Goal: Task Accomplishment & Management: Manage account settings

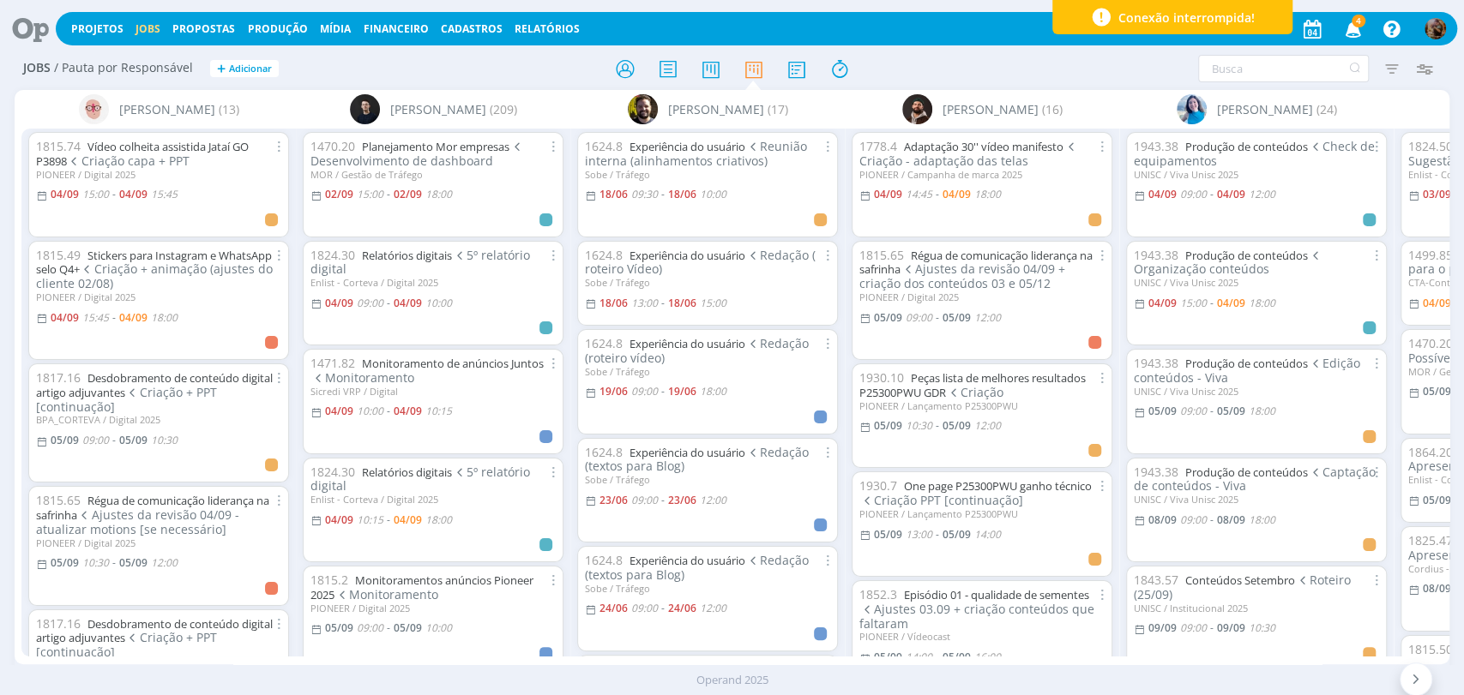
click at [778, 338] on span "Redação (roteiro vídeo)" at bounding box center [697, 350] width 224 height 31
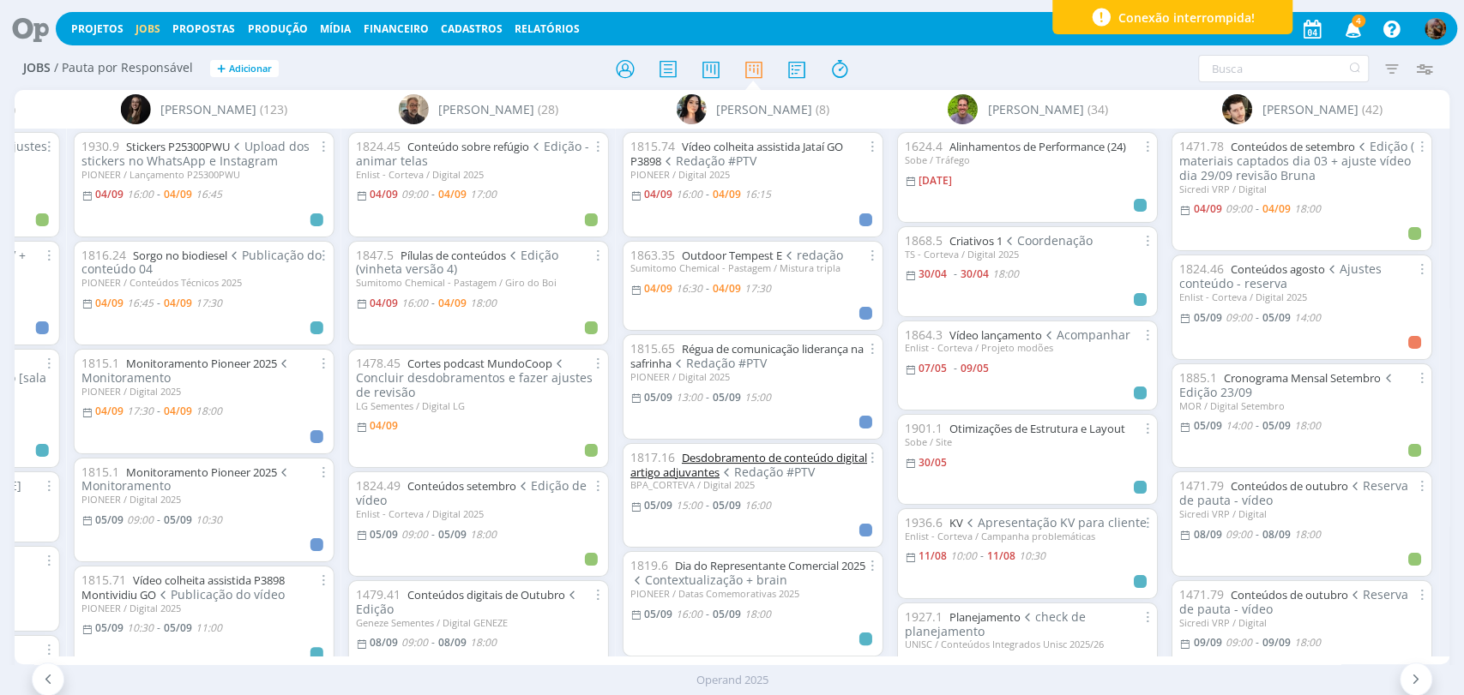
click at [837, 452] on link "Desdobramento de conteúdo digital artigo adjuvantes" at bounding box center [748, 465] width 237 height 30
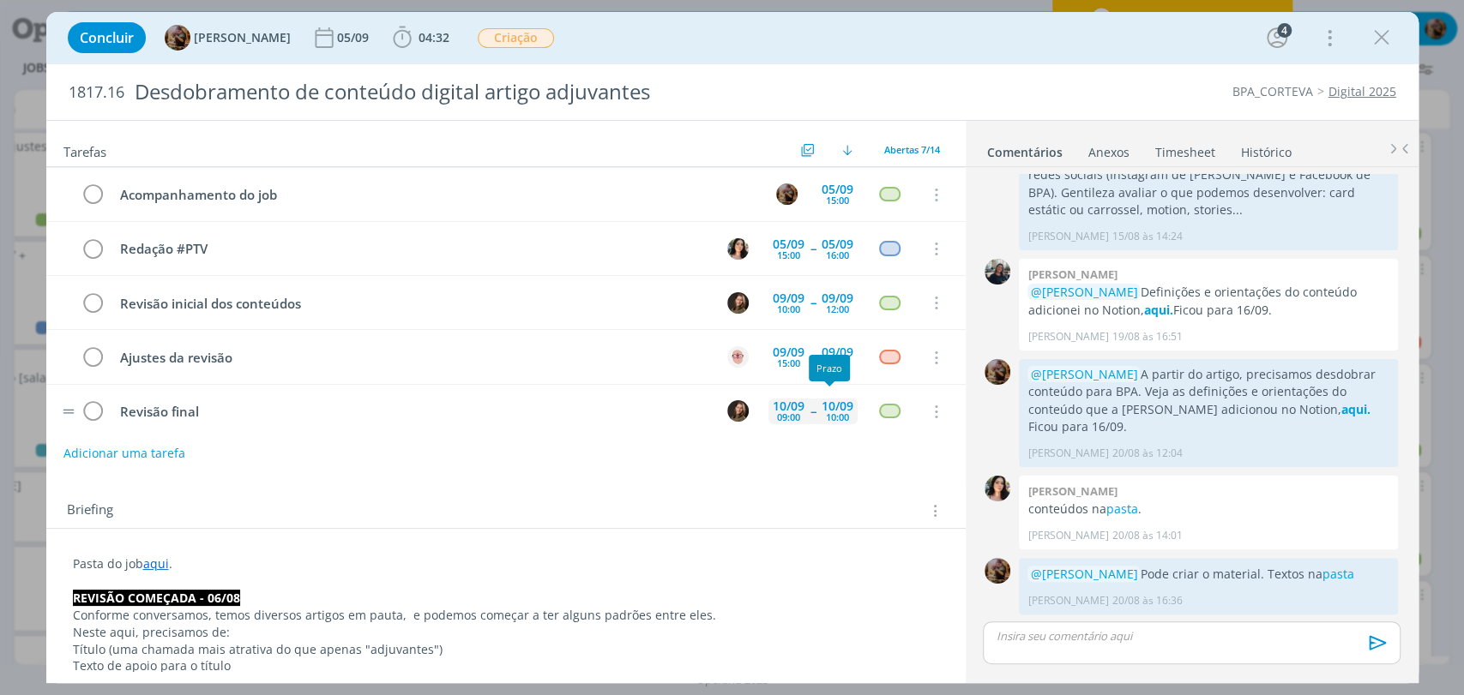
scroll to position [13, 0]
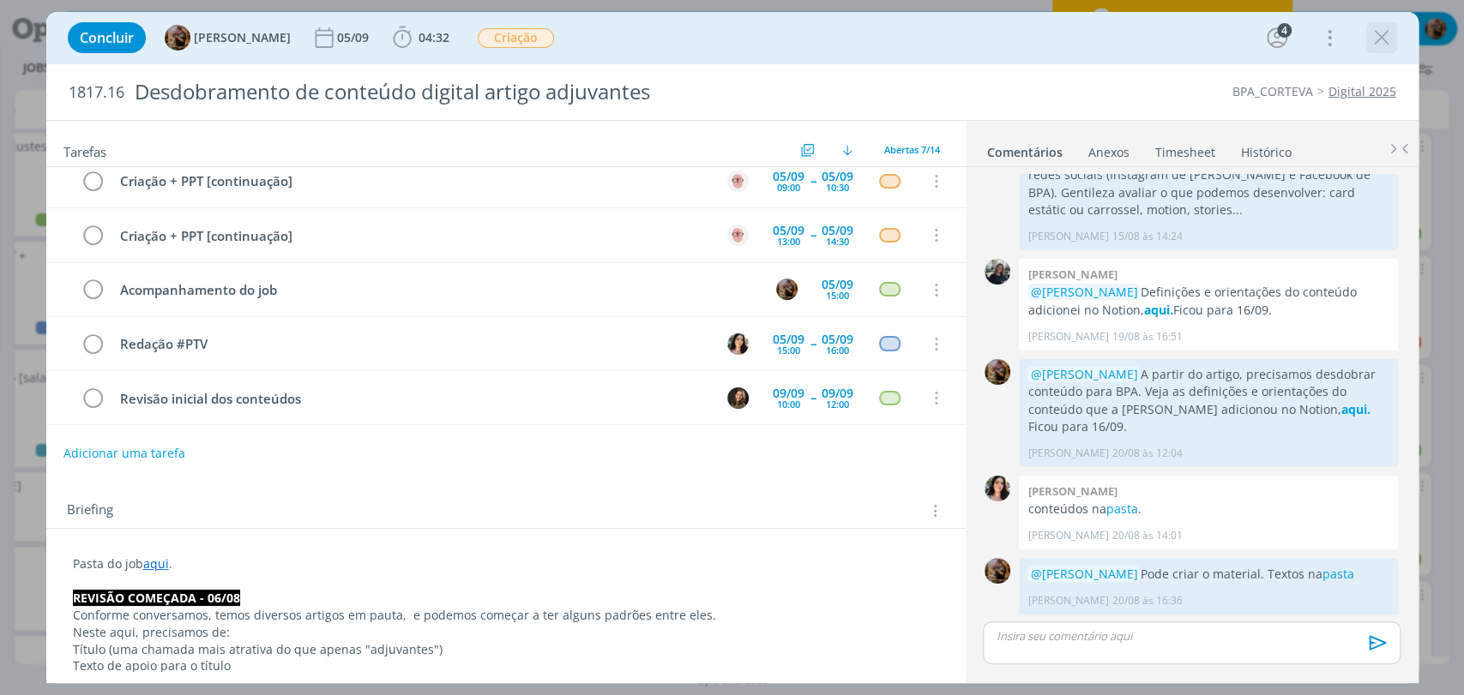
click at [1379, 41] on icon "dialog" at bounding box center [1382, 38] width 26 height 26
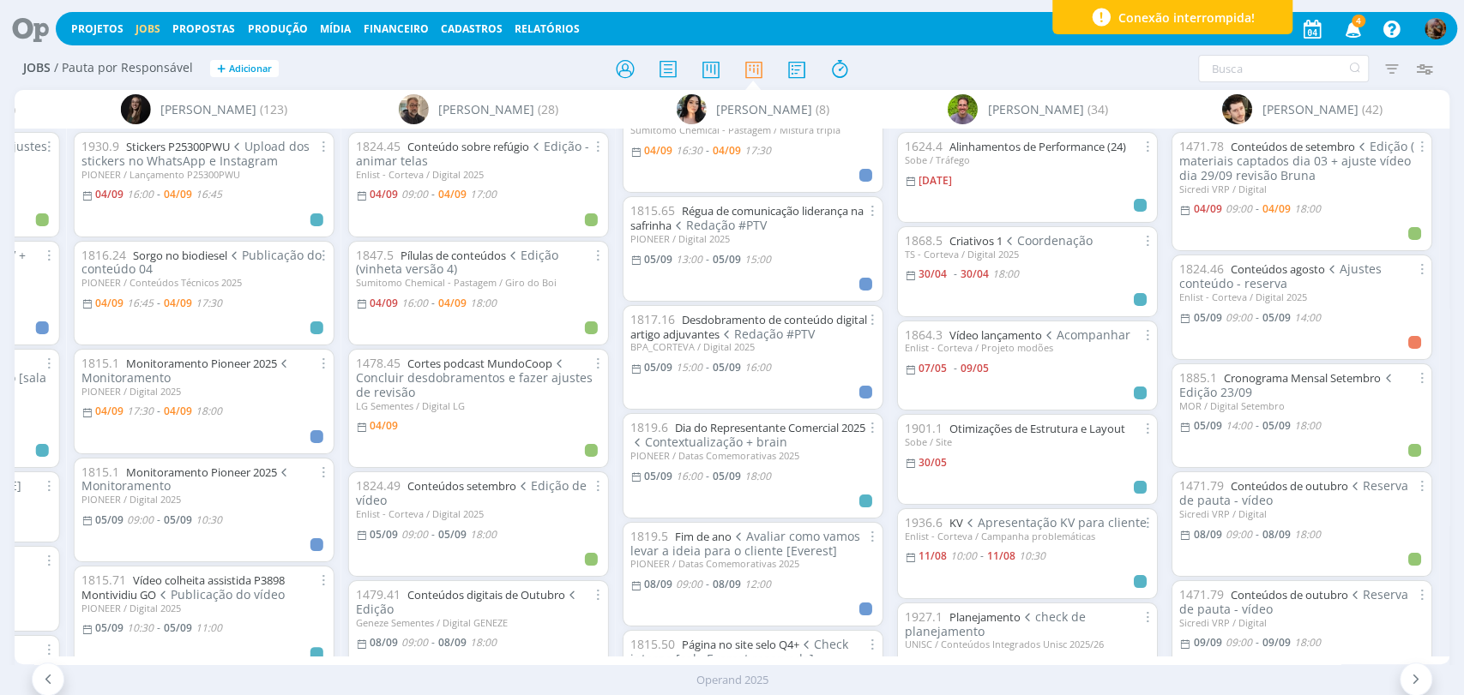
scroll to position [190, 0]
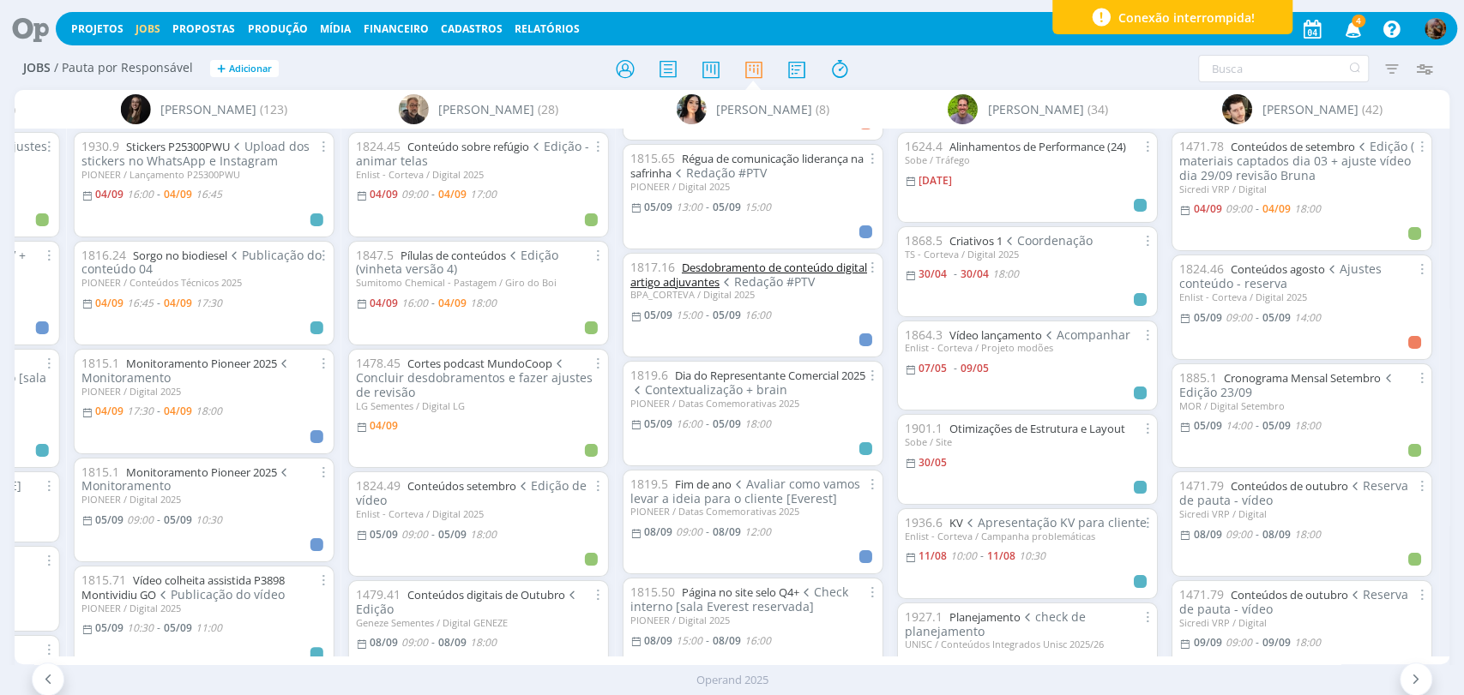
click at [779, 267] on link "Desdobramento de conteúdo digital artigo adjuvantes" at bounding box center [748, 275] width 237 height 30
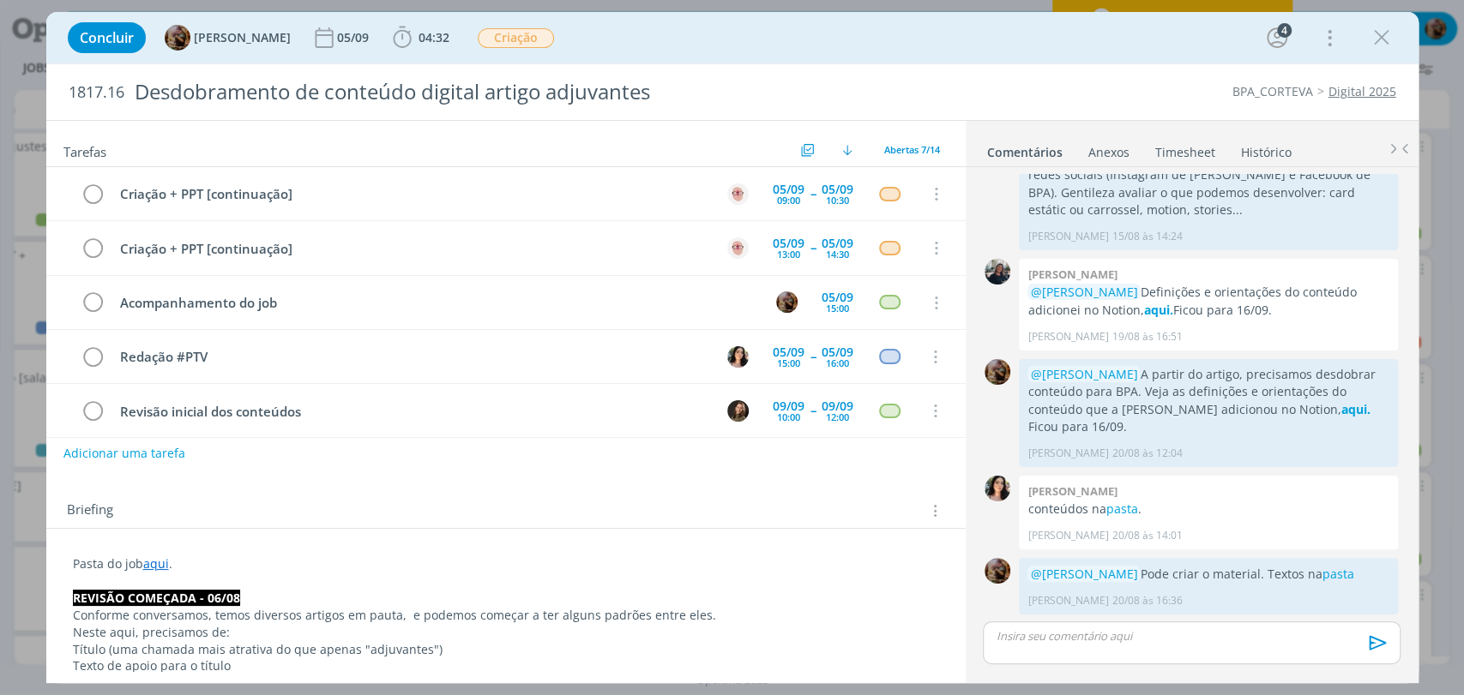
scroll to position [108, 0]
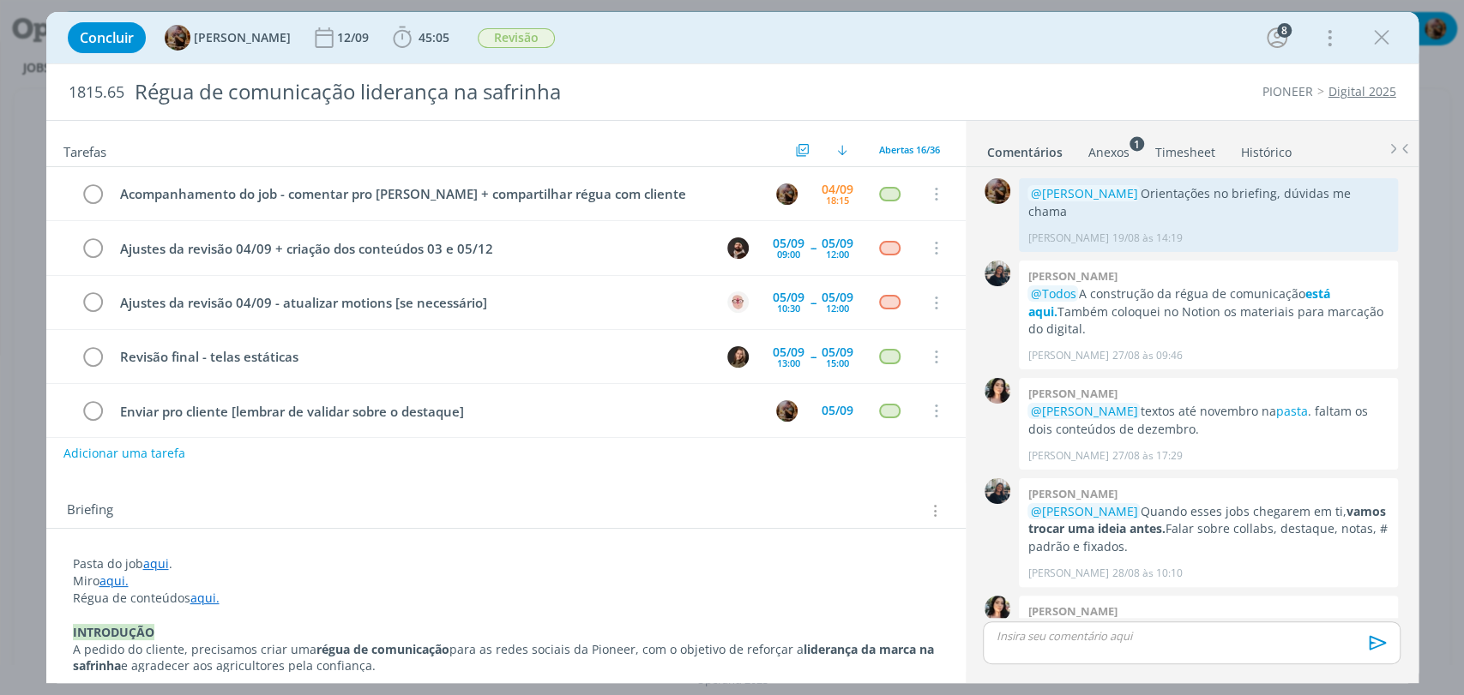
scroll to position [1401, 0]
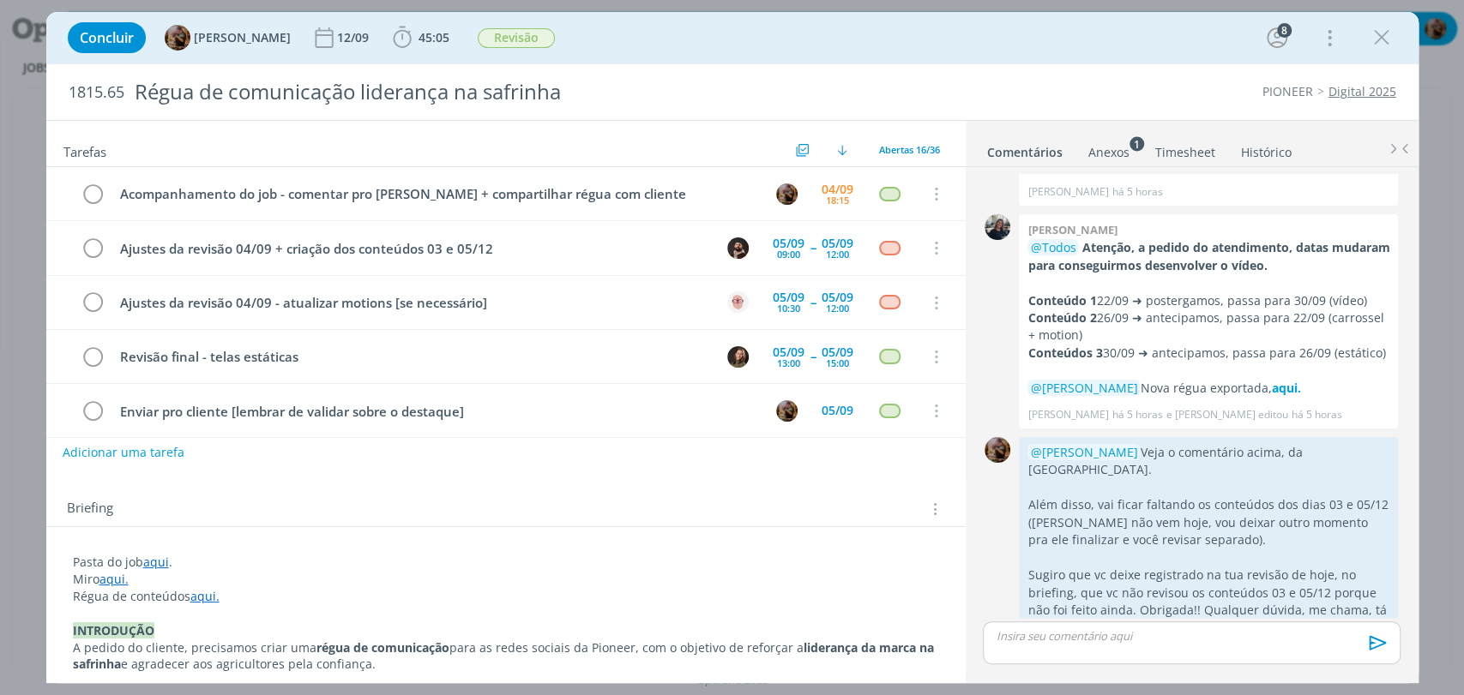
click at [147, 448] on button "Adicionar uma tarefa" at bounding box center [124, 452] width 122 height 29
click at [752, 454] on icon "dialog" at bounding box center [758, 452] width 27 height 27
type input "Redação #PTV"
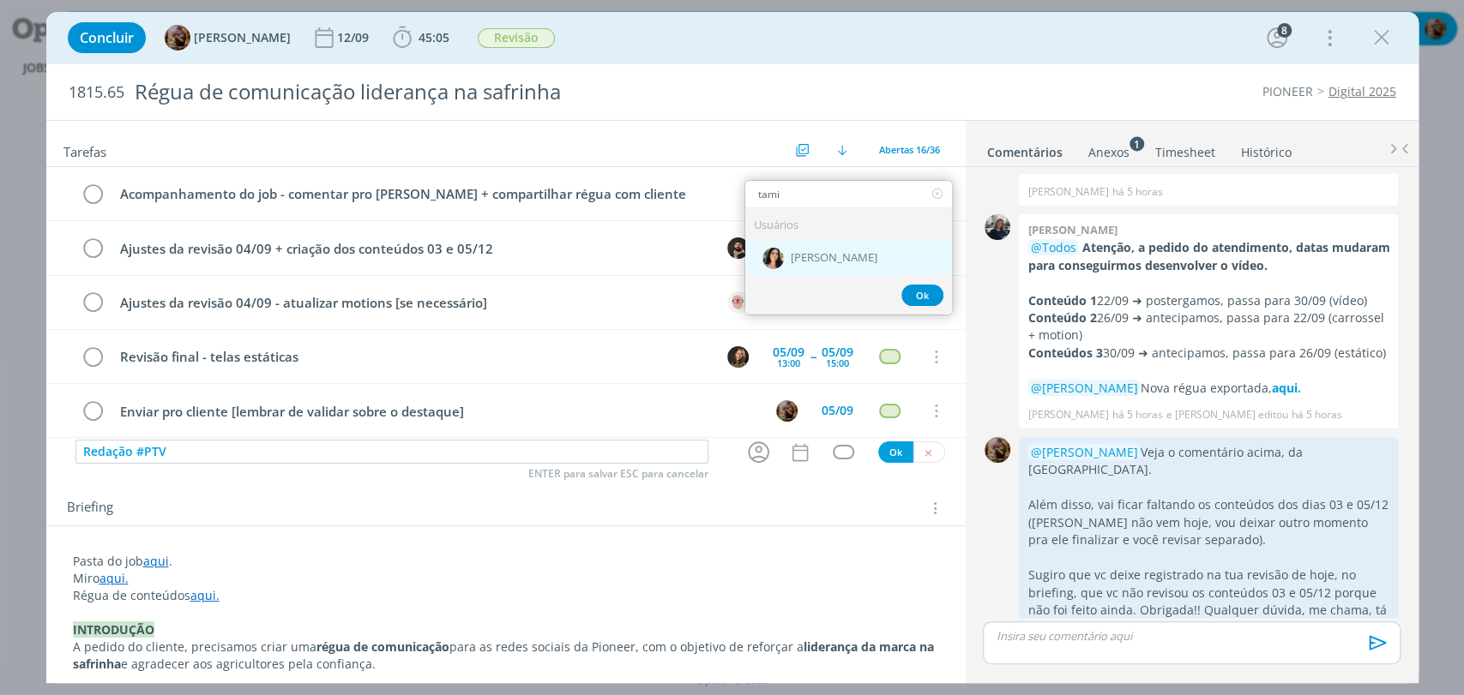
type input "tami"
click at [848, 271] on div "[PERSON_NAME]" at bounding box center [848, 258] width 207 height 35
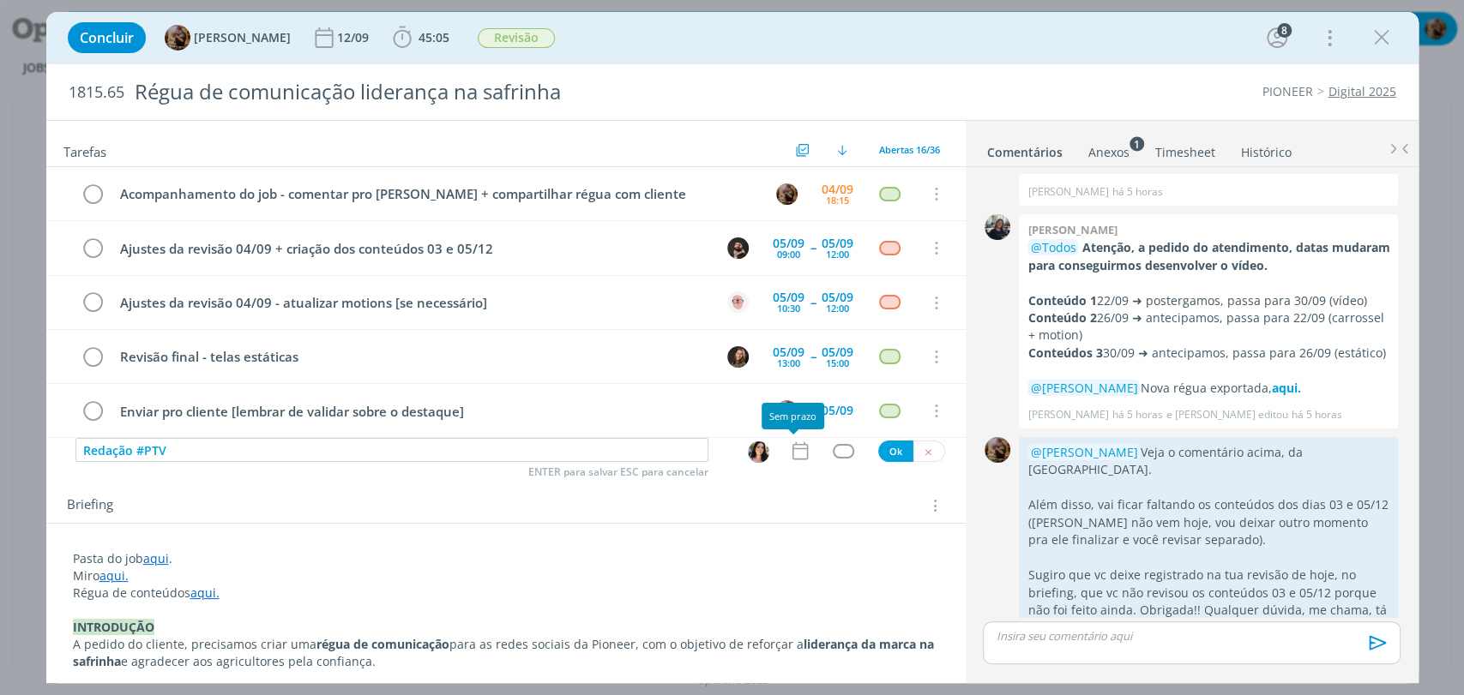
click at [798, 443] on icon "dialog" at bounding box center [800, 451] width 22 height 22
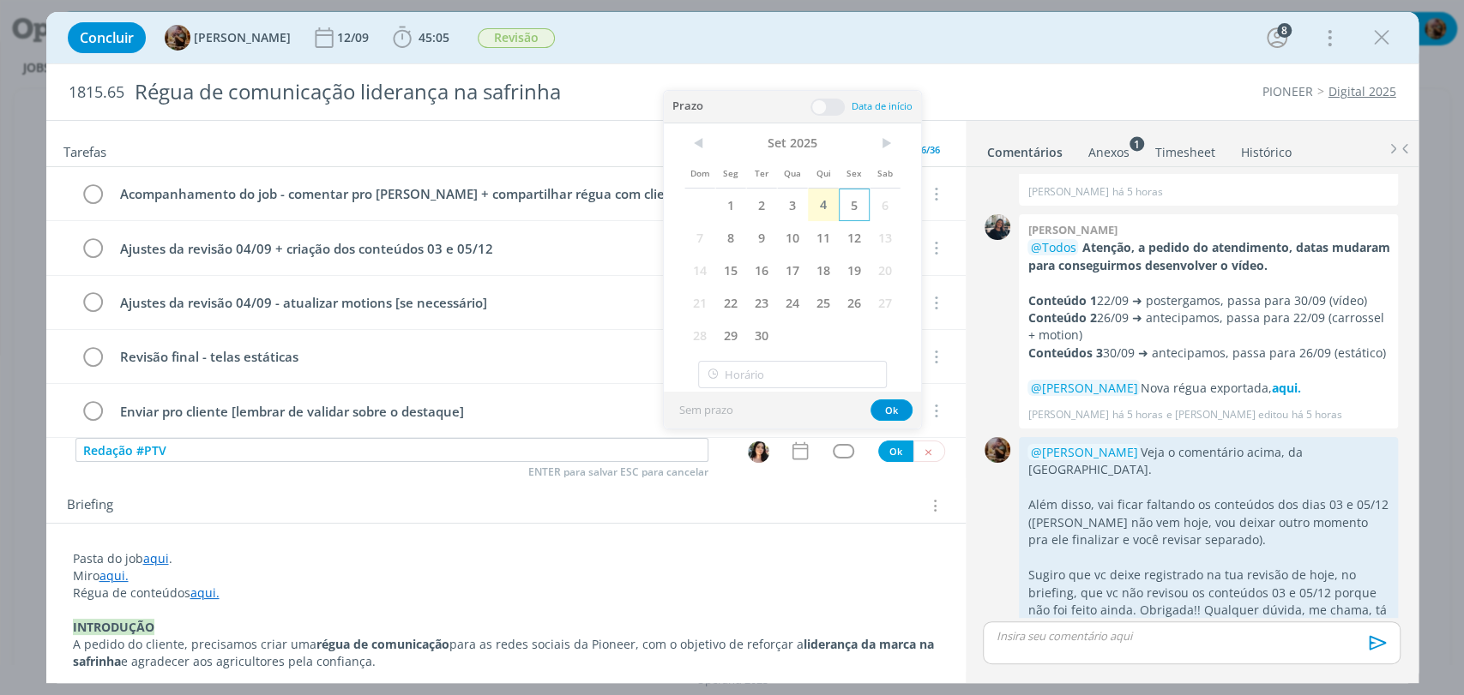
click at [862, 214] on span "5" at bounding box center [854, 205] width 31 height 33
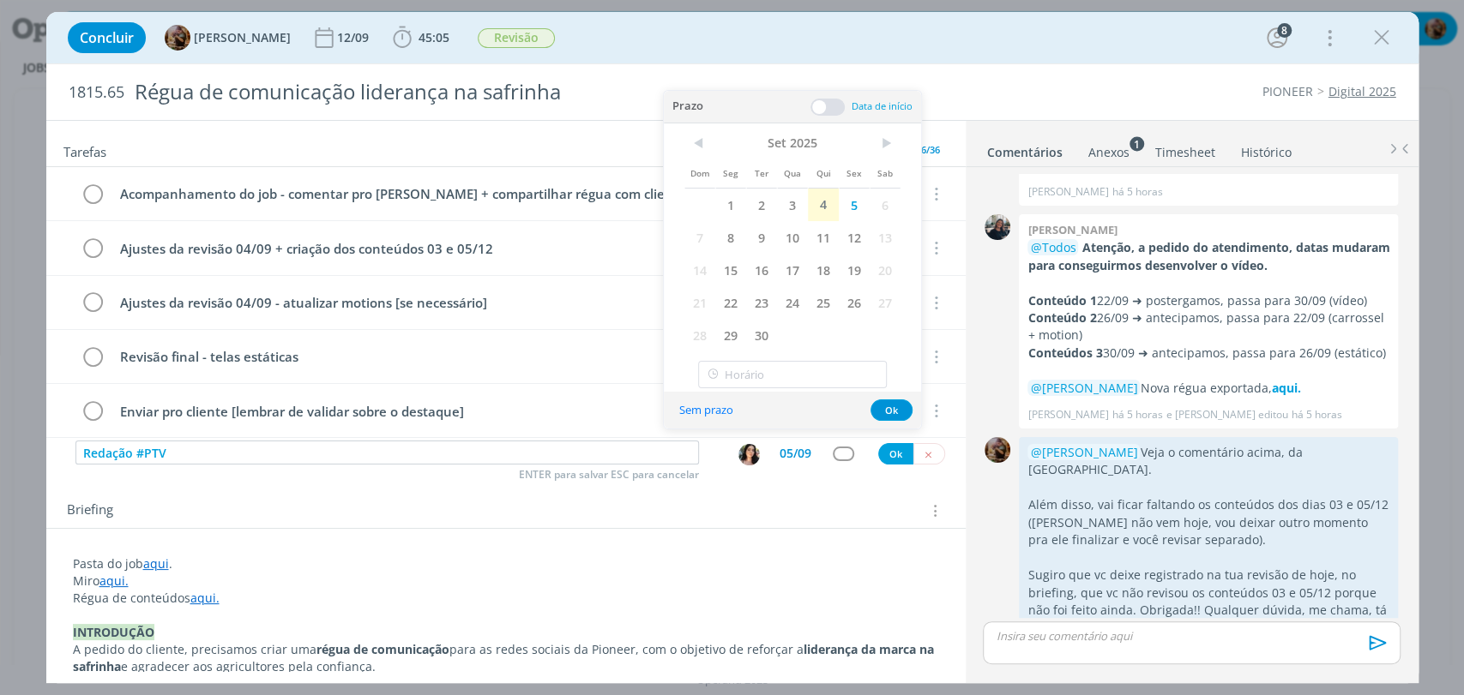
drag, startPoint x: 834, startPoint y: 111, endPoint x: 835, endPoint y: 124, distance: 13.0
click at [835, 111] on span at bounding box center [827, 107] width 34 height 17
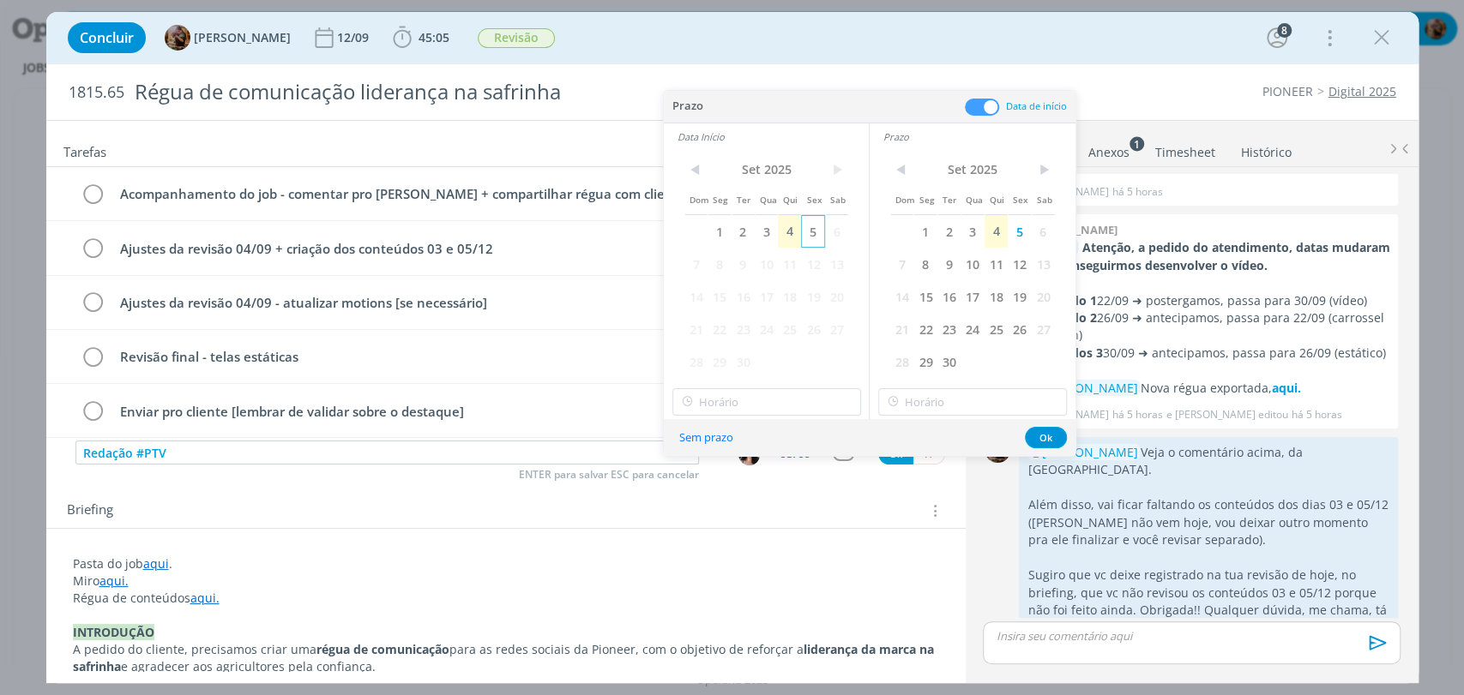
click at [815, 224] on span "5" at bounding box center [812, 231] width 23 height 33
click at [787, 406] on input "17:00" at bounding box center [766, 401] width 189 height 27
click at [749, 449] on div "09:00" at bounding box center [767, 442] width 191 height 31
type input "09:00"
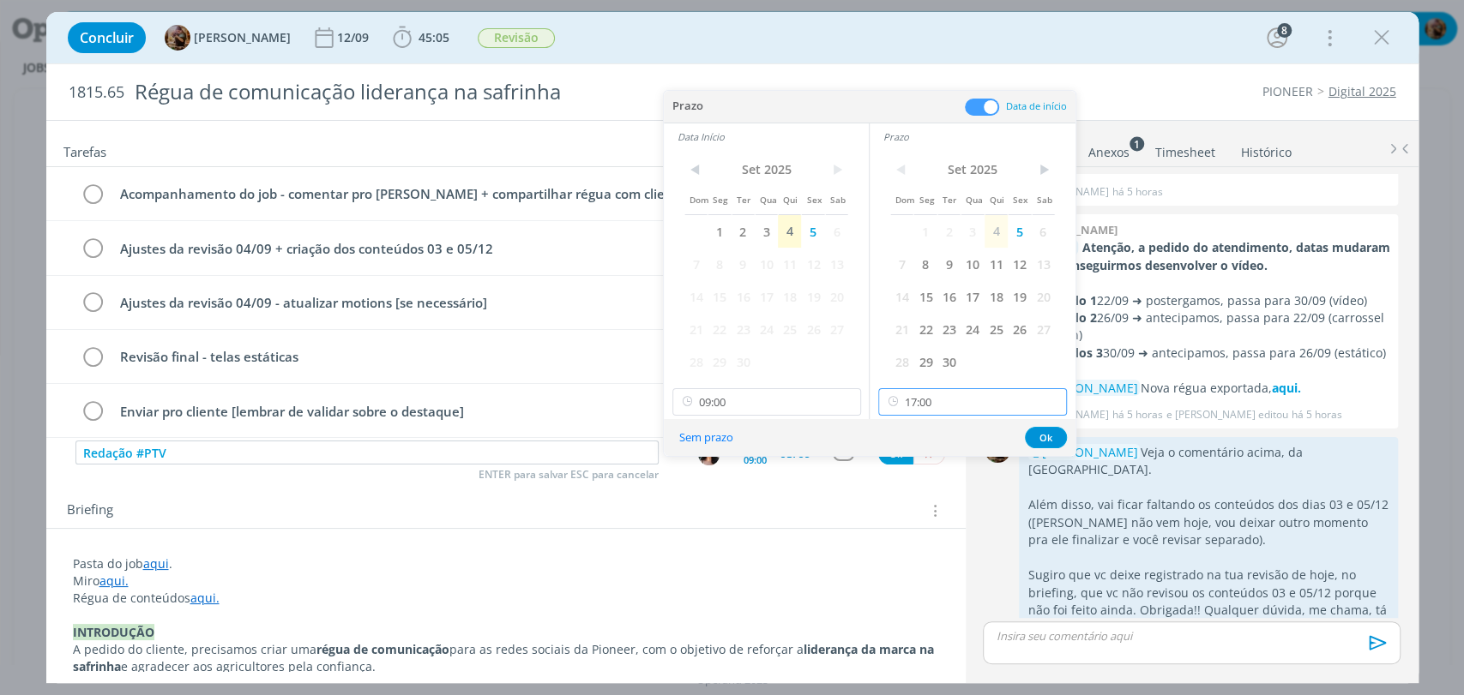
click at [932, 409] on input "17:00" at bounding box center [972, 401] width 189 height 27
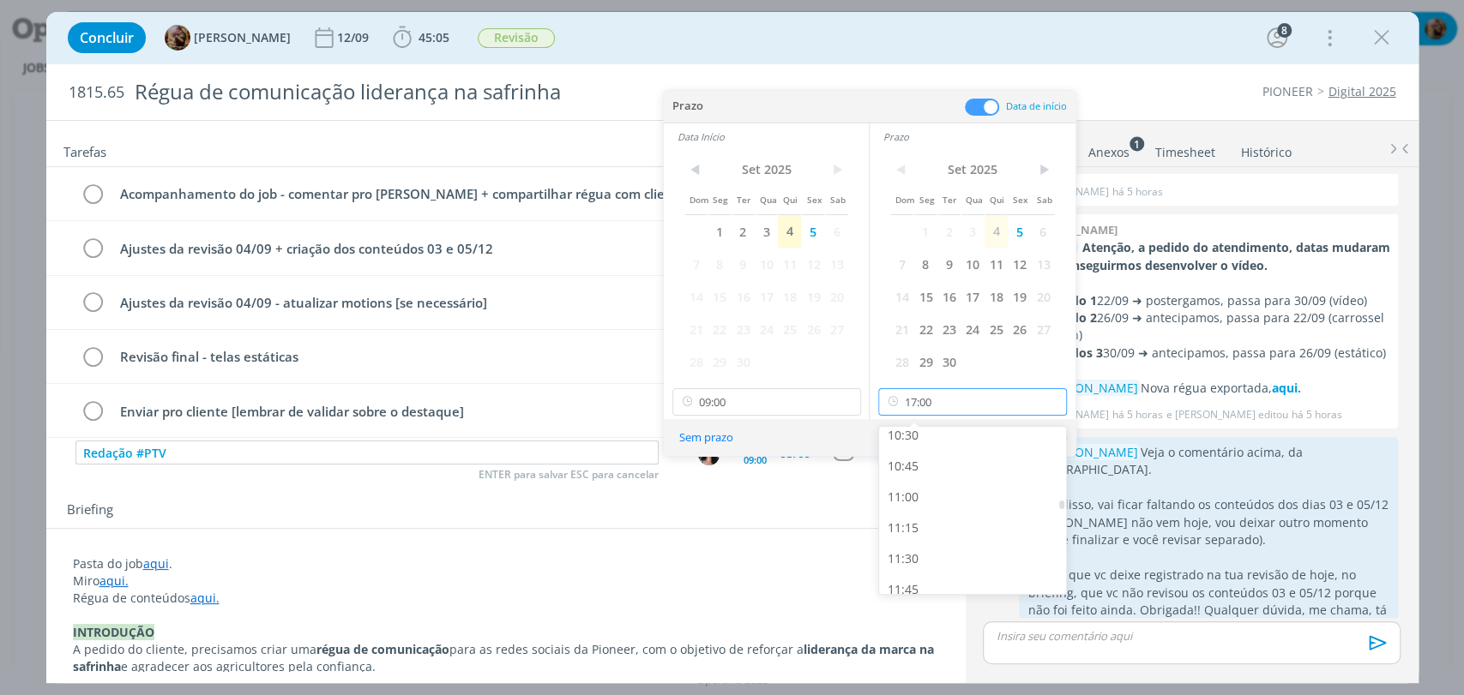
scroll to position [1302, 0]
click at [935, 551] on div "11:30" at bounding box center [974, 560] width 191 height 31
type input "11:30"
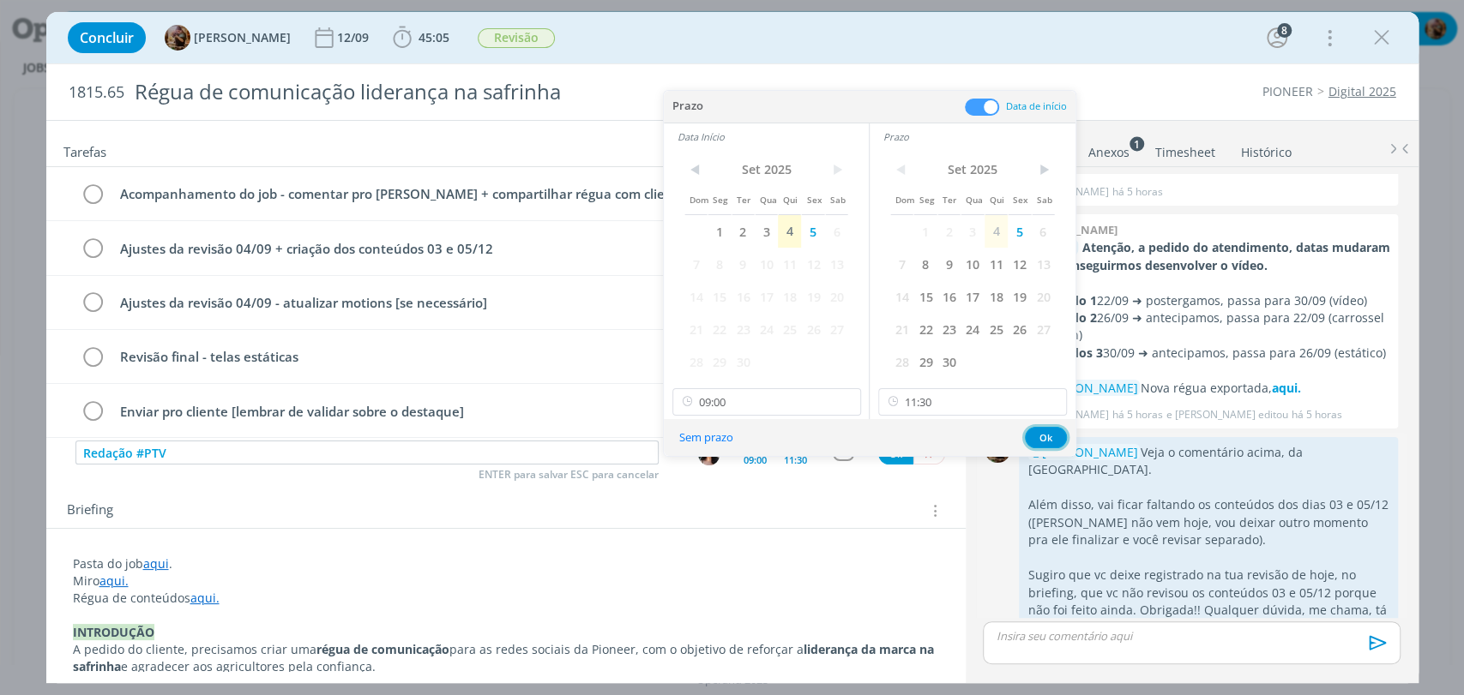
click at [1043, 436] on button "Ok" at bounding box center [1046, 437] width 42 height 21
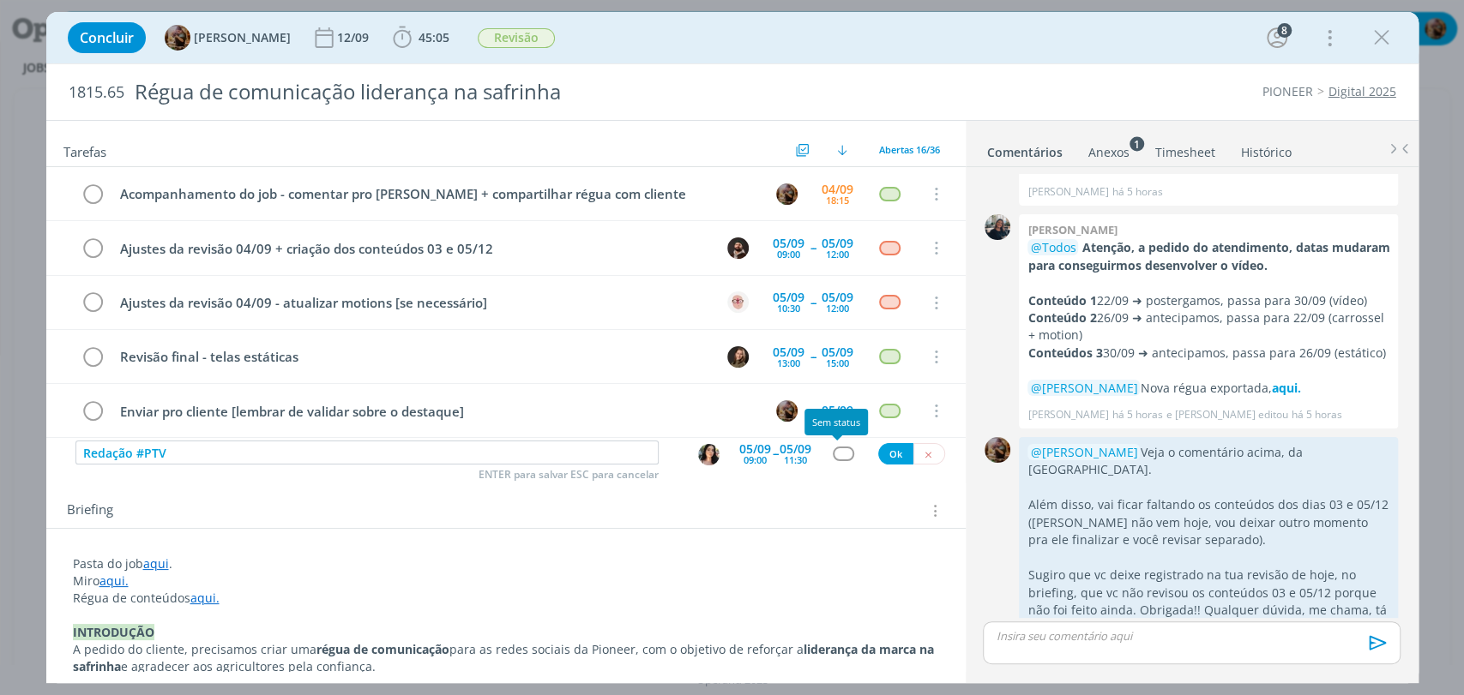
click at [836, 451] on div "dialog" at bounding box center [843, 454] width 21 height 15
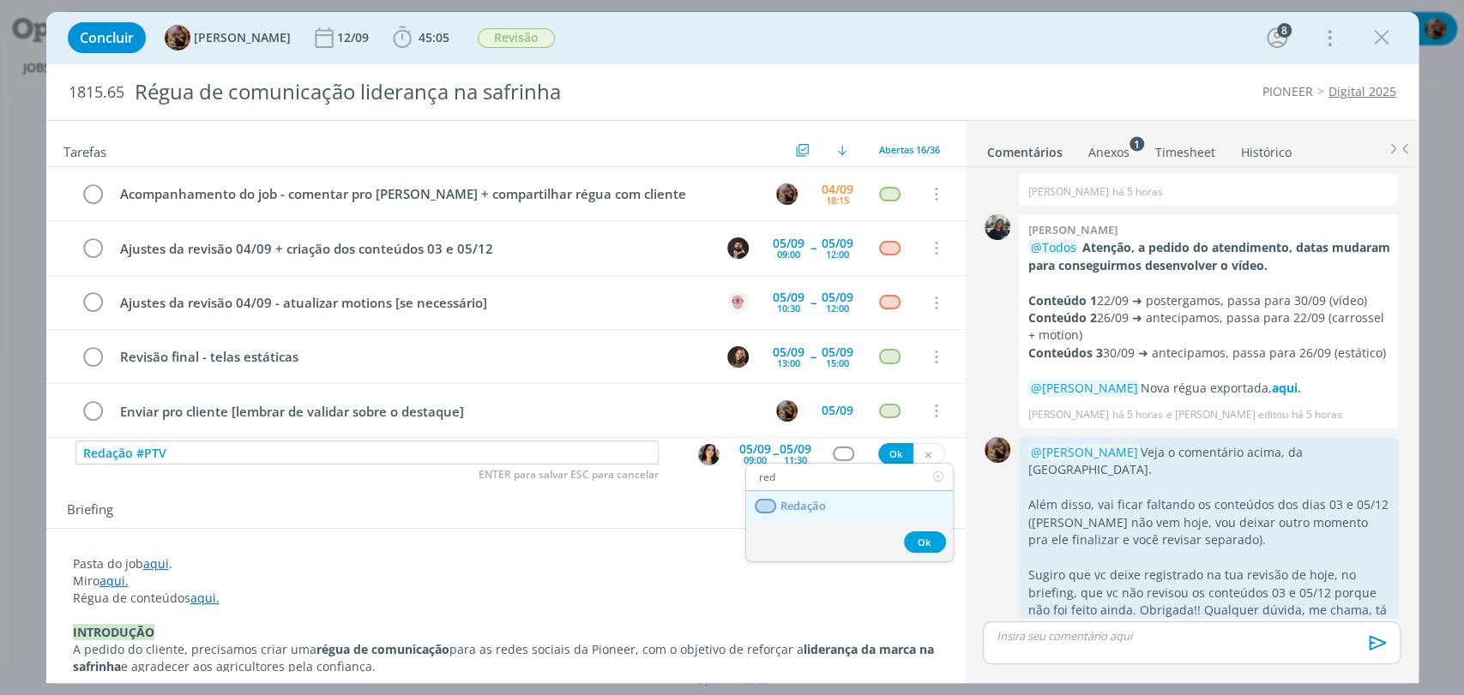
type input "red"
click at [821, 505] on span "Redação" at bounding box center [801, 507] width 45 height 14
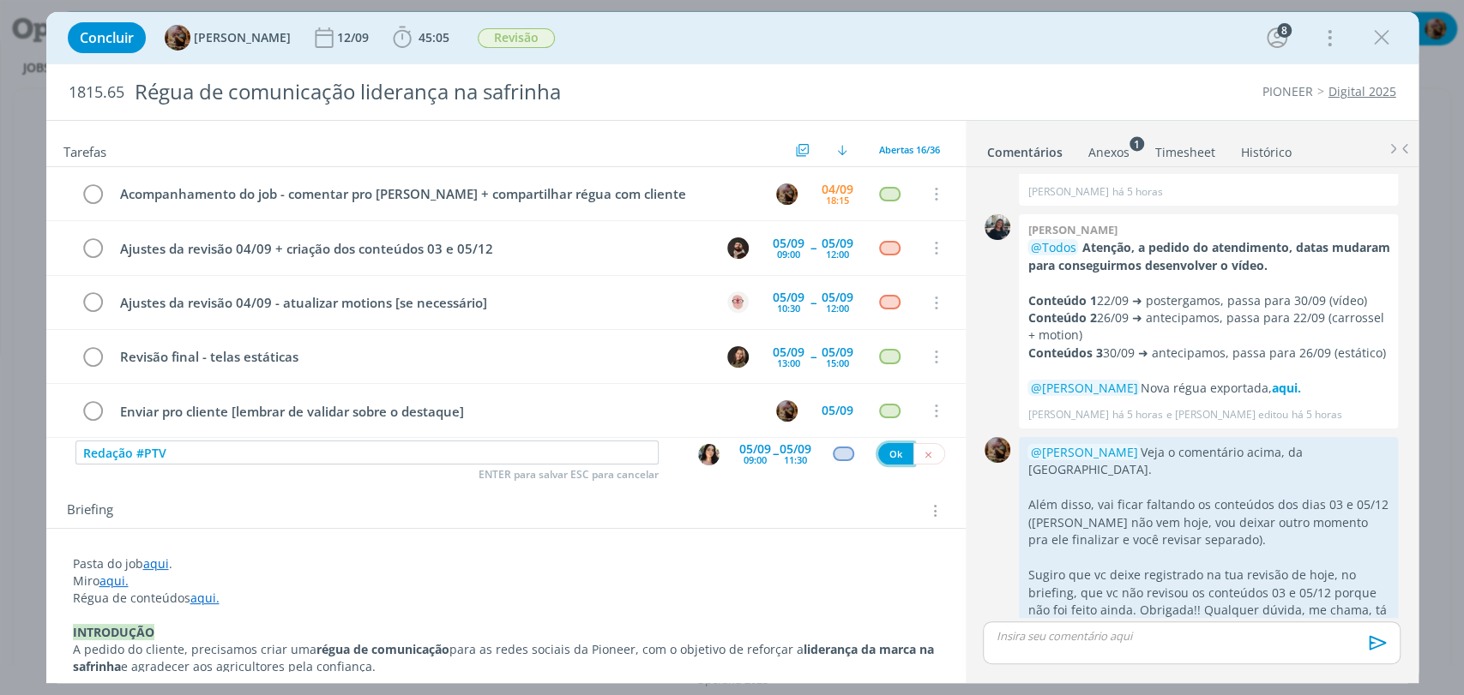
click at [885, 454] on button "Ok" at bounding box center [895, 453] width 35 height 21
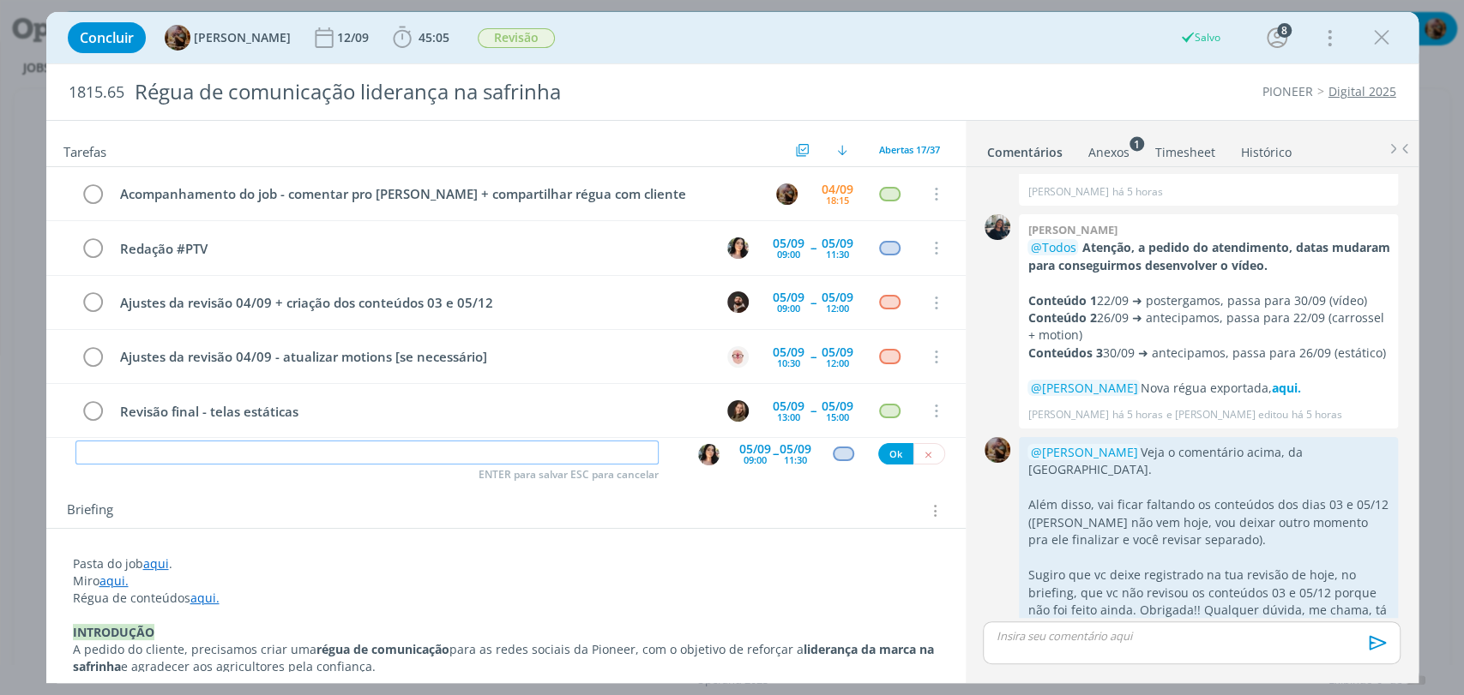
scroll to position [0, 0]
click at [1155, 656] on div "dialog" at bounding box center [1191, 643] width 417 height 43
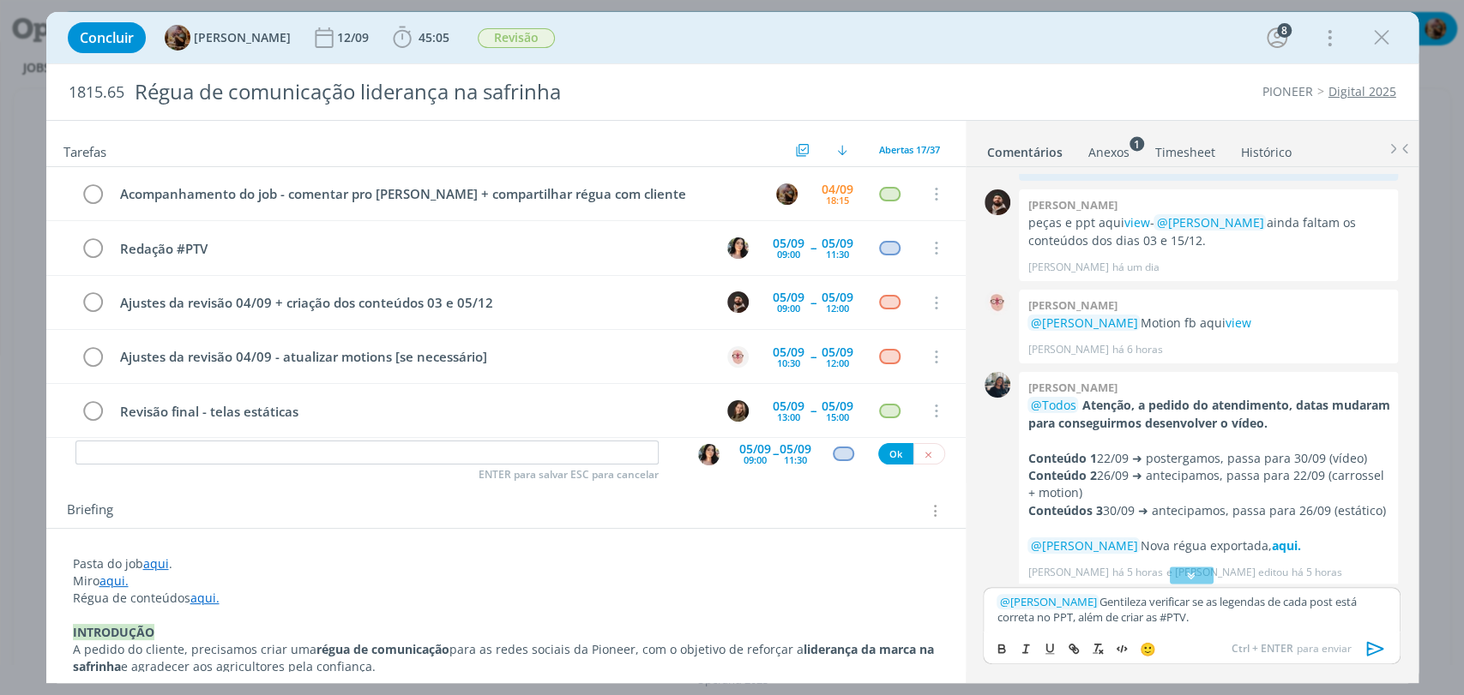
scroll to position [1148, 0]
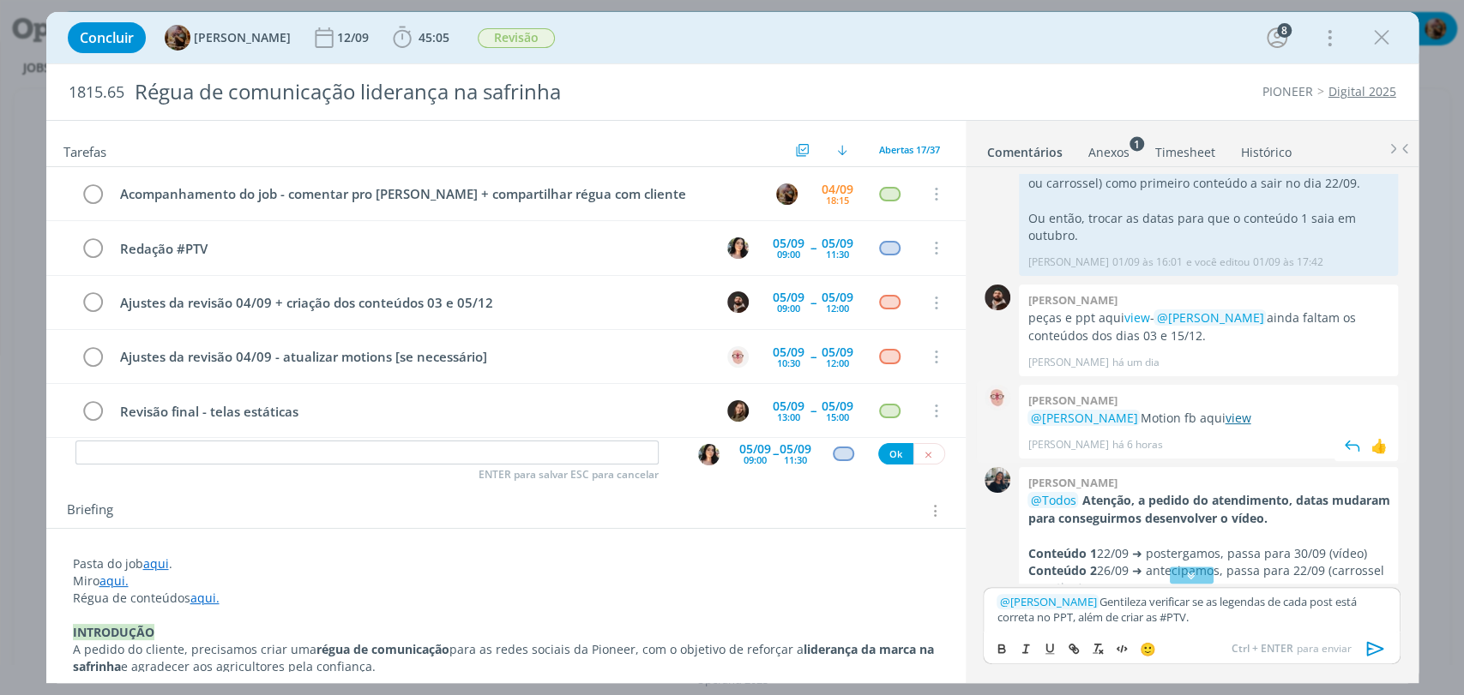
click at [1248, 410] on link "view" at bounding box center [1238, 418] width 26 height 16
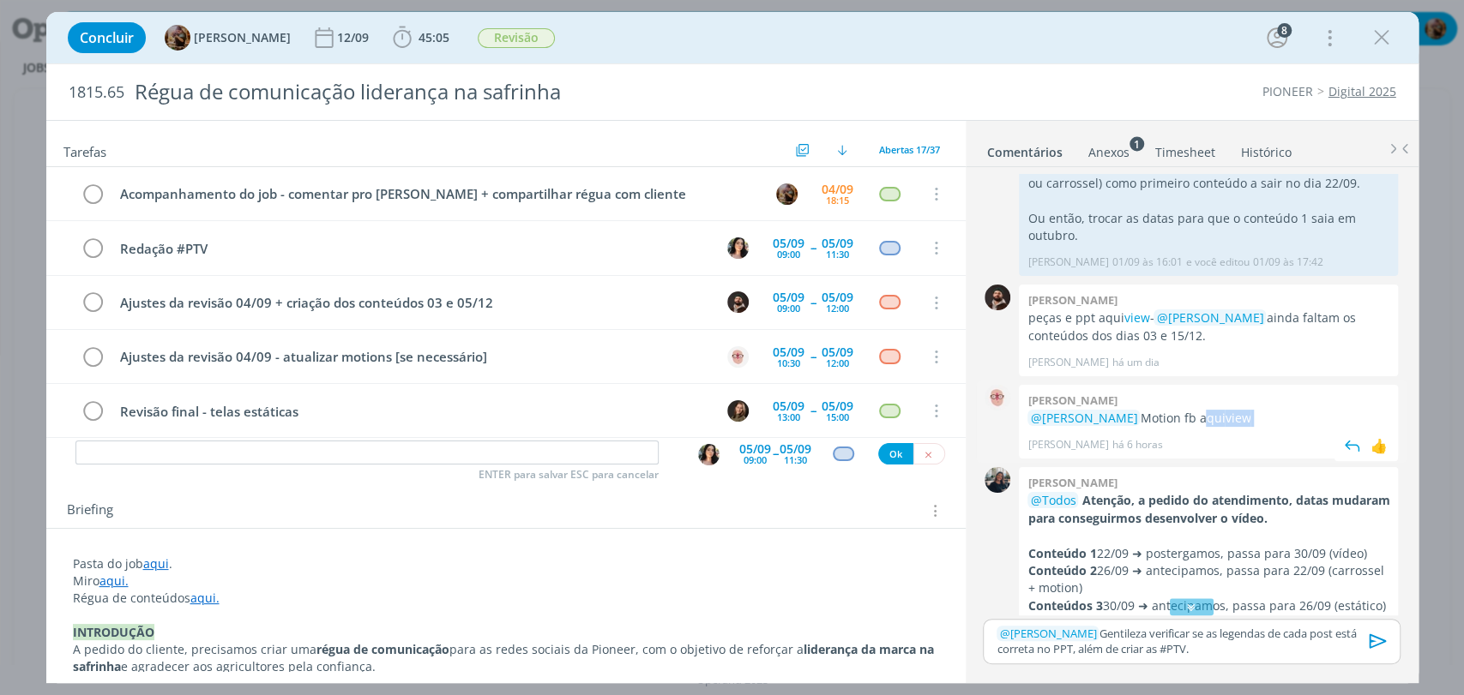
drag, startPoint x: 1258, startPoint y: 397, endPoint x: 1211, endPoint y: 398, distance: 47.2
click at [1211, 410] on p "@[PERSON_NAME] Motion fb aqui view" at bounding box center [1208, 418] width 362 height 17
copy p "aqui view"
click at [1272, 643] on p "﻿ @ [PERSON_NAME] ﻿ Gentileza verificar se as legendas de cada post está corret…" at bounding box center [1190, 642] width 389 height 32
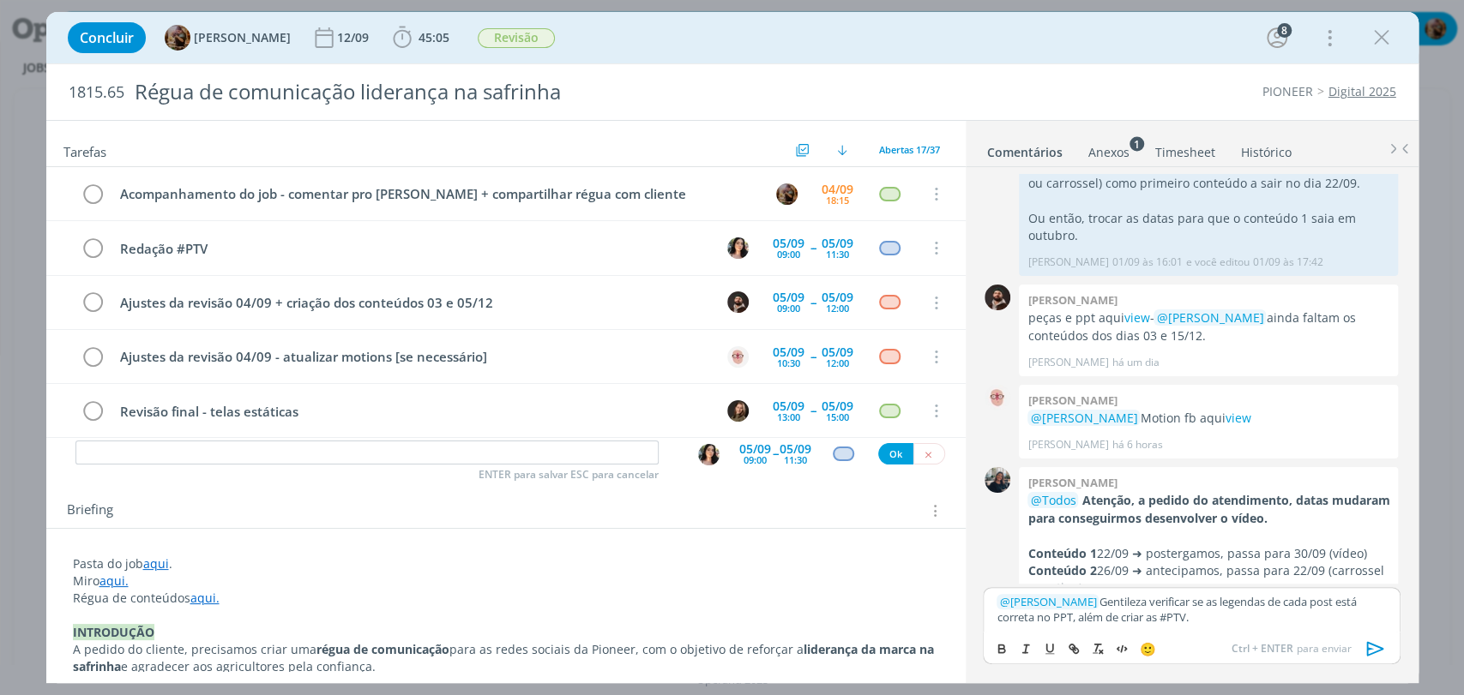
scroll to position [1435, 0]
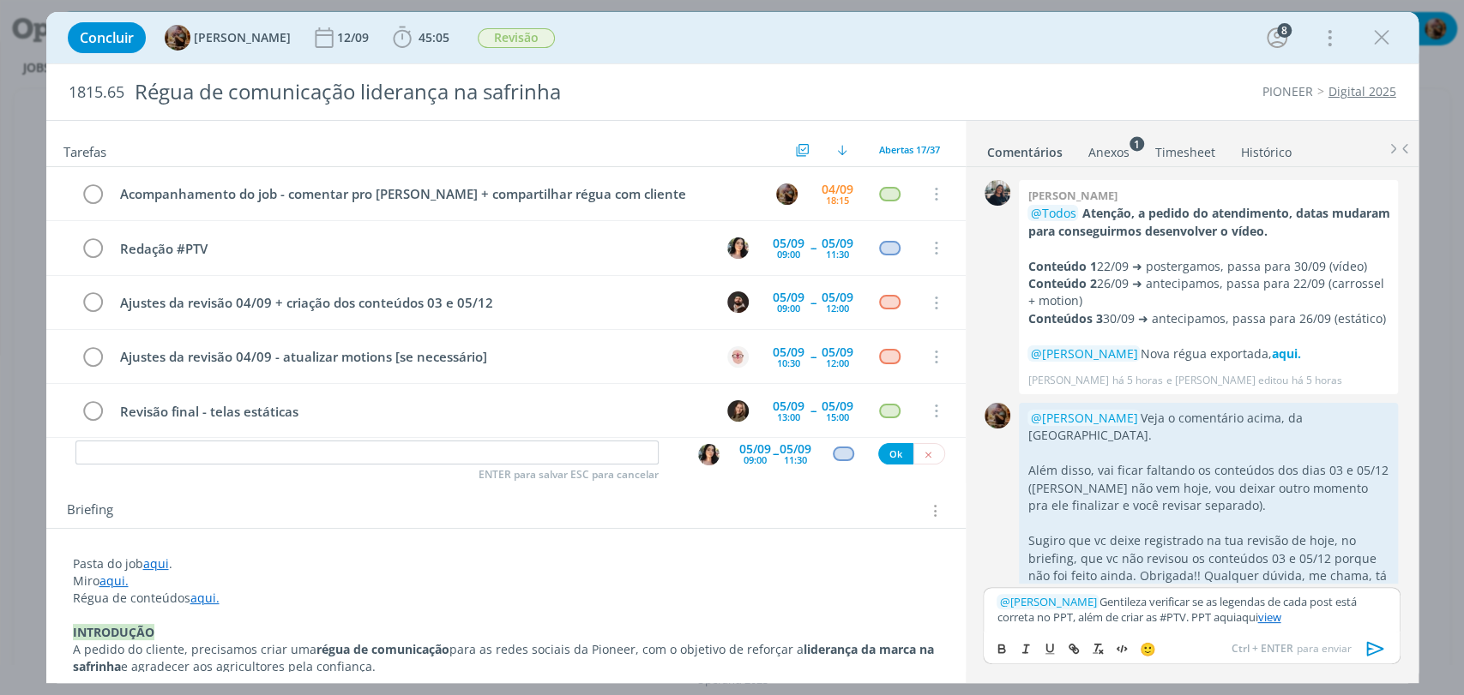
click at [1242, 623] on p "﻿ @ [PERSON_NAME] ﻿ Gentileza verificar se as legendas de cada post está corret…" at bounding box center [1190, 610] width 389 height 32
click at [1242, 623] on p "﻿ @ Tamiris Soares ﻿ Gentileza verificar se as legendas de cada post está corre…" at bounding box center [1190, 610] width 389 height 32
click at [1180, 618] on p "﻿ @ Tamiris Soares ﻿ Gentileza verificar se as legendas de cada post está corre…" at bounding box center [1190, 610] width 389 height 32
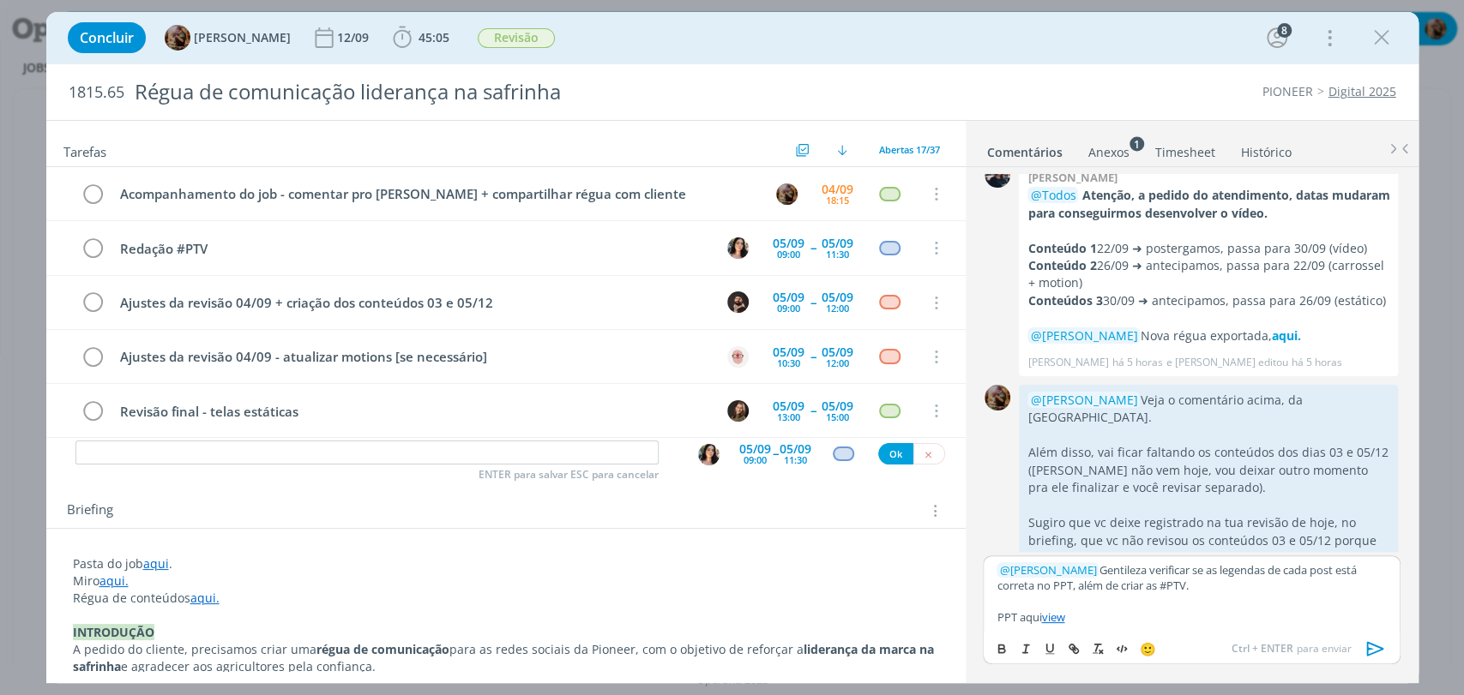
click at [1375, 652] on icon "dialog" at bounding box center [1374, 648] width 17 height 15
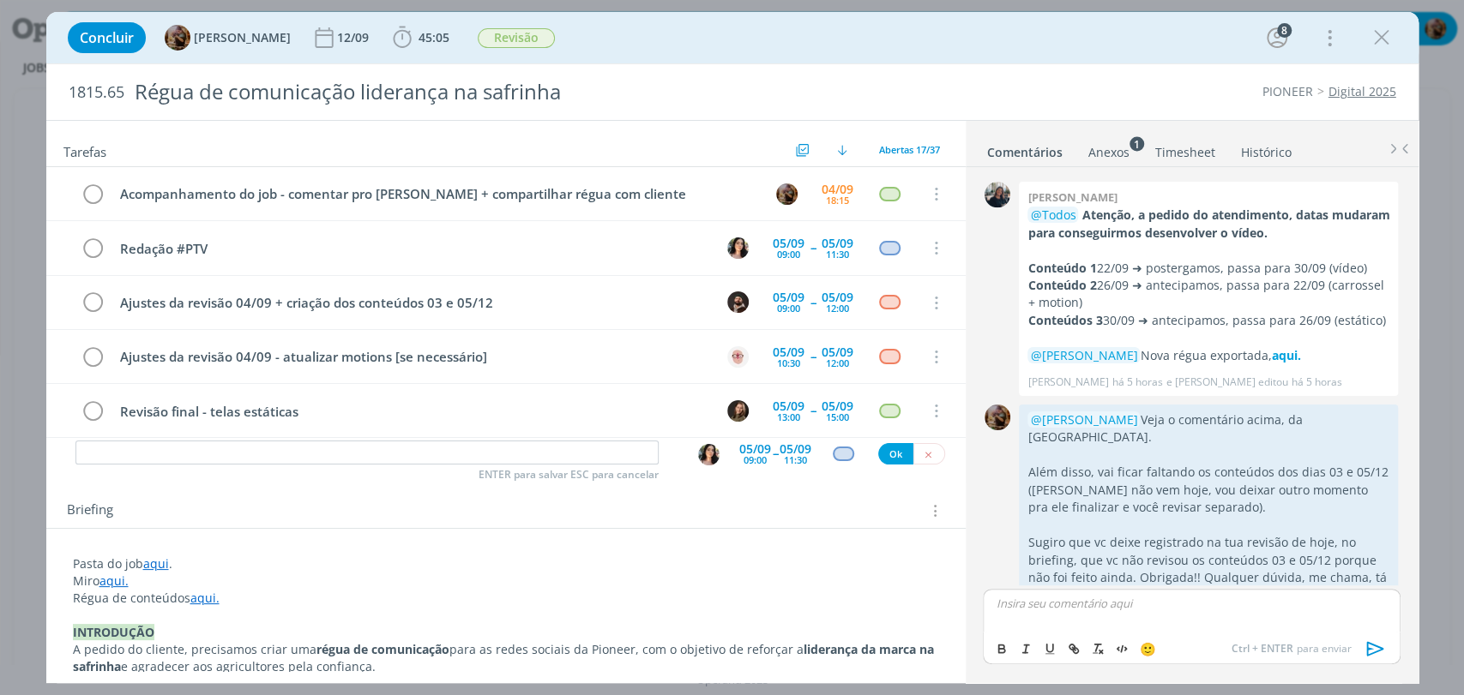
scroll to position [1551, 0]
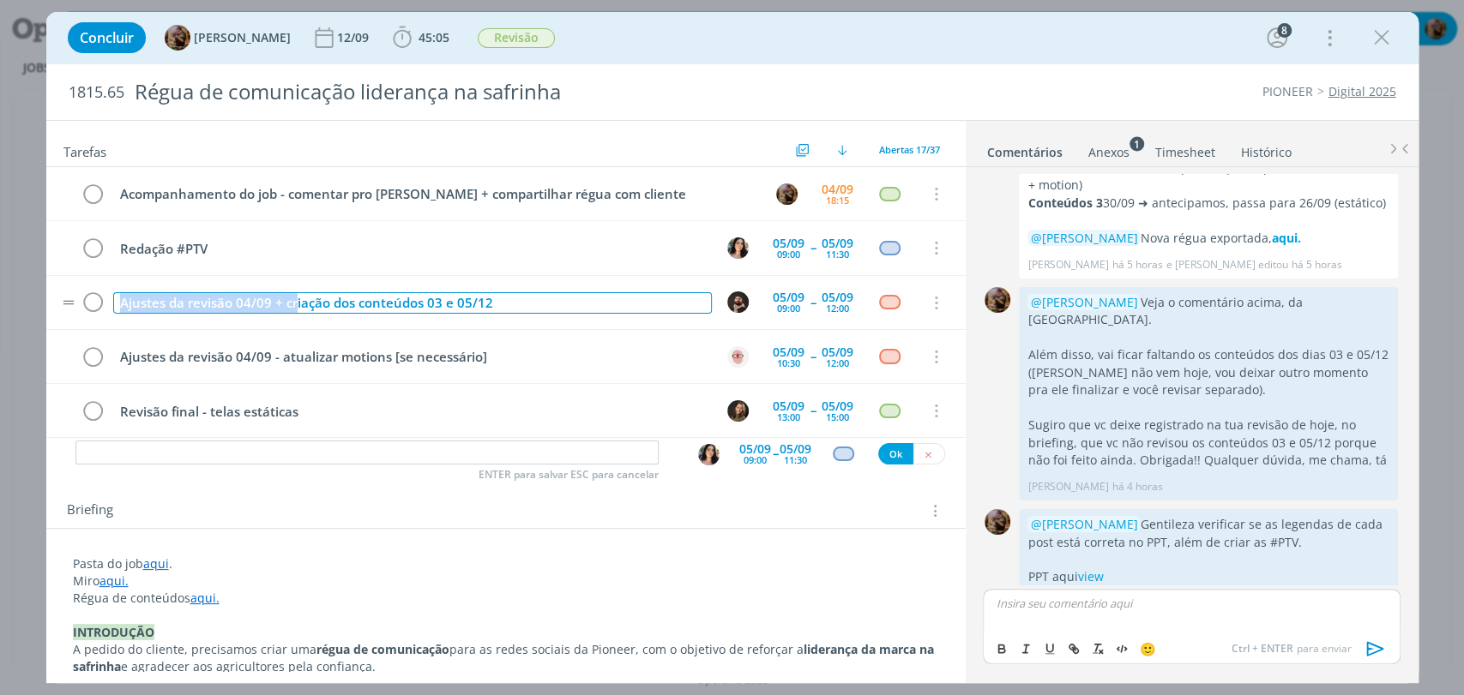
drag, startPoint x: 294, startPoint y: 300, endPoint x: 102, endPoint y: 320, distance: 193.1
click at [102, 320] on tr "Ajustes da revisão 04/09 + criação dos conteúdos 03 e 05/12 05/09 09:00 -- 05/0…" at bounding box center [505, 303] width 919 height 54
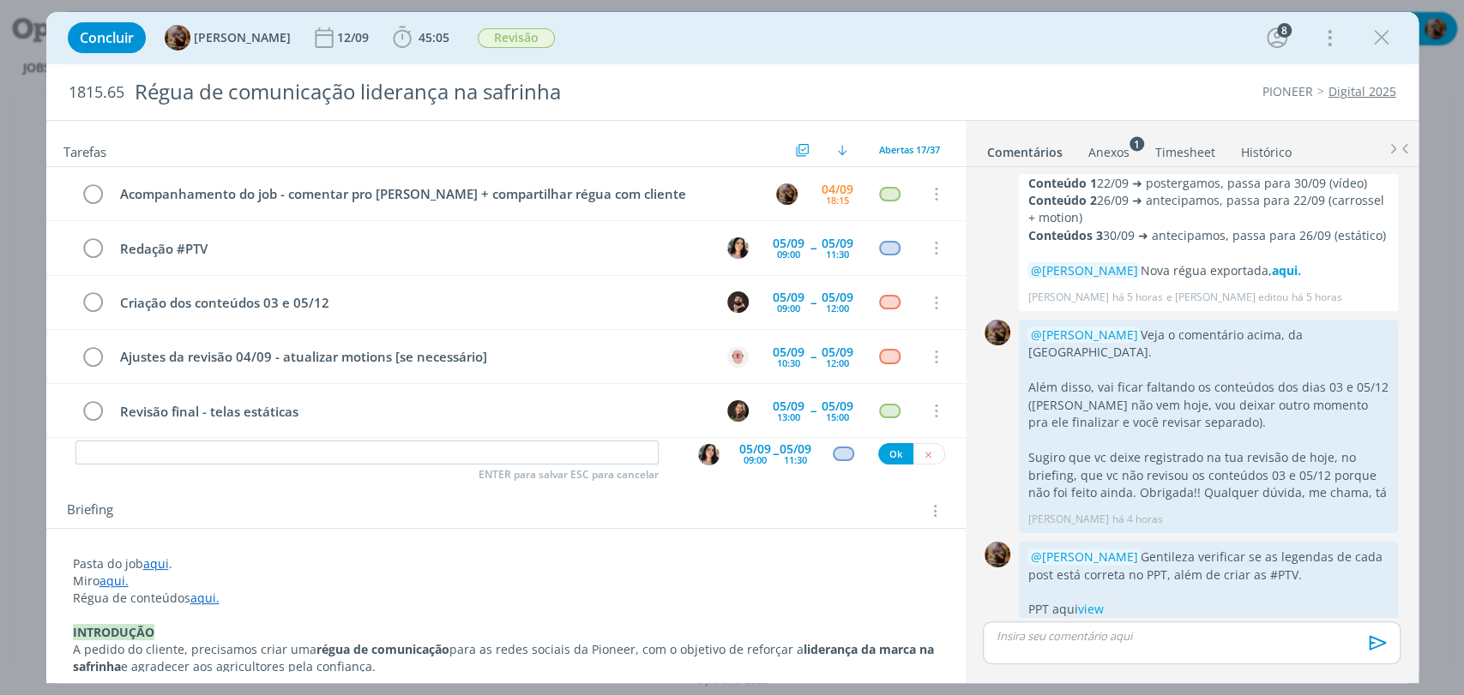
click at [689, 51] on div "Concluir Amanda Rodrigues 12/09 45:05 Iniciar Apontar Data * 04/09/2025 Horas *…" at bounding box center [732, 37] width 1346 height 41
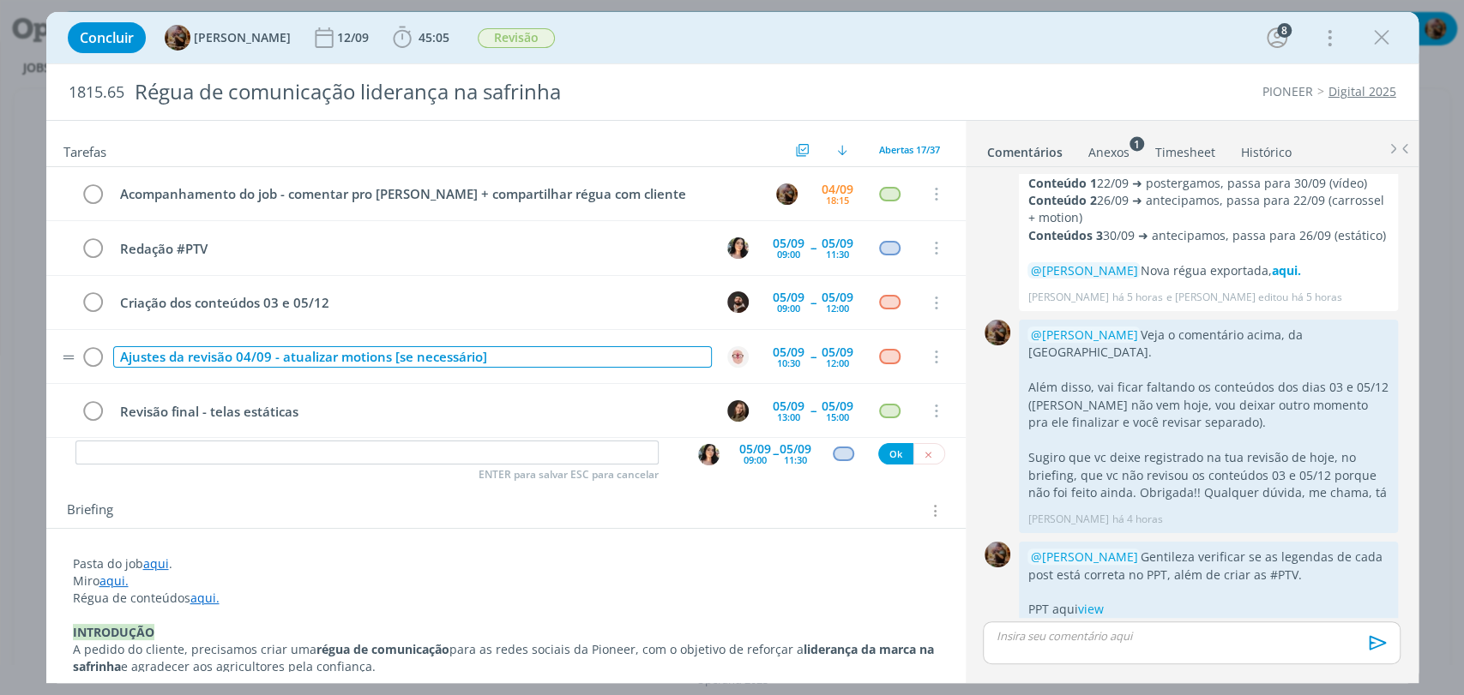
click at [258, 354] on div "Ajustes da revisão 04/09 - atualizar motions [se necessário]" at bounding box center [412, 356] width 599 height 21
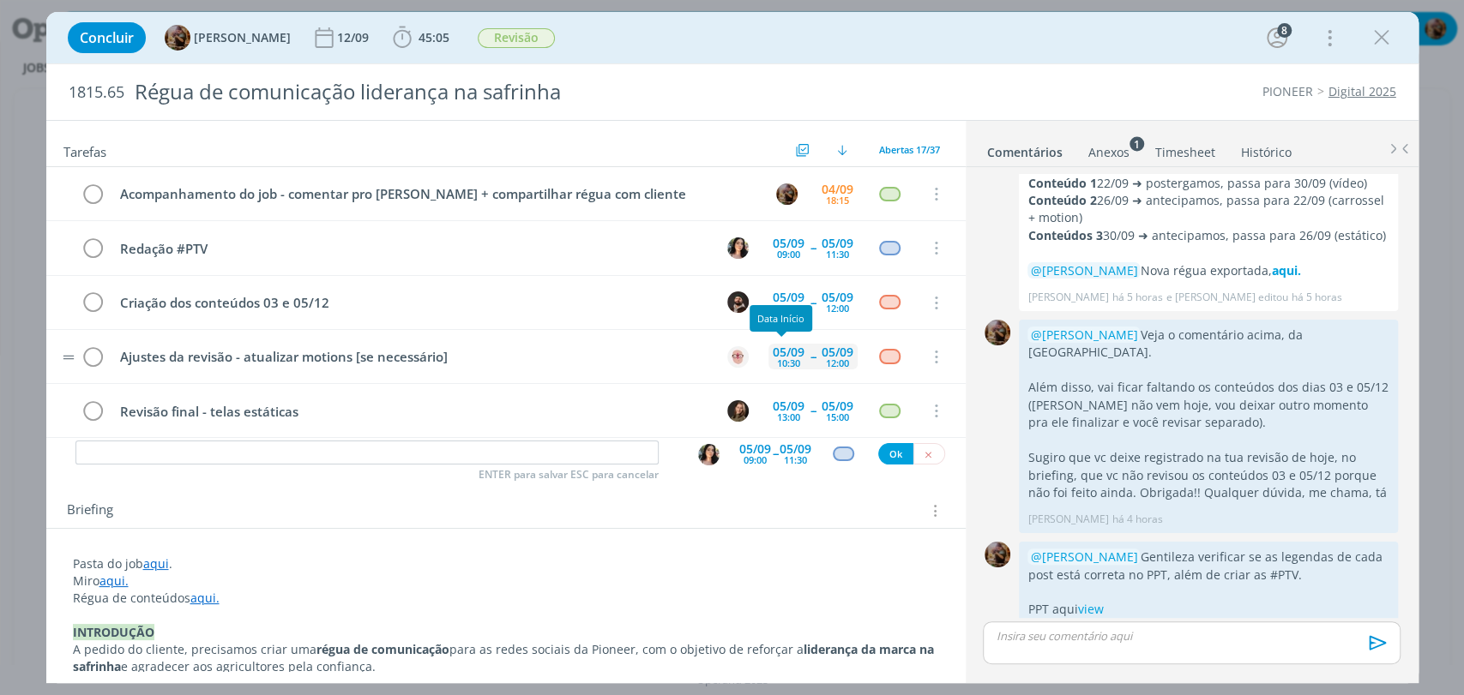
click at [775, 346] on div "05/09" at bounding box center [789, 352] width 32 height 12
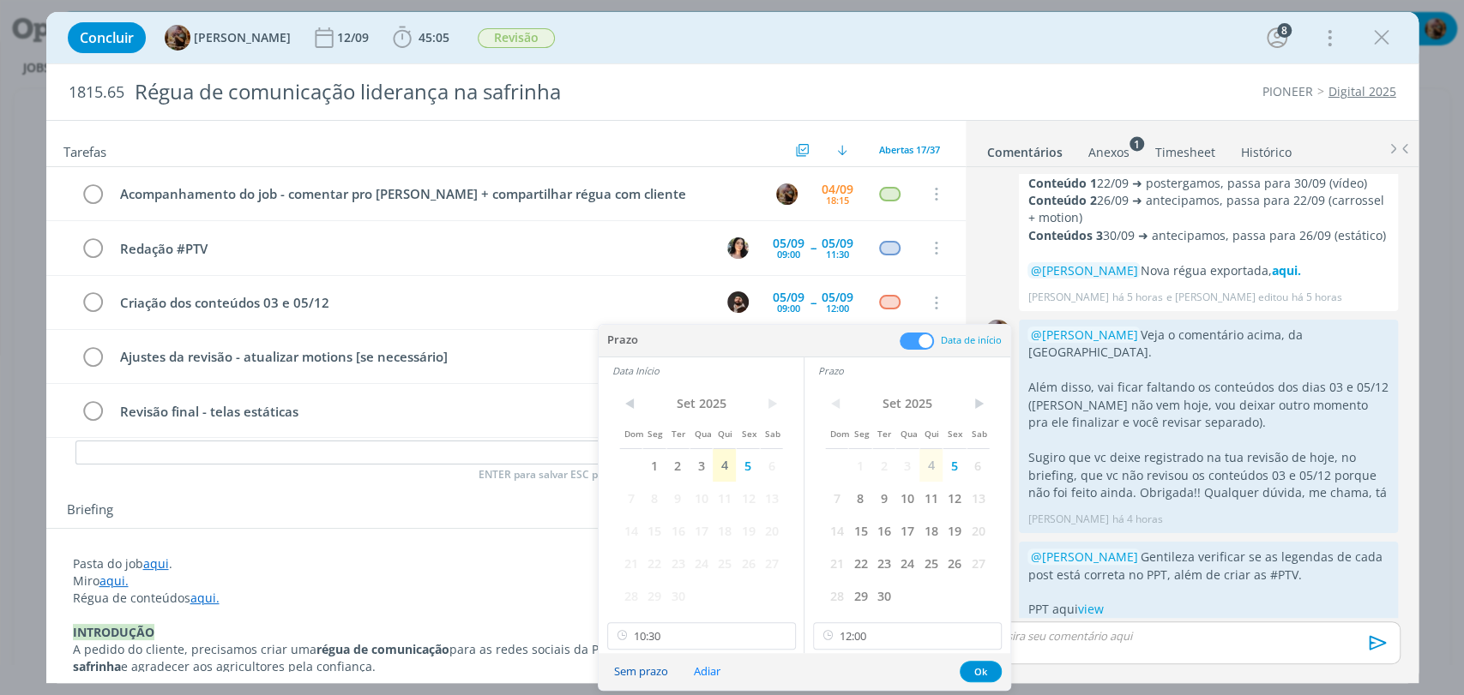
click at [659, 674] on button "Sem prazo" at bounding box center [641, 671] width 76 height 23
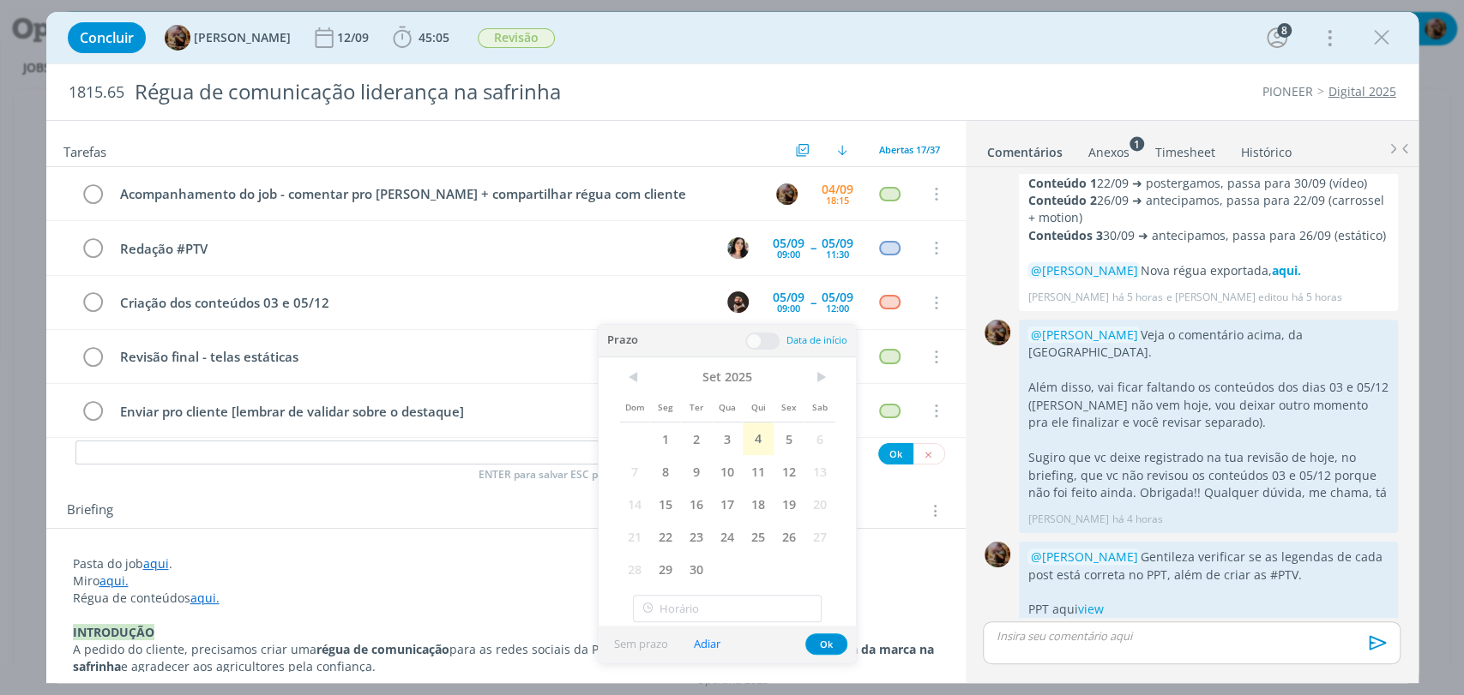
type input "10:30"
type input "12:00"
click at [823, 647] on button "Ok" at bounding box center [826, 644] width 42 height 21
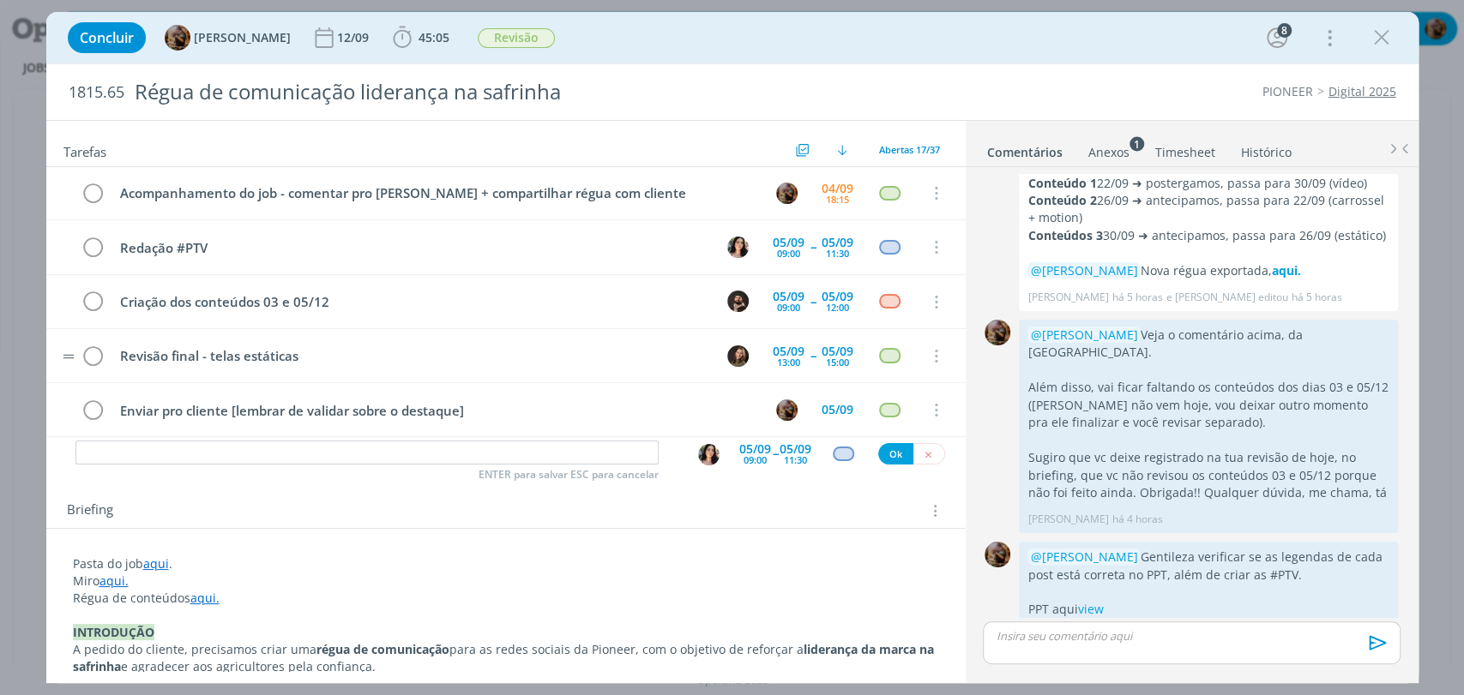
scroll to position [0, 0]
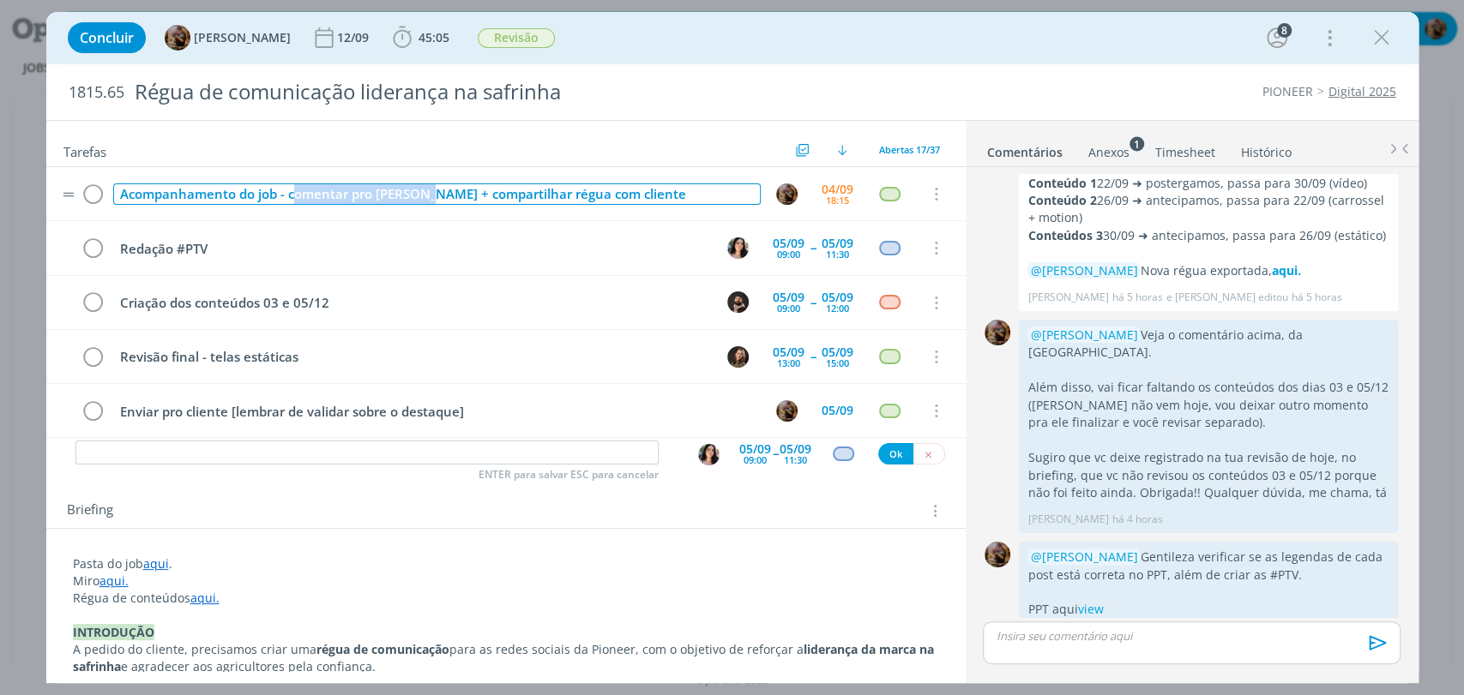
drag, startPoint x: 430, startPoint y: 194, endPoint x: 295, endPoint y: 197, distance: 135.5
click at [295, 197] on div "Acompanhamento do job - comentar pro Douglas + compartilhar régua com cliente" at bounding box center [436, 194] width 647 height 21
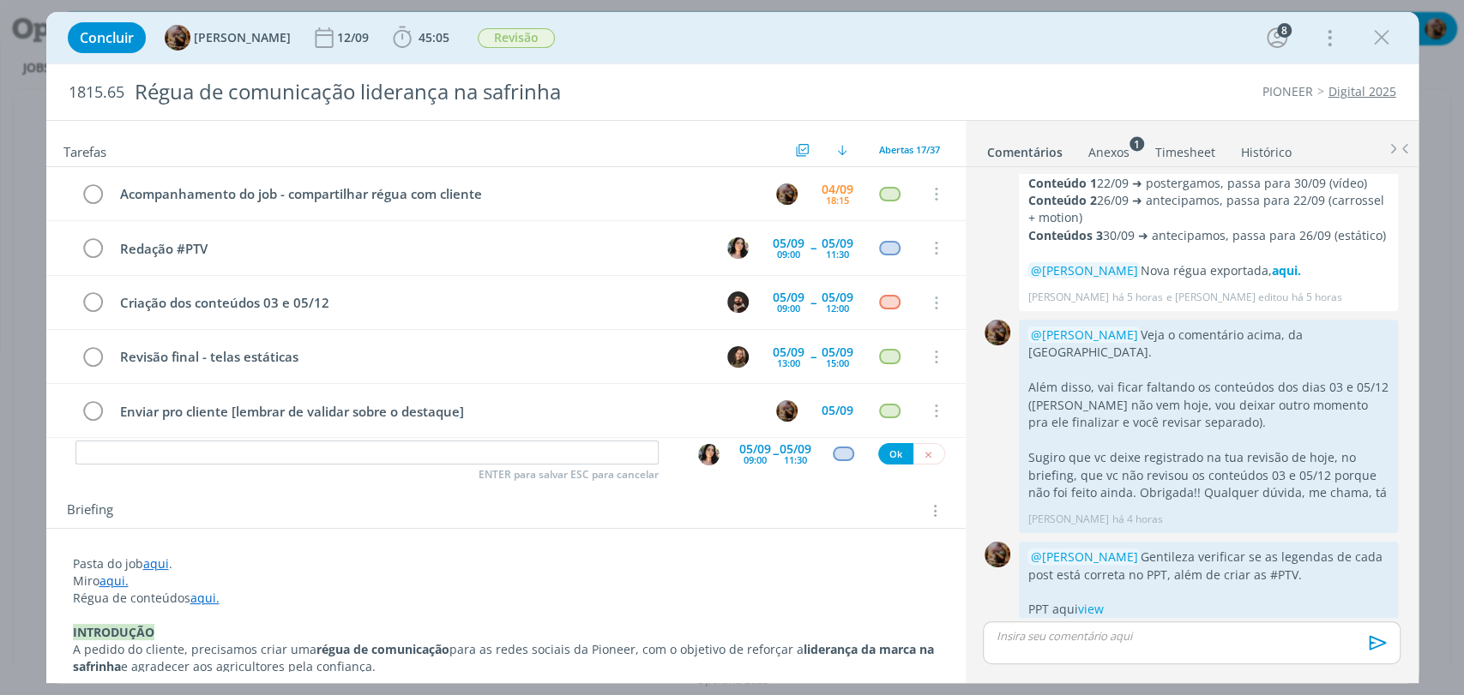
click at [743, 27] on div "Concluir Amanda Rodrigues 12/09 45:05 Iniciar Apontar Data * 04/09/2025 Horas *…" at bounding box center [732, 37] width 1346 height 41
click at [768, 250] on div "05/09 09:00" at bounding box center [788, 248] width 40 height 26
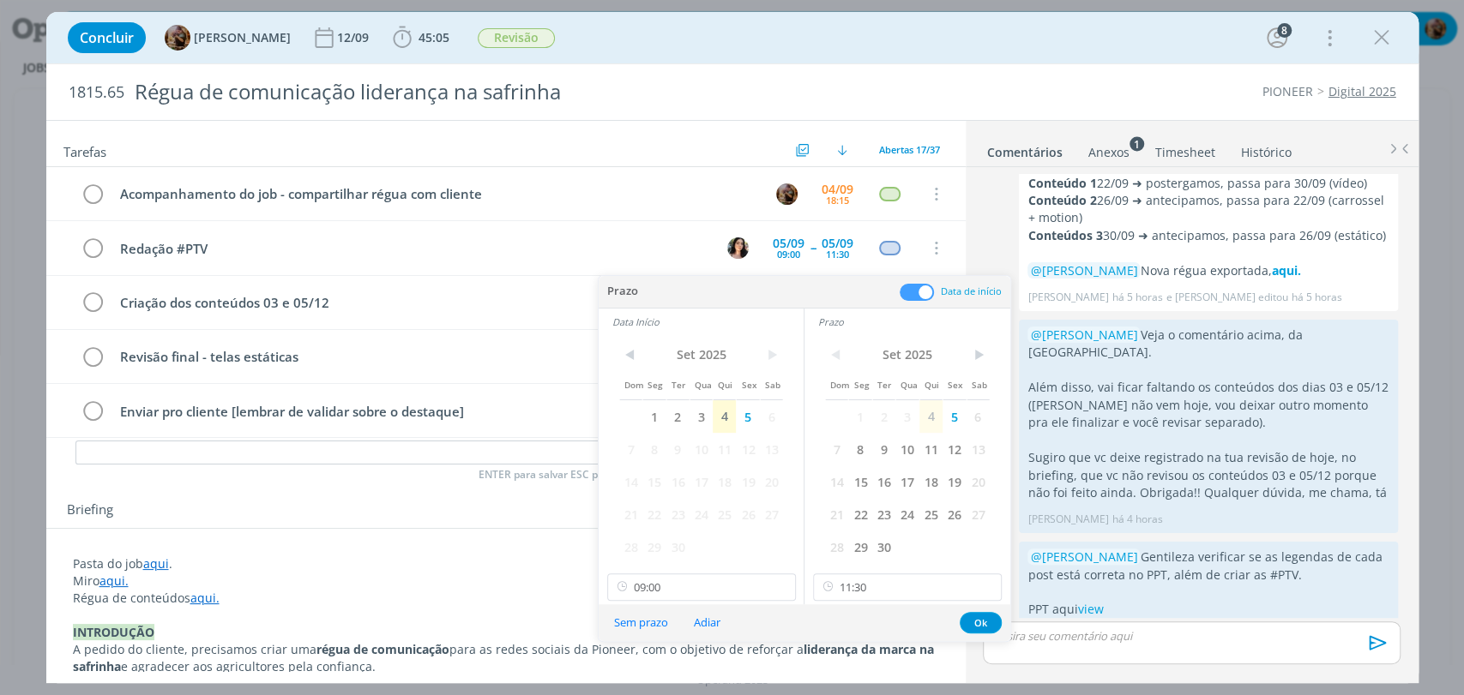
click at [900, 605] on div "Sem prazo Adiar Ok" at bounding box center [805, 623] width 412 height 37
drag, startPoint x: 899, startPoint y: 595, endPoint x: 892, endPoint y: 561, distance: 35.0
click at [897, 595] on input "11:30" at bounding box center [907, 587] width 189 height 27
click at [889, 500] on div "15:00" at bounding box center [909, 497] width 191 height 31
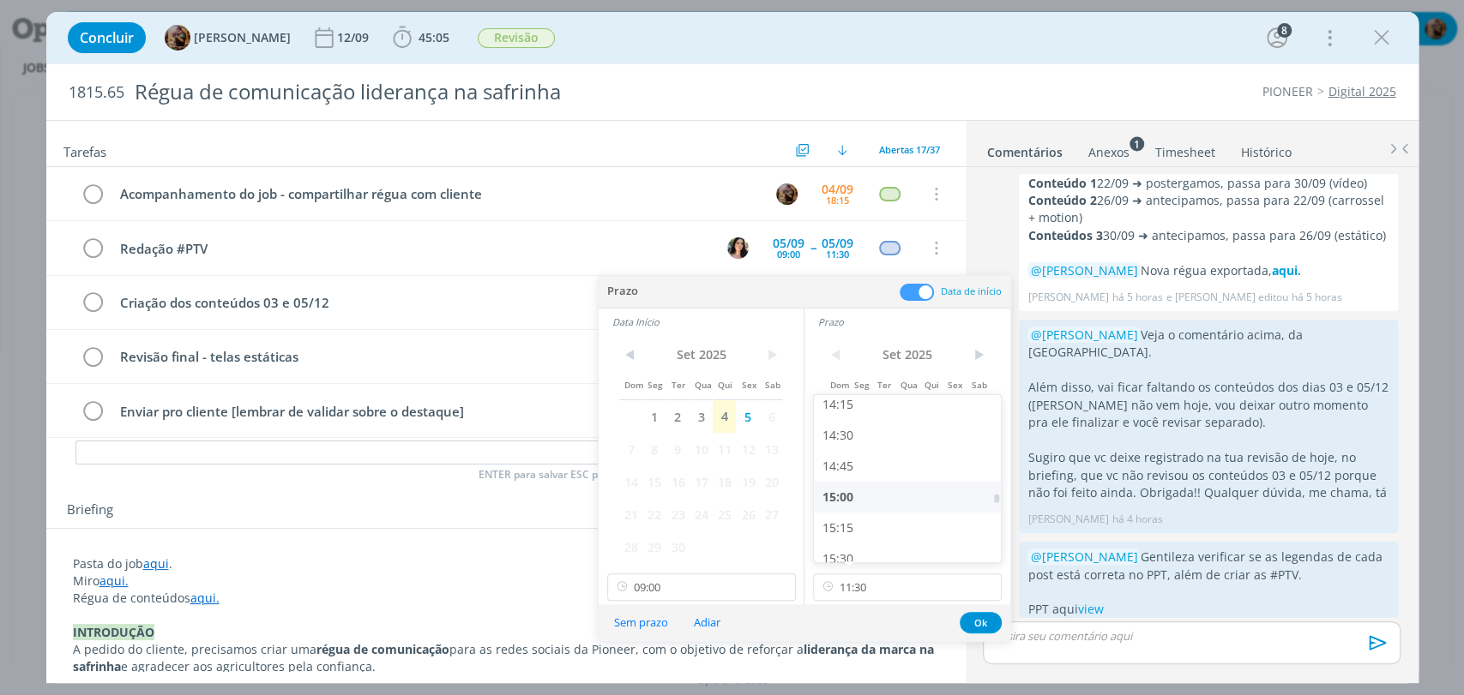
type input "15:00"
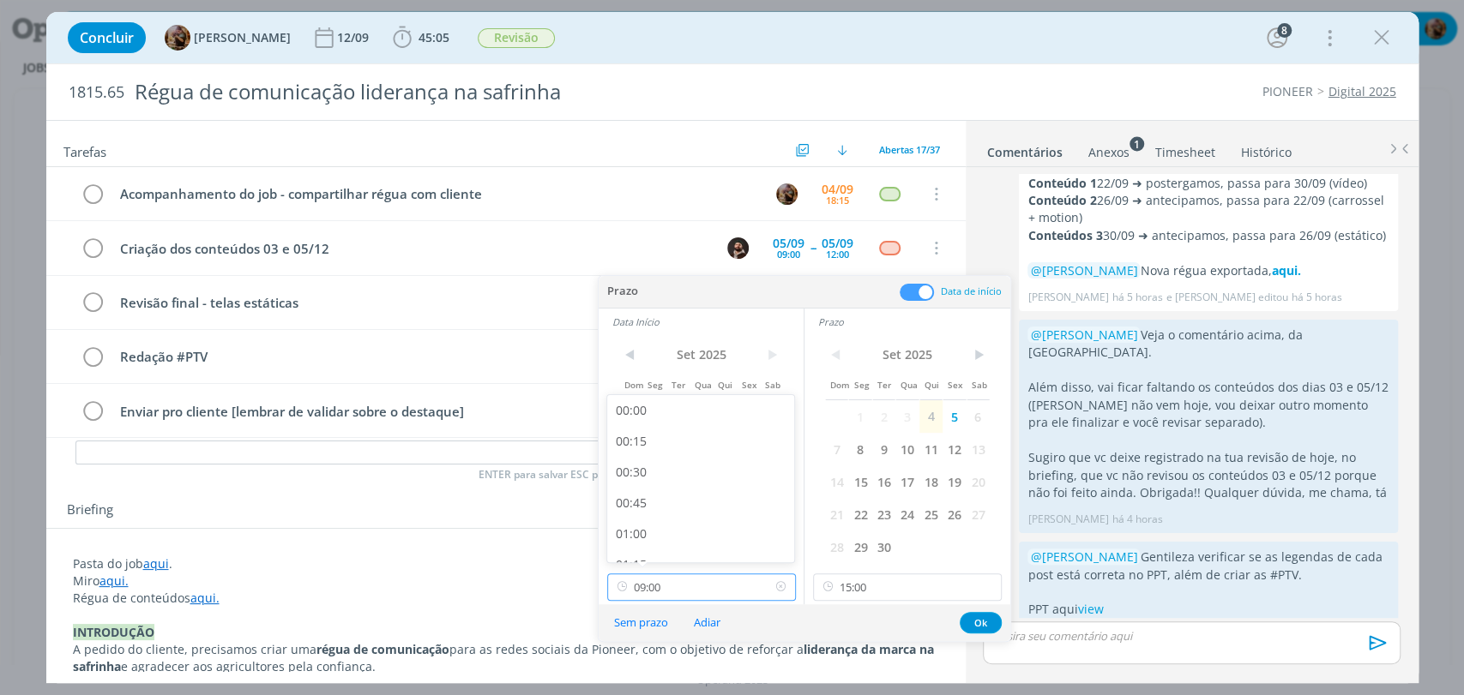
click at [723, 594] on input "09:00" at bounding box center [701, 587] width 189 height 27
click at [677, 468] on div "13:00" at bounding box center [702, 463] width 191 height 31
type input "13:00"
click at [972, 625] on button "Ok" at bounding box center [981, 622] width 42 height 21
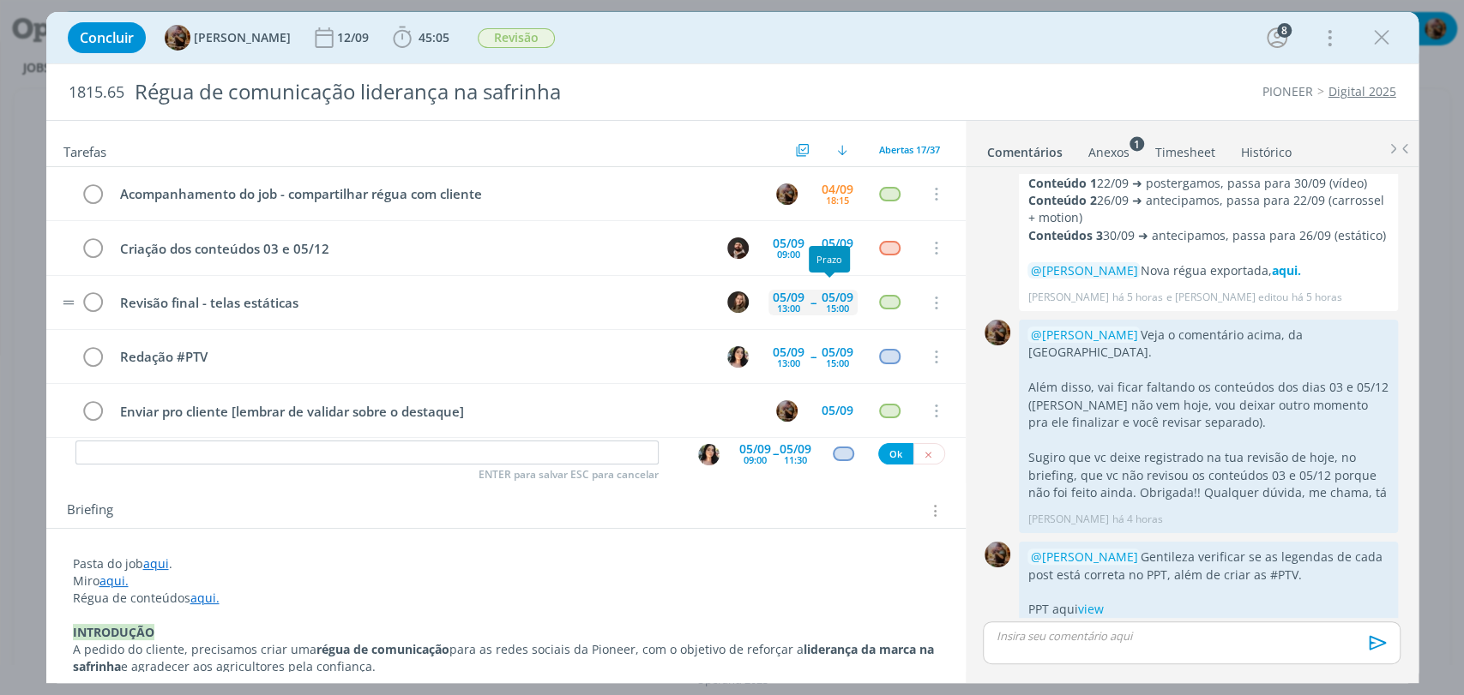
click at [826, 308] on div "15:00" at bounding box center [837, 308] width 23 height 9
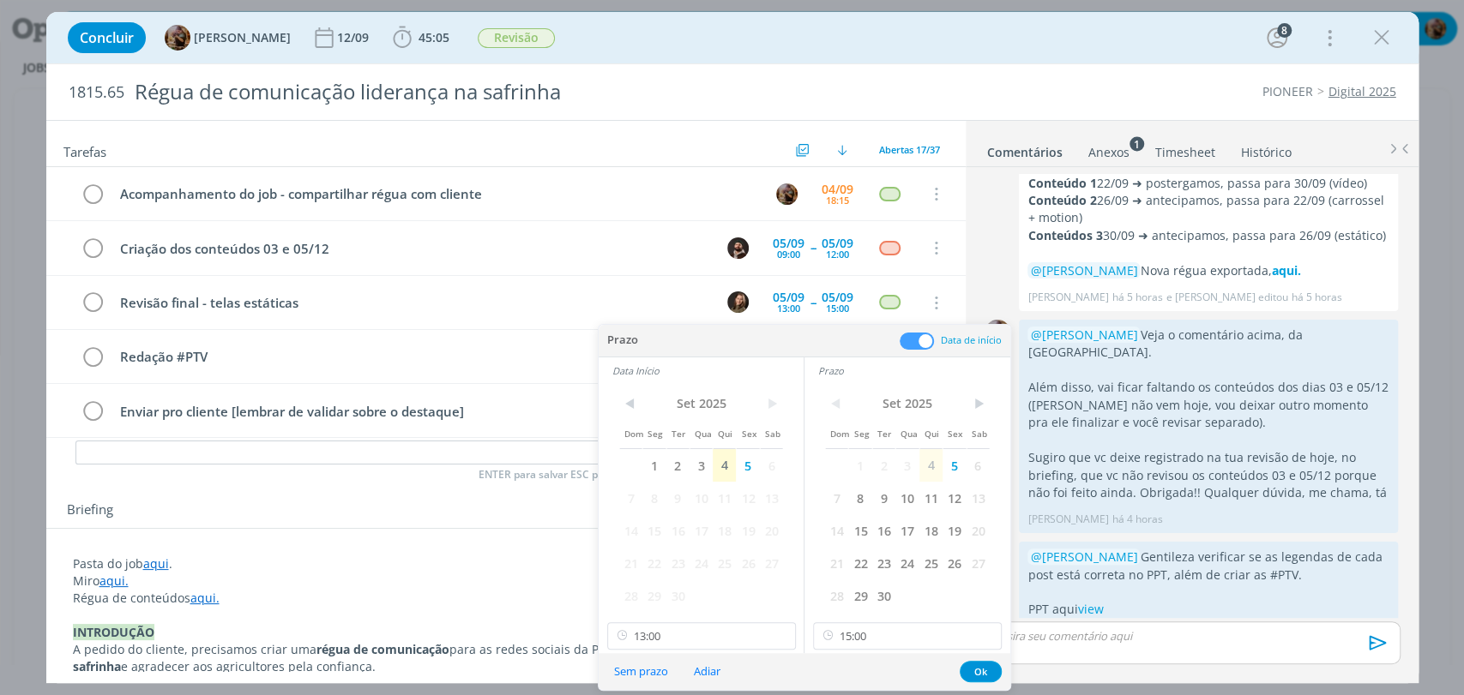
click at [647, 673] on button "Sem prazo" at bounding box center [641, 671] width 76 height 23
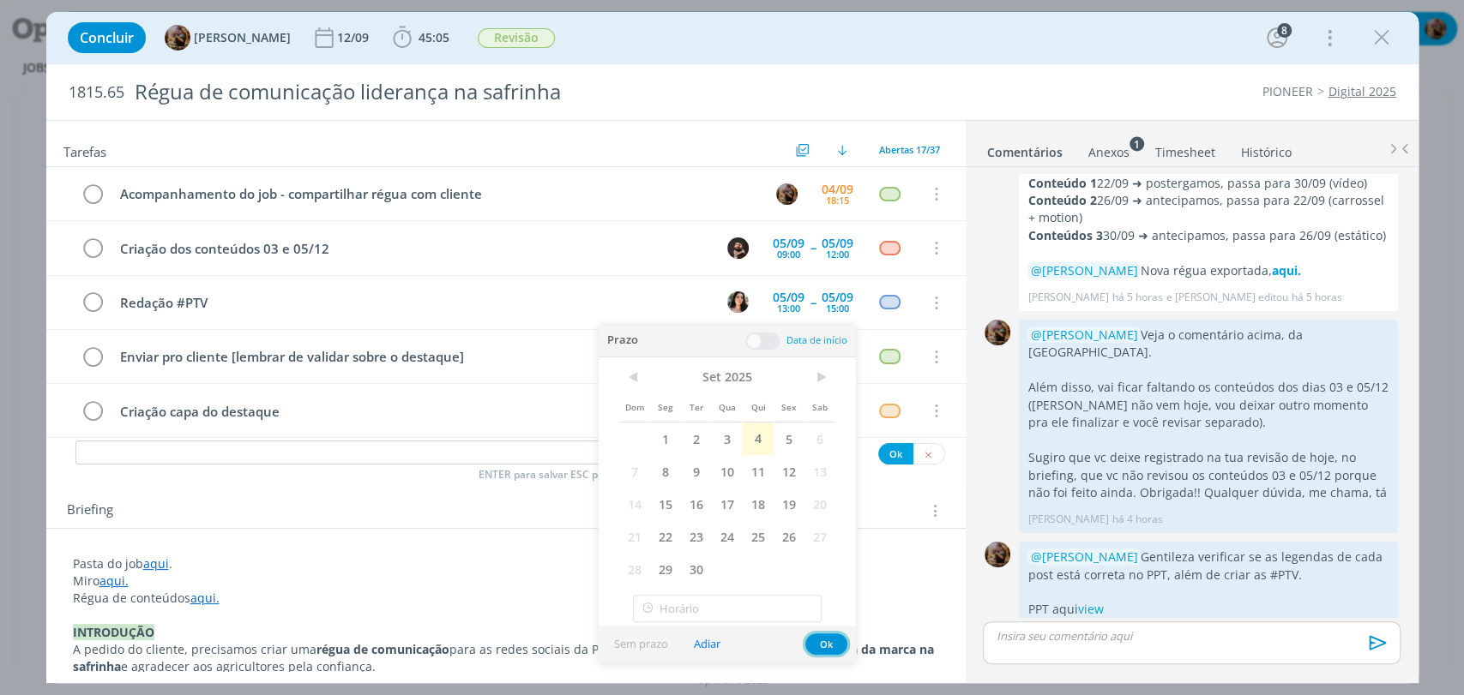
click at [820, 641] on button "Ok" at bounding box center [826, 644] width 42 height 21
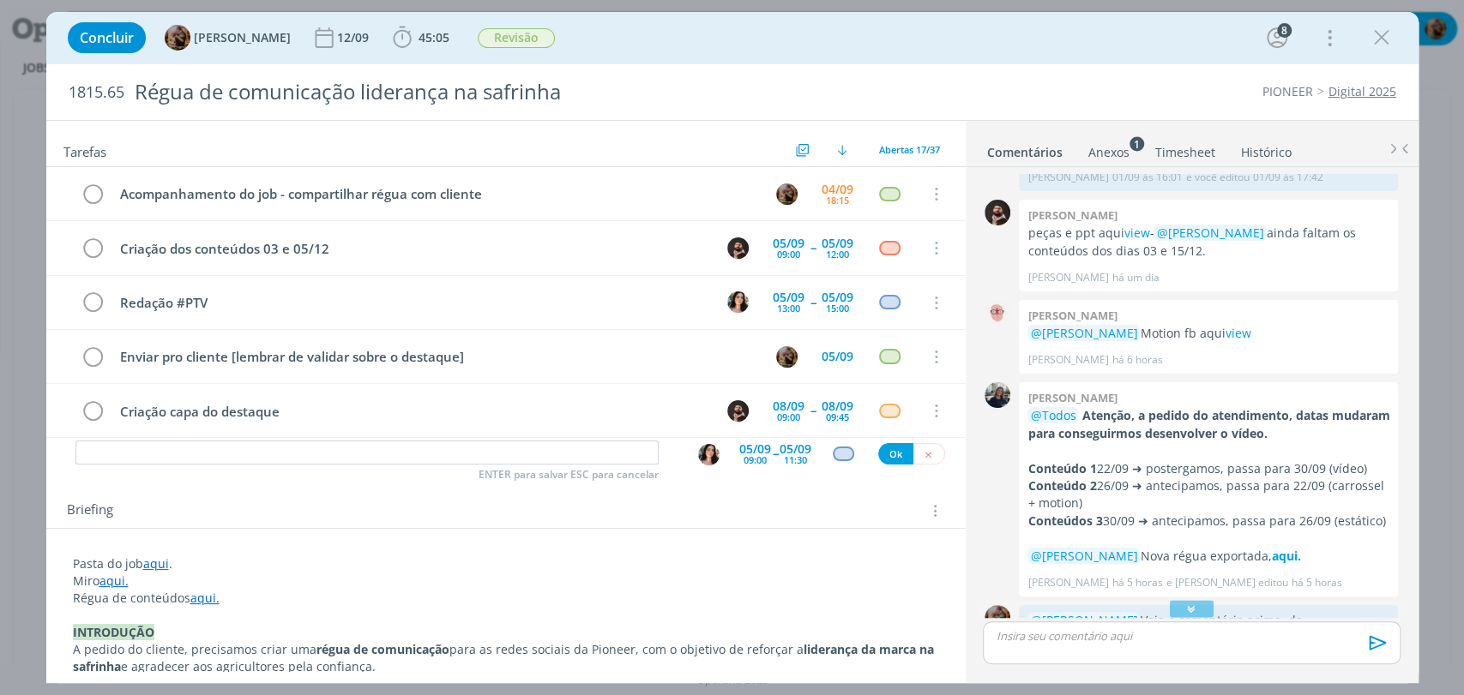
scroll to position [1138, 0]
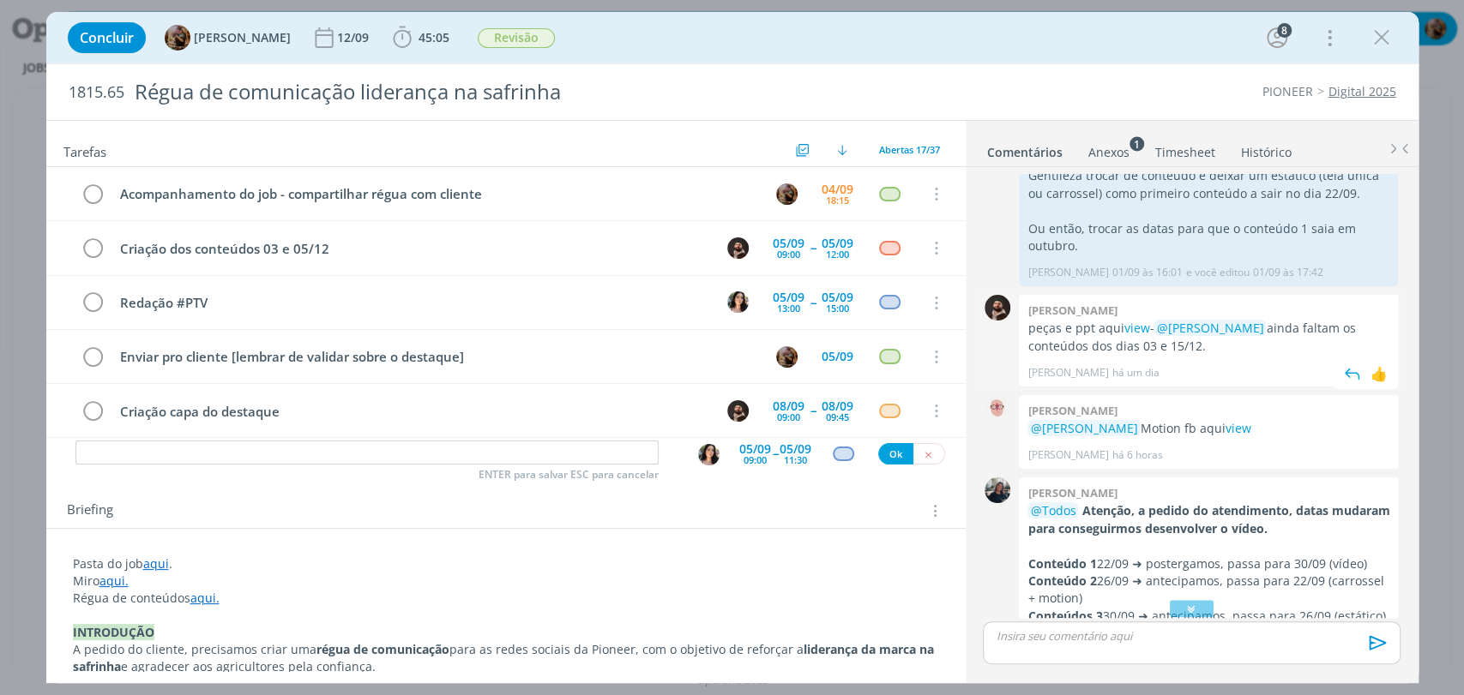
drag, startPoint x: 1253, startPoint y: 330, endPoint x: 1354, endPoint y: 311, distance: 102.9
click at [1354, 320] on p "peças e ppt aqui view - @Amanda Rodrigues ainda faltam os conteúdos dos dias 03…" at bounding box center [1208, 337] width 362 height 35
copy p "os conteúdos dos dias 03 e 15/12."
click at [1211, 631] on p "dialog" at bounding box center [1190, 636] width 389 height 15
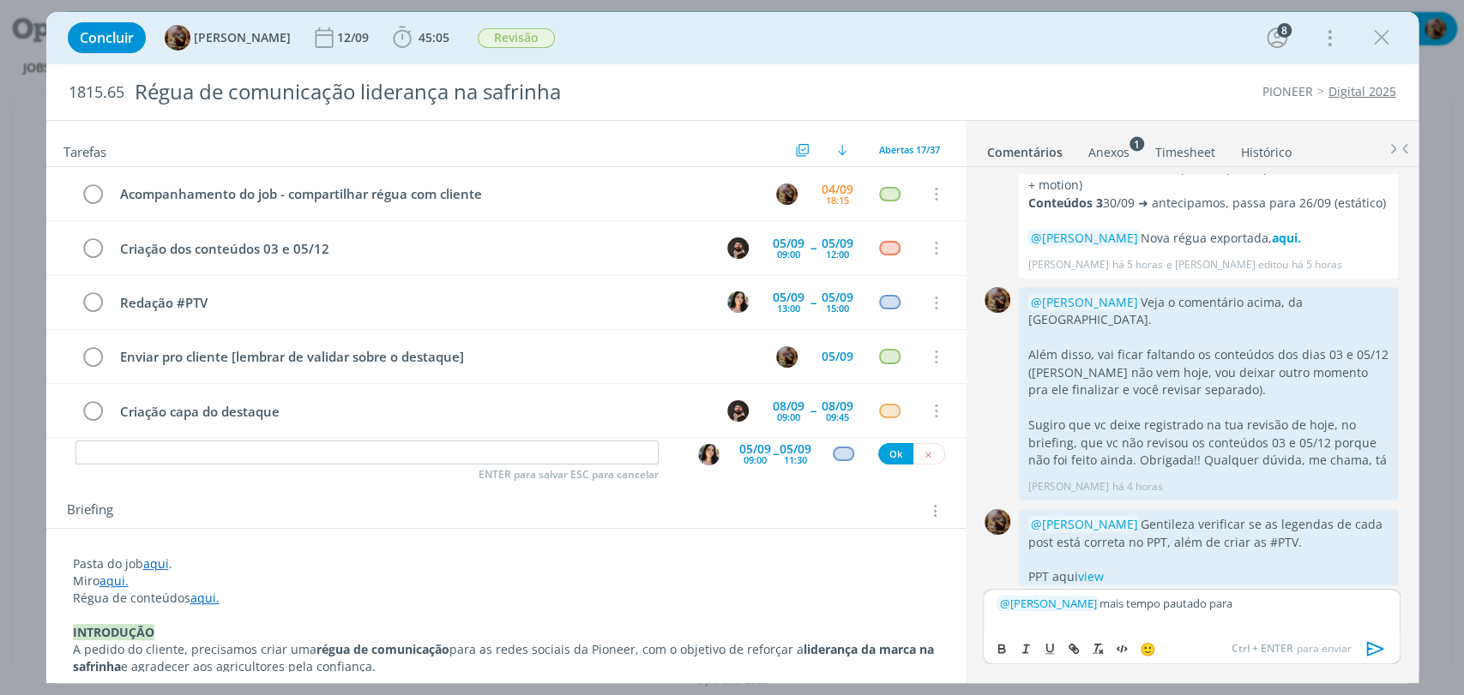
scroll to position [1553, 0]
click at [1372, 652] on icon "dialog" at bounding box center [1376, 649] width 26 height 26
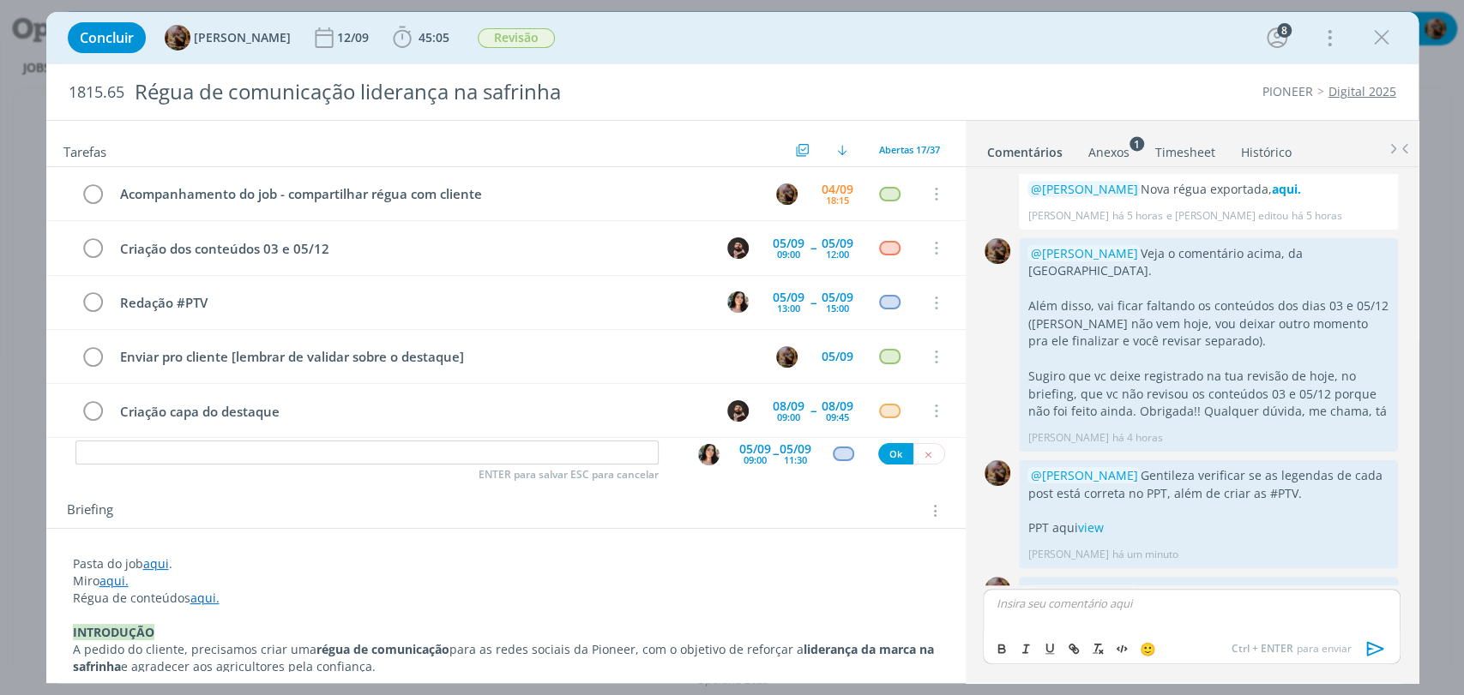
scroll to position [1633, 0]
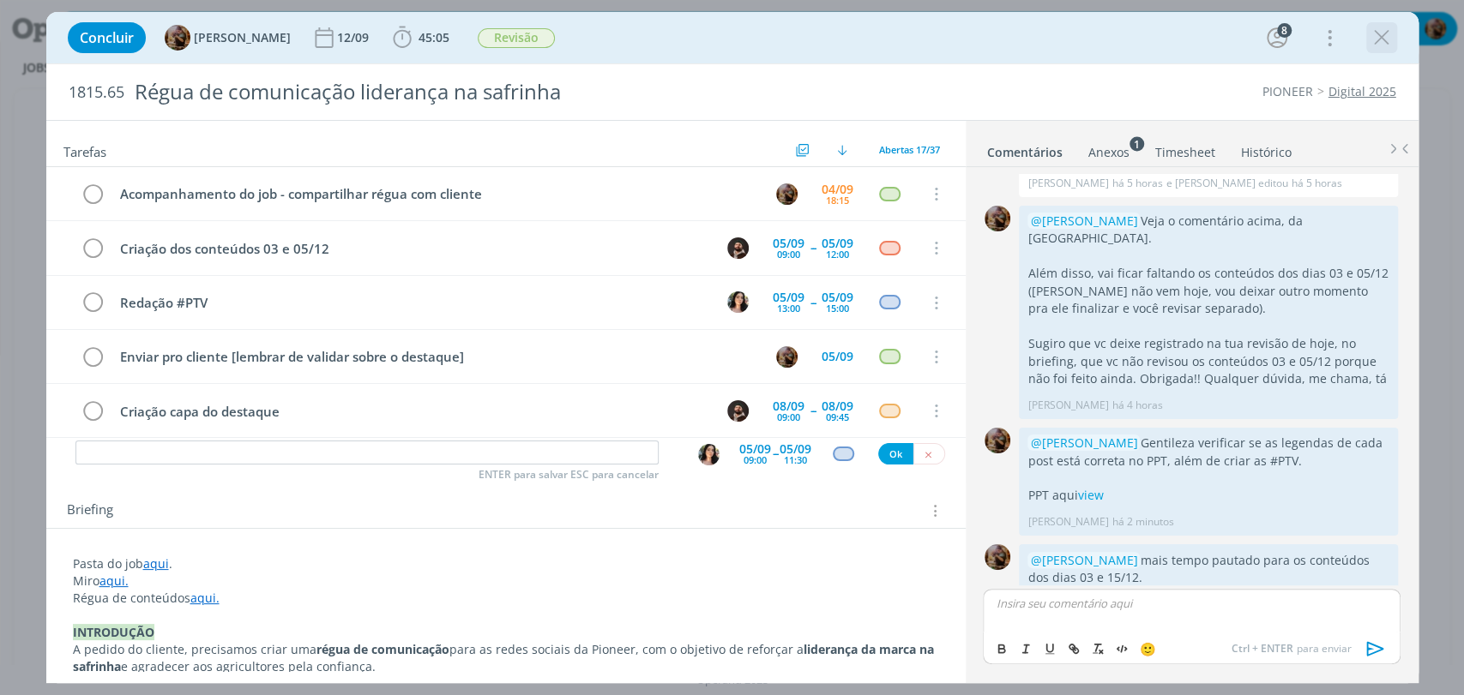
click at [1386, 36] on icon "dialog" at bounding box center [1382, 38] width 26 height 26
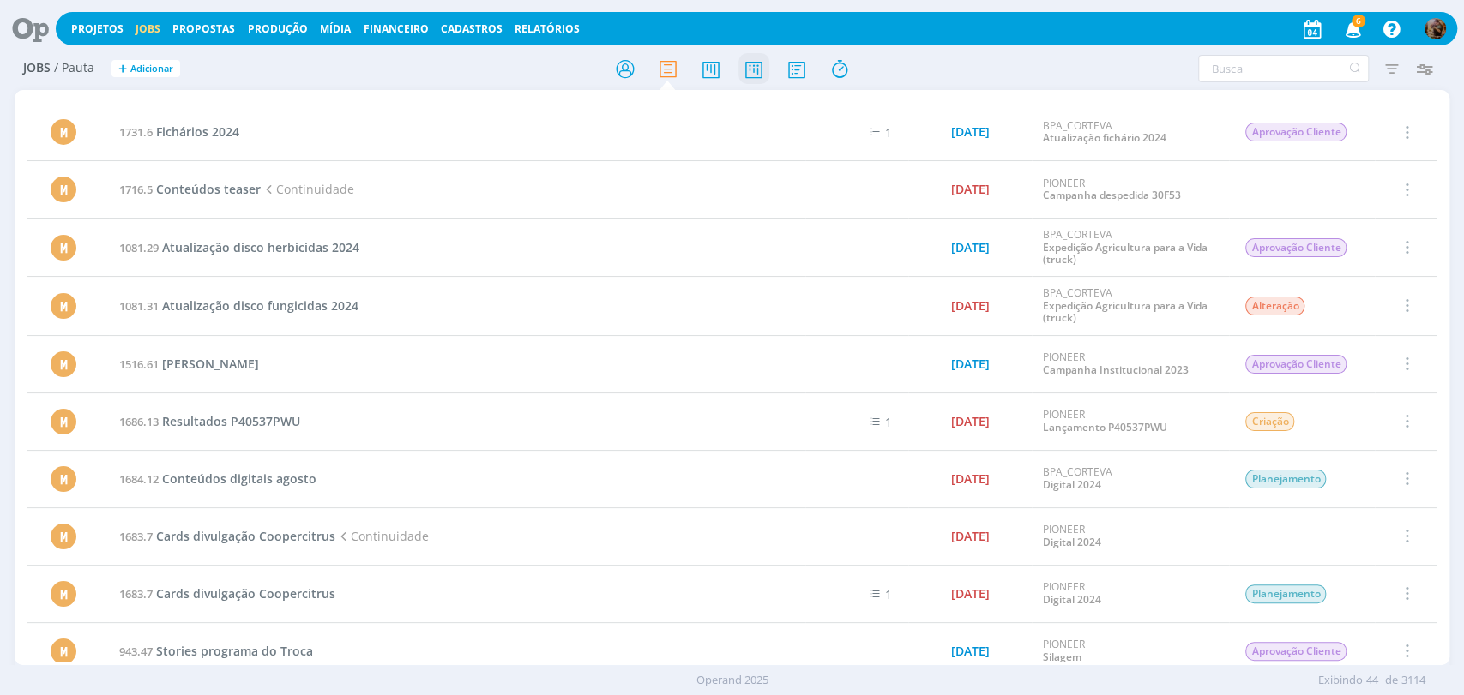
click at [762, 68] on icon at bounding box center [752, 68] width 31 height 33
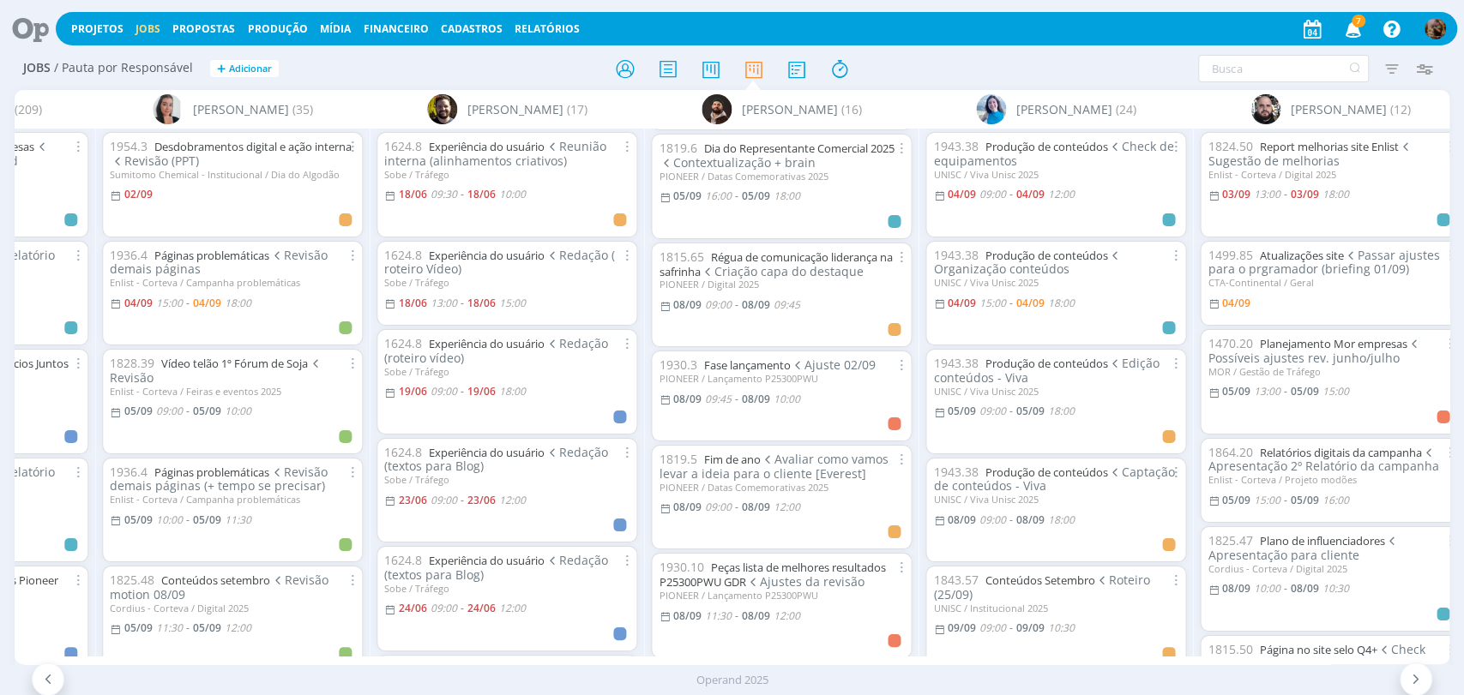
scroll to position [571, 0]
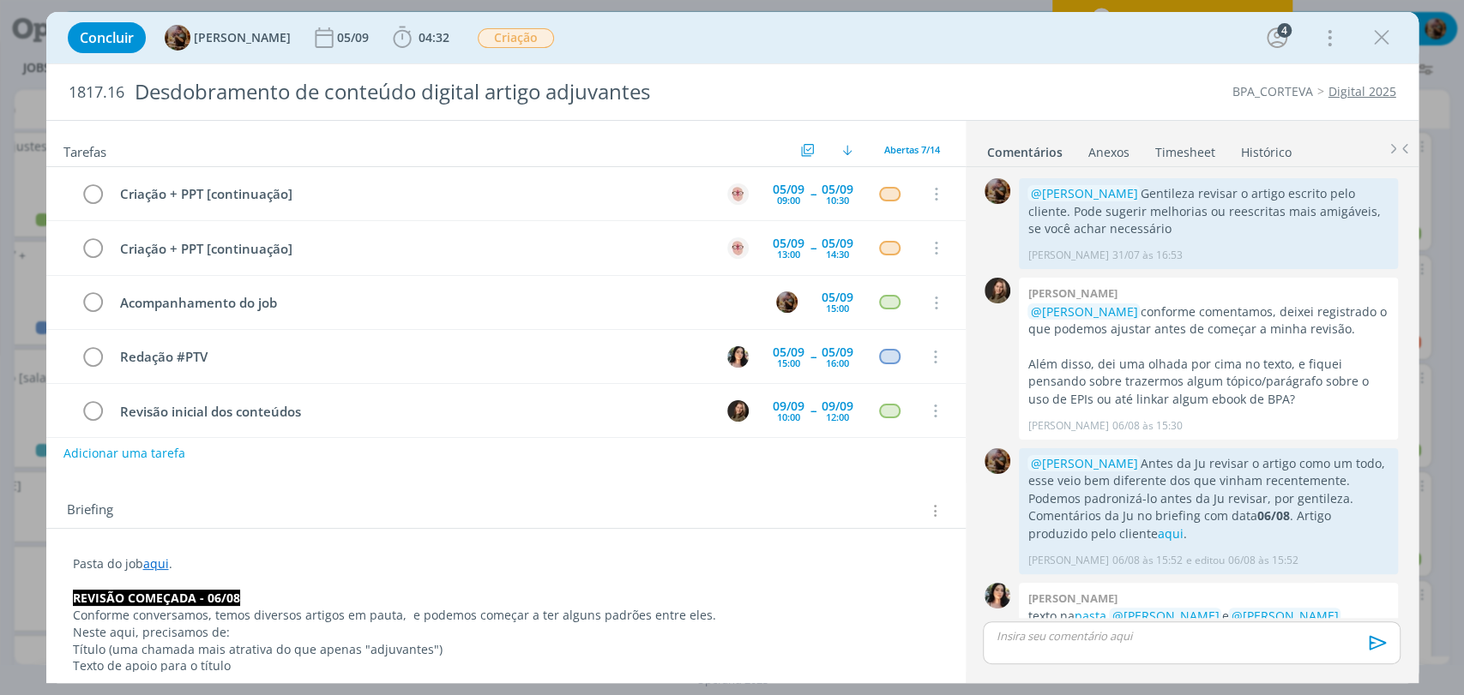
scroll to position [781, 0]
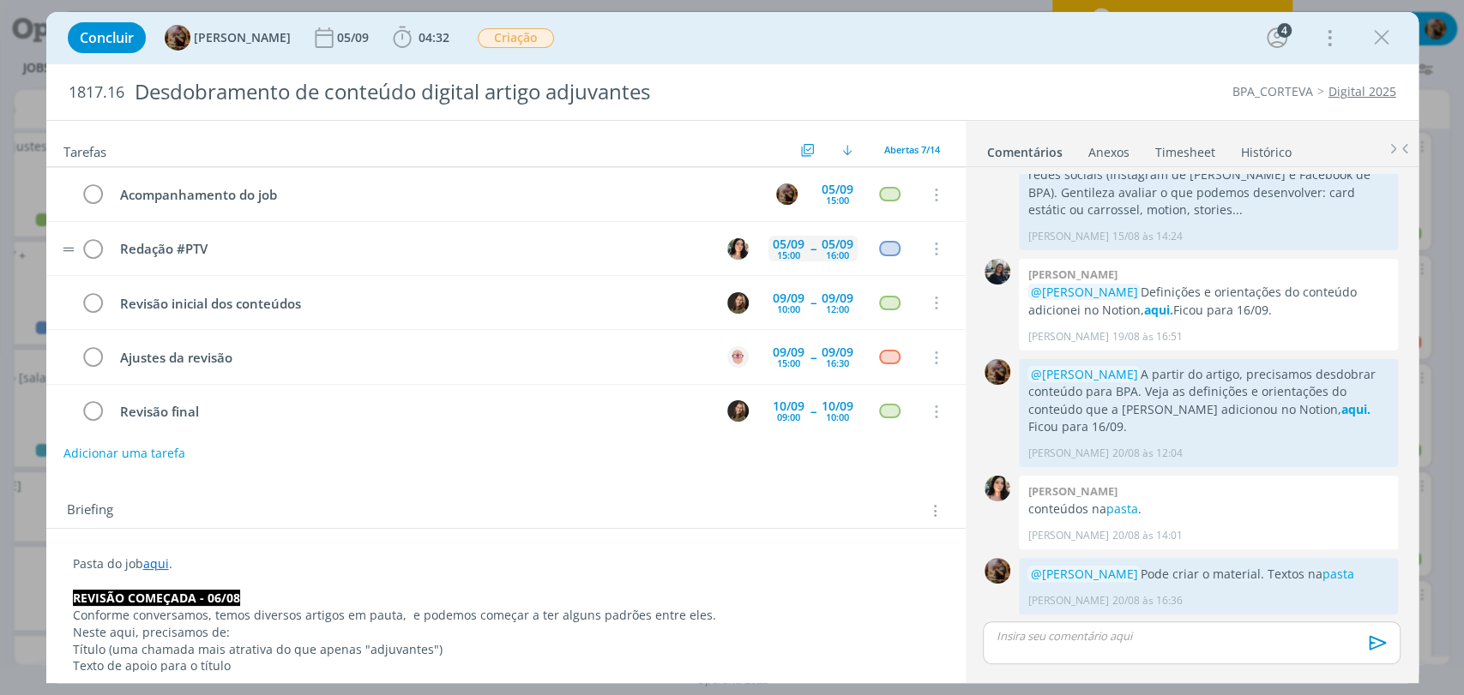
click at [783, 260] on div "05/09 15:00 -- 05/09 16:00" at bounding box center [812, 249] width 89 height 37
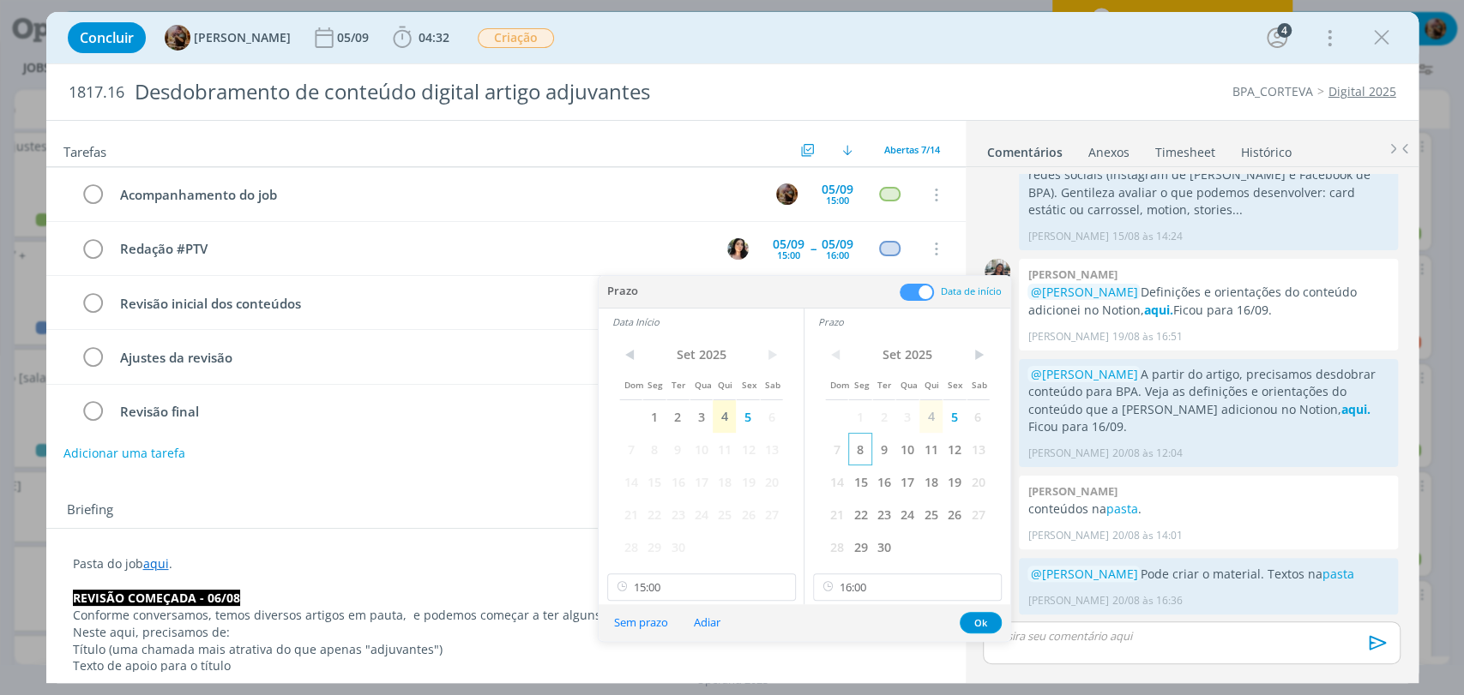
click at [858, 457] on span "8" at bounding box center [859, 449] width 23 height 33
click at [655, 453] on span "8" at bounding box center [653, 449] width 23 height 33
click at [700, 575] on input "15:00" at bounding box center [701, 587] width 189 height 27
drag, startPoint x: 648, startPoint y: 482, endPoint x: 666, endPoint y: 492, distance: 20.7
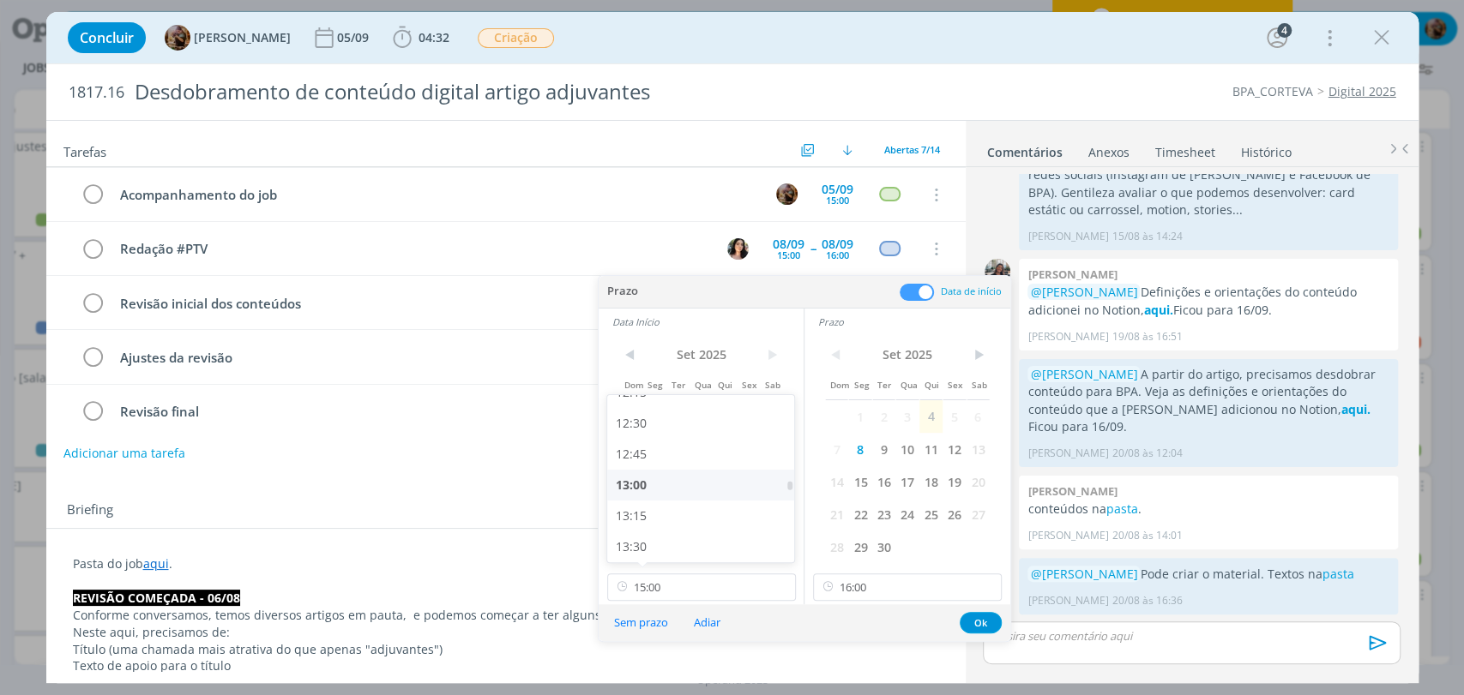
click at [648, 483] on div "13:00" at bounding box center [702, 485] width 191 height 31
type input "13:00"
click at [846, 585] on input "16:00" at bounding box center [907, 587] width 189 height 27
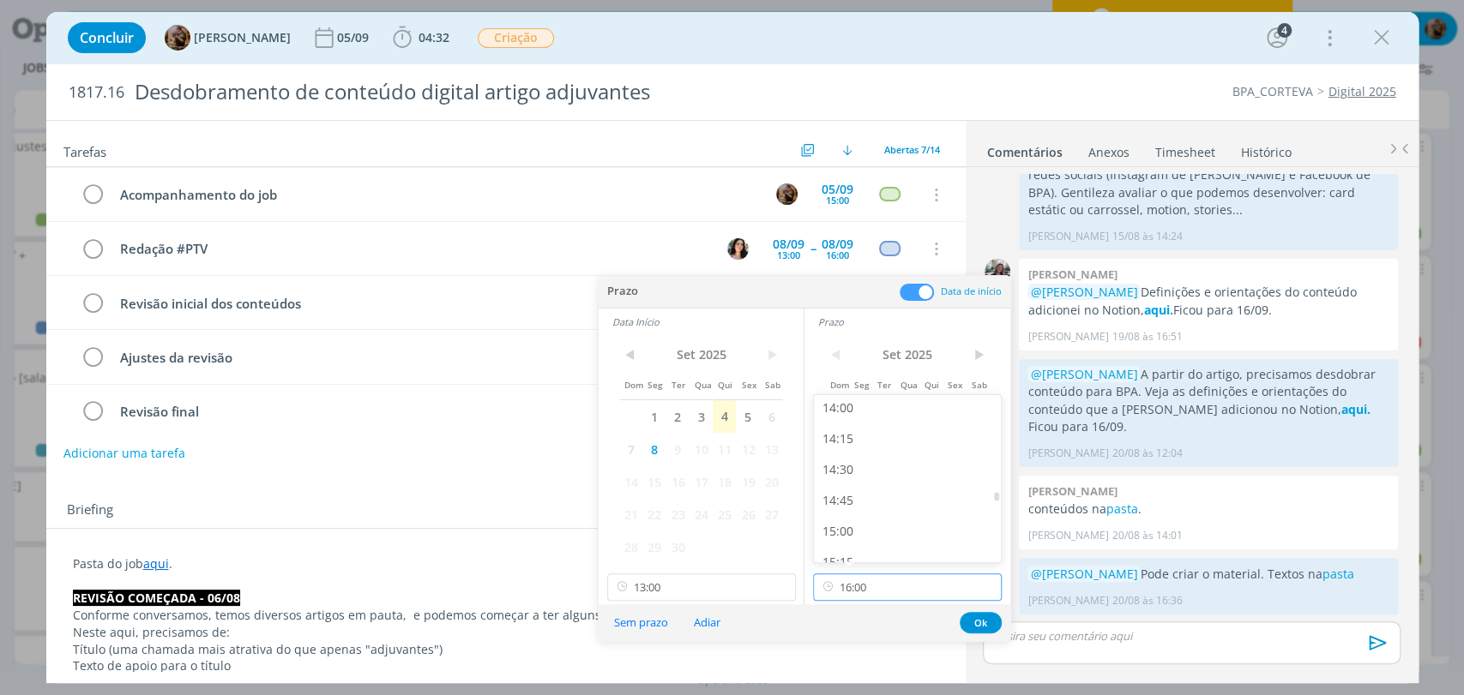
scroll to position [1654, 0]
click at [842, 481] on div "14:00" at bounding box center [909, 485] width 191 height 31
type input "14:00"
click at [971, 627] on button "Ok" at bounding box center [981, 622] width 42 height 21
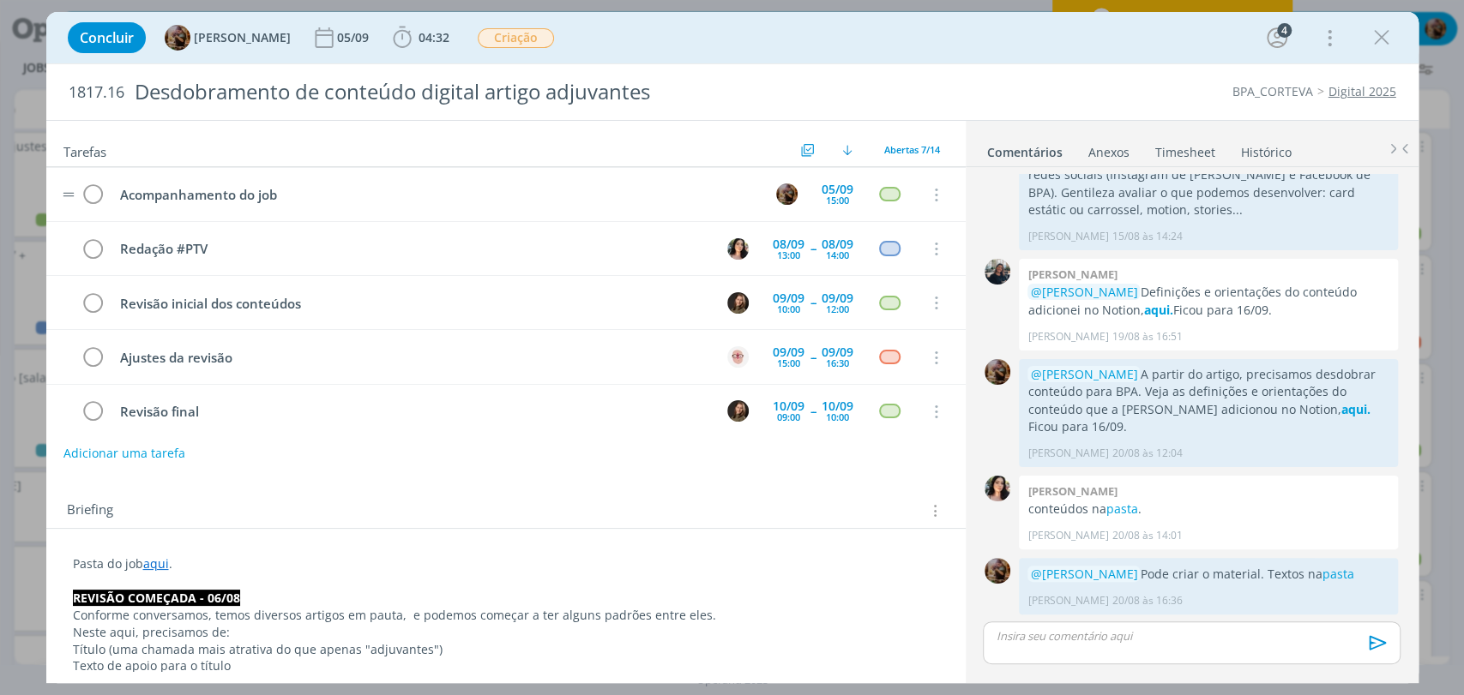
scroll to position [0, 0]
click at [1375, 36] on icon "dialog" at bounding box center [1382, 38] width 26 height 26
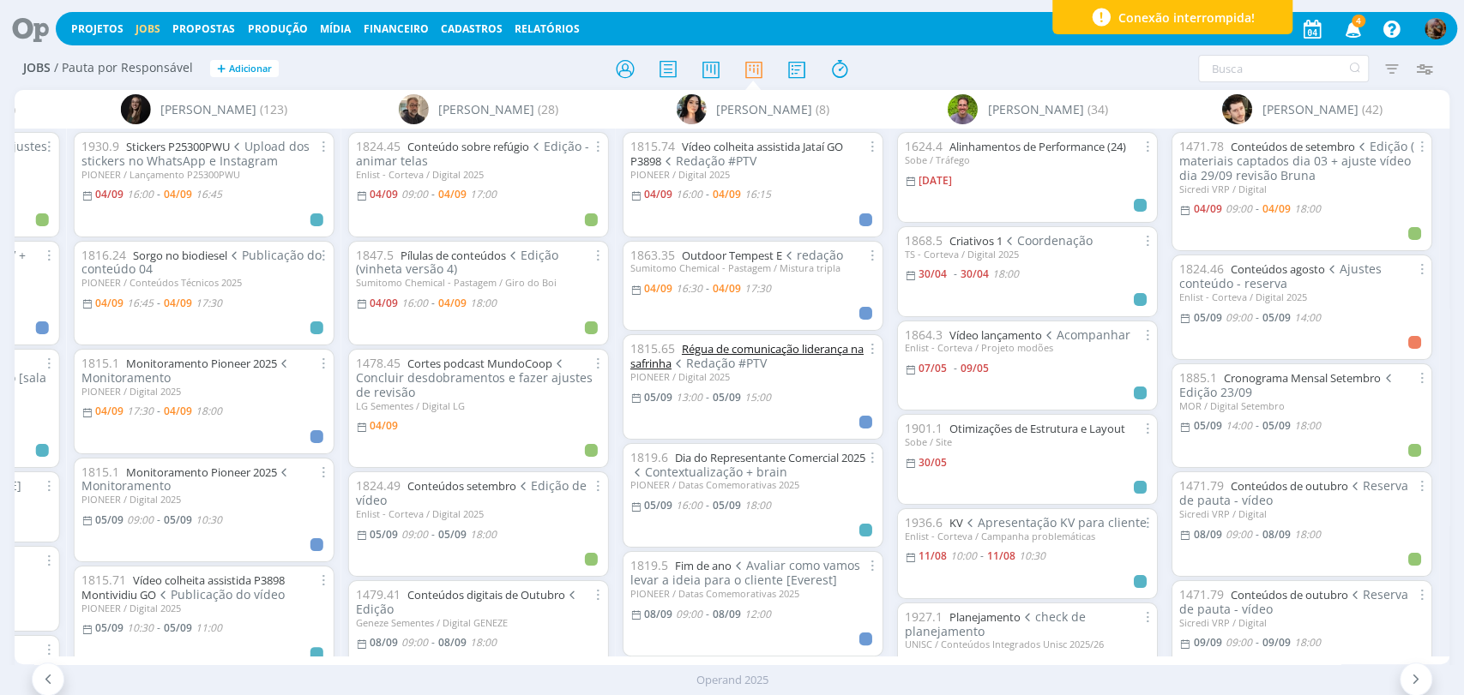
click at [770, 352] on link "Régua de comunicação liderança na safrinha" at bounding box center [746, 356] width 233 height 30
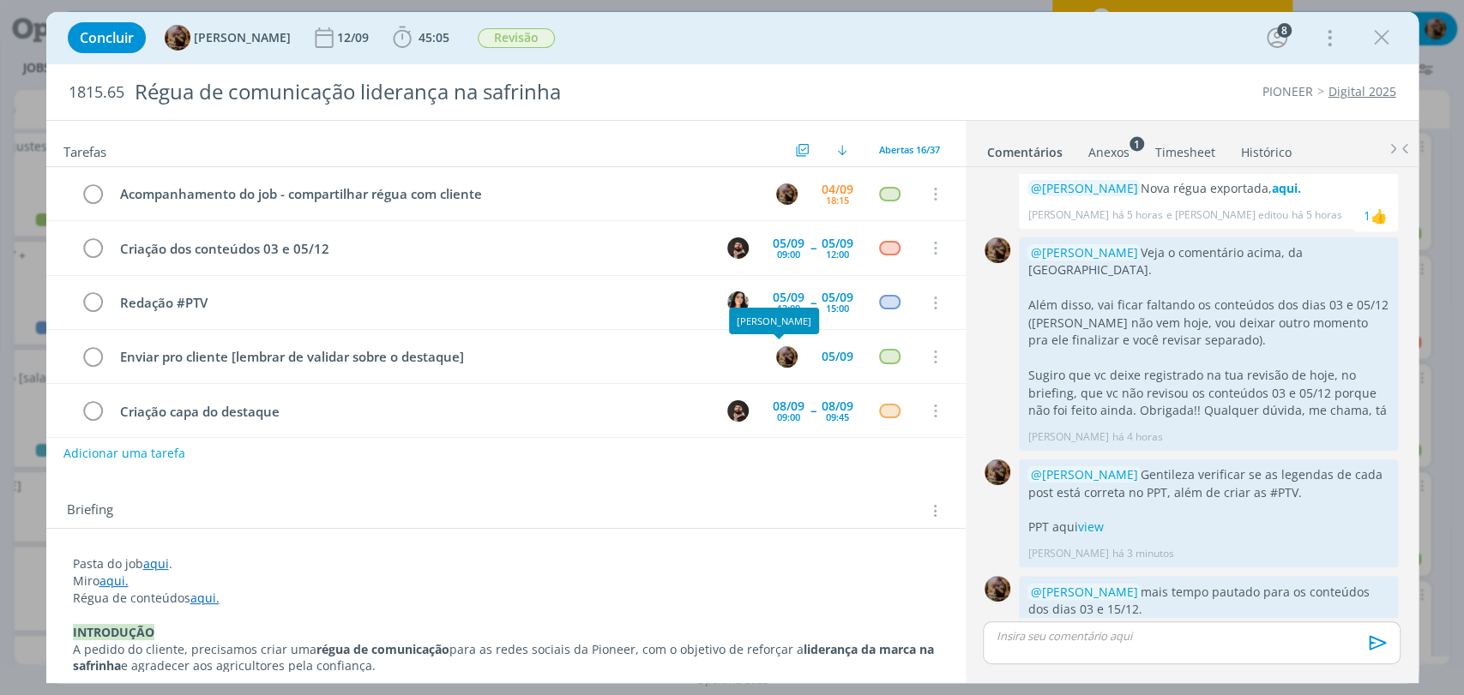
scroll to position [54, 0]
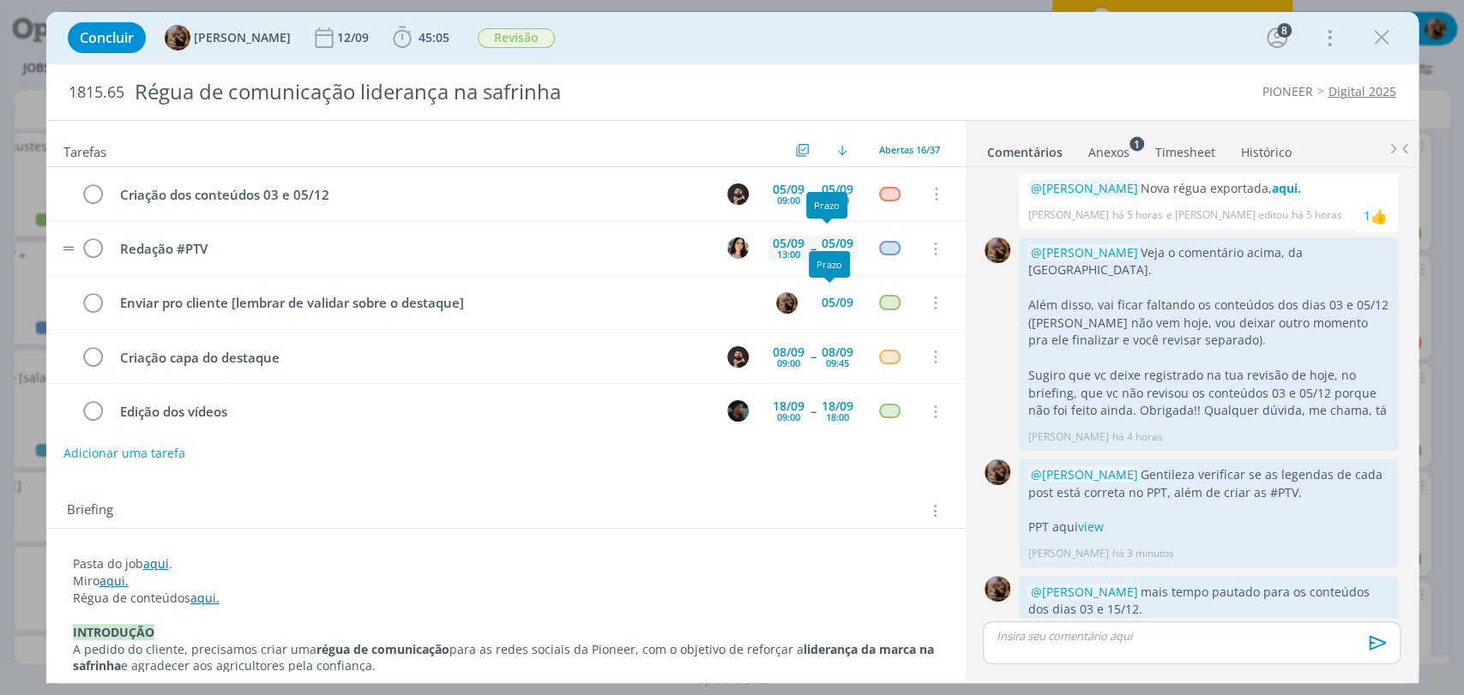
click at [827, 250] on div "15:00" at bounding box center [837, 254] width 23 height 9
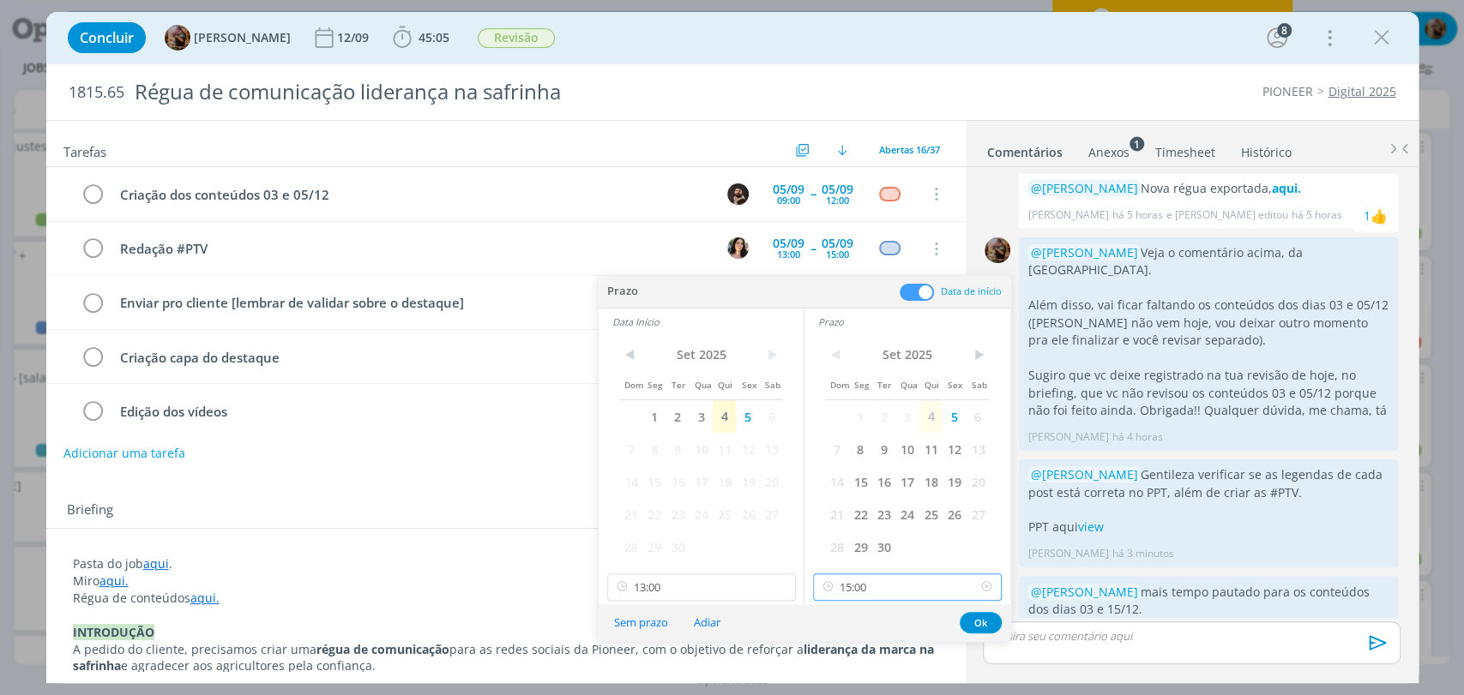
click at [842, 587] on input "15:00" at bounding box center [907, 587] width 189 height 27
click at [847, 474] on div "16:00" at bounding box center [909, 474] width 191 height 31
type input "16:00"
click at [988, 619] on button "Ok" at bounding box center [981, 622] width 42 height 21
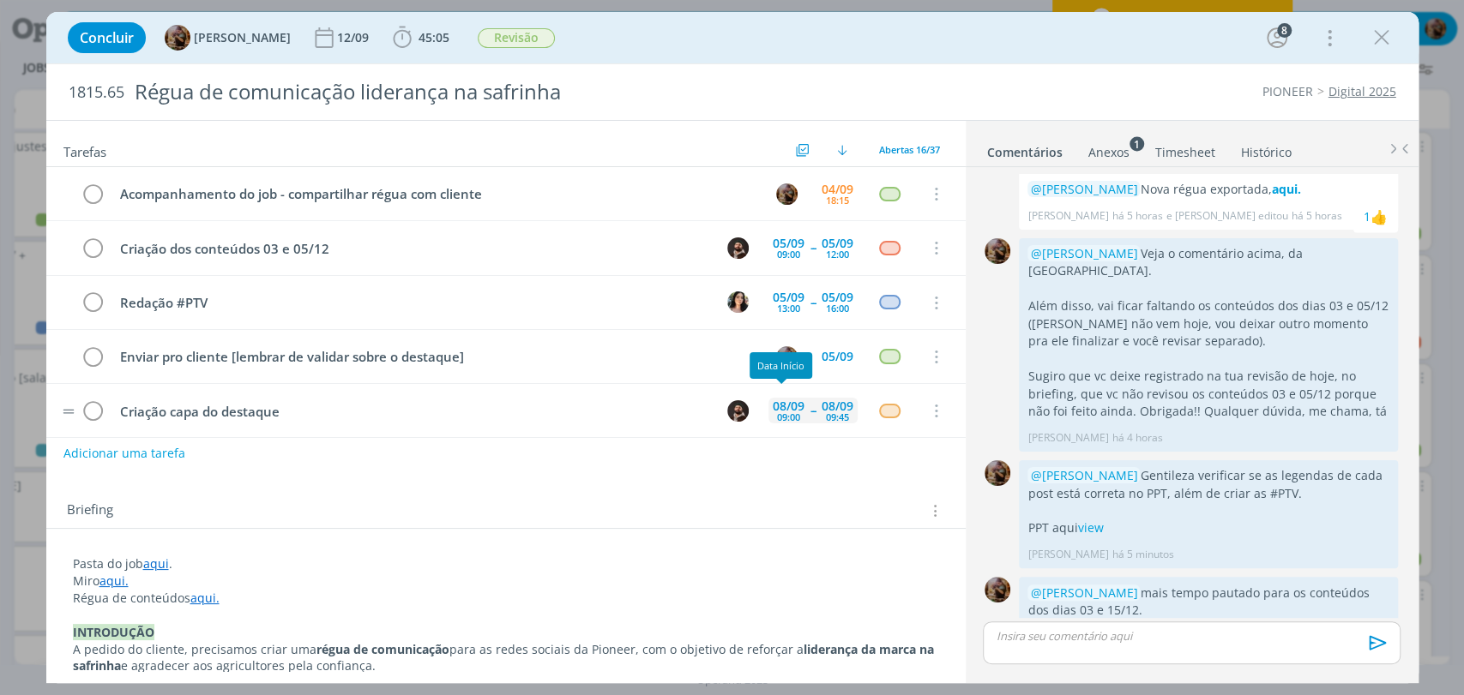
scroll to position [0, 0]
click at [781, 417] on div "09:00" at bounding box center [788, 416] width 23 height 9
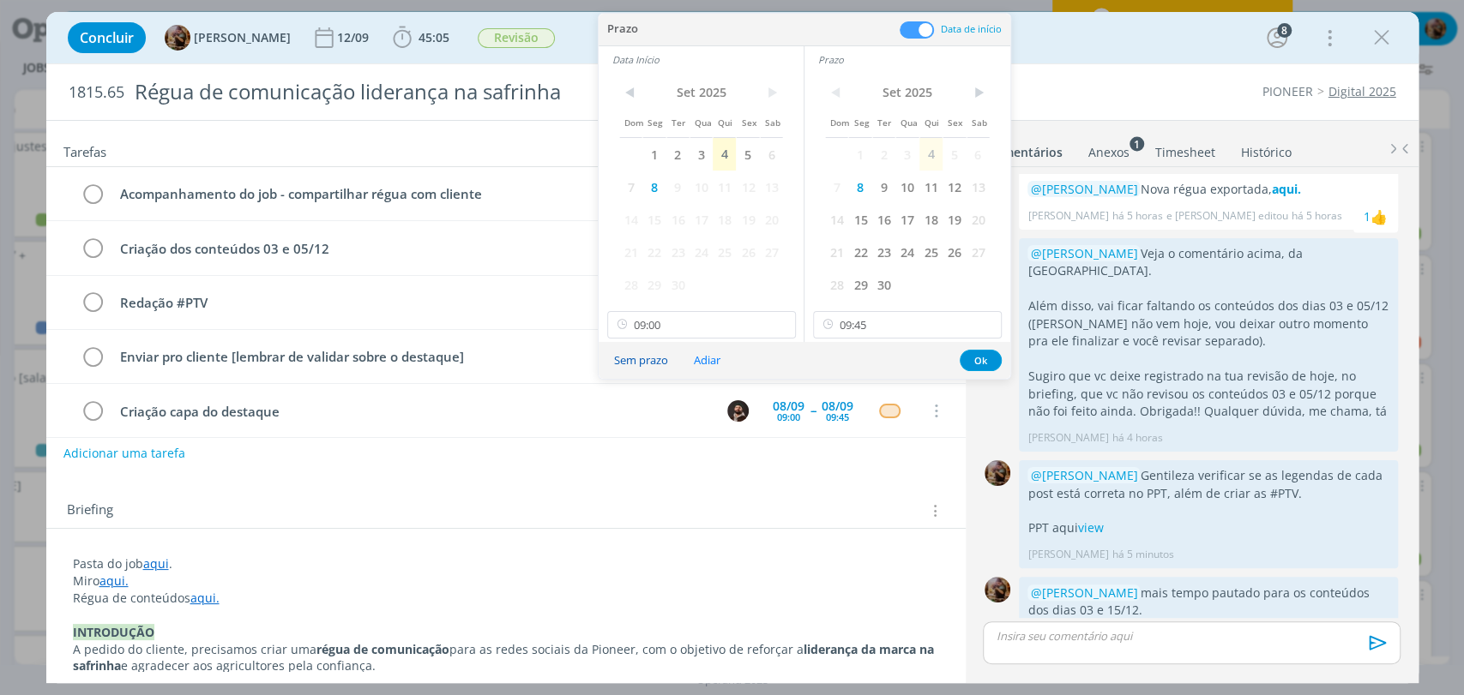
click at [666, 358] on button "Sem prazo" at bounding box center [641, 360] width 76 height 23
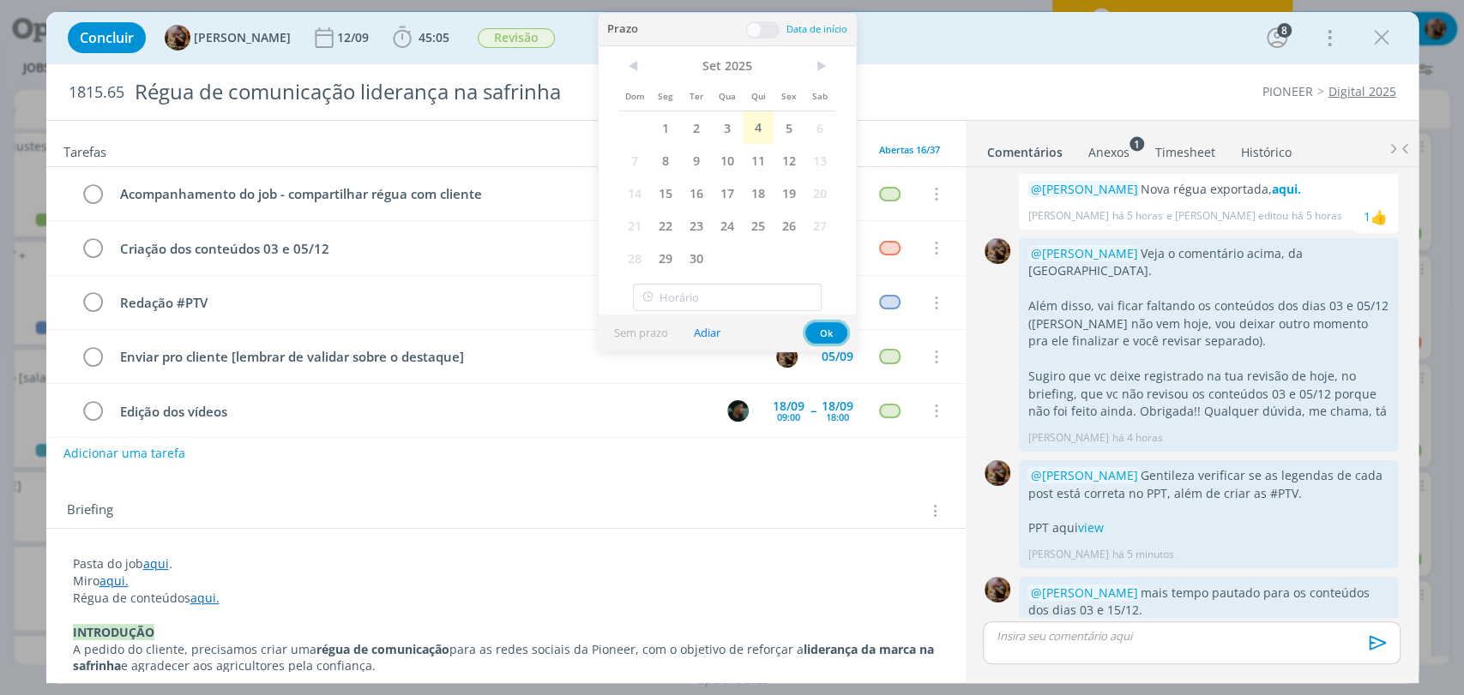
click at [818, 324] on button "Ok" at bounding box center [826, 332] width 42 height 21
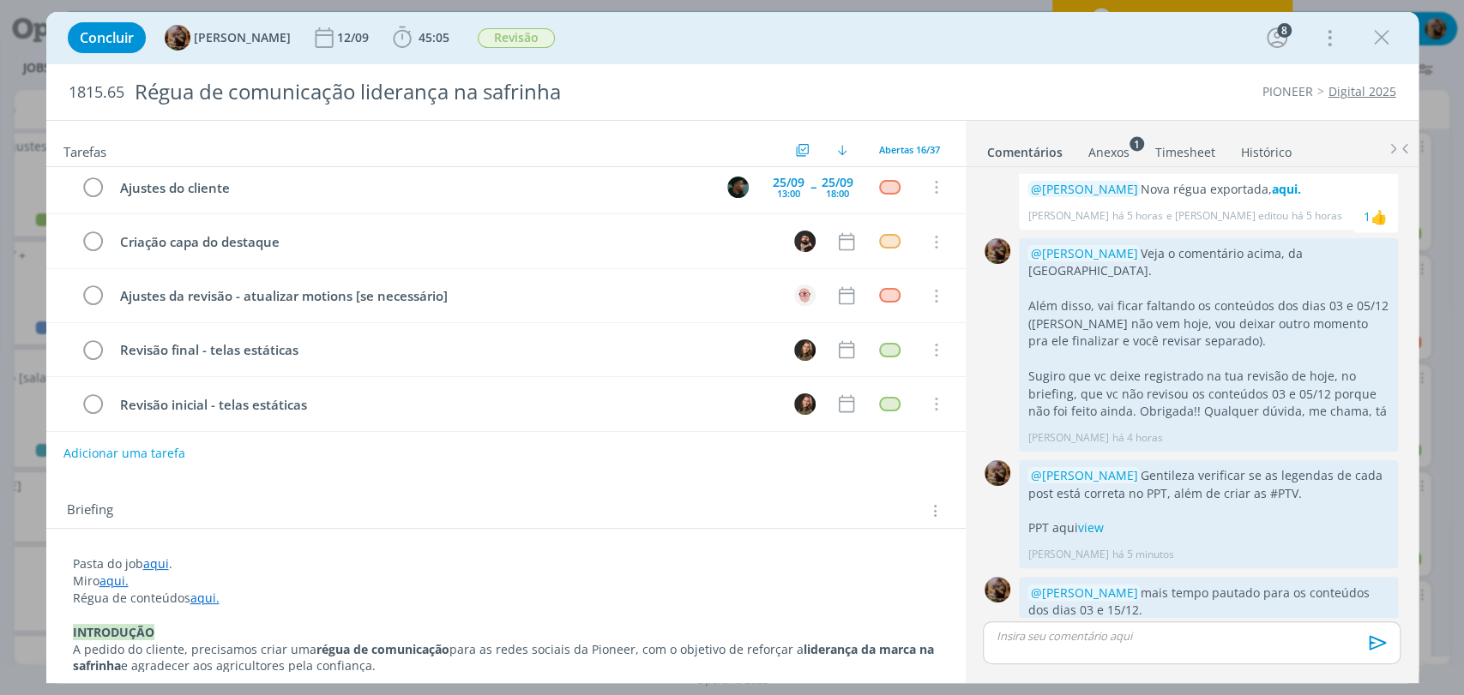
scroll to position [604, 0]
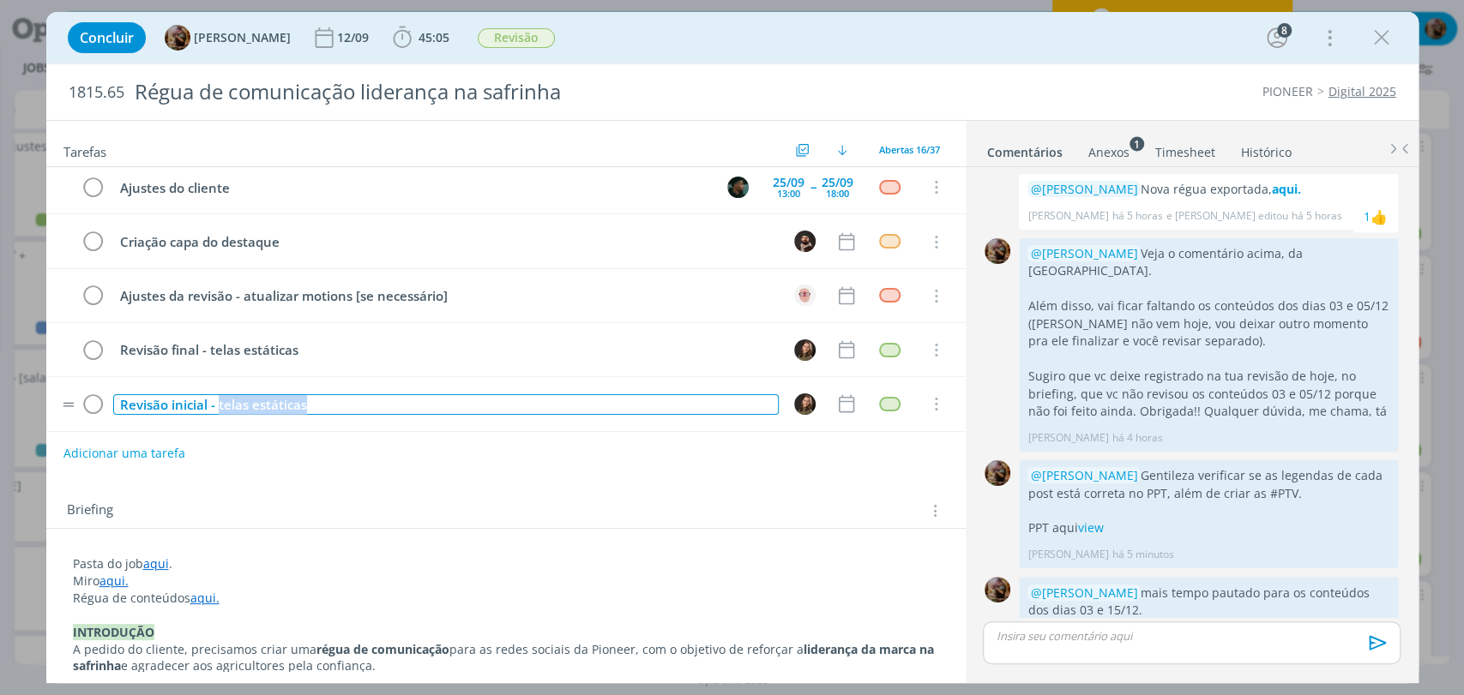
drag, startPoint x: 359, startPoint y: 396, endPoint x: 220, endPoint y: 406, distance: 140.2
click at [220, 406] on div "Revisão inicial - telas estáticas" at bounding box center [445, 404] width 665 height 21
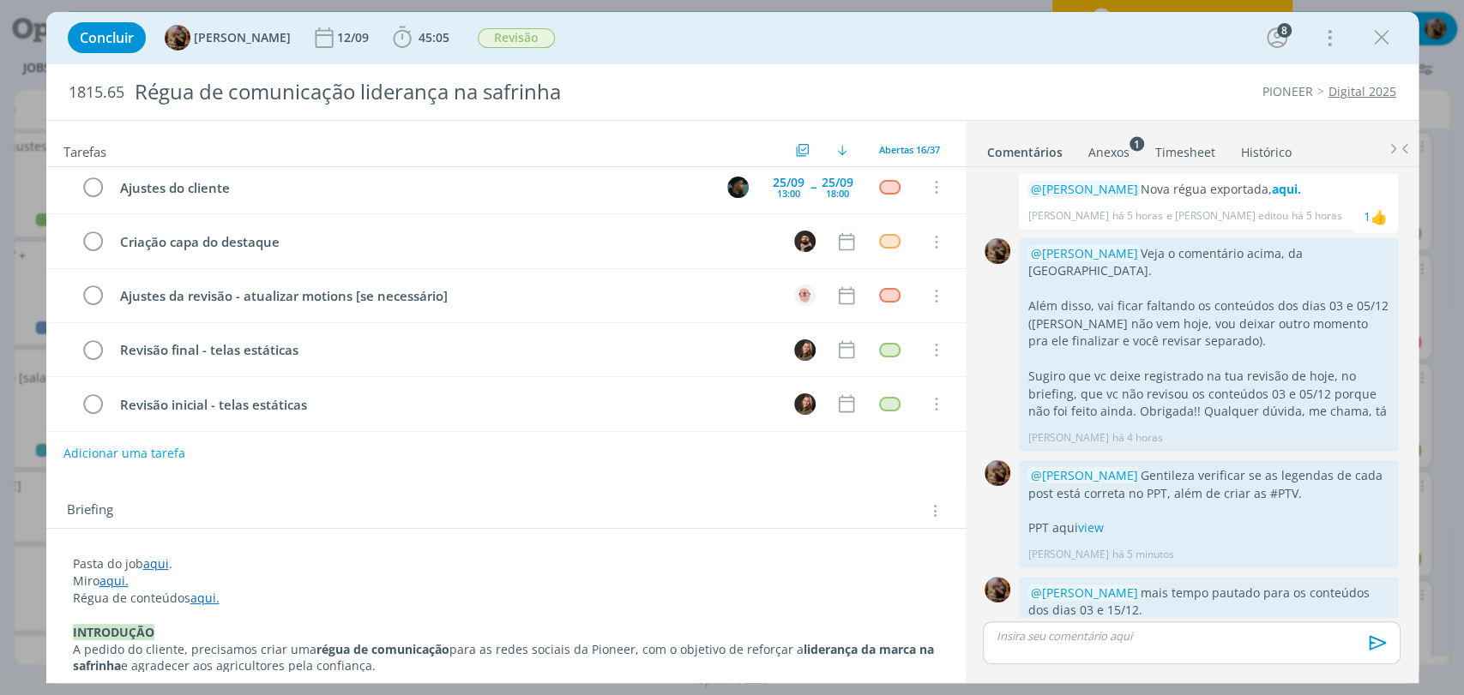
click at [629, 424] on tr "Revisão inicial - telas estáticas Cancelar" at bounding box center [505, 404] width 919 height 54
click at [850, 398] on tr "Revisão inicial - telas estáticas Cancelar" at bounding box center [505, 404] width 919 height 54
click at [842, 398] on icon "dialog" at bounding box center [846, 404] width 22 height 22
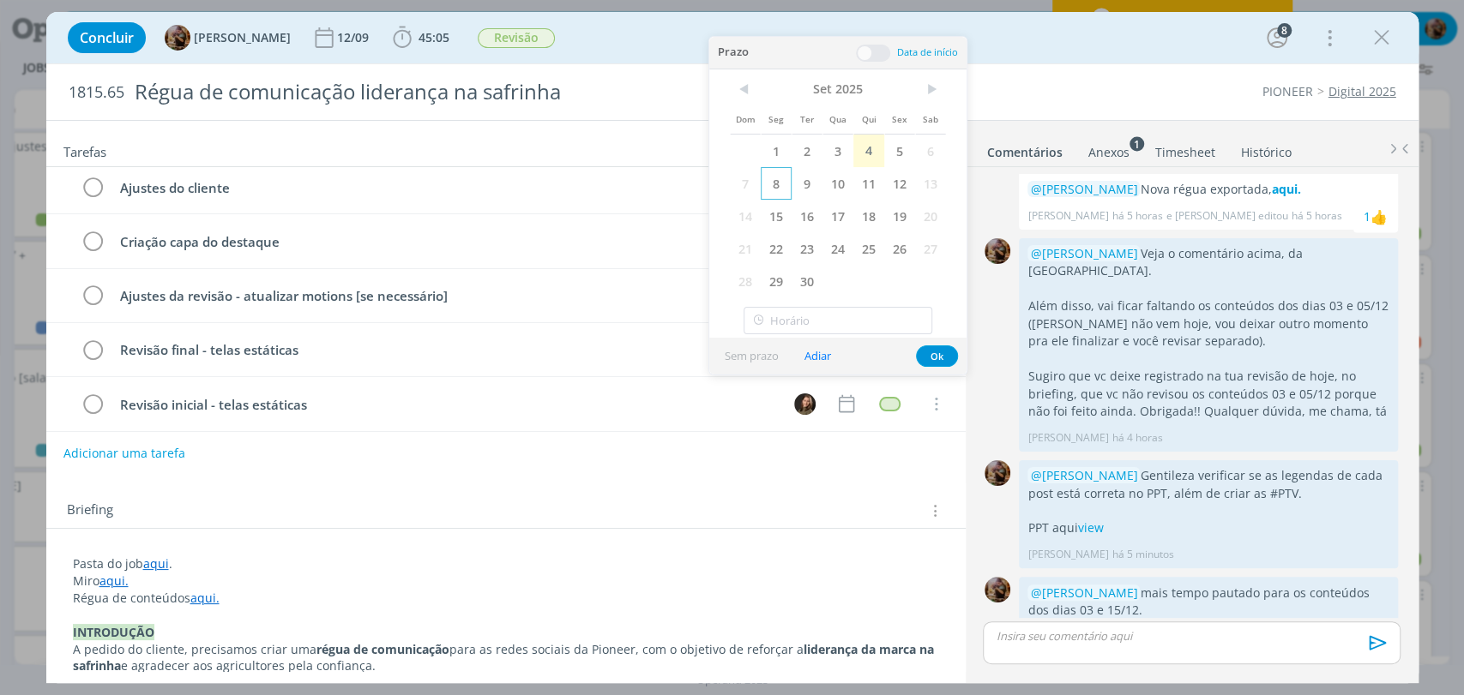
click at [779, 185] on span "8" at bounding box center [776, 183] width 31 height 33
click at [864, 55] on span at bounding box center [873, 53] width 34 height 17
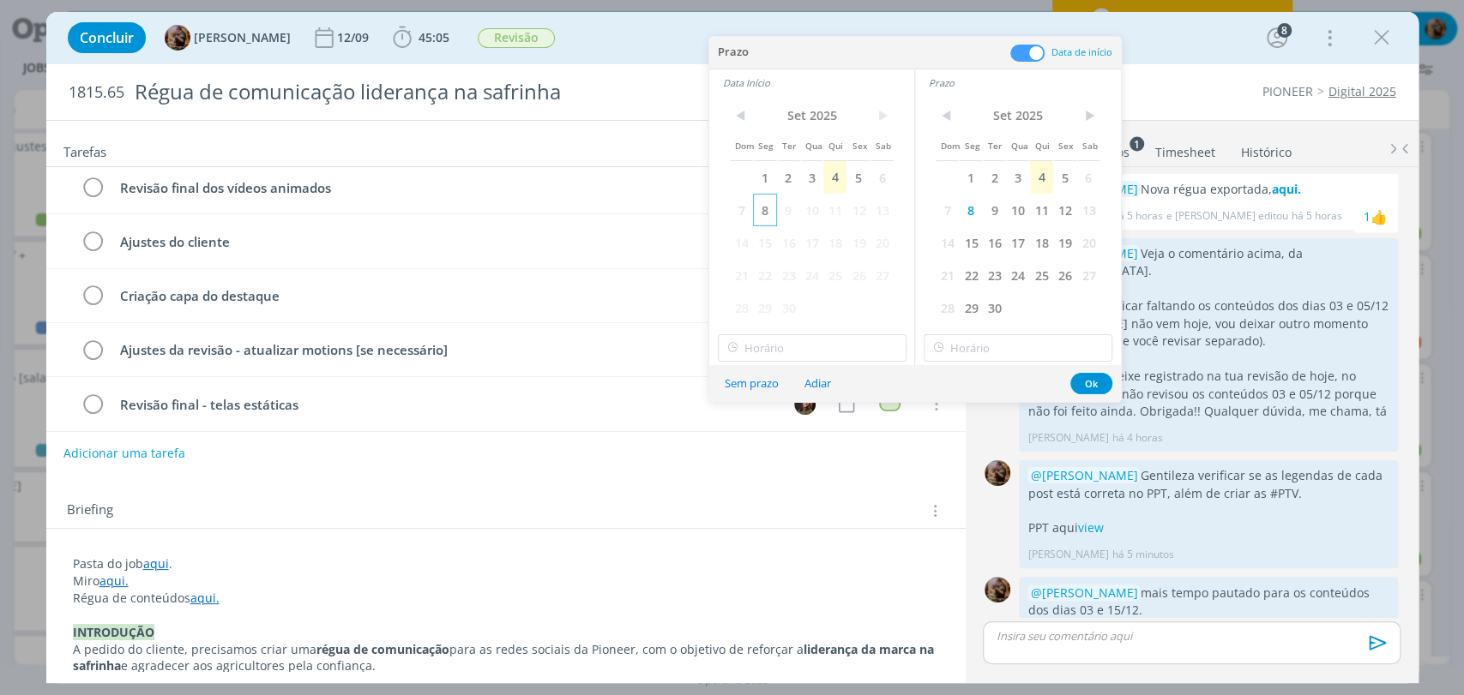
click at [768, 210] on span "8" at bounding box center [764, 210] width 23 height 33
type input "17:00"
click at [792, 337] on div "Prazo Data de início Data Início < Set 2025 > Dom Seg Ter Qua Qui Sex Sab 1 2 3…" at bounding box center [915, 201] width 412 height 328
click at [755, 392] on div "09:00" at bounding box center [813, 388] width 191 height 31
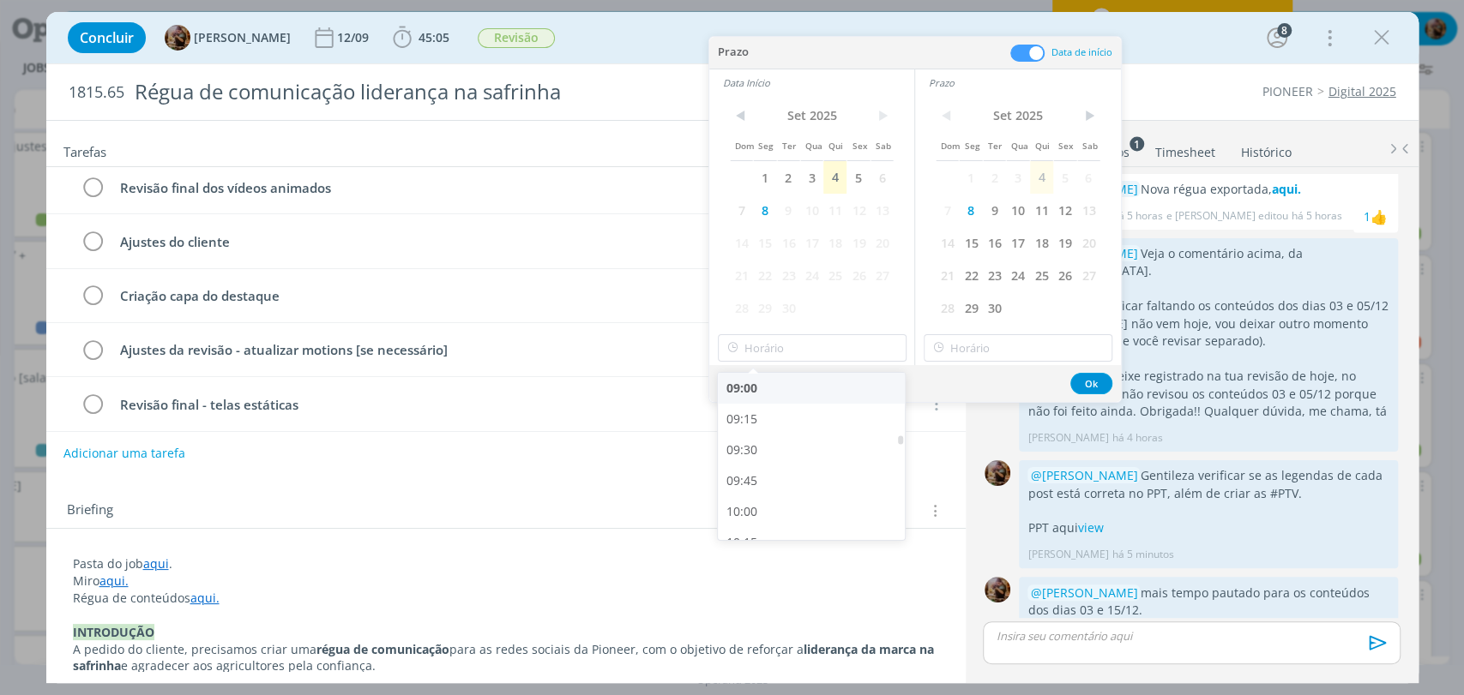
type input "09:00"
click at [990, 354] on input "text" at bounding box center [1018, 347] width 189 height 27
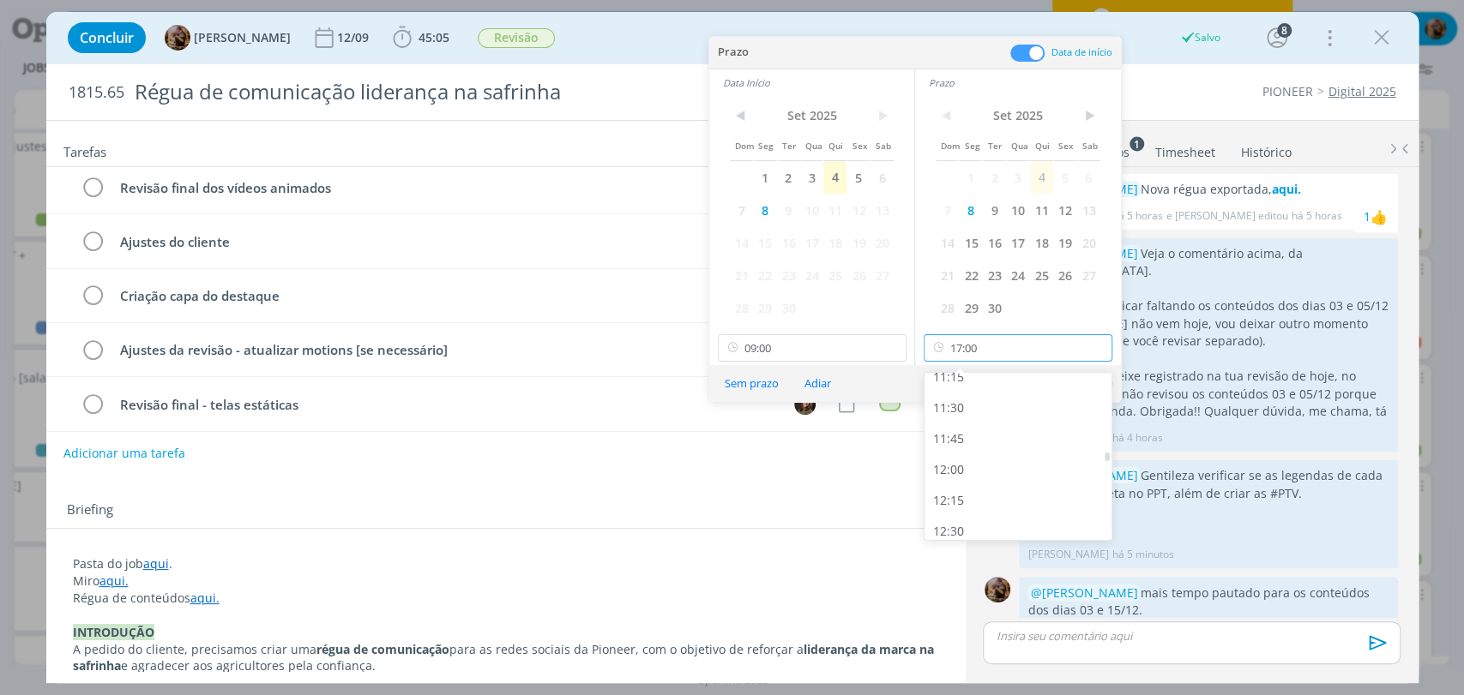
scroll to position [1397, 0]
click at [956, 471] on div "12:00" at bounding box center [1019, 473] width 191 height 31
type input "12:00"
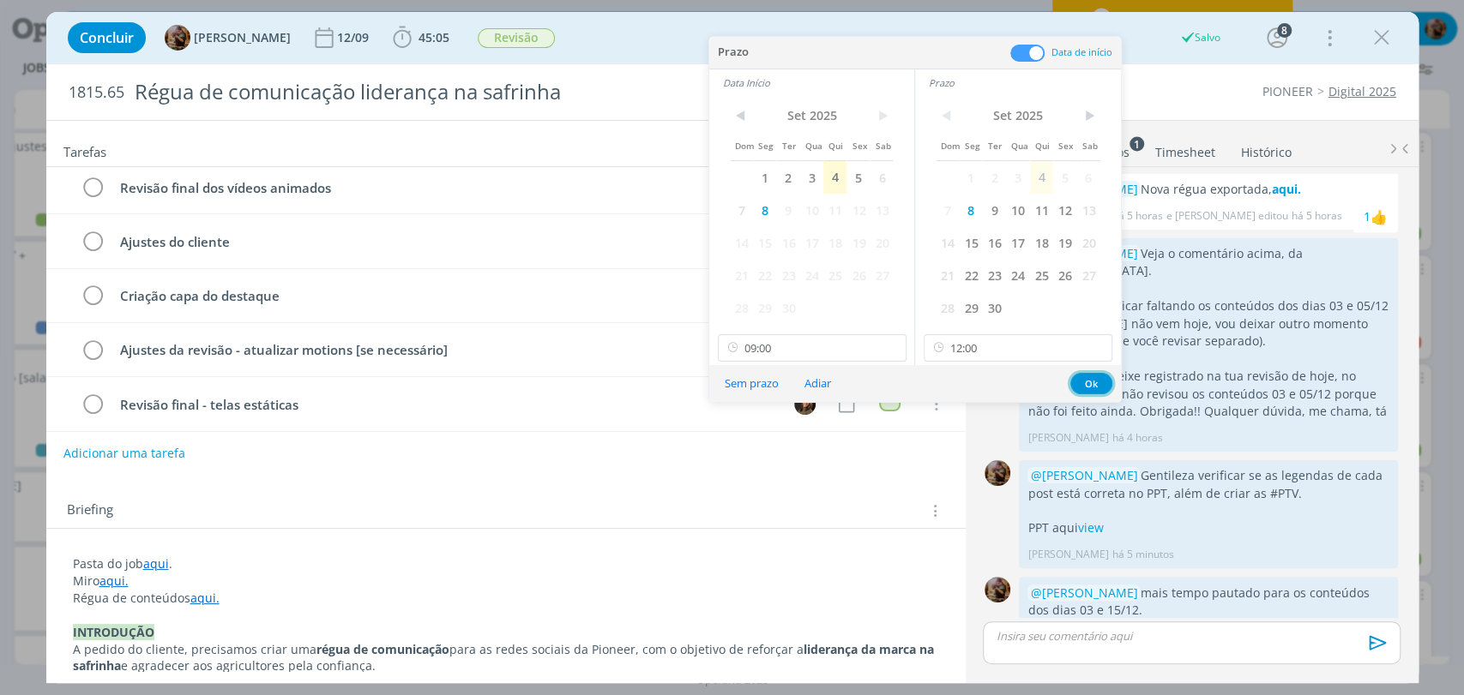
click at [1086, 382] on button "Ok" at bounding box center [1091, 383] width 42 height 21
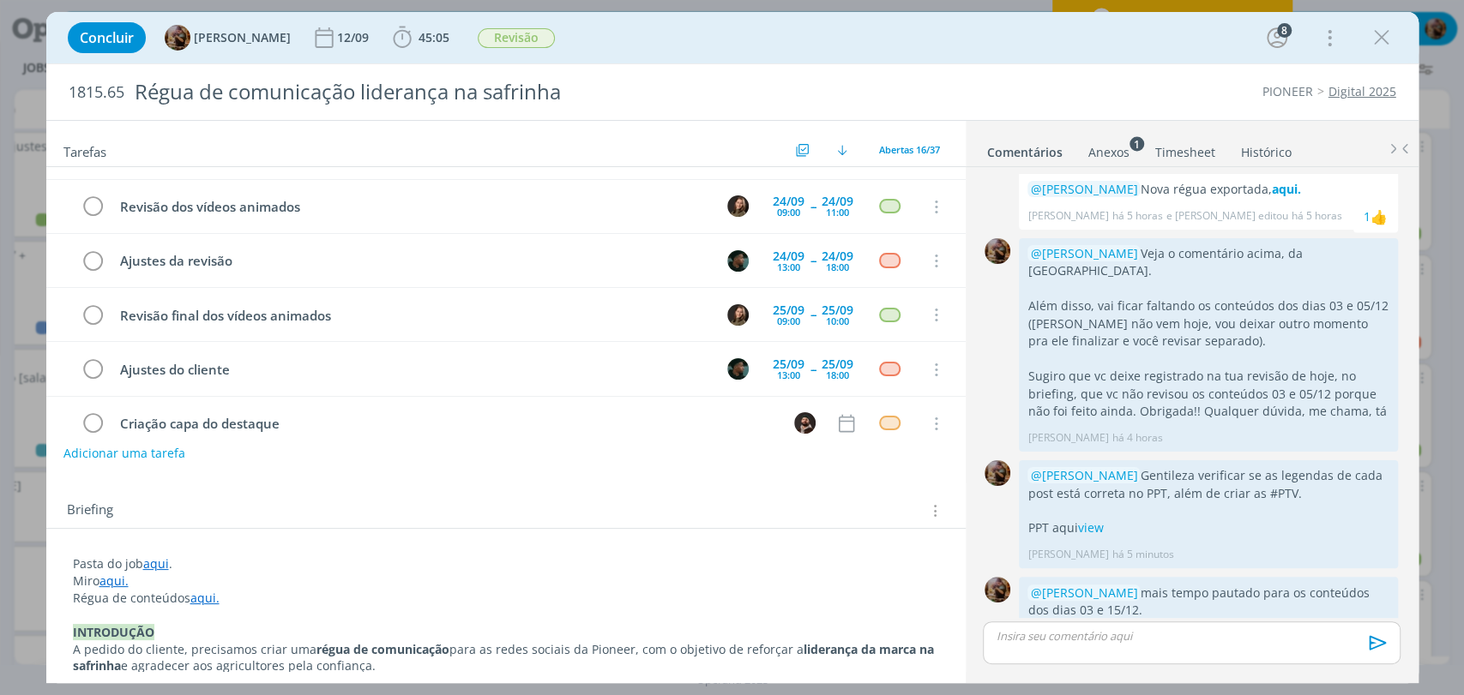
scroll to position [571, 0]
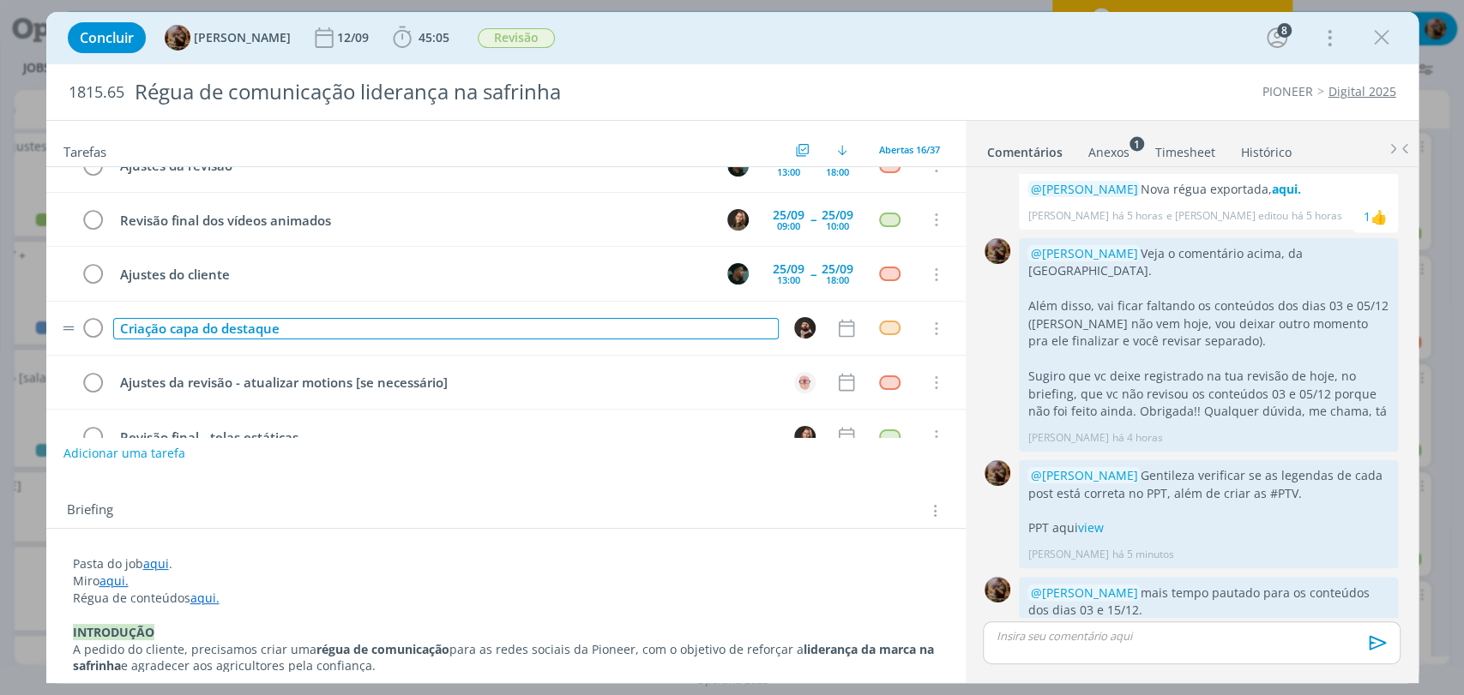
click at [119, 319] on div "Criação capa do destaque" at bounding box center [445, 328] width 665 height 21
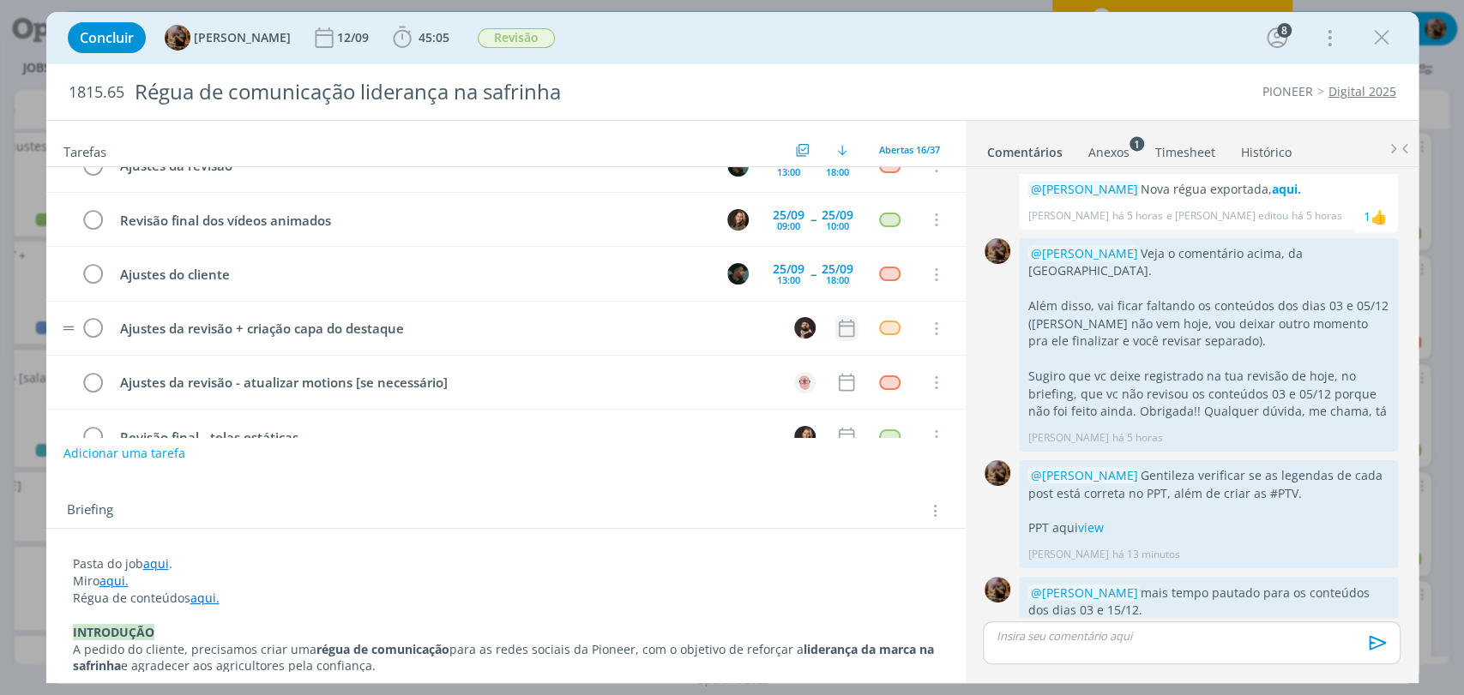
click at [835, 324] on icon "dialog" at bounding box center [846, 328] width 22 height 22
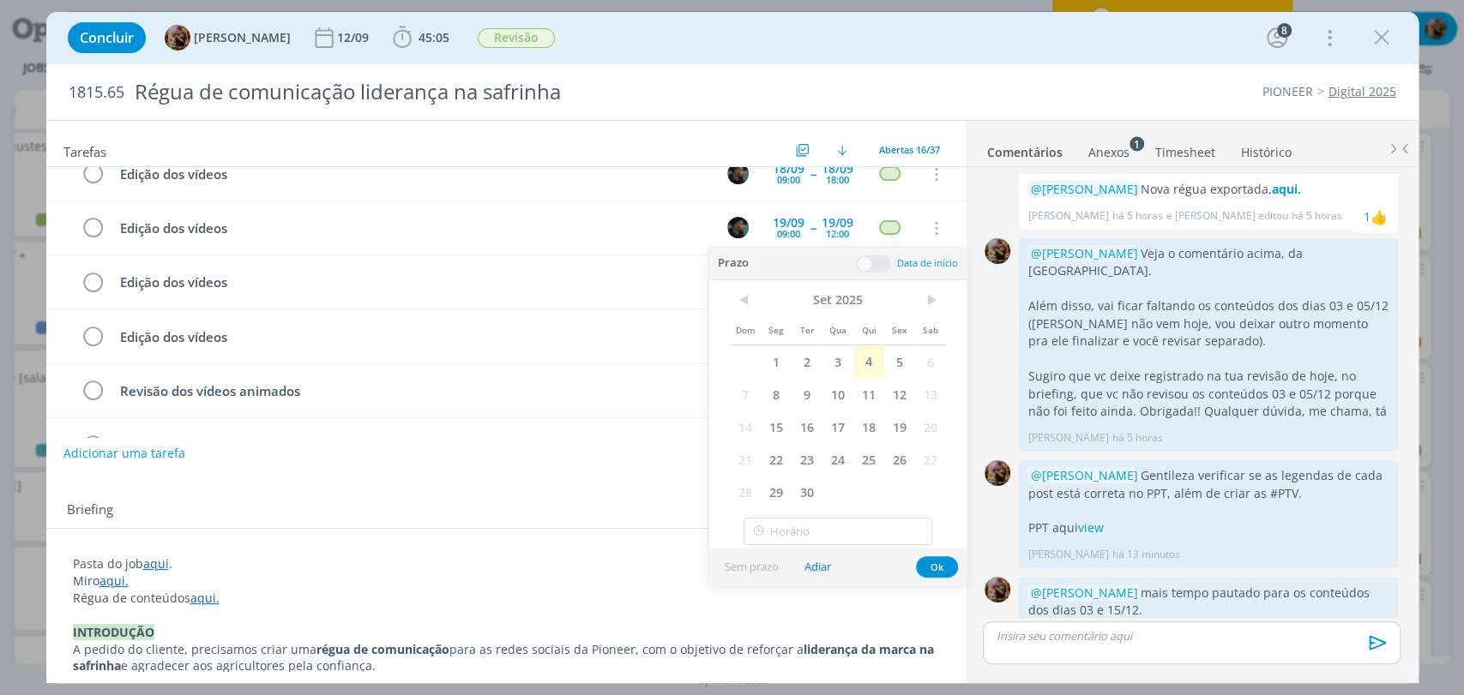
scroll to position [286, 0]
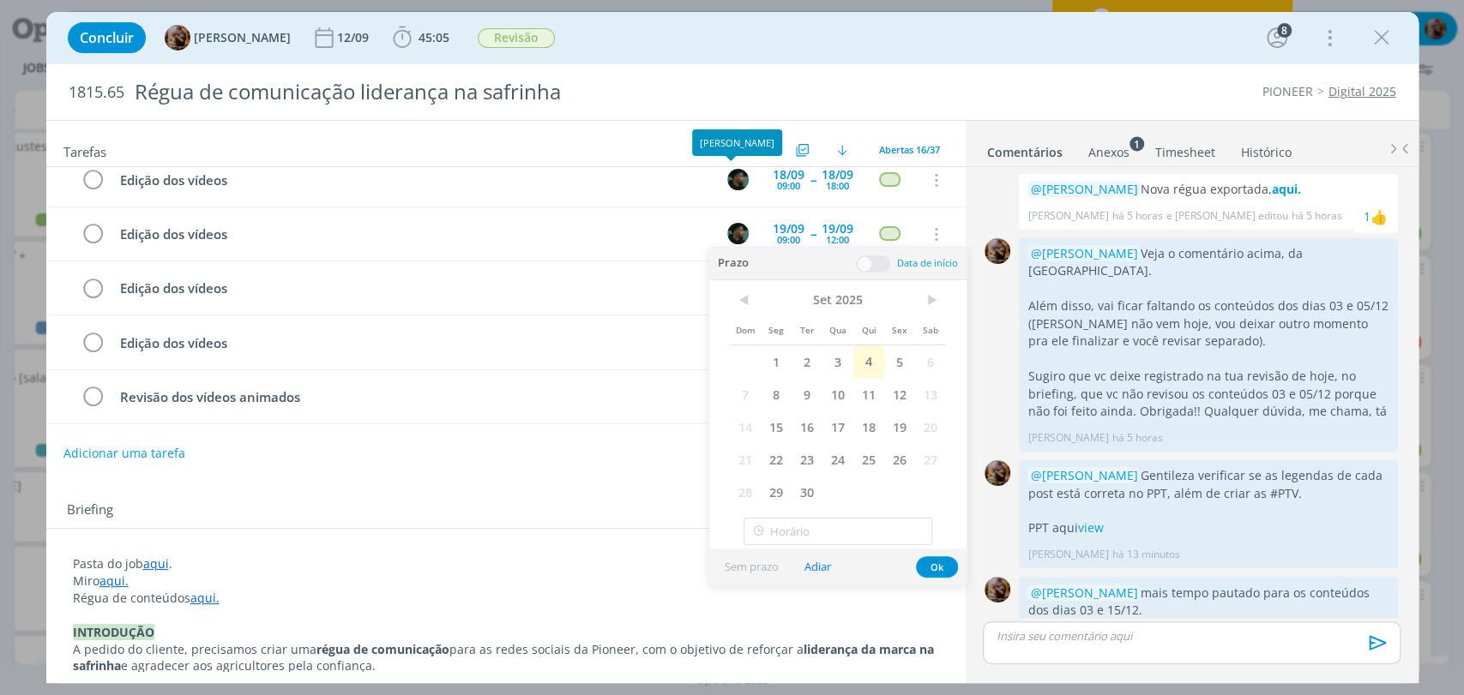
click at [788, 45] on div "Concluir Amanda Rodrigues 12/09 45:05 Iniciar Apontar Data * 04/09/2025 Horas *…" at bounding box center [732, 37] width 1346 height 41
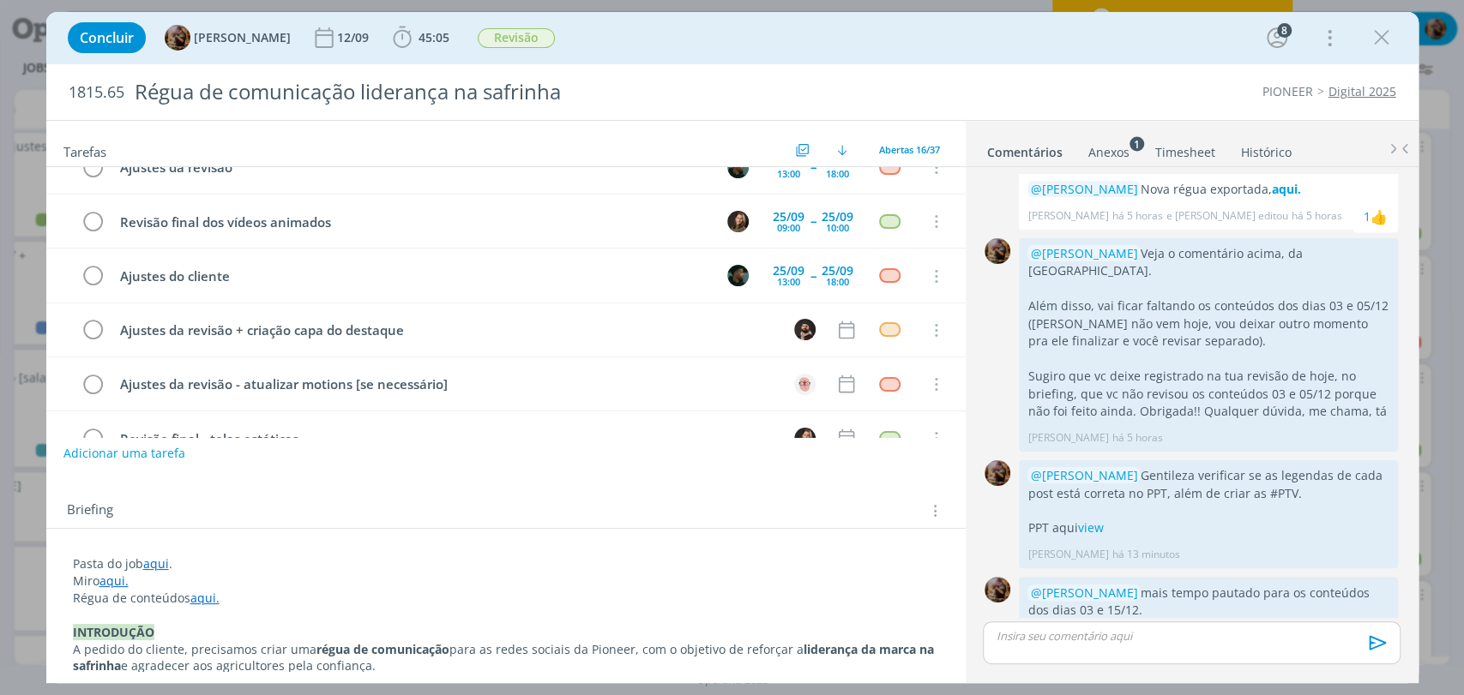
scroll to position [571, 0]
click at [835, 317] on icon "dialog" at bounding box center [846, 328] width 22 height 22
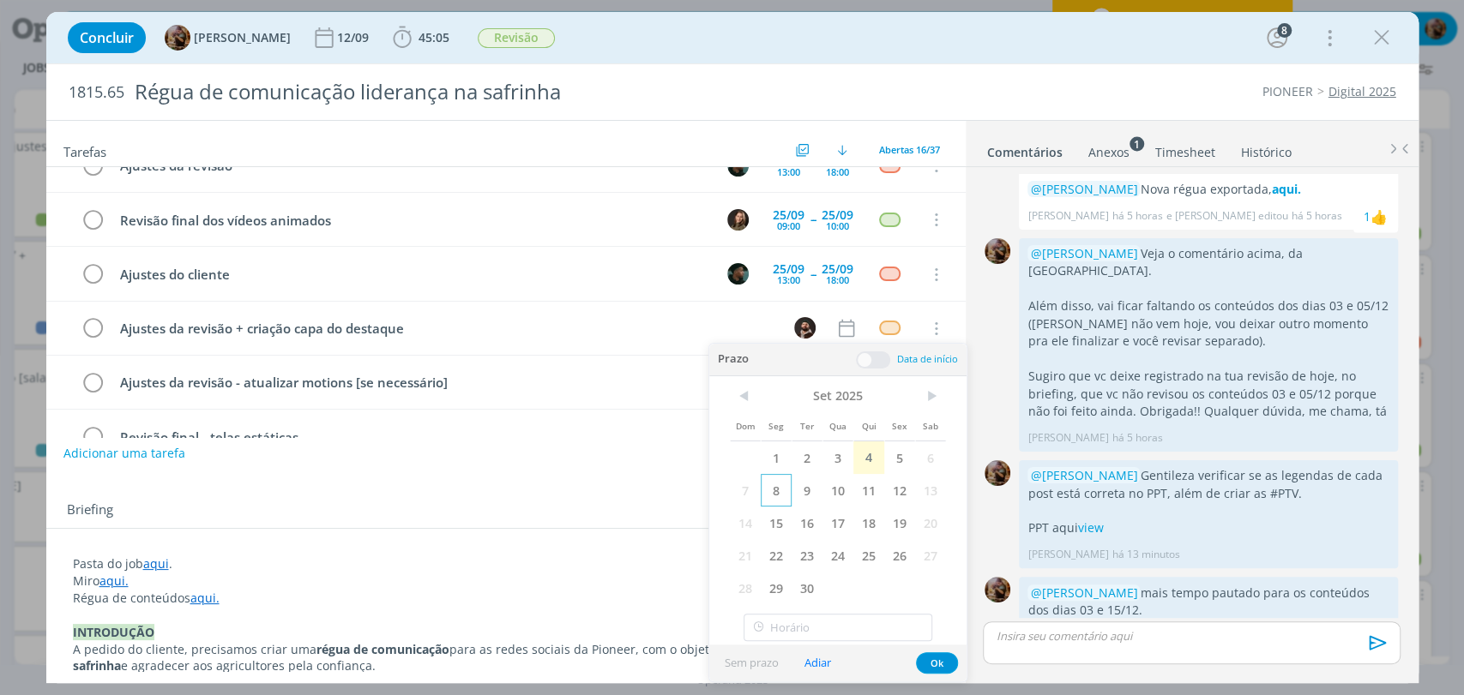
click at [773, 496] on span "8" at bounding box center [776, 490] width 31 height 33
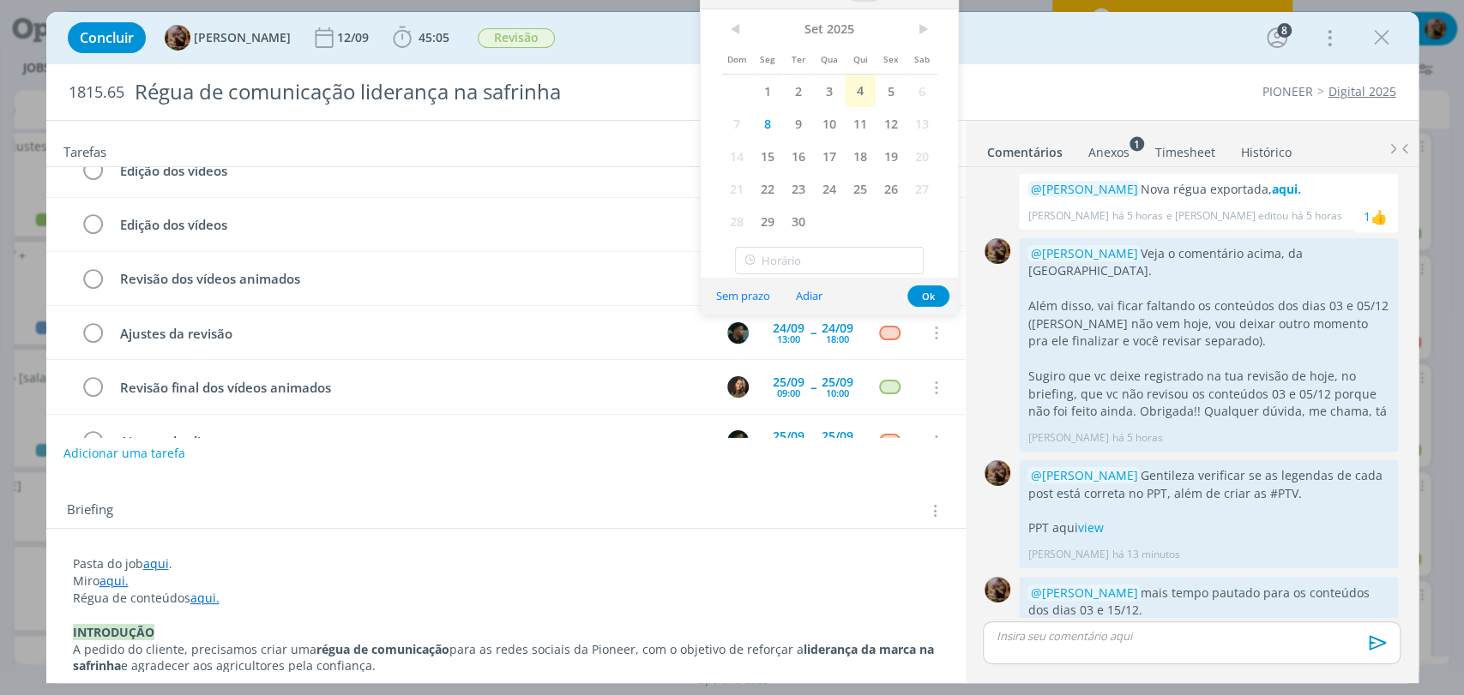
scroll to position [413, 0]
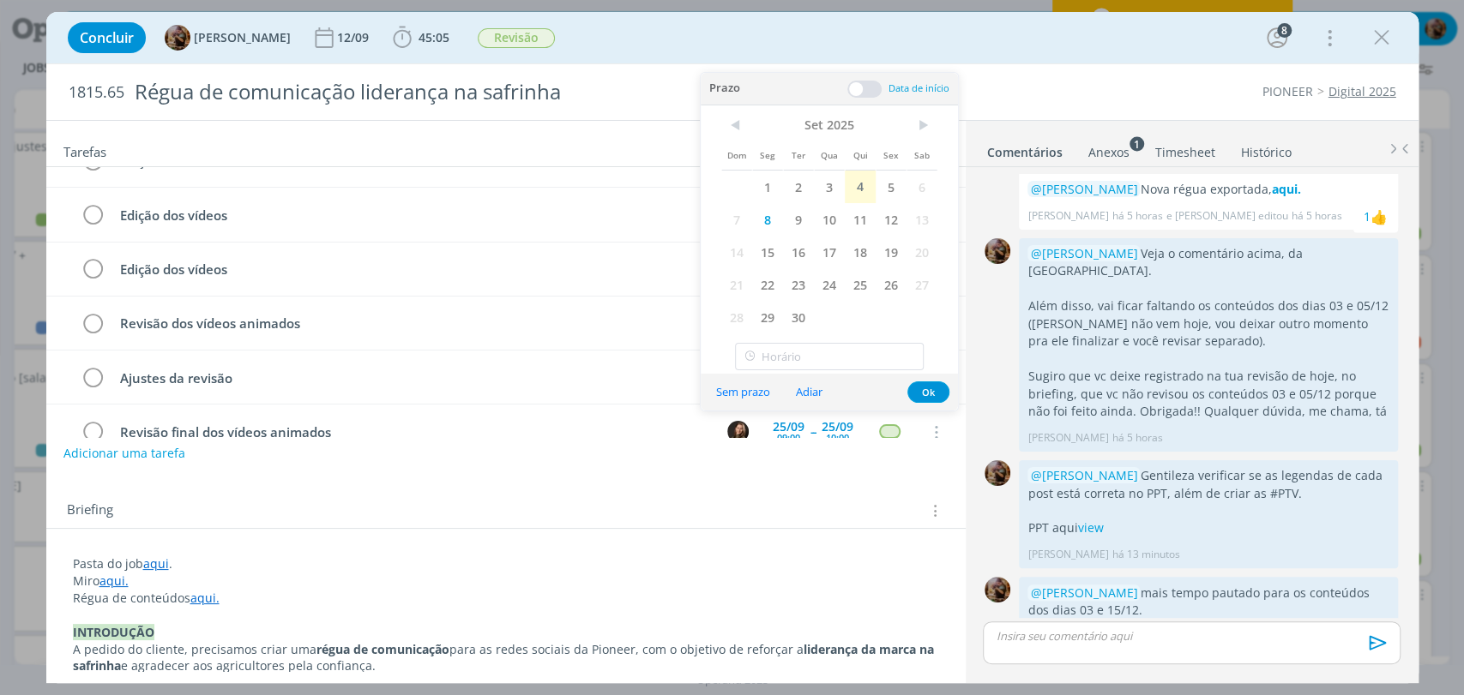
click at [872, 89] on span at bounding box center [864, 89] width 34 height 17
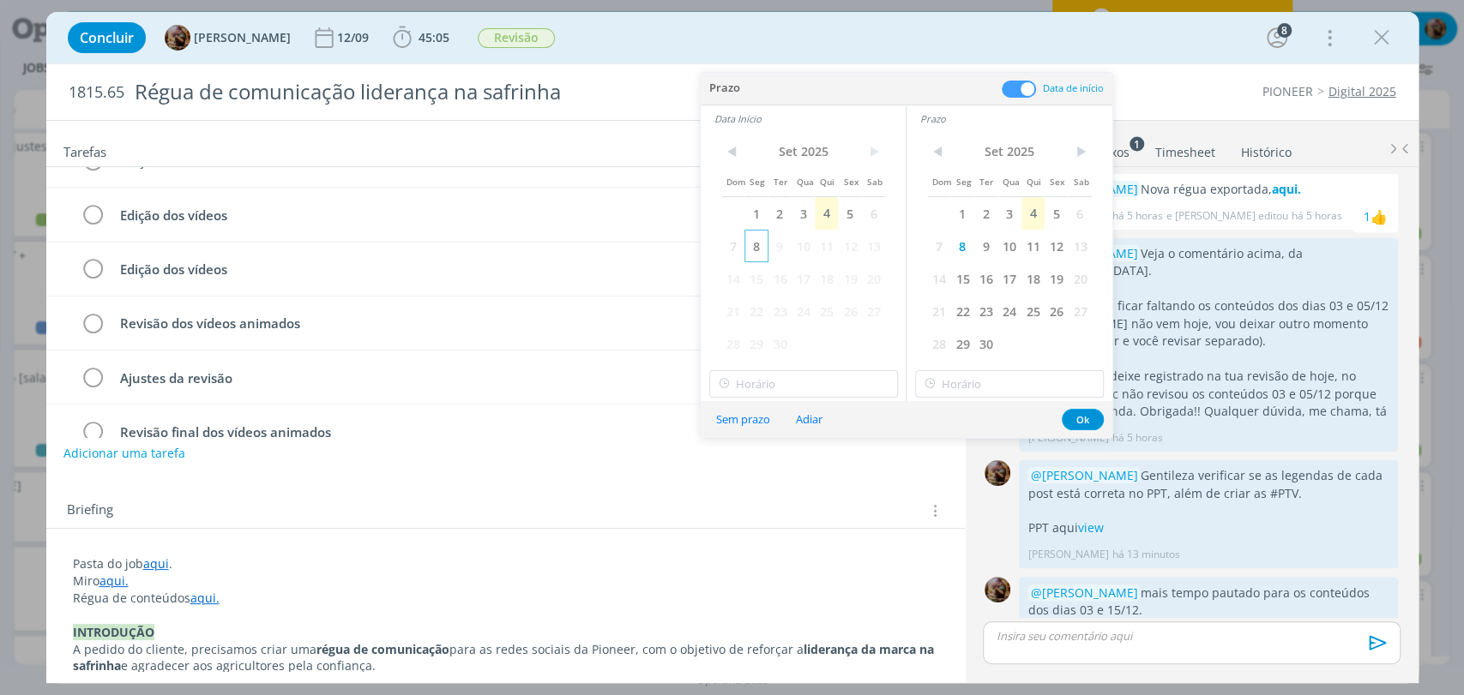
click at [763, 242] on span "8" at bounding box center [755, 246] width 23 height 33
click at [816, 398] on div "< Set 2025 > Dom Seg Ter Qua Qui Sex Sab 1 2 3 4 5 6 7 8 9 10 11 12 13 14 15 16…" at bounding box center [803, 266] width 205 height 269
click at [814, 392] on input "17:00" at bounding box center [803, 383] width 189 height 27
click at [806, 472] on div "14:00" at bounding box center [804, 470] width 191 height 31
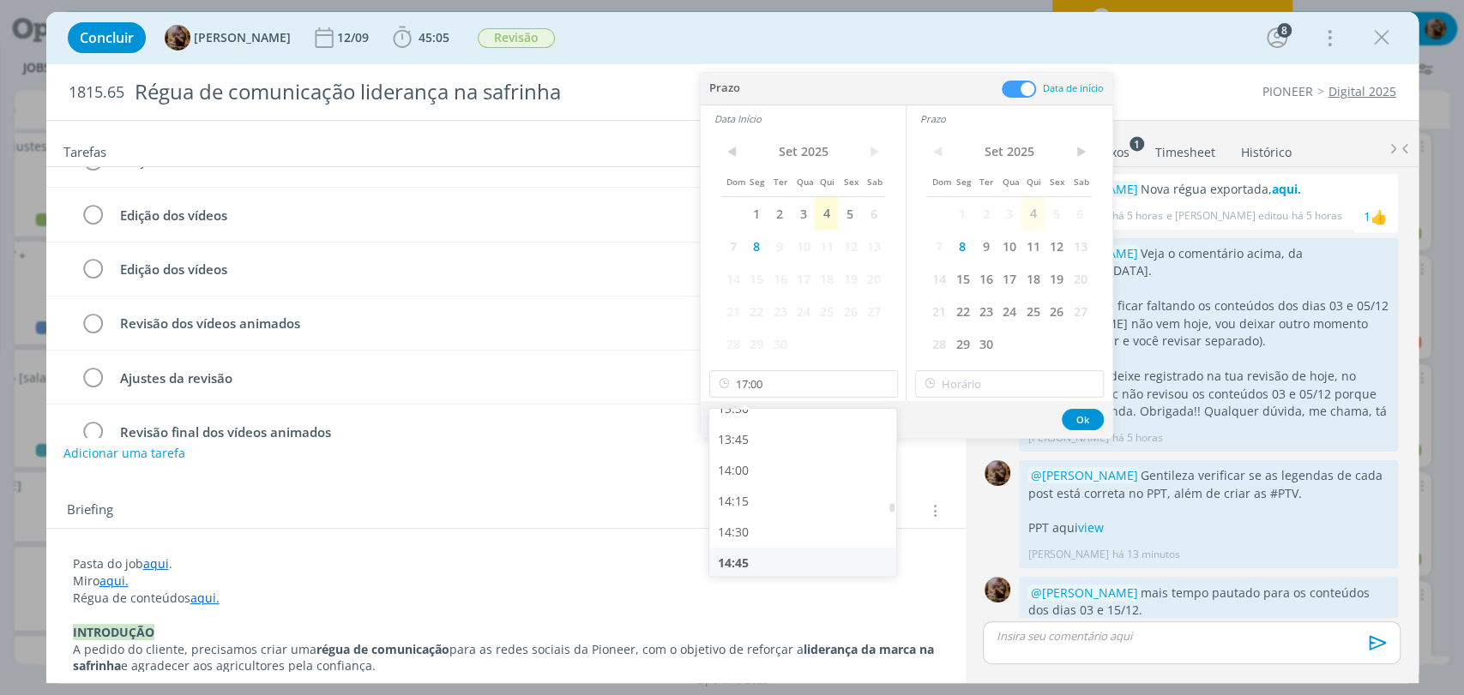
type input "14:00"
click at [992, 393] on input "text" at bounding box center [1009, 383] width 189 height 27
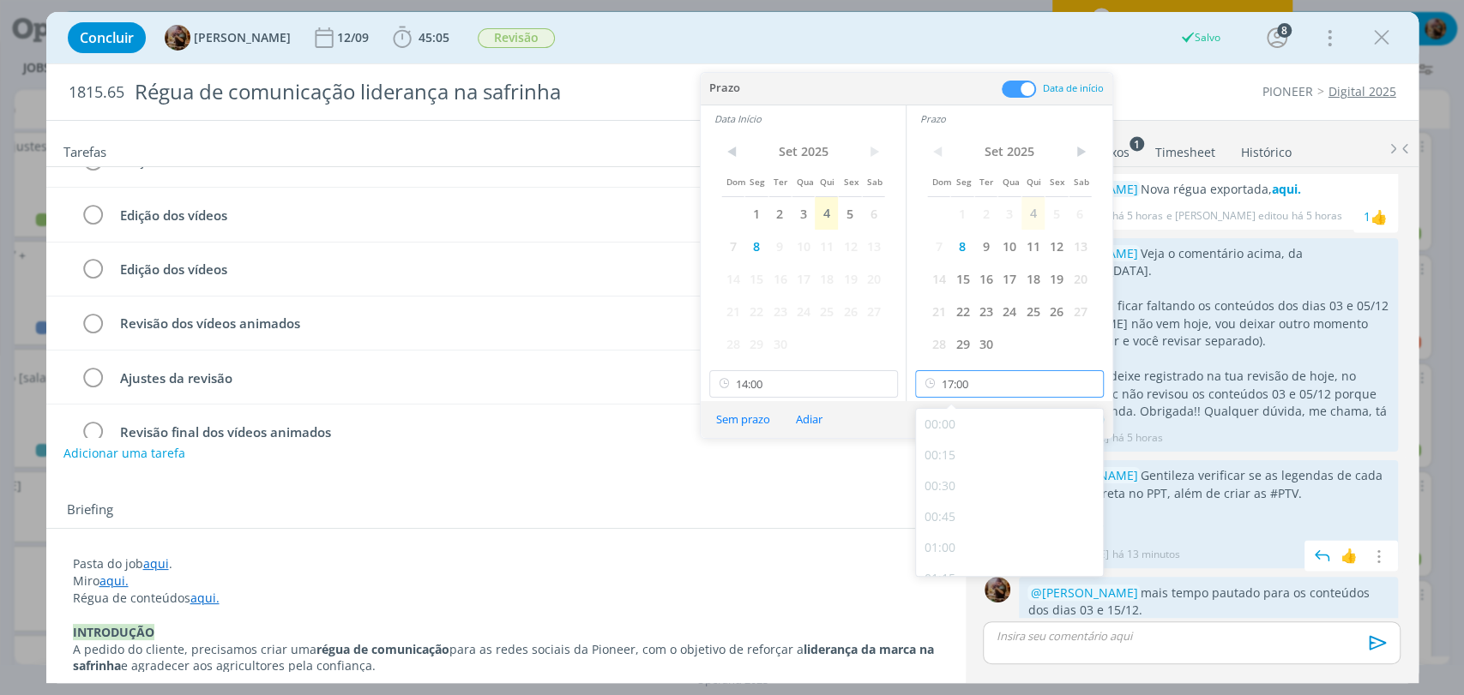
scroll to position [1969, 0]
click at [948, 438] on div "16:00" at bounding box center [1011, 431] width 191 height 31
click at [1021, 391] on input "16:00" at bounding box center [1009, 383] width 189 height 27
click at [1000, 484] on div "15:30" at bounding box center [1011, 493] width 191 height 31
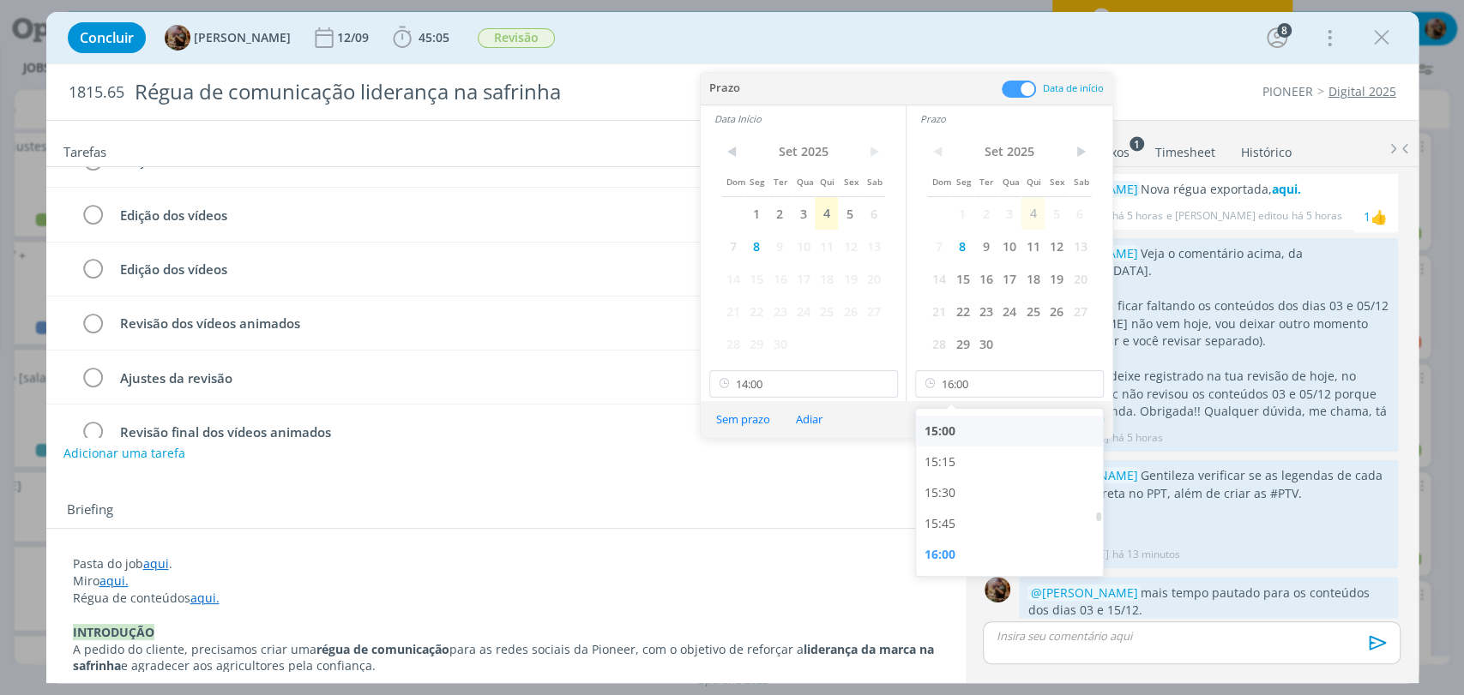
type input "15:30"
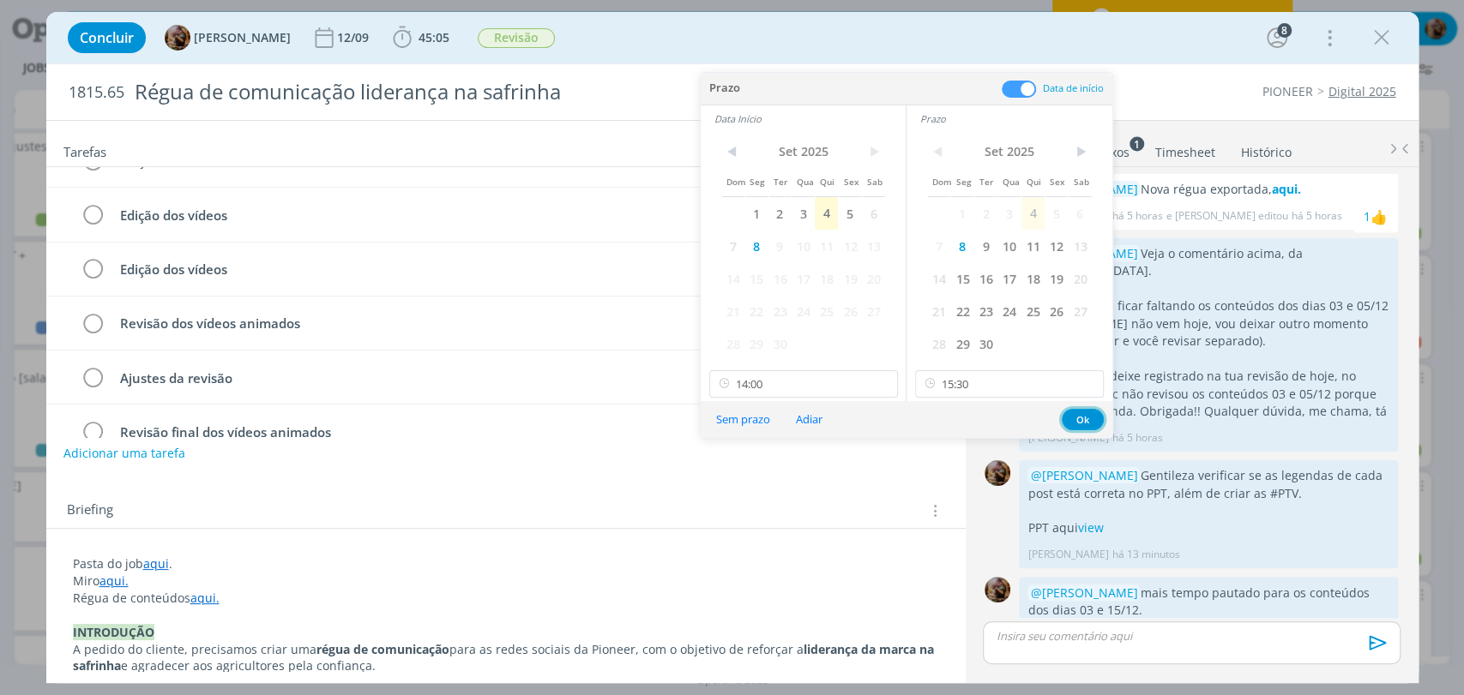
click at [1081, 409] on button "Ok" at bounding box center [1083, 419] width 42 height 21
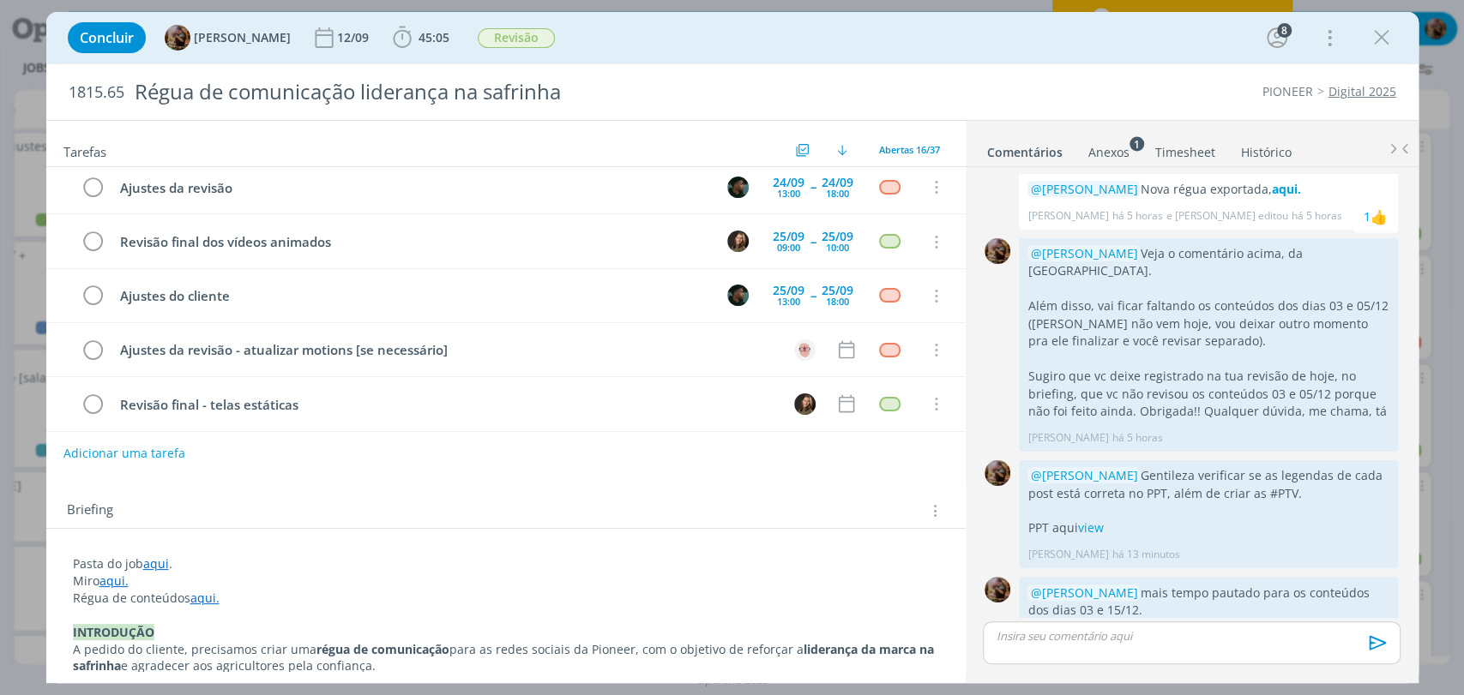
scroll to position [604, 0]
click at [835, 345] on icon "dialog" at bounding box center [846, 350] width 22 height 22
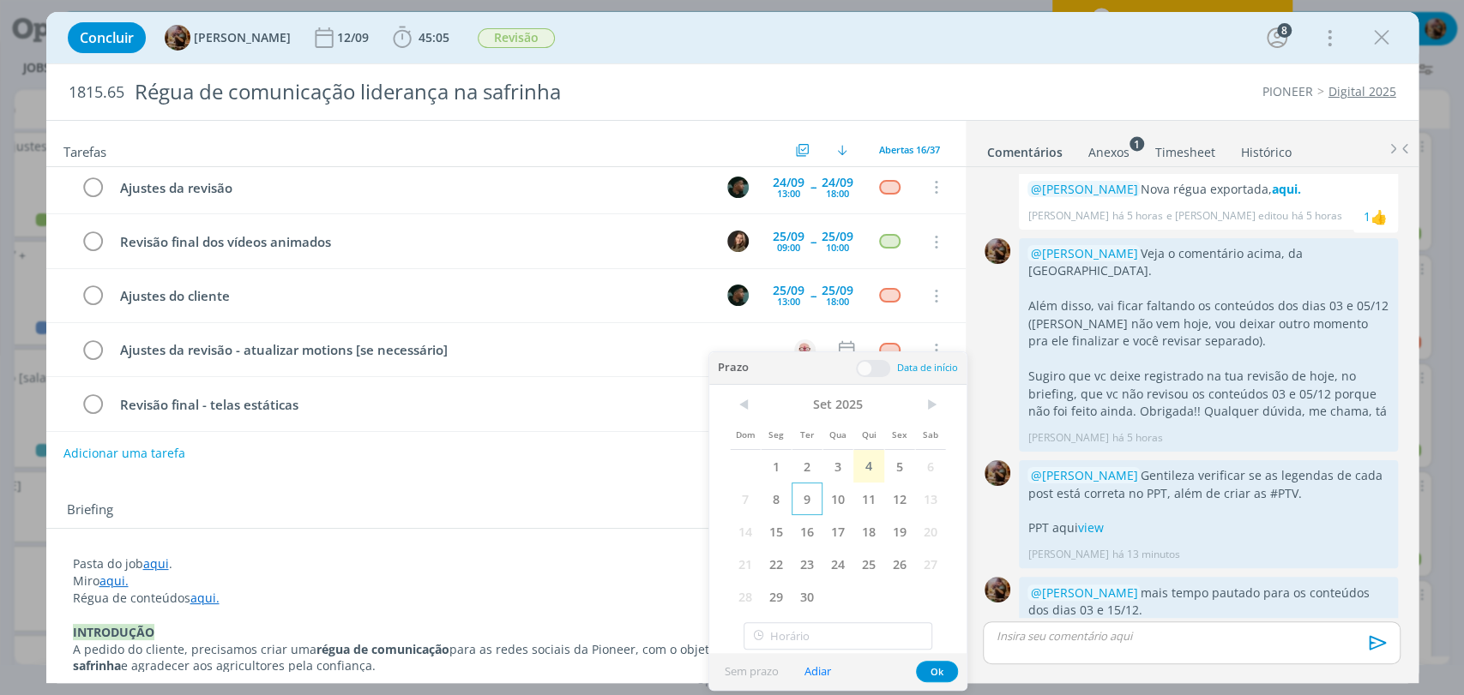
click at [813, 502] on span "9" at bounding box center [806, 499] width 31 height 33
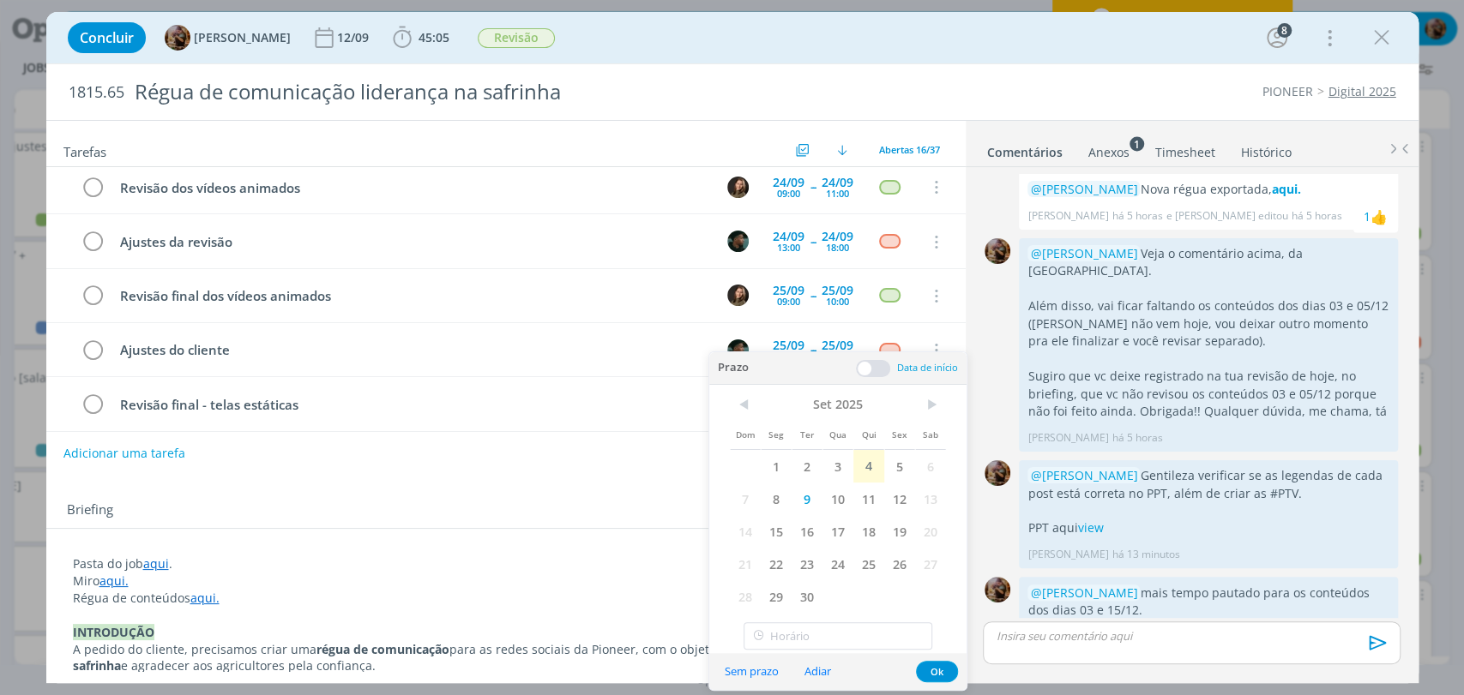
click at [879, 364] on span at bounding box center [873, 368] width 34 height 17
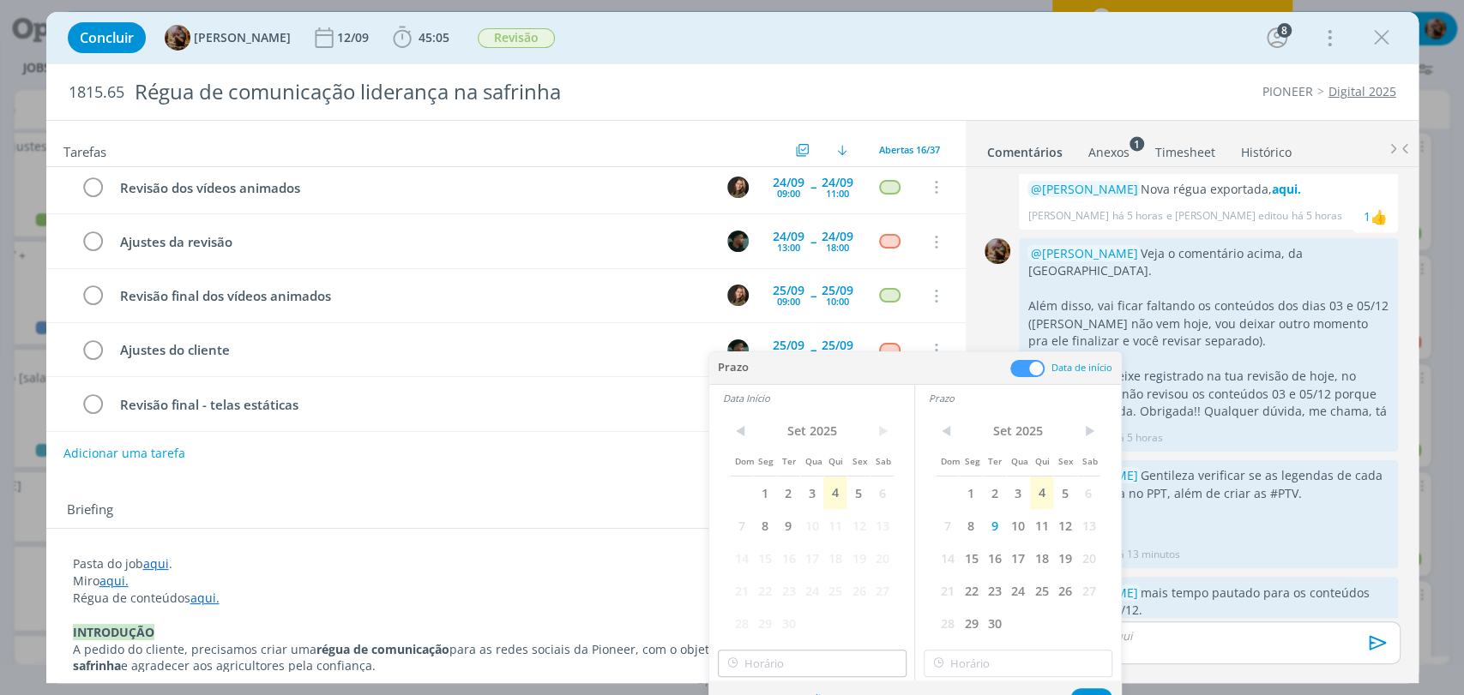
click at [787, 525] on span "9" at bounding box center [788, 525] width 23 height 33
click at [816, 688] on button "Adiar" at bounding box center [817, 699] width 49 height 23
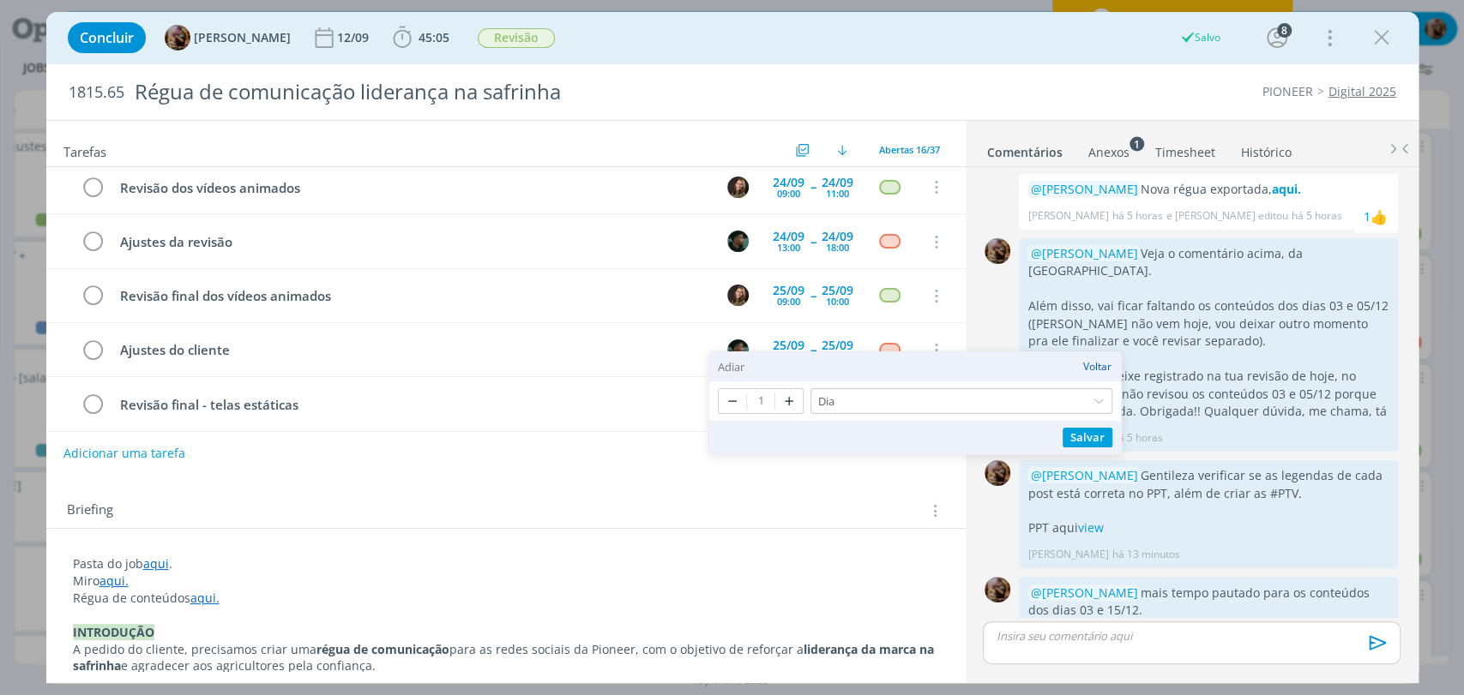
click at [1098, 368] on button "Voltar" at bounding box center [1097, 367] width 30 height 12
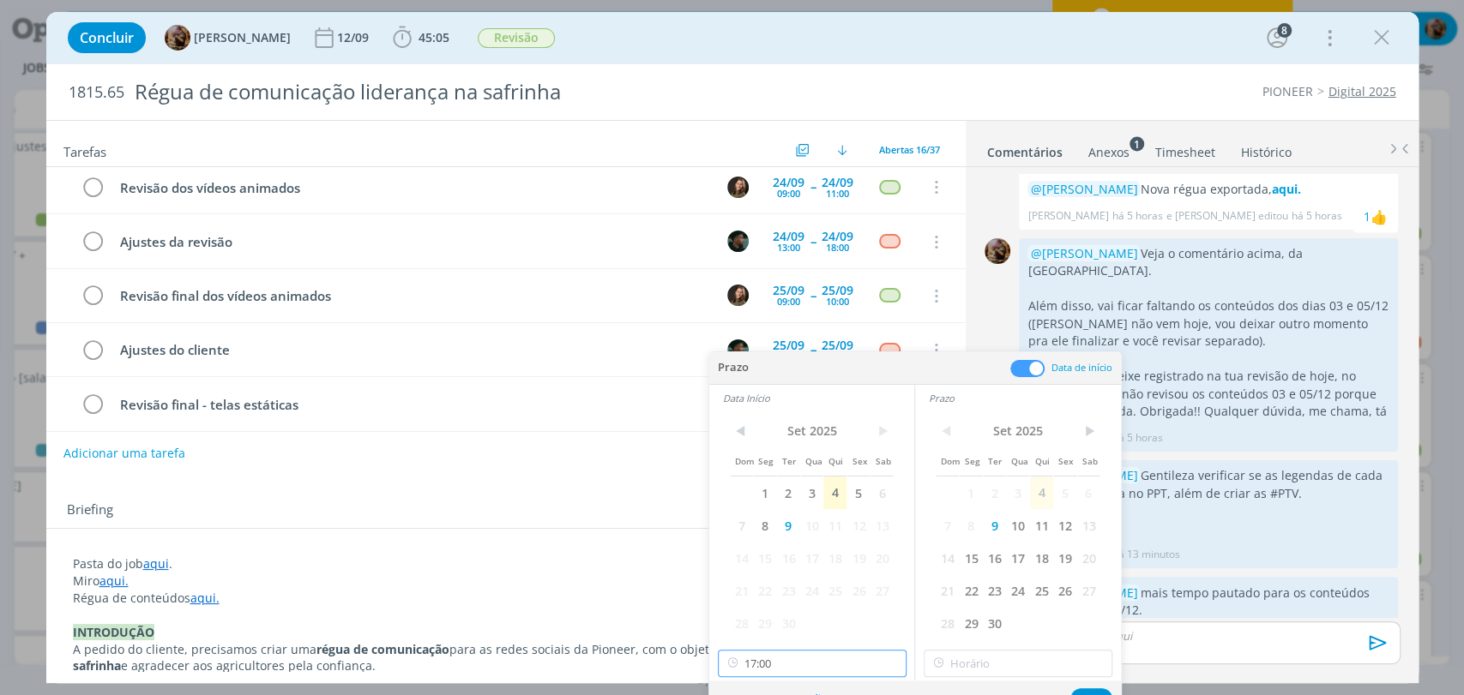
click at [800, 659] on input "17:00" at bounding box center [812, 663] width 189 height 27
click at [775, 498] on div "09:00" at bounding box center [813, 487] width 191 height 31
type input "09:00"
click at [967, 655] on input "17:00" at bounding box center [1018, 663] width 189 height 27
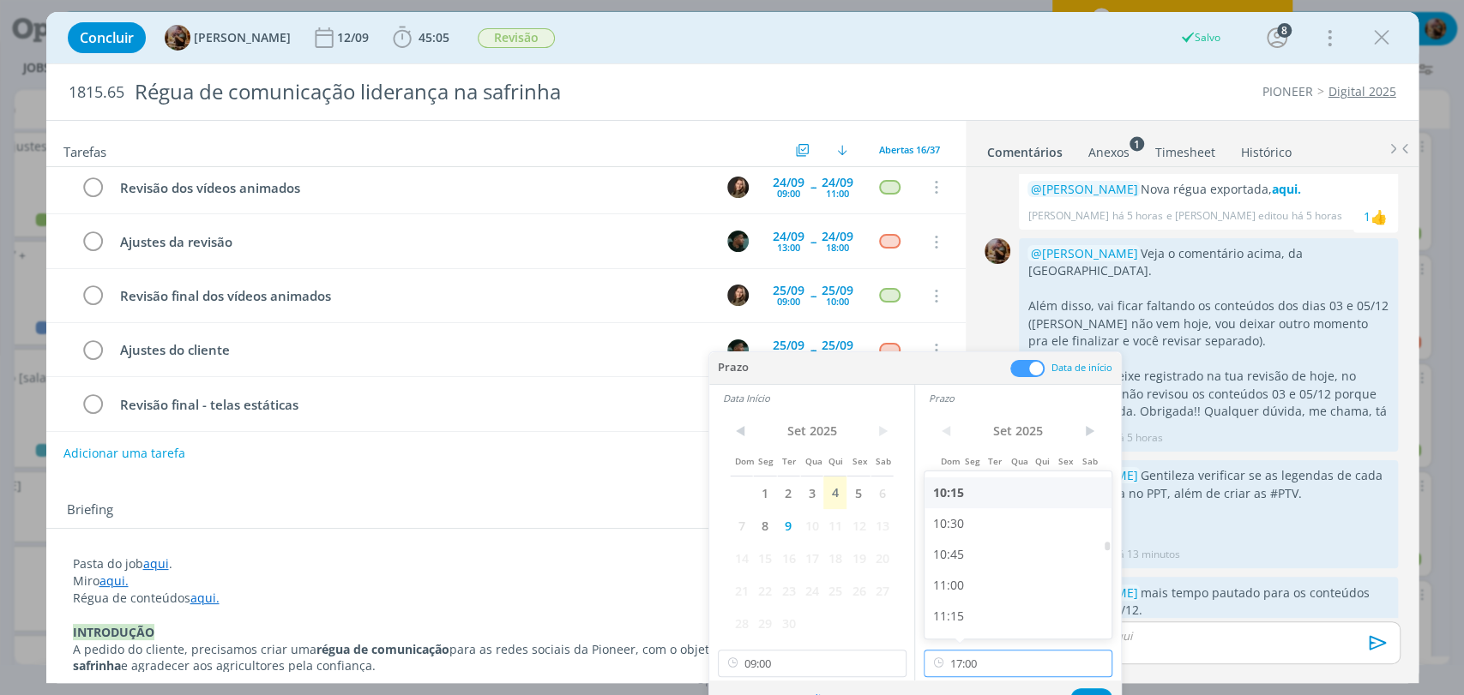
scroll to position [1207, 0]
click at [954, 523] on div "10:00" at bounding box center [1019, 515] width 191 height 31
type input "10:00"
click at [1092, 691] on button "Ok" at bounding box center [1091, 699] width 42 height 21
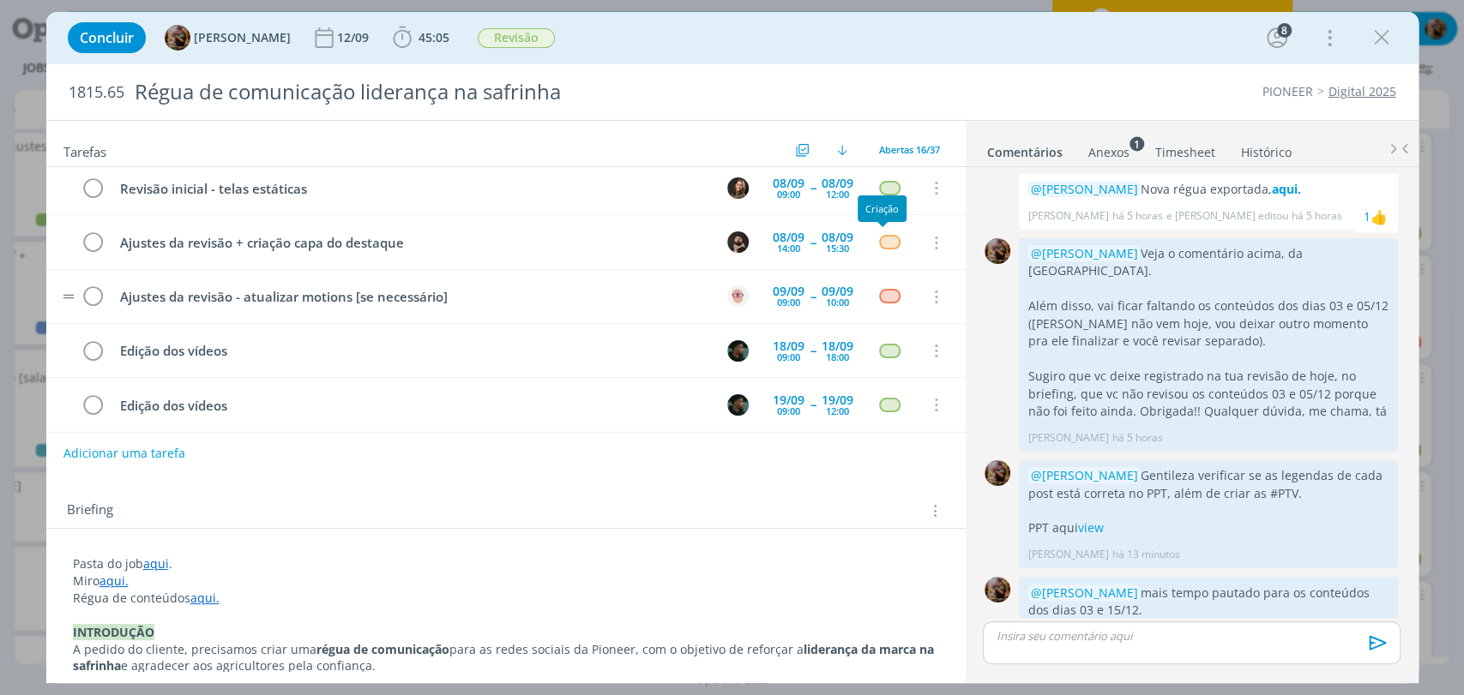
scroll to position [604, 0]
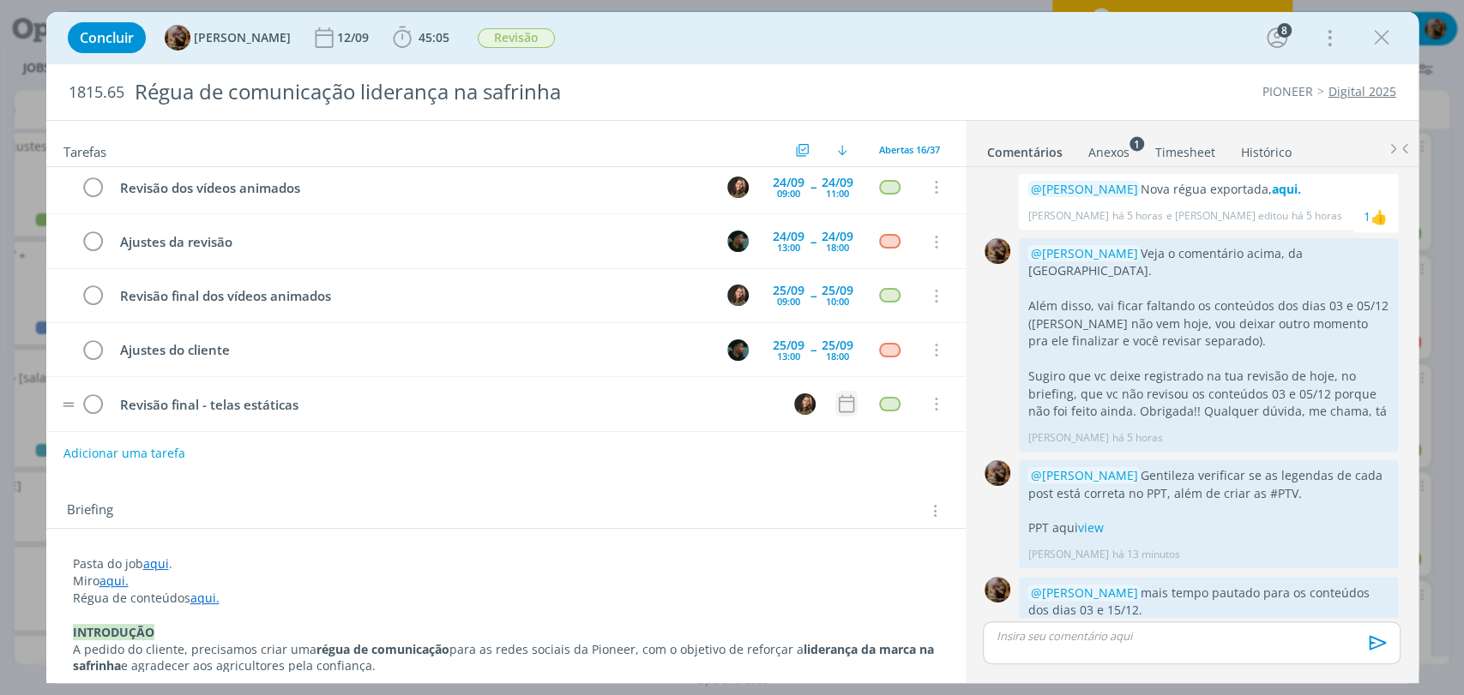
click at [836, 402] on icon "dialog" at bounding box center [846, 404] width 22 height 22
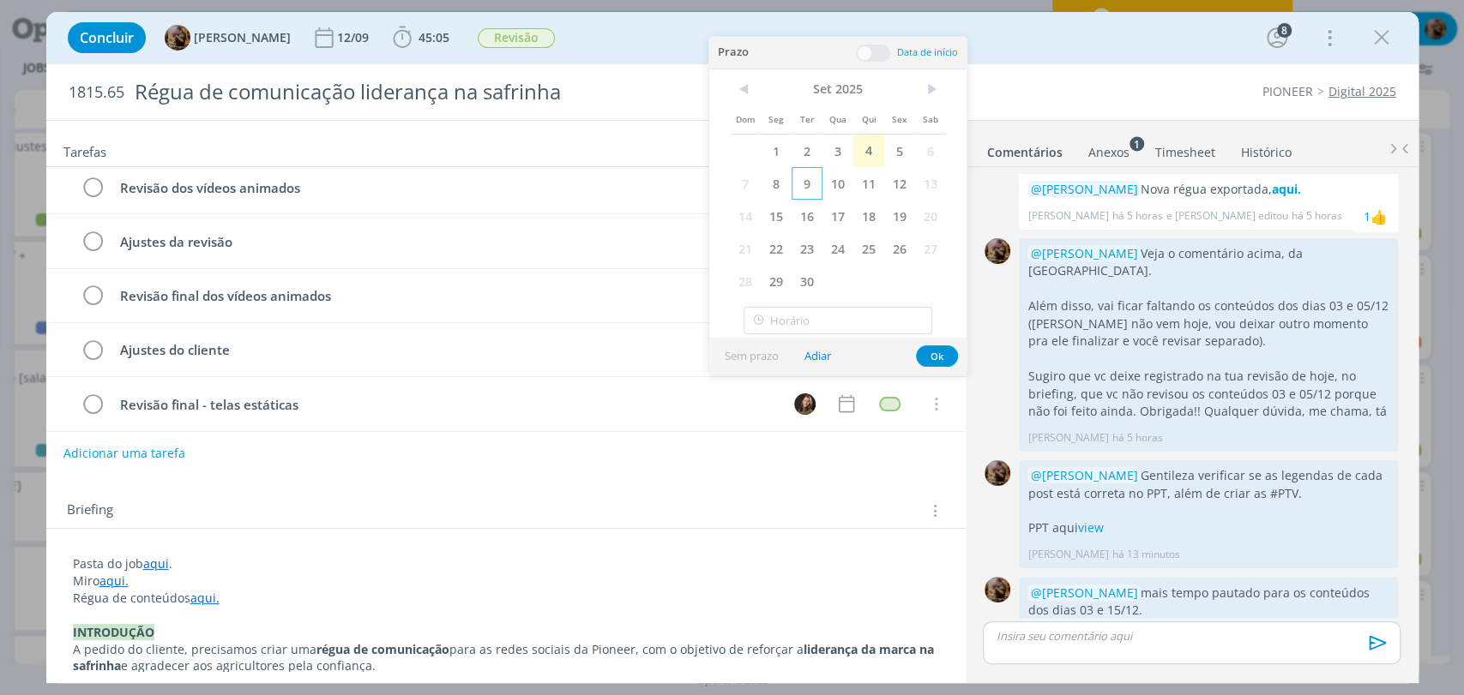
click at [807, 183] on span "9" at bounding box center [806, 183] width 31 height 33
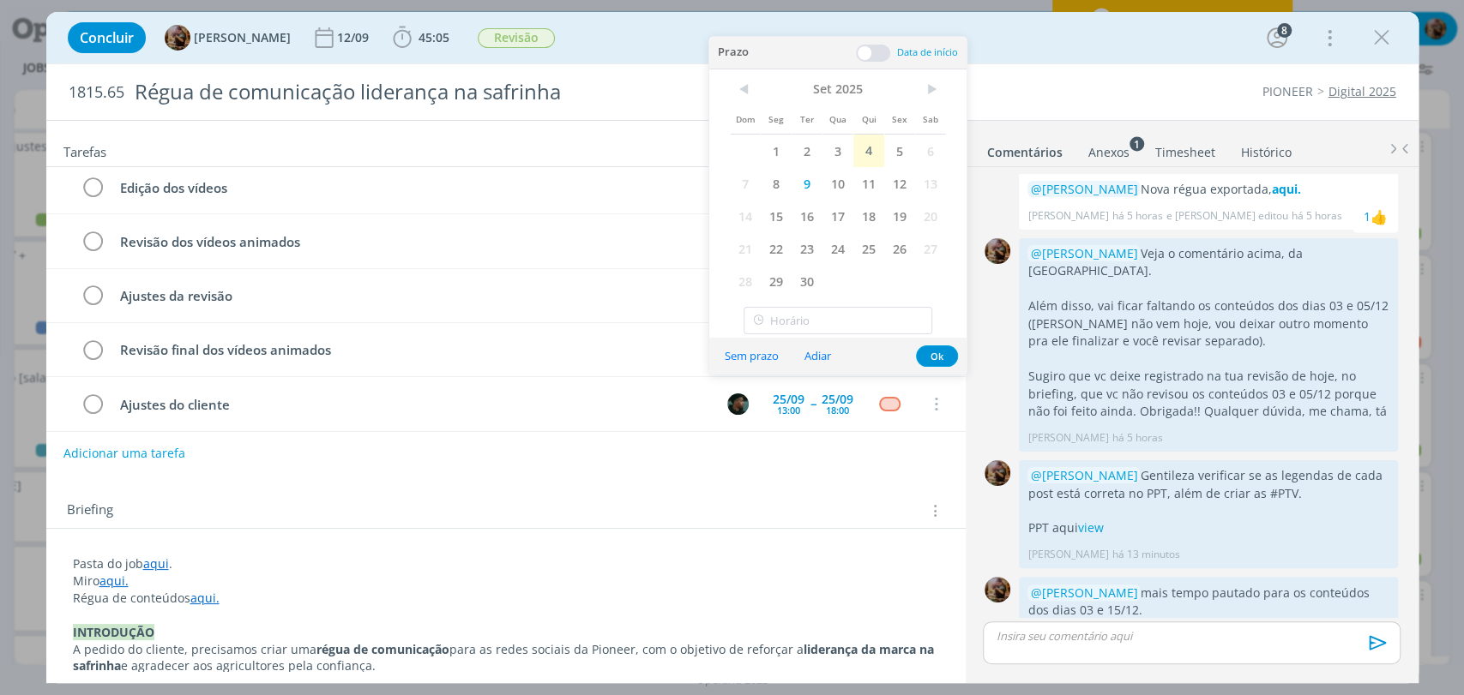
click at [876, 56] on span at bounding box center [873, 53] width 34 height 17
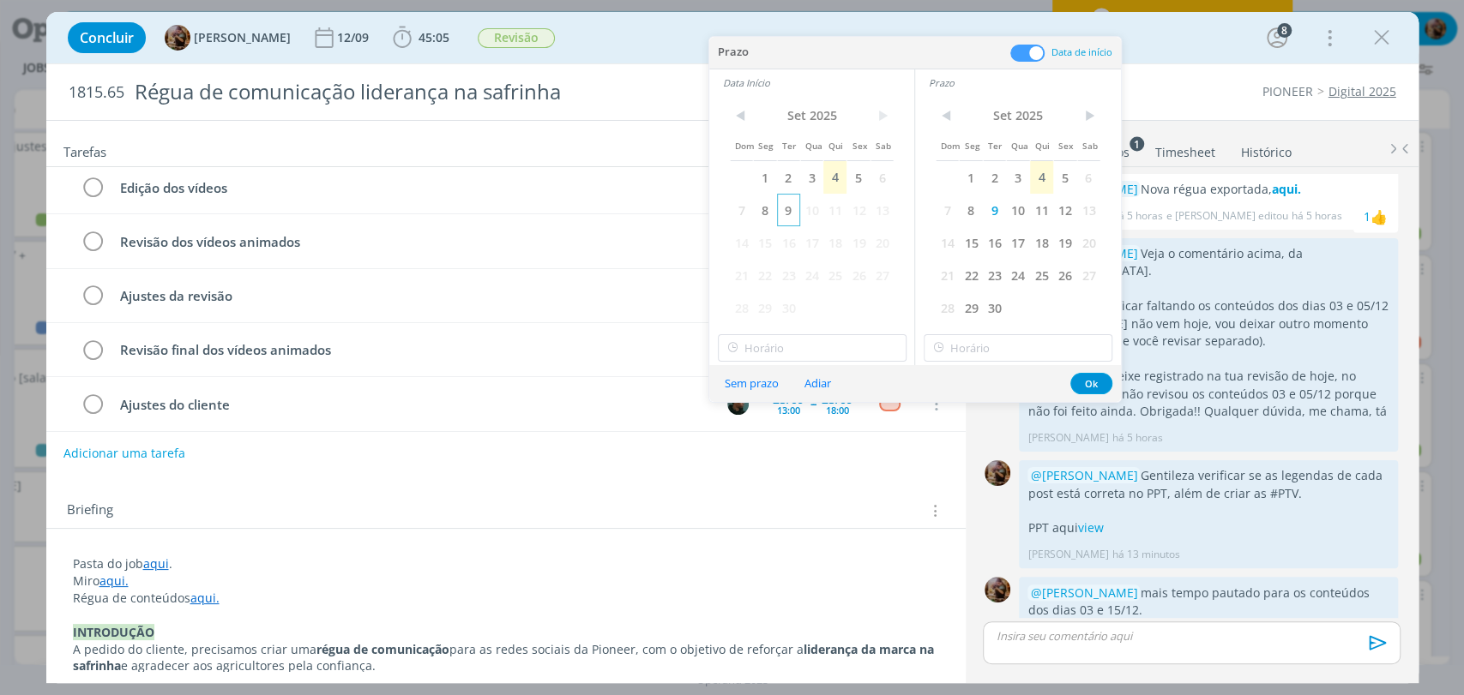
click at [787, 208] on span "9" at bounding box center [788, 210] width 23 height 33
click at [818, 372] on button "Adiar" at bounding box center [817, 383] width 49 height 23
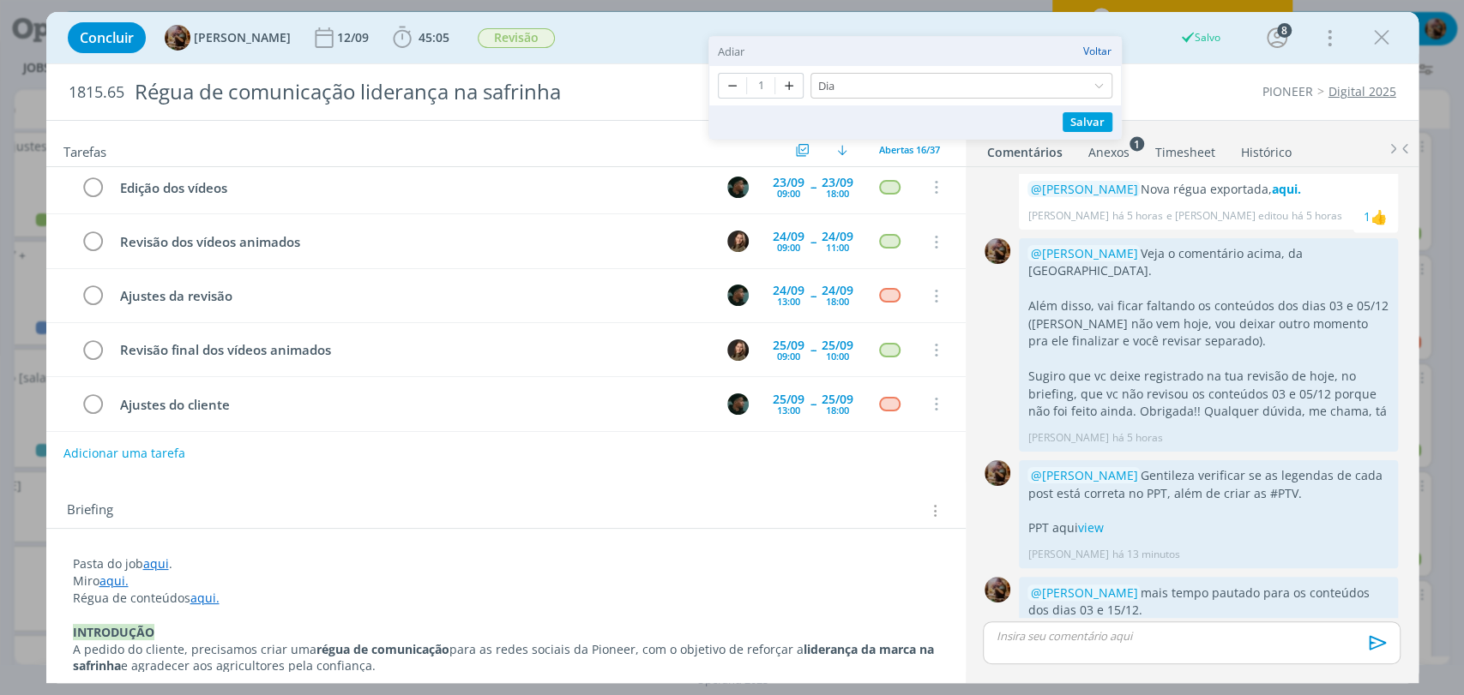
click at [1097, 47] on button "Voltar" at bounding box center [1097, 51] width 30 height 12
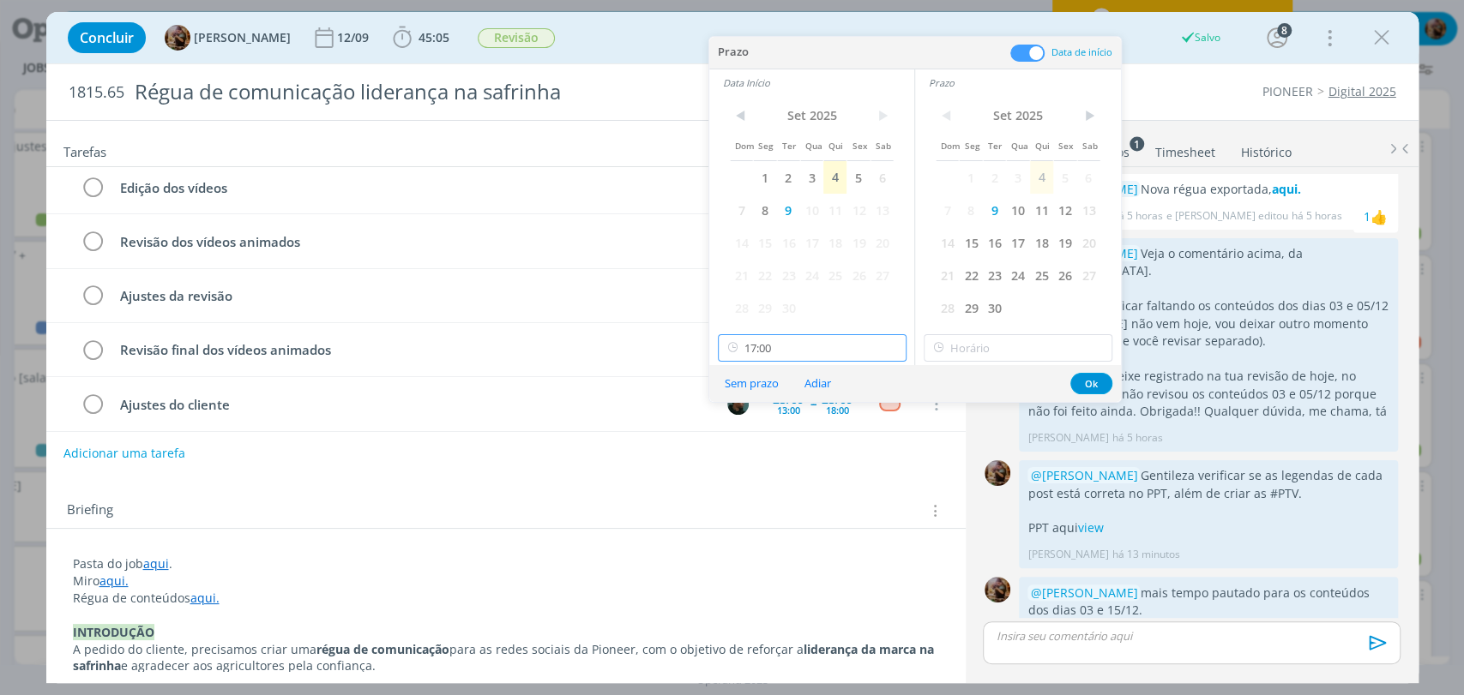
click at [794, 342] on input "17:00" at bounding box center [812, 347] width 189 height 27
click at [757, 433] on div "15:30" at bounding box center [813, 429] width 191 height 31
type input "15:30"
click at [996, 350] on input "text" at bounding box center [1018, 347] width 189 height 27
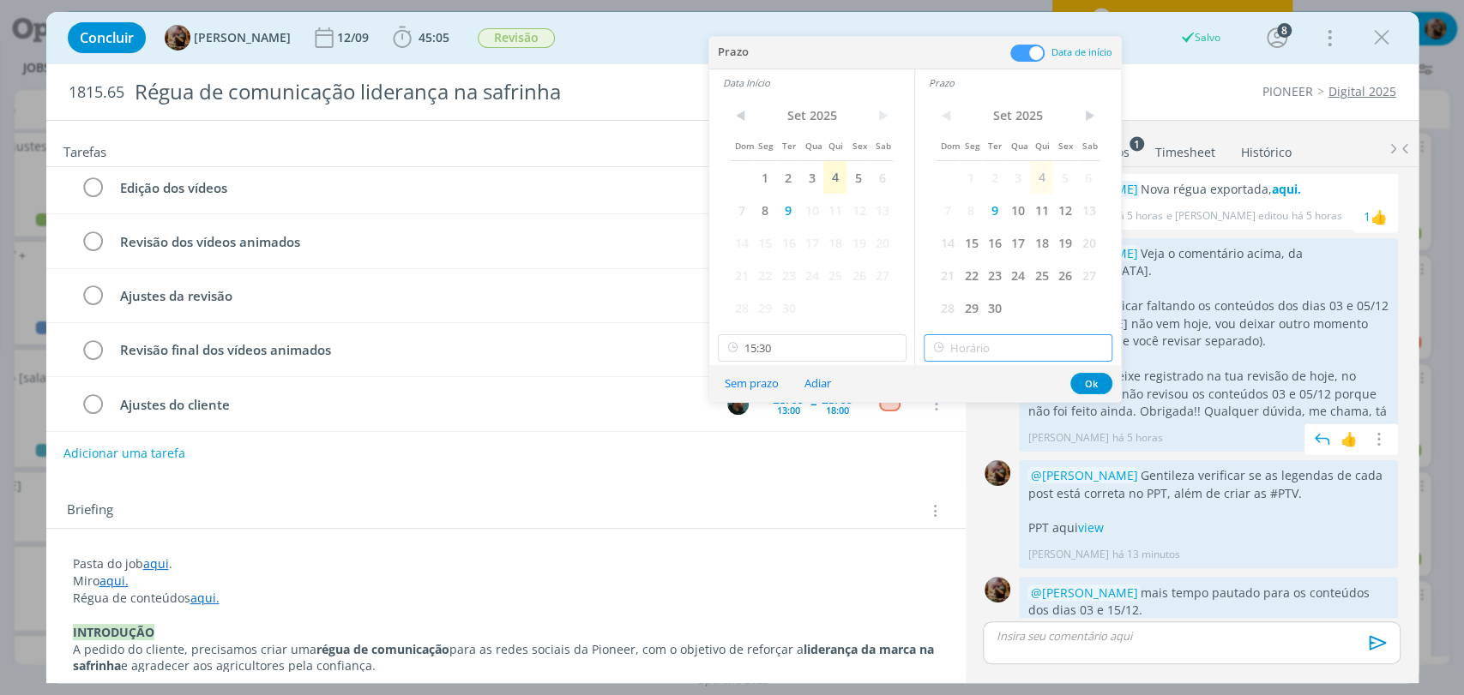
type input "17:00"
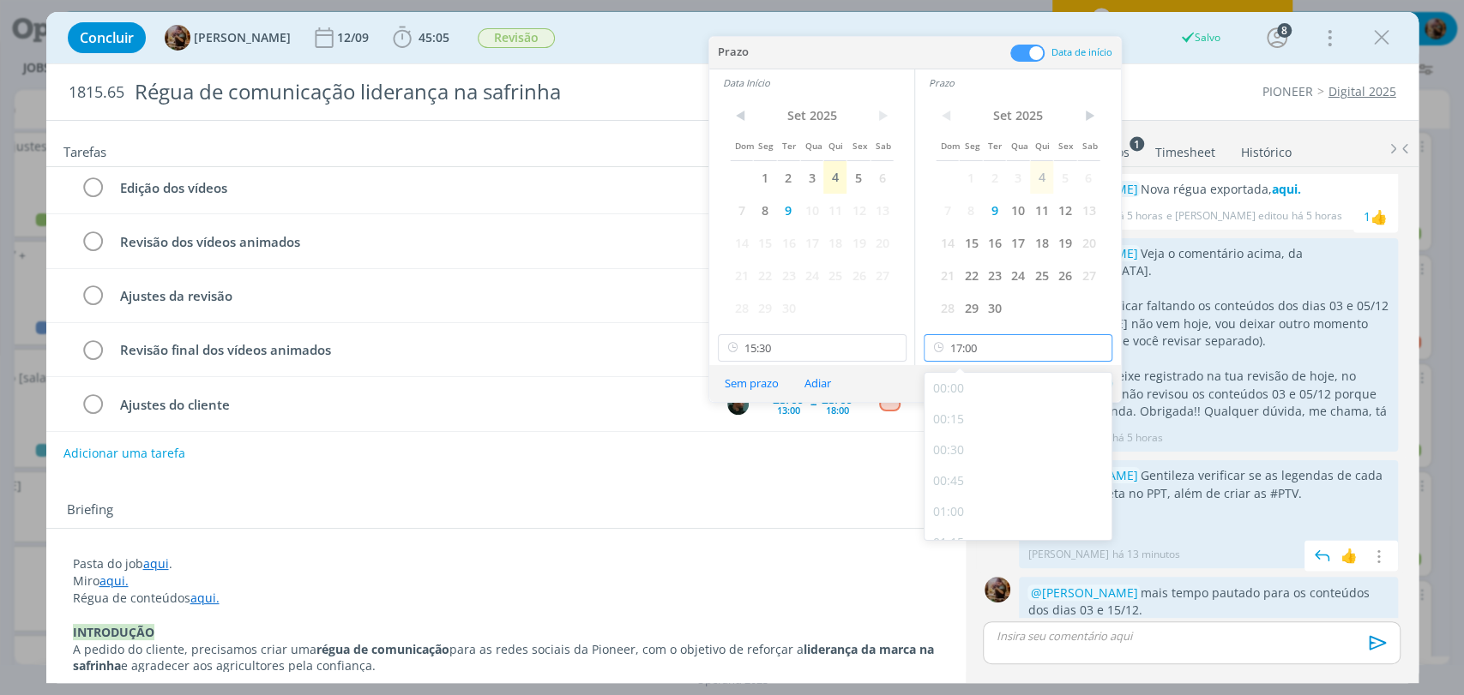
scroll to position [1969, 0]
click at [959, 522] on div "17:00" at bounding box center [1019, 518] width 191 height 31
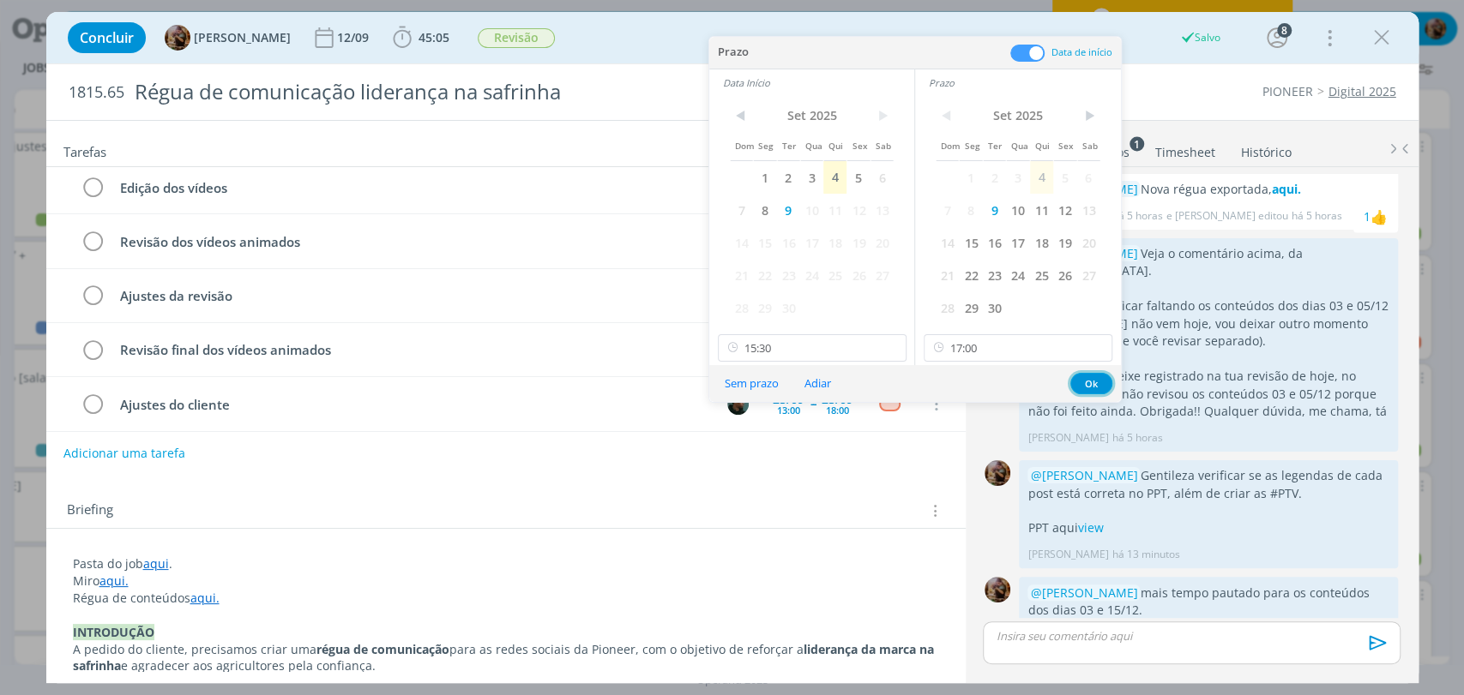
click at [1095, 384] on button "Ok" at bounding box center [1091, 383] width 42 height 21
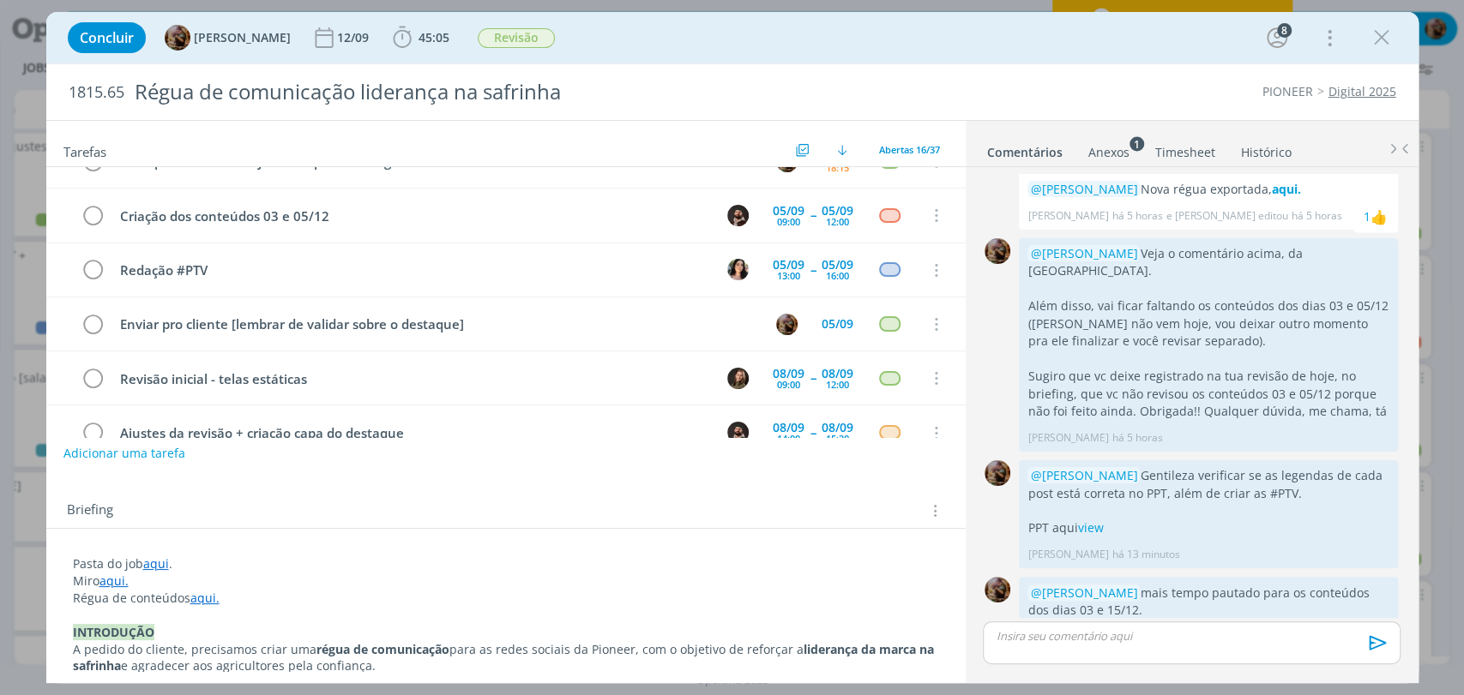
scroll to position [0, 0]
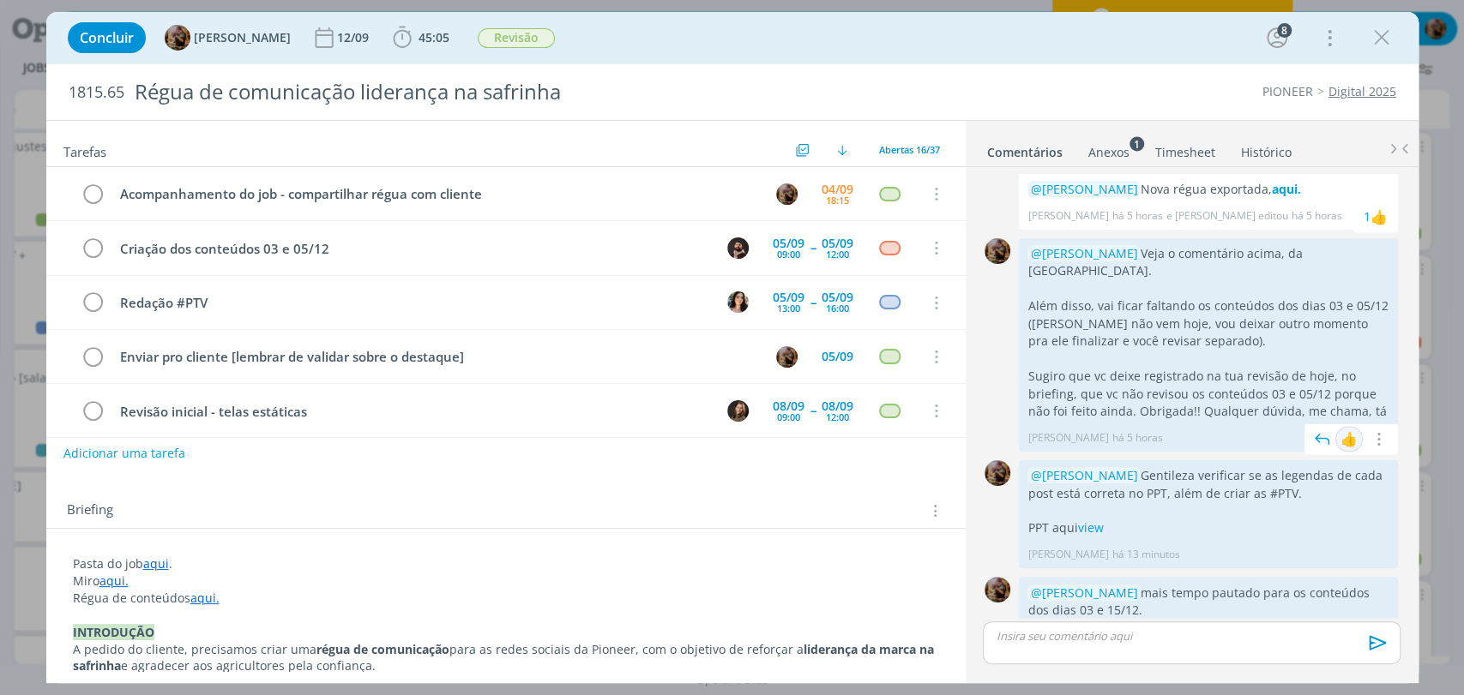
click at [1374, 431] on icon "dialog" at bounding box center [1378, 439] width 19 height 16
click at [1292, 450] on link "Editar" at bounding box center [1319, 463] width 135 height 27
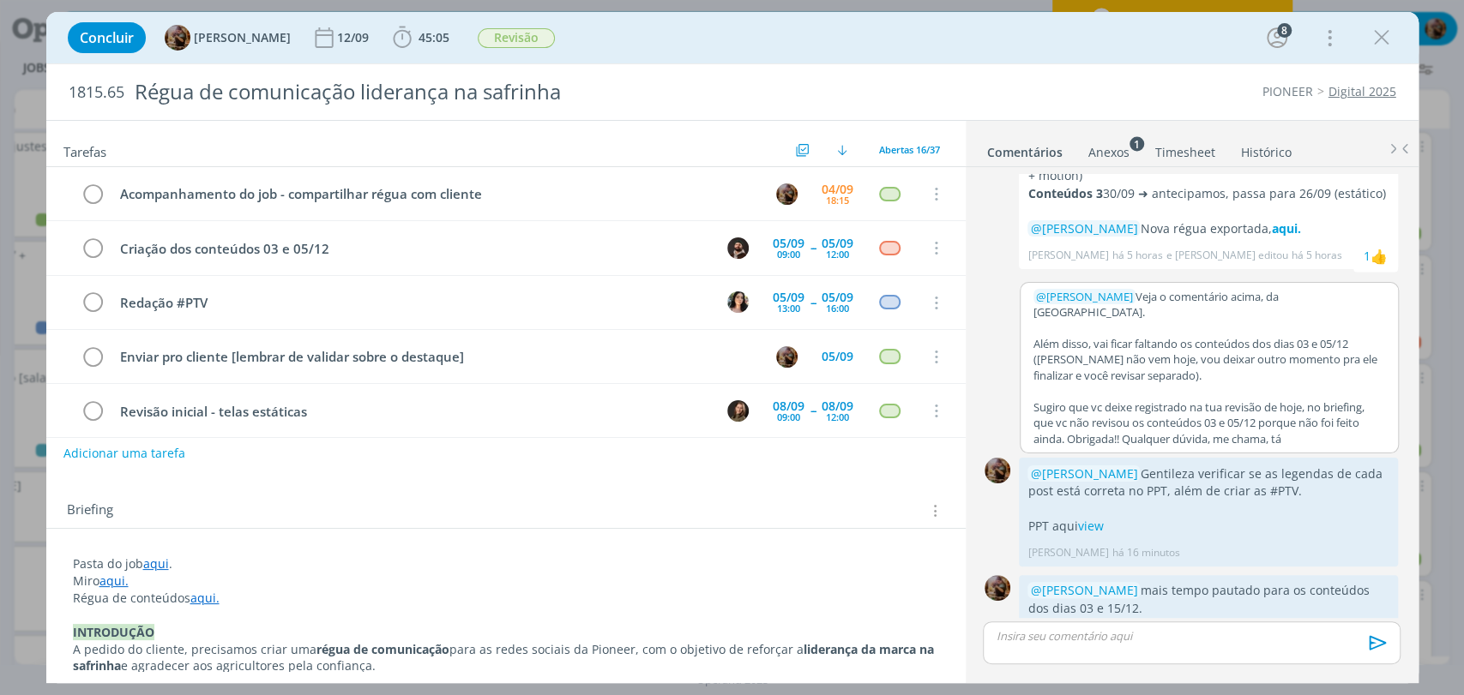
click at [1227, 402] on p "Sugiro que vc deixe registrado na tua revisão de hoje, no briefing, que vc não …" at bounding box center [1209, 423] width 352 height 47
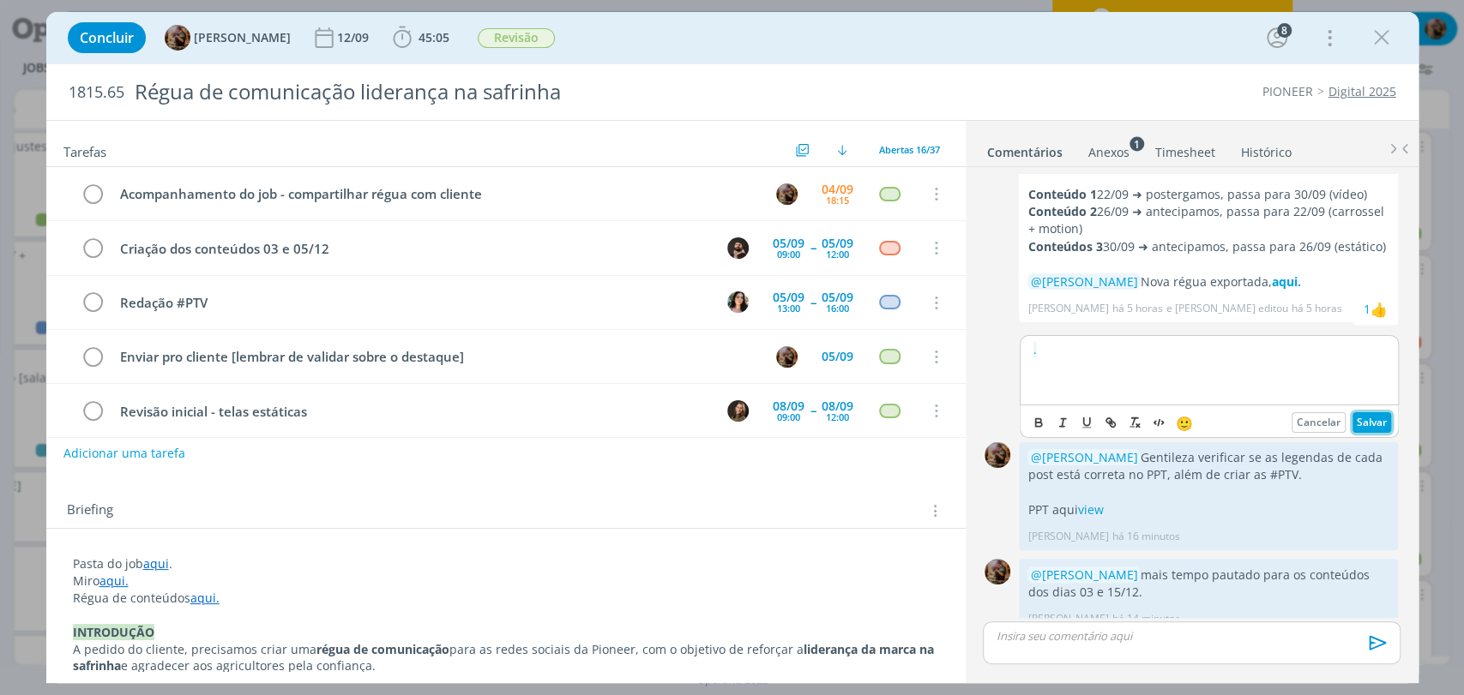
click at [1365, 412] on button "Salvar" at bounding box center [1371, 422] width 39 height 21
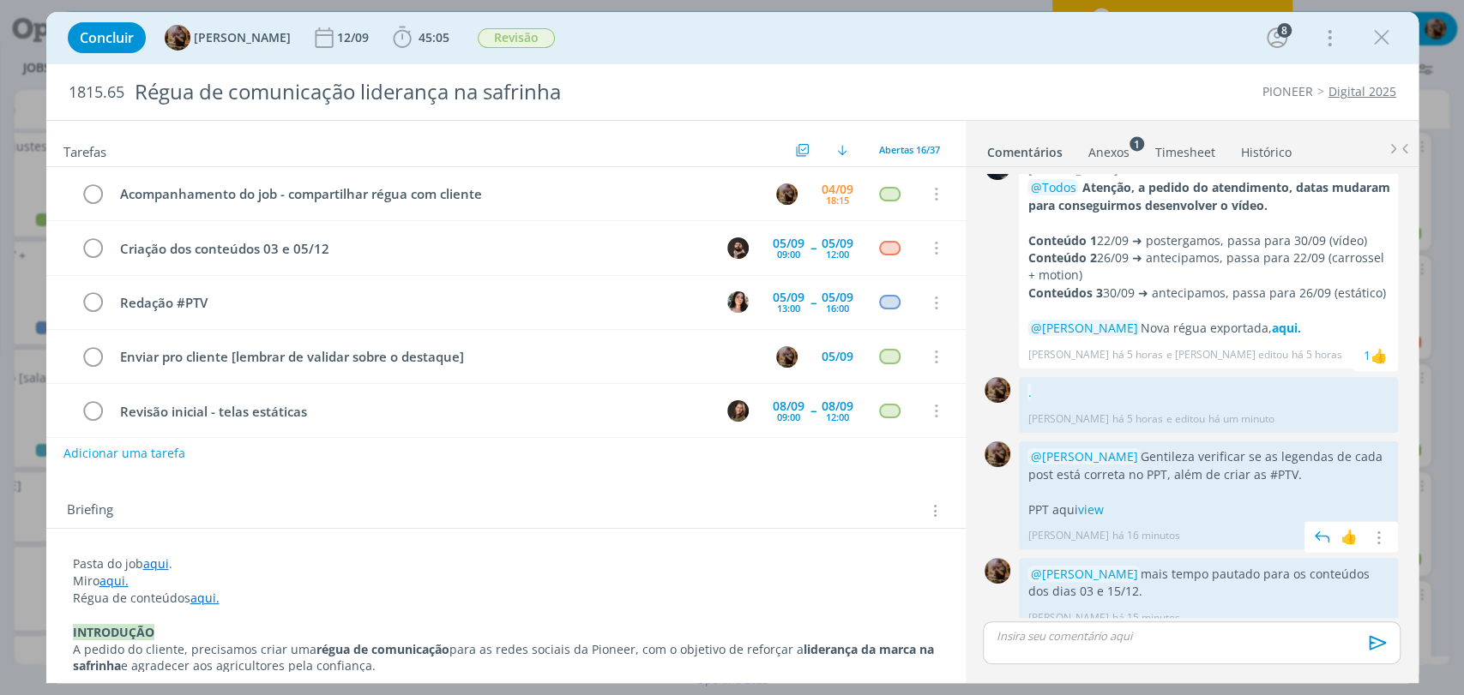
scroll to position [1365, 0]
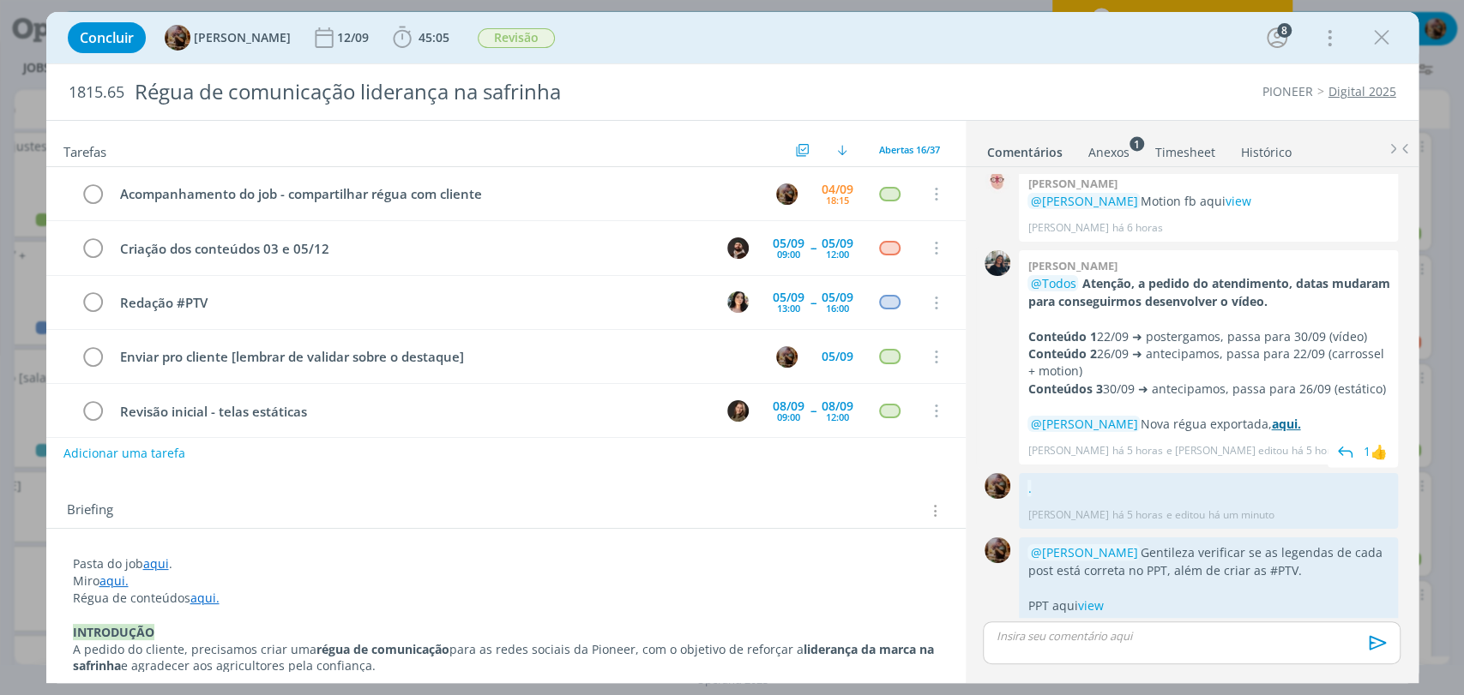
click at [1297, 416] on strong "aqui." at bounding box center [1285, 424] width 29 height 16
drag, startPoint x: 1291, startPoint y: 268, endPoint x: 1386, endPoint y: 375, distance: 142.1
click at [1386, 375] on div "Mayara peruzzo @Todos Atenção, a pedido do atendimento, datas mudaram para cons…" at bounding box center [1208, 357] width 379 height 214
copy div "datas mudaram para conseguirmos desenvolver o vídeo. Conteúdo 1 22/09 ➜ posterg…"
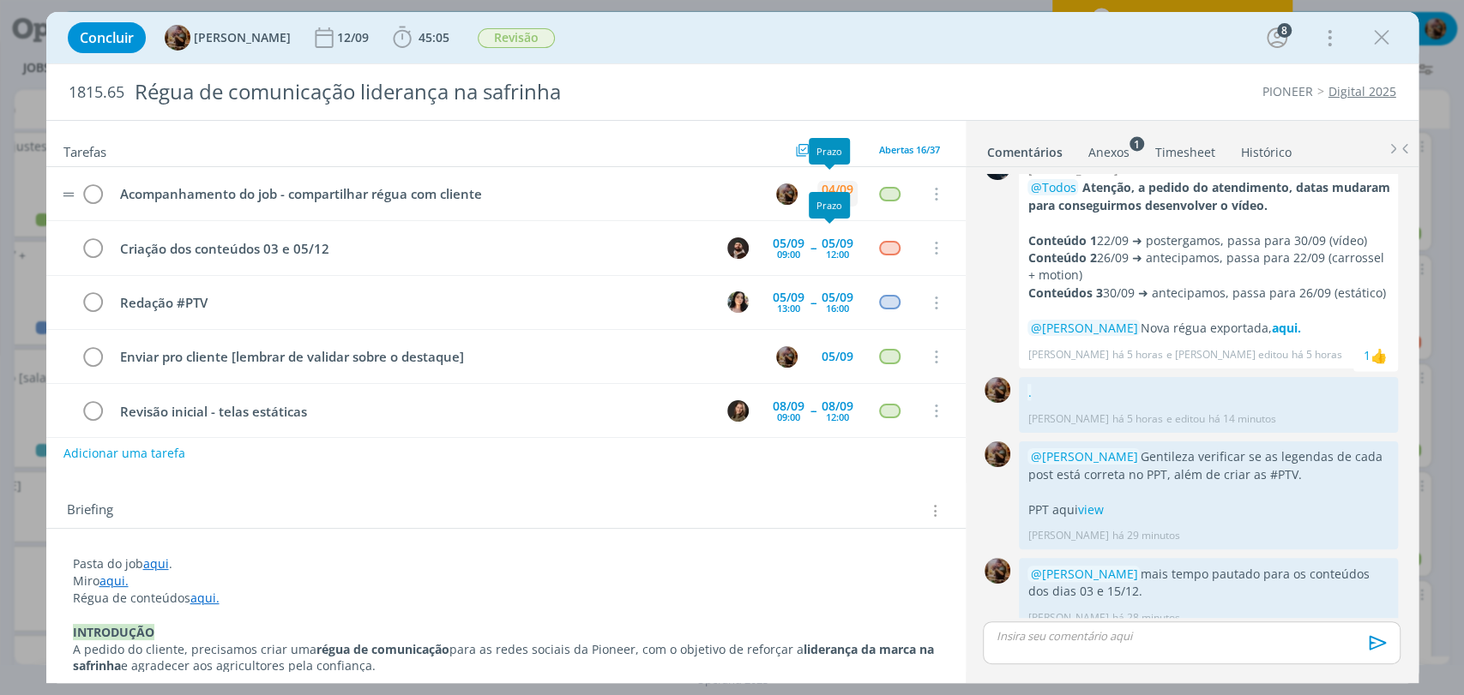
click at [833, 186] on div "04/09" at bounding box center [837, 190] width 32 height 12
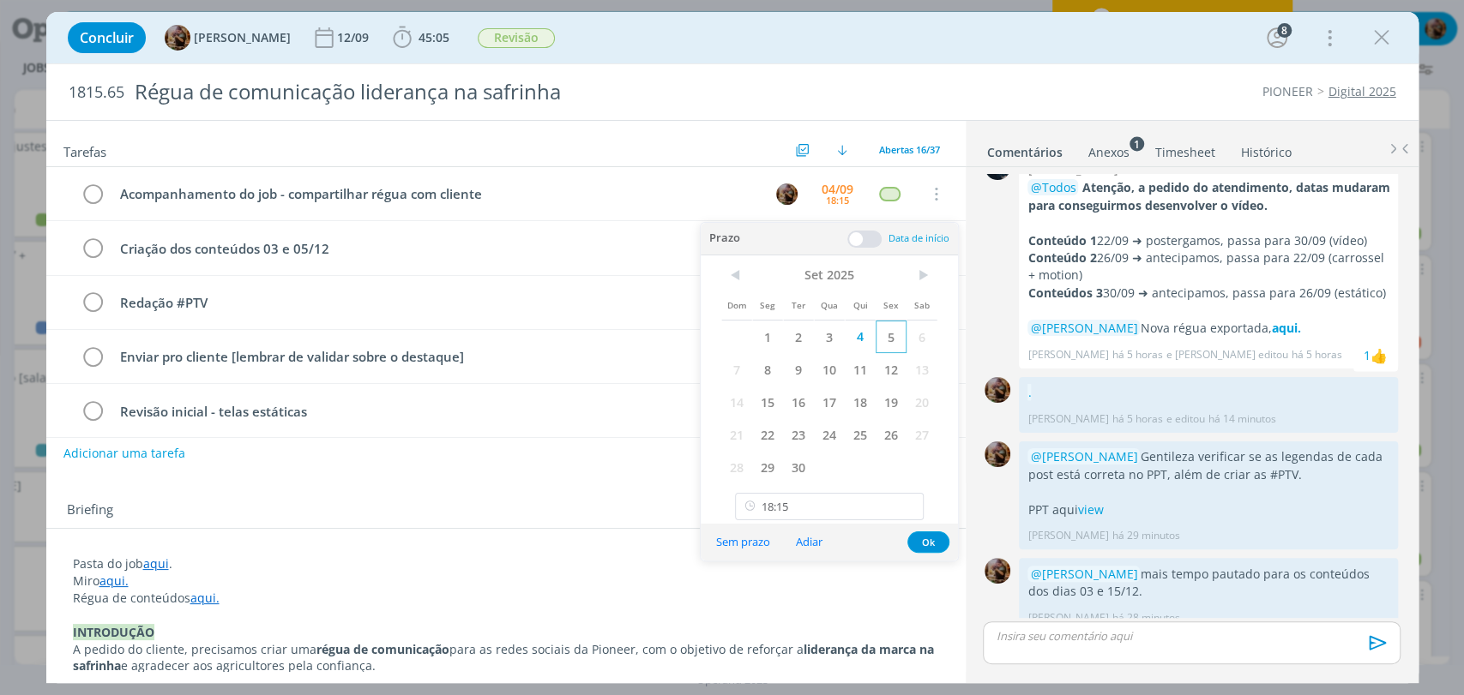
click at [892, 342] on span "5" at bounding box center [891, 337] width 31 height 33
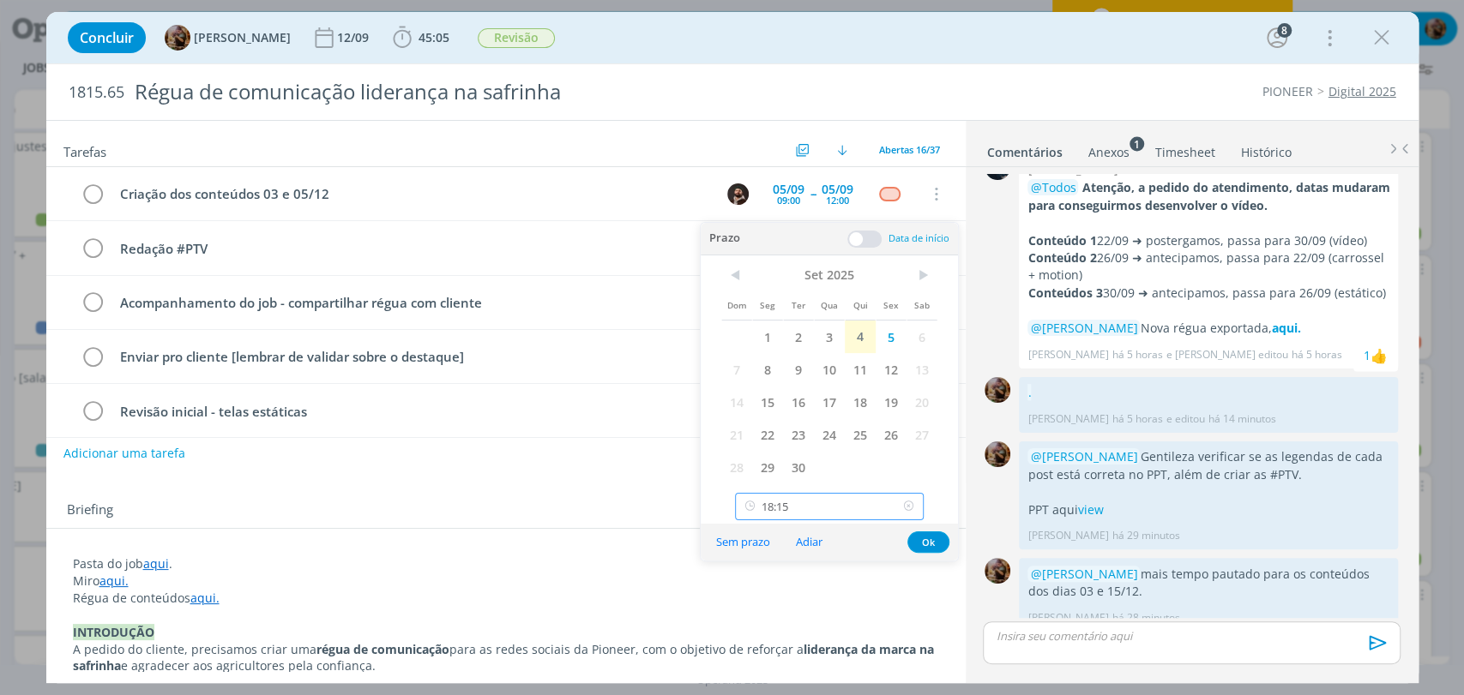
click at [823, 509] on input "18:15" at bounding box center [829, 506] width 189 height 27
click at [783, 393] on div "12:15" at bounding box center [831, 386] width 191 height 31
type input "12:15"
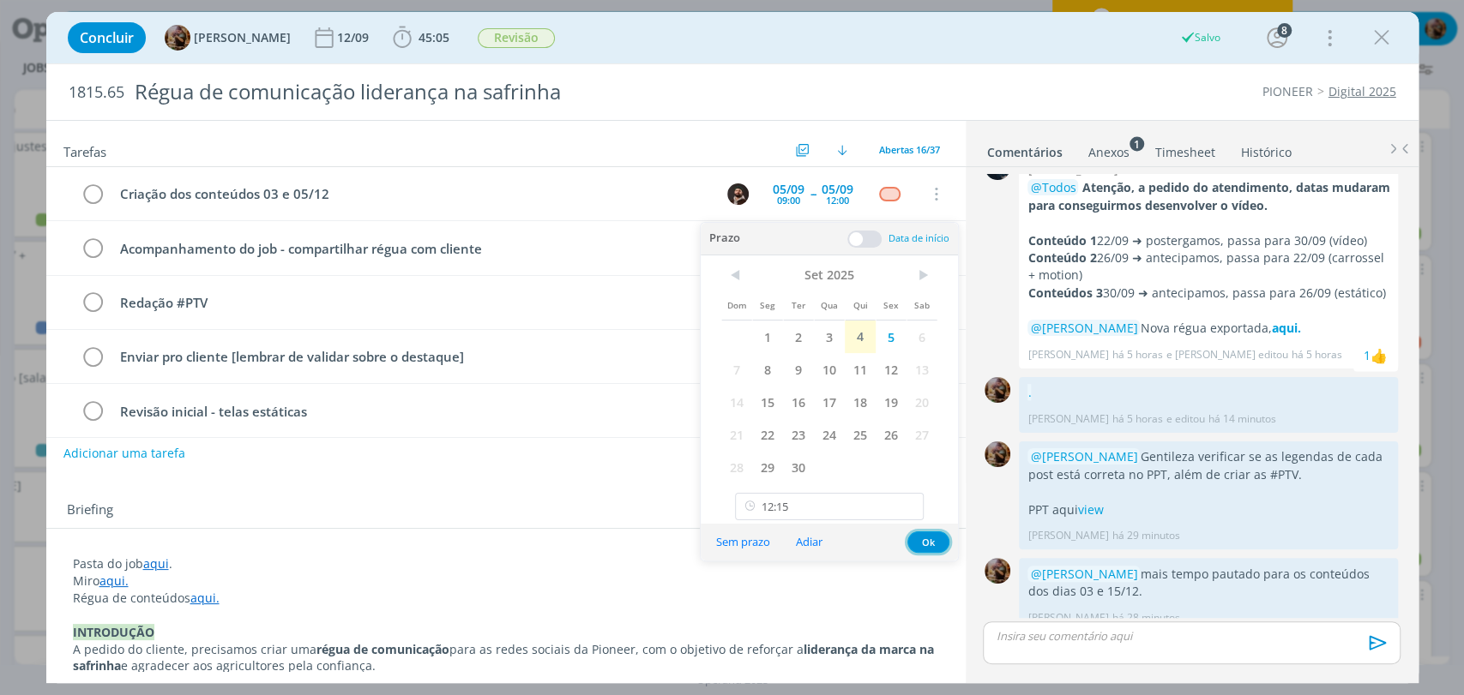
click at [922, 541] on button "Ok" at bounding box center [928, 542] width 42 height 21
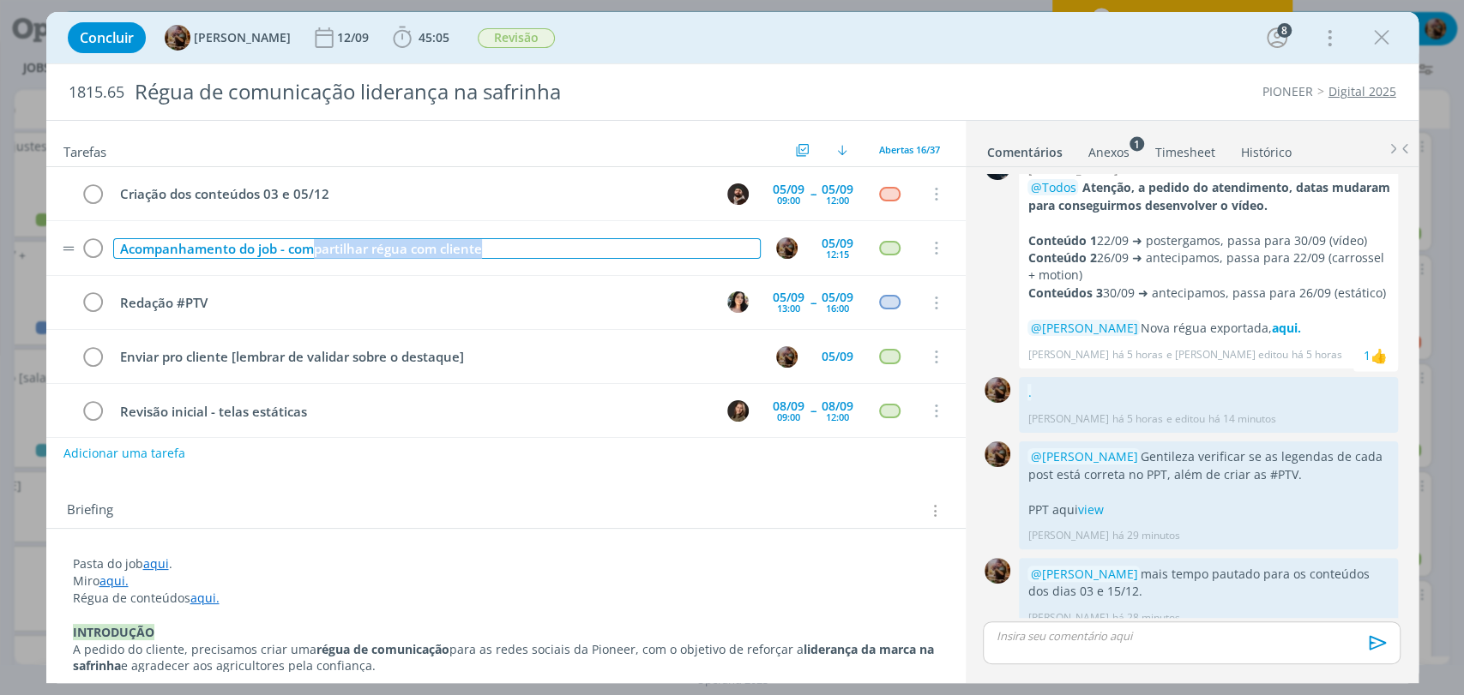
drag, startPoint x: 348, startPoint y: 242, endPoint x: 317, endPoint y: 244, distance: 31.0
click at [317, 244] on div "Acompanhamento do job - compartilhar régua com cliente" at bounding box center [436, 248] width 647 height 21
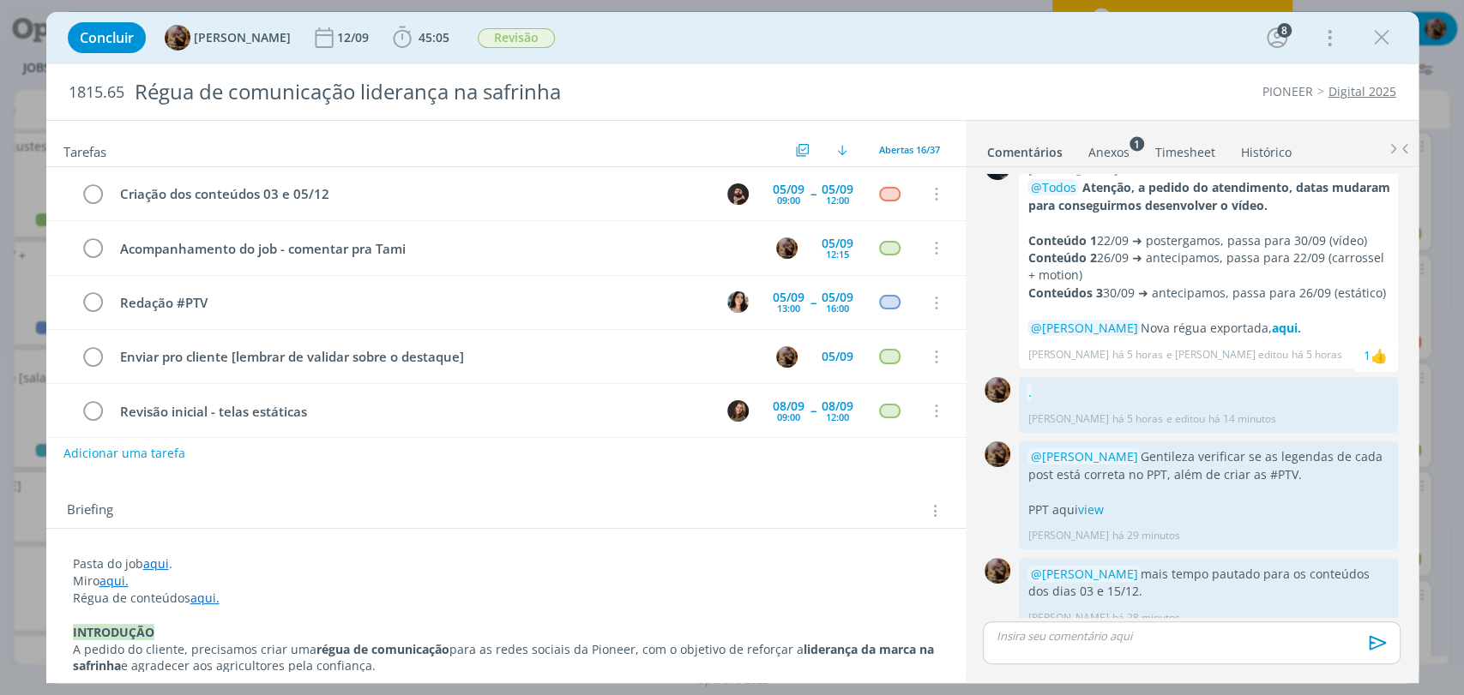
click at [777, 48] on div "Concluir Amanda Rodrigues 12/09 45:05 Iniciar Apontar Data * 04/09/2025 Horas *…" at bounding box center [732, 37] width 1346 height 41
click at [879, 189] on div "dialog" at bounding box center [889, 194] width 21 height 15
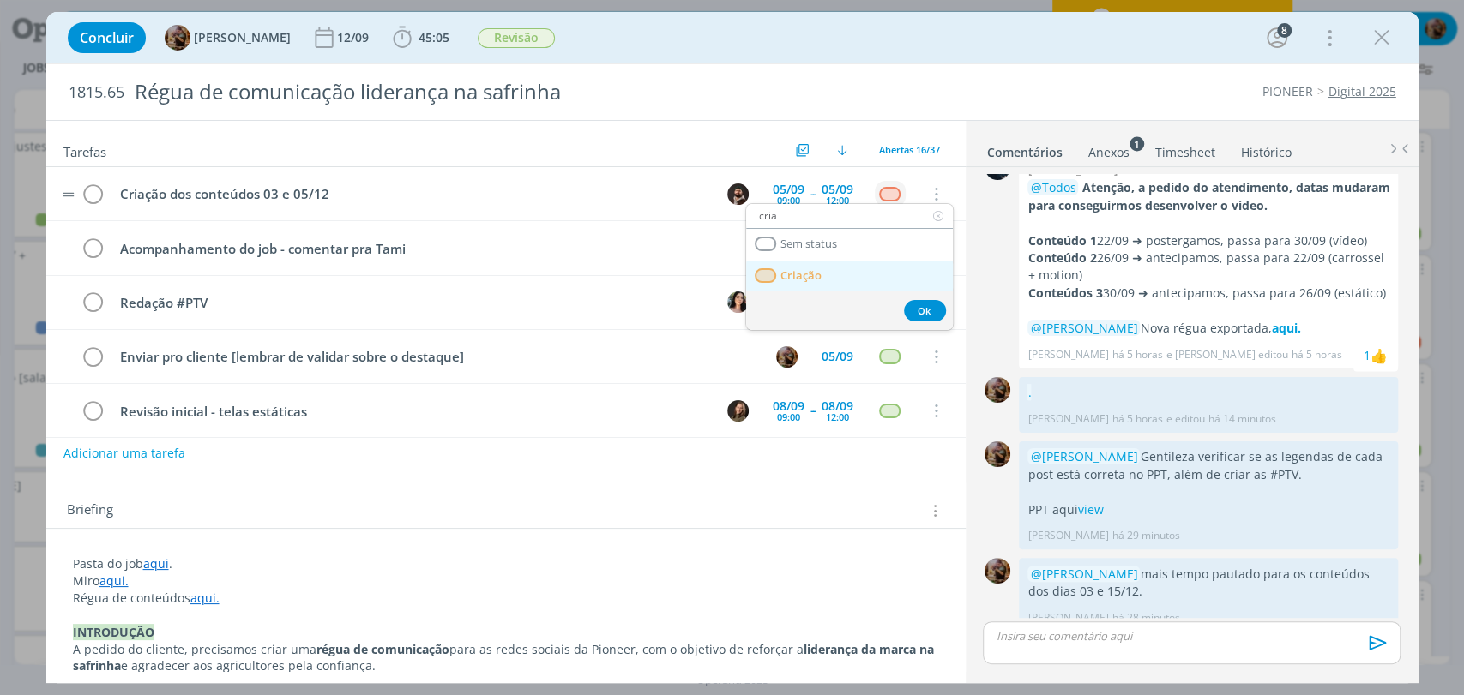
type input "cria"
click at [809, 271] on span "Criação" at bounding box center [799, 276] width 41 height 14
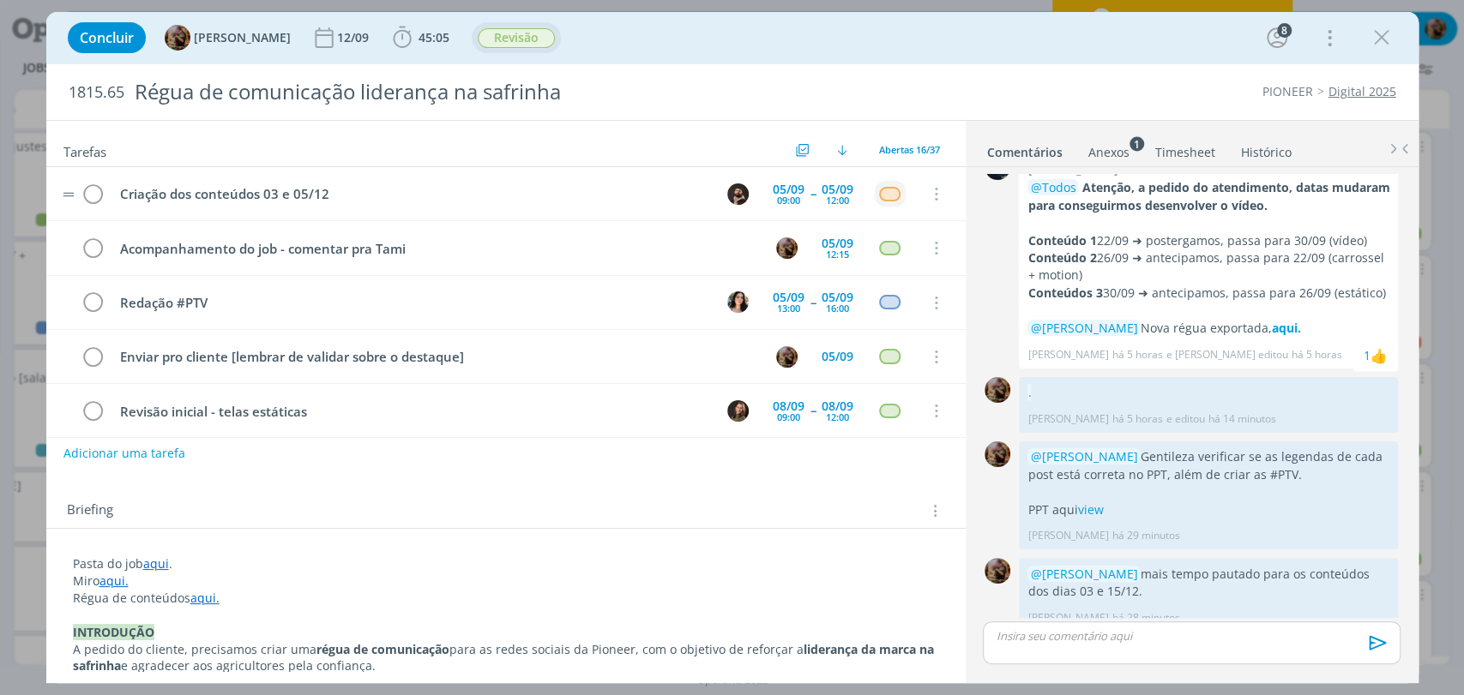
click at [524, 30] on span "Revisão" at bounding box center [516, 38] width 77 height 20
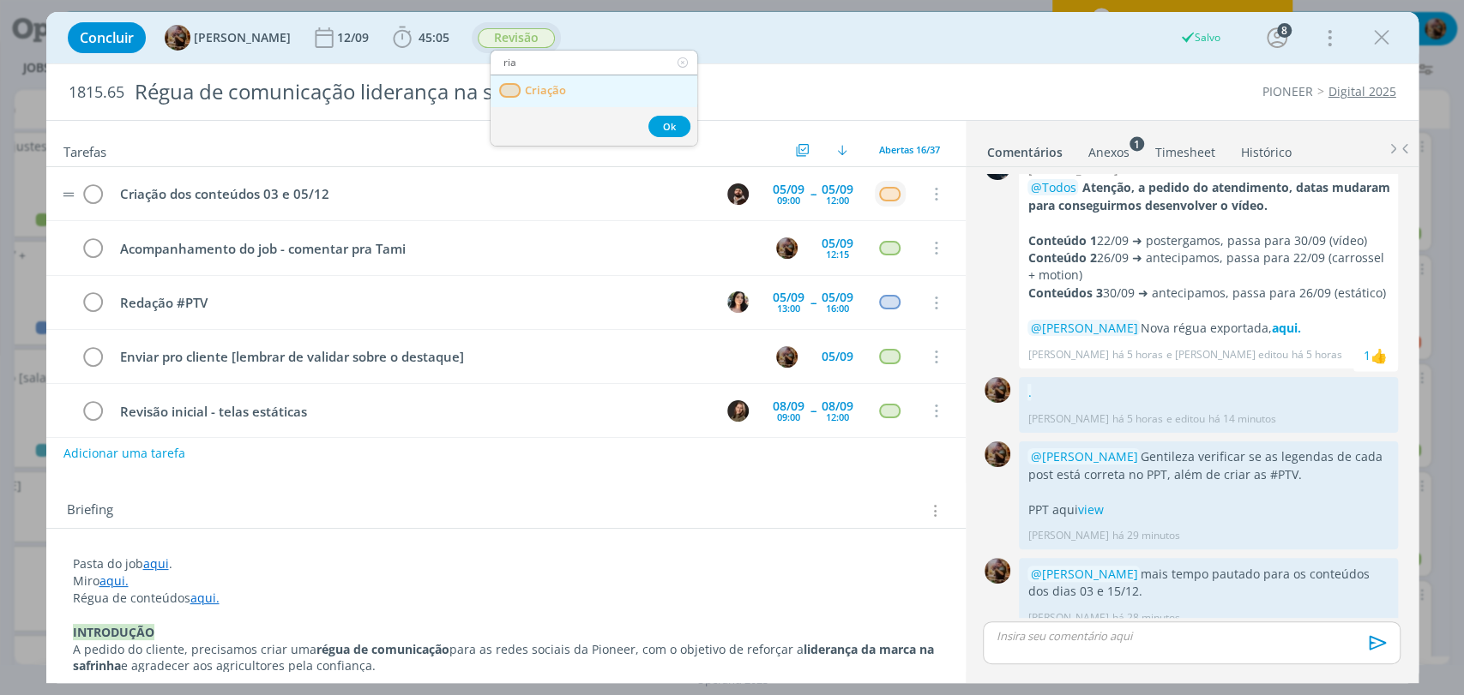
type input "ria"
click at [566, 98] on link "Criação" at bounding box center [593, 91] width 207 height 32
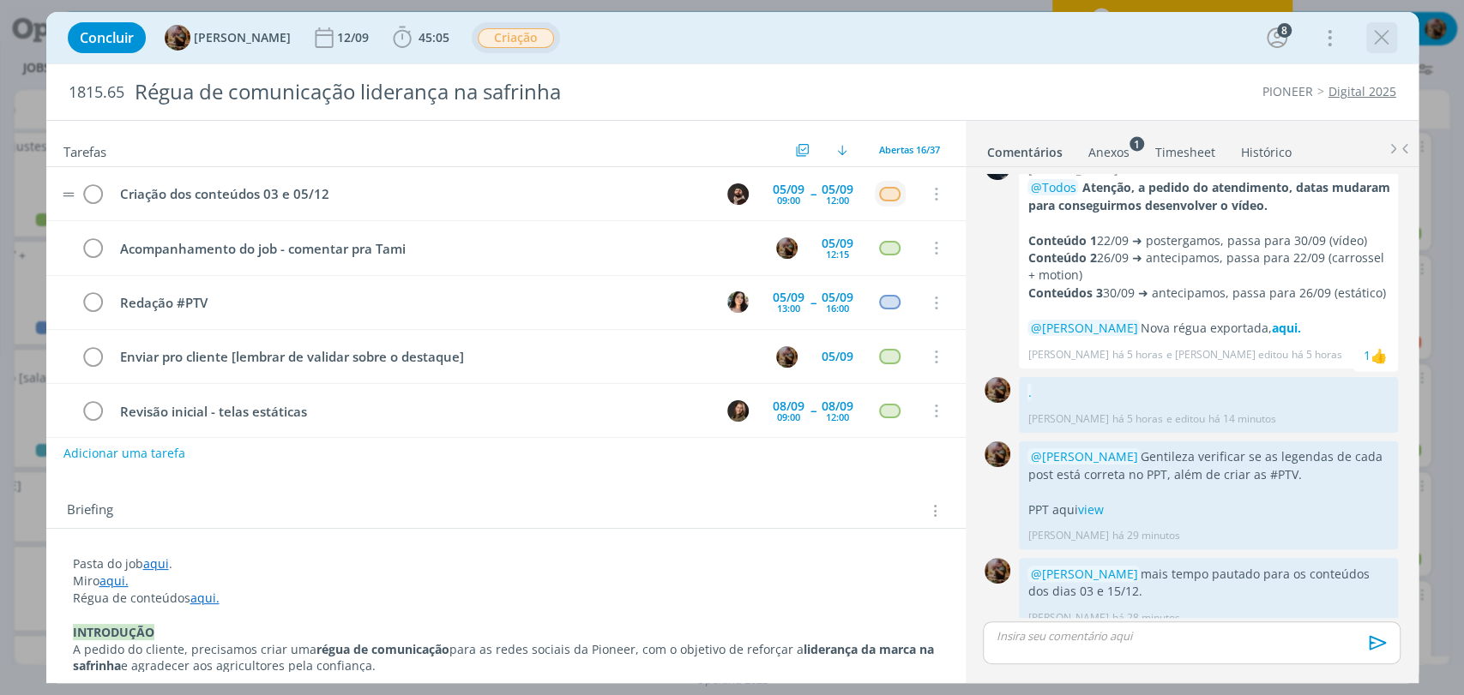
click at [1374, 42] on icon "dialog" at bounding box center [1382, 38] width 26 height 26
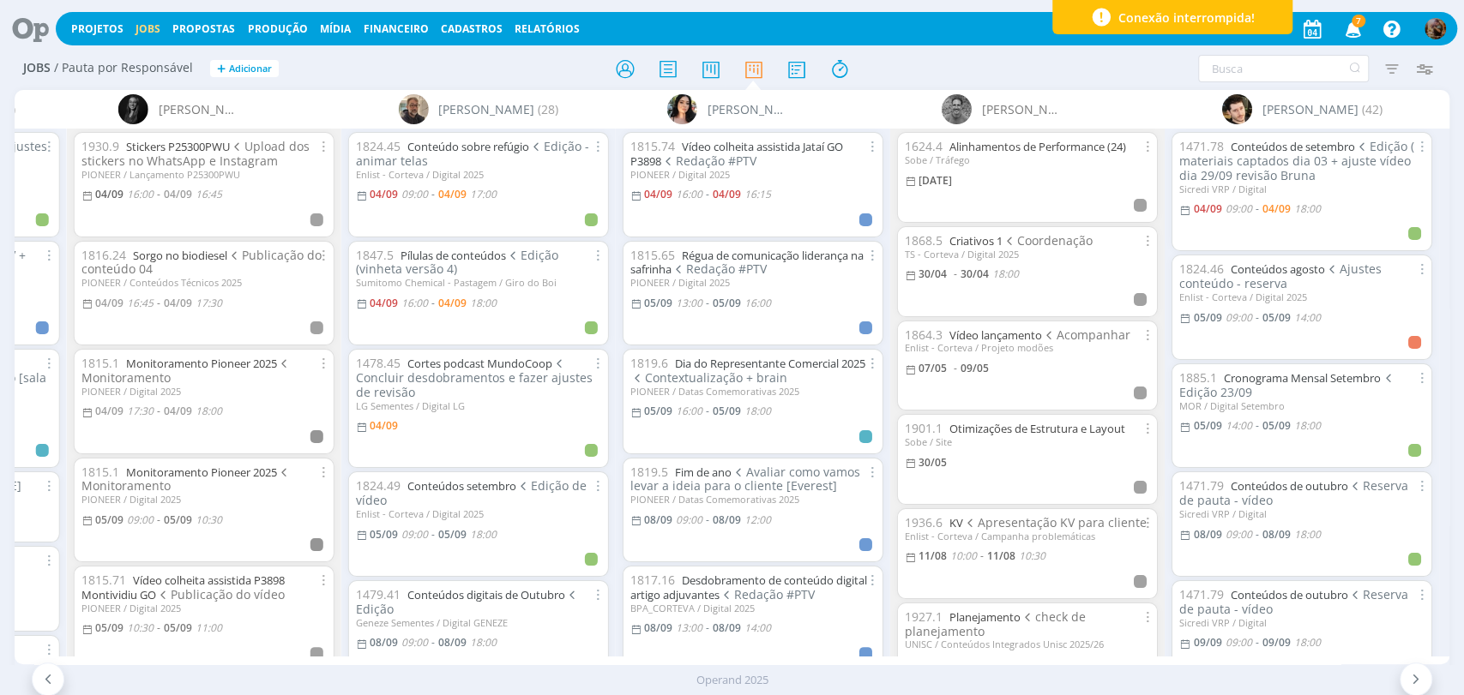
drag, startPoint x: 624, startPoint y: 74, endPoint x: 695, endPoint y: 3, distance: 100.7
click at [624, 74] on icon at bounding box center [624, 68] width 31 height 33
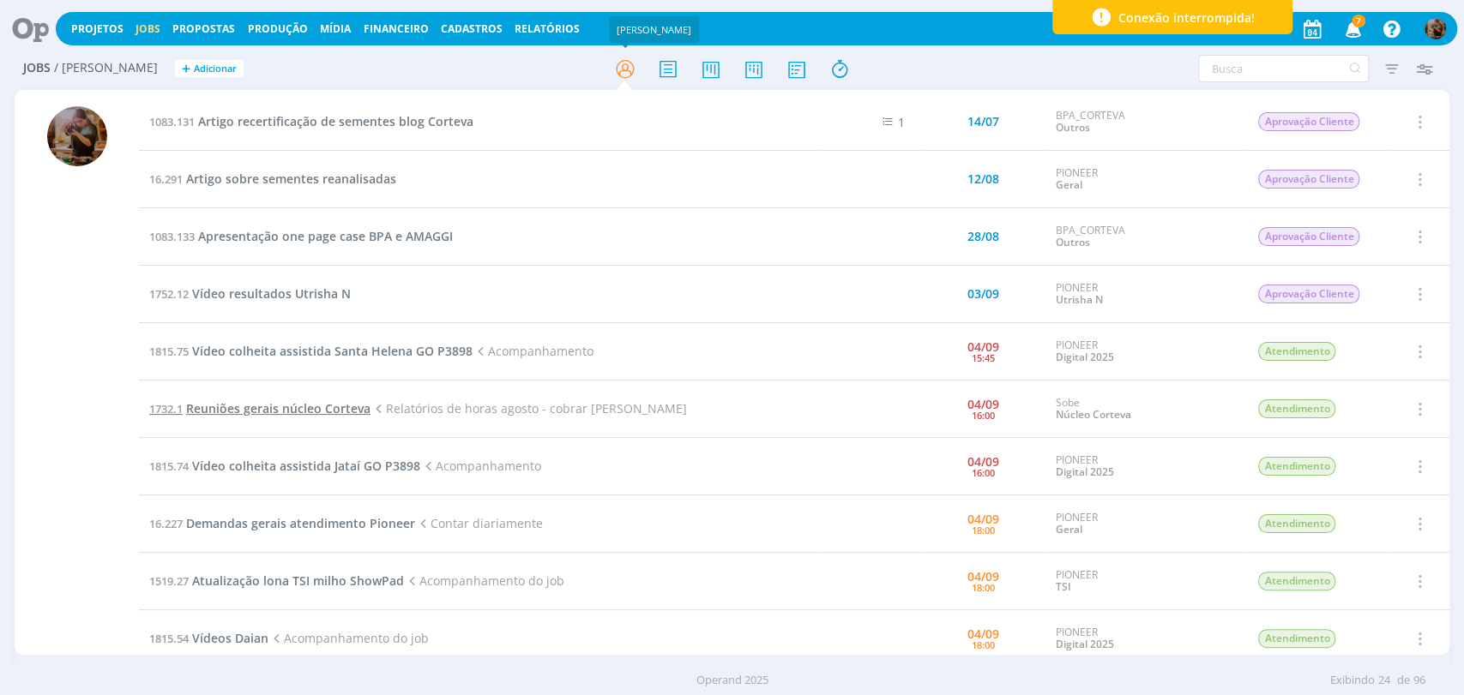
click at [329, 406] on span "Reuniões gerais núcleo Corteva" at bounding box center [278, 408] width 184 height 16
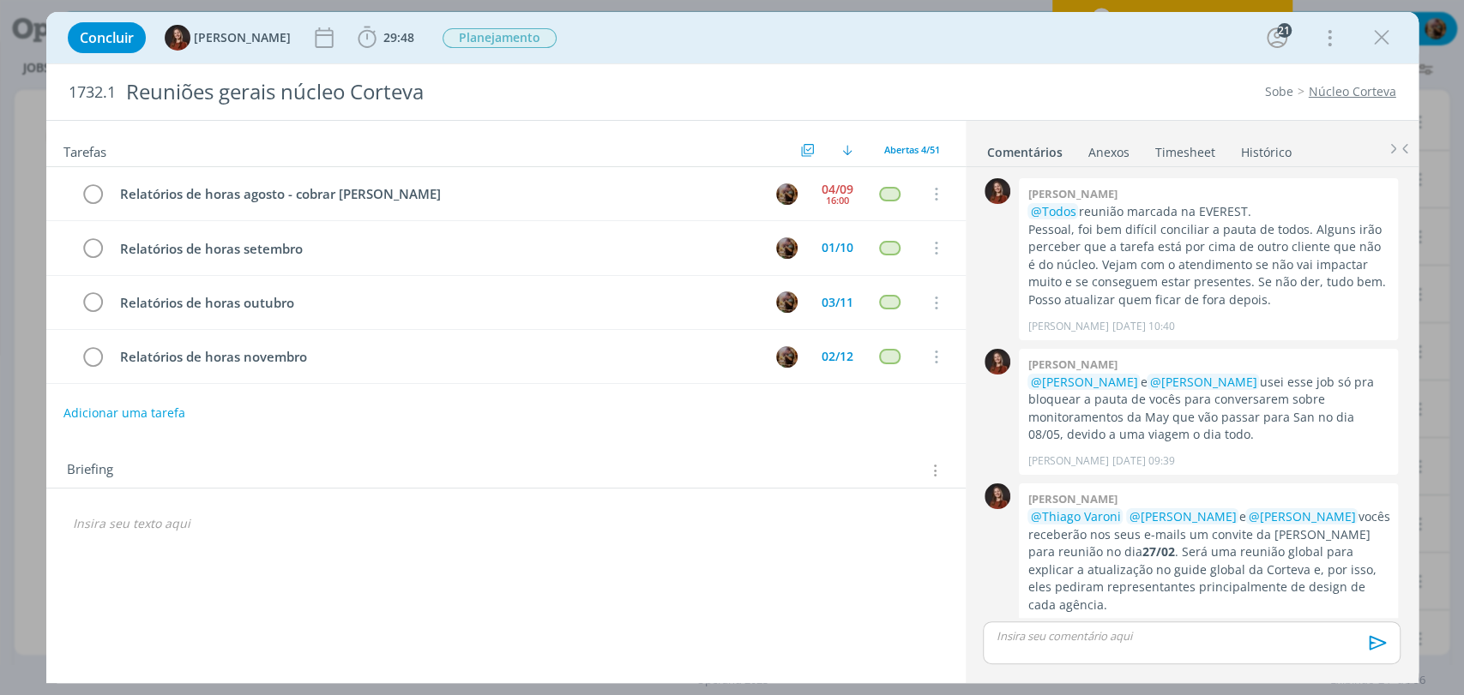
scroll to position [370, 0]
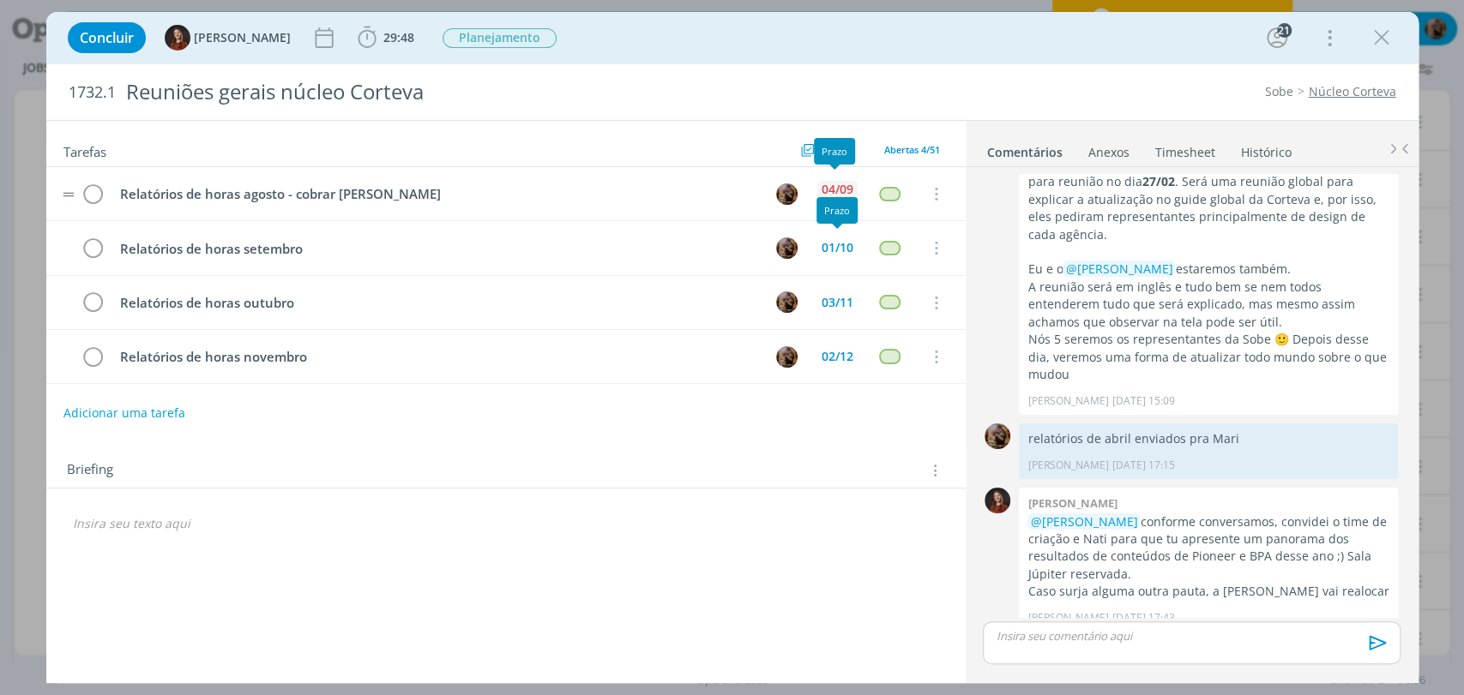
click at [840, 187] on div "04/09" at bounding box center [837, 190] width 32 height 12
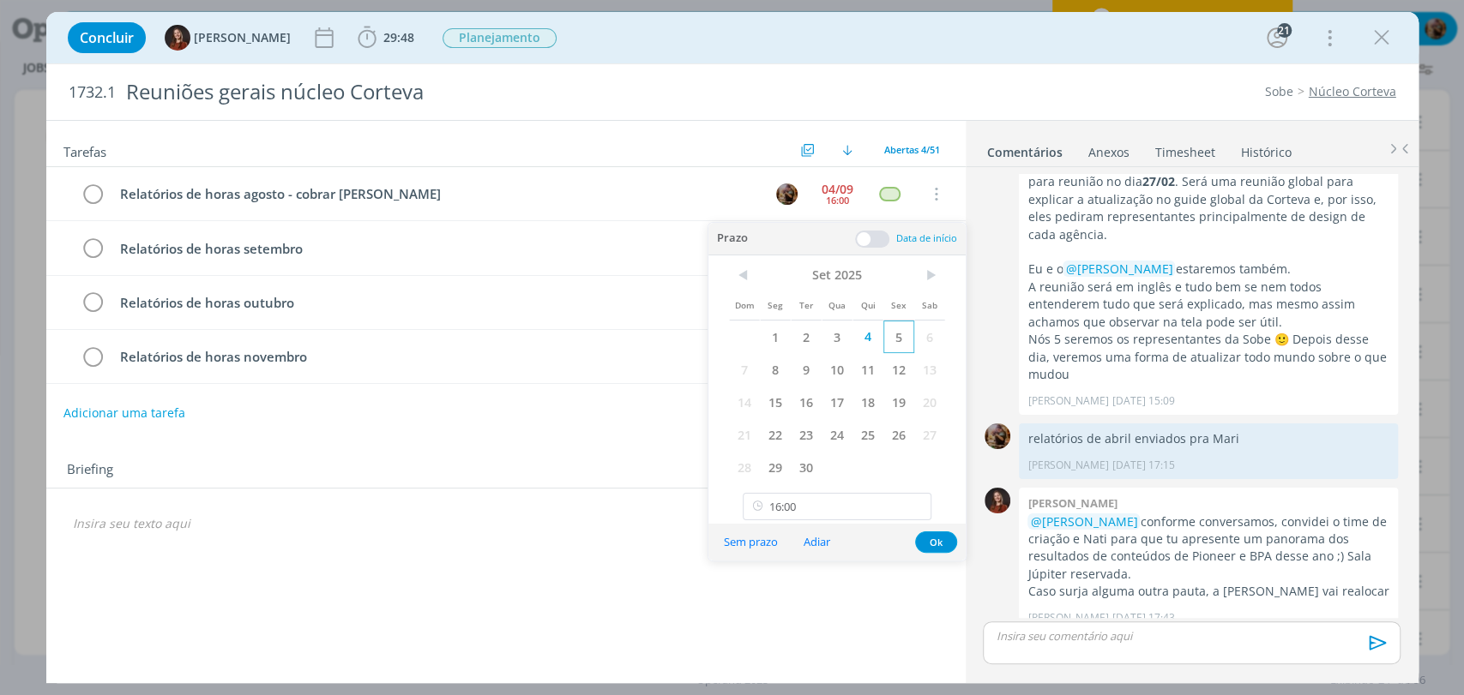
click at [888, 333] on span "5" at bounding box center [898, 337] width 31 height 33
click at [840, 496] on input "16:00" at bounding box center [837, 506] width 189 height 27
click at [776, 353] on div "09:00" at bounding box center [838, 358] width 191 height 31
type input "09:00"
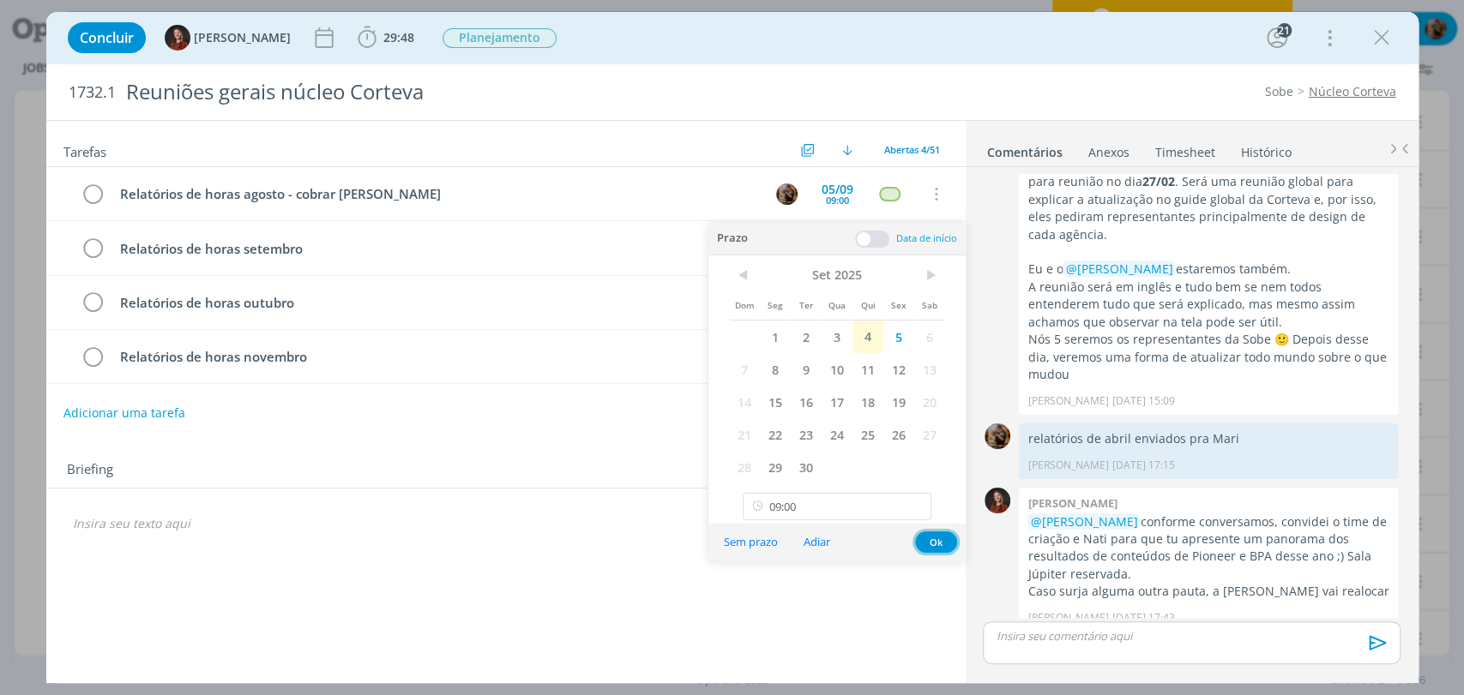
click at [933, 541] on button "Ok" at bounding box center [936, 542] width 42 height 21
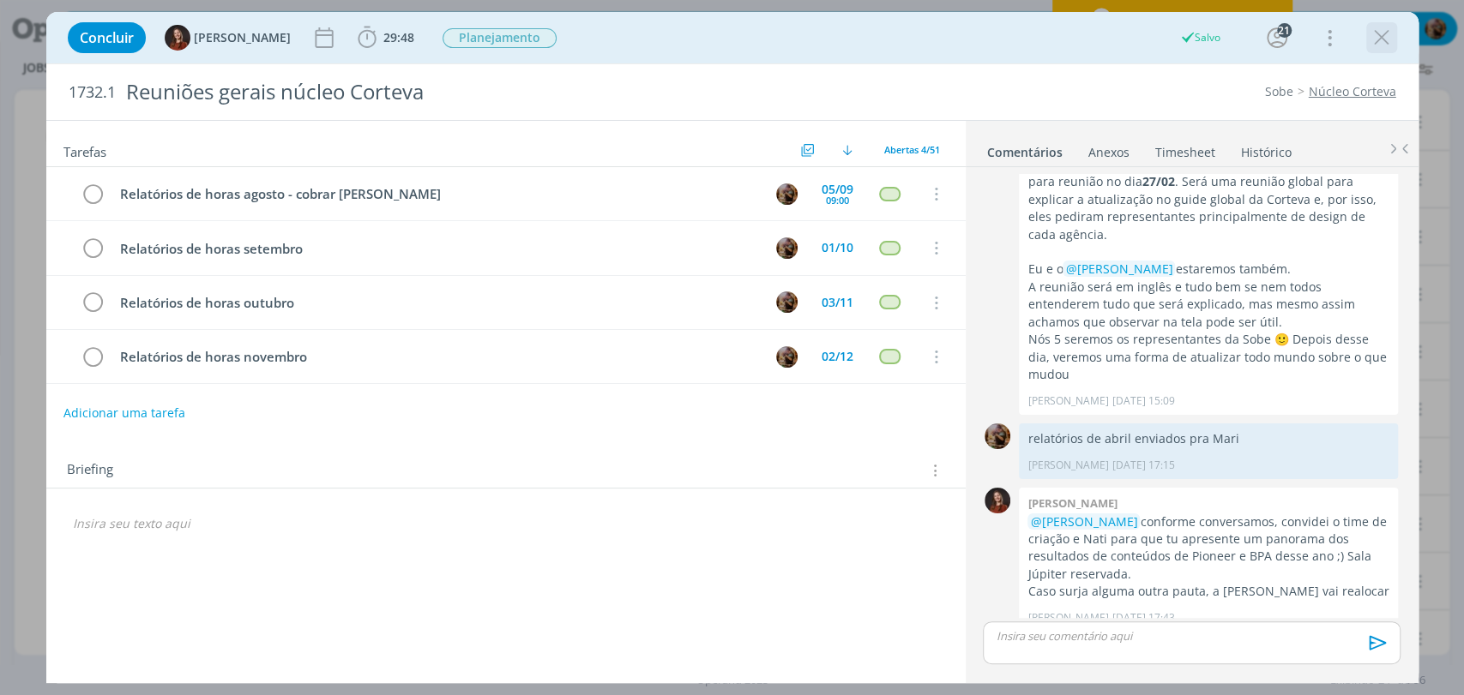
click at [1370, 34] on icon "dialog" at bounding box center [1382, 38] width 26 height 26
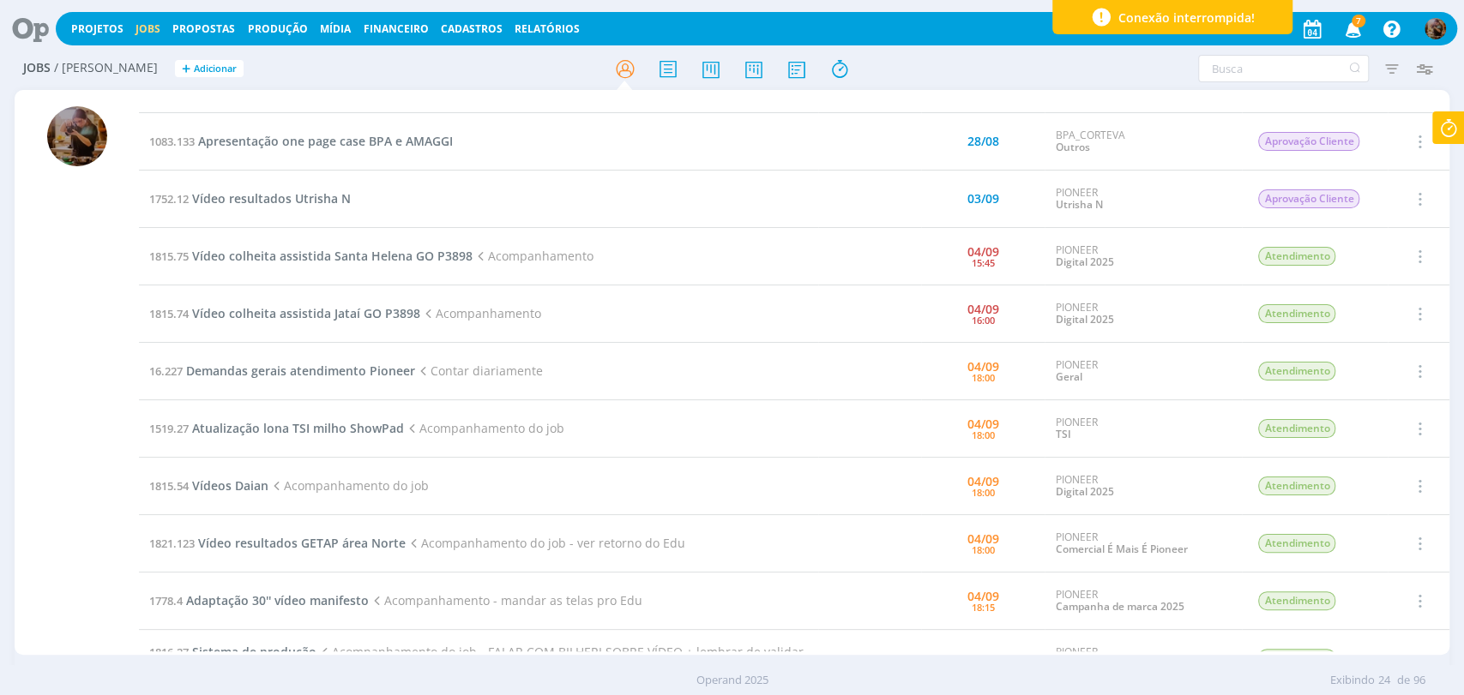
scroll to position [381, 0]
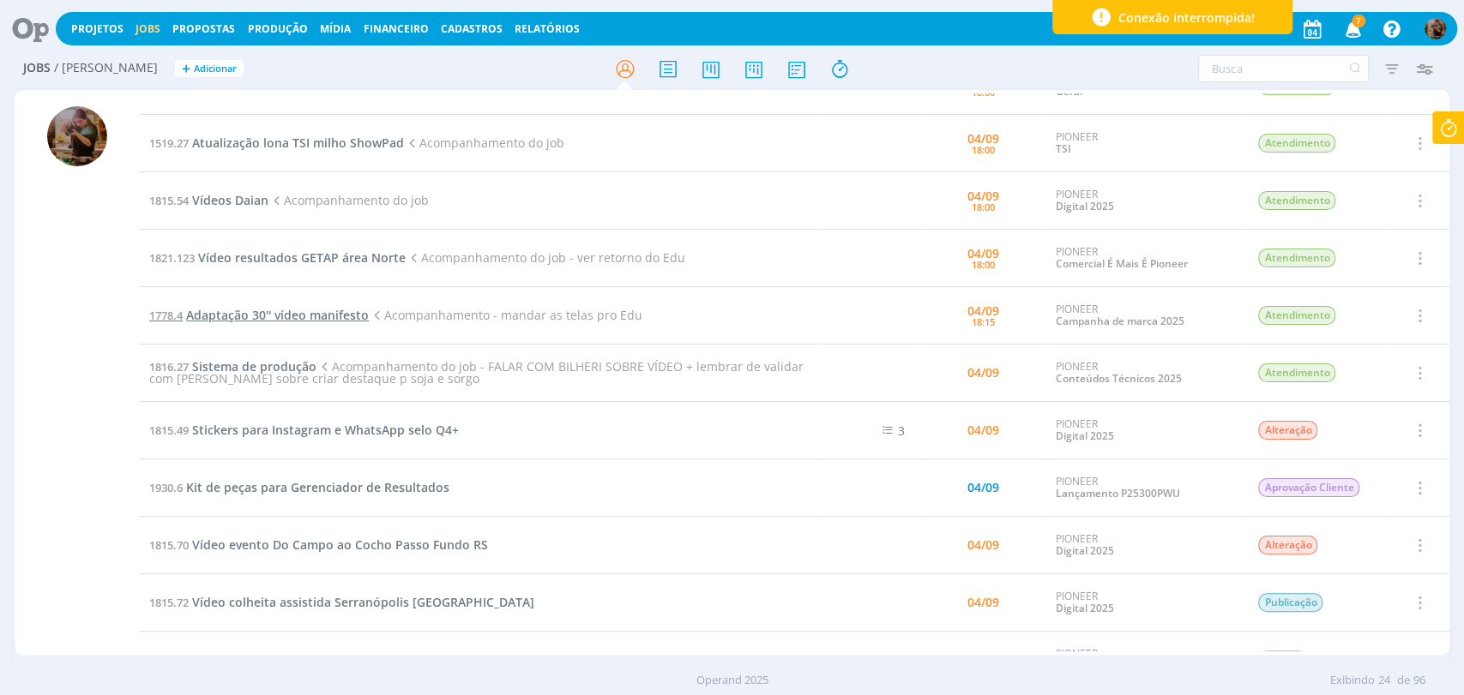
drag, startPoint x: 351, startPoint y: 316, endPoint x: 388, endPoint y: 333, distance: 41.4
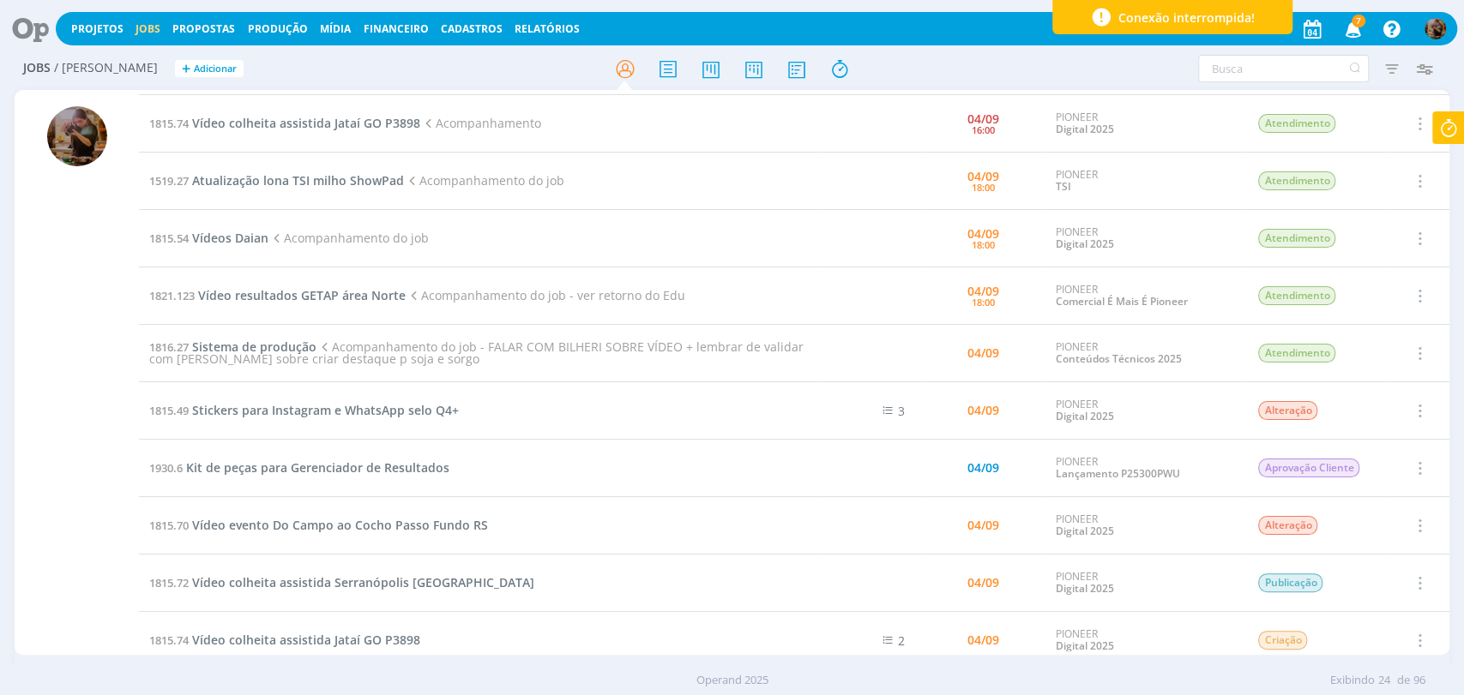
scroll to position [190, 0]
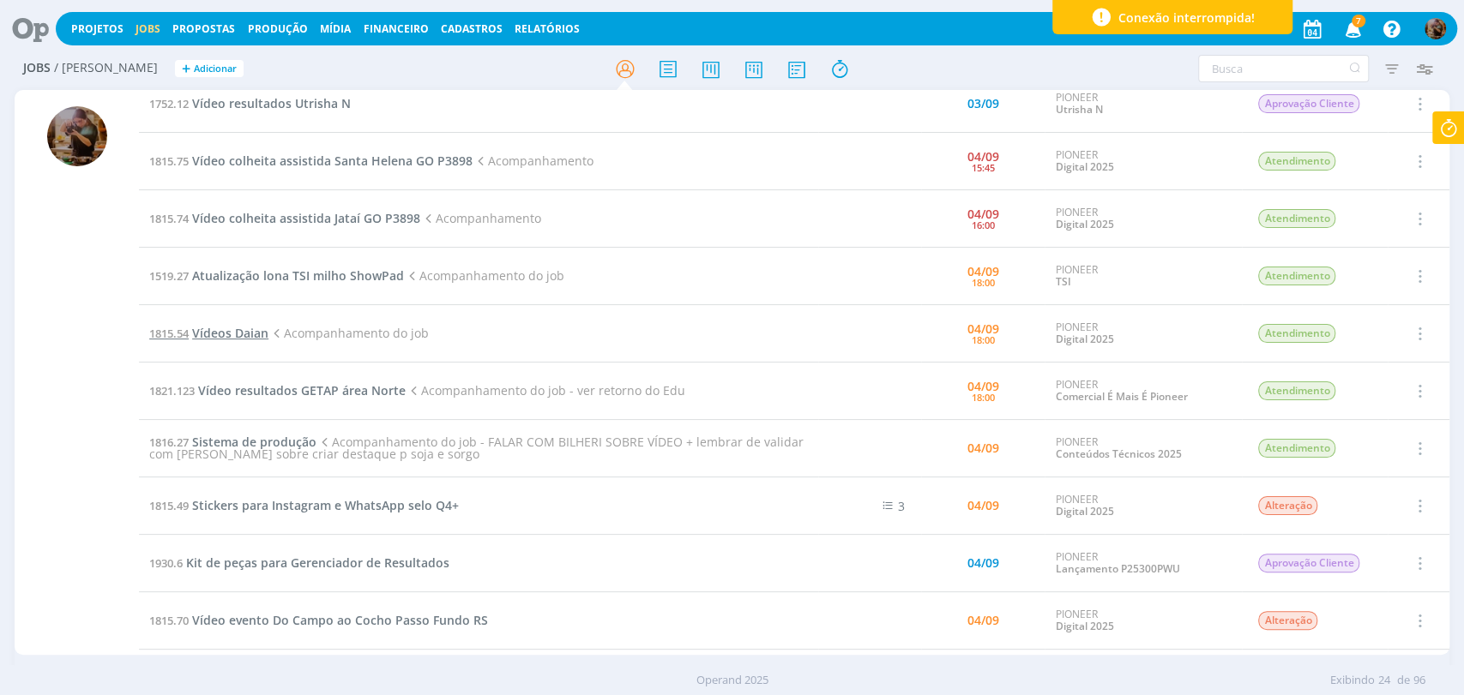
click at [253, 328] on span "Vídeos Daian" at bounding box center [230, 333] width 76 height 16
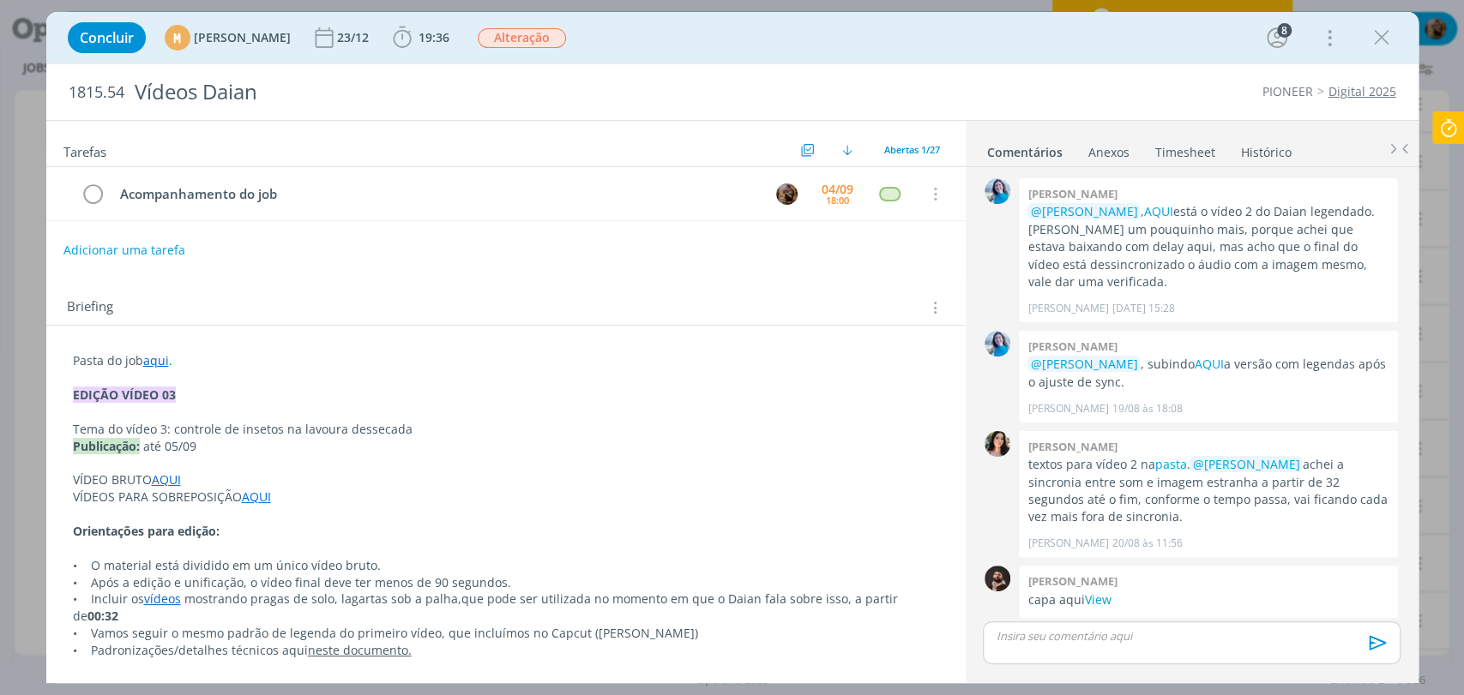
scroll to position [1903, 0]
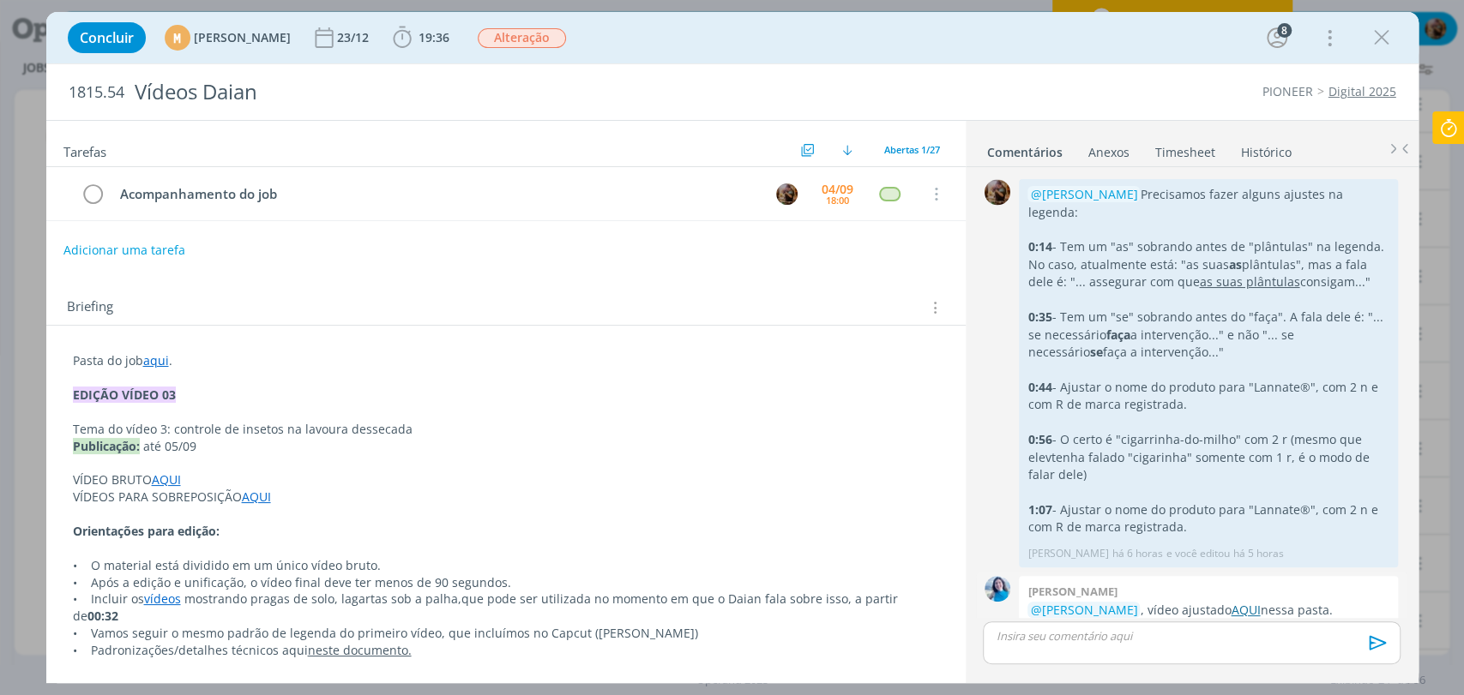
click at [1248, 602] on link "AQUI" at bounding box center [1245, 610] width 29 height 16
click at [93, 190] on icon "dialog" at bounding box center [93, 195] width 24 height 26
click at [1122, 633] on p "dialog" at bounding box center [1190, 636] width 389 height 15
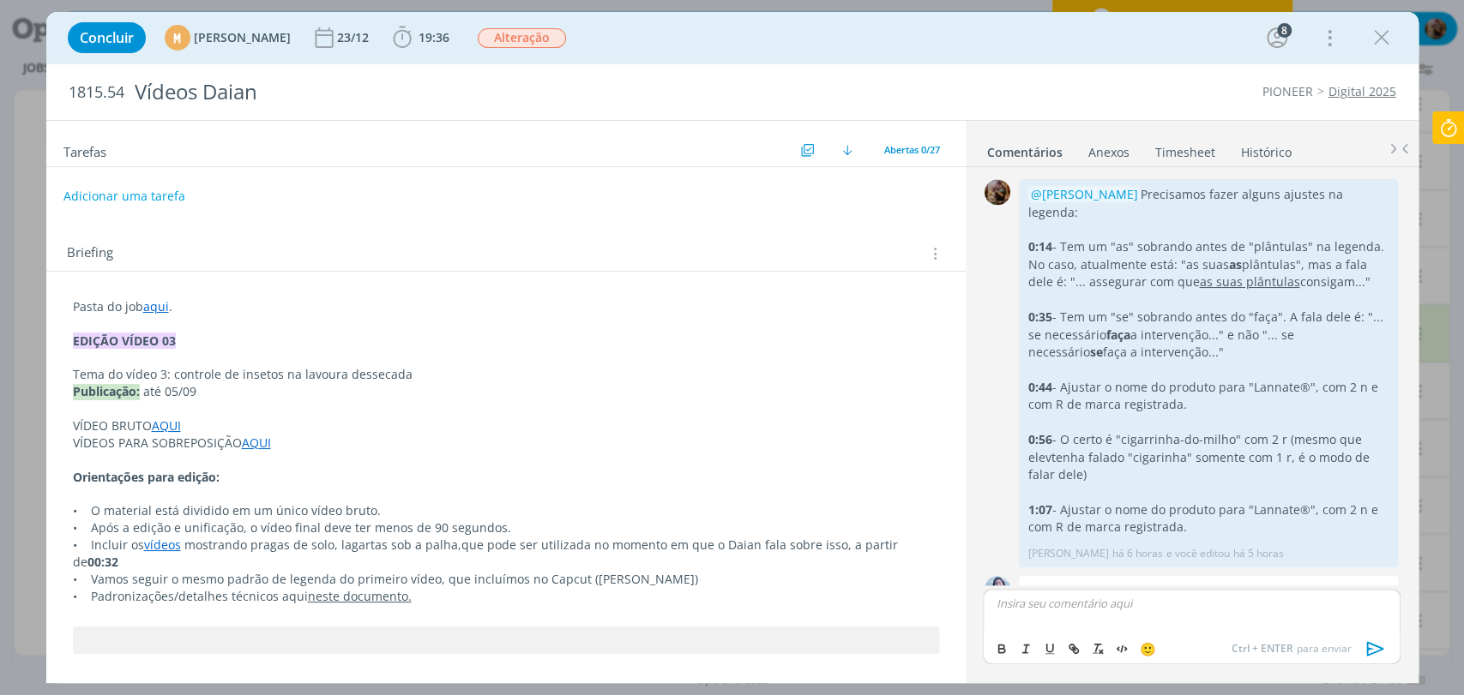
scroll to position [1935, 0]
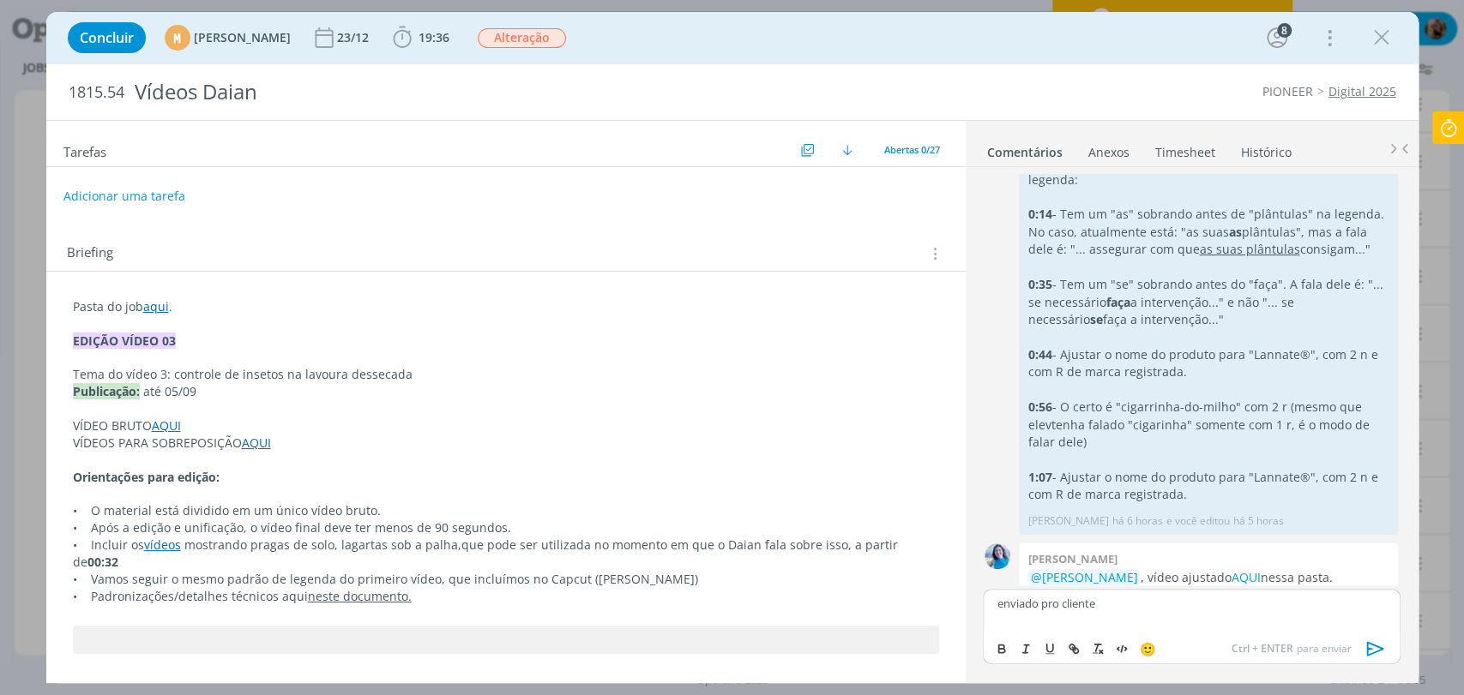
click at [1371, 656] on icon "dialog" at bounding box center [1376, 649] width 26 height 26
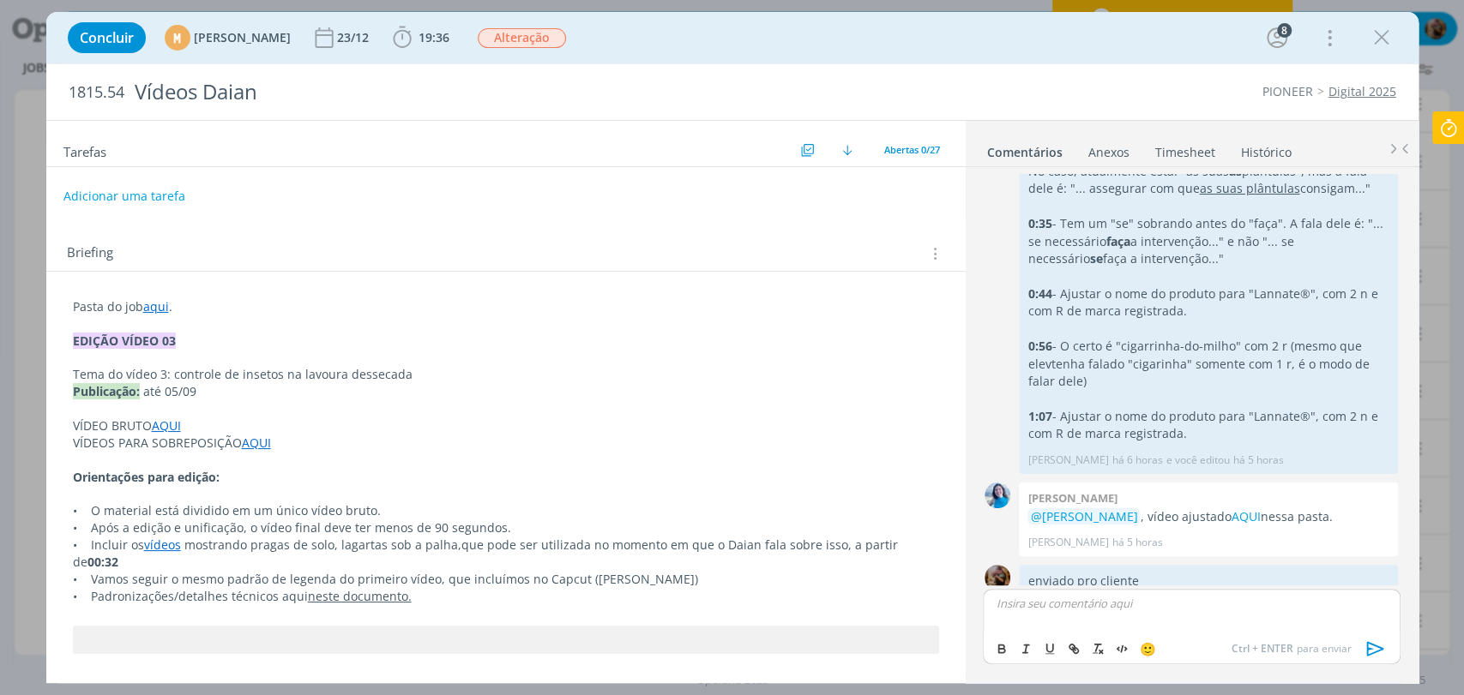
scroll to position [2001, 0]
click at [546, 39] on span "Alteração" at bounding box center [522, 38] width 88 height 20
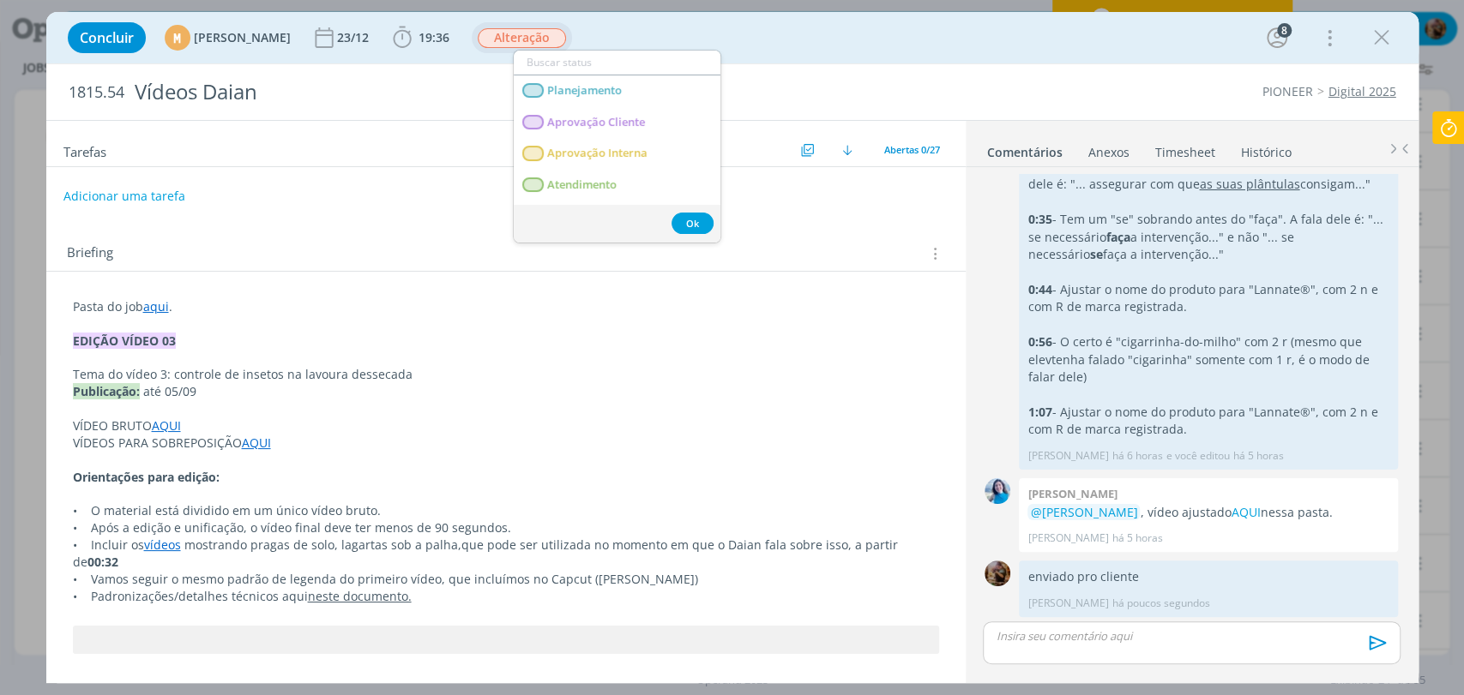
scroll to position [1968, 0]
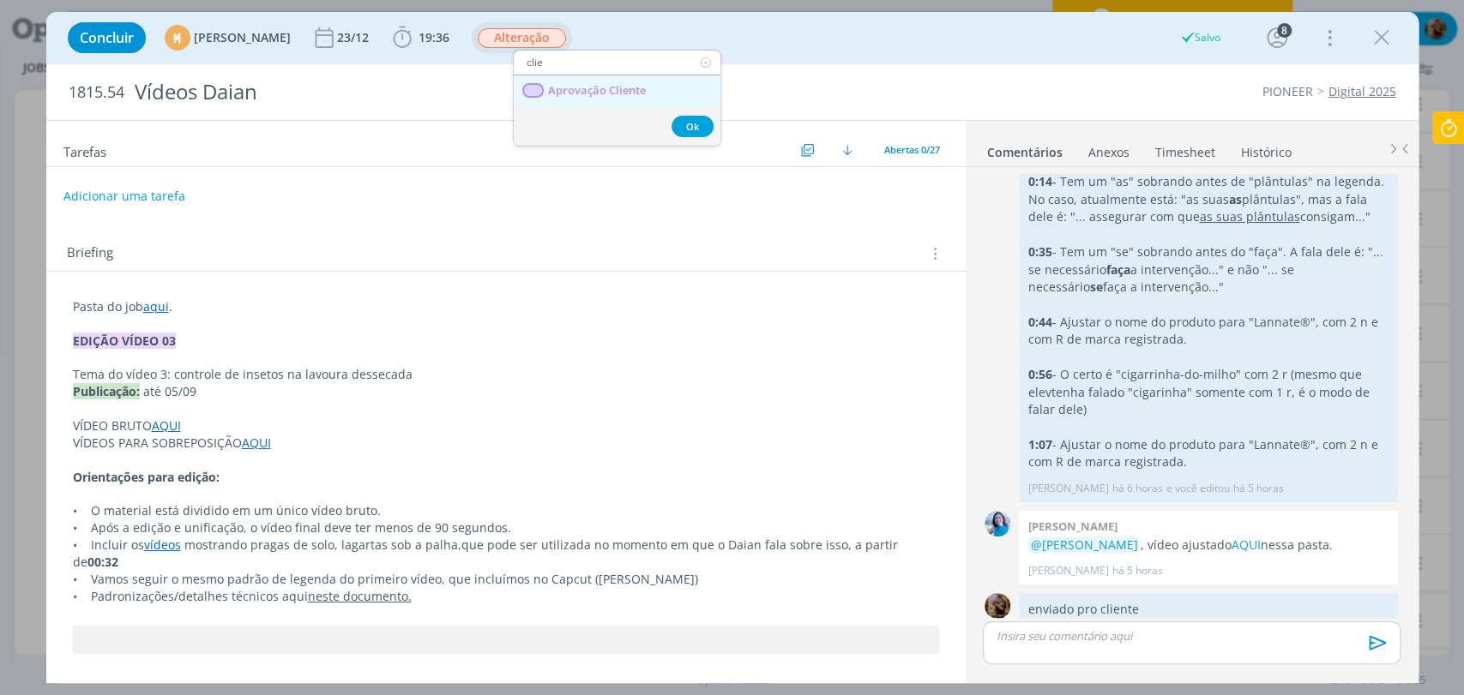
type input "clie"
click at [562, 77] on Cliente "Aprovação Cliente" at bounding box center [617, 91] width 207 height 32
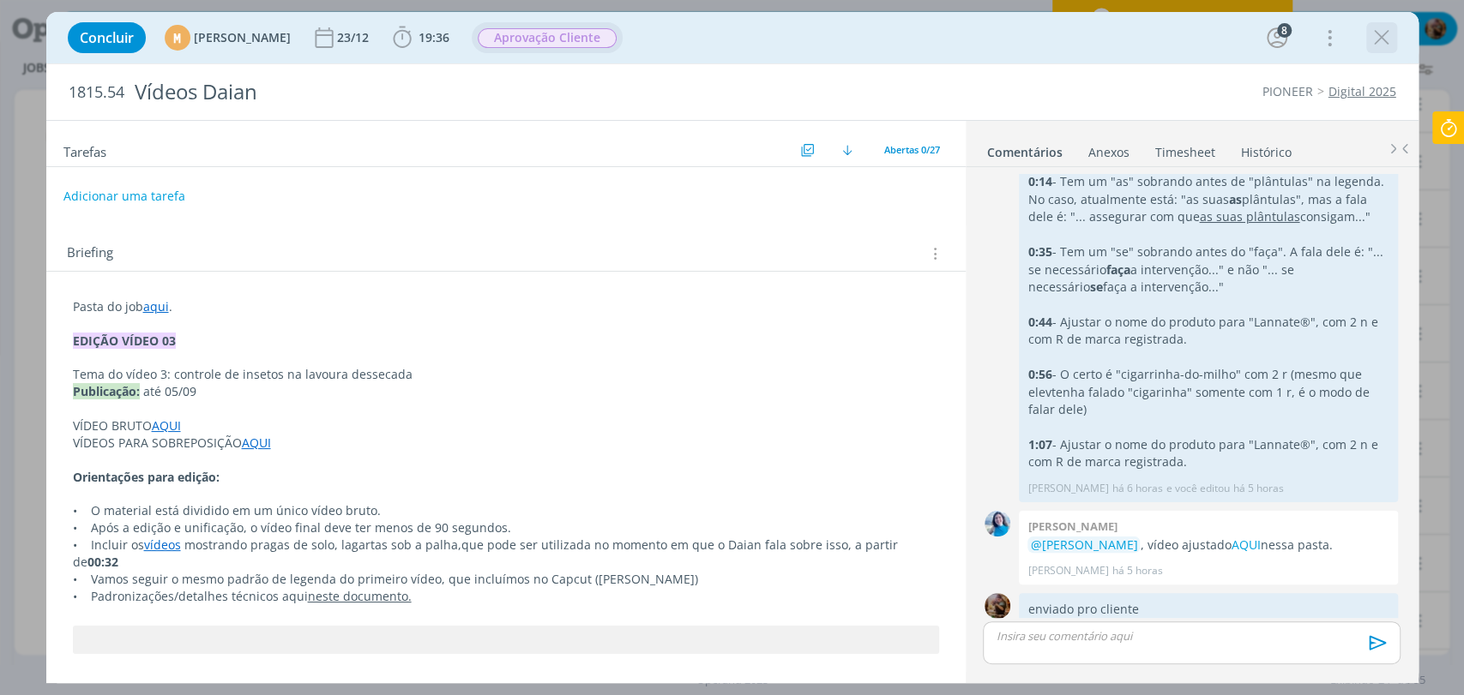
click at [1375, 40] on icon "dialog" at bounding box center [1382, 38] width 26 height 26
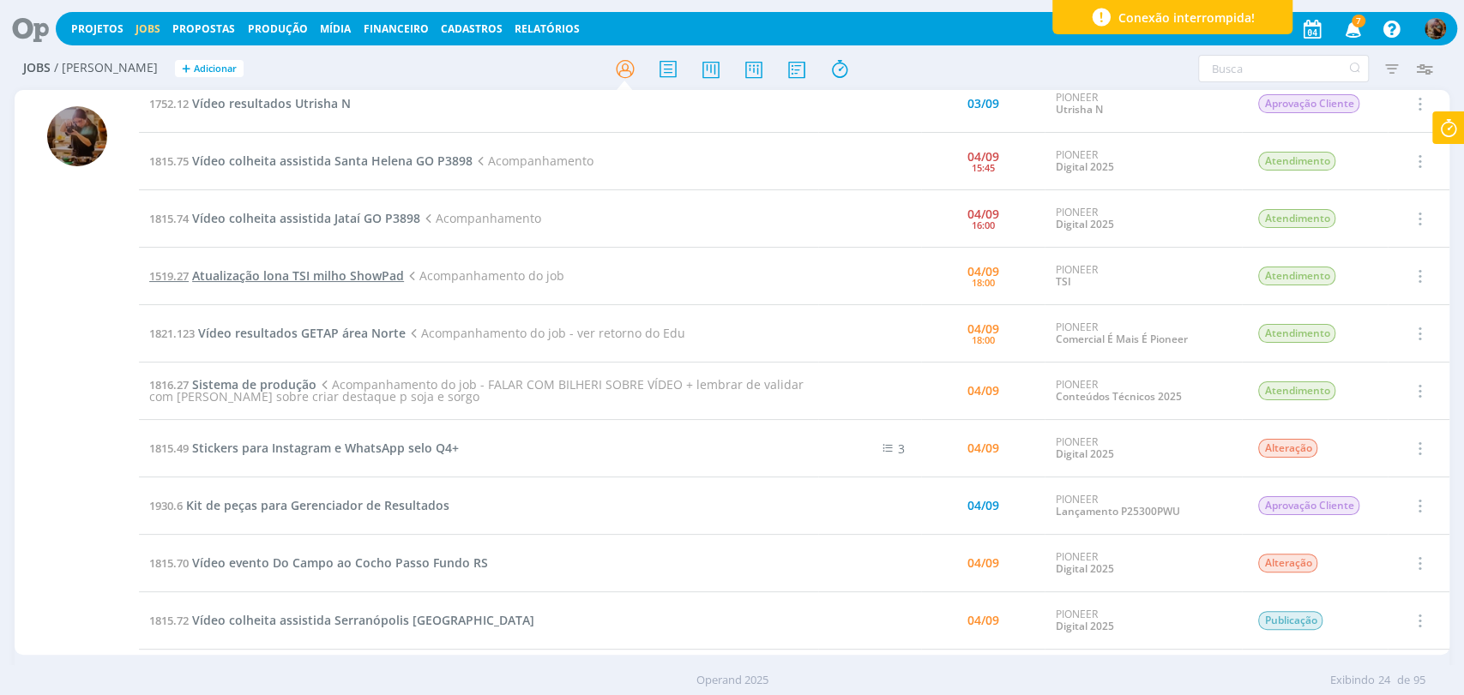
click at [391, 276] on span "Atualização lona TSI milho ShowPad" at bounding box center [298, 276] width 212 height 16
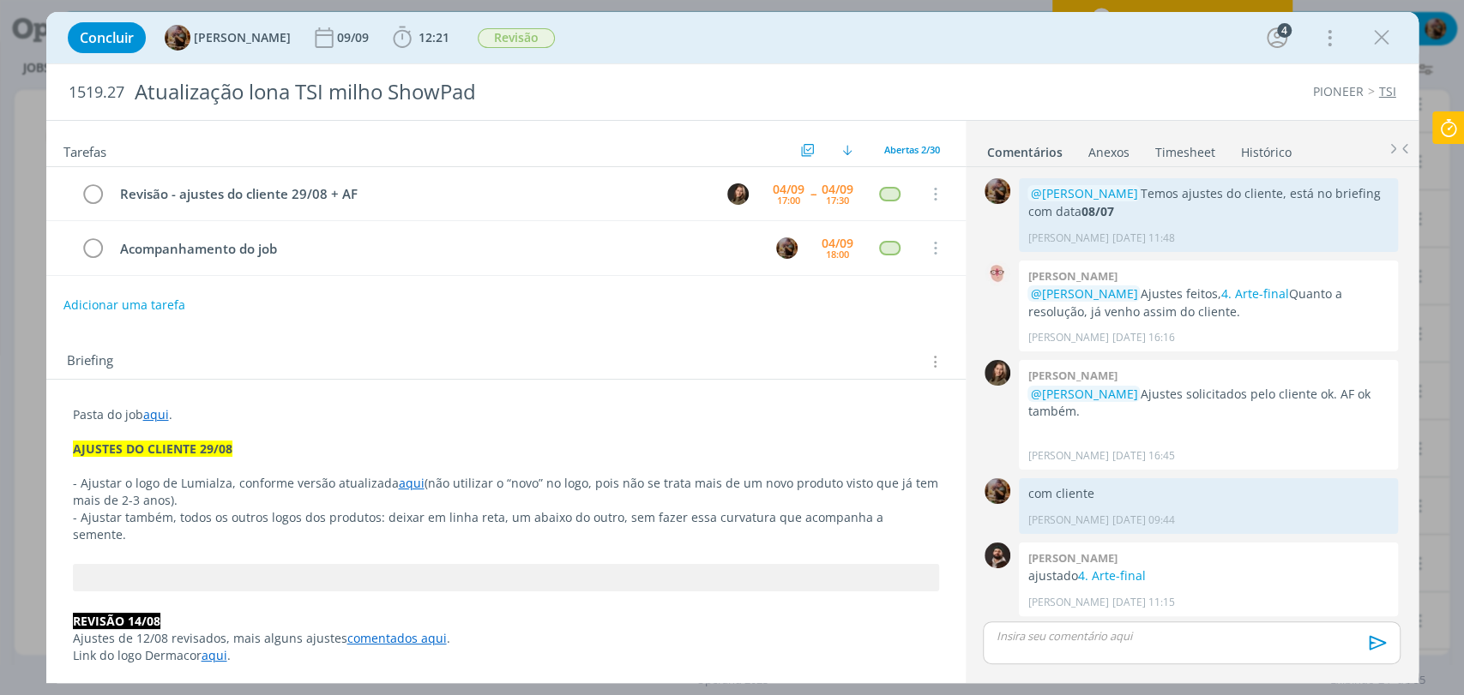
scroll to position [1289, 0]
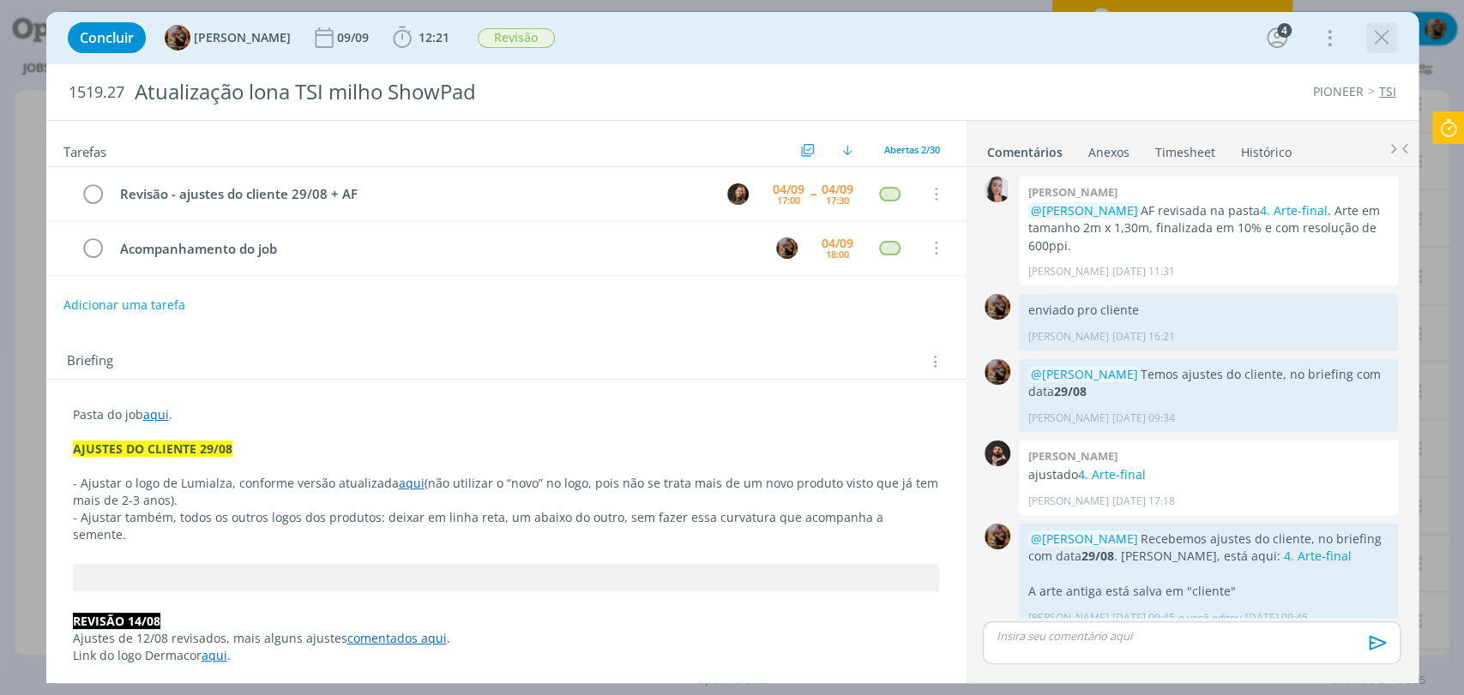
click at [1370, 36] on icon "dialog" at bounding box center [1382, 38] width 26 height 26
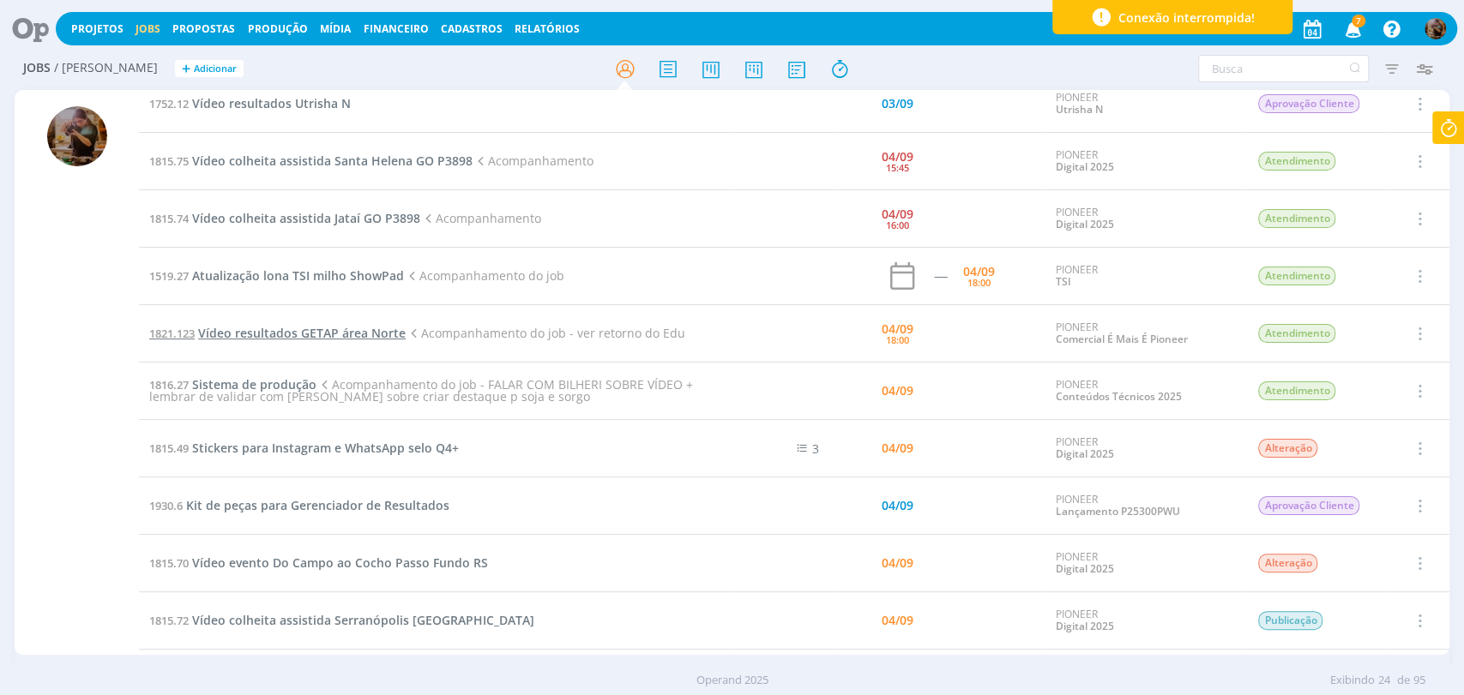
click at [381, 327] on span "Vídeo resultados GETAP área Norte" at bounding box center [302, 333] width 208 height 16
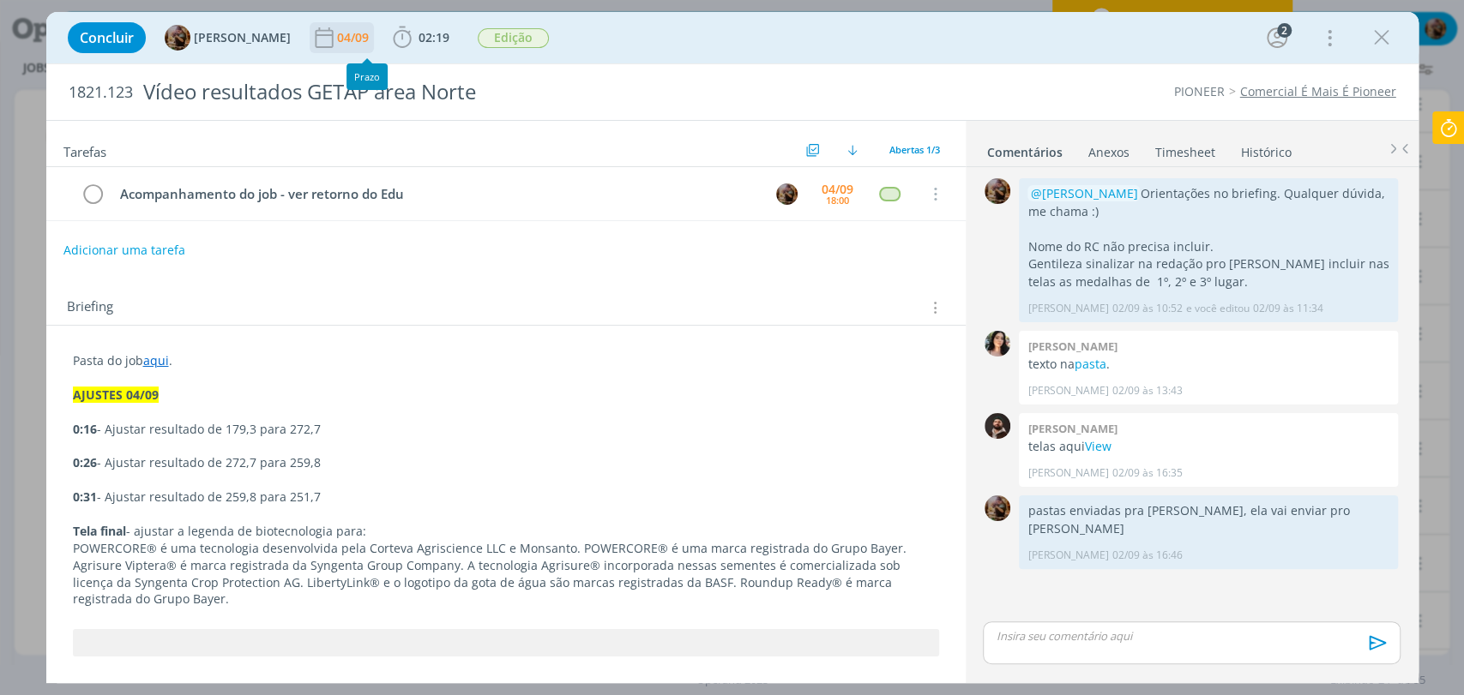
click at [369, 37] on div "04/09" at bounding box center [354, 38] width 35 height 12
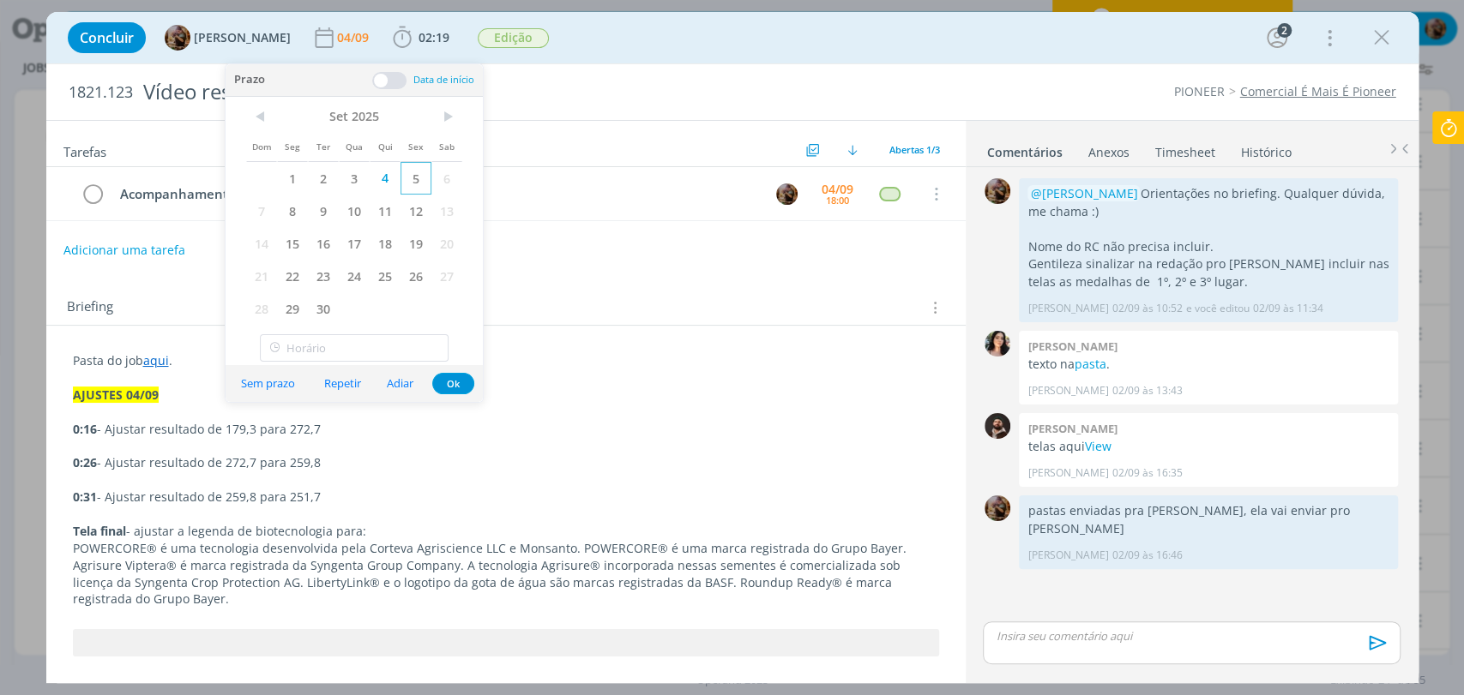
click at [408, 184] on span "5" at bounding box center [415, 178] width 31 height 33
click at [461, 376] on button "Ok" at bounding box center [453, 383] width 42 height 21
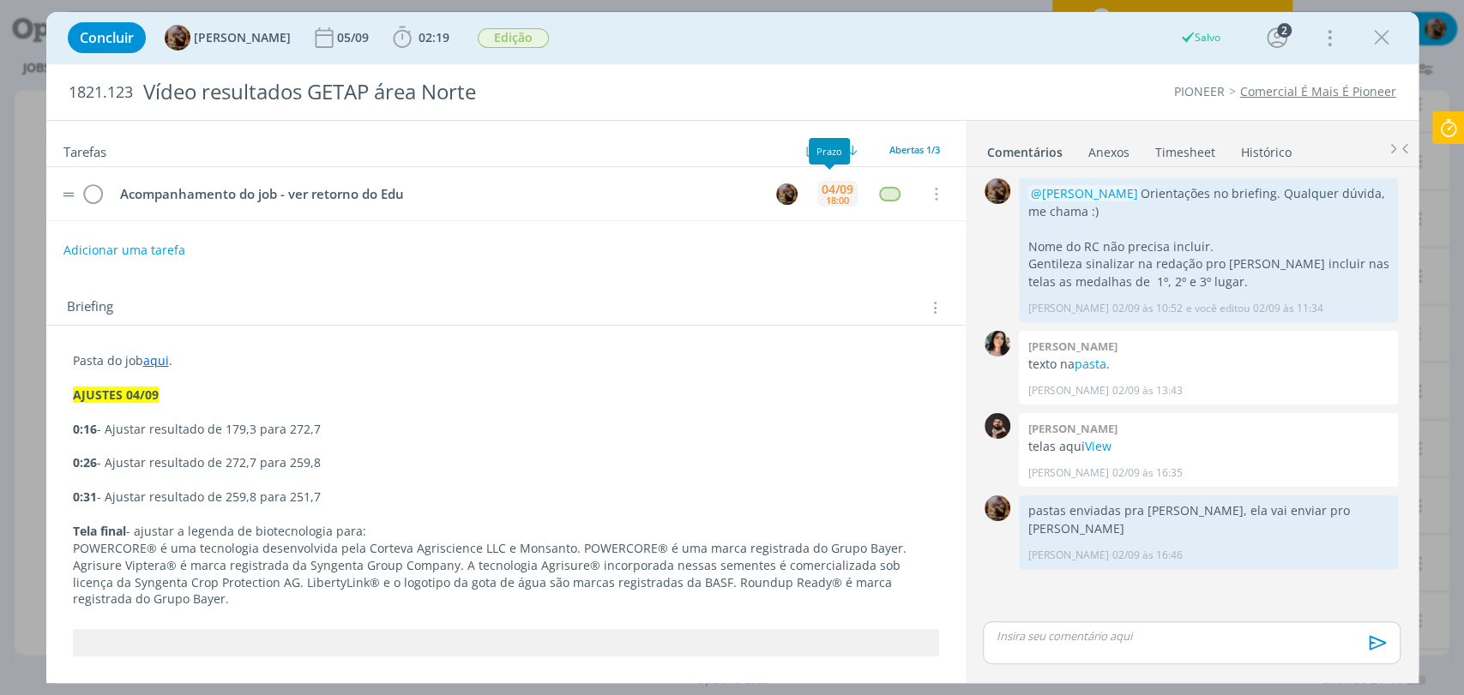
click at [831, 196] on div "18:00" at bounding box center [837, 200] width 23 height 9
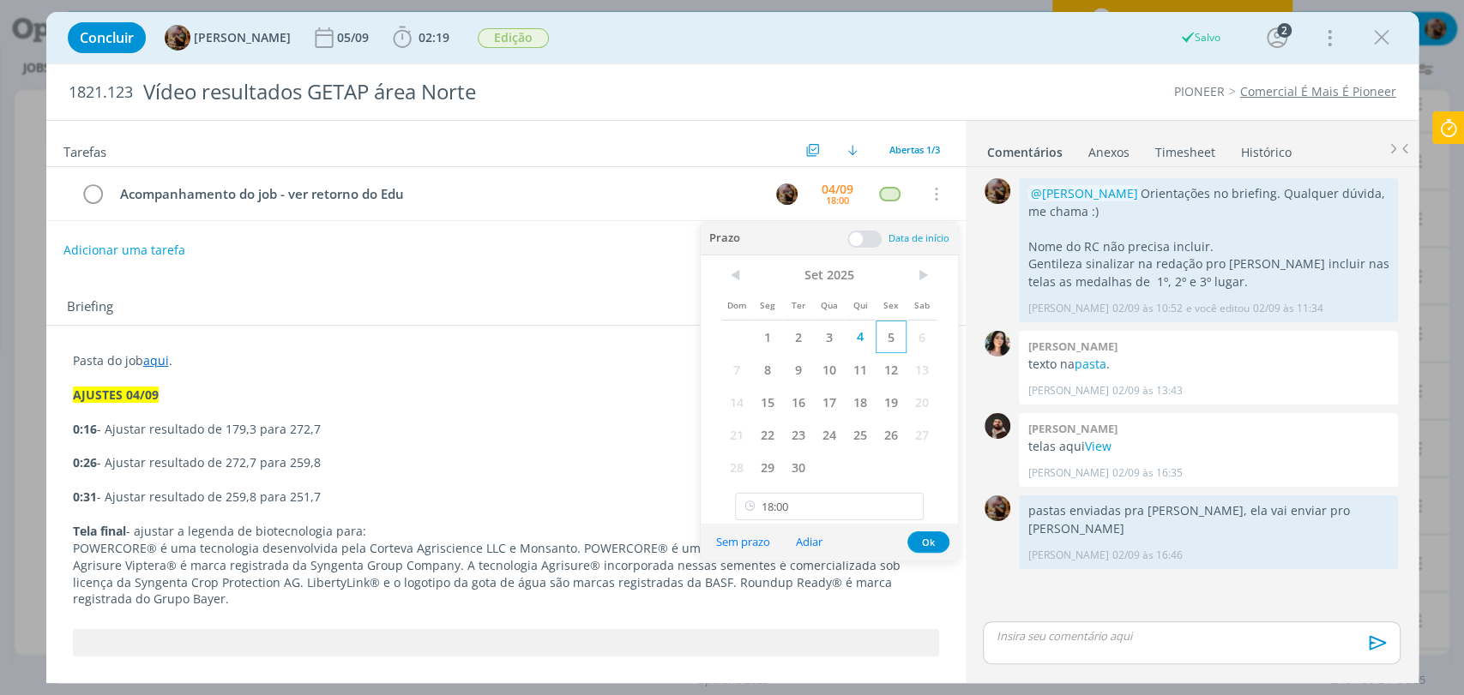
click at [900, 336] on span "5" at bounding box center [891, 337] width 31 height 33
drag, startPoint x: 835, startPoint y: 503, endPoint x: 834, endPoint y: 487, distance: 15.5
click at [837, 503] on input "18:00" at bounding box center [829, 506] width 189 height 27
click at [775, 334] on div "11:30" at bounding box center [831, 325] width 191 height 31
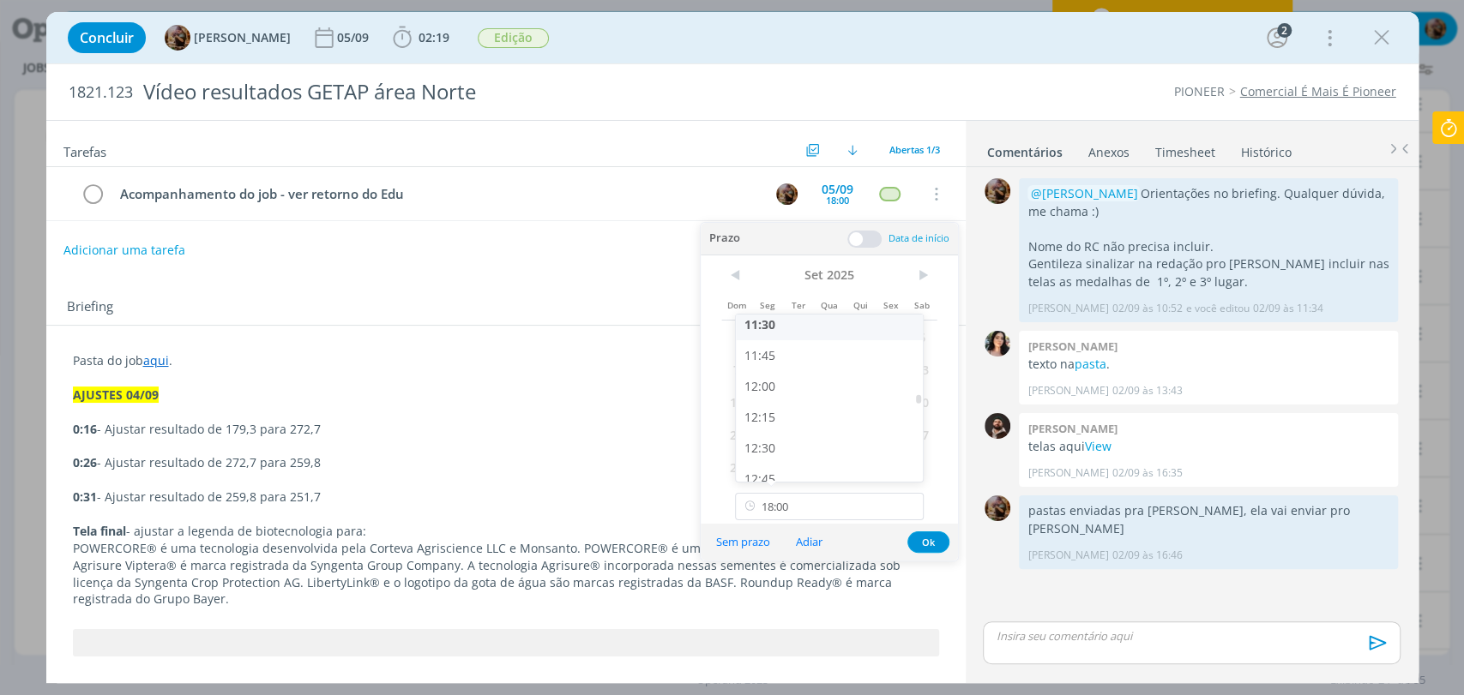
type input "11:30"
click at [931, 537] on button "Ok" at bounding box center [928, 542] width 42 height 21
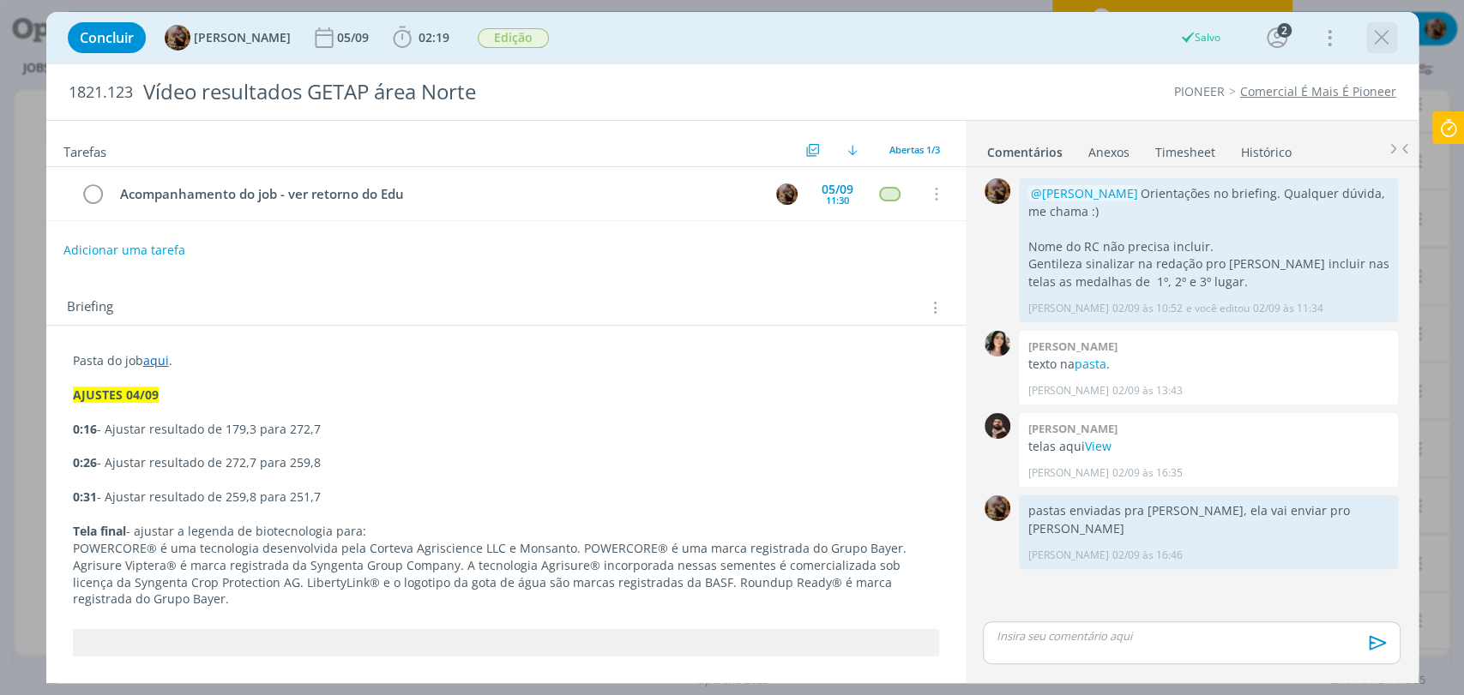
click at [1379, 39] on icon "dialog" at bounding box center [1382, 38] width 26 height 26
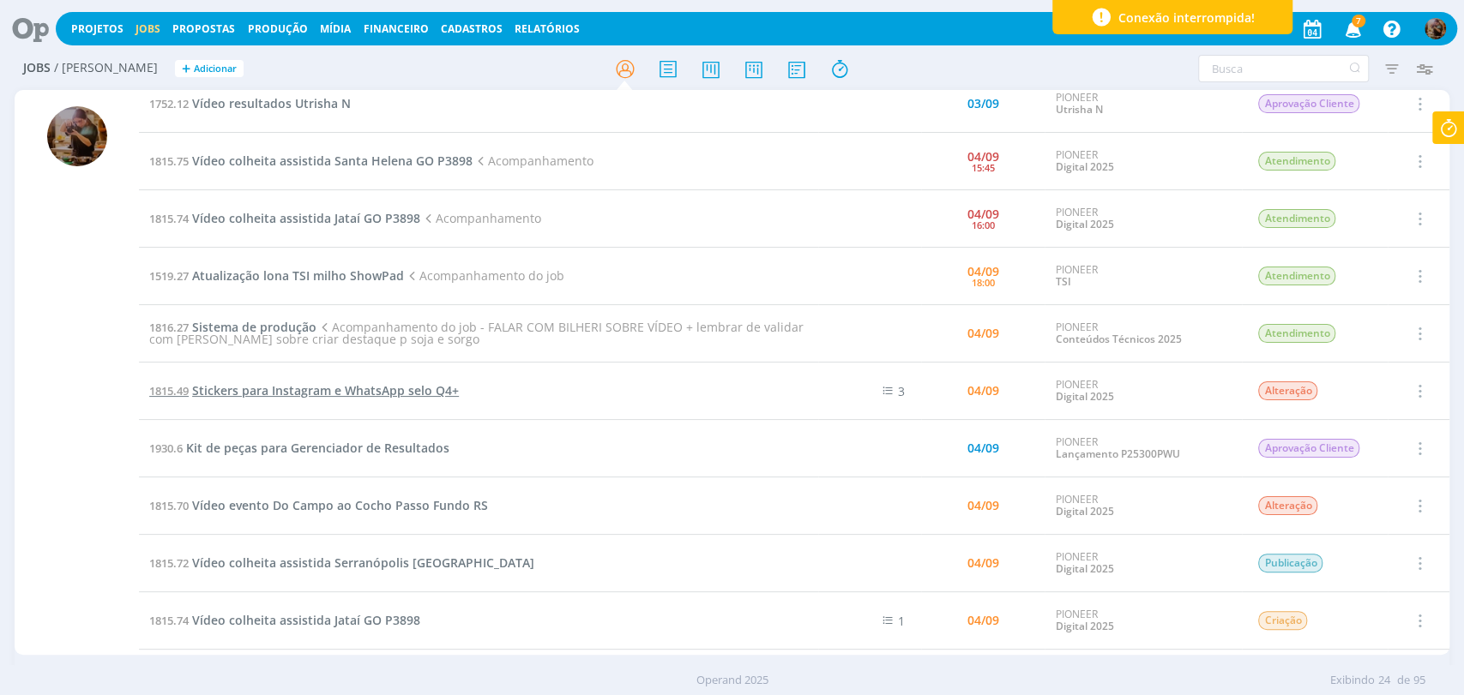
click at [400, 388] on span "Stickers para Instagram e WhatsApp selo Q4+" at bounding box center [325, 390] width 267 height 16
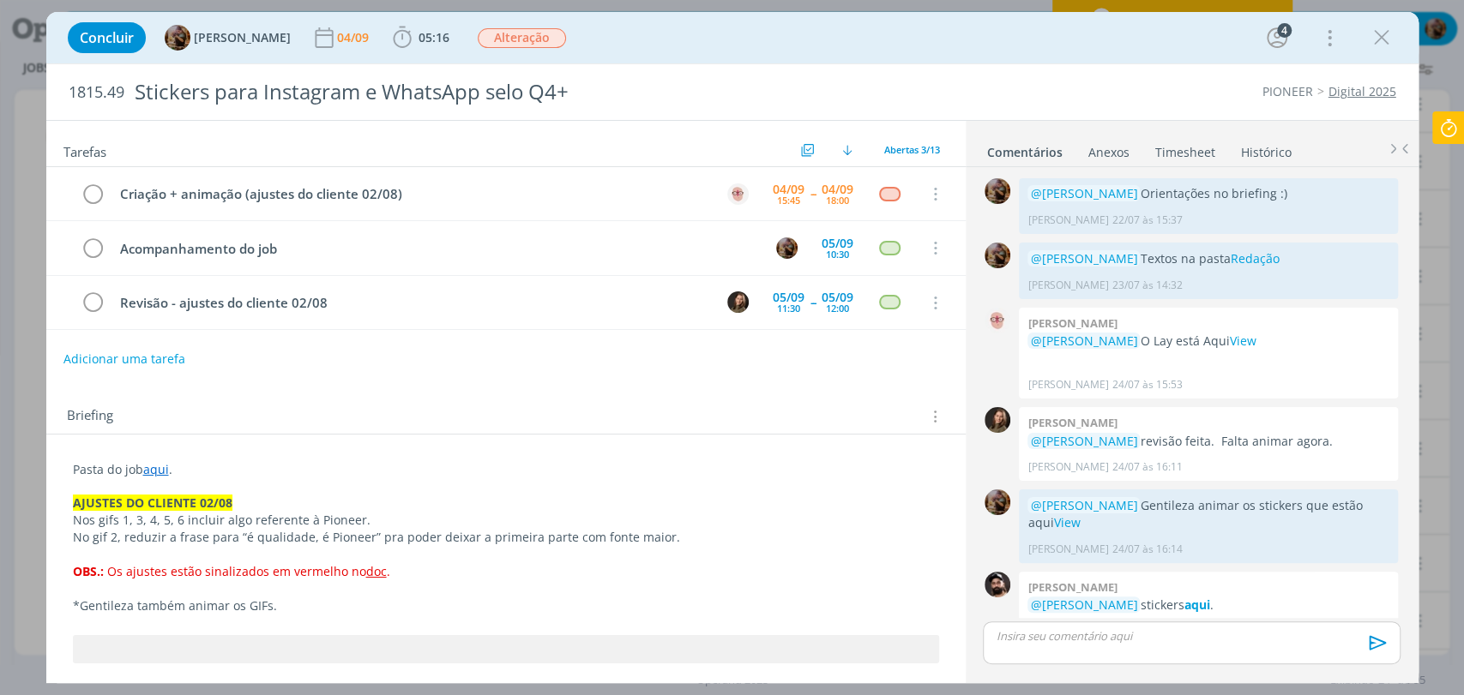
scroll to position [513, 0]
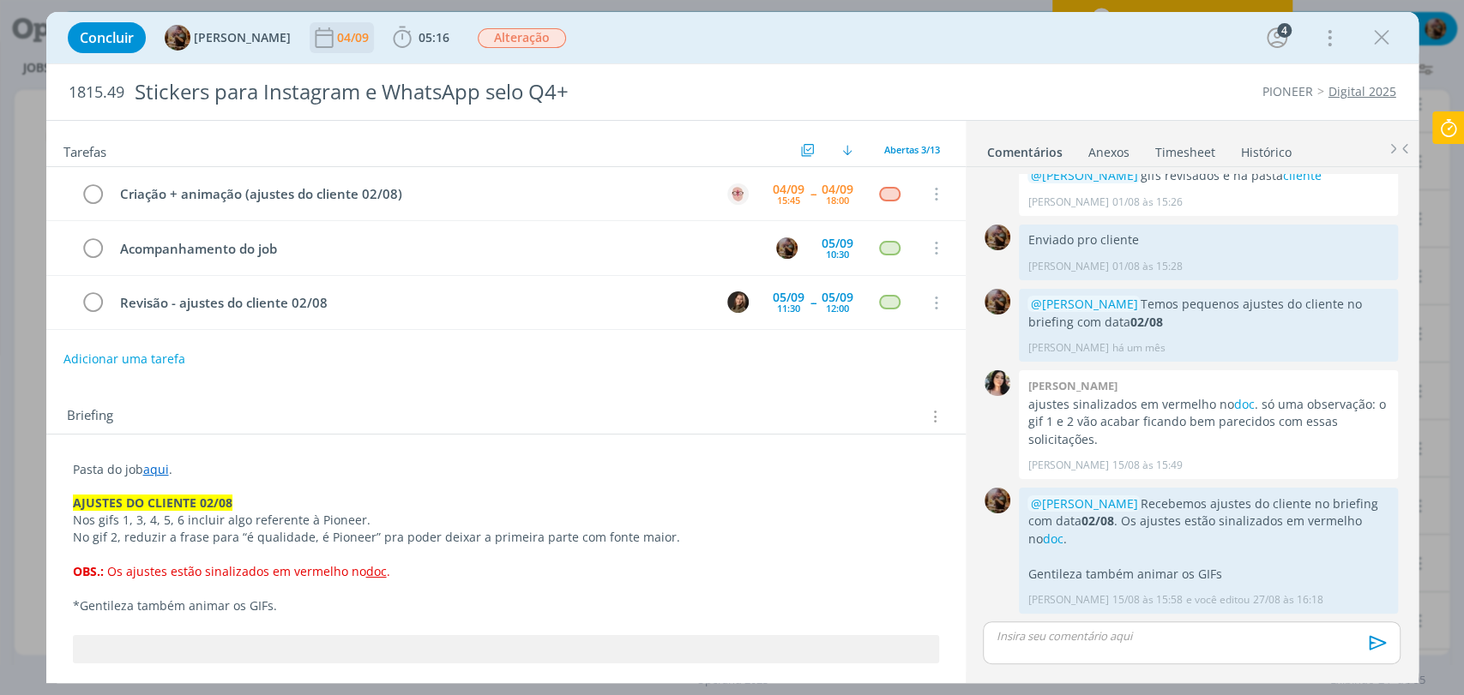
click at [333, 41] on icon "dialog" at bounding box center [324, 37] width 18 height 21
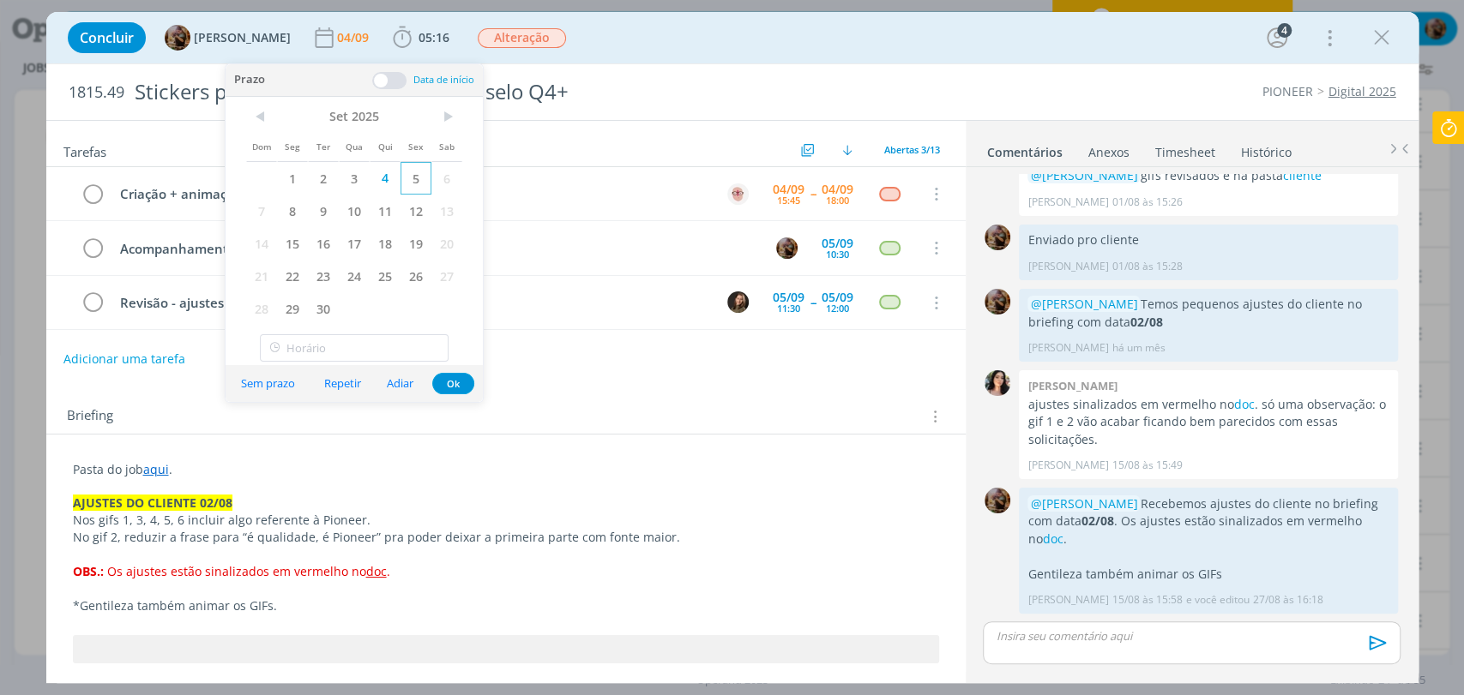
click at [412, 178] on span "5" at bounding box center [415, 178] width 31 height 33
click at [826, 253] on div "10:30" at bounding box center [837, 254] width 23 height 9
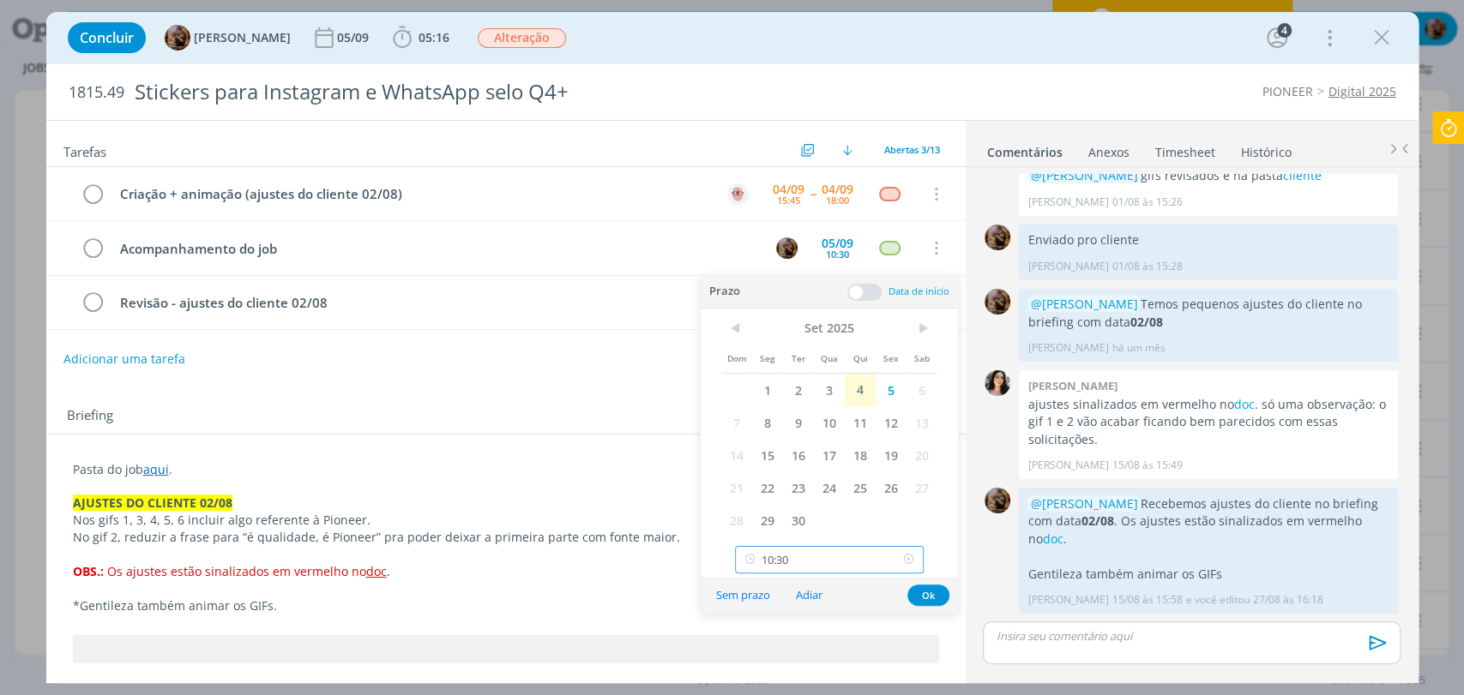
click at [822, 554] on input "10:30" at bounding box center [829, 559] width 189 height 27
drag, startPoint x: 791, startPoint y: 450, endPoint x: 832, endPoint y: 508, distance: 70.2
click at [791, 450] on div "10:00" at bounding box center [831, 451] width 191 height 31
type input "10:00"
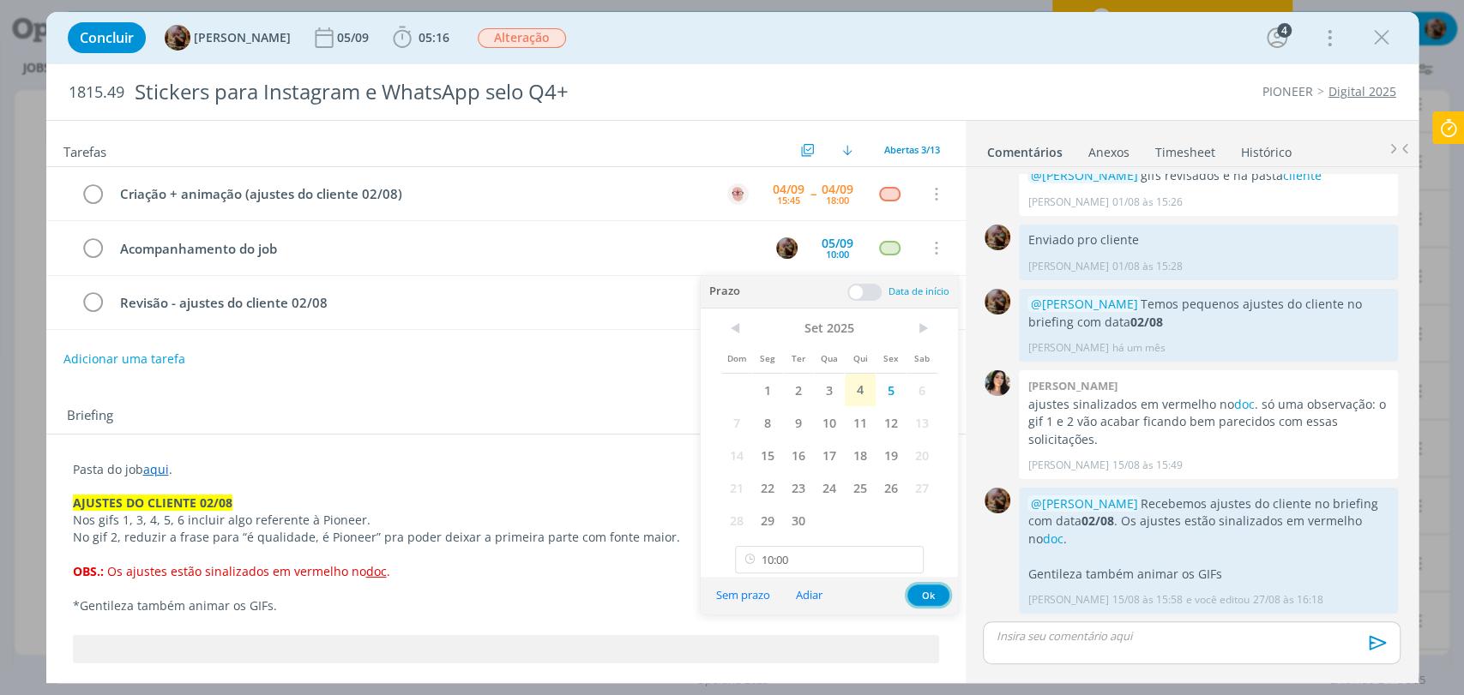
click at [929, 589] on button "Ok" at bounding box center [928, 595] width 42 height 21
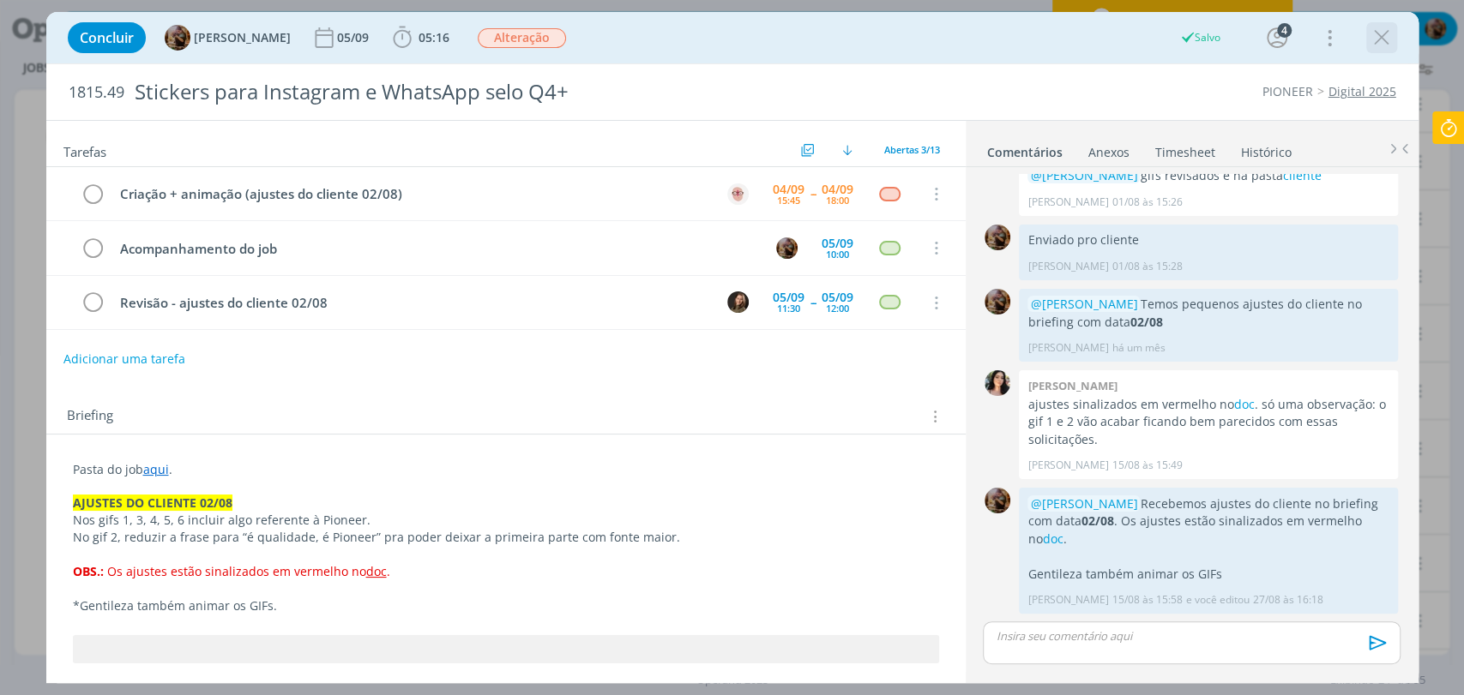
click at [1376, 30] on icon "dialog" at bounding box center [1382, 38] width 26 height 26
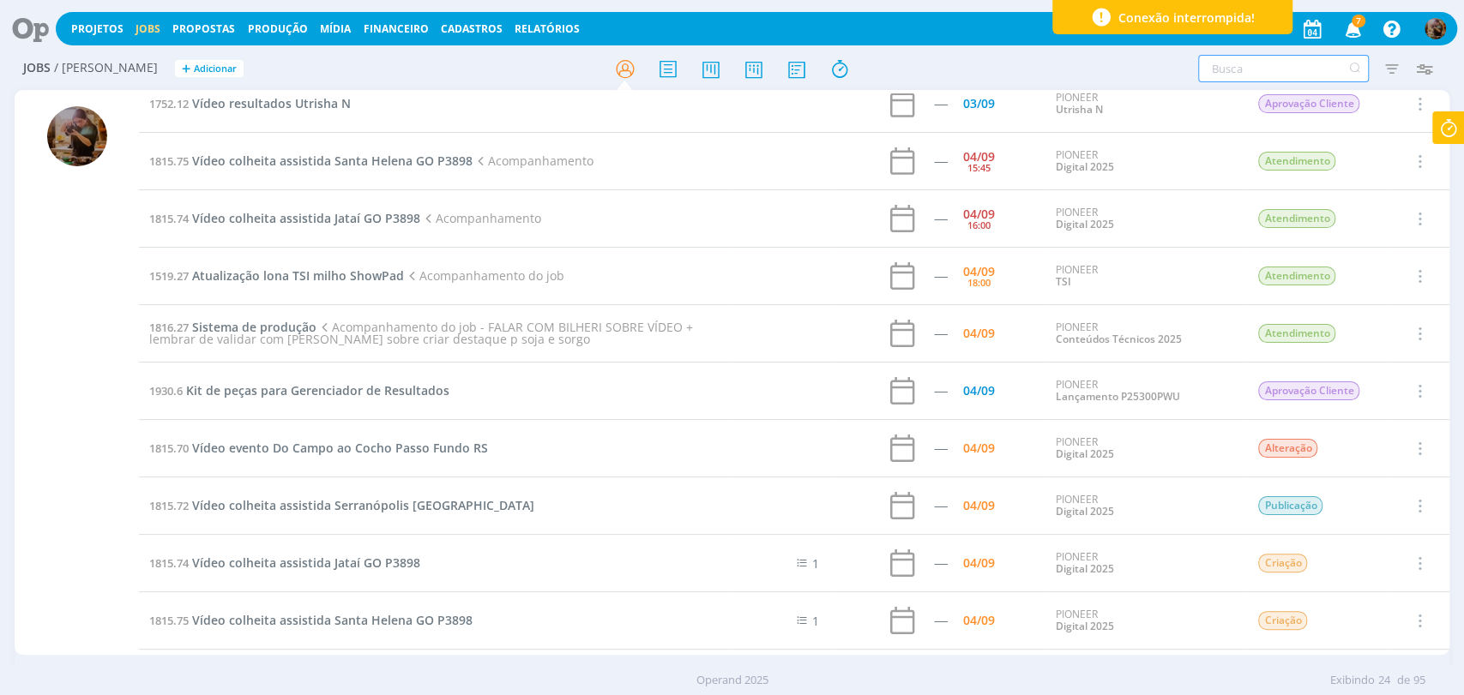
click at [1225, 75] on input "text" at bounding box center [1283, 68] width 171 height 27
paste input "1519.27"
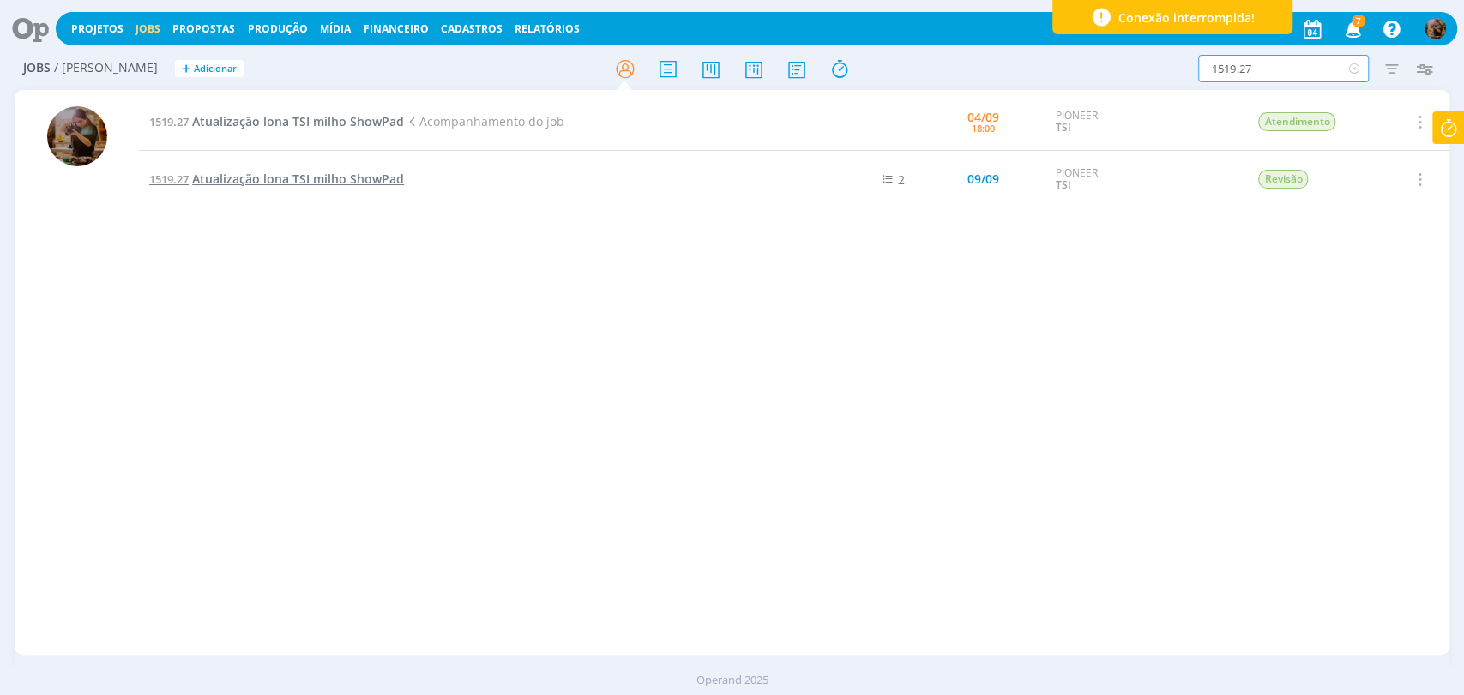
type input "1519.27"
click at [370, 171] on span "Atualização lona TSI milho ShowPad" at bounding box center [298, 179] width 212 height 16
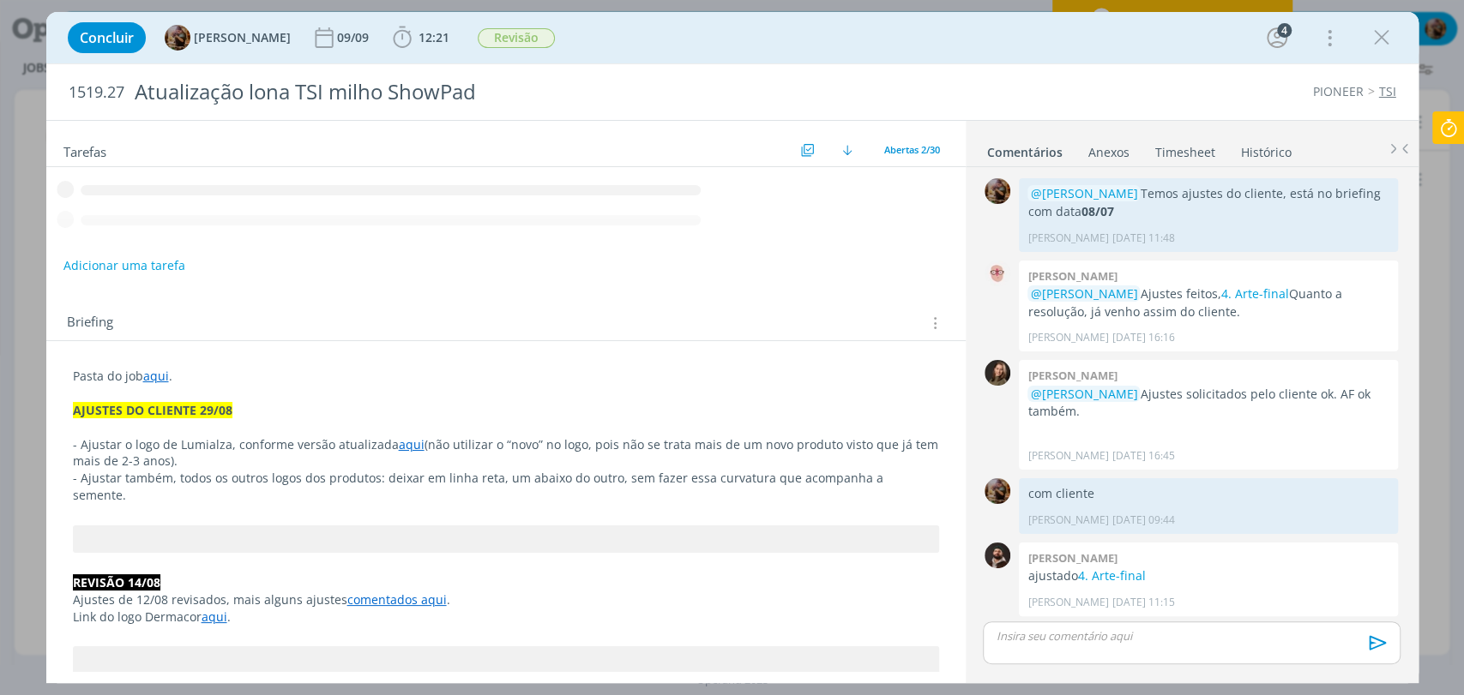
scroll to position [1289, 0]
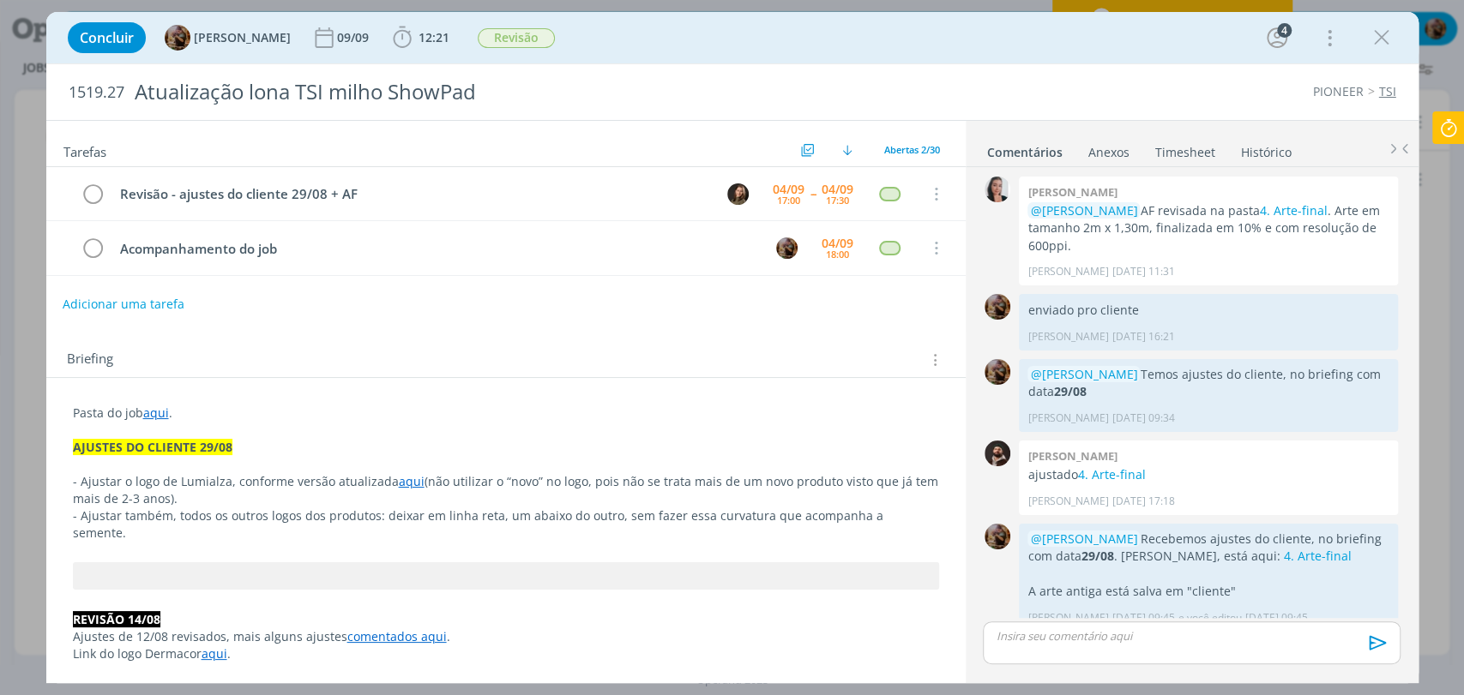
click at [156, 304] on button "Adicionar uma tarefa" at bounding box center [124, 304] width 122 height 29
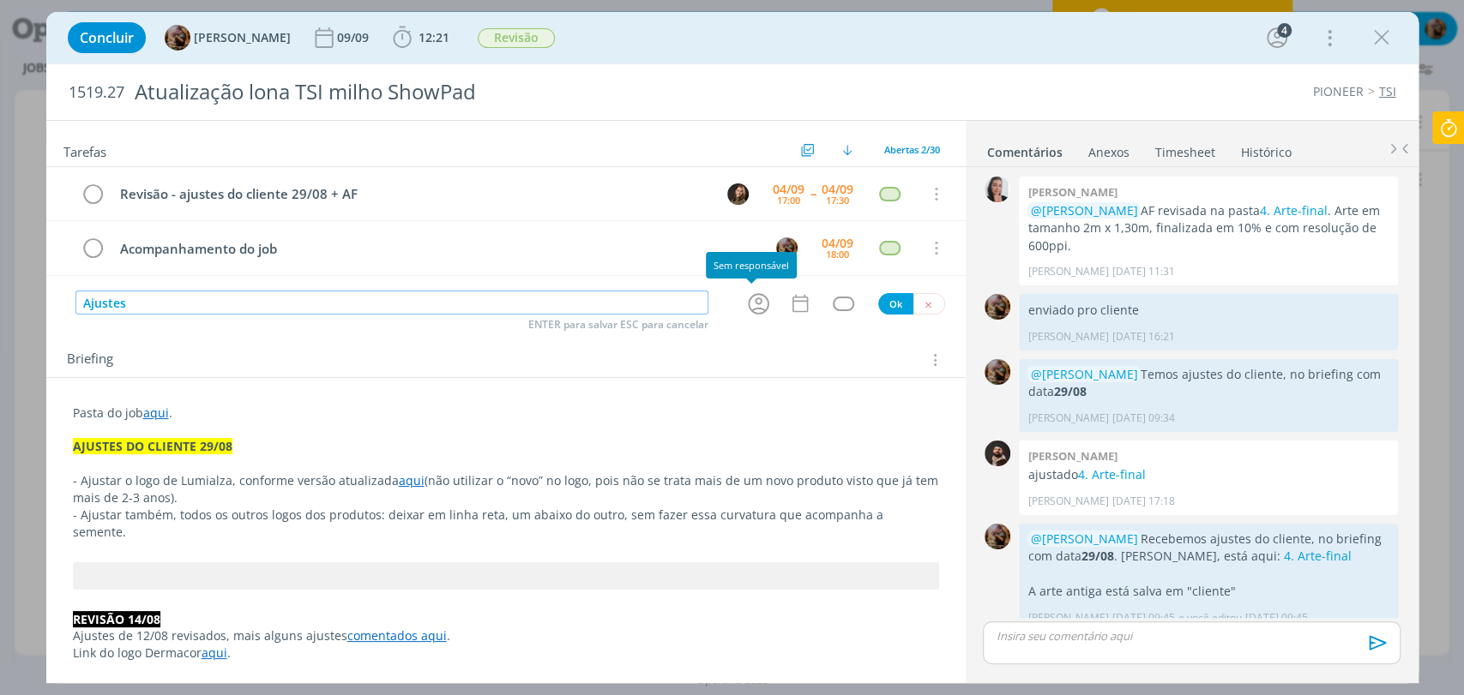
click at [751, 307] on icon "dialog" at bounding box center [758, 303] width 21 height 21
type input "Ajustes"
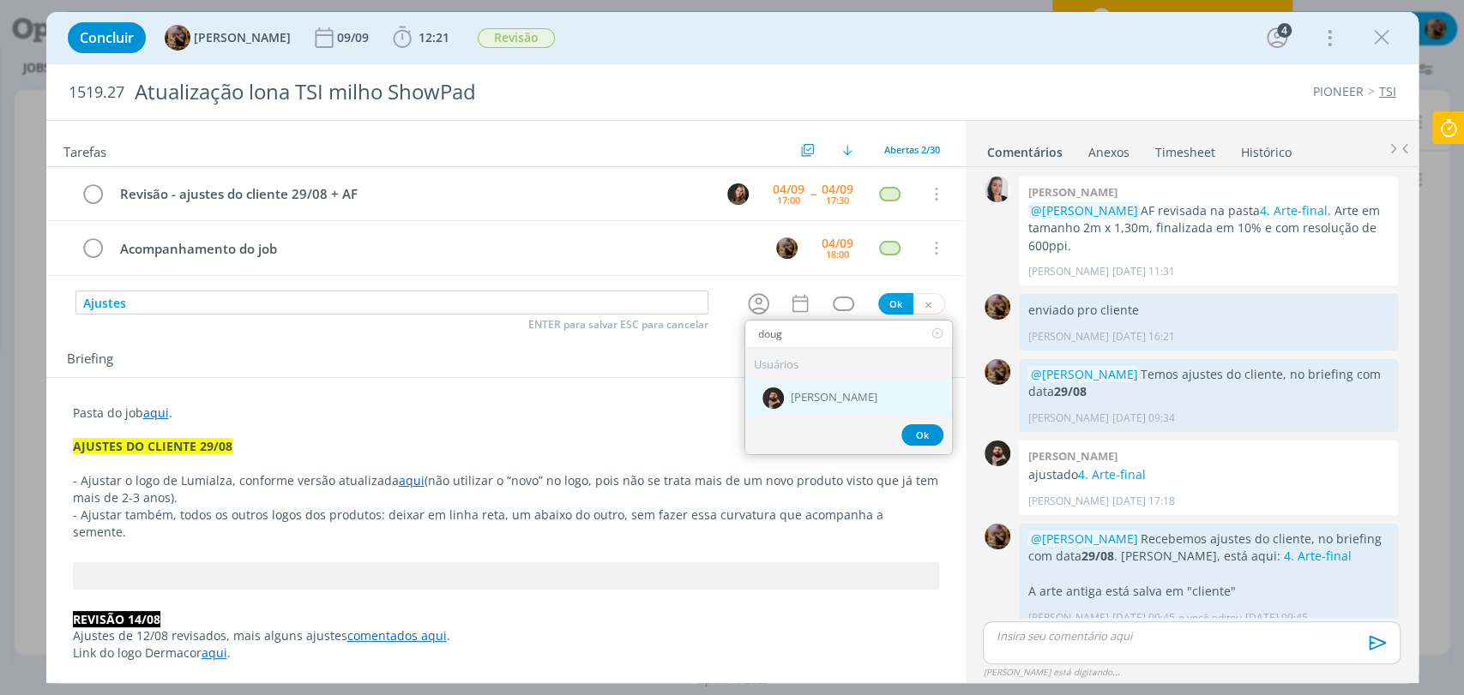
type input "doug"
click at [816, 397] on span "[PERSON_NAME]" at bounding box center [834, 398] width 87 height 14
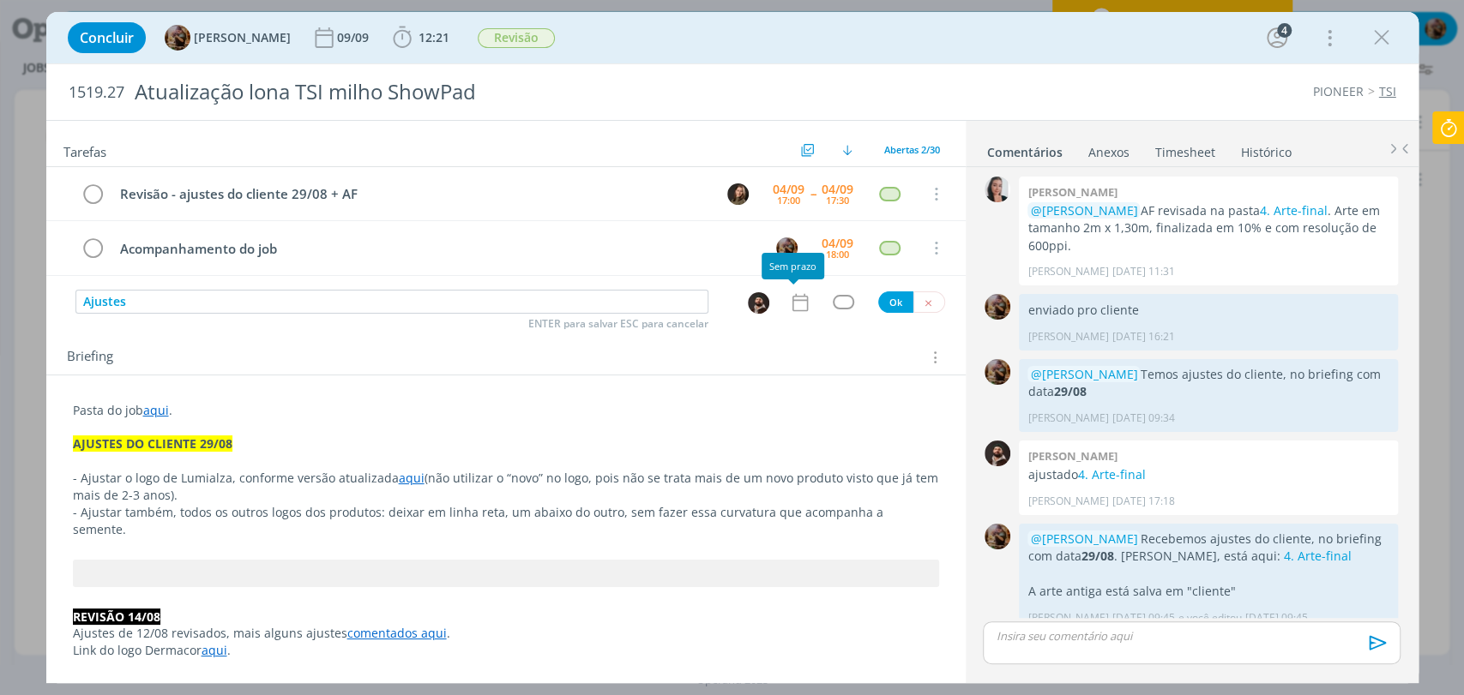
click at [789, 306] on icon "dialog" at bounding box center [800, 303] width 22 height 22
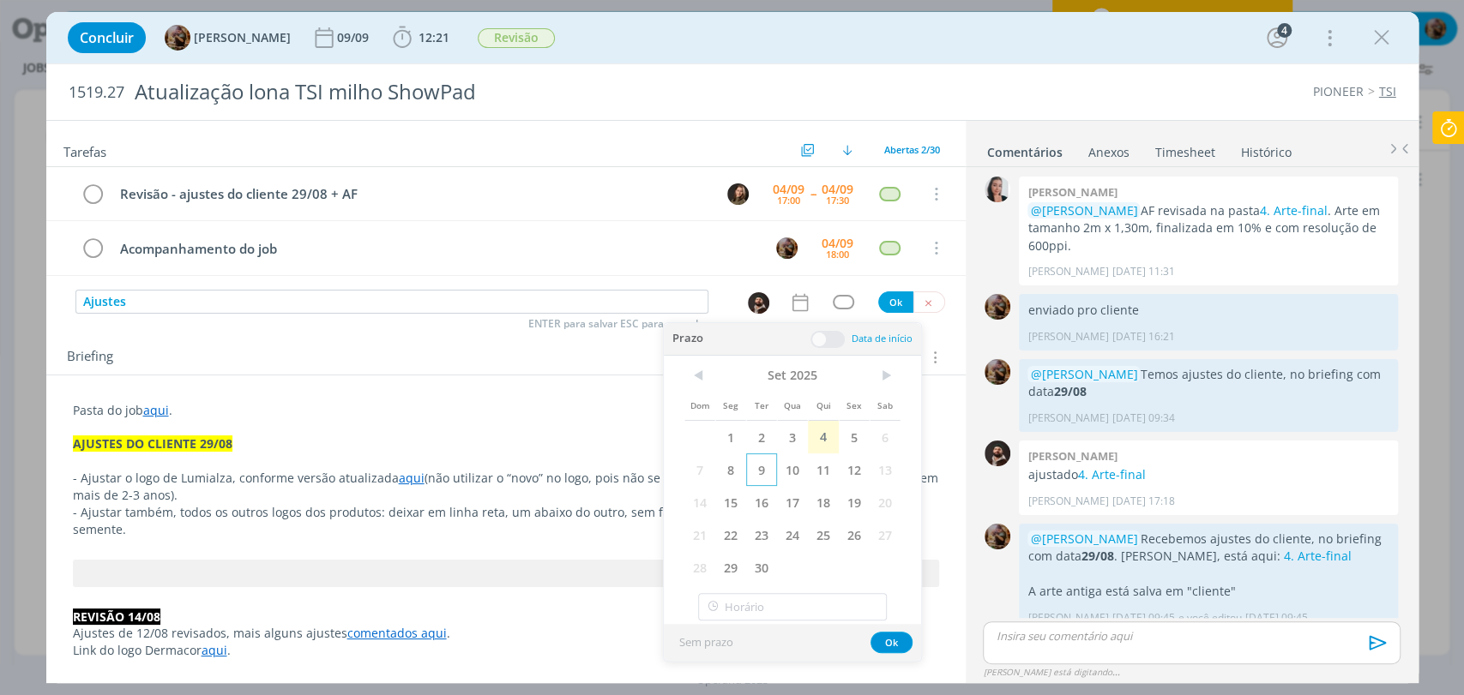
click at [769, 468] on span "9" at bounding box center [761, 470] width 31 height 33
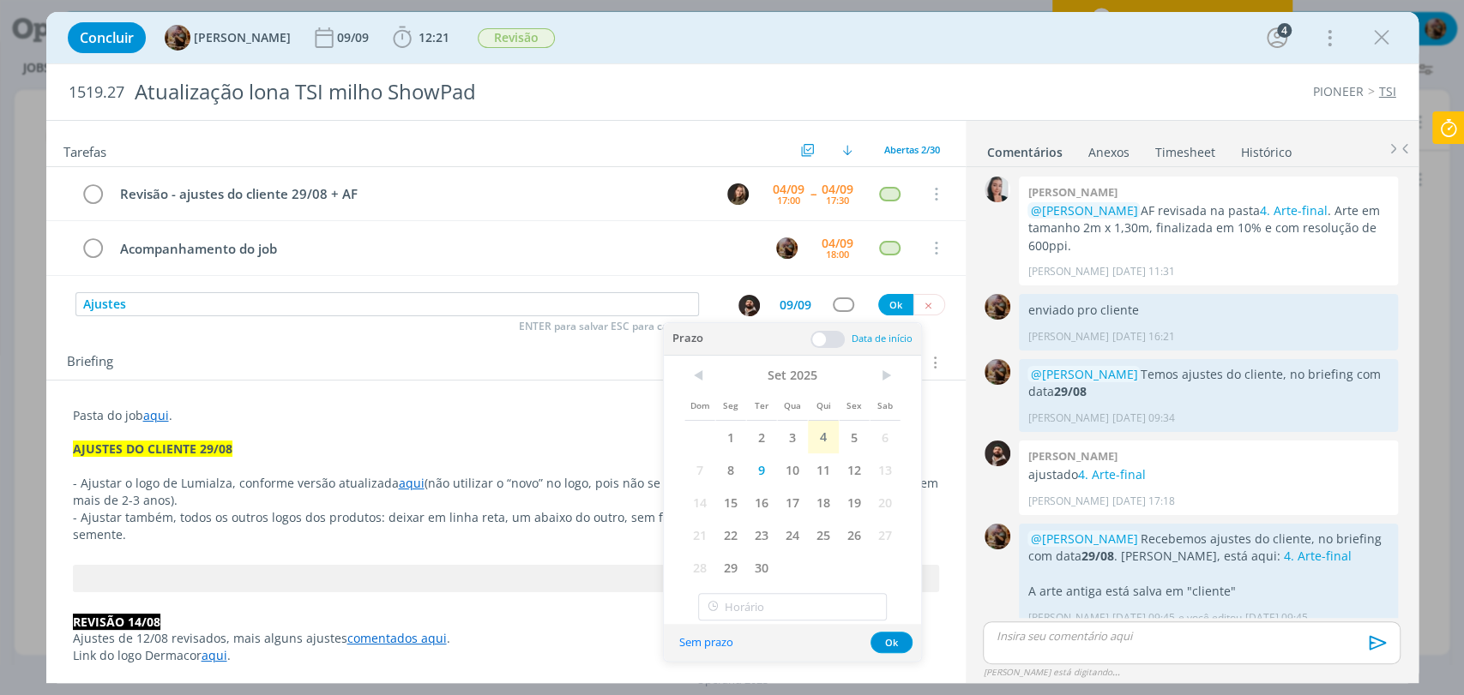
click at [835, 339] on span at bounding box center [827, 339] width 34 height 17
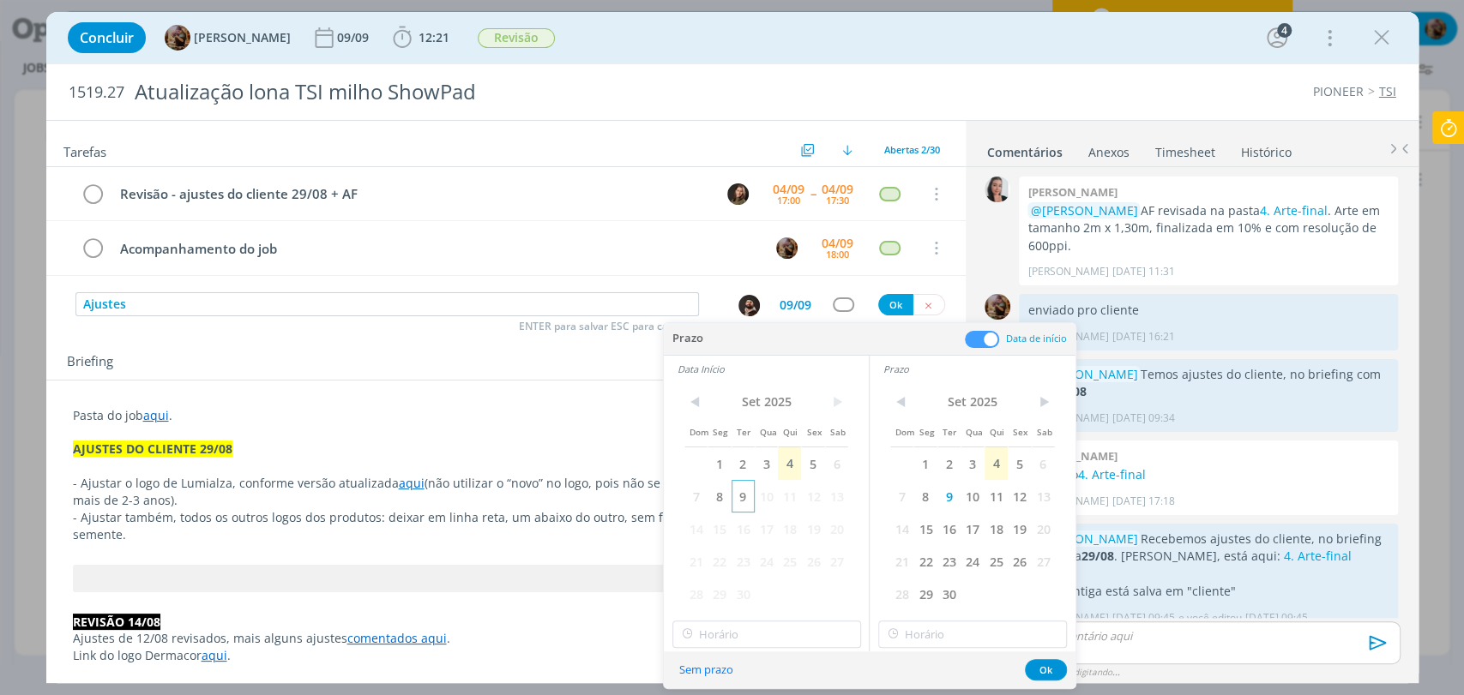
click at [743, 500] on span "9" at bounding box center [742, 496] width 23 height 33
click at [761, 626] on input "17:00" at bounding box center [766, 634] width 189 height 27
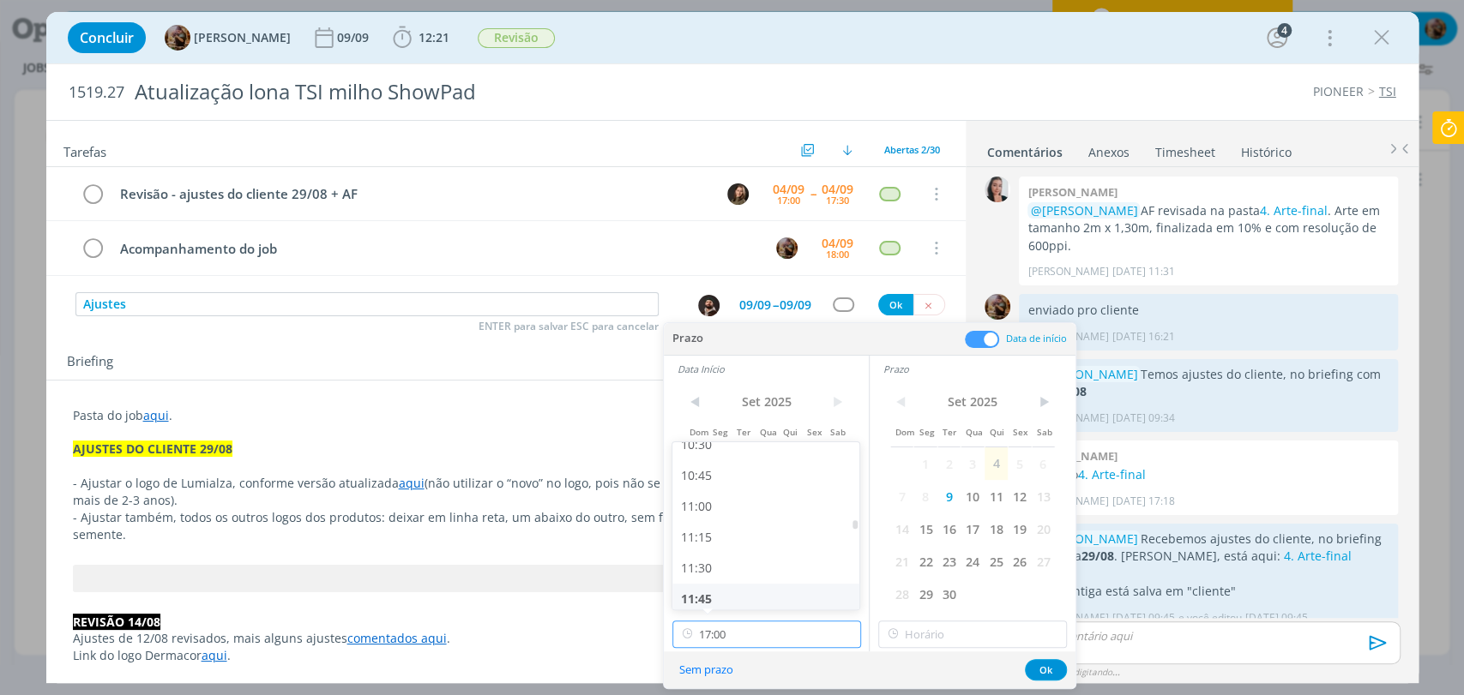
scroll to position [1302, 0]
click at [753, 517] on div "11:00" at bounding box center [767, 514] width 191 height 31
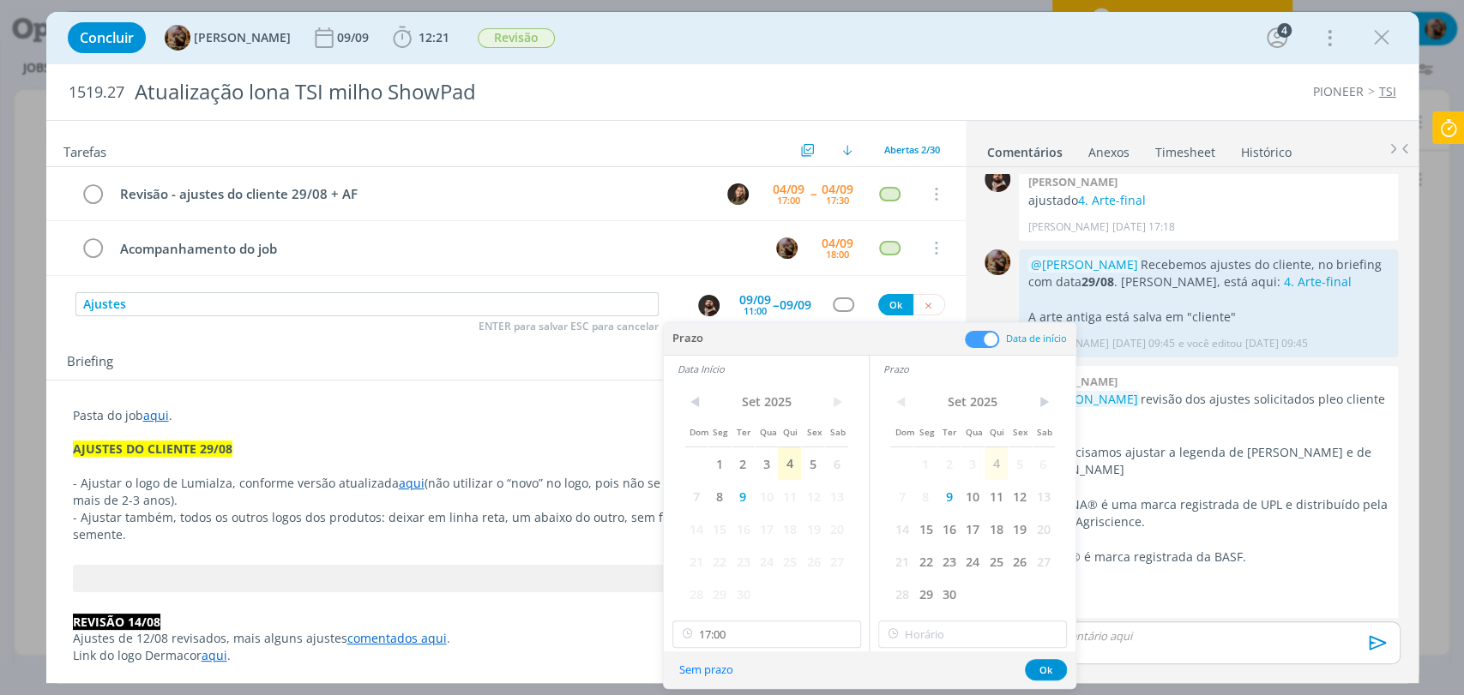
type input "11:00"
click at [928, 641] on input "17:00" at bounding box center [972, 634] width 189 height 27
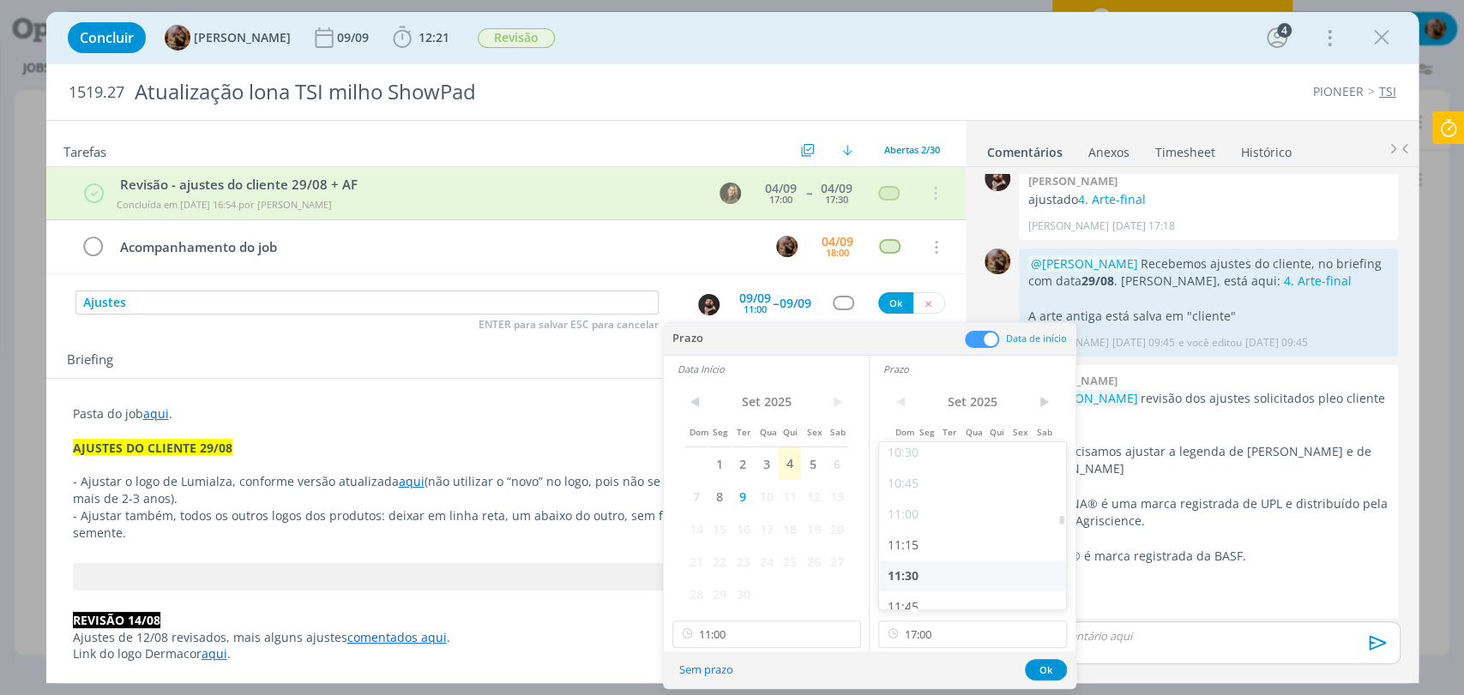
click at [933, 573] on div "11:30" at bounding box center [974, 576] width 191 height 31
type input "11:30"
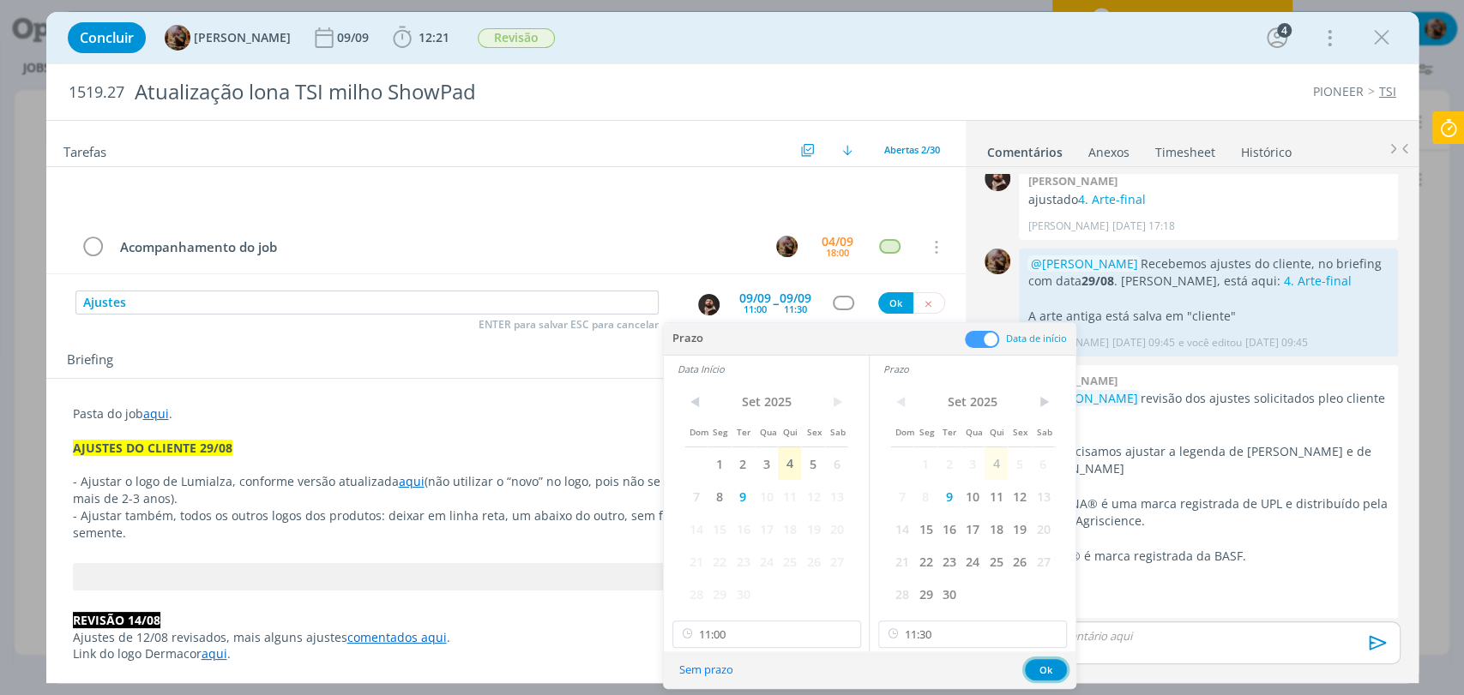
click at [1043, 672] on button "Ok" at bounding box center [1046, 669] width 42 height 21
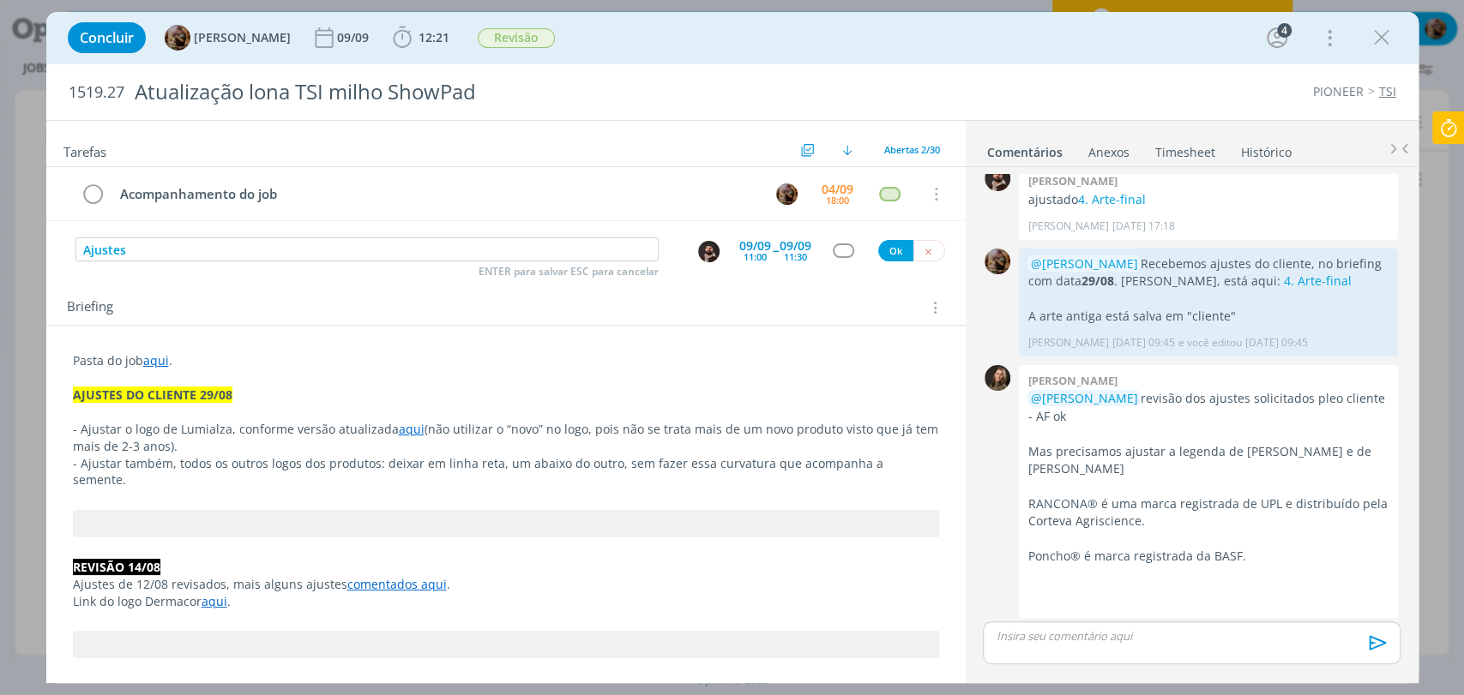
click at [834, 246] on div "dialog" at bounding box center [843, 251] width 21 height 15
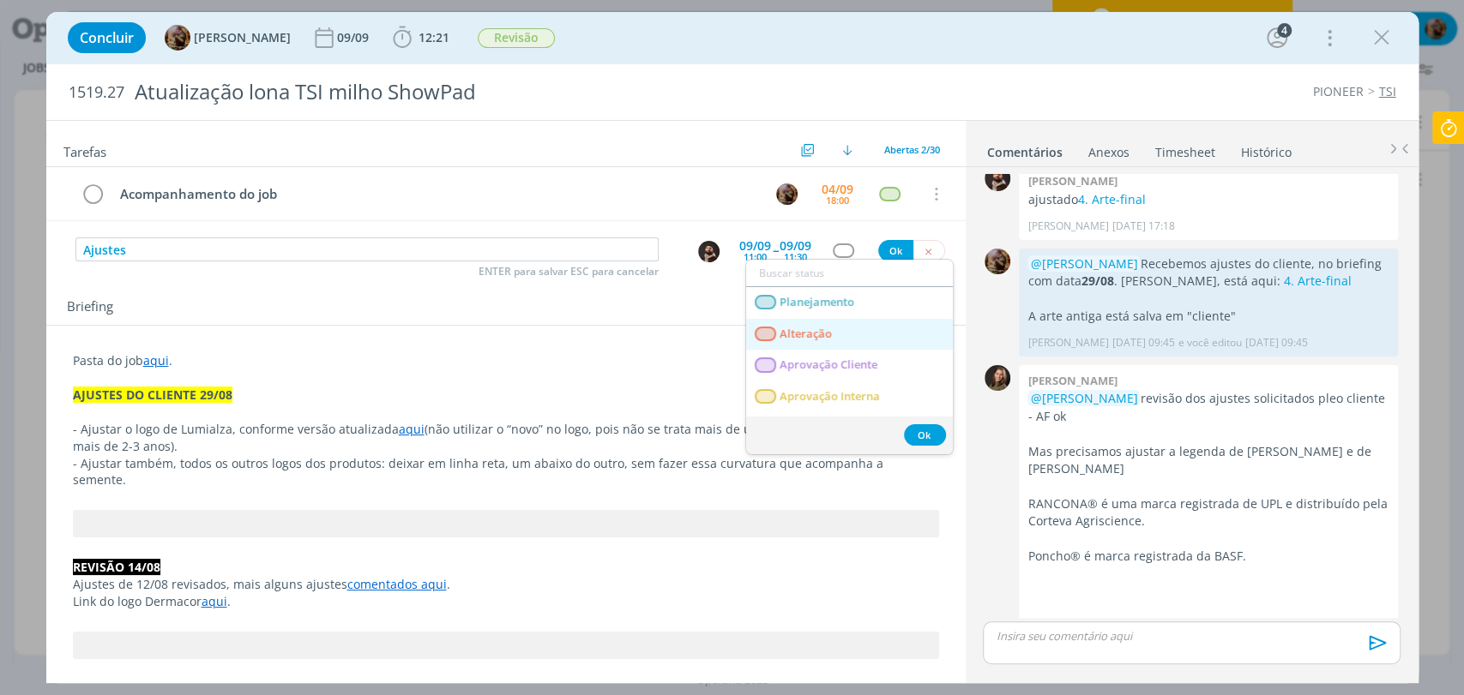
click at [830, 328] on link "Alteração" at bounding box center [849, 335] width 207 height 32
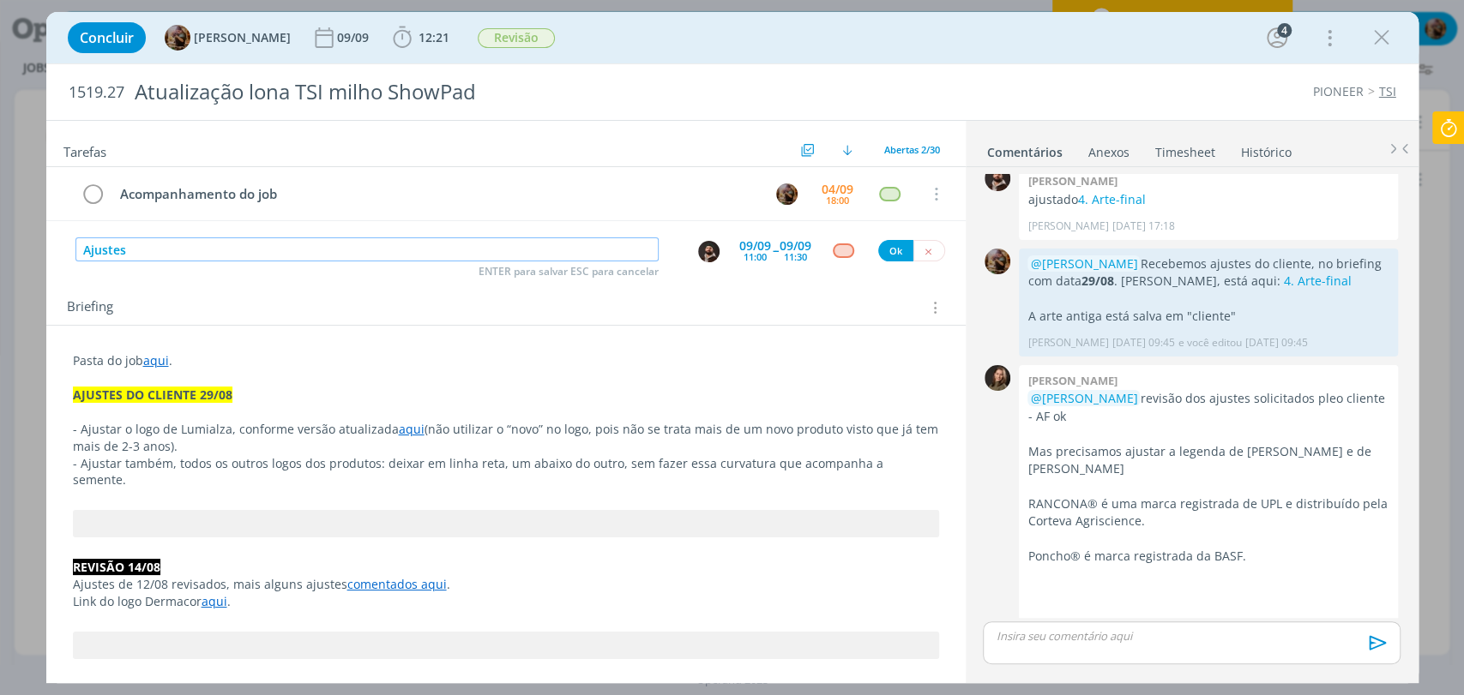
click at [445, 240] on input "Ajustes" at bounding box center [366, 250] width 583 height 24
type input "Ajustes legendas de biotec [ver comentário Ju 04/09]"
click at [878, 250] on button "Ok" at bounding box center [895, 250] width 35 height 21
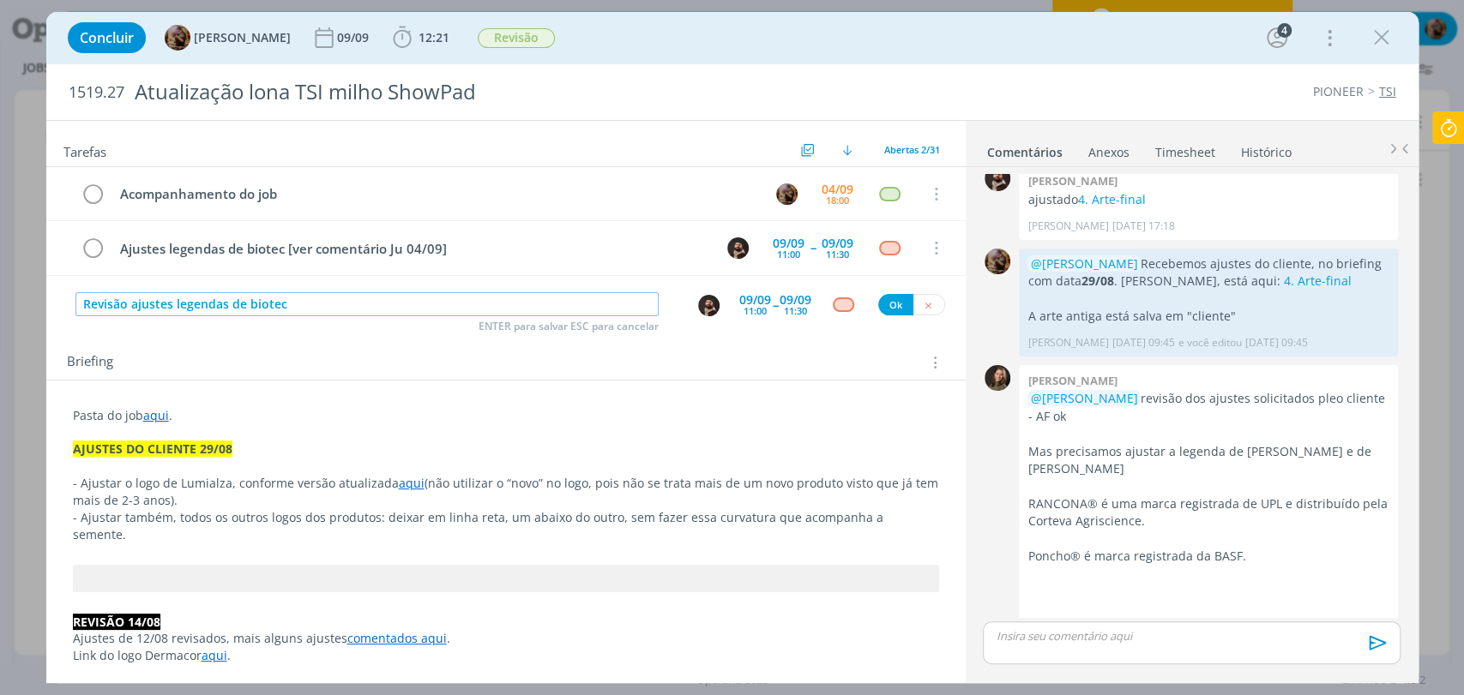
type input "Revisão ajustes legendas de biotec"
click at [707, 307] on img "dialog" at bounding box center [708, 305] width 21 height 21
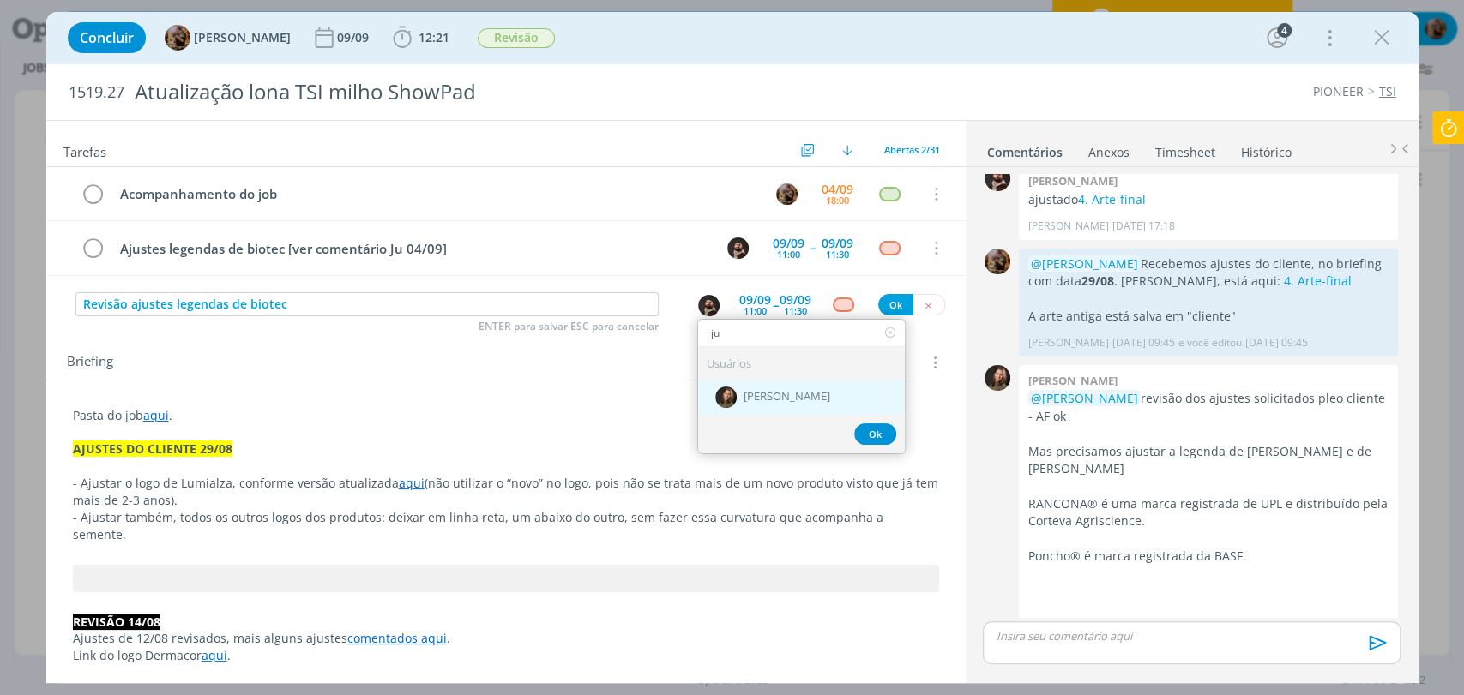
type input "ju"
click at [775, 396] on span "[PERSON_NAME]" at bounding box center [786, 398] width 87 height 14
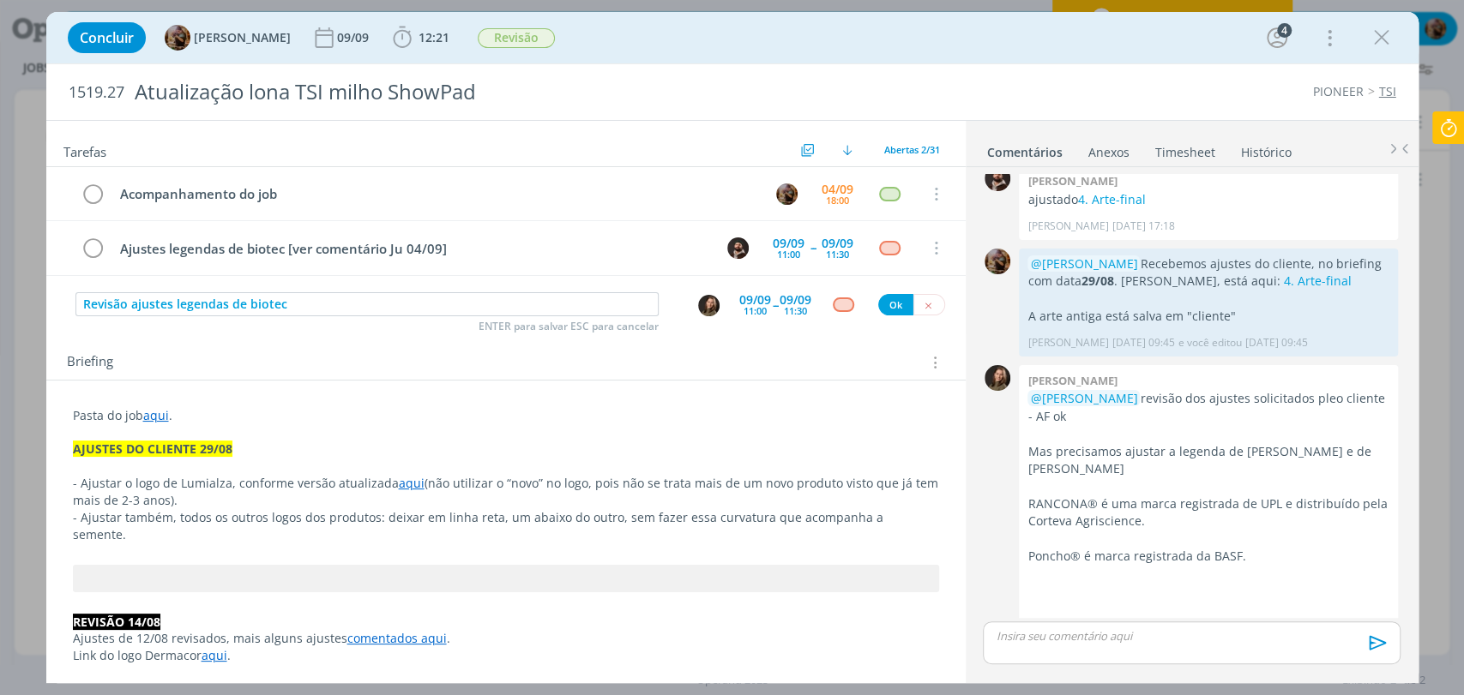
click at [749, 306] on div "11:00" at bounding box center [754, 310] width 23 height 9
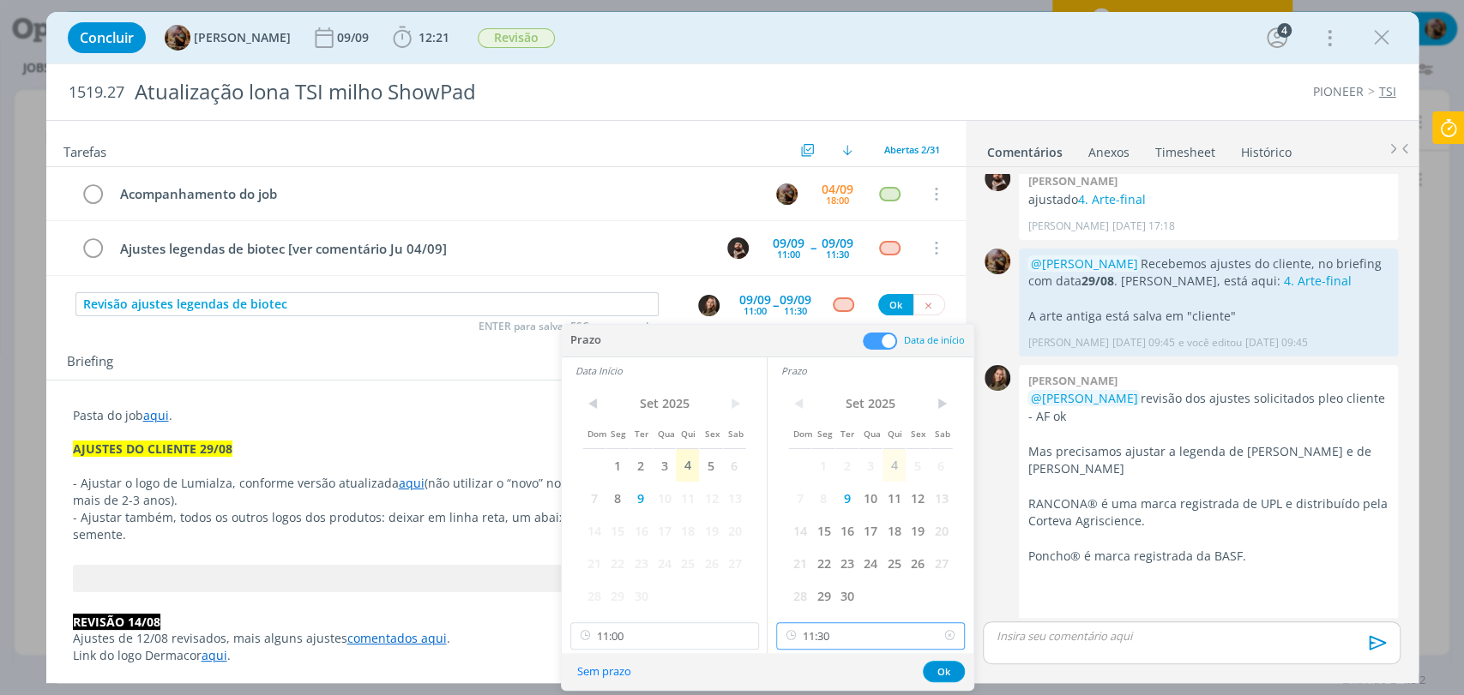
drag, startPoint x: 858, startPoint y: 632, endPoint x: 864, endPoint y: 610, distance: 22.9
click at [860, 632] on input "11:30" at bounding box center [870, 636] width 189 height 27
click at [808, 563] on div "17:30" at bounding box center [872, 569] width 191 height 31
type input "17:30"
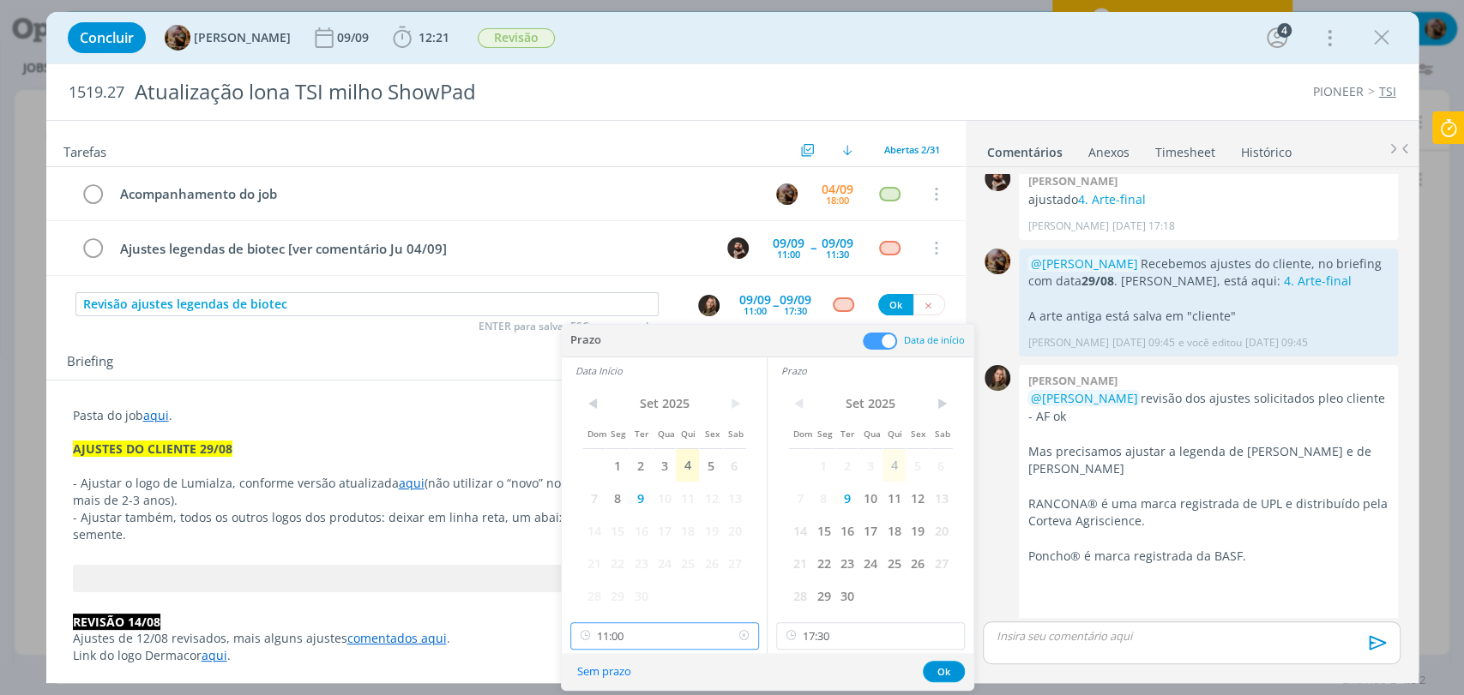
click at [679, 626] on input "11:00" at bounding box center [664, 636] width 189 height 27
click at [593, 478] on div "17:00" at bounding box center [665, 473] width 191 height 31
type input "17:00"
click at [940, 675] on button "Ok" at bounding box center [944, 671] width 42 height 21
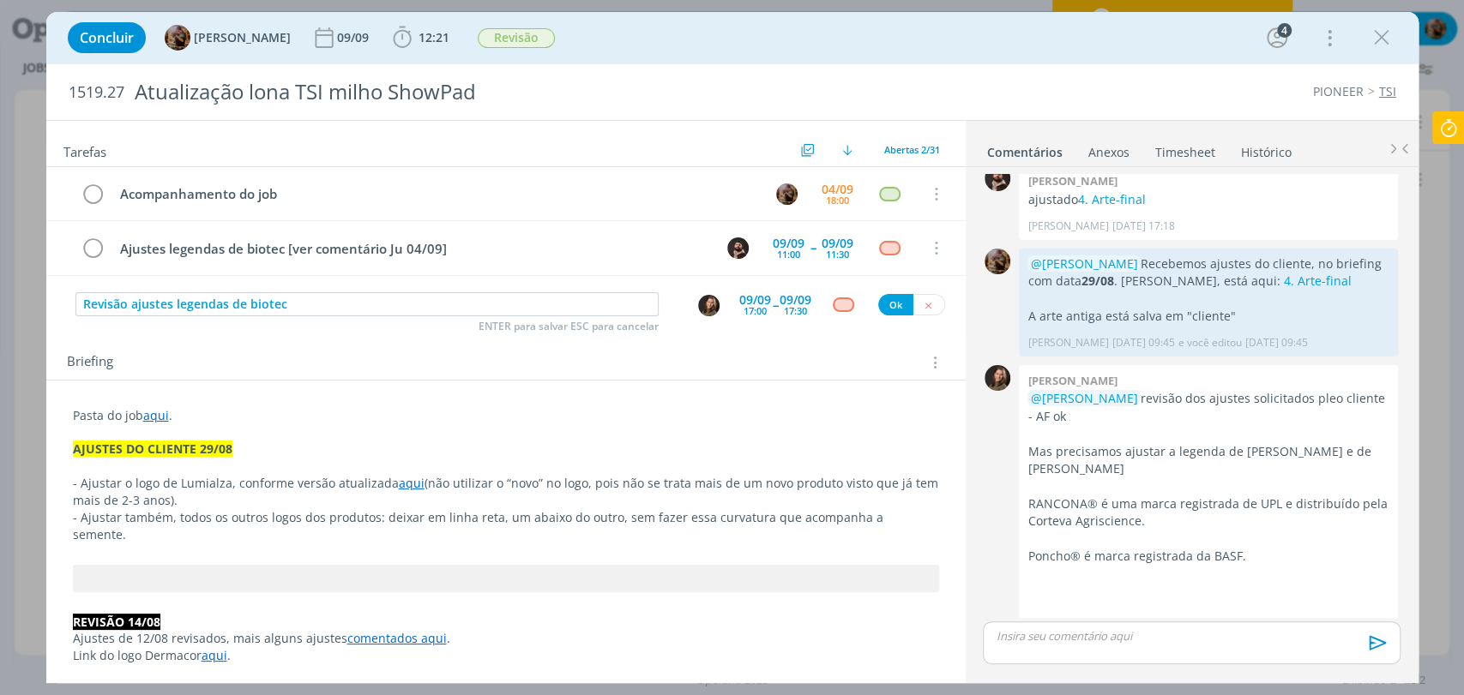
click at [840, 306] on div "dialog" at bounding box center [843, 305] width 21 height 15
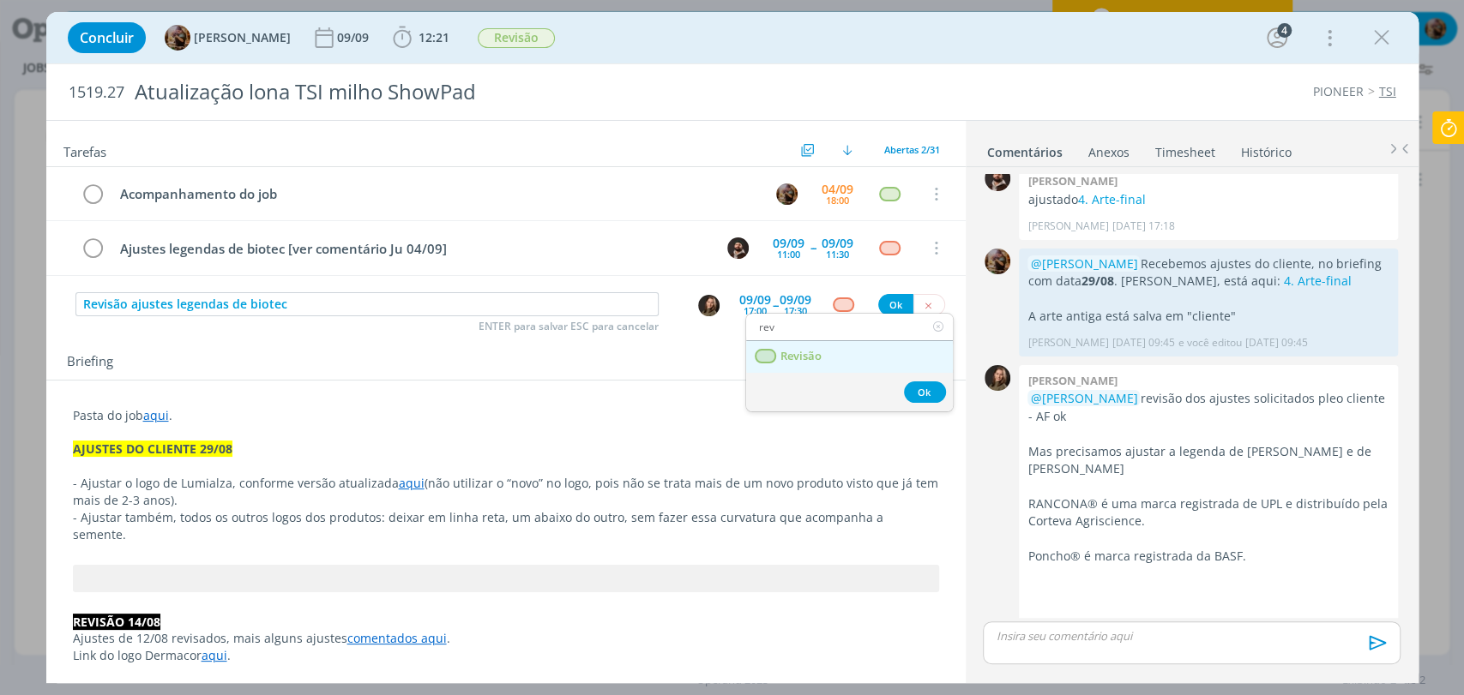
type input "rev"
click at [811, 360] on span "Revisão" at bounding box center [799, 357] width 41 height 14
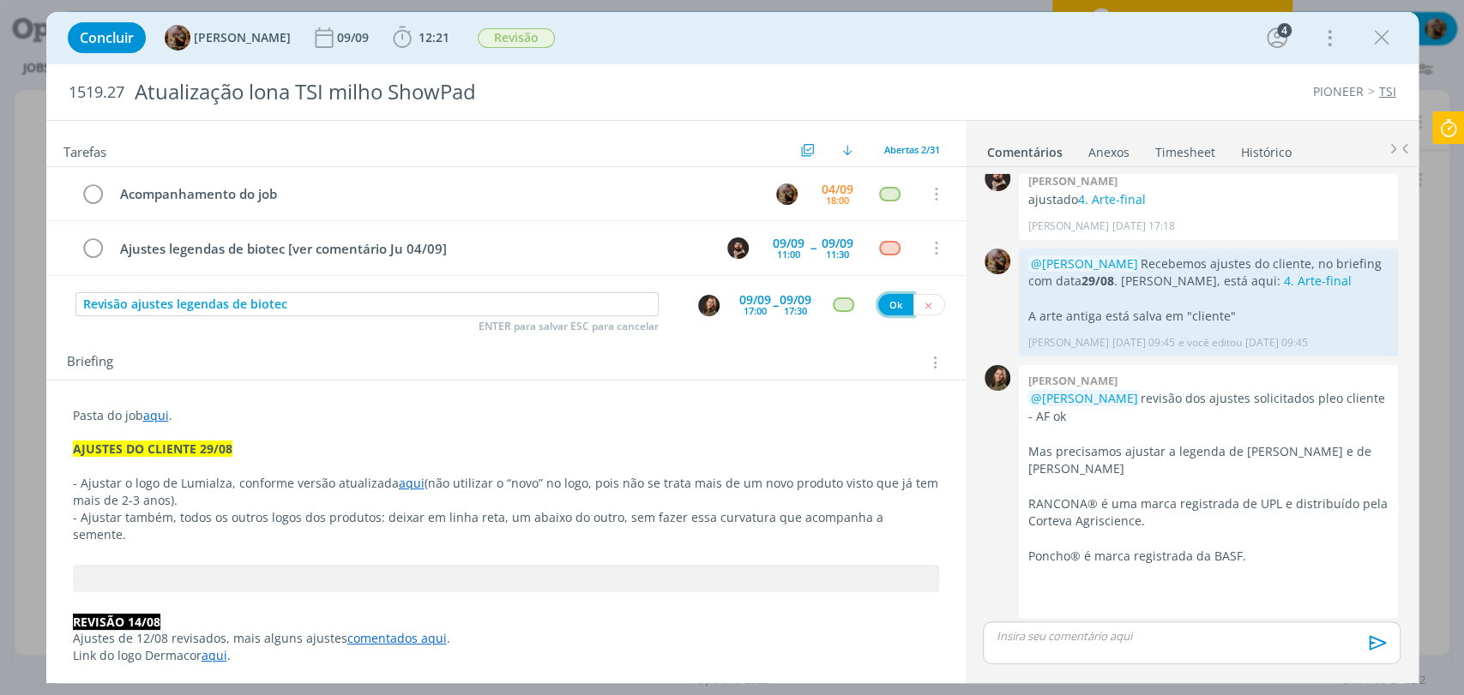
click at [885, 308] on button "Ok" at bounding box center [895, 304] width 35 height 21
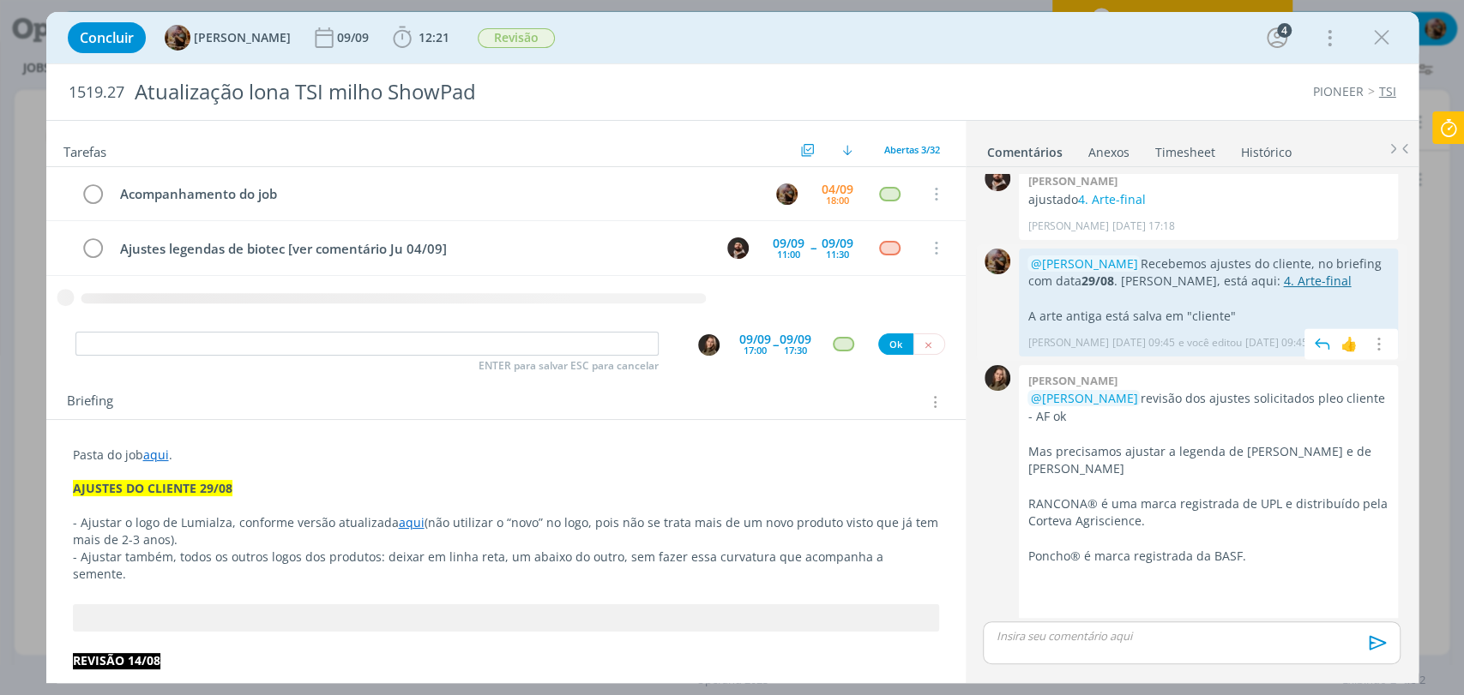
click at [1283, 273] on link "4. Arte-final" at bounding box center [1317, 281] width 68 height 16
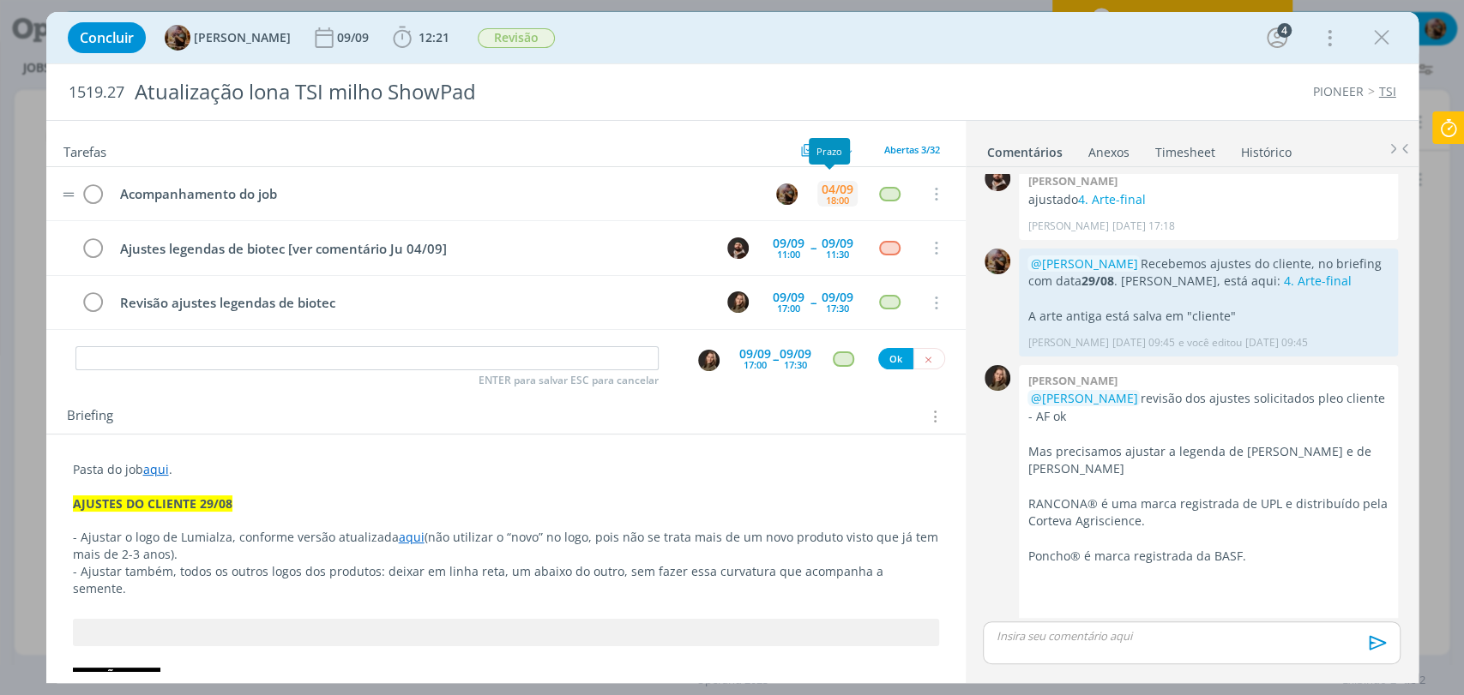
click at [838, 184] on div "04/09" at bounding box center [837, 190] width 32 height 12
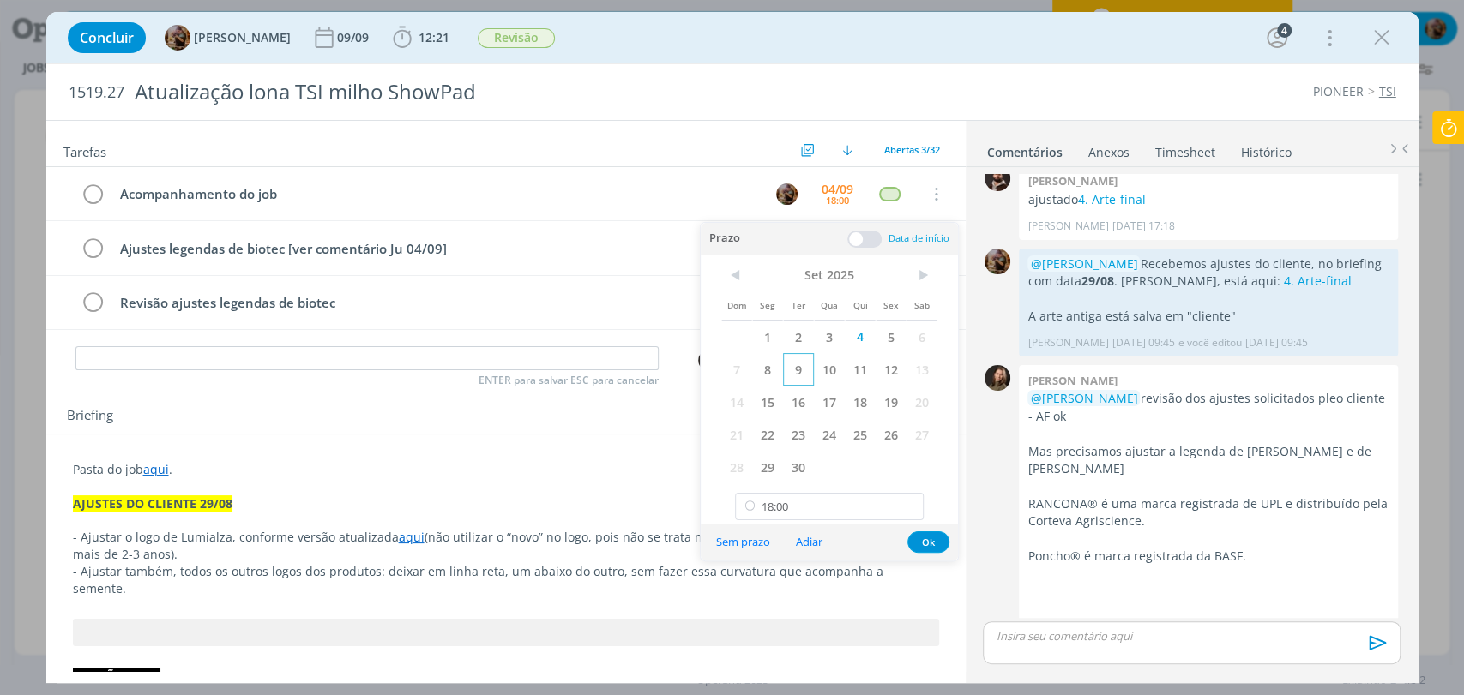
click at [790, 374] on span "9" at bounding box center [798, 369] width 31 height 33
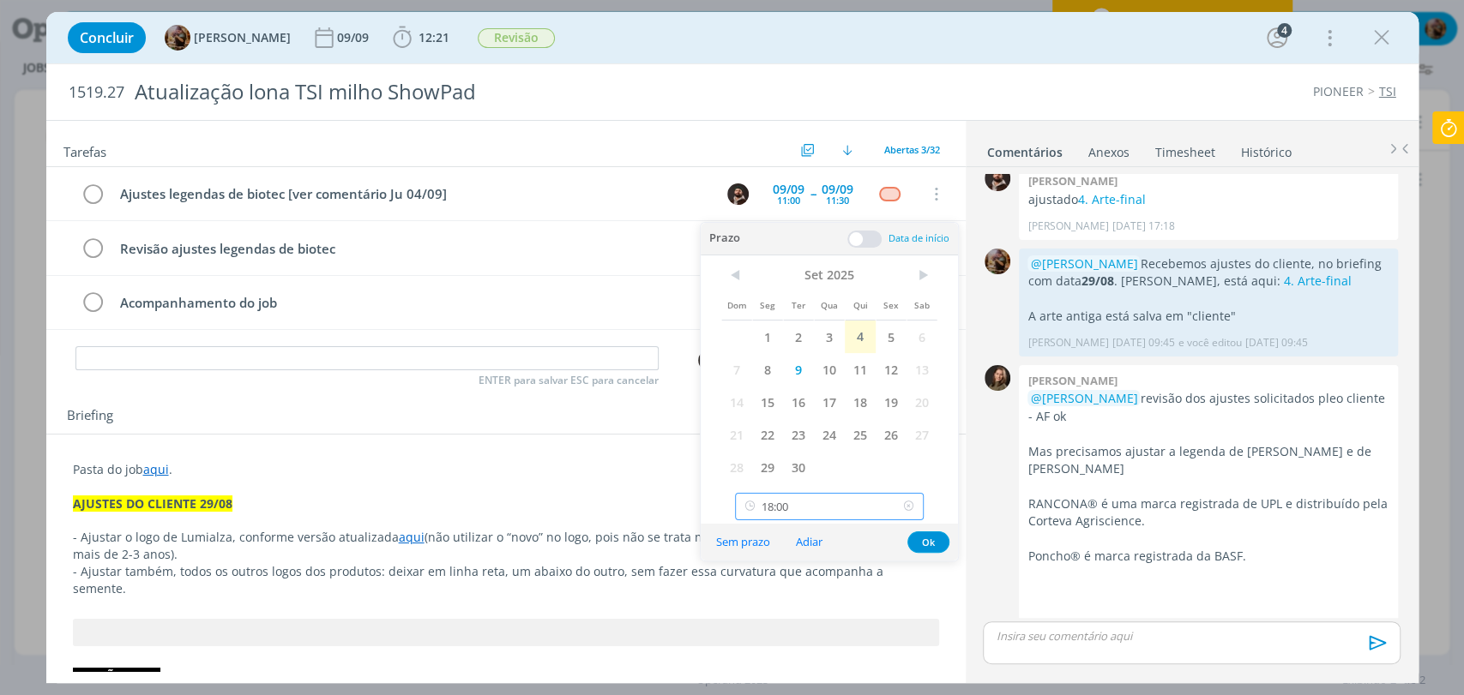
click at [790, 510] on input "18:00" at bounding box center [829, 506] width 189 height 27
click at [769, 387] on div "12:00" at bounding box center [831, 386] width 191 height 31
type input "12:00"
click at [924, 536] on button "Ok" at bounding box center [928, 542] width 42 height 21
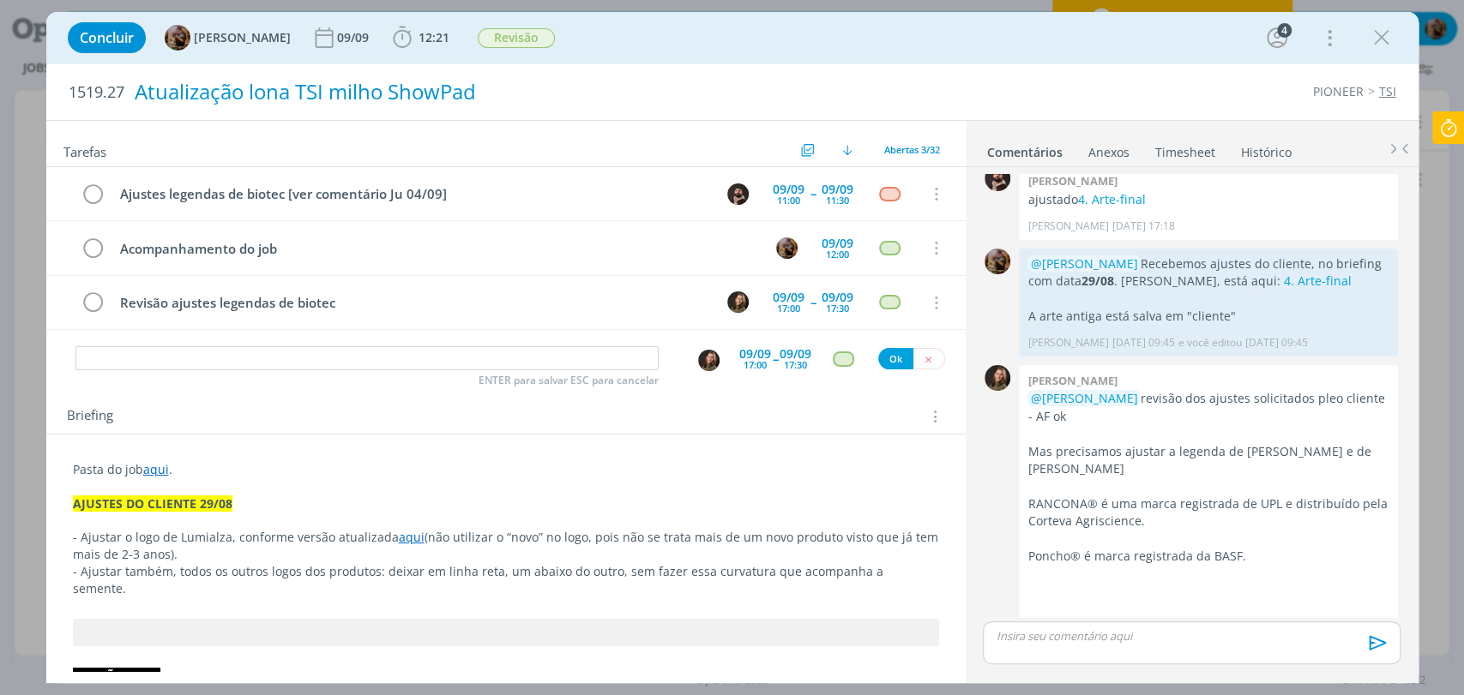
click at [545, 38] on span "Revisão" at bounding box center [516, 38] width 77 height 20
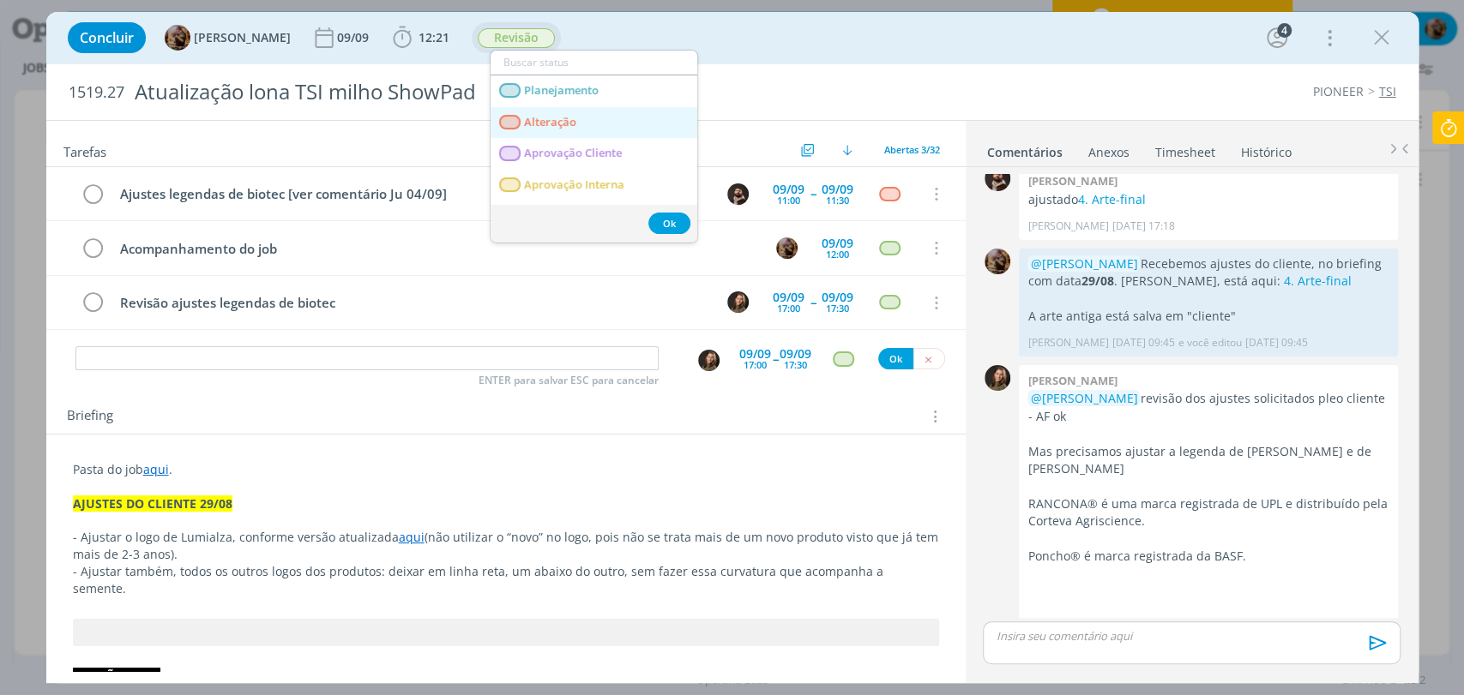
click at [544, 125] on span "Alteração" at bounding box center [550, 123] width 52 height 14
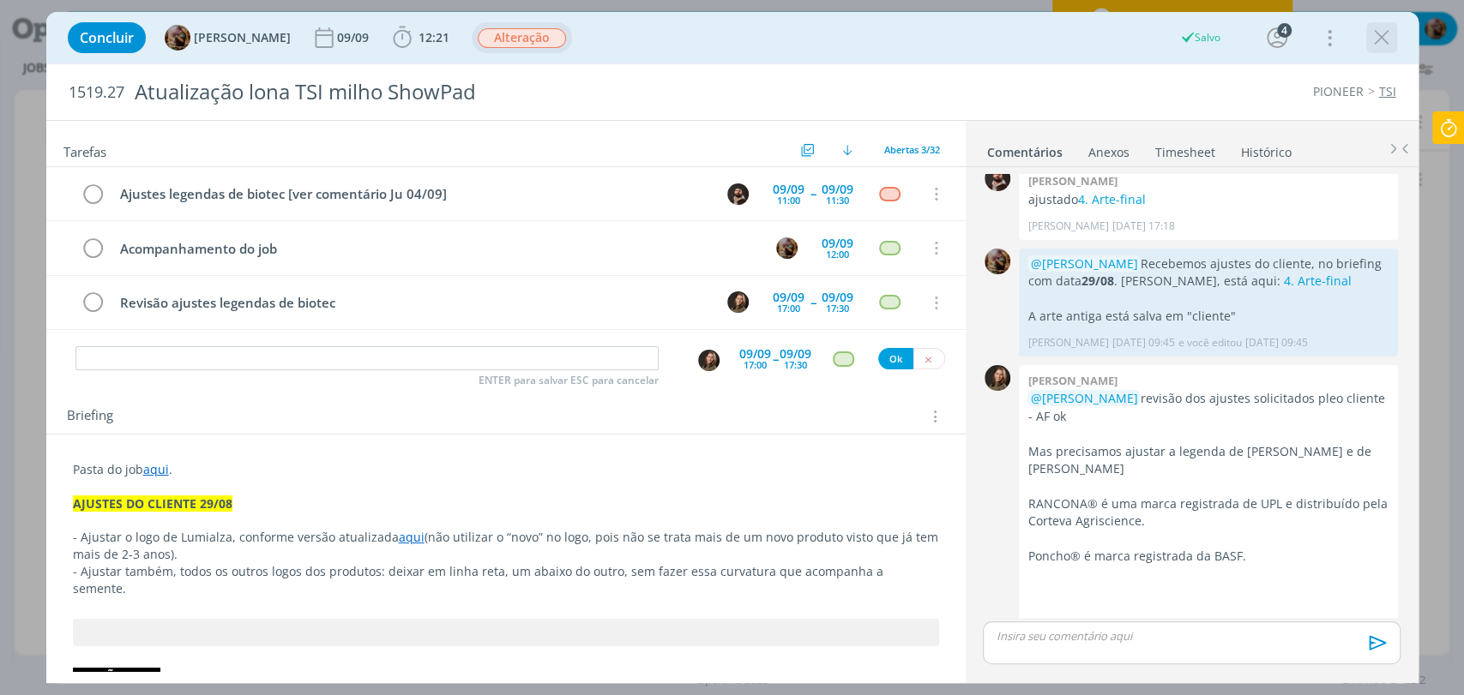
click at [1376, 36] on icon "dialog" at bounding box center [1382, 38] width 26 height 26
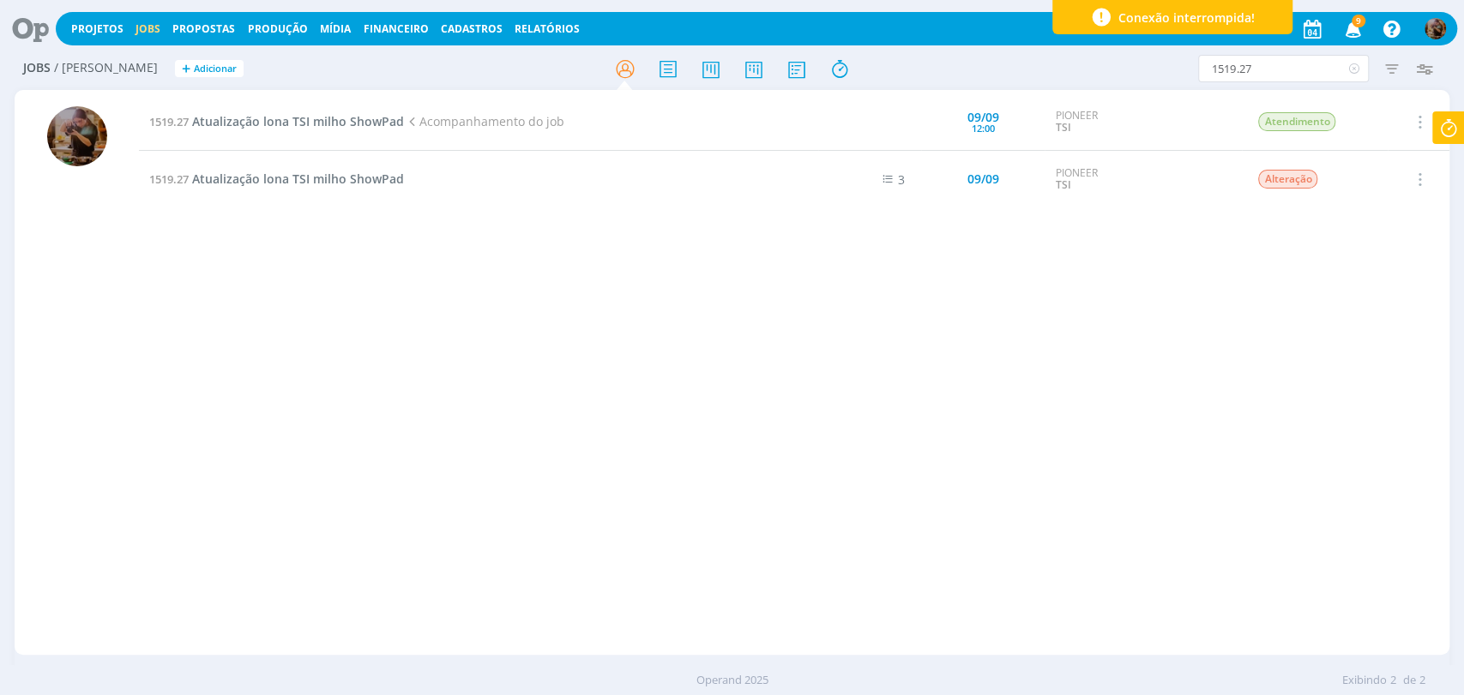
click at [1350, 69] on icon at bounding box center [1353, 68] width 21 height 27
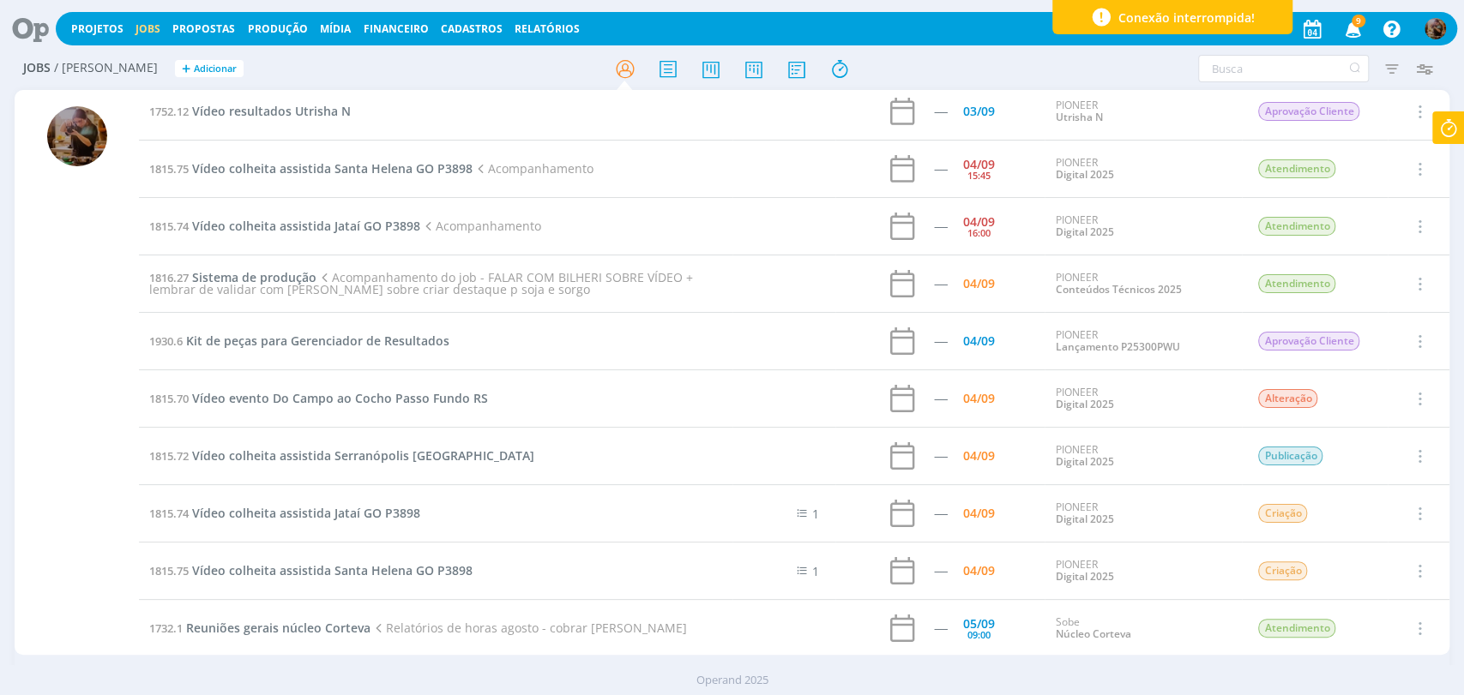
scroll to position [190, 0]
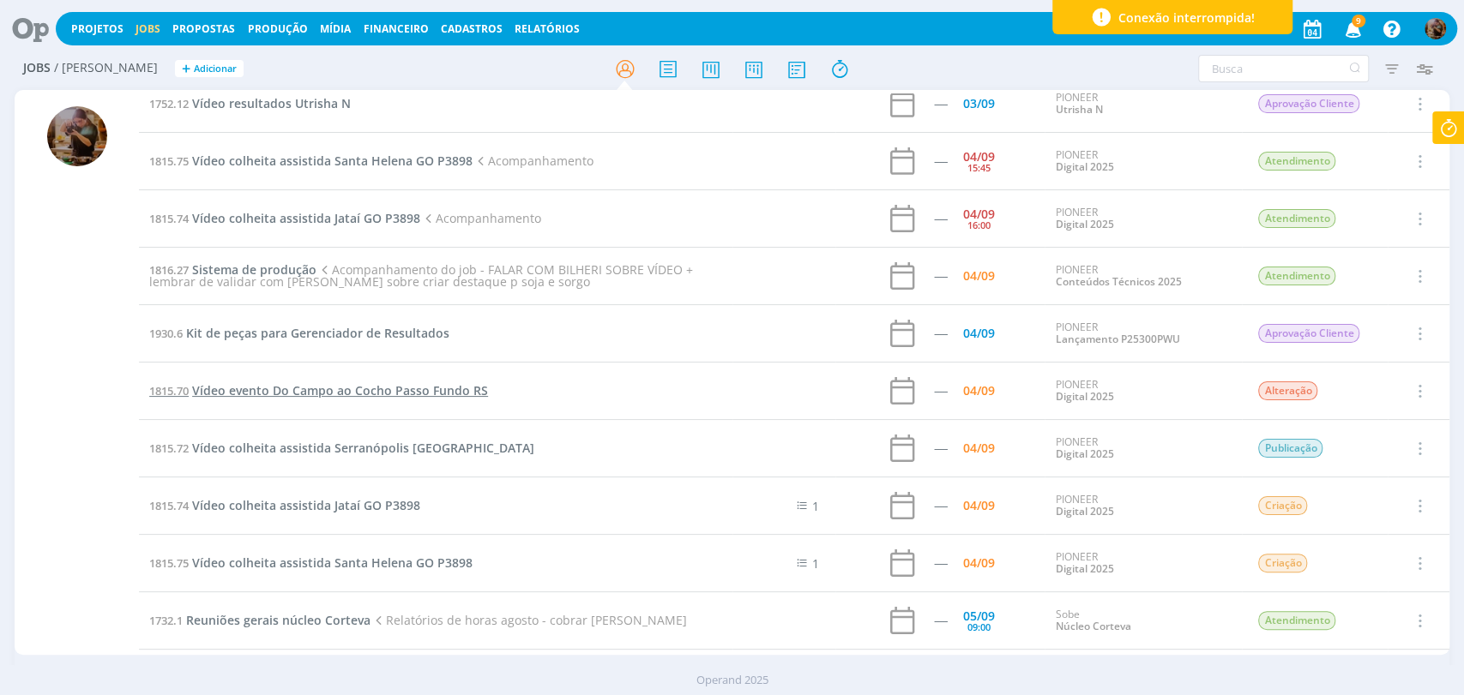
click at [449, 383] on span "Vídeo evento Do Campo ao Cocho Passo Fundo RS" at bounding box center [340, 390] width 296 height 16
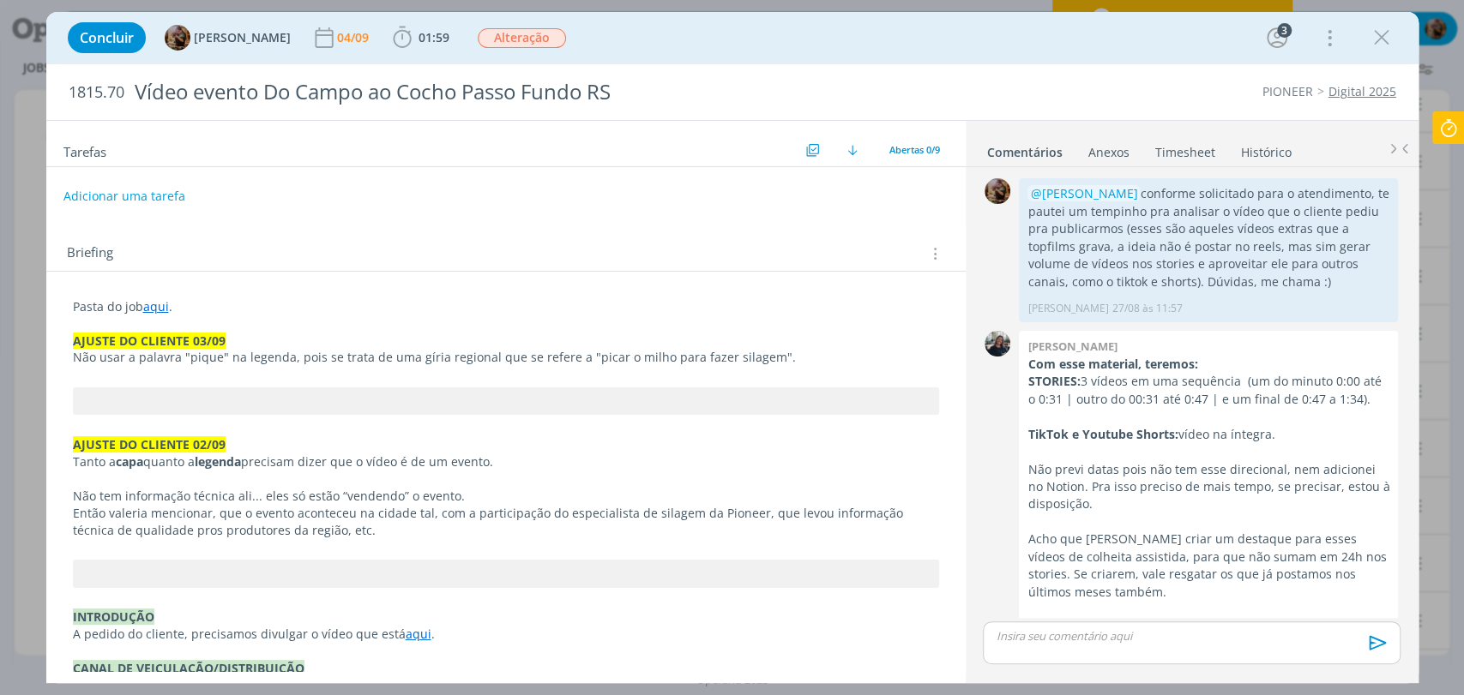
scroll to position [1087, 0]
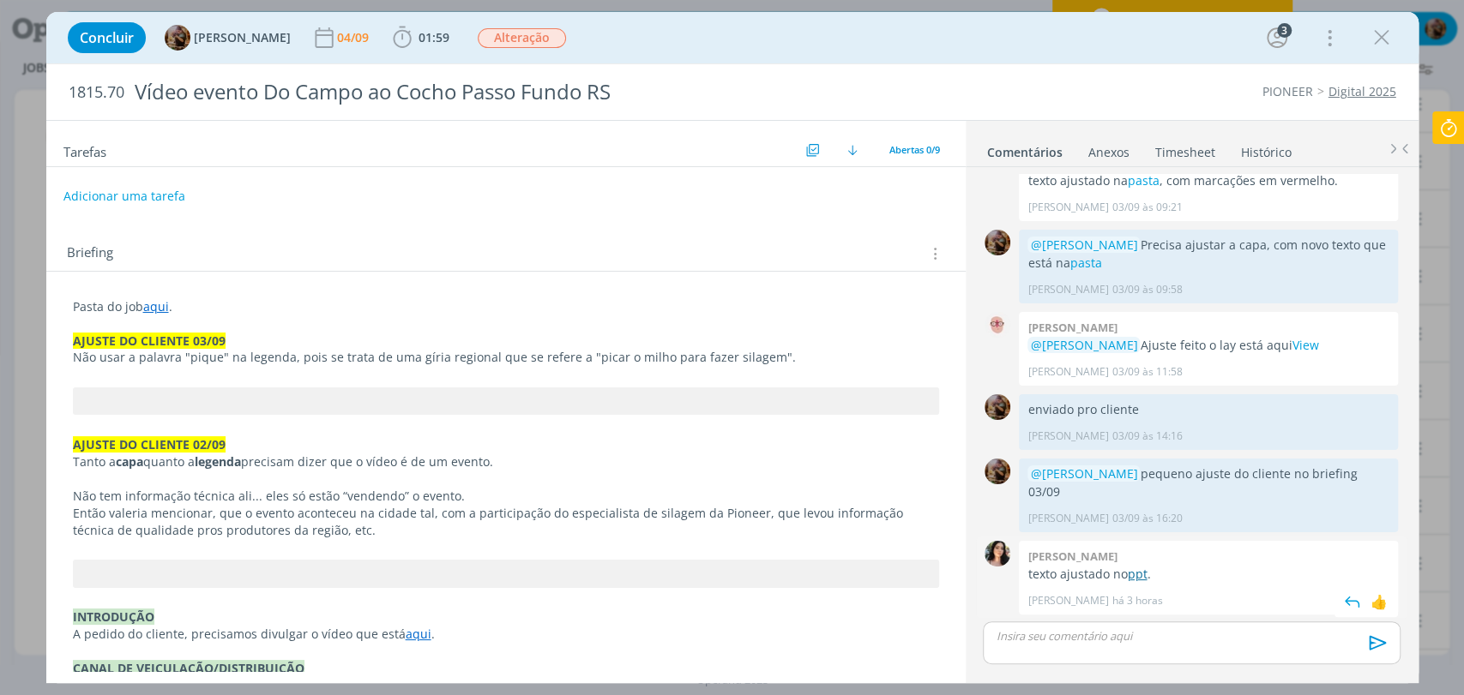
click at [1134, 578] on link "ppt" at bounding box center [1137, 574] width 20 height 16
click at [1074, 647] on div "dialog" at bounding box center [1191, 643] width 417 height 43
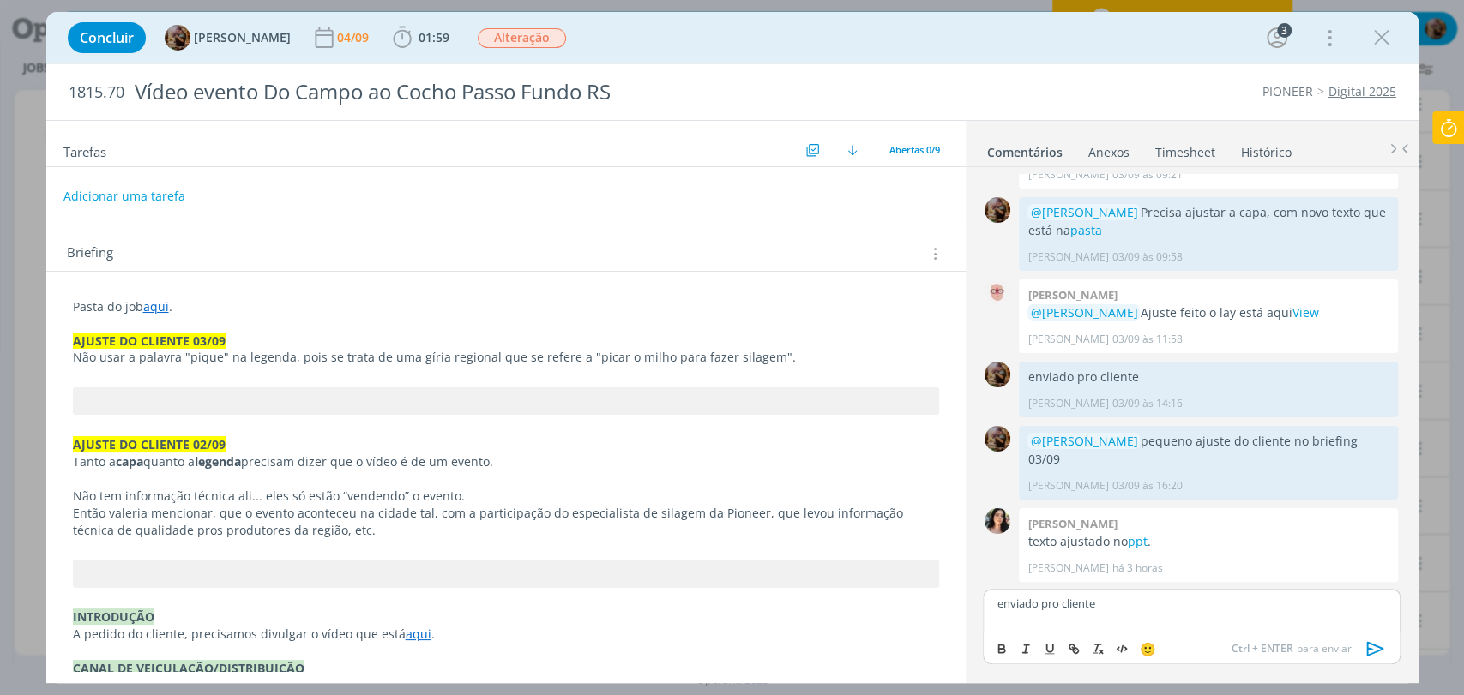
click at [1379, 656] on icon "dialog" at bounding box center [1376, 649] width 26 height 26
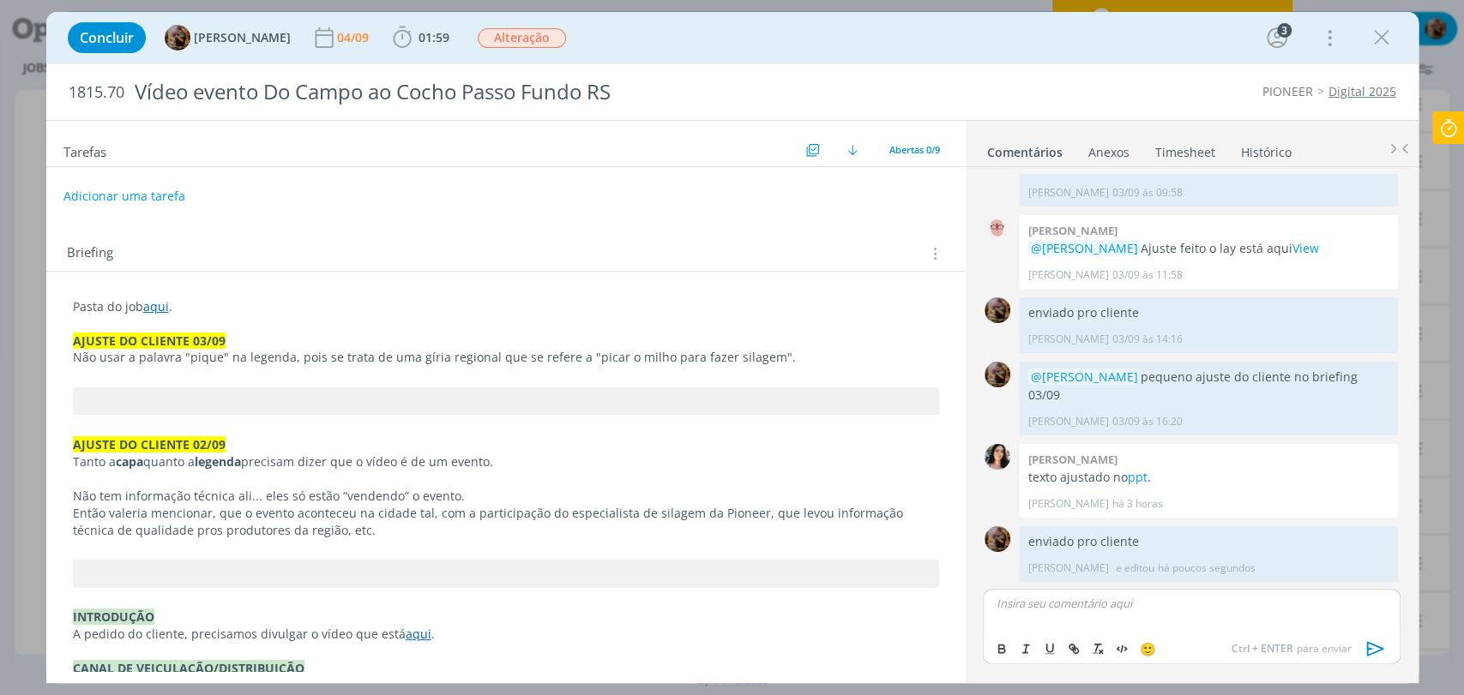
click at [1180, 153] on link "Timesheet" at bounding box center [1185, 148] width 62 height 25
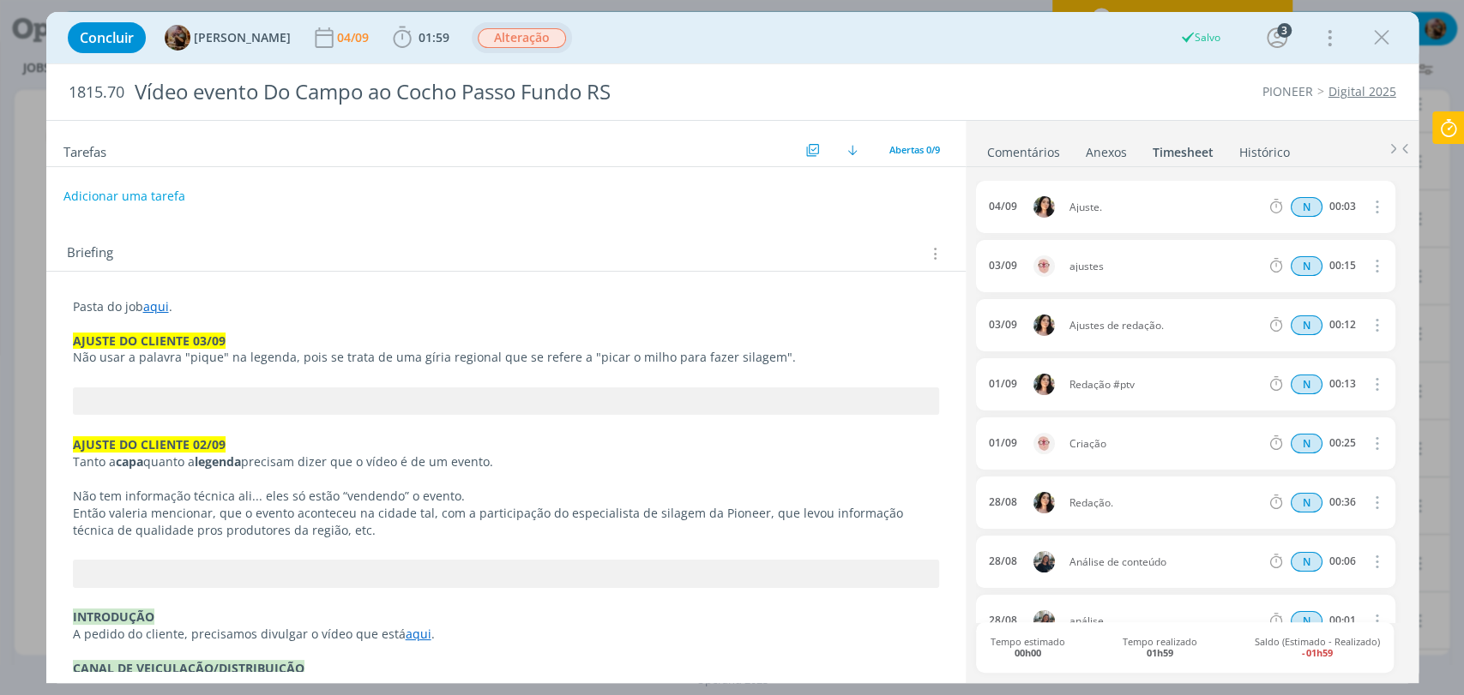
click at [519, 39] on span "Alteração" at bounding box center [522, 38] width 88 height 20
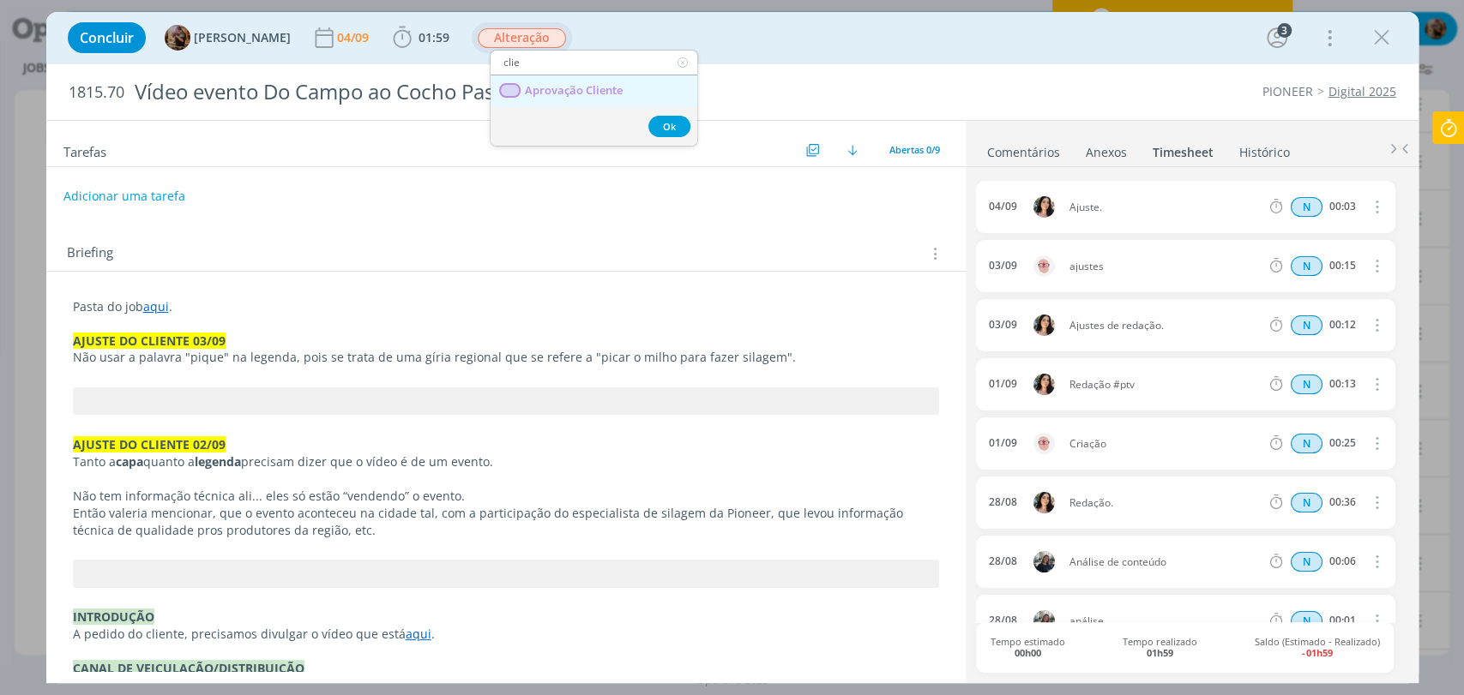
type input "clie"
click at [556, 87] on span "Aprovação Cliente" at bounding box center [573, 91] width 98 height 14
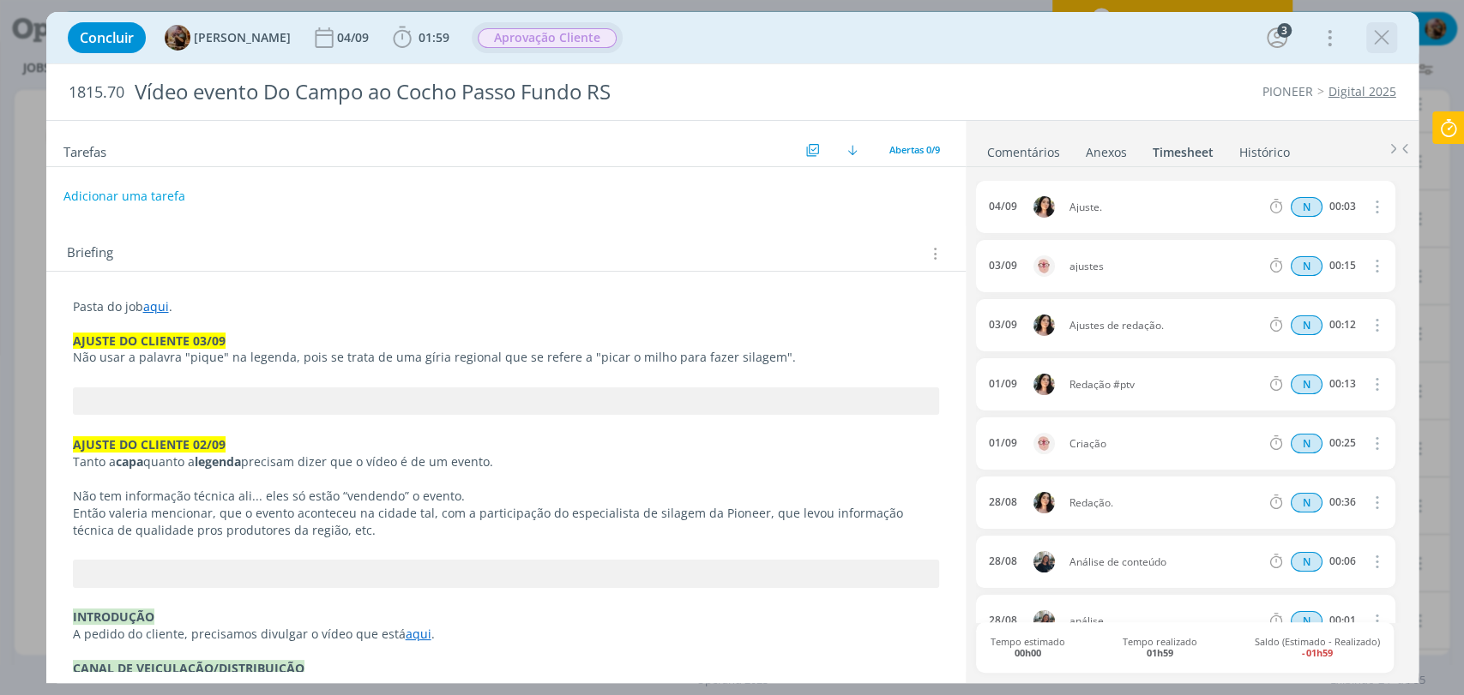
click at [1374, 42] on icon "dialog" at bounding box center [1382, 38] width 26 height 26
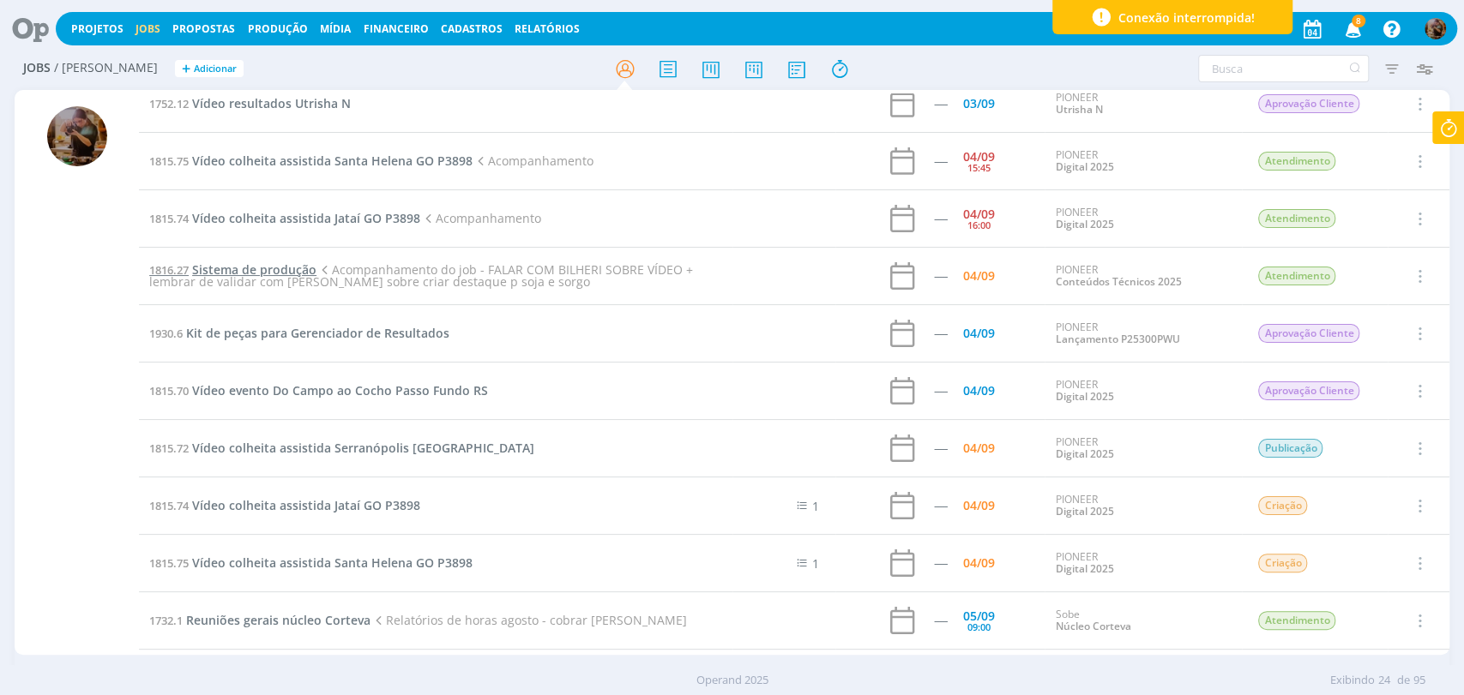
click at [298, 269] on span "Sistema de produção" at bounding box center [254, 270] width 124 height 16
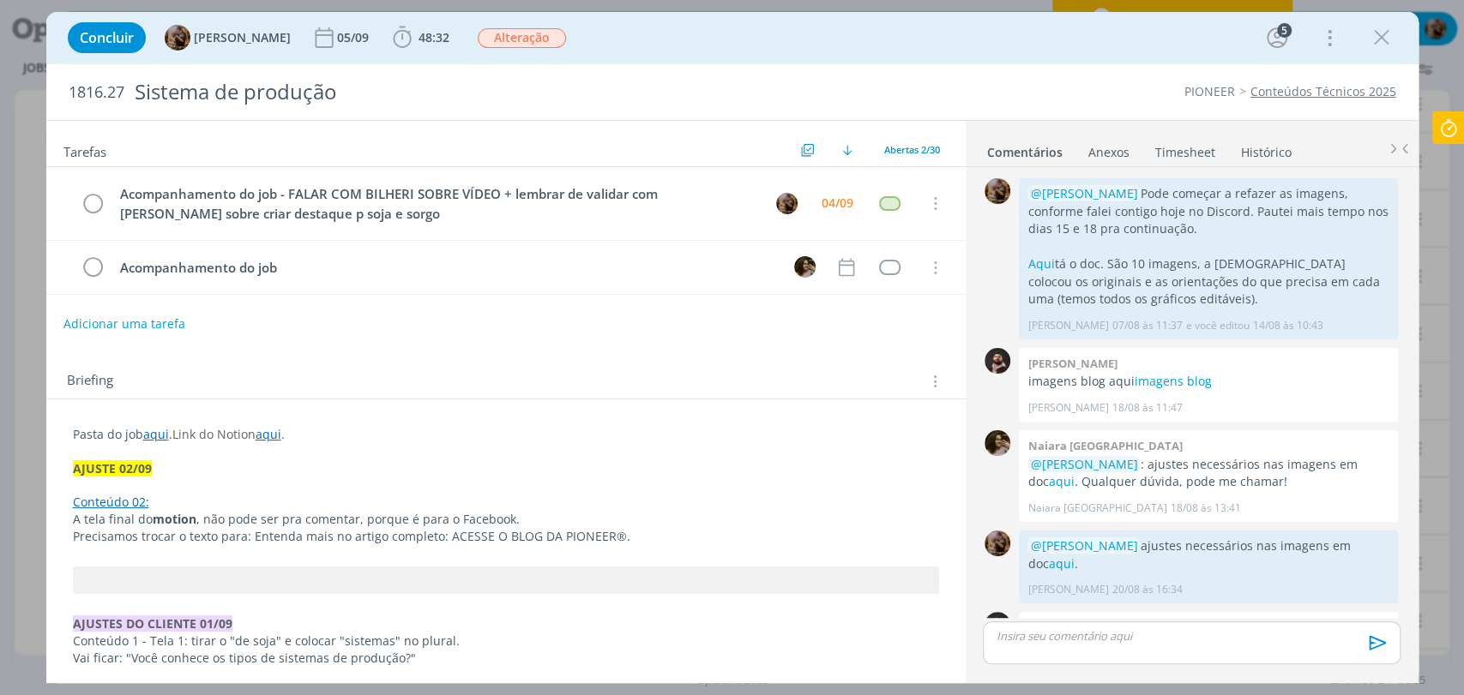
scroll to position [1767, 0]
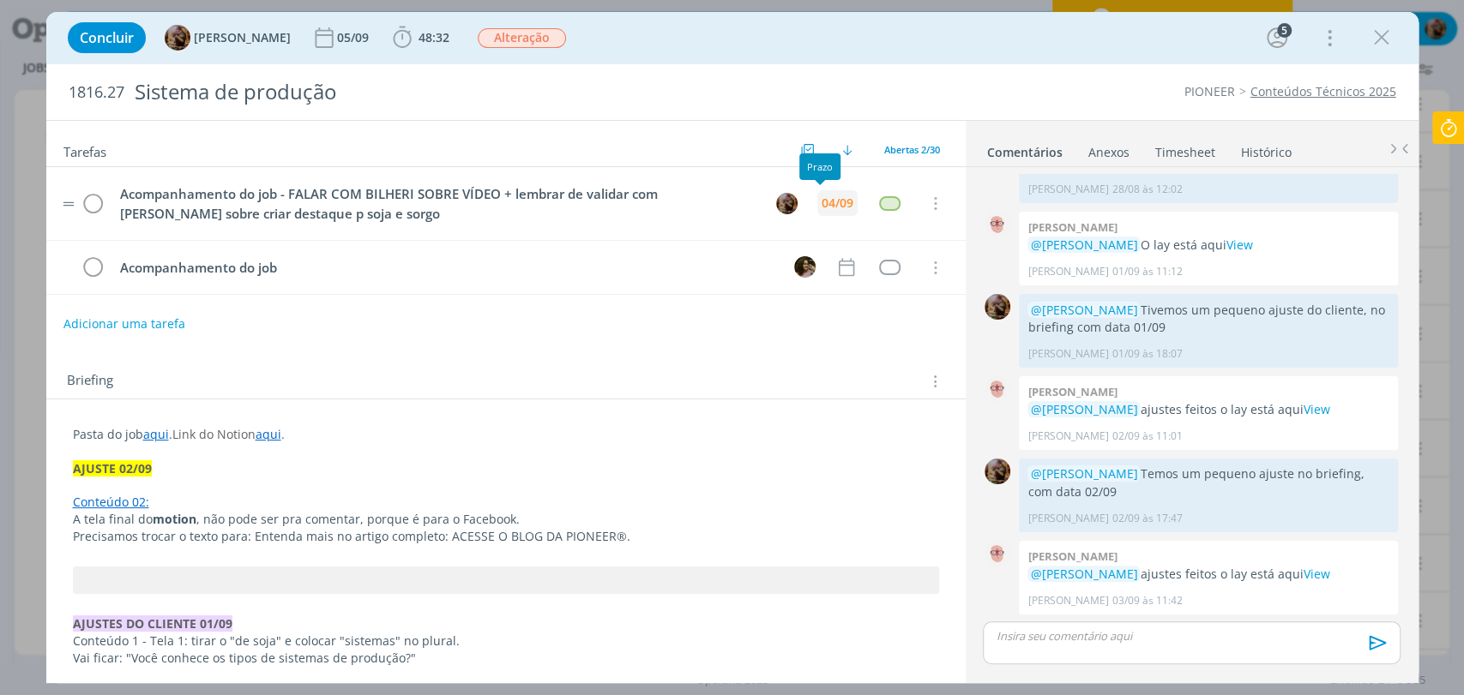
click at [821, 208] on div "04/09" at bounding box center [837, 203] width 32 height 12
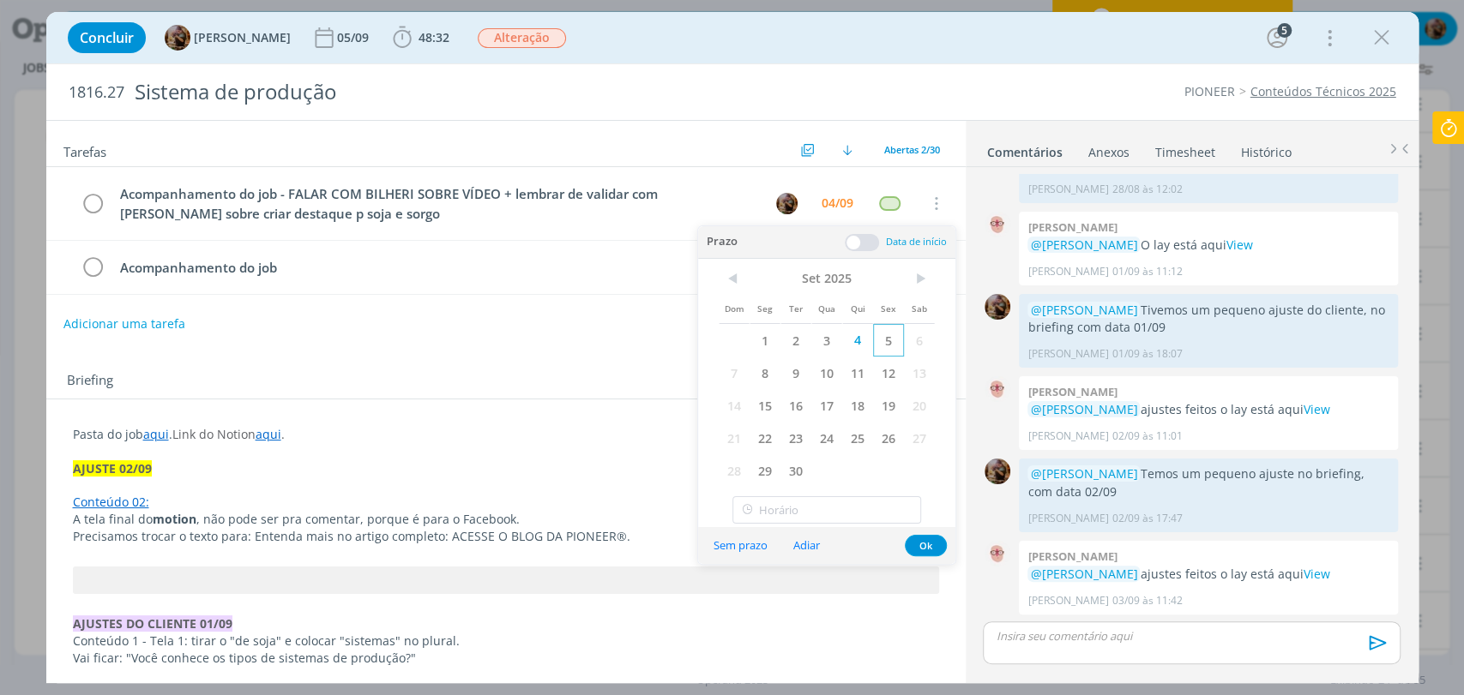
click at [886, 347] on span "5" at bounding box center [888, 340] width 31 height 33
click at [867, 503] on input "17:00" at bounding box center [826, 509] width 189 height 27
click at [800, 423] on div "12:00" at bounding box center [828, 418] width 191 height 31
type input "12:00"
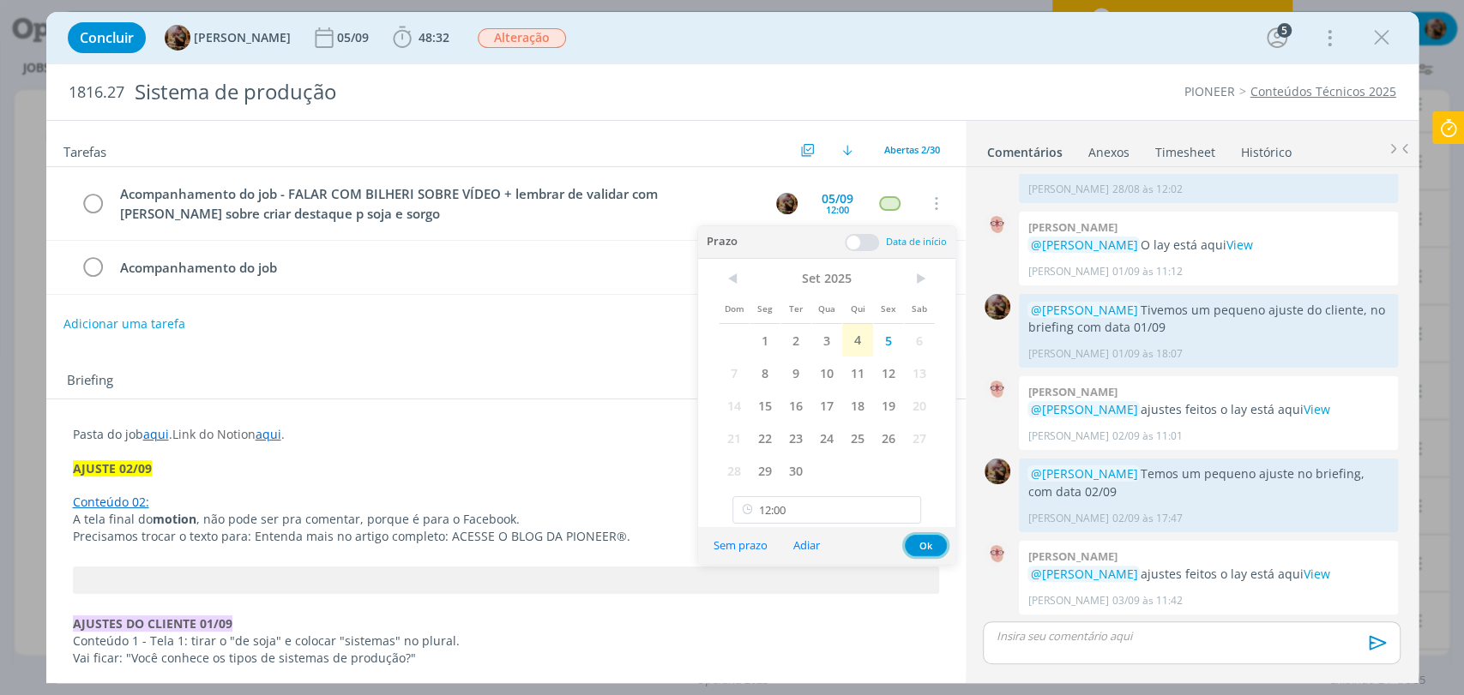
click at [923, 544] on button "Ok" at bounding box center [926, 545] width 42 height 21
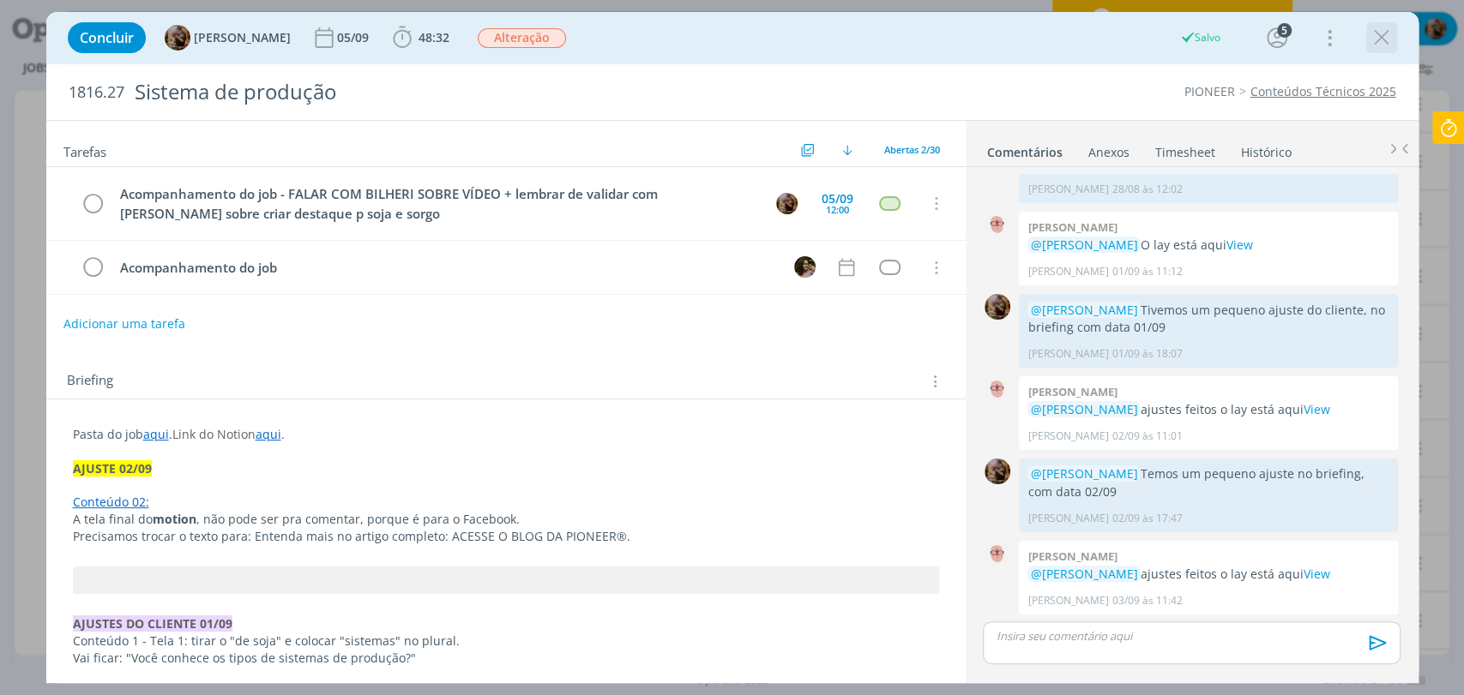
click at [1381, 38] on icon "dialog" at bounding box center [1382, 38] width 26 height 26
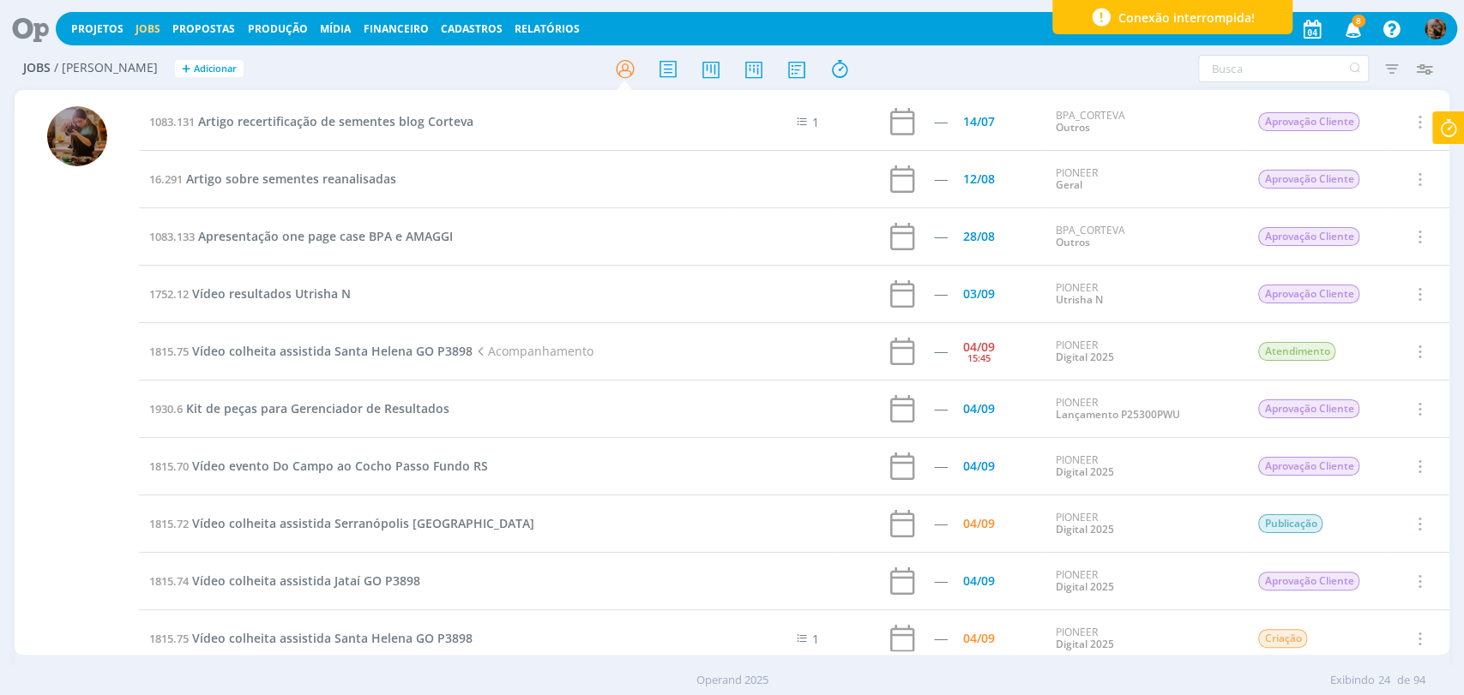
scroll to position [95, 0]
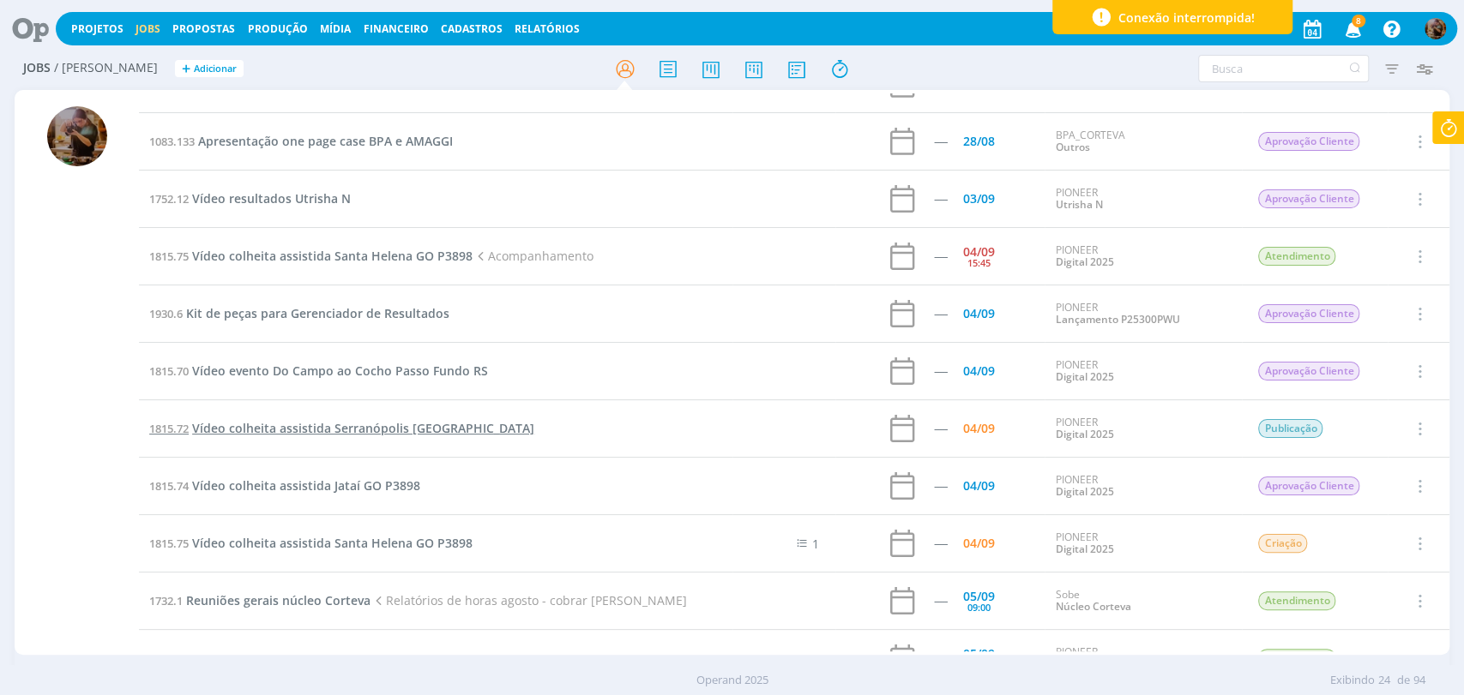
click at [417, 424] on span "Vídeo colheita assistida Serranópolis Goiás" at bounding box center [363, 428] width 342 height 16
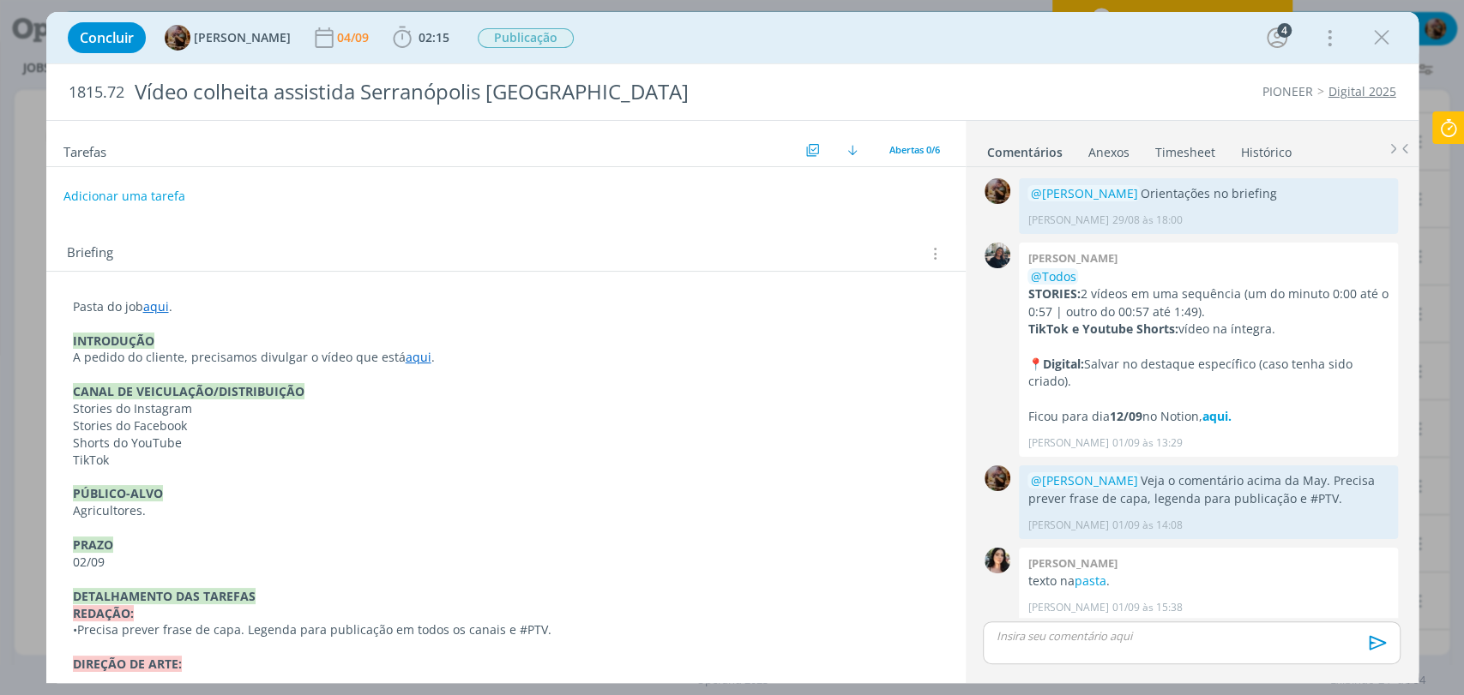
scroll to position [623, 0]
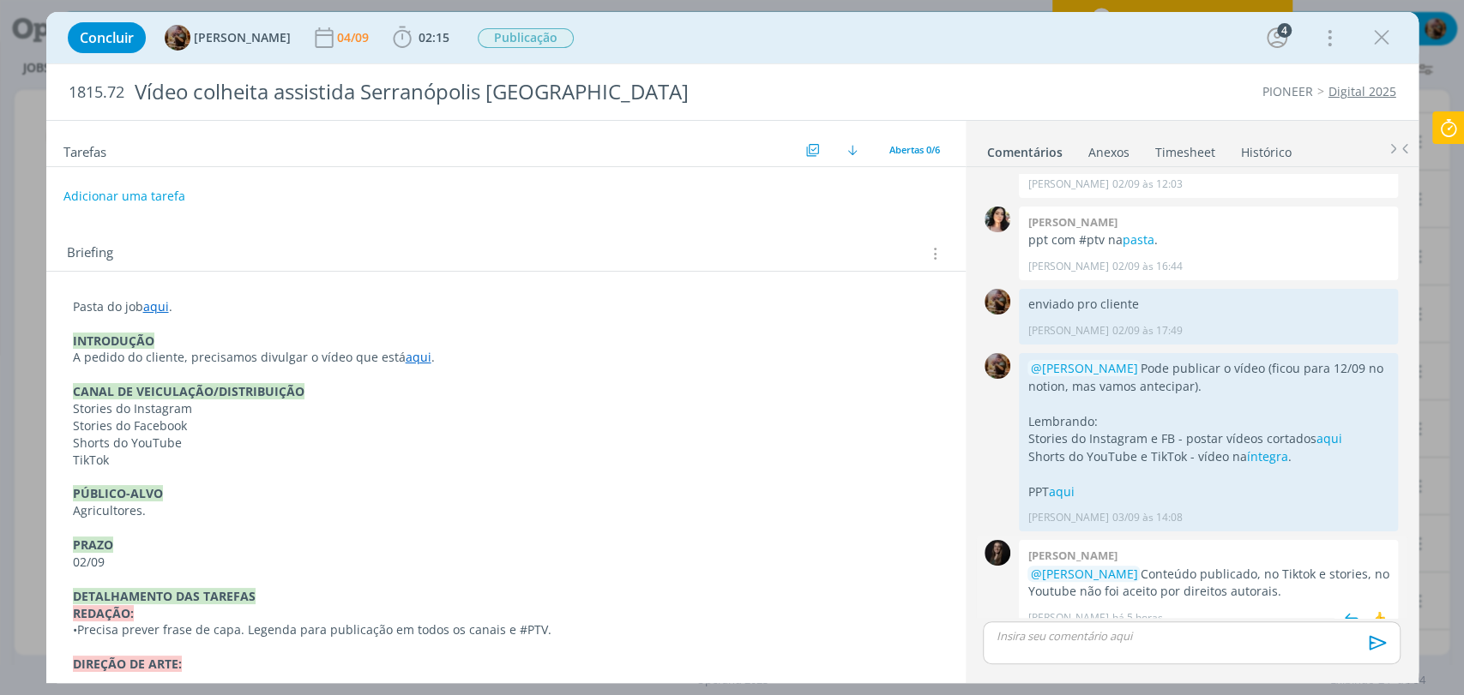
drag, startPoint x: 1156, startPoint y: 559, endPoint x: 1317, endPoint y: 569, distance: 161.5
click at [1317, 569] on p "@Amanda Rodrigues Conteúdo publicado, no Tiktok e stories, no Youtube não foi a…" at bounding box center [1208, 583] width 362 height 35
copy p "Conteúdo publicado, no Tiktok e stories, no Youtube não foi aceito por direitos…"
click at [1146, 633] on p "dialog" at bounding box center [1190, 636] width 389 height 15
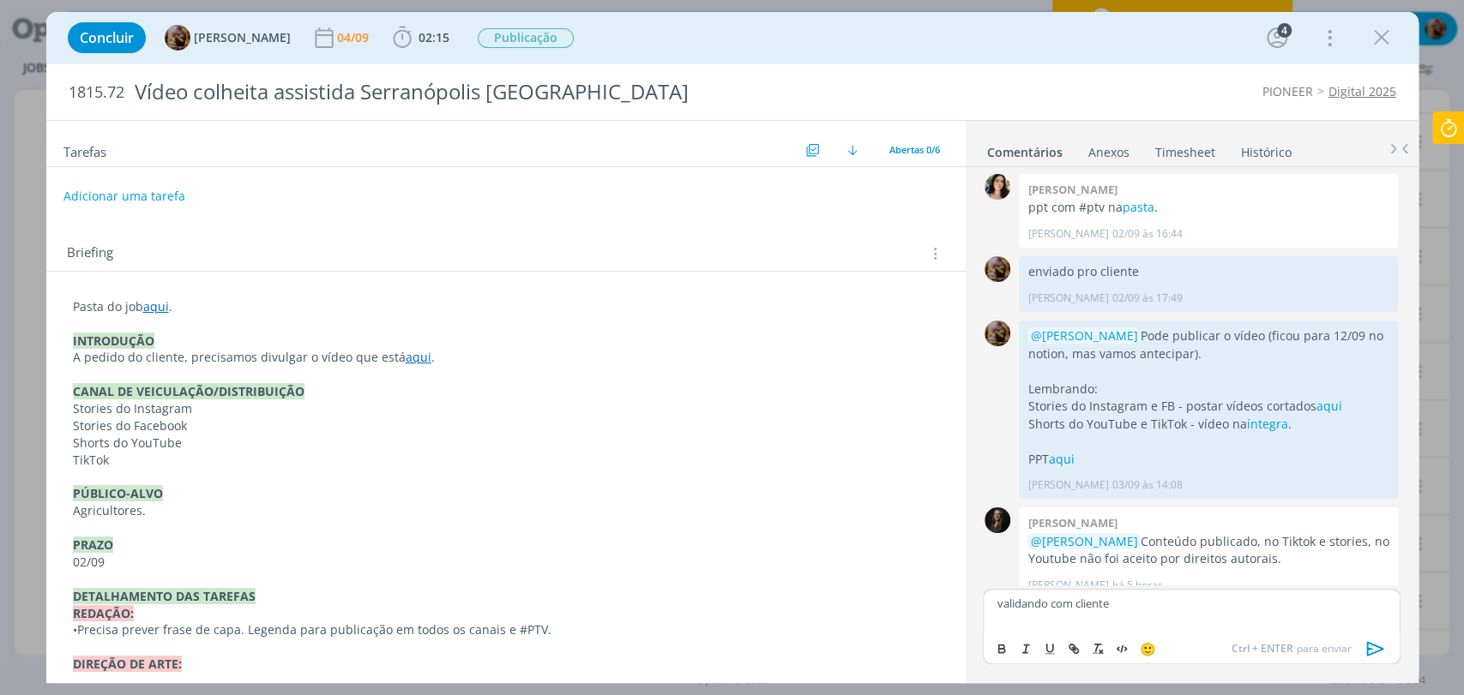
click at [1372, 650] on icon "dialog" at bounding box center [1376, 649] width 26 height 26
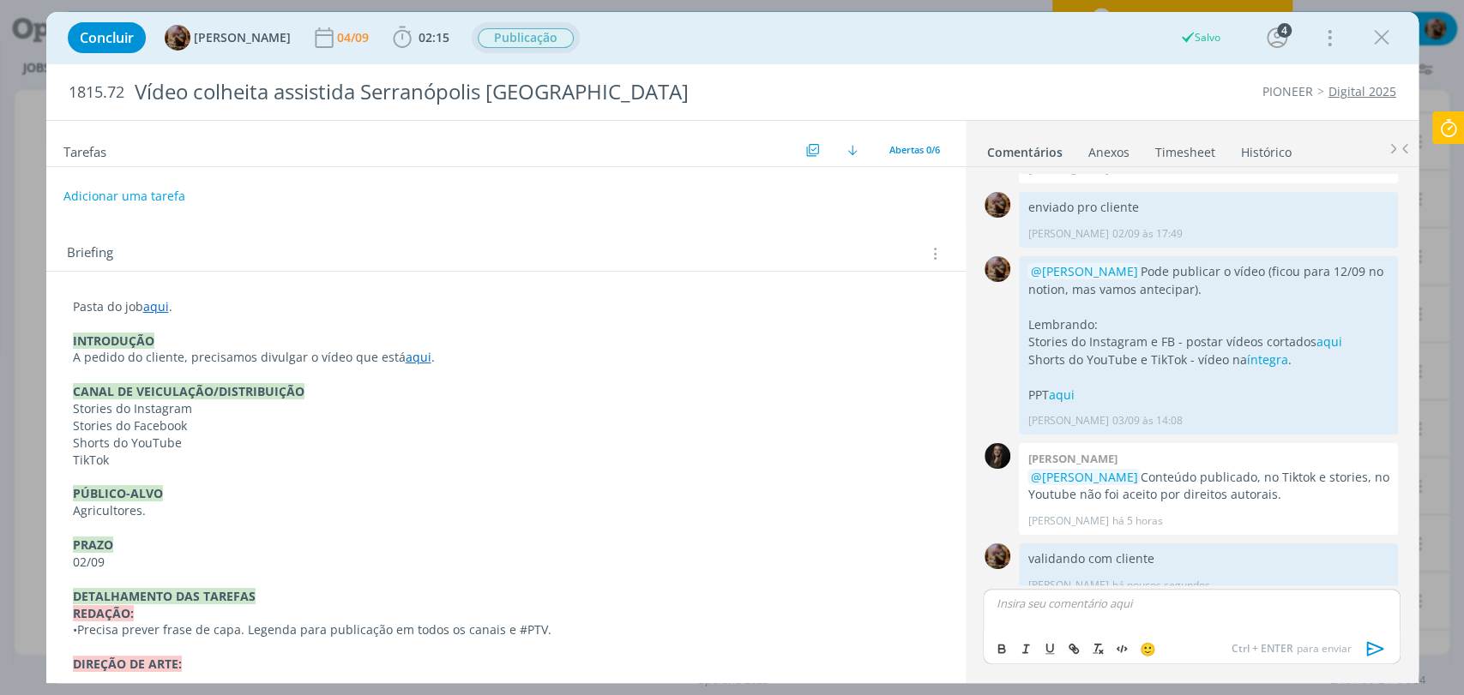
click at [535, 42] on span "Publicação" at bounding box center [526, 38] width 96 height 20
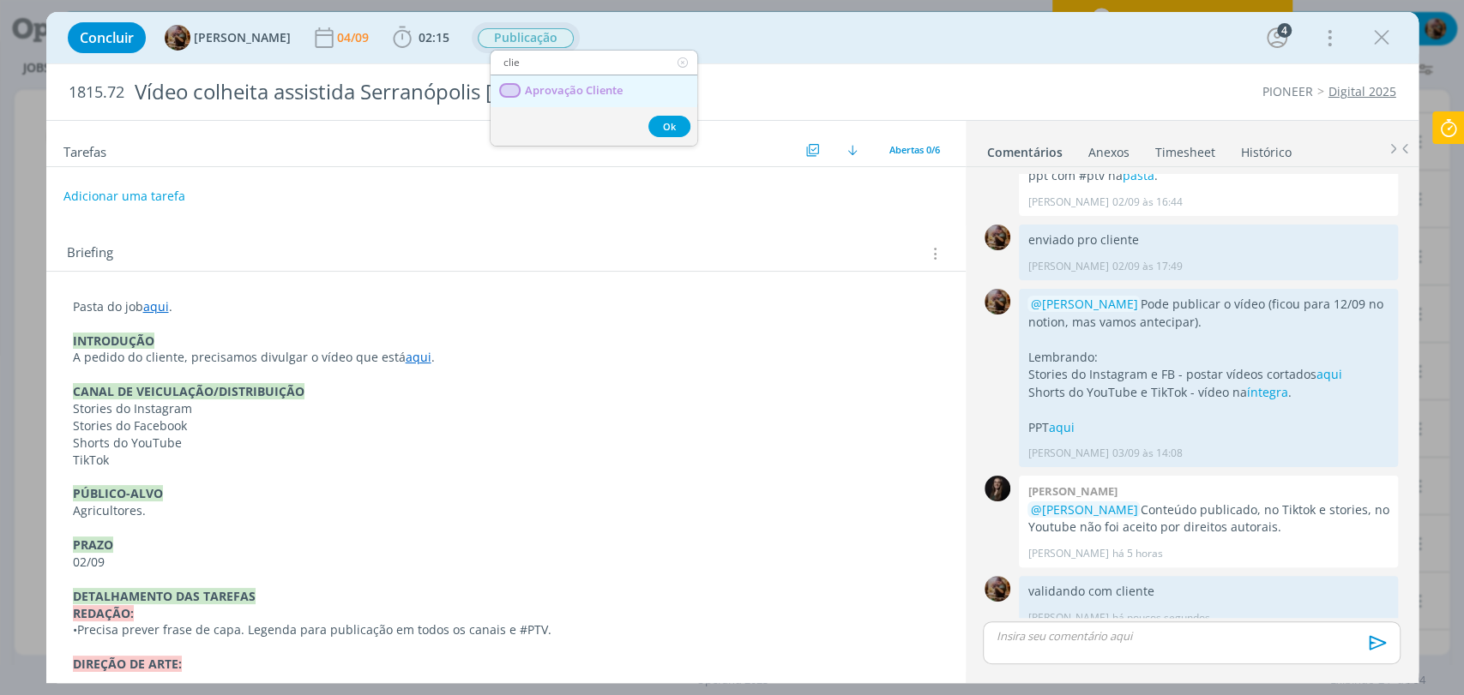
type input "clie"
click at [576, 84] on span "Aprovação Cliente" at bounding box center [573, 91] width 98 height 14
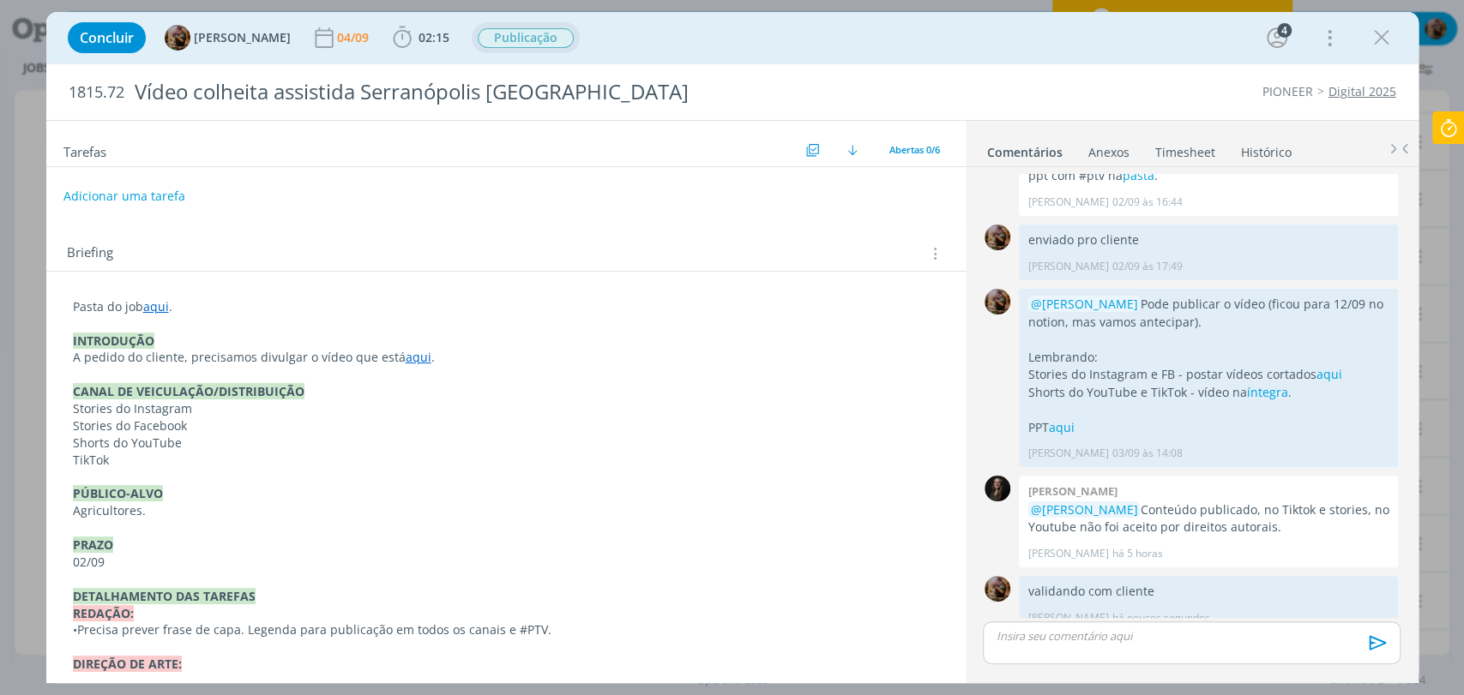
click at [1206, 146] on link "Timesheet" at bounding box center [1185, 148] width 62 height 25
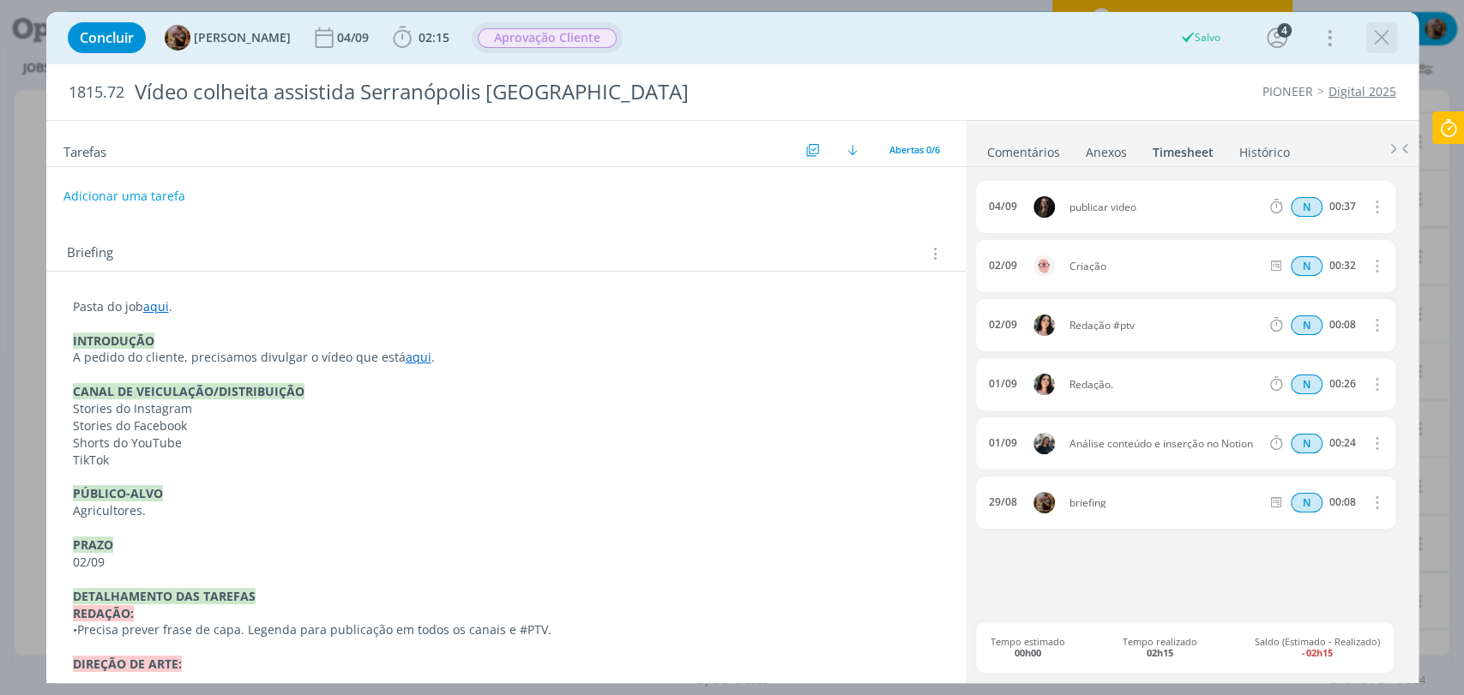
click at [1385, 44] on icon "dialog" at bounding box center [1382, 38] width 26 height 26
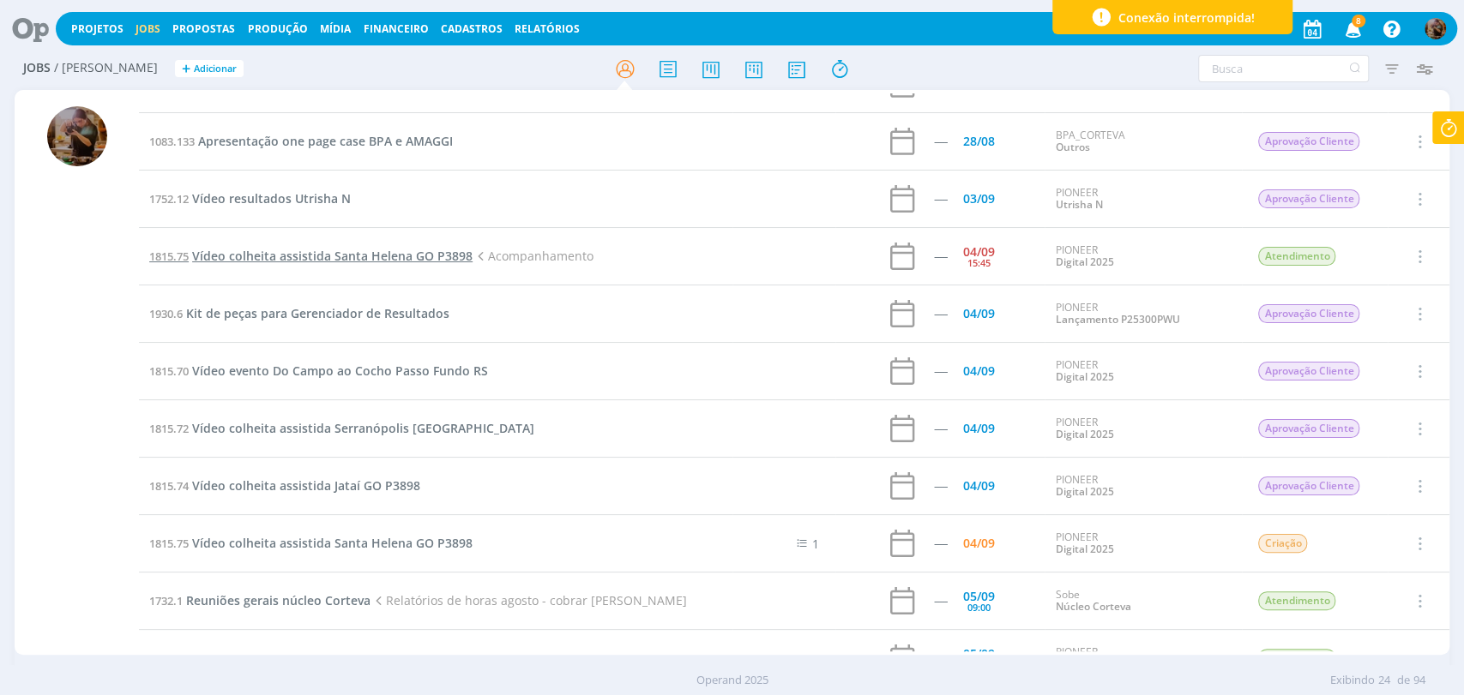
click at [358, 253] on span "Vídeo colheita assistida Santa Helena GO P3898" at bounding box center [332, 256] width 280 height 16
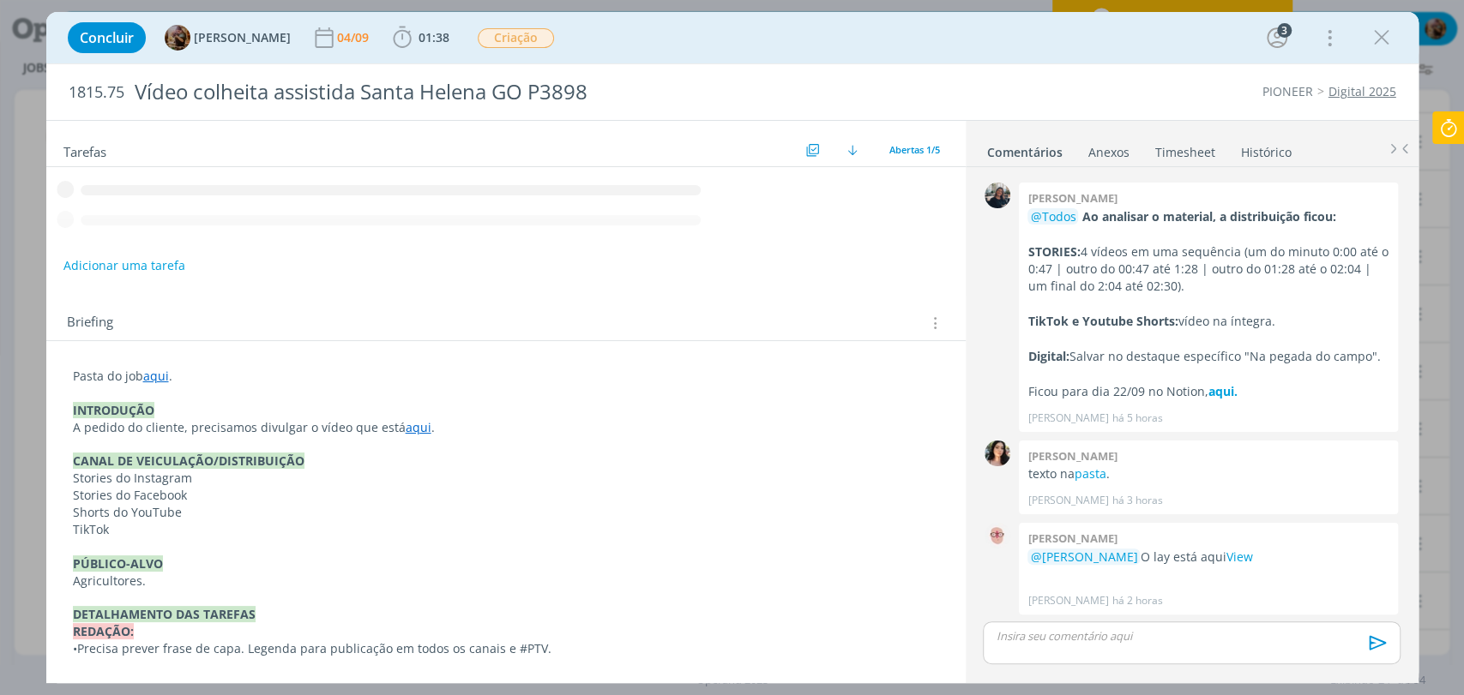
scroll to position [142, 0]
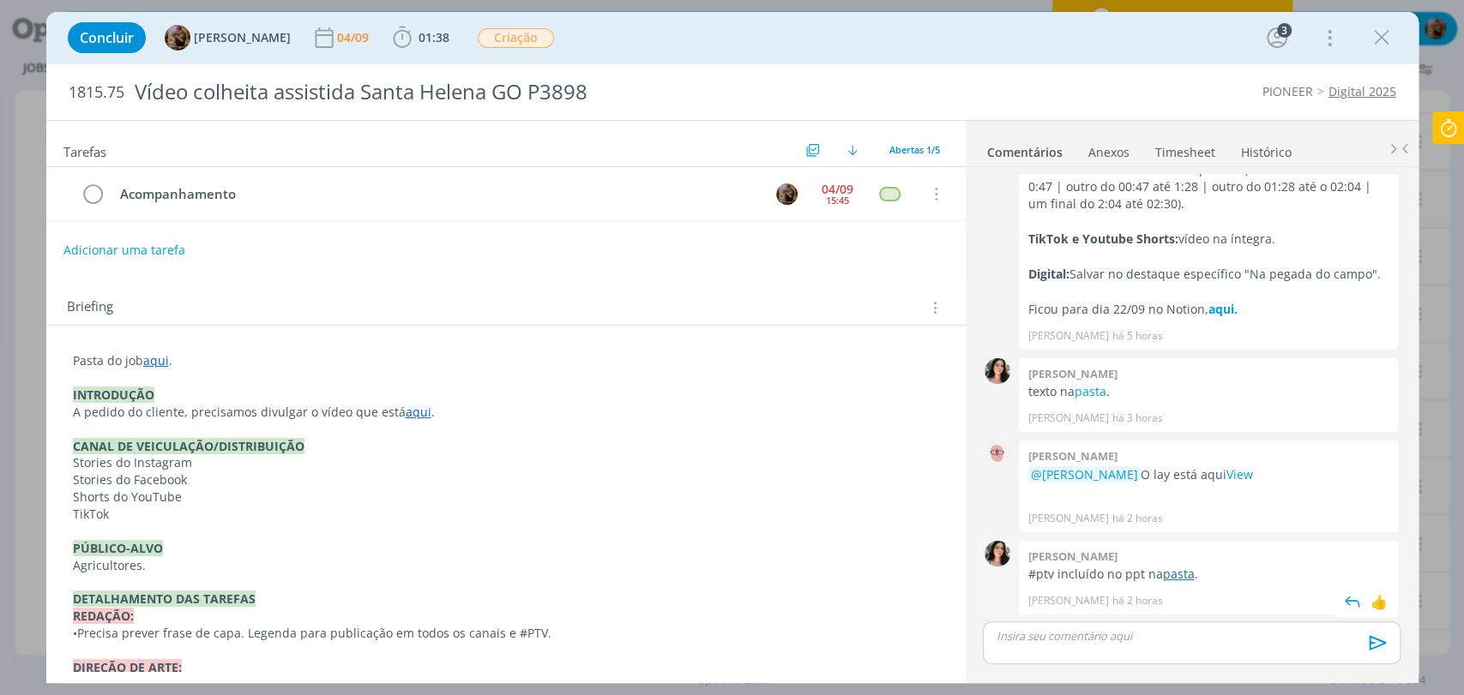
click at [1177, 566] on link "pasta" at bounding box center [1178, 574] width 32 height 16
click at [532, 33] on span "Criação" at bounding box center [516, 38] width 76 height 20
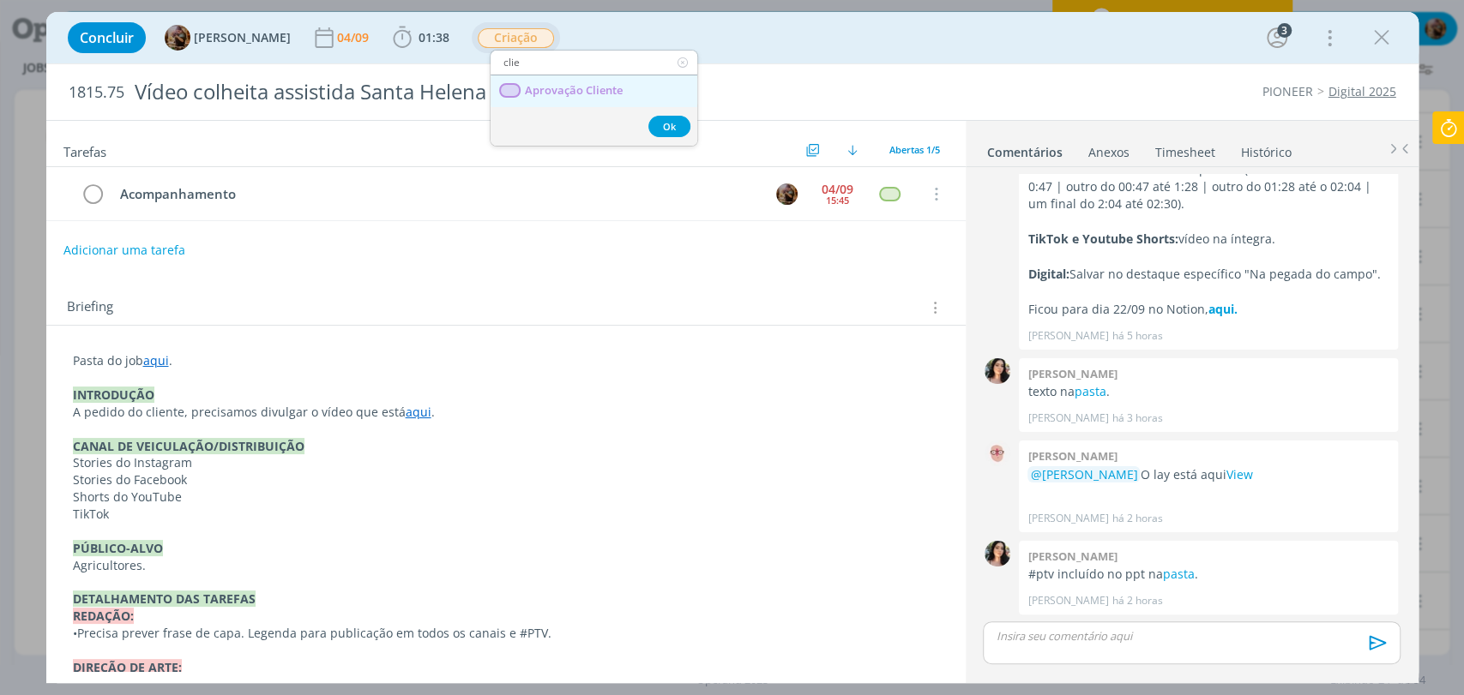
type input "clie"
click at [557, 81] on Cliente "Aprovação Cliente" at bounding box center [593, 91] width 207 height 32
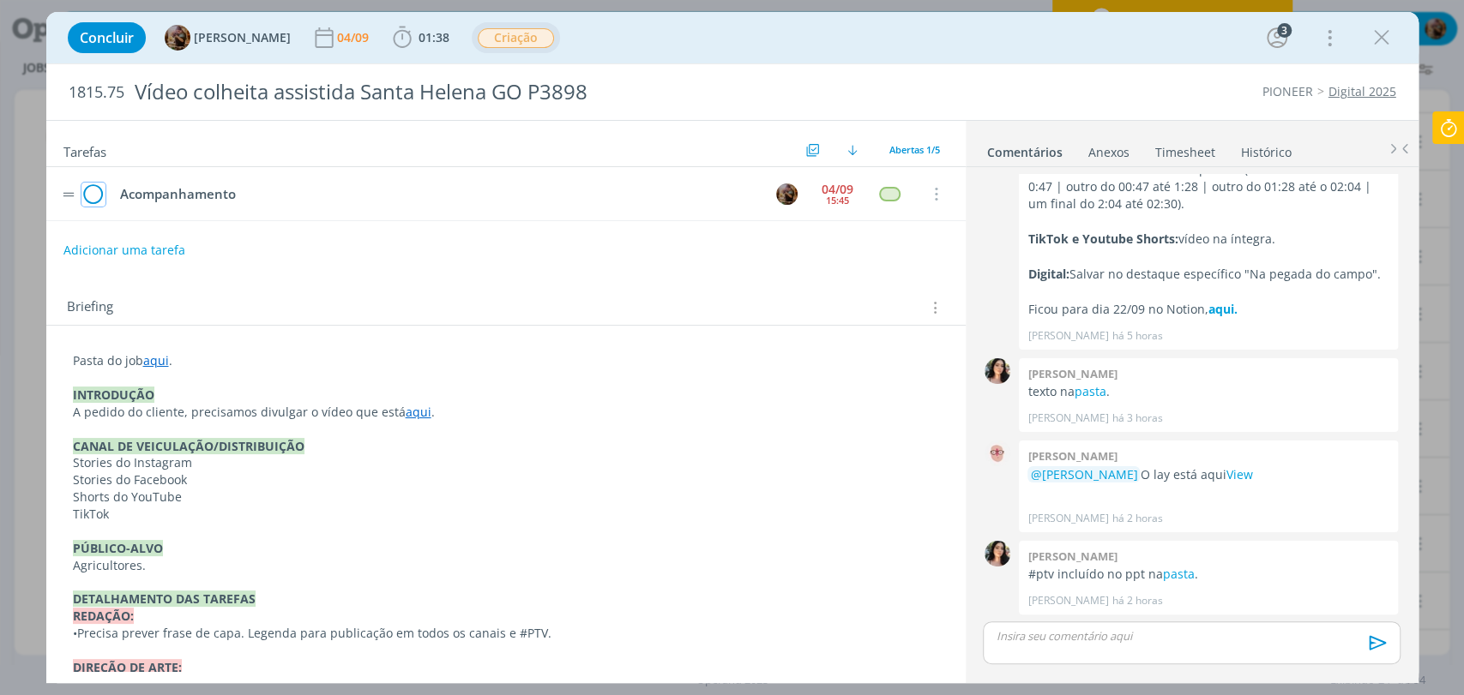
click at [97, 192] on icon "dialog" at bounding box center [93, 195] width 24 height 26
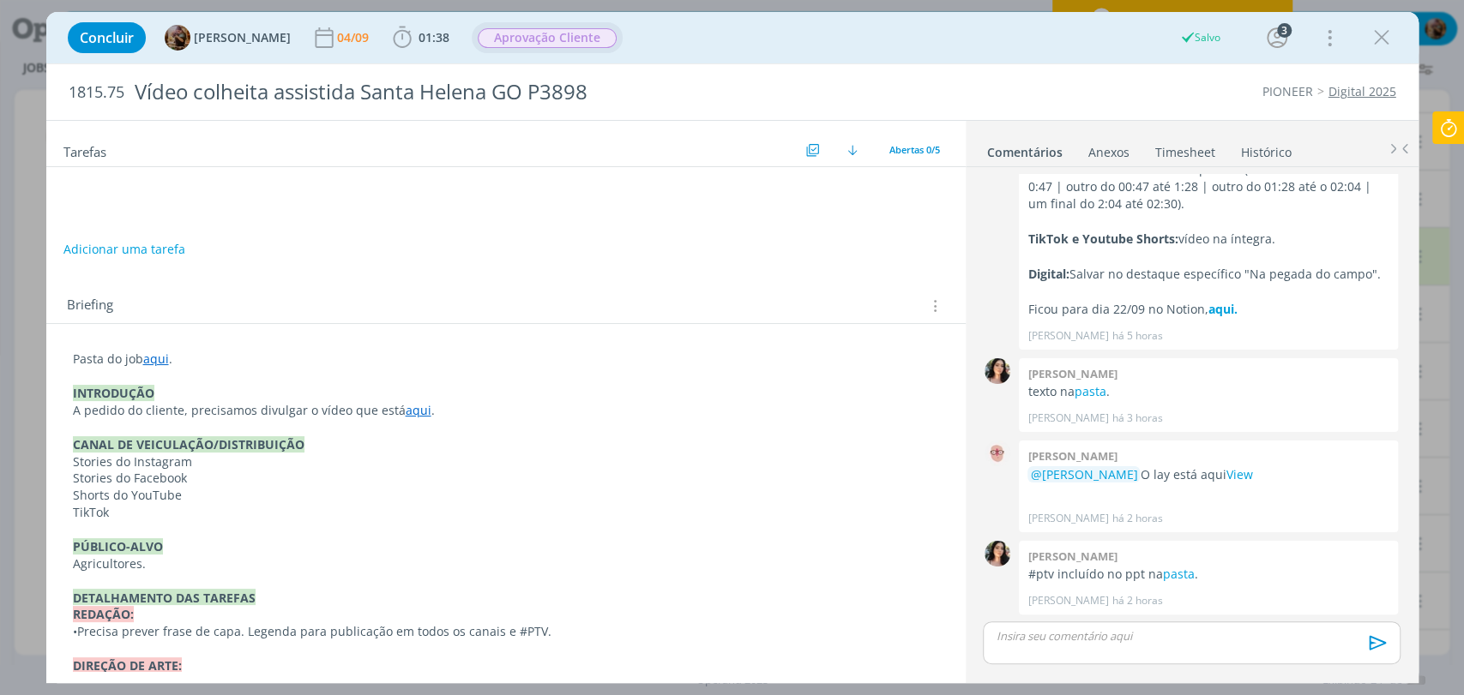
click at [1150, 643] on p "dialog" at bounding box center [1190, 636] width 389 height 15
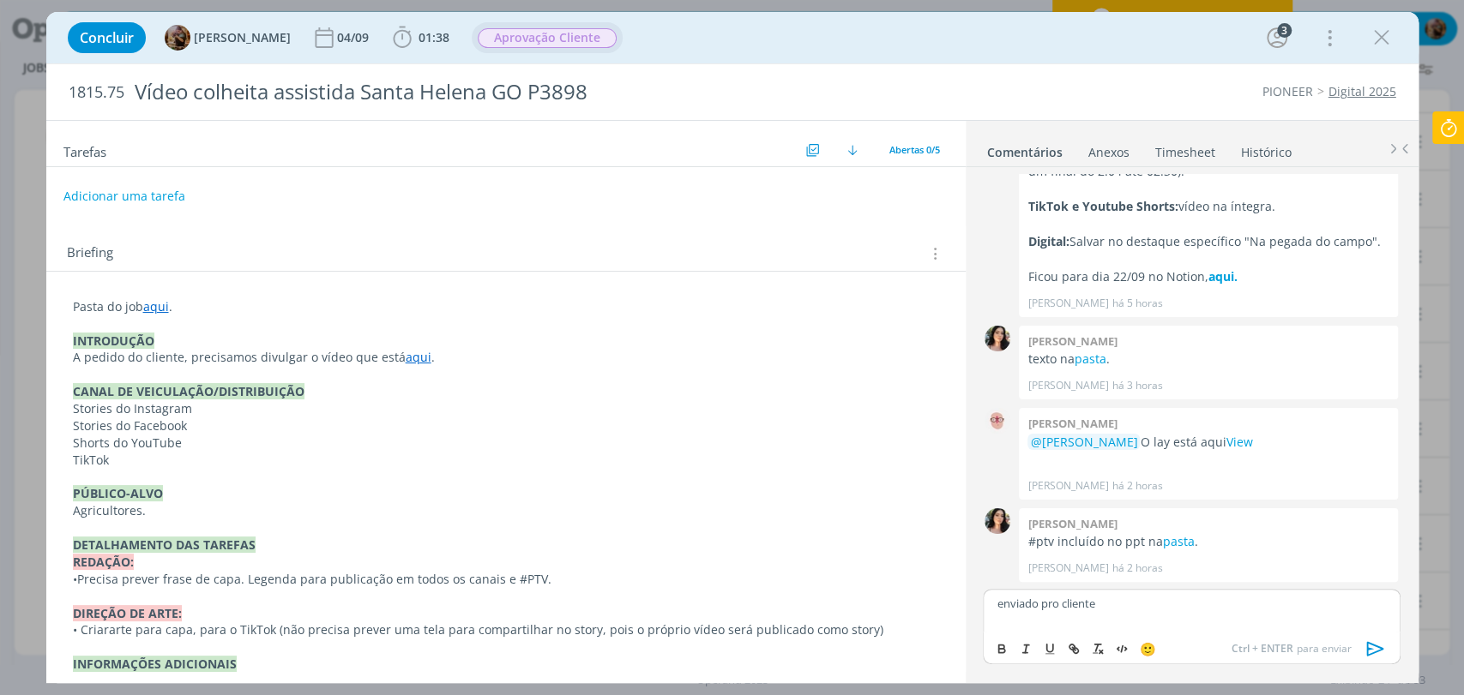
click at [1376, 647] on icon "dialog" at bounding box center [1376, 649] width 26 height 26
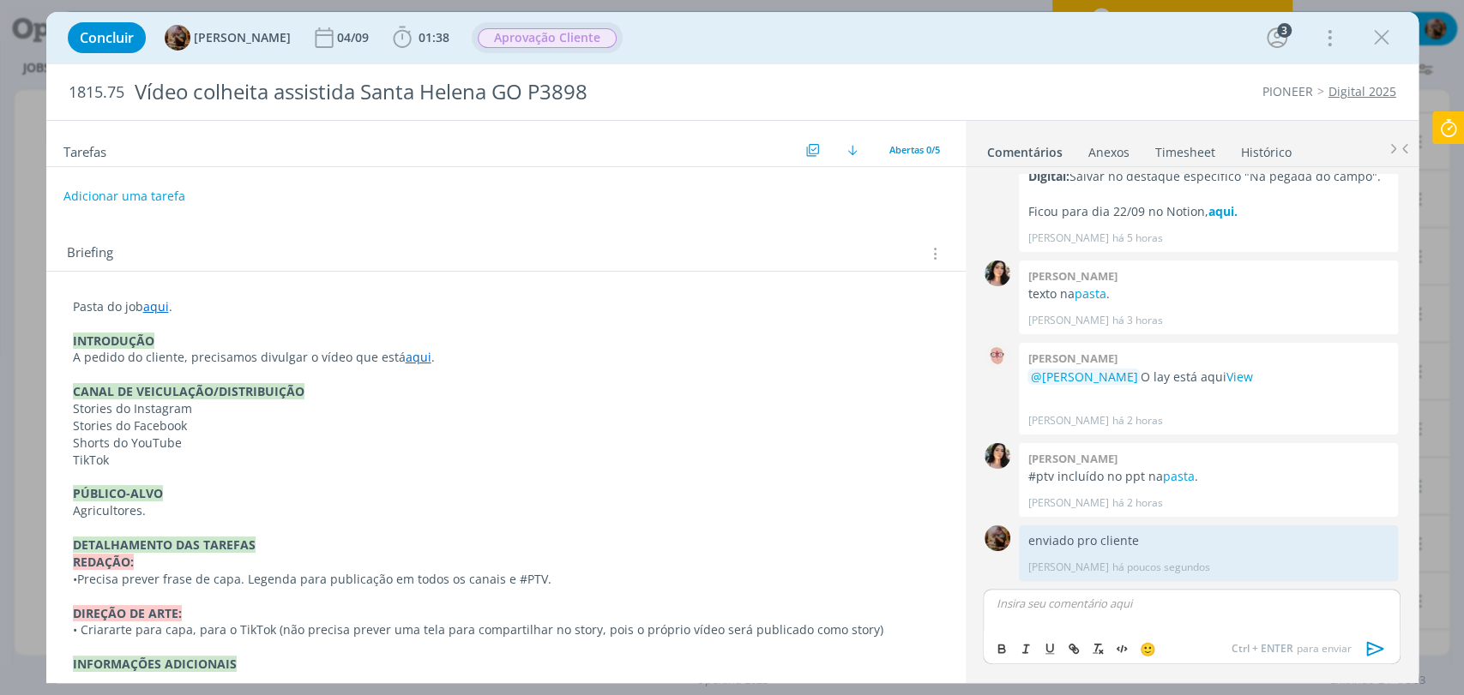
click at [1173, 145] on link "Timesheet" at bounding box center [1185, 148] width 62 height 25
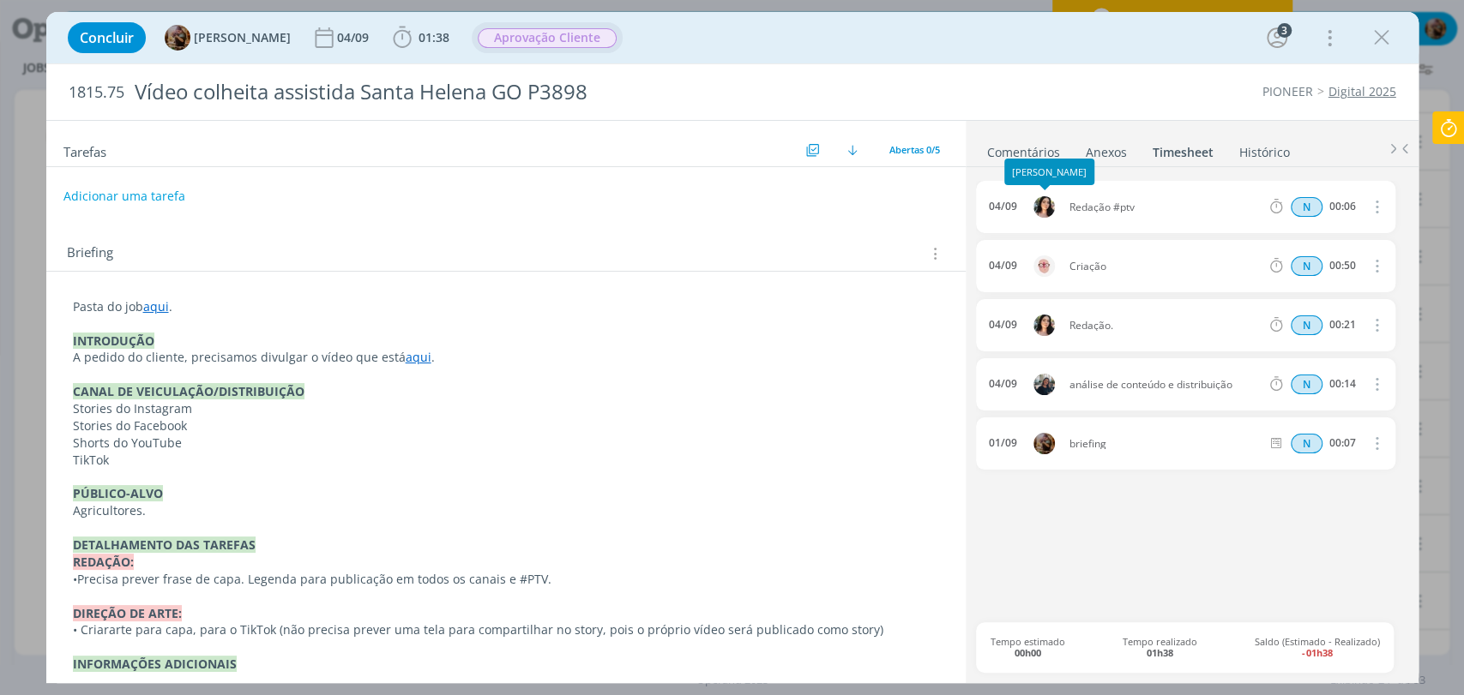
click at [1017, 150] on link "Comentários" at bounding box center [1023, 148] width 75 height 25
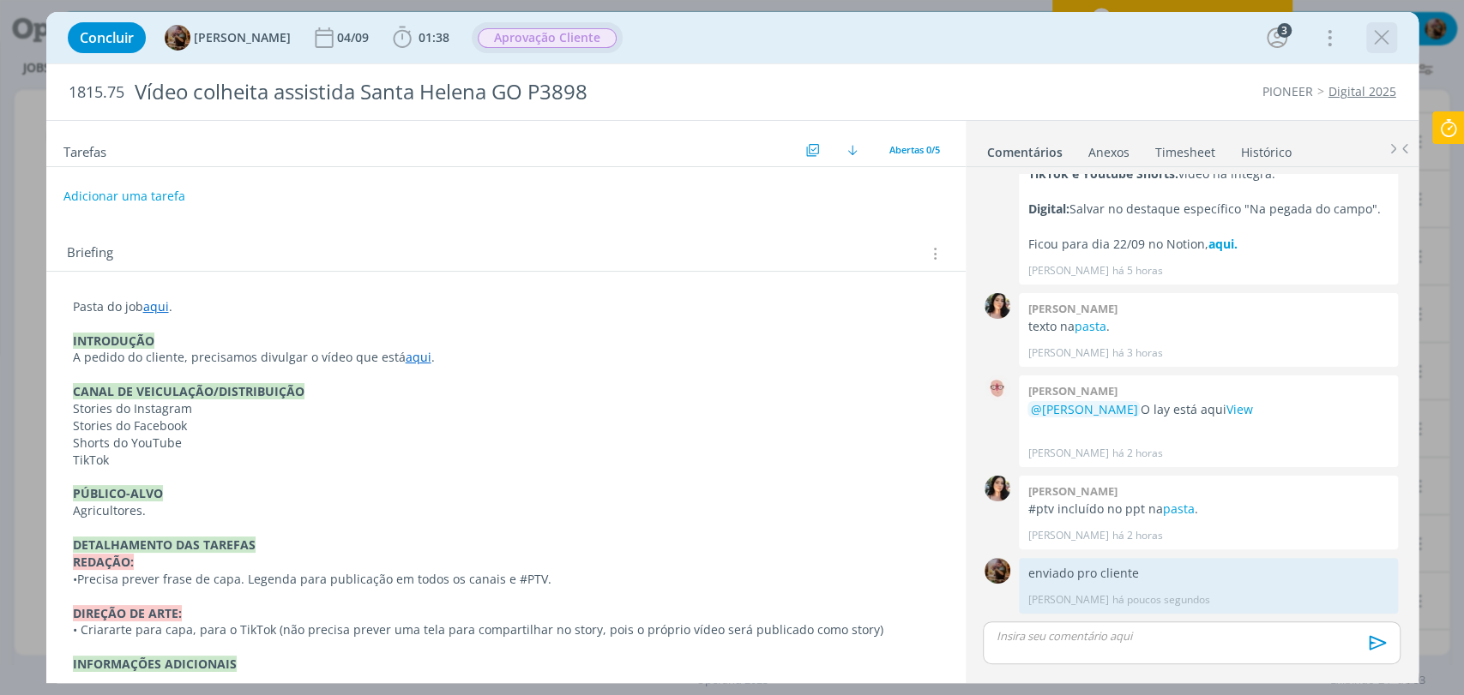
click at [1381, 35] on icon "dialog" at bounding box center [1382, 38] width 26 height 26
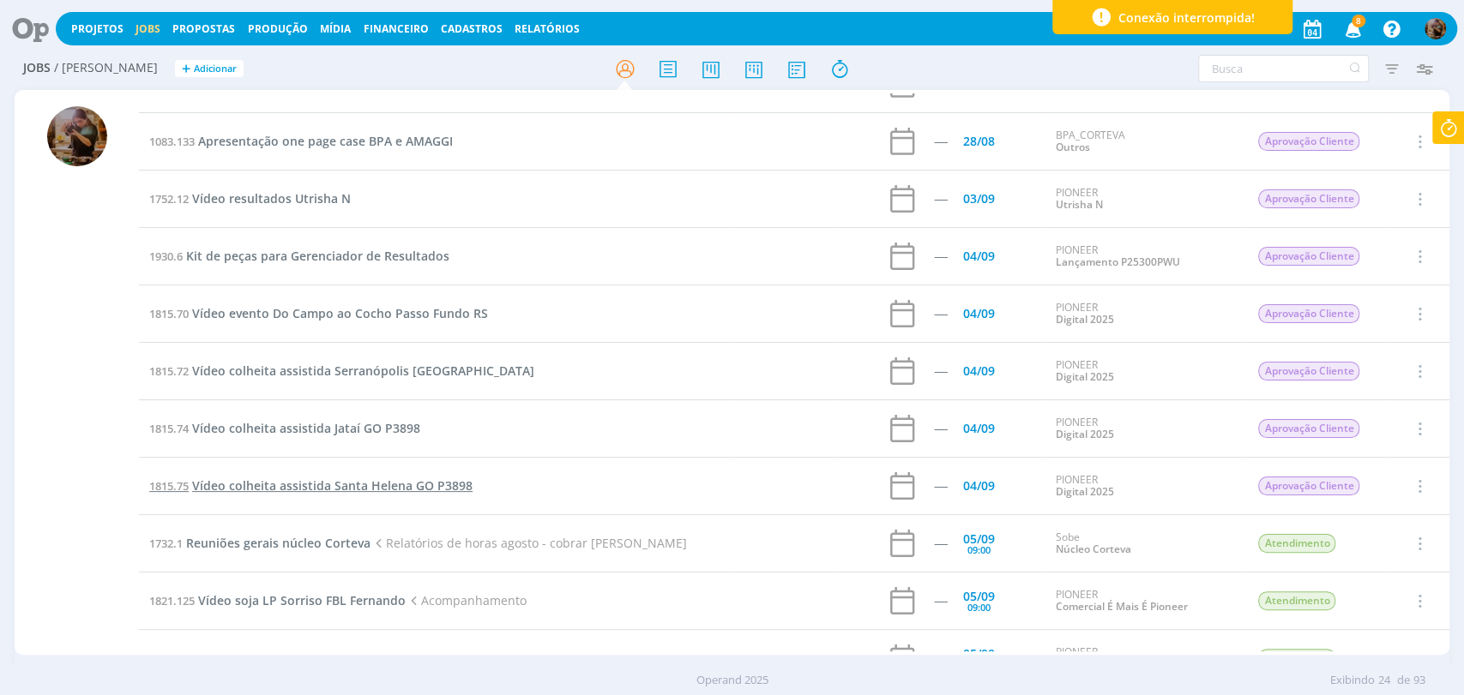
click at [411, 478] on span "Vídeo colheita assistida Santa Helena GO P3898" at bounding box center [332, 486] width 280 height 16
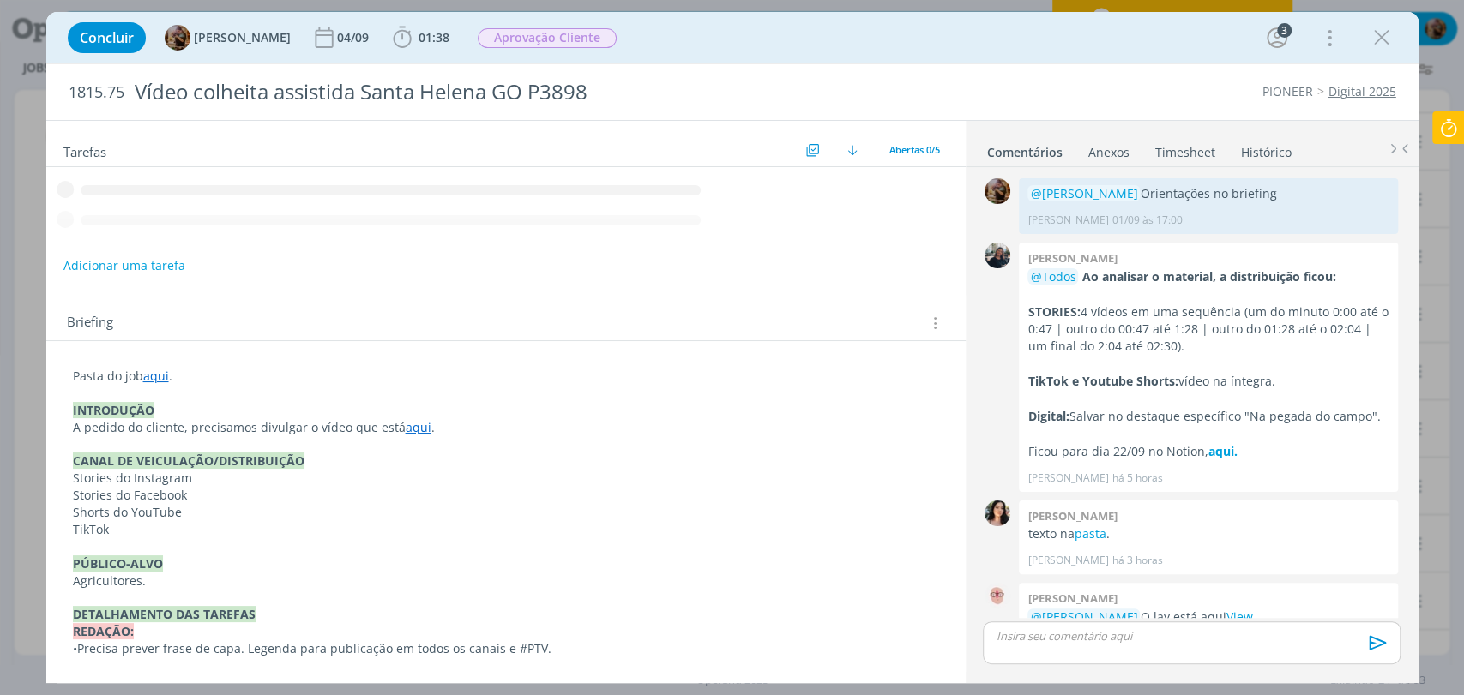
scroll to position [207, 0]
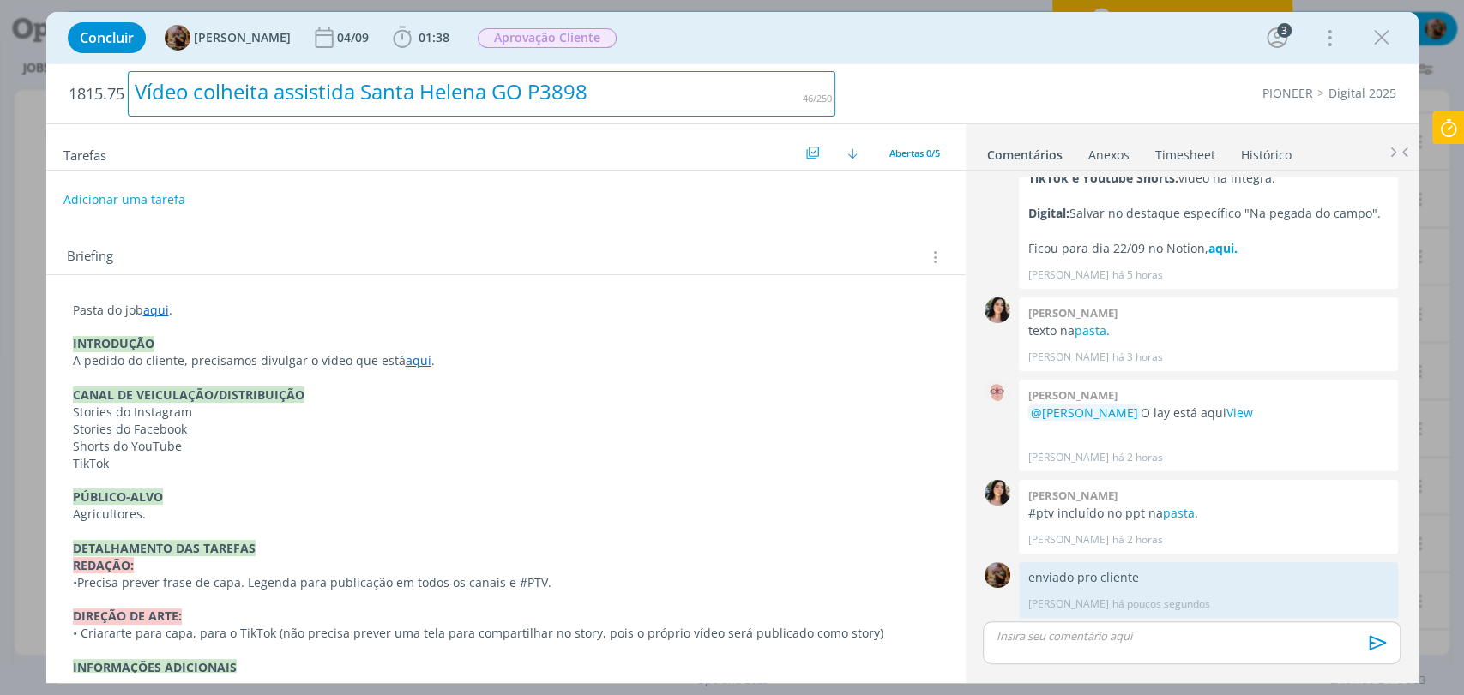
click at [479, 85] on div "Vídeo colheita assistida Santa Helena GO P3898" at bounding box center [482, 93] width 708 height 45
copy div "Vídeo colheita assistida Santa Helena GO P3898"
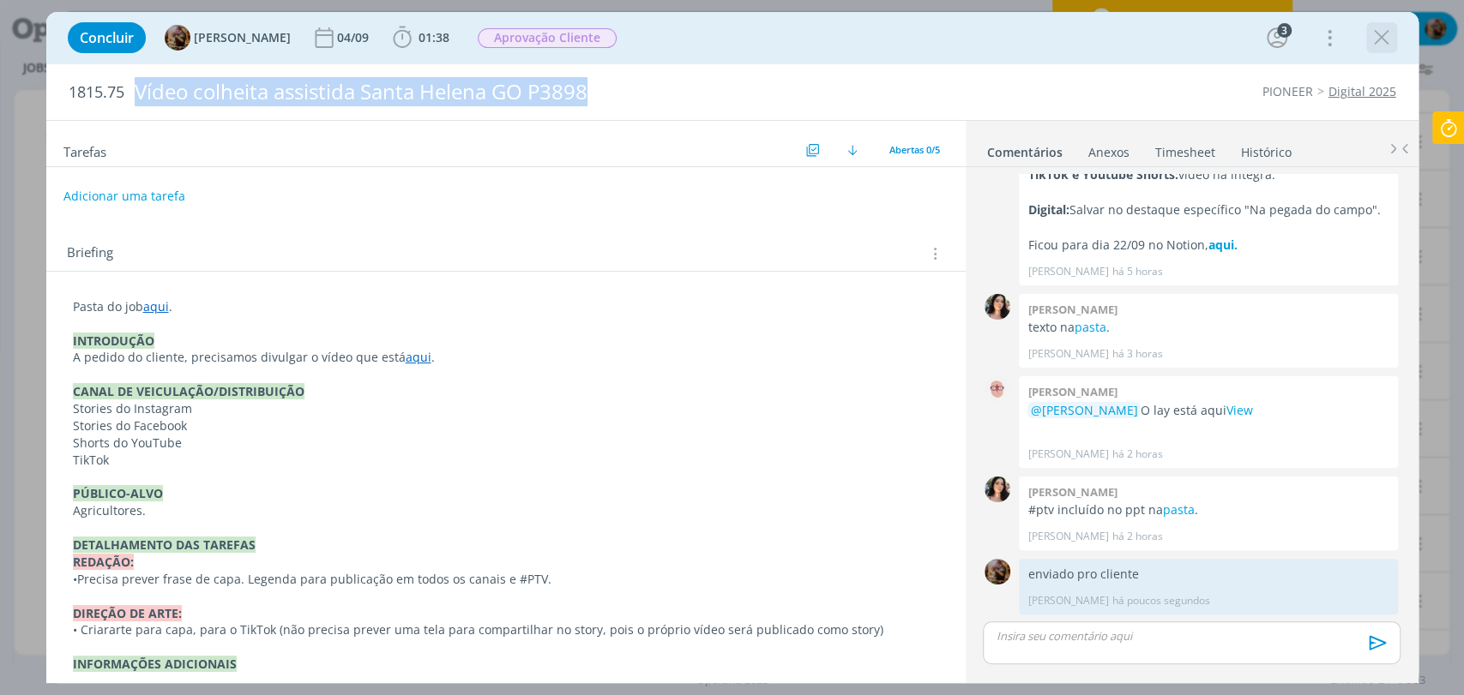
click at [1383, 39] on icon "dialog" at bounding box center [1382, 38] width 26 height 26
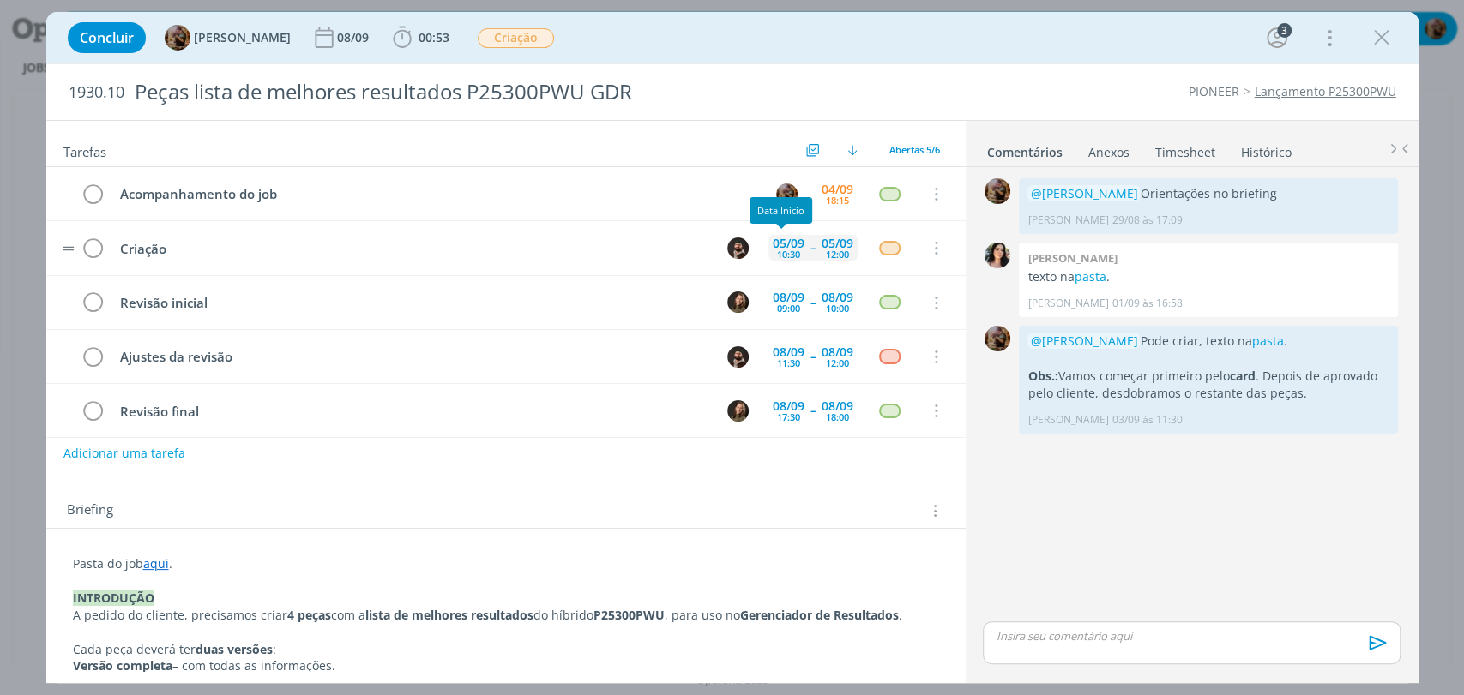
click at [788, 243] on div "05/09" at bounding box center [789, 244] width 32 height 12
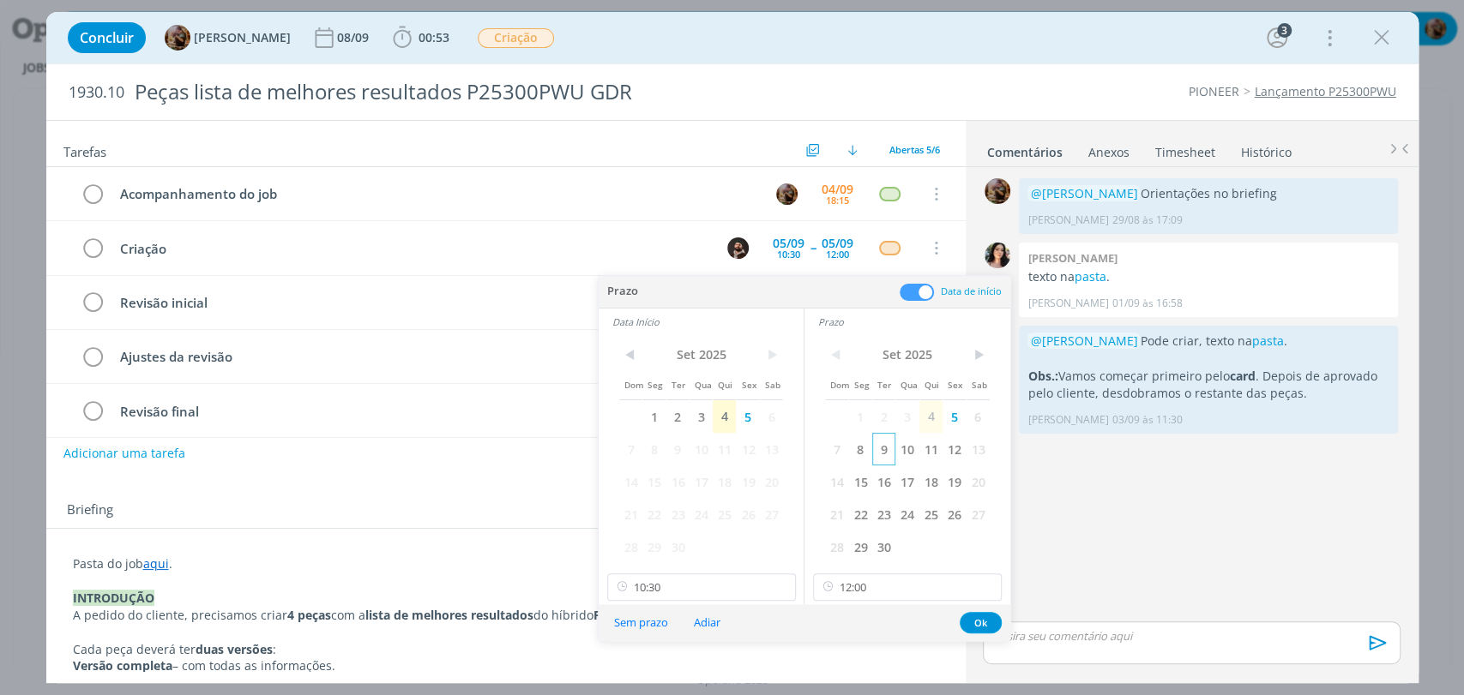
click at [876, 454] on span "9" at bounding box center [883, 449] width 23 height 33
click at [679, 454] on span "9" at bounding box center [677, 449] width 23 height 33
click at [668, 590] on input "10:30" at bounding box center [701, 587] width 189 height 27
click at [652, 450] on div "09:00" at bounding box center [702, 451] width 191 height 31
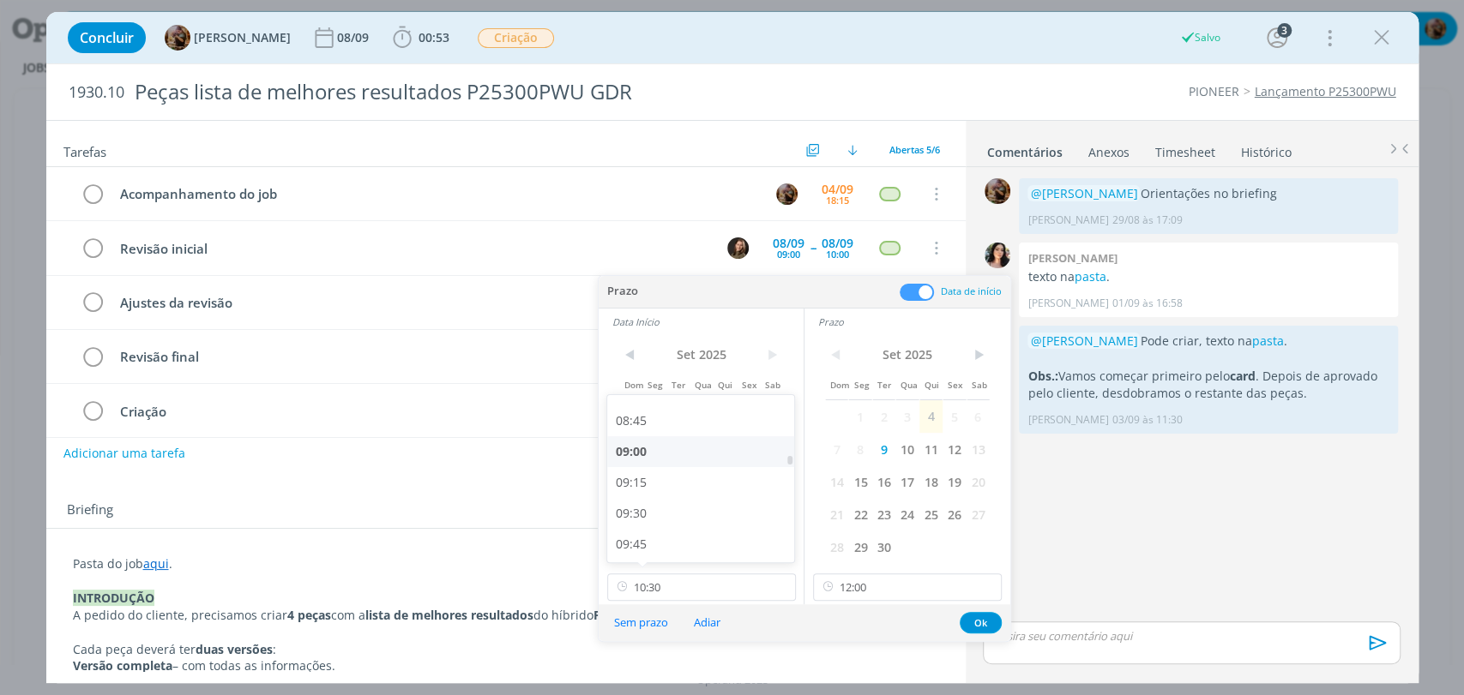
type input "09:00"
click at [876, 581] on input "12:00" at bounding box center [907, 587] width 189 height 27
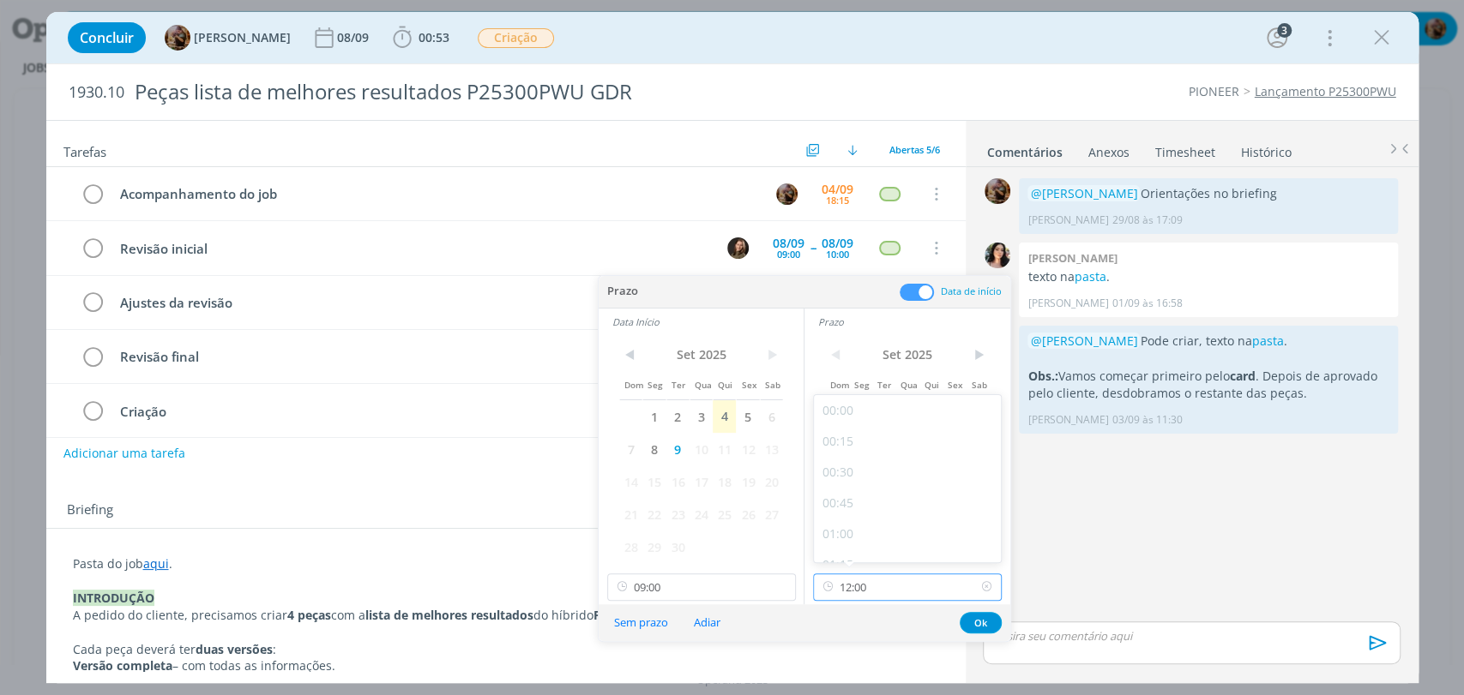
scroll to position [1351, 0]
click at [847, 415] on div "11:00" at bounding box center [909, 417] width 191 height 31
type input "11:00"
click at [989, 616] on button "Ok" at bounding box center [981, 622] width 42 height 21
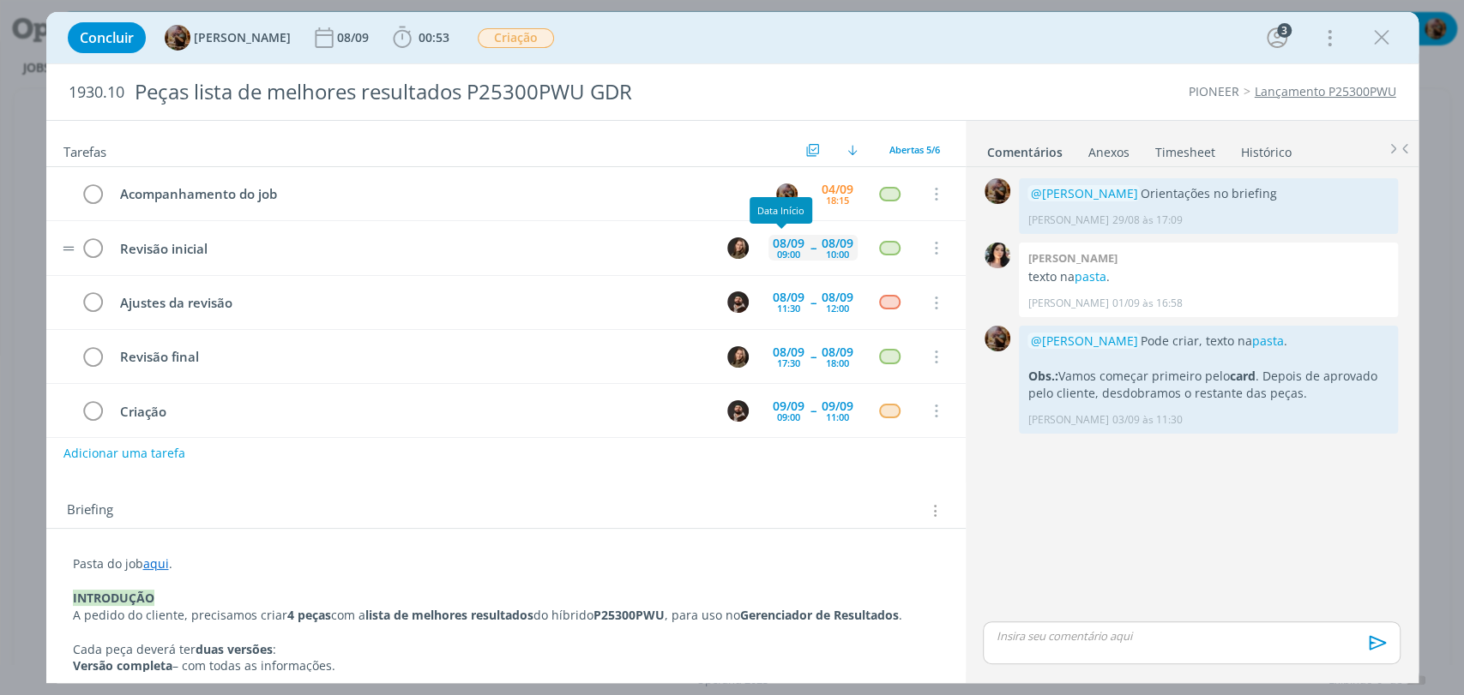
click at [773, 238] on div "08/09" at bounding box center [789, 244] width 32 height 12
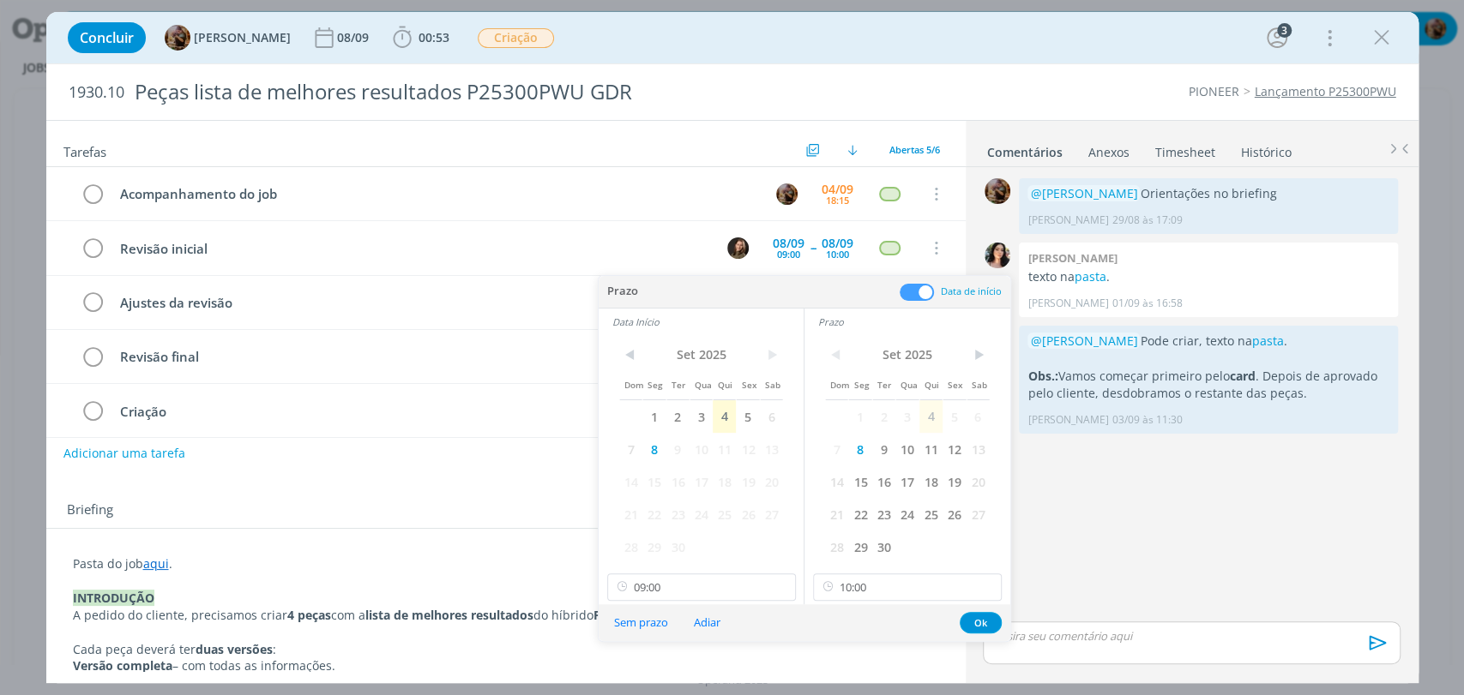
click at [650, 623] on button "Sem prazo" at bounding box center [641, 622] width 76 height 23
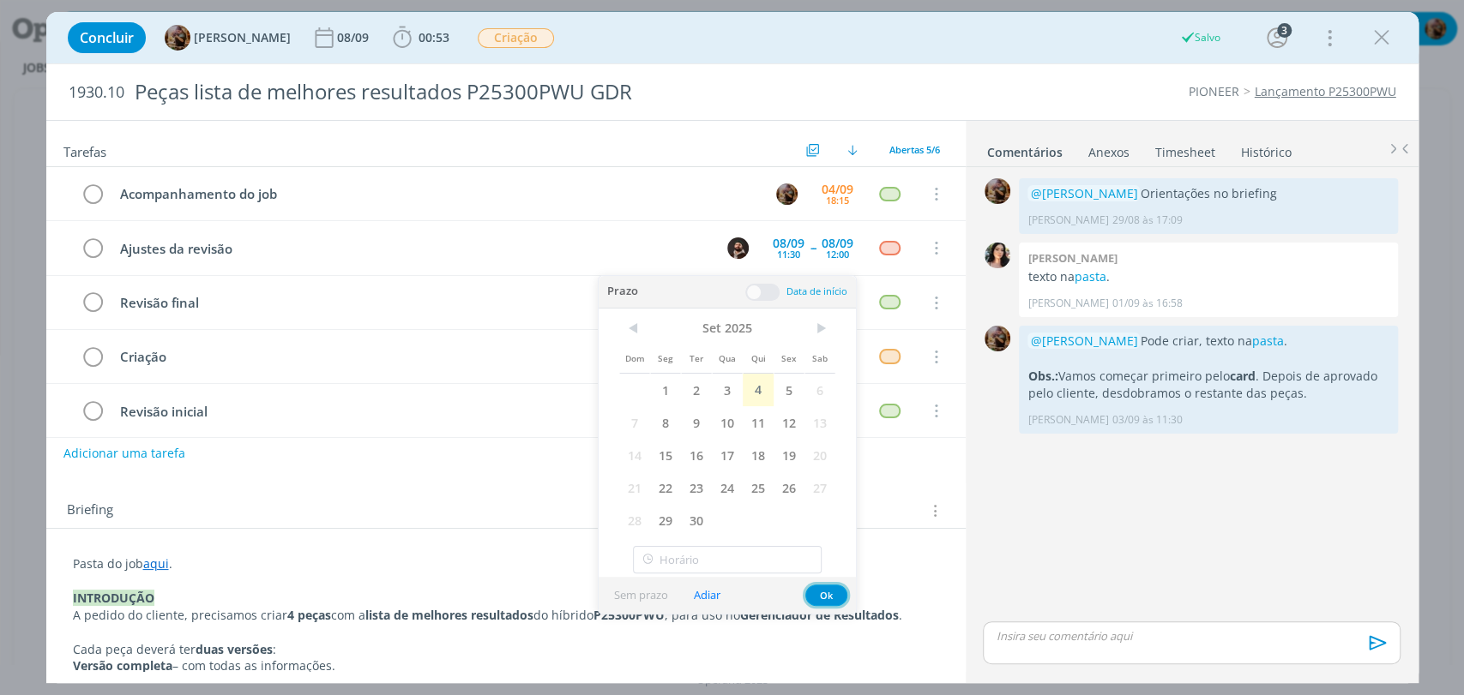
click at [823, 599] on button "Ok" at bounding box center [826, 595] width 42 height 21
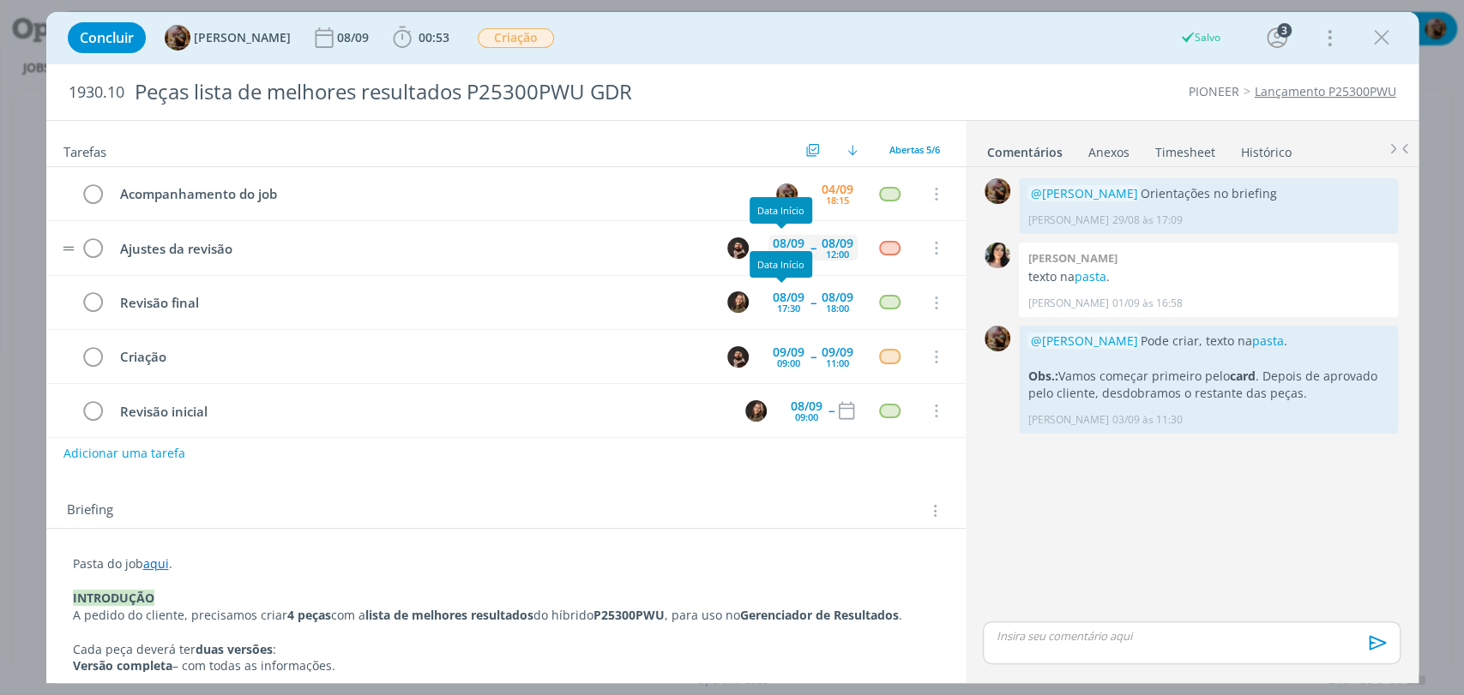
click at [779, 244] on div "08/09" at bounding box center [789, 244] width 32 height 12
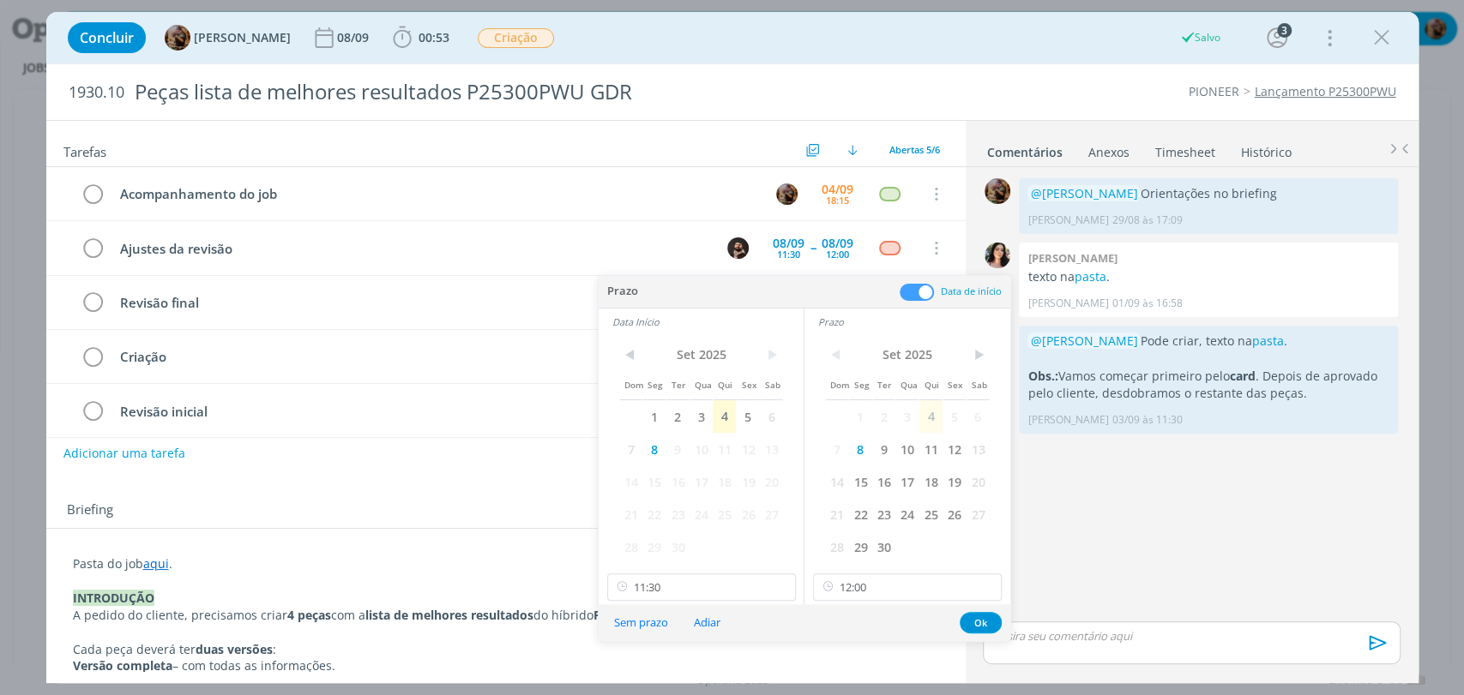
click at [643, 627] on button "Sem prazo" at bounding box center [641, 622] width 76 height 23
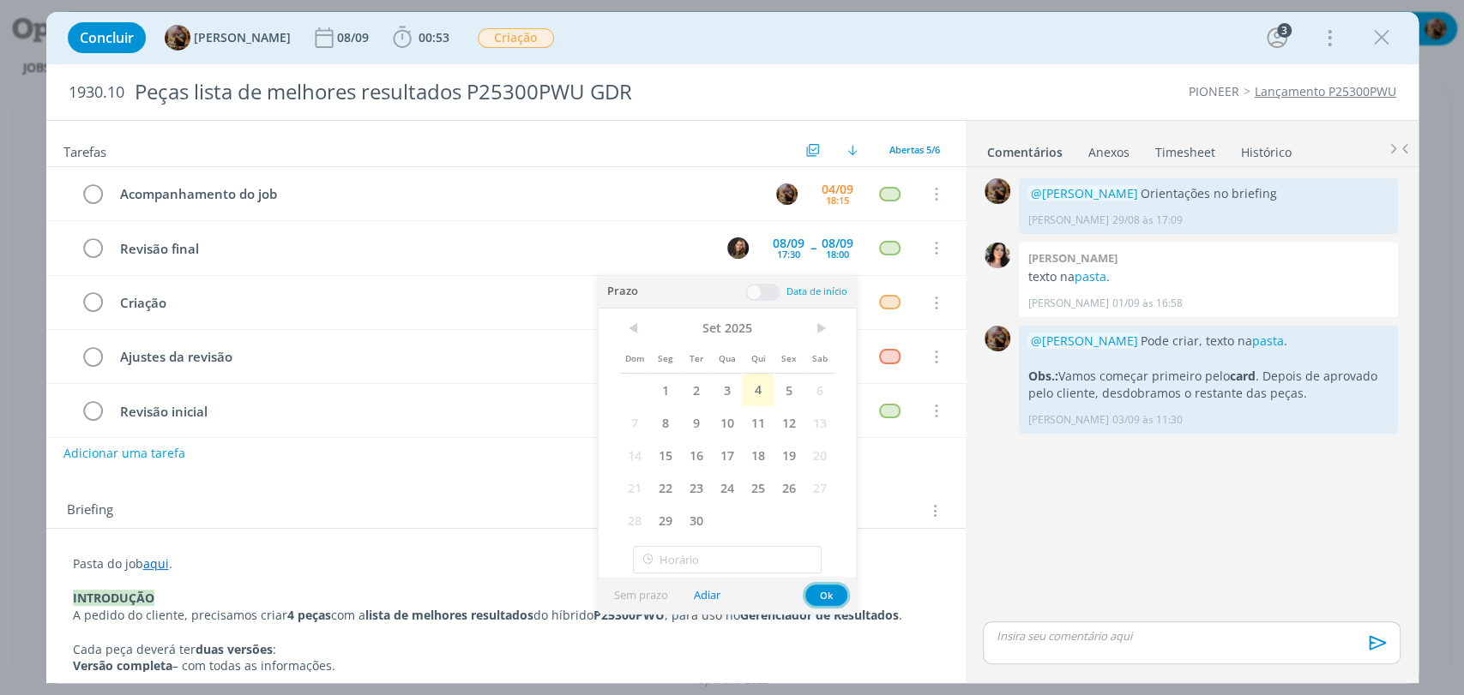
click at [830, 594] on button "Ok" at bounding box center [826, 595] width 42 height 21
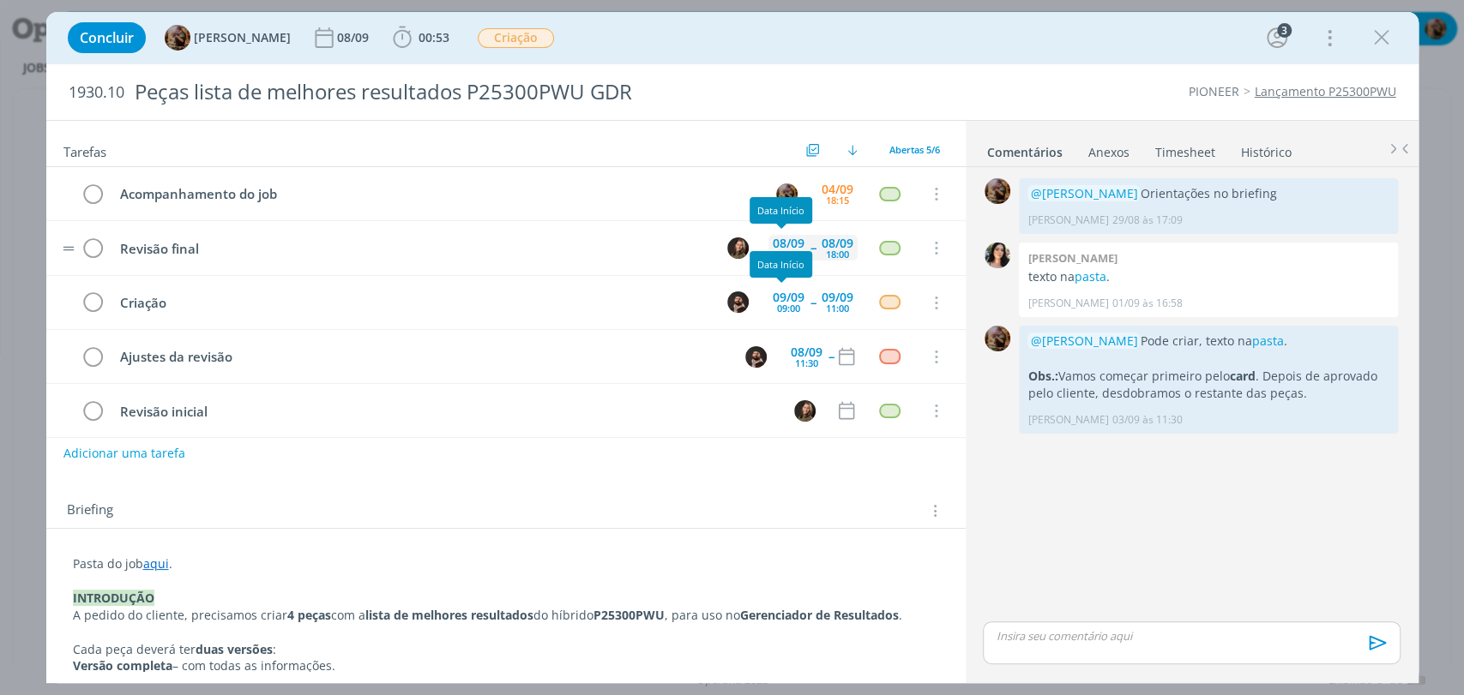
click at [786, 243] on div "08/09" at bounding box center [789, 244] width 32 height 12
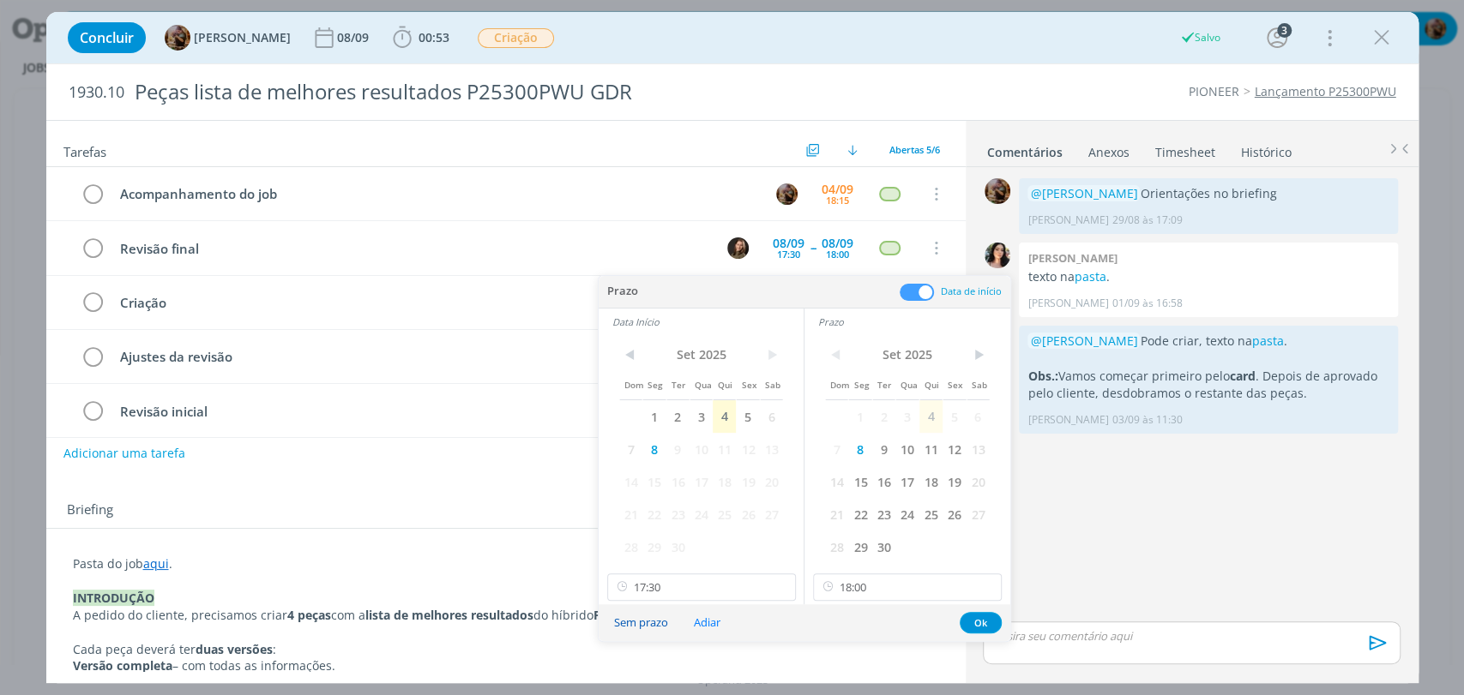
click at [645, 620] on button "Sem prazo" at bounding box center [641, 622] width 76 height 23
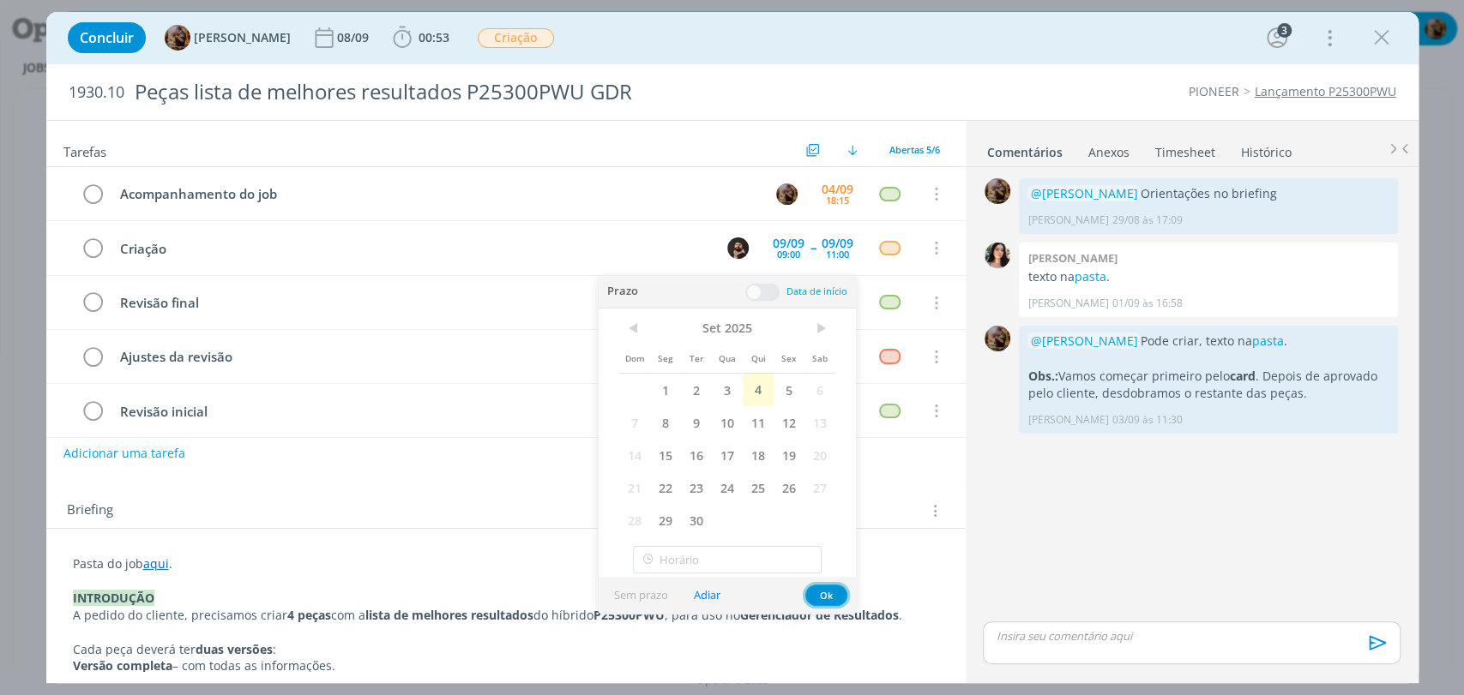
click at [834, 595] on button "Ok" at bounding box center [826, 595] width 42 height 21
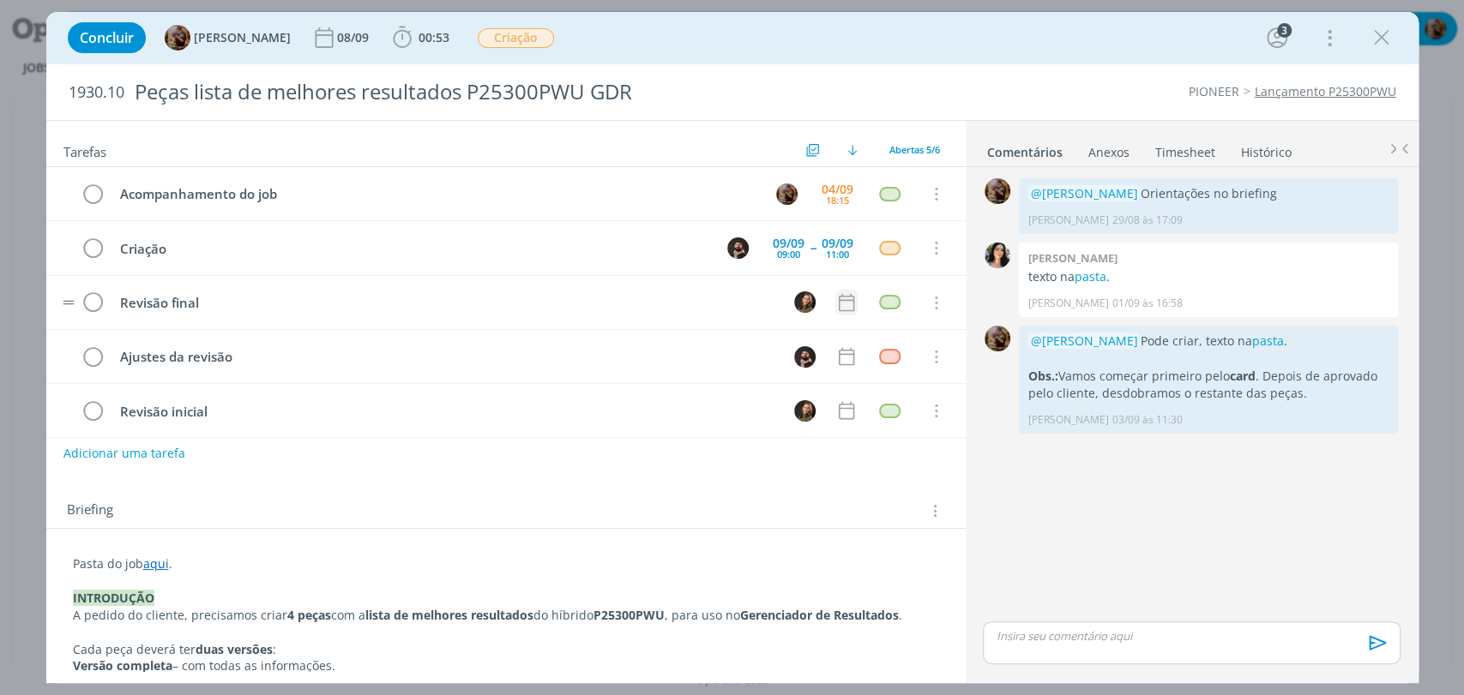
click at [842, 294] on icon "dialog" at bounding box center [845, 302] width 15 height 18
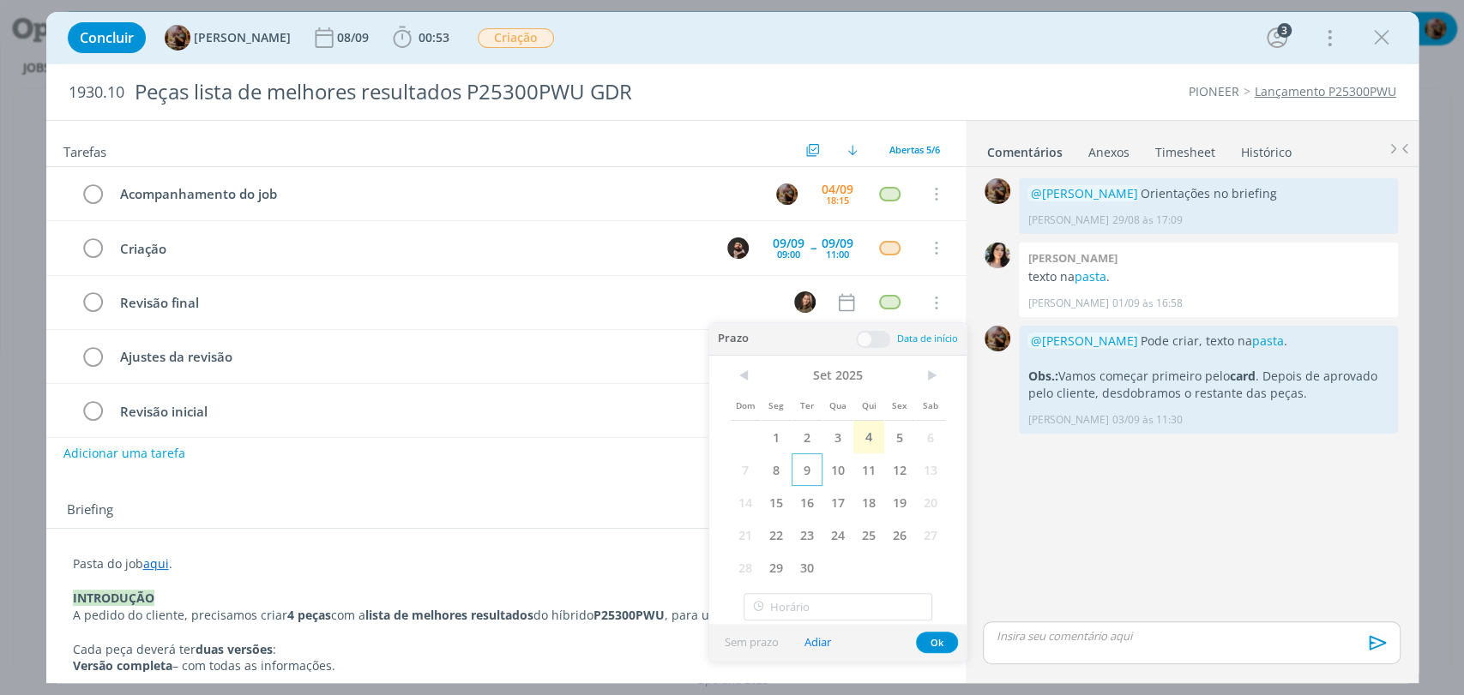
click at [803, 464] on span "9" at bounding box center [806, 470] width 31 height 33
click at [885, 338] on span at bounding box center [873, 339] width 34 height 17
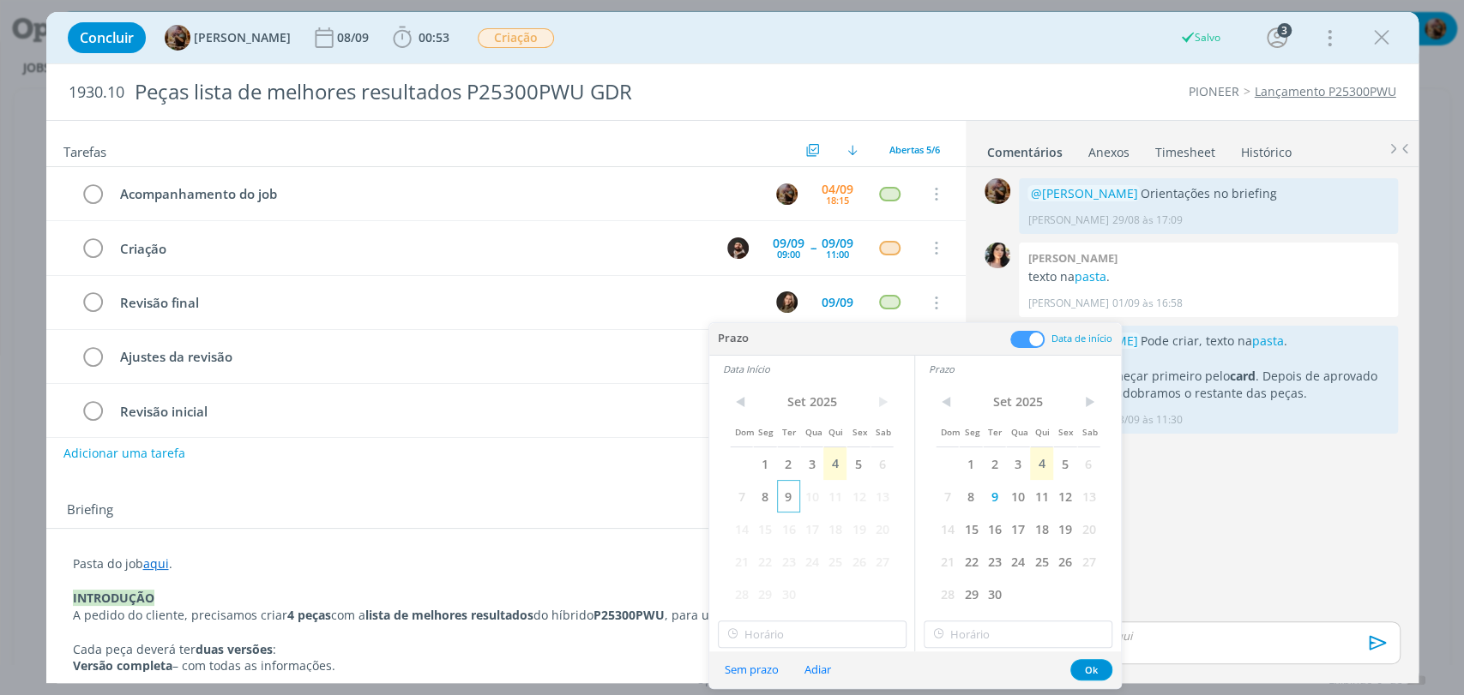
click at [786, 498] on span "9" at bounding box center [788, 496] width 23 height 33
click at [797, 633] on input "17:00" at bounding box center [812, 634] width 189 height 27
click at [791, 557] on div "14:30" at bounding box center [813, 566] width 191 height 31
type input "14:30"
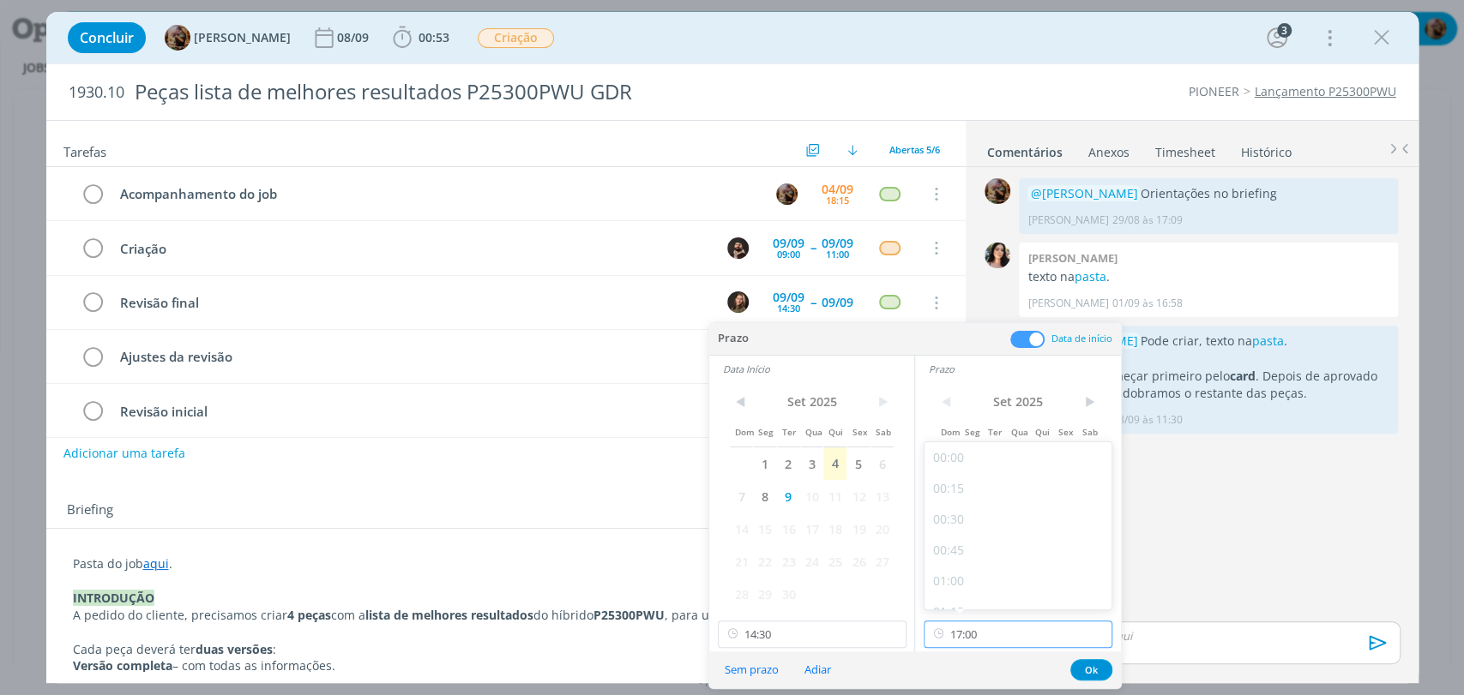
click at [960, 625] on input "17:00" at bounding box center [1018, 634] width 189 height 27
click at [960, 502] on div "15:30" at bounding box center [1019, 499] width 191 height 31
type input "15:30"
click at [1080, 667] on button "Ok" at bounding box center [1091, 669] width 42 height 21
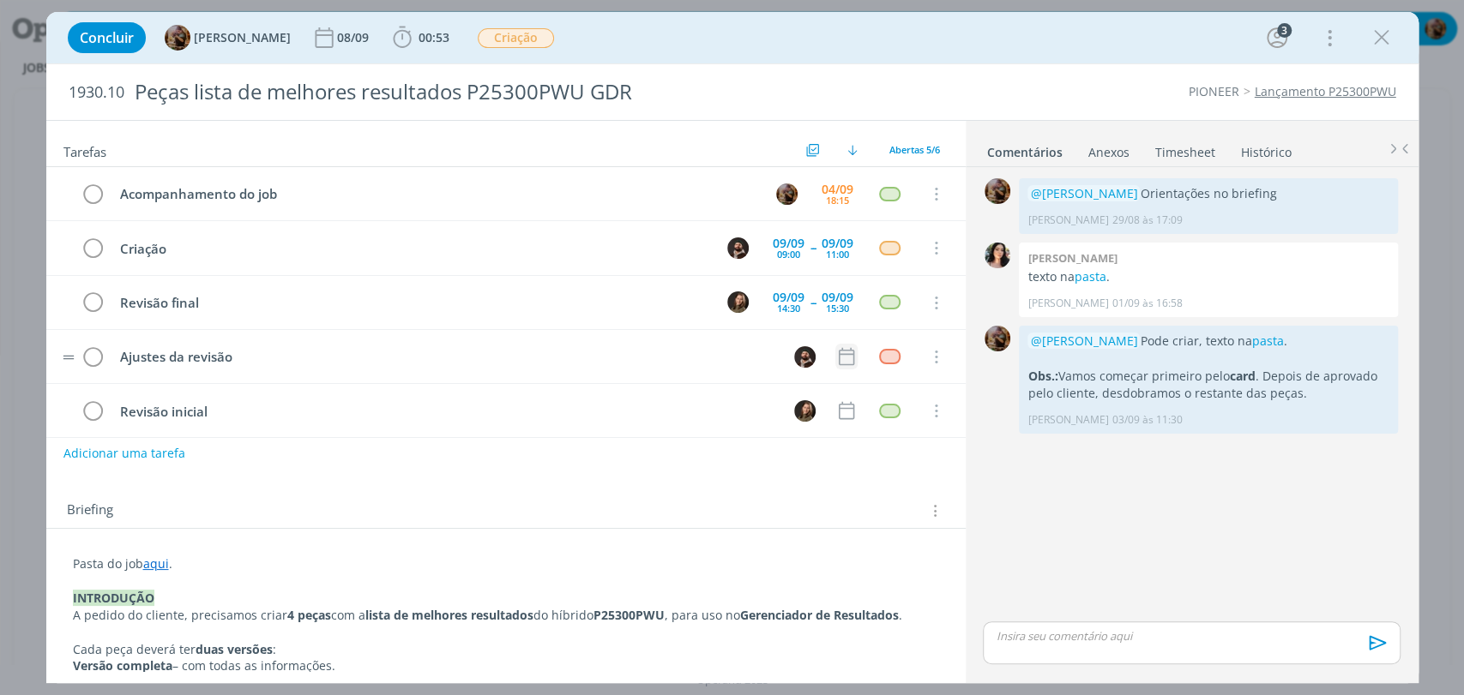
click at [835, 354] on icon "dialog" at bounding box center [846, 357] width 22 height 22
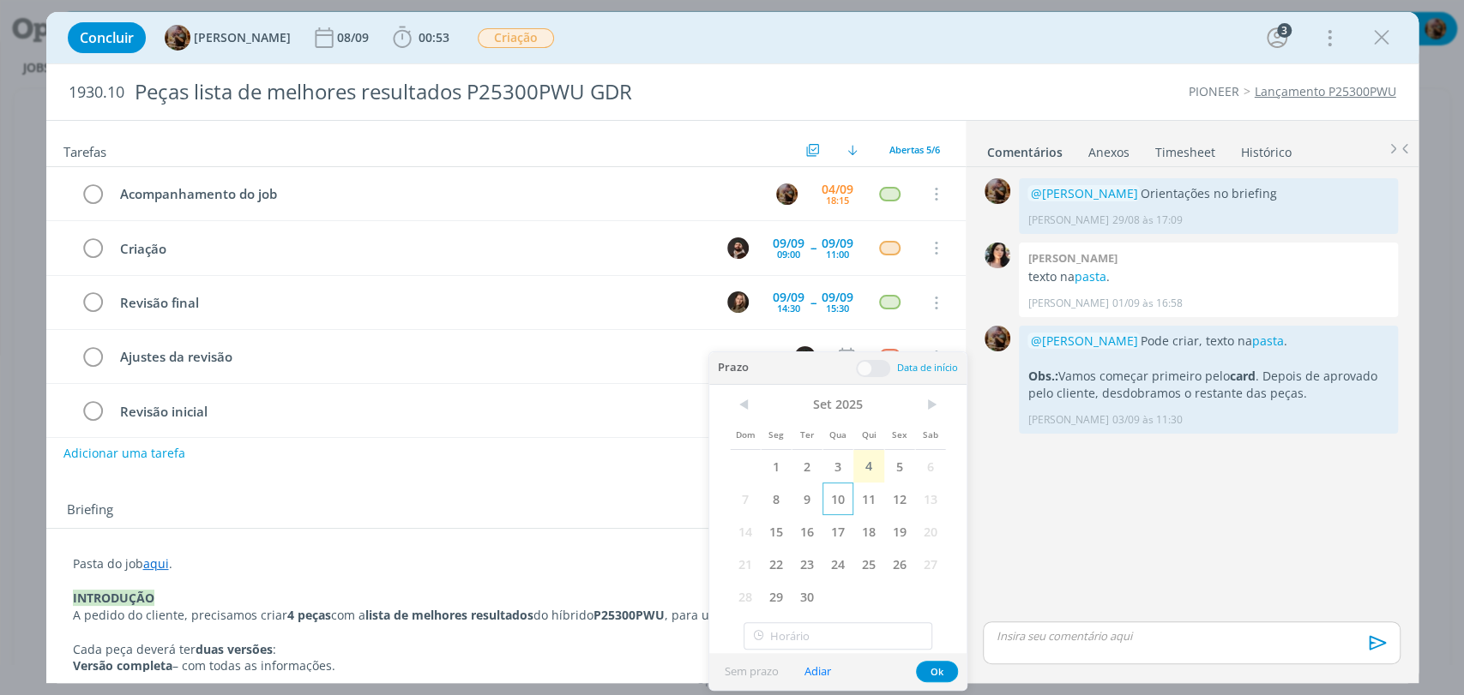
click at [842, 492] on span "10" at bounding box center [837, 499] width 31 height 33
click at [875, 375] on span at bounding box center [873, 368] width 34 height 17
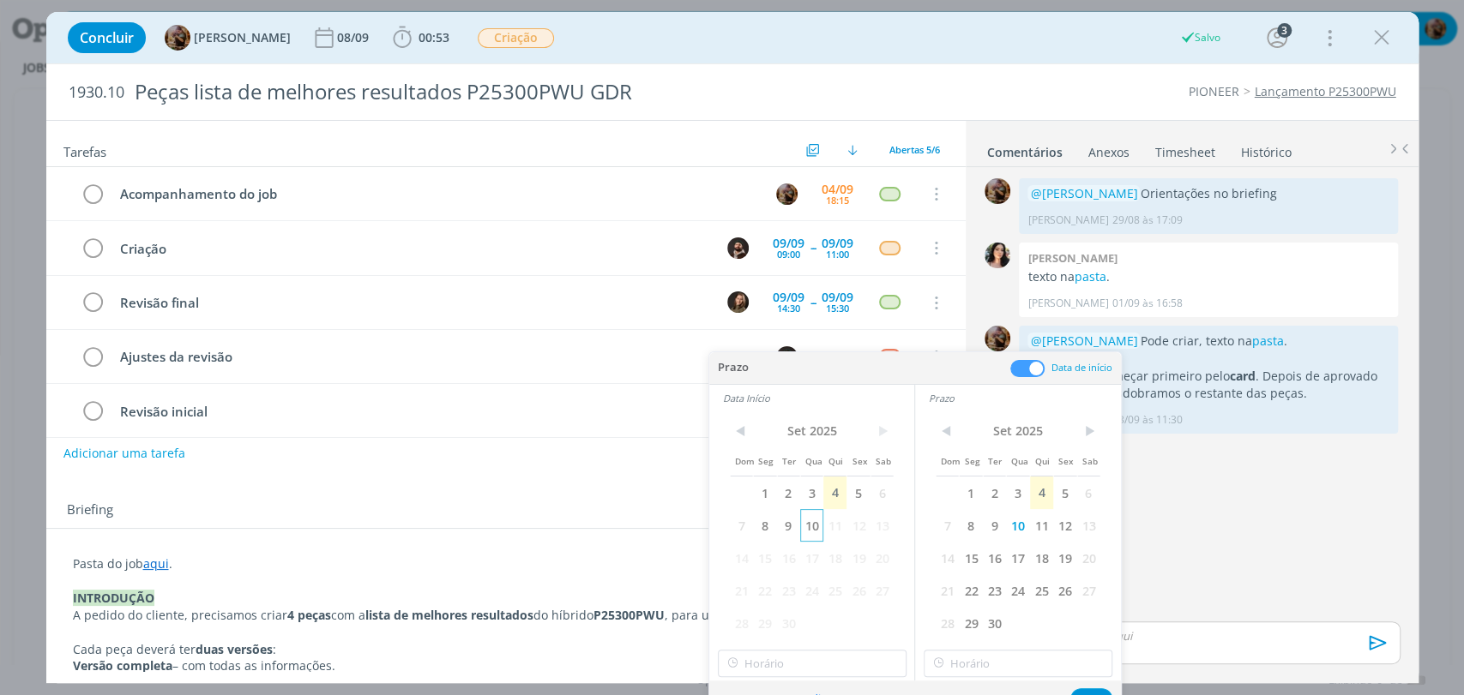
click at [809, 527] on span "10" at bounding box center [811, 525] width 23 height 33
click at [806, 654] on input "17:00" at bounding box center [812, 663] width 189 height 27
click at [752, 514] on div "13:00" at bounding box center [813, 505] width 191 height 31
type input "13:00"
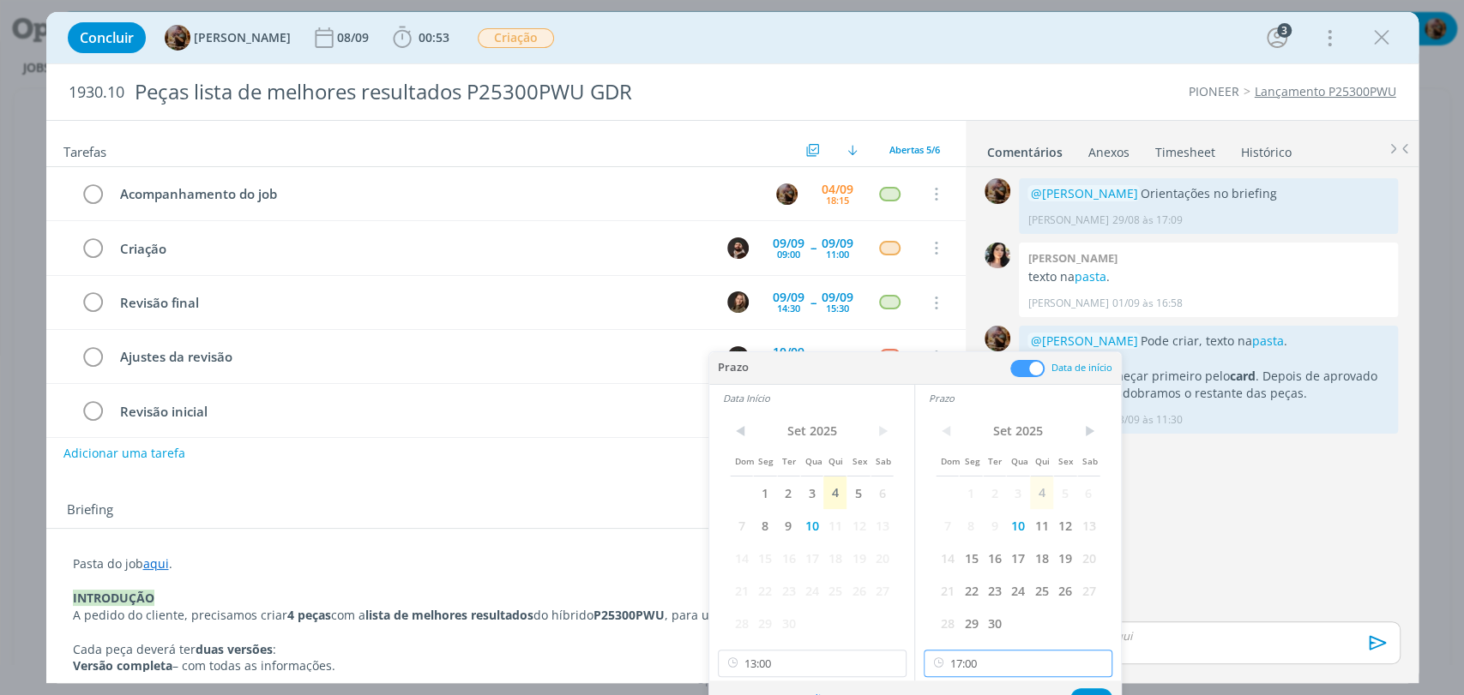
click at [961, 659] on input "17:00" at bounding box center [1018, 663] width 189 height 27
click at [966, 564] on div "13:30" at bounding box center [1019, 566] width 191 height 31
type input "13:30"
click at [1083, 689] on button "Ok" at bounding box center [1091, 699] width 42 height 21
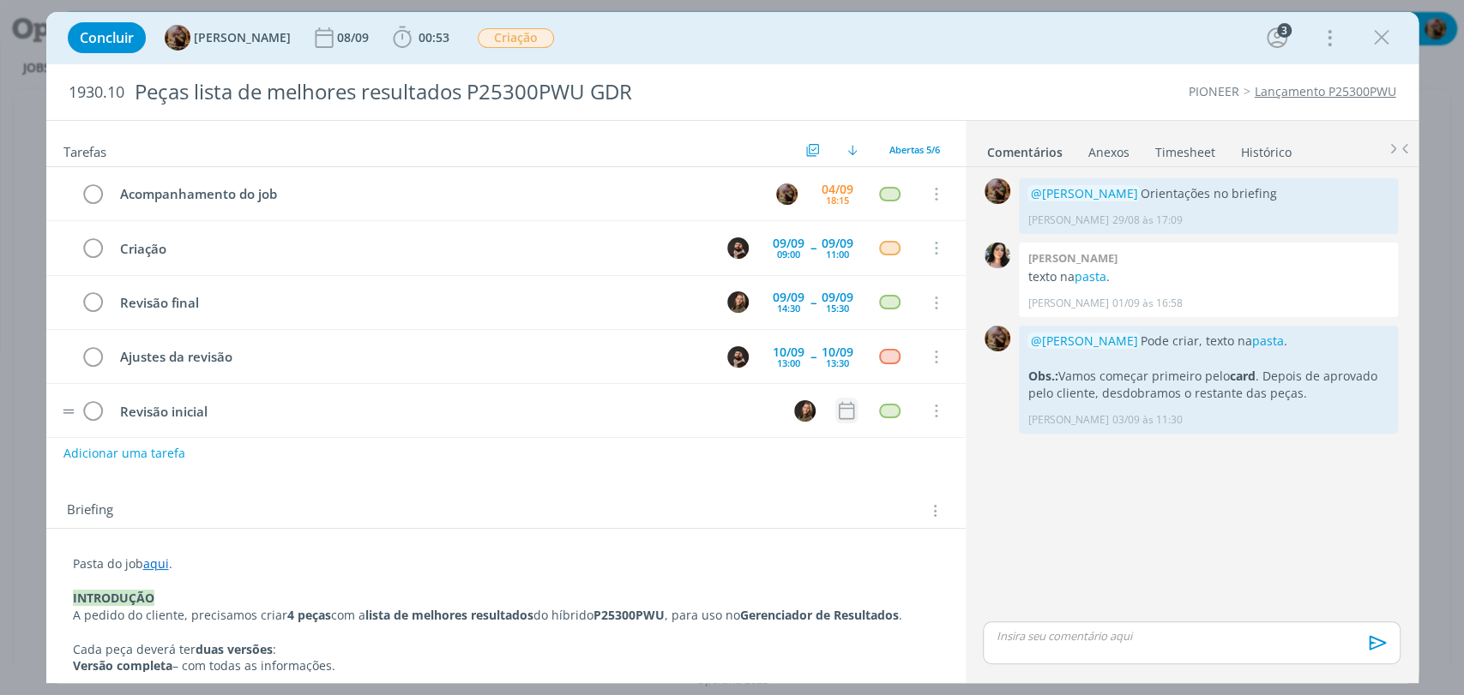
click at [835, 407] on icon "dialog" at bounding box center [846, 411] width 22 height 22
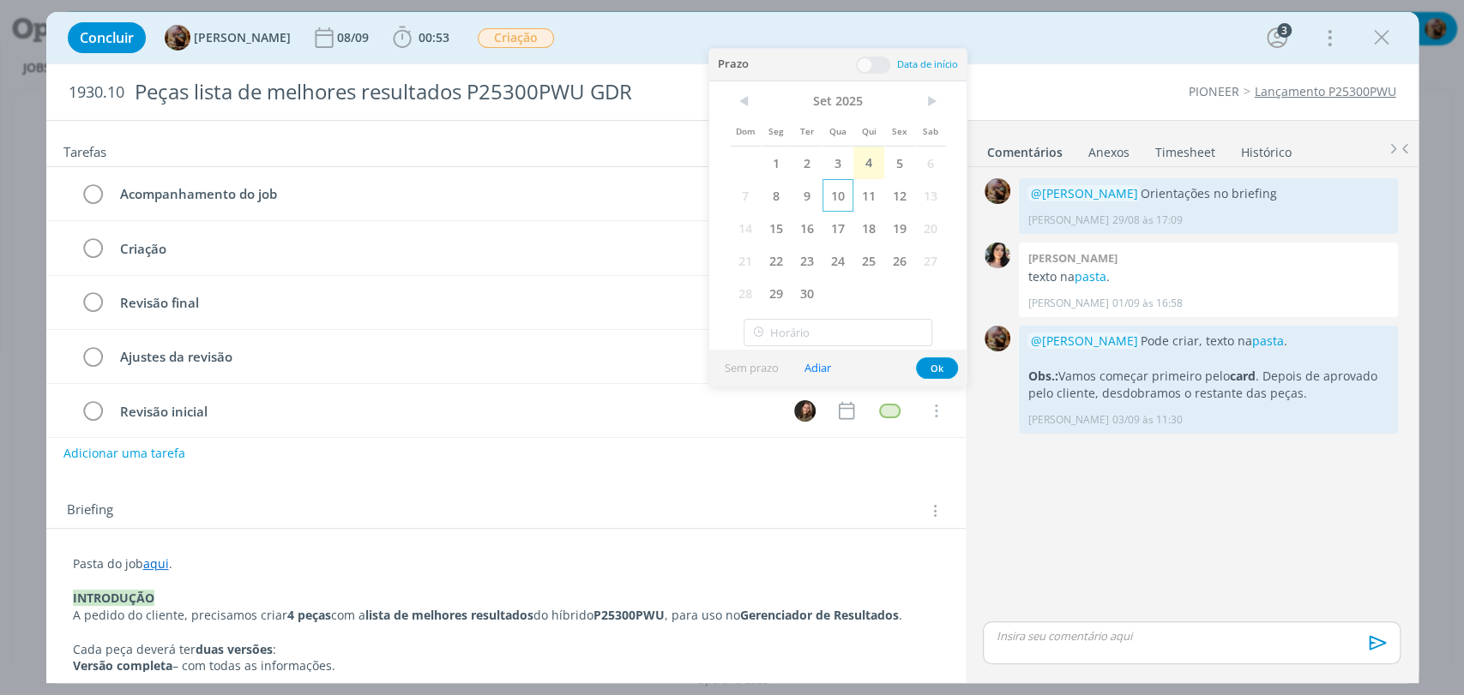
click at [829, 201] on span "10" at bounding box center [837, 195] width 31 height 33
click at [874, 61] on span at bounding box center [873, 65] width 34 height 17
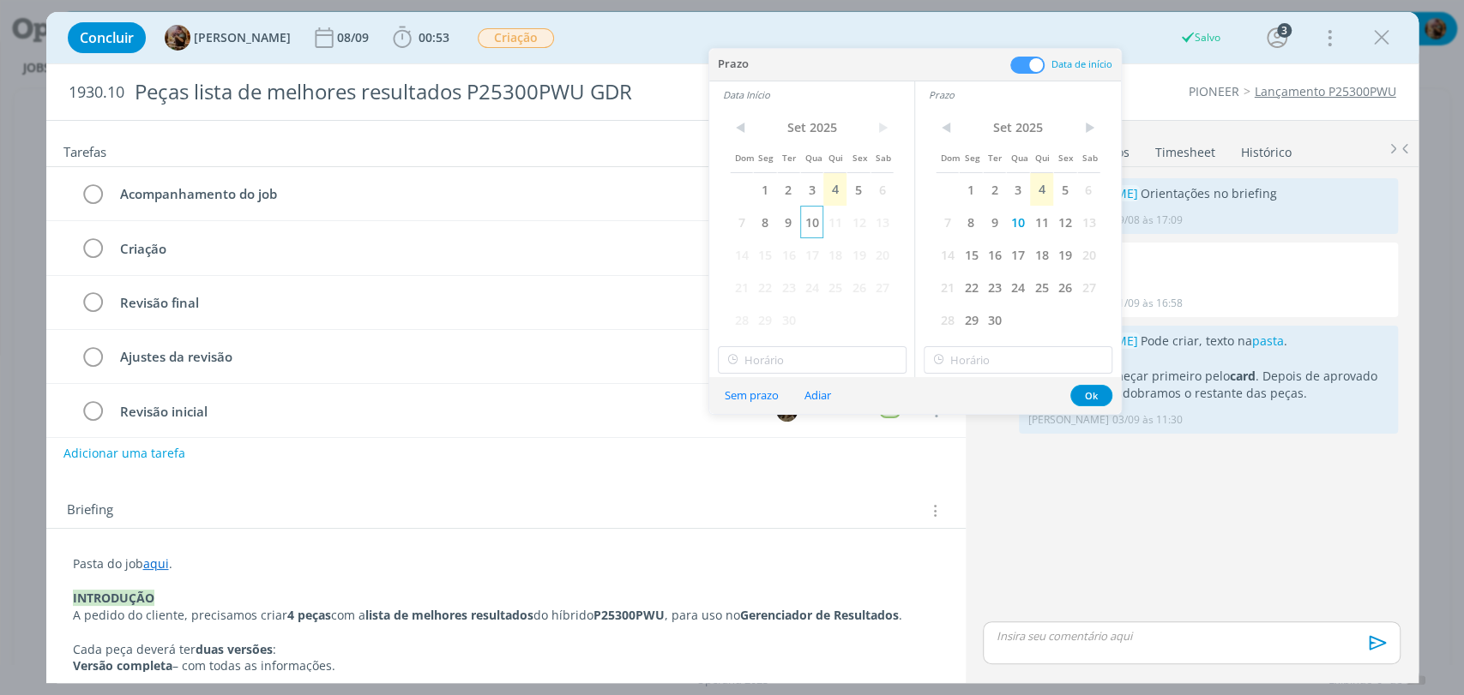
click at [816, 218] on span "10" at bounding box center [811, 222] width 23 height 33
click at [831, 341] on div "< Set 2025 > Dom Seg Ter Qua Qui Sex Sab 1 2 3 4 5 6 7 8 9 10 11 12 13 14 15 16…" at bounding box center [811, 242] width 205 height 269
click at [833, 364] on input "17:00" at bounding box center [812, 359] width 189 height 27
click at [791, 533] on div "14:00" at bounding box center [813, 542] width 191 height 31
type input "14:00"
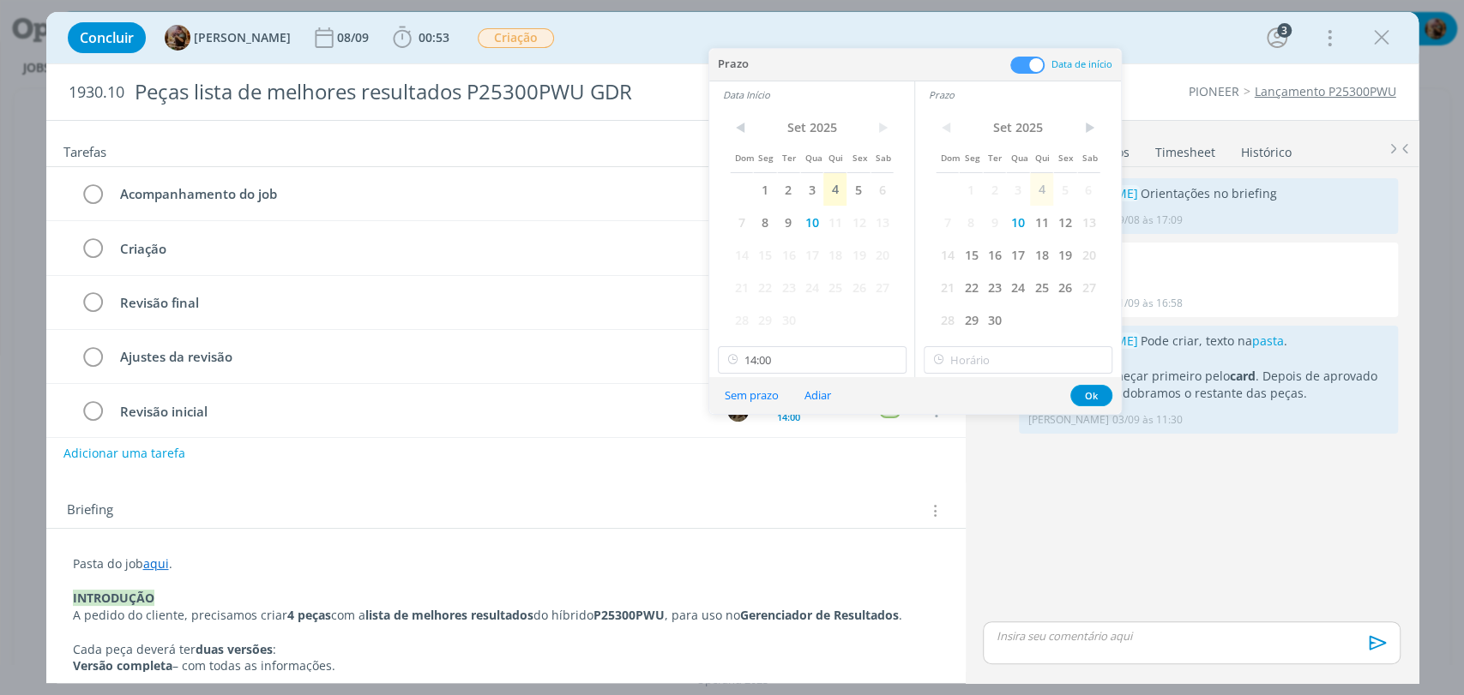
scroll to position [1598, 0]
click at [961, 365] on input "17:00" at bounding box center [1018, 359] width 189 height 27
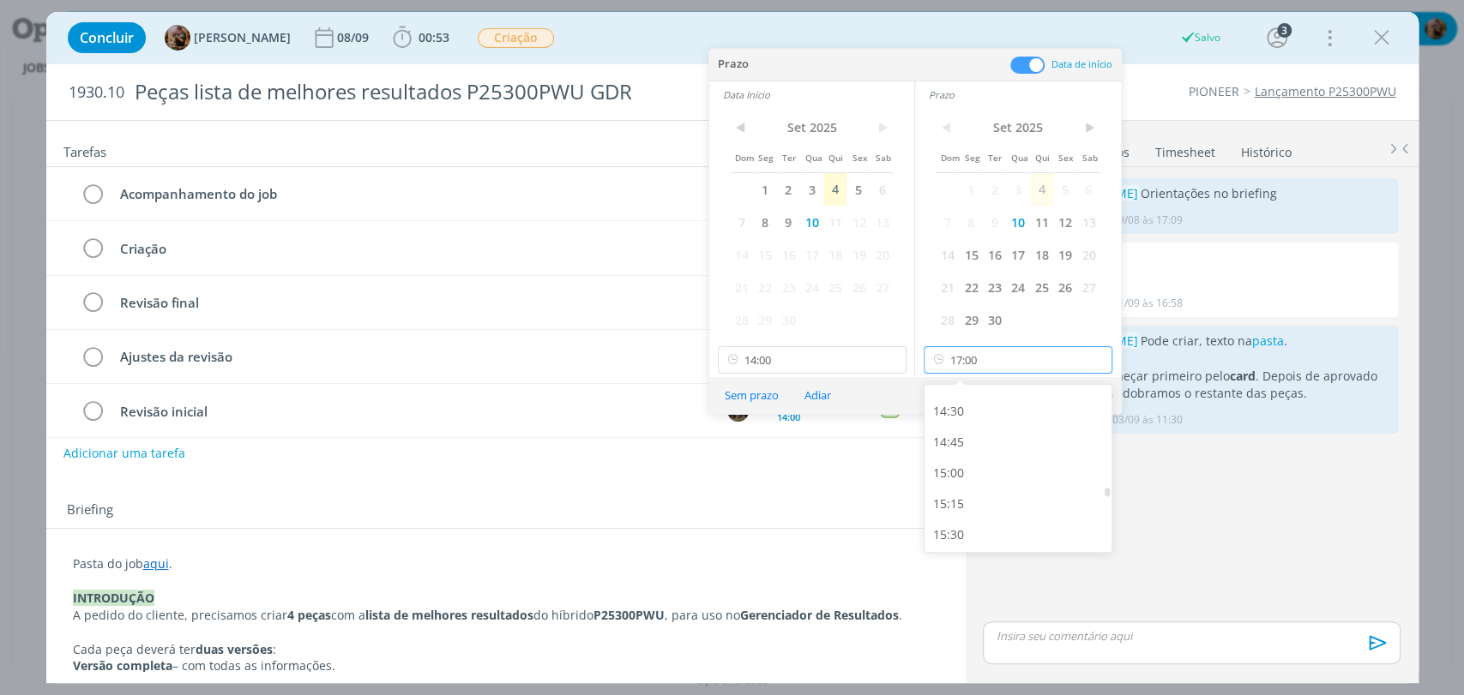
scroll to position [1778, 0]
click at [966, 413] on div "14:30" at bounding box center [1019, 413] width 191 height 31
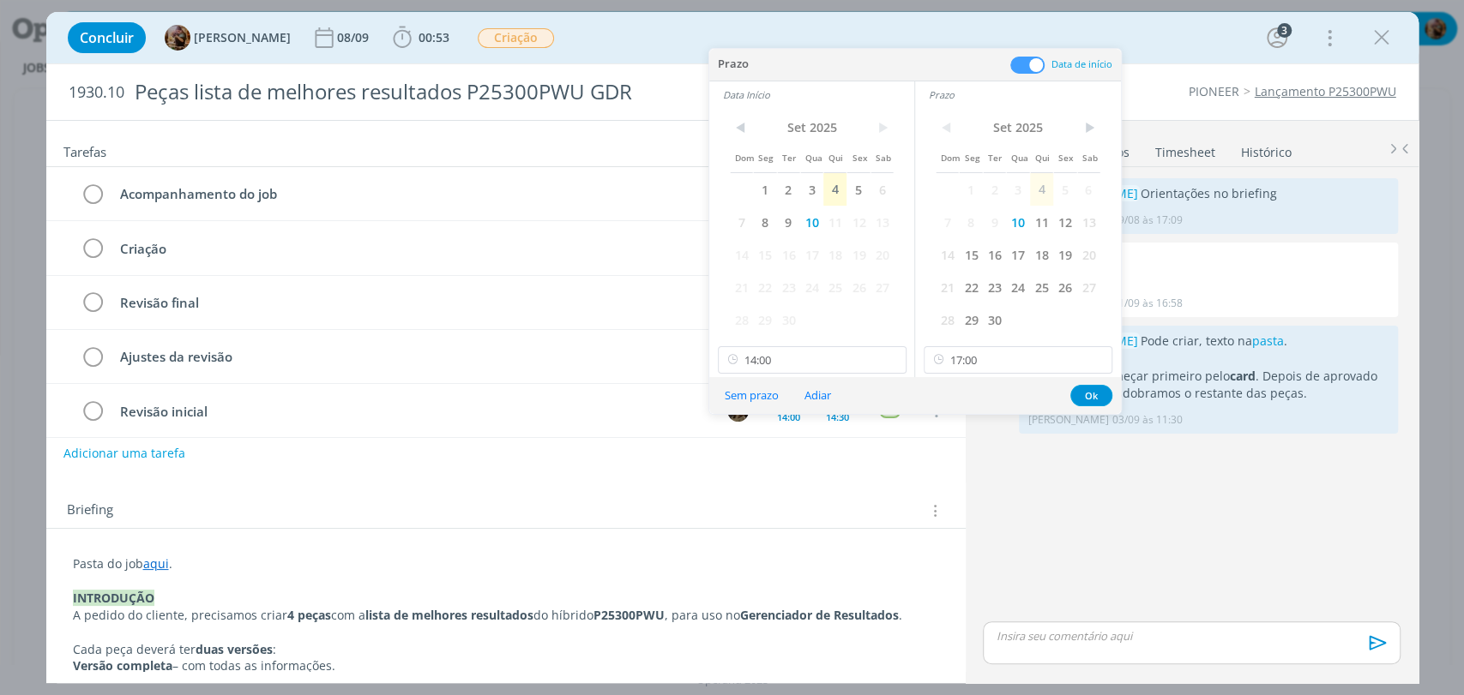
type input "14:30"
click at [1074, 394] on button "Ok" at bounding box center [1091, 395] width 42 height 21
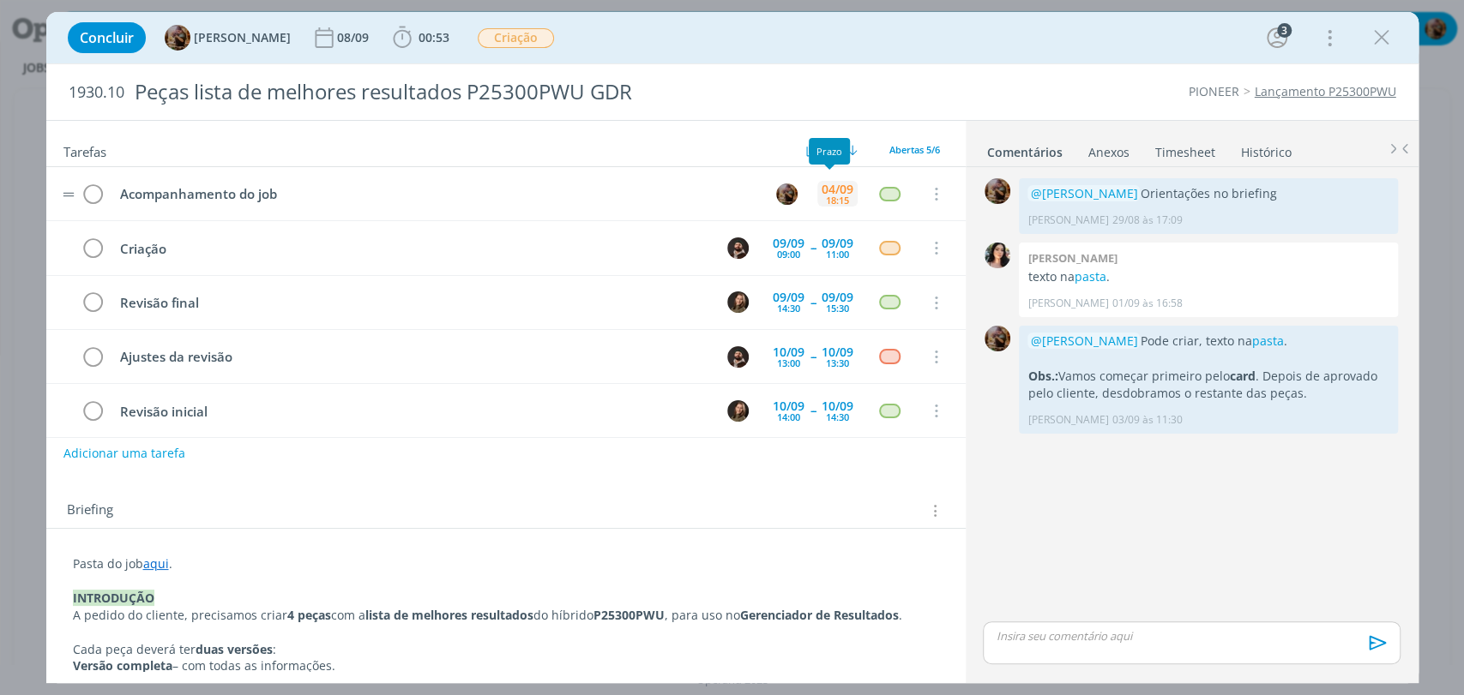
click at [833, 202] on div "18:15" at bounding box center [837, 200] width 23 height 9
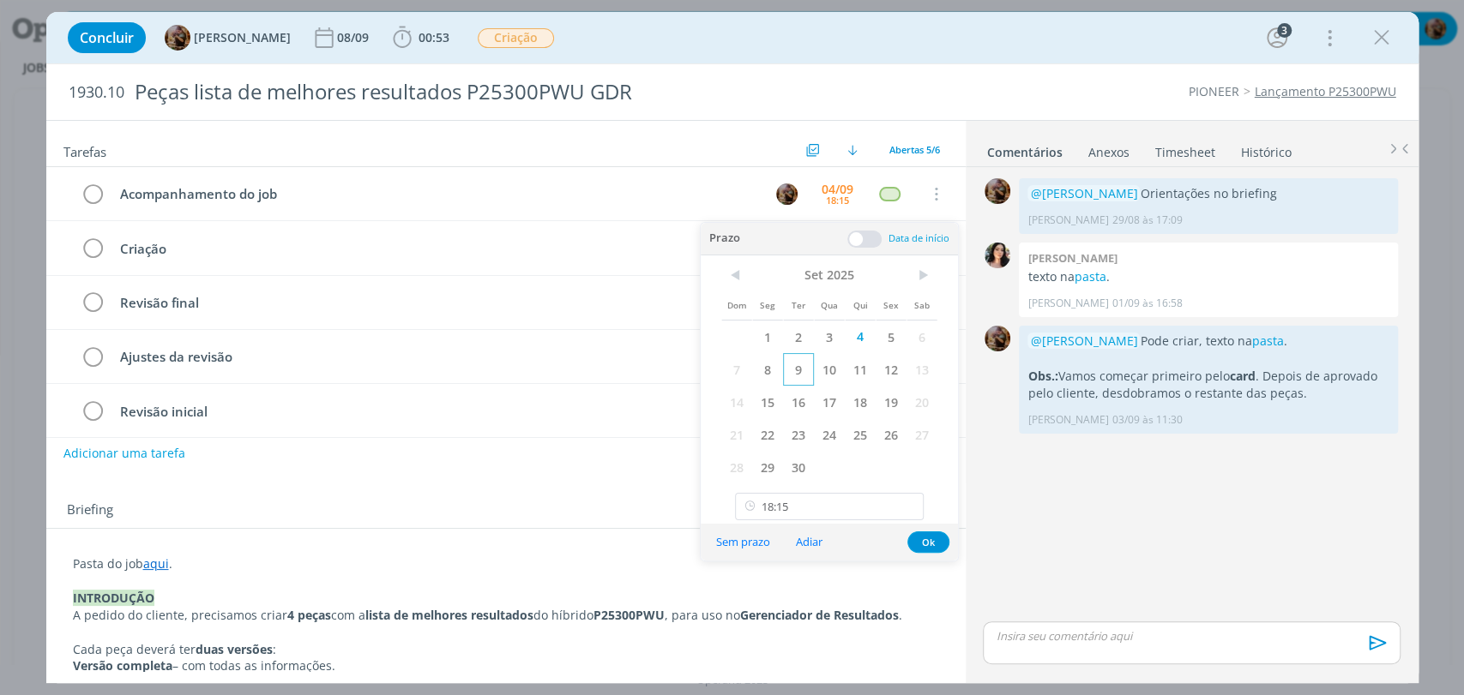
click at [802, 373] on span "9" at bounding box center [798, 369] width 31 height 33
click at [812, 512] on input "18:15" at bounding box center [829, 506] width 189 height 27
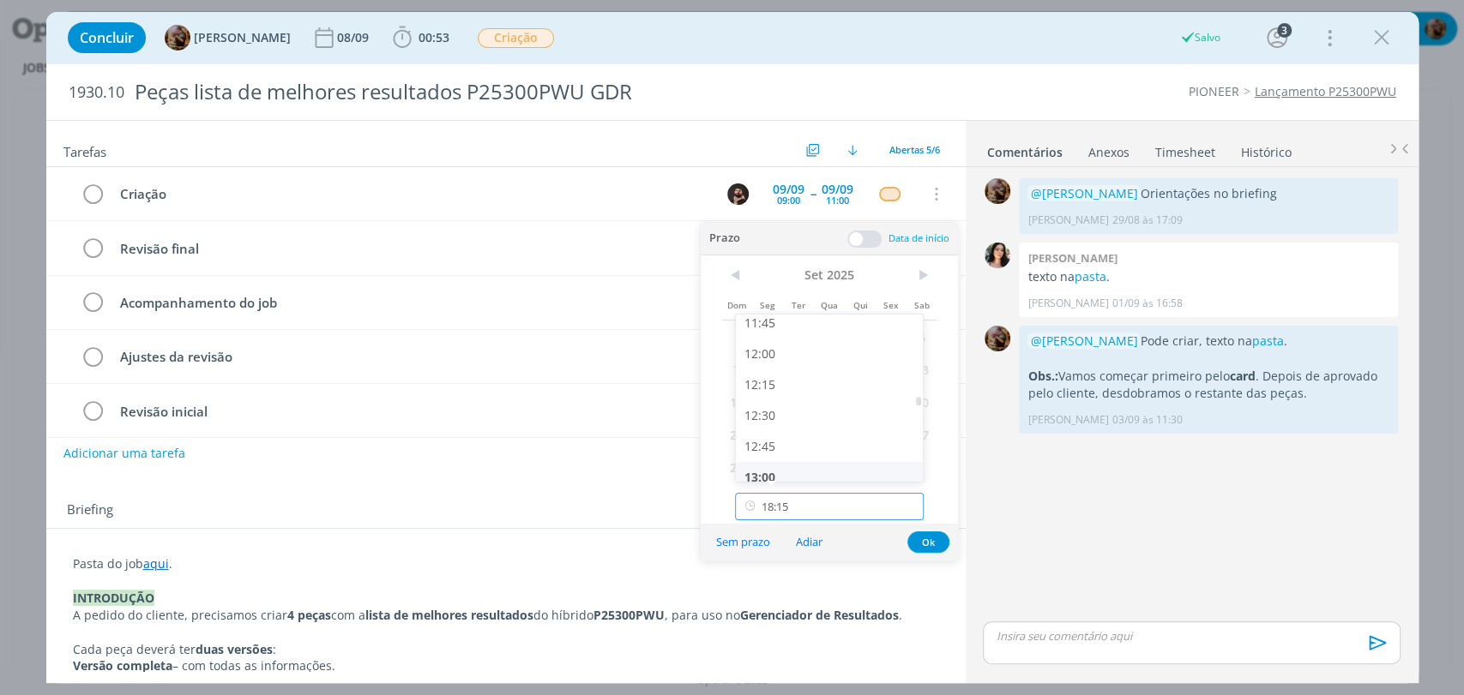
scroll to position [1456, 0]
click at [762, 357] on div "12:00" at bounding box center [831, 355] width 191 height 31
type input "12:00"
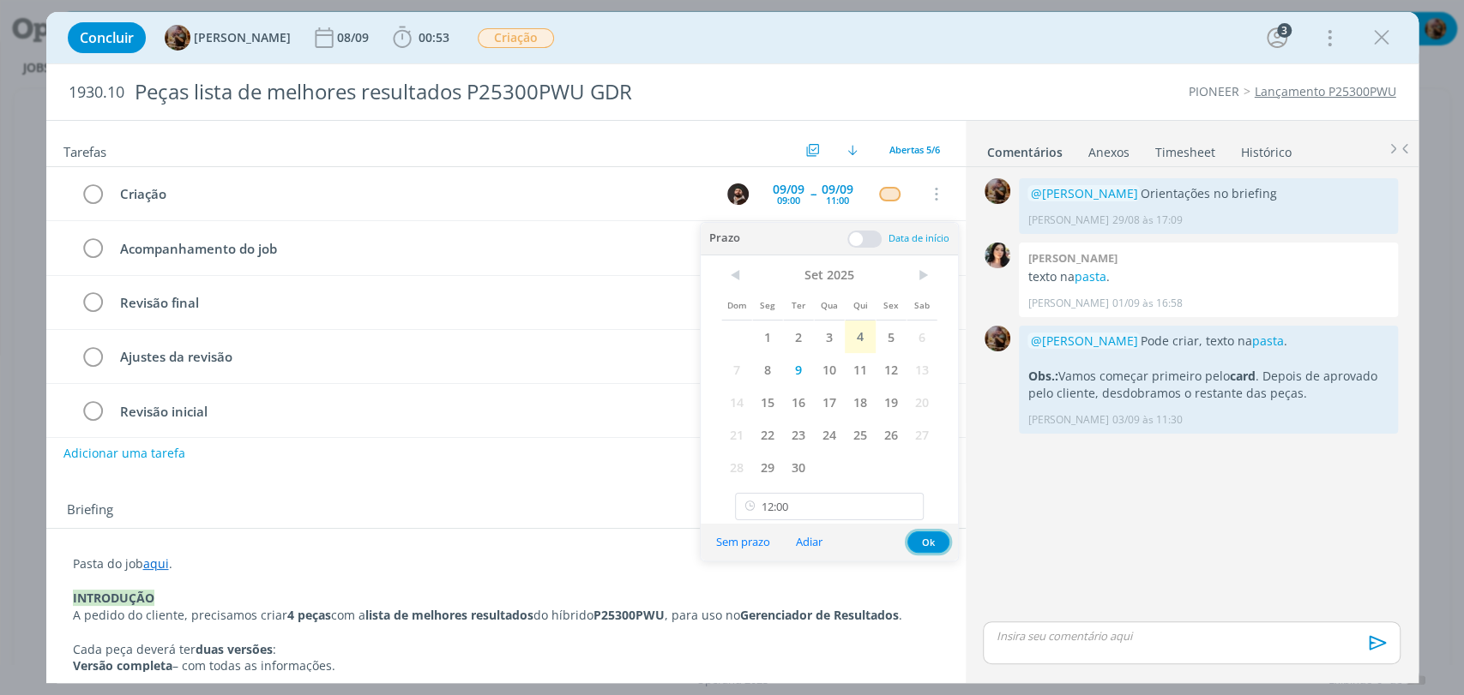
click at [918, 533] on button "Ok" at bounding box center [928, 542] width 42 height 21
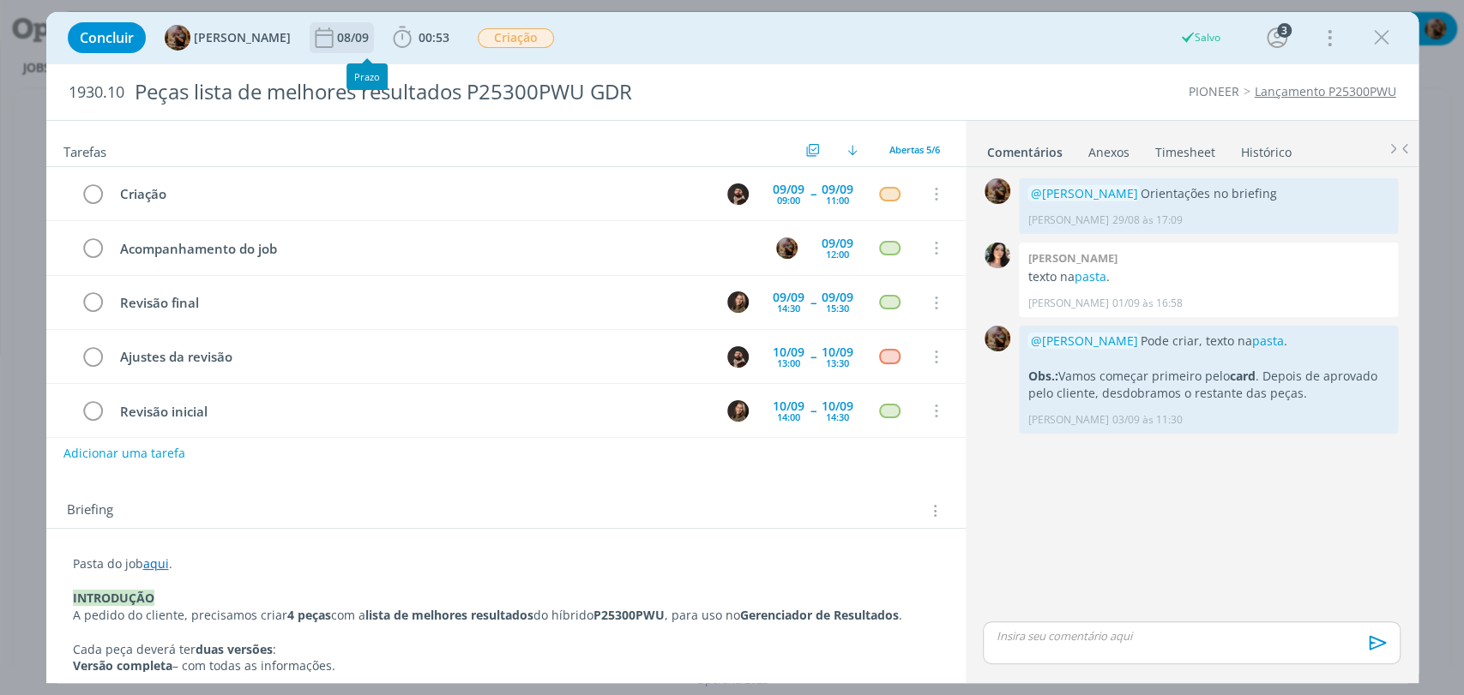
click at [358, 38] on div "08/09" at bounding box center [354, 38] width 35 height 12
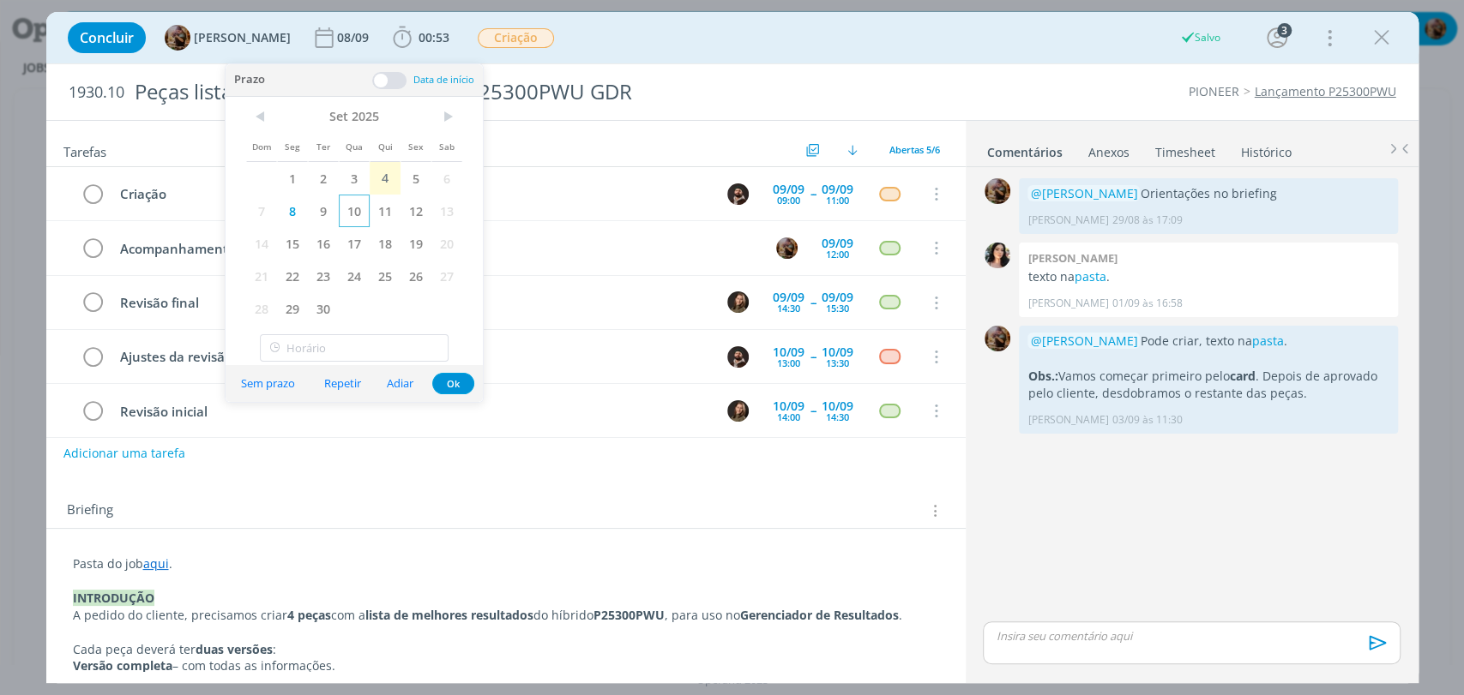
click at [354, 201] on span "10" at bounding box center [354, 211] width 31 height 33
click at [456, 382] on button "Ok" at bounding box center [453, 383] width 42 height 21
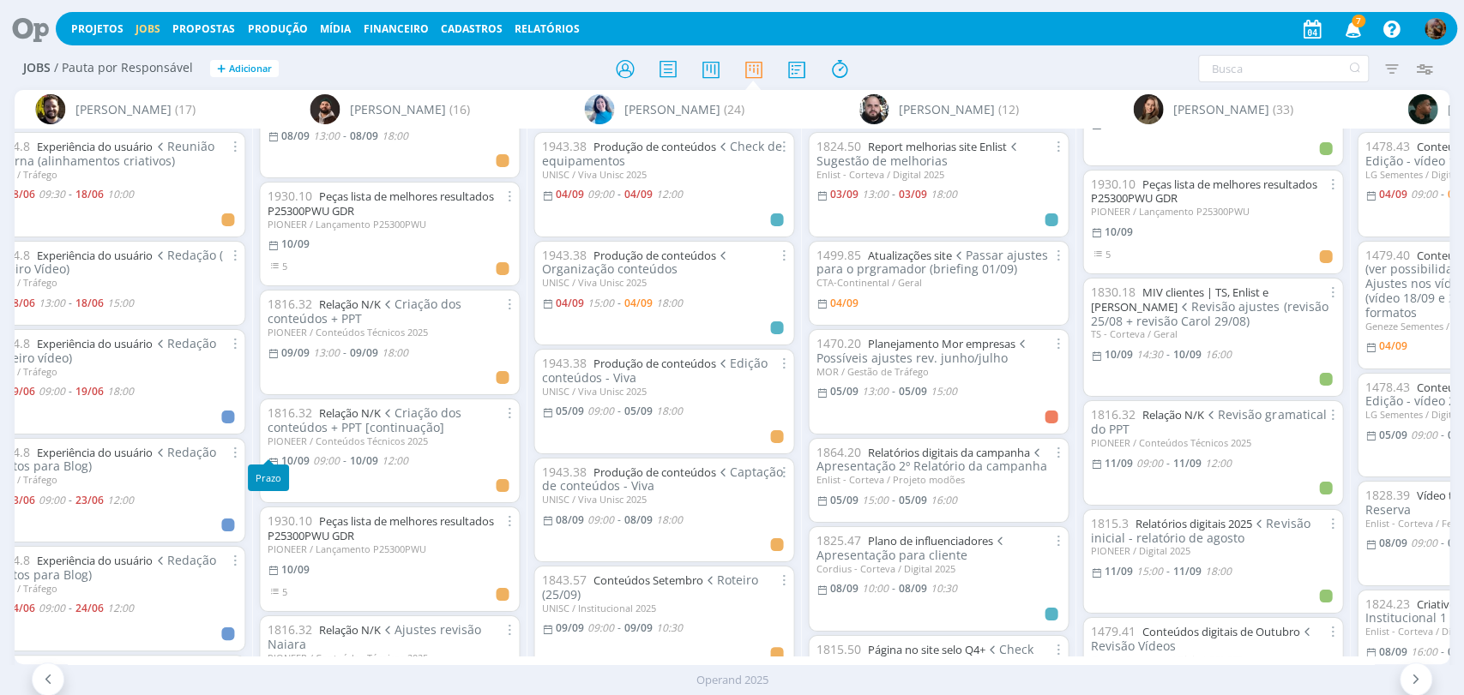
scroll to position [0, 1612]
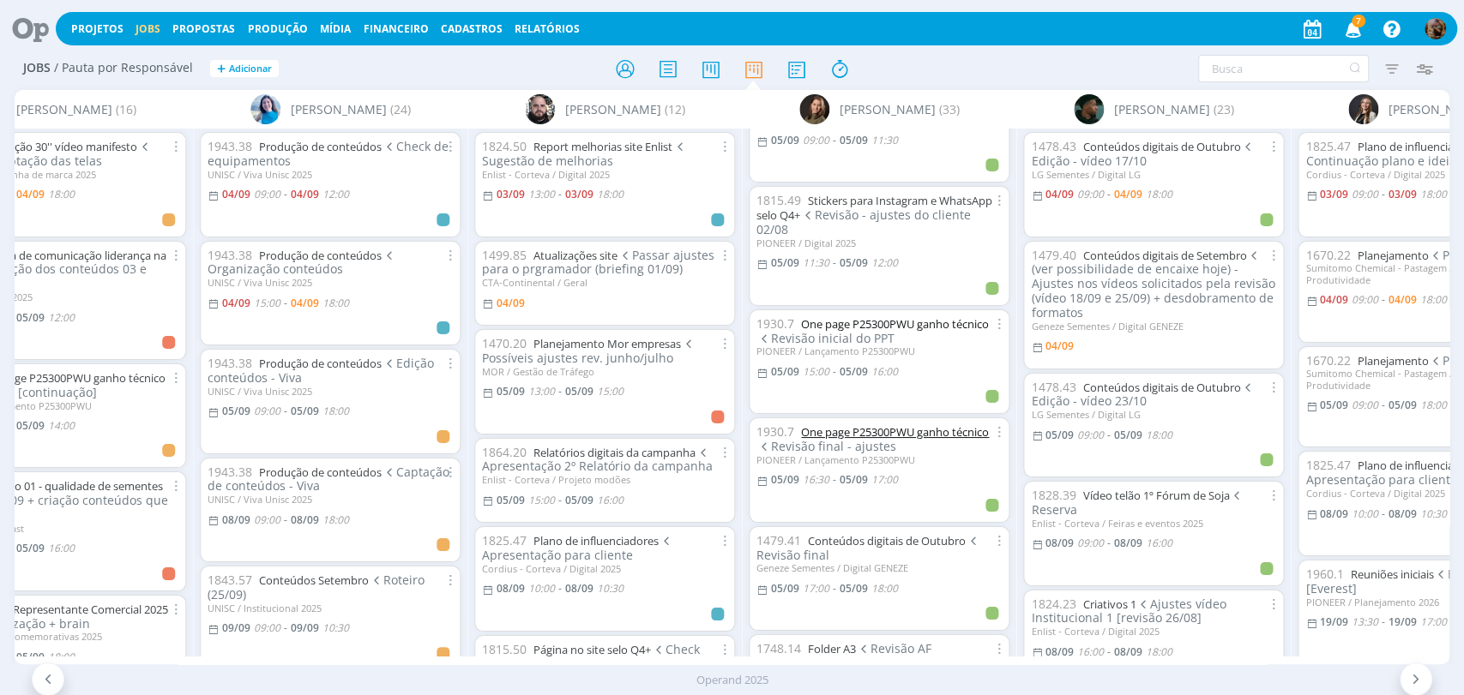
scroll to position [0, 928]
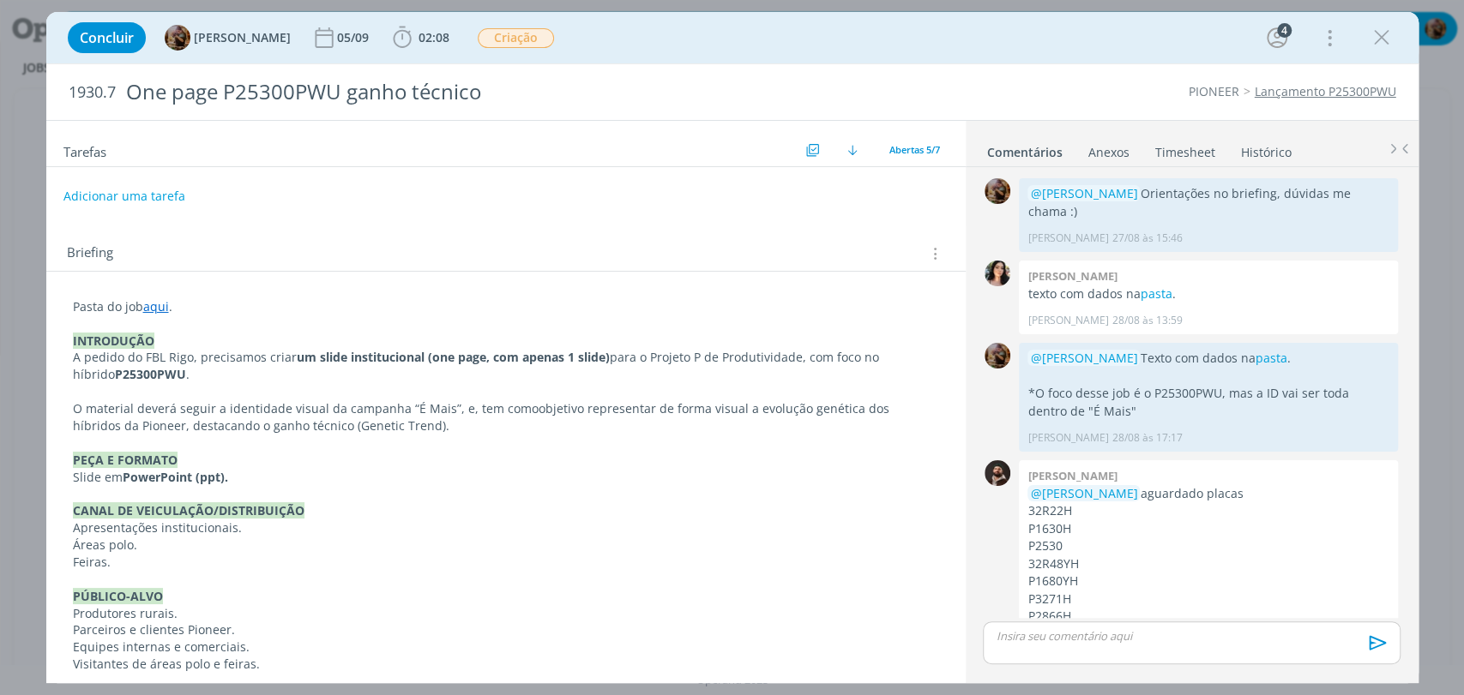
scroll to position [106, 0]
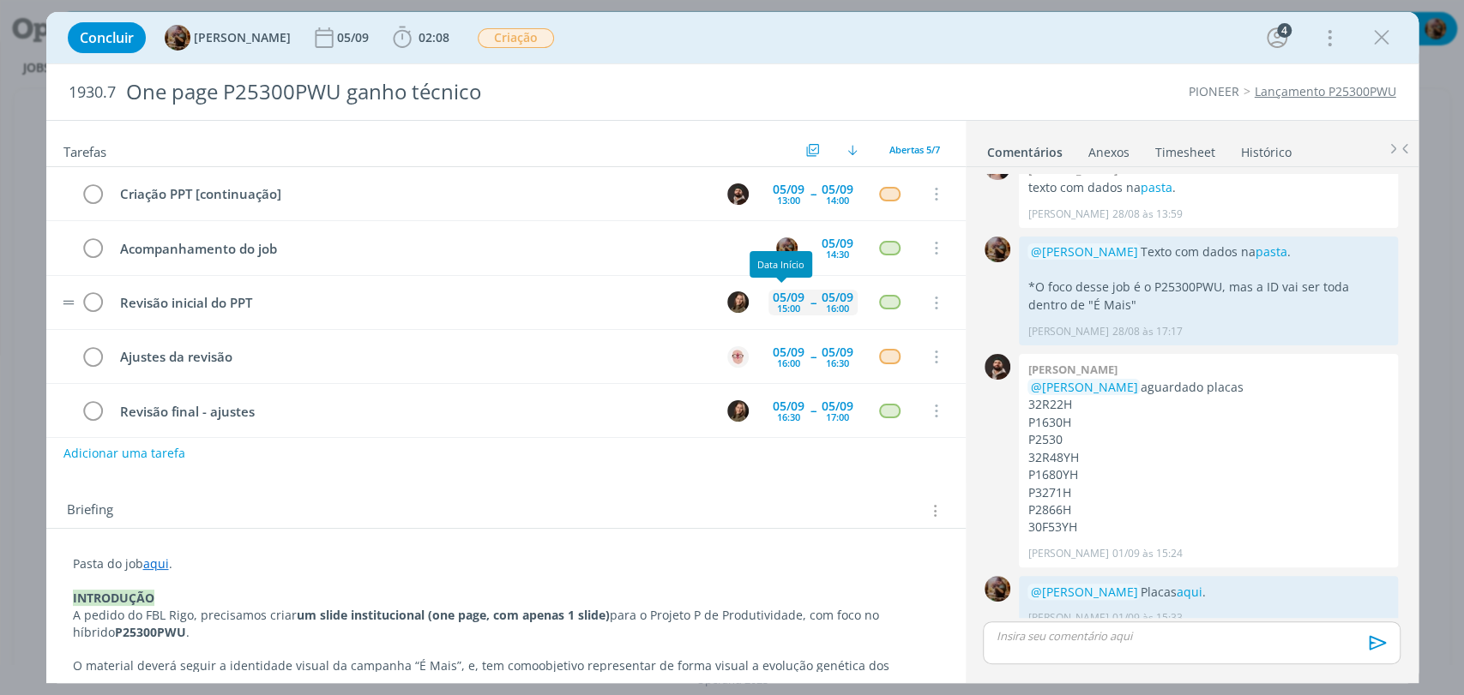
click at [787, 306] on div "15:00" at bounding box center [788, 308] width 23 height 9
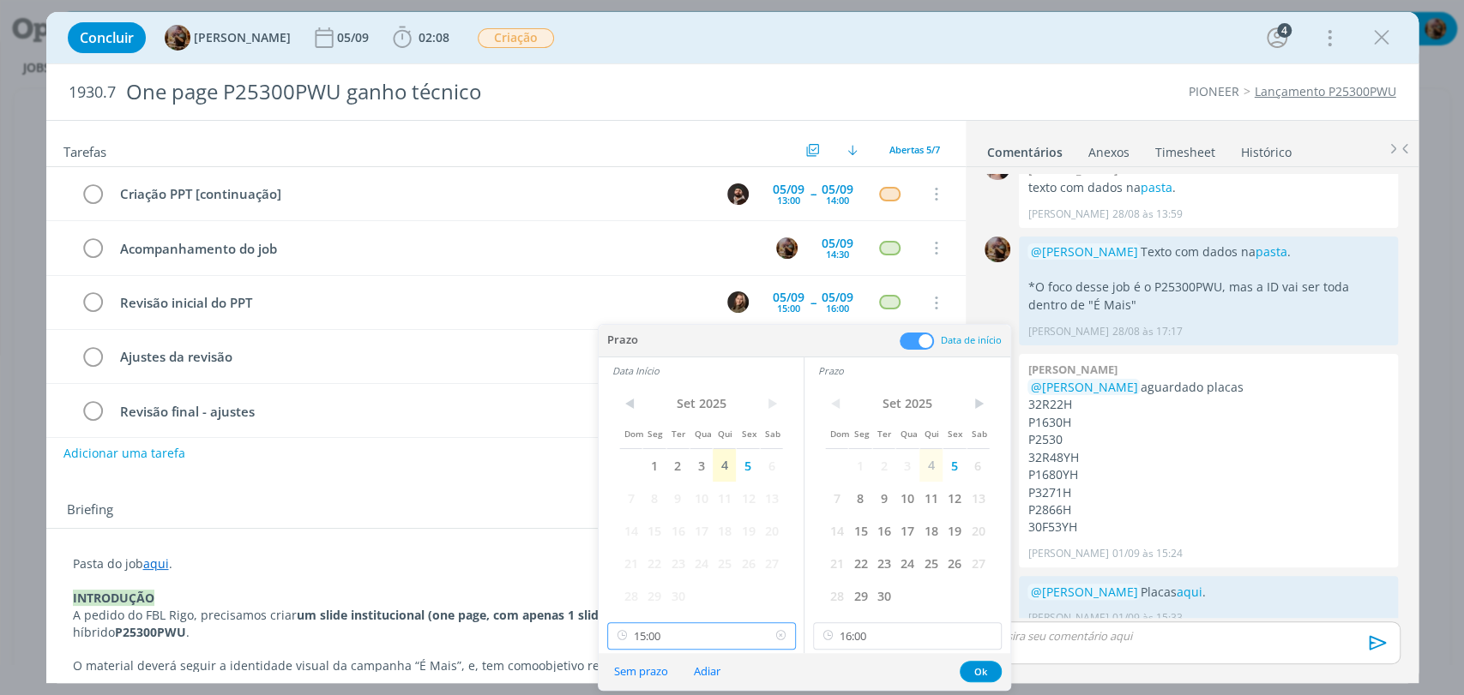
click at [732, 630] on input "15:00" at bounding box center [701, 636] width 189 height 27
click at [681, 537] on div "14:30" at bounding box center [702, 528] width 191 height 31
type input "14:30"
click at [988, 668] on button "Ok" at bounding box center [981, 671] width 42 height 21
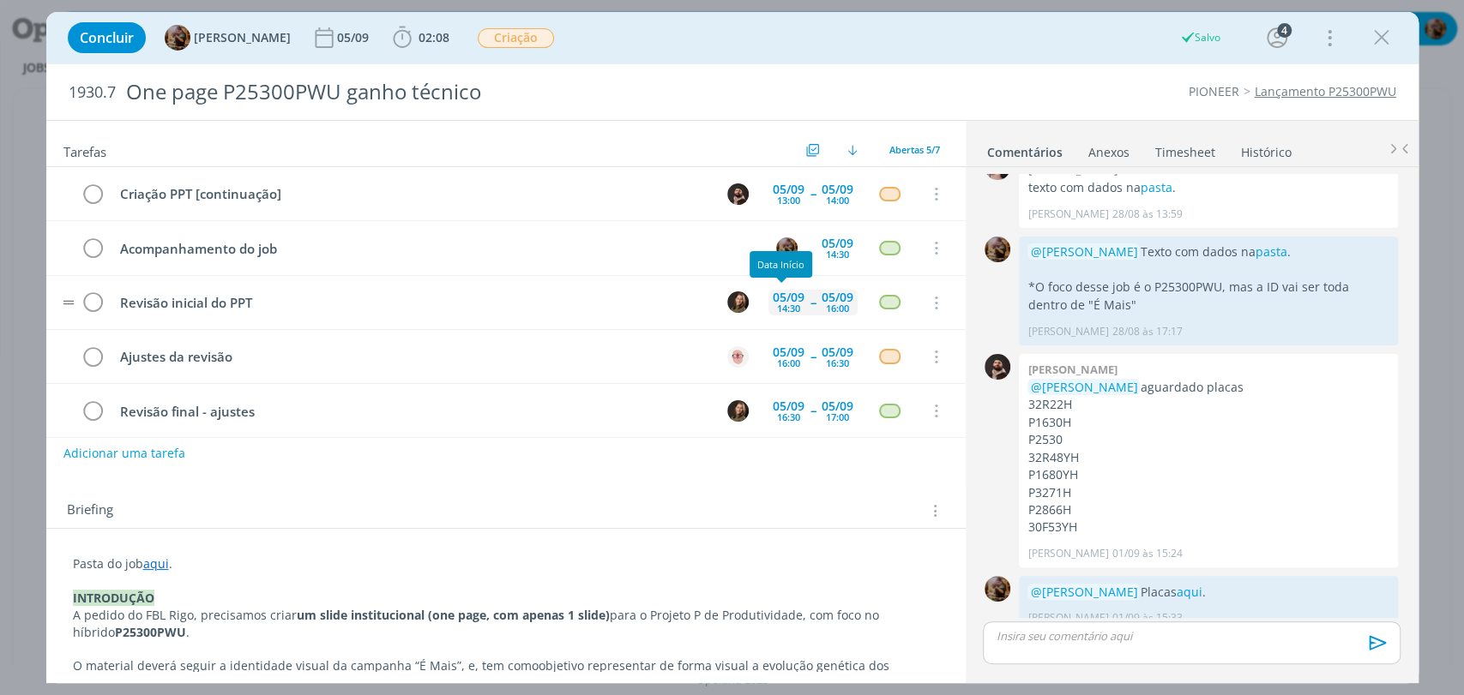
click at [789, 310] on div "14:30" at bounding box center [788, 308] width 23 height 9
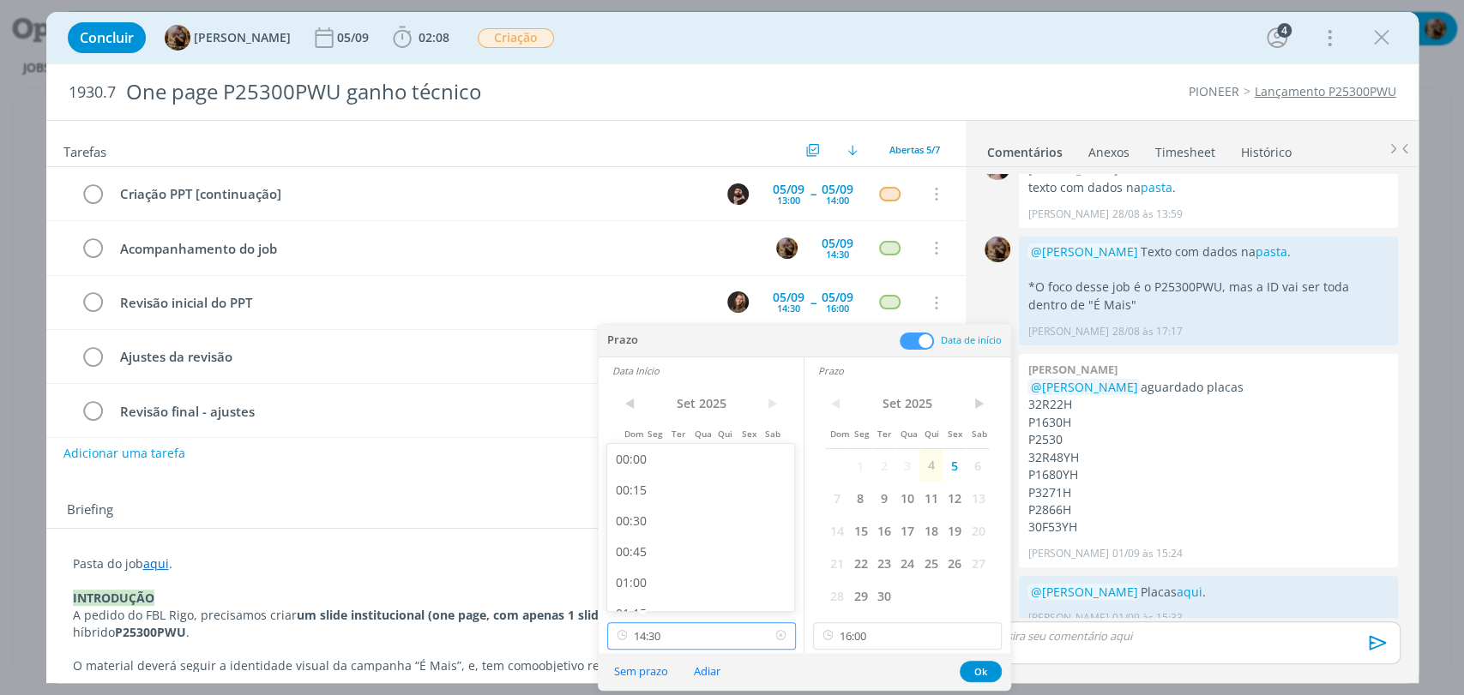
click at [701, 633] on input "14:30" at bounding box center [701, 636] width 189 height 27
click at [657, 532] on div "14:00" at bounding box center [702, 528] width 191 height 31
type input "14:00"
click at [852, 632] on input "16:00" at bounding box center [907, 636] width 189 height 27
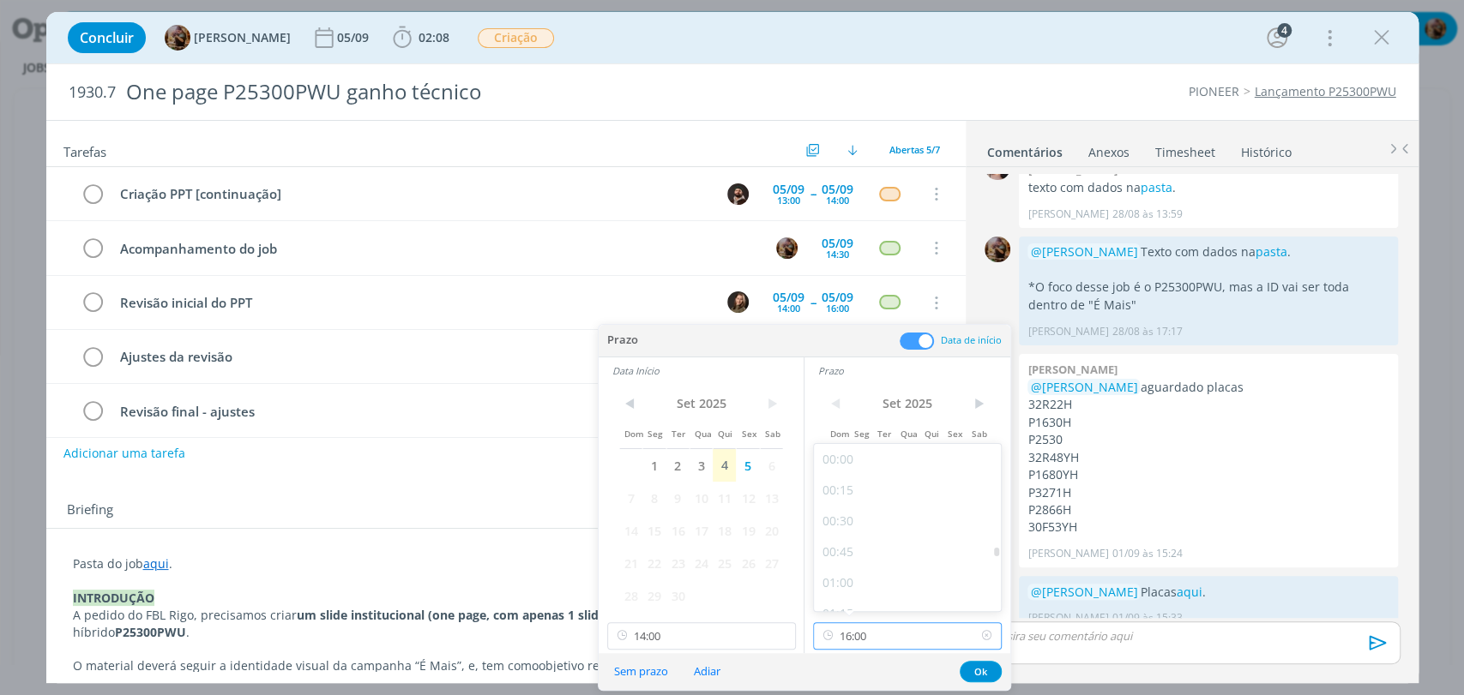
scroll to position [1845, 0]
click at [857, 535] on div "15:30" at bounding box center [909, 528] width 191 height 31
type input "15:30"
click at [988, 673] on button "Ok" at bounding box center [981, 671] width 42 height 21
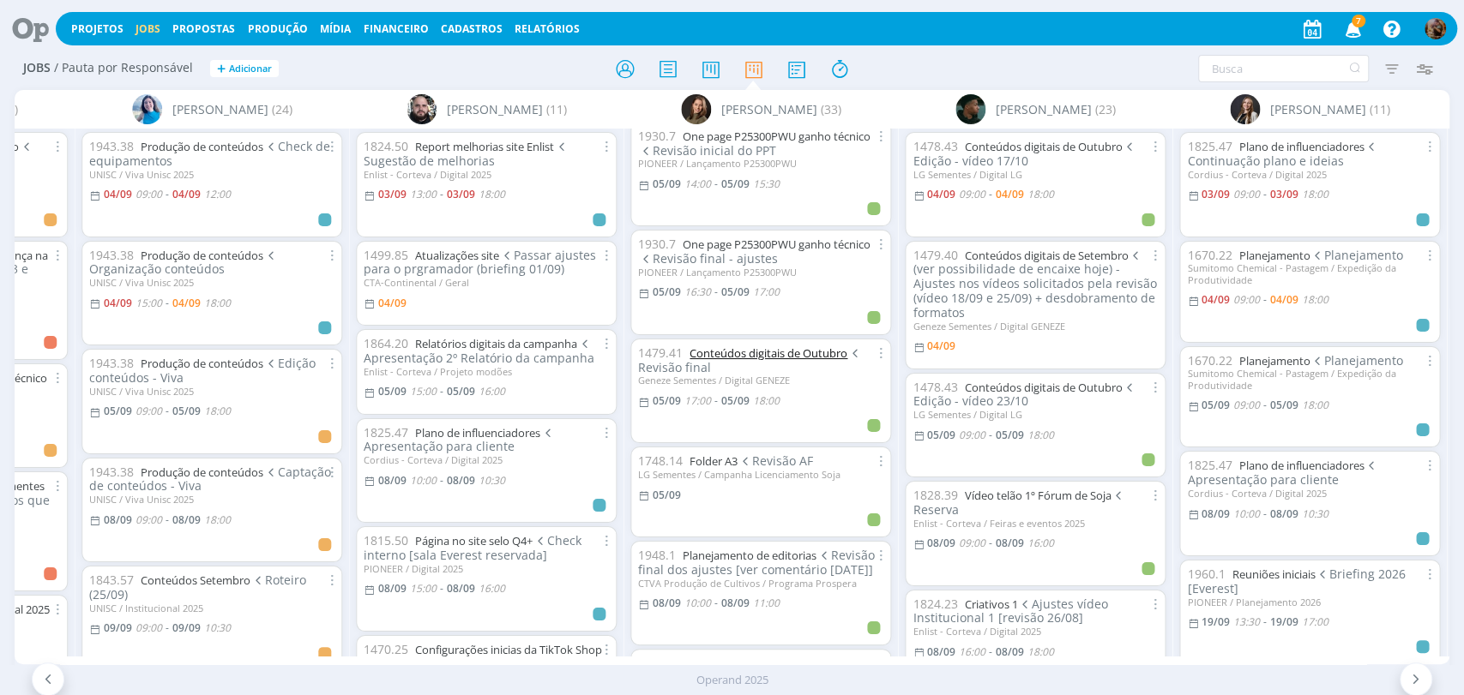
scroll to position [476, 0]
click at [708, 451] on link "Folder A3" at bounding box center [713, 458] width 48 height 15
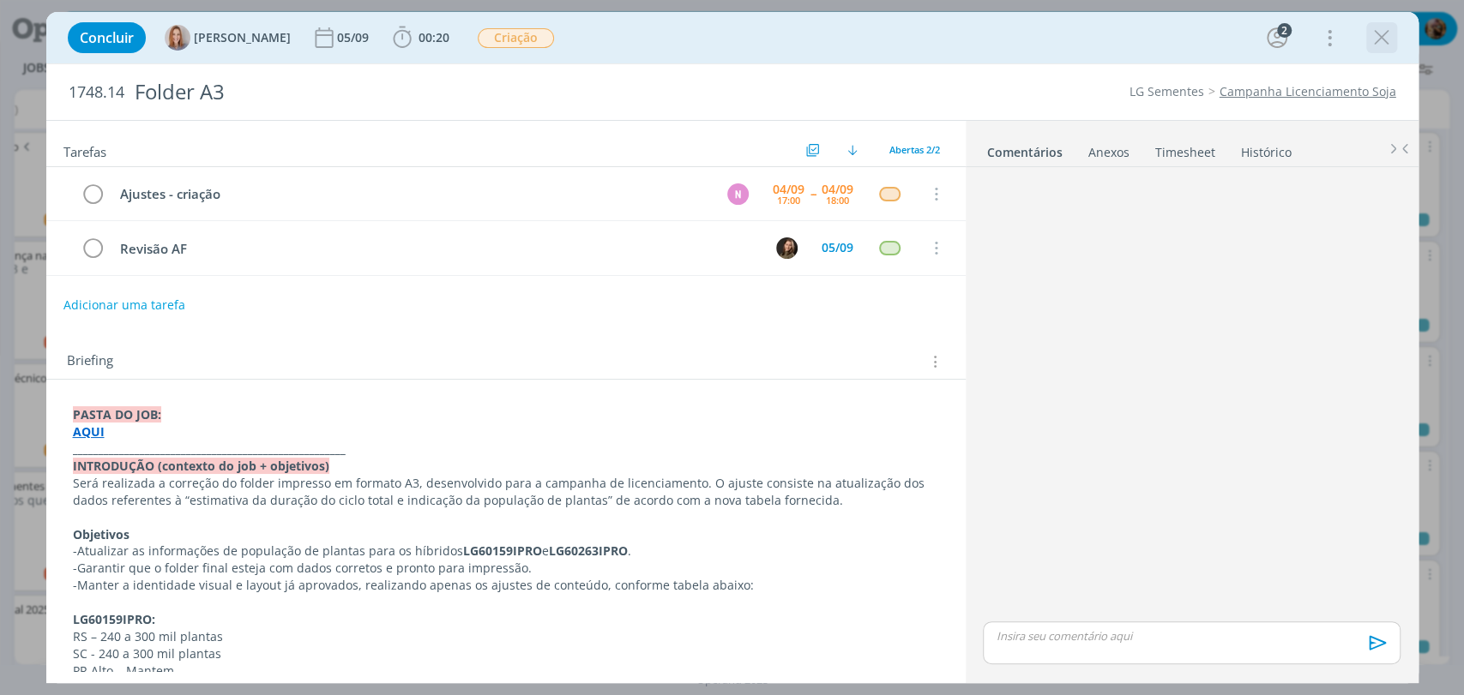
click at [1375, 40] on icon "dialog" at bounding box center [1382, 38] width 26 height 26
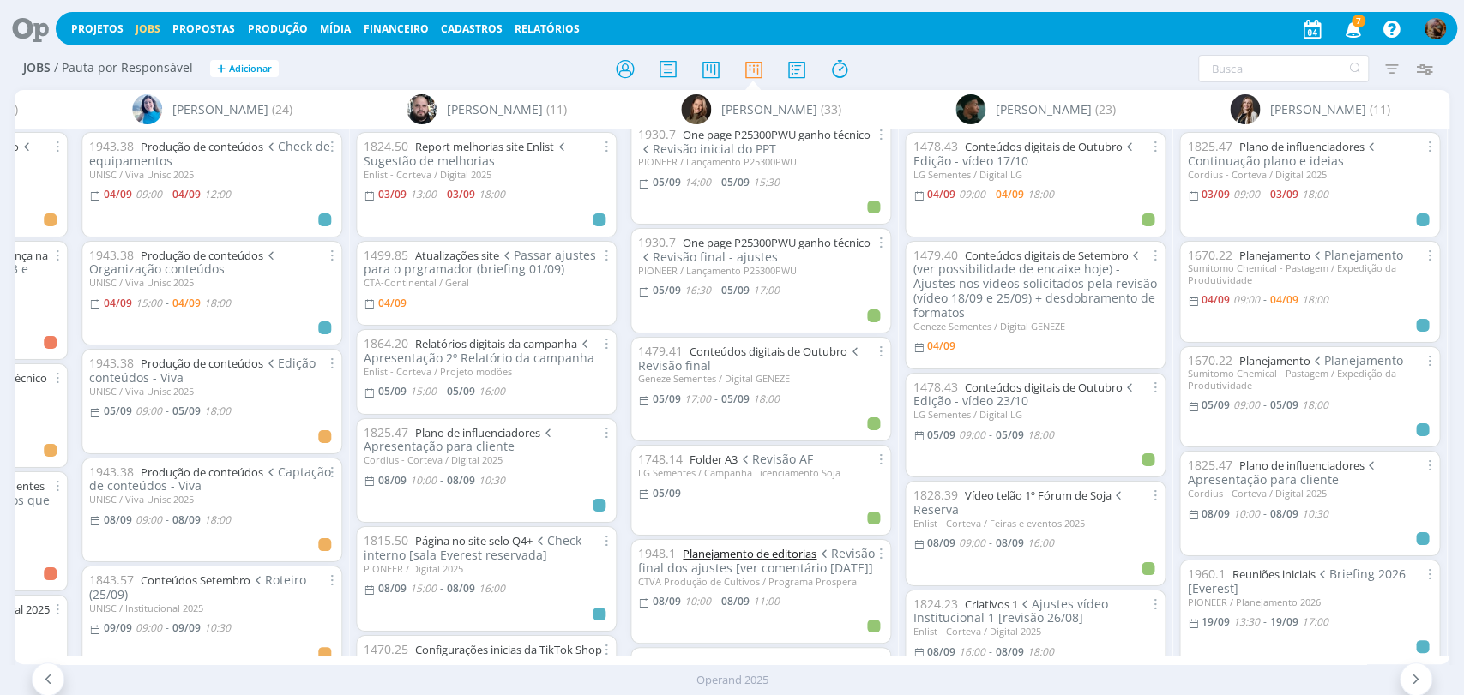
scroll to position [476, 0]
click at [773, 545] on link "Planejamento de editorias" at bounding box center [750, 552] width 134 height 15
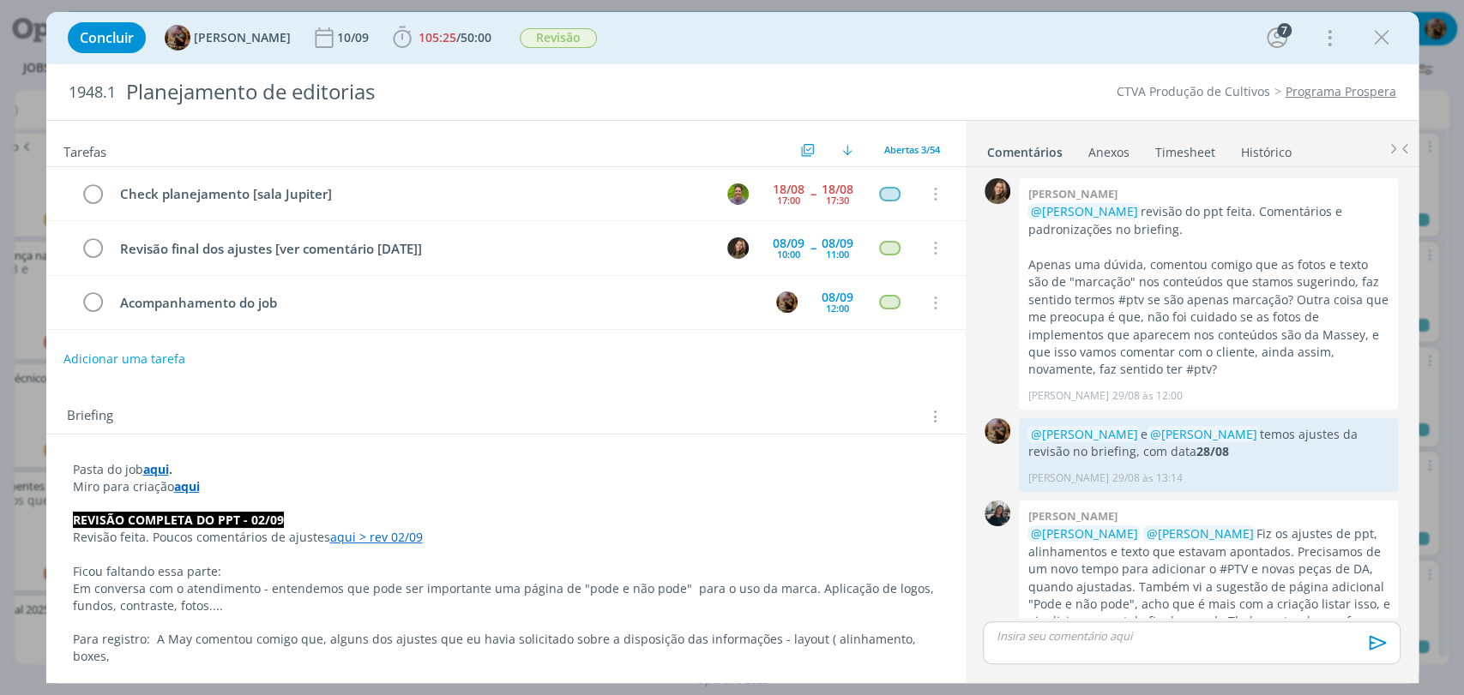
scroll to position [2200, 0]
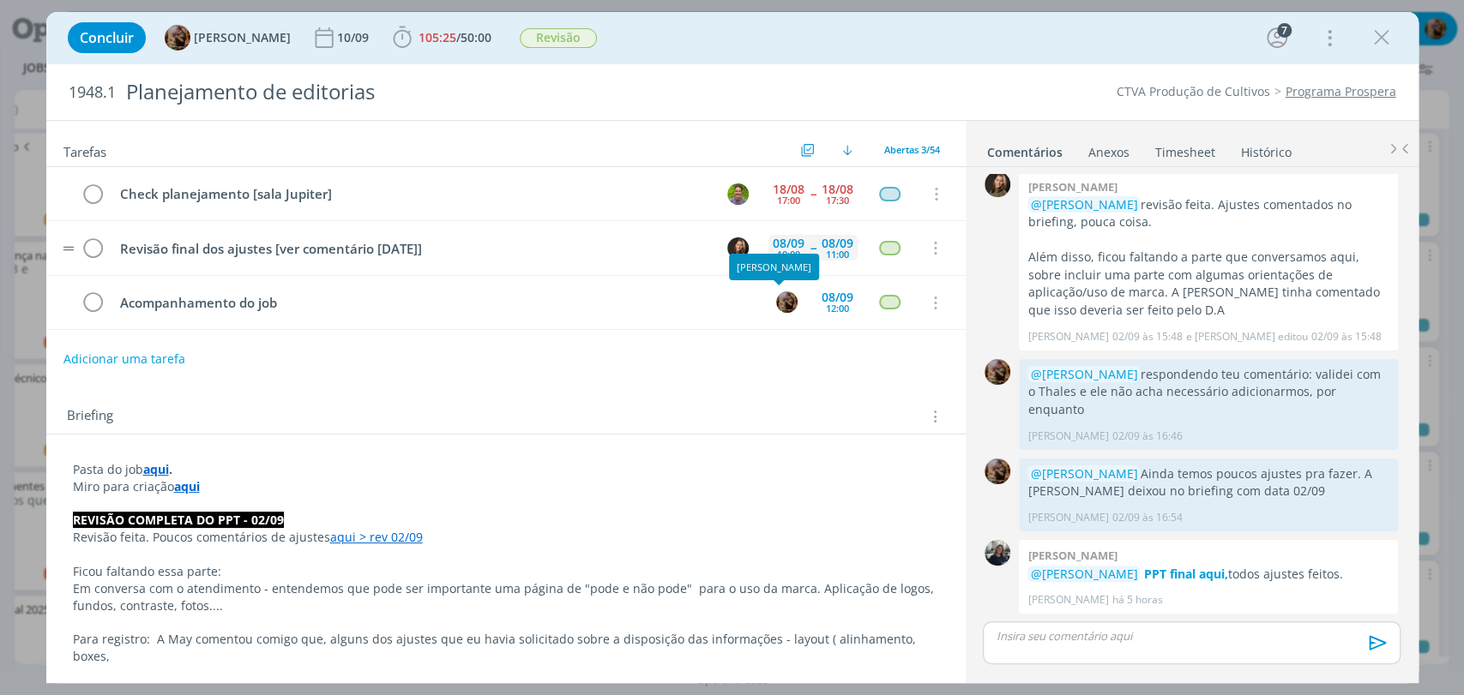
click at [785, 250] on div "10:00" at bounding box center [788, 254] width 23 height 9
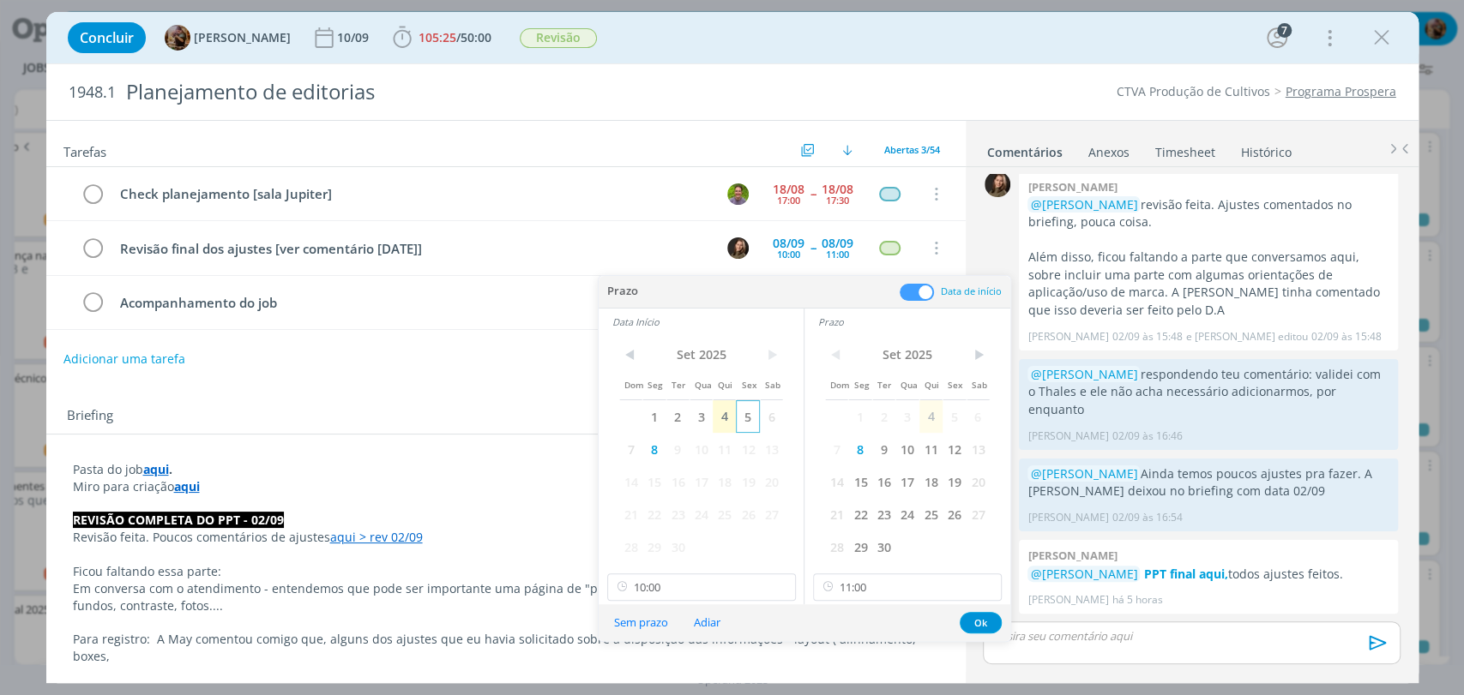
click at [739, 414] on span "5" at bounding box center [747, 416] width 23 height 33
click at [948, 420] on span "5" at bounding box center [953, 416] width 23 height 33
click at [849, 575] on input "11:00" at bounding box center [907, 587] width 189 height 27
click at [855, 526] on div "14:00" at bounding box center [909, 530] width 191 height 31
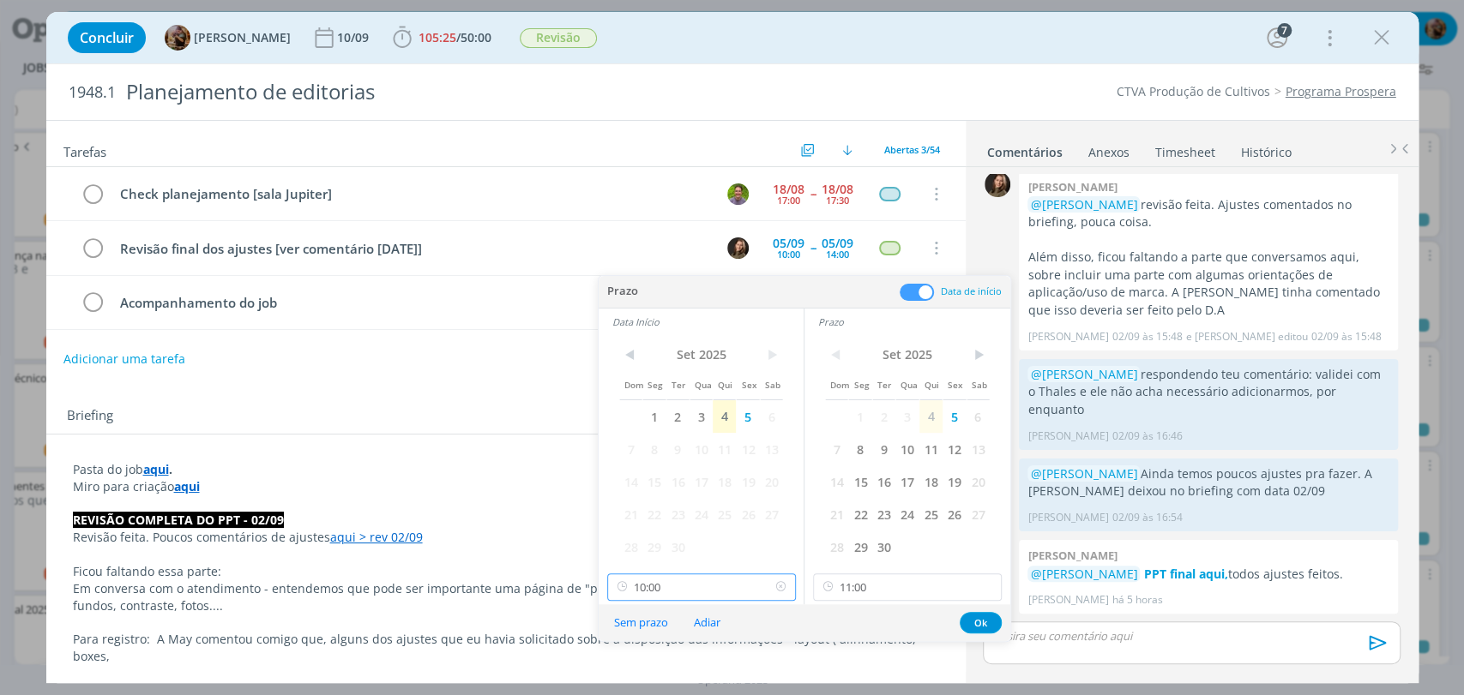
click at [676, 585] on input "10:00" at bounding box center [701, 587] width 189 height 27
type input "14:00"
click at [644, 533] on div "13:00" at bounding box center [702, 530] width 191 height 31
type input "13:00"
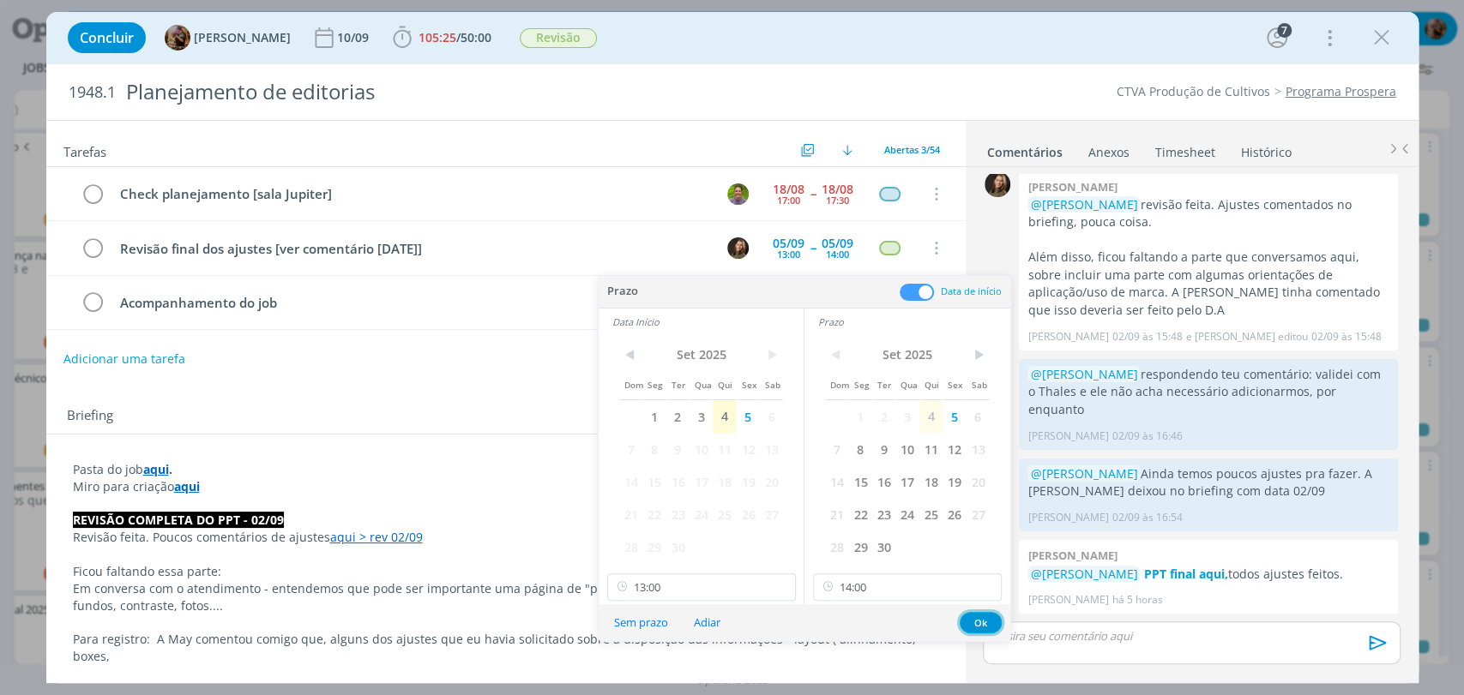
click at [978, 622] on button "Ok" at bounding box center [981, 622] width 42 height 21
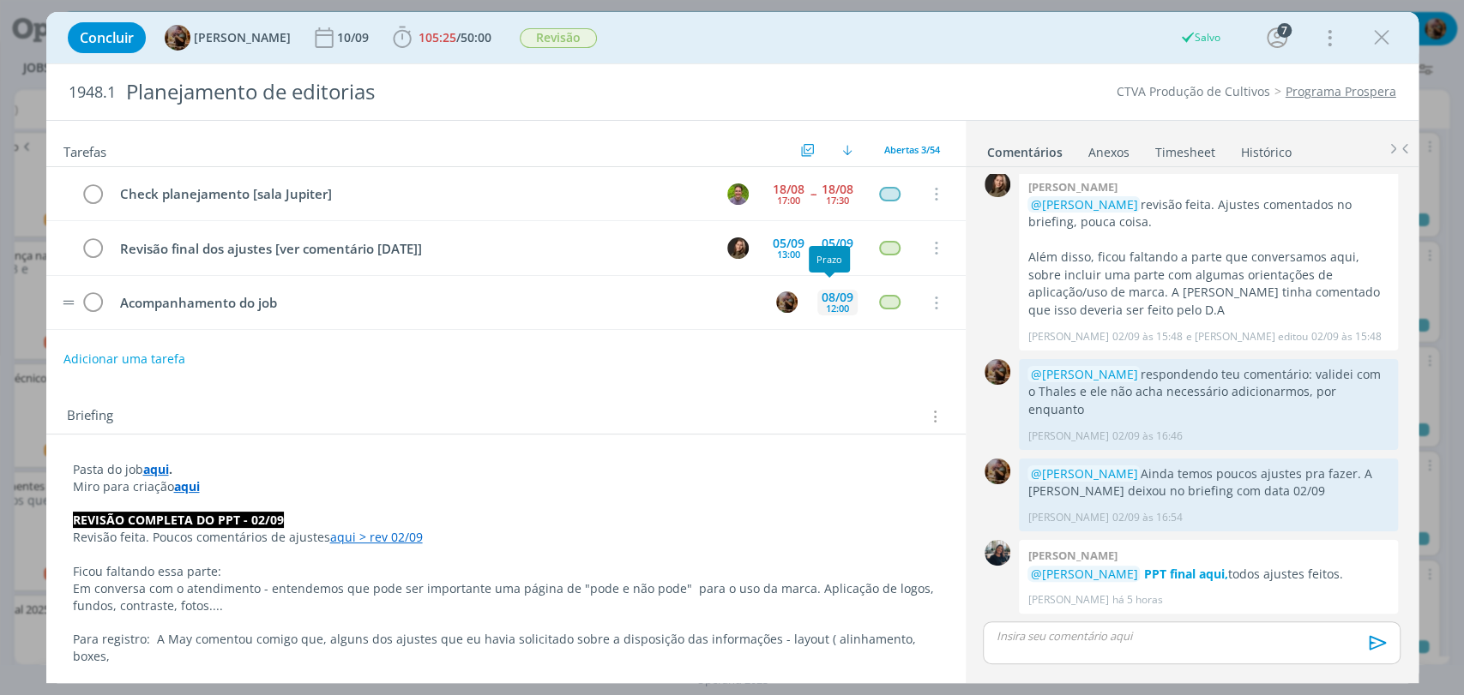
click at [833, 309] on div "12:00" at bounding box center [837, 308] width 23 height 9
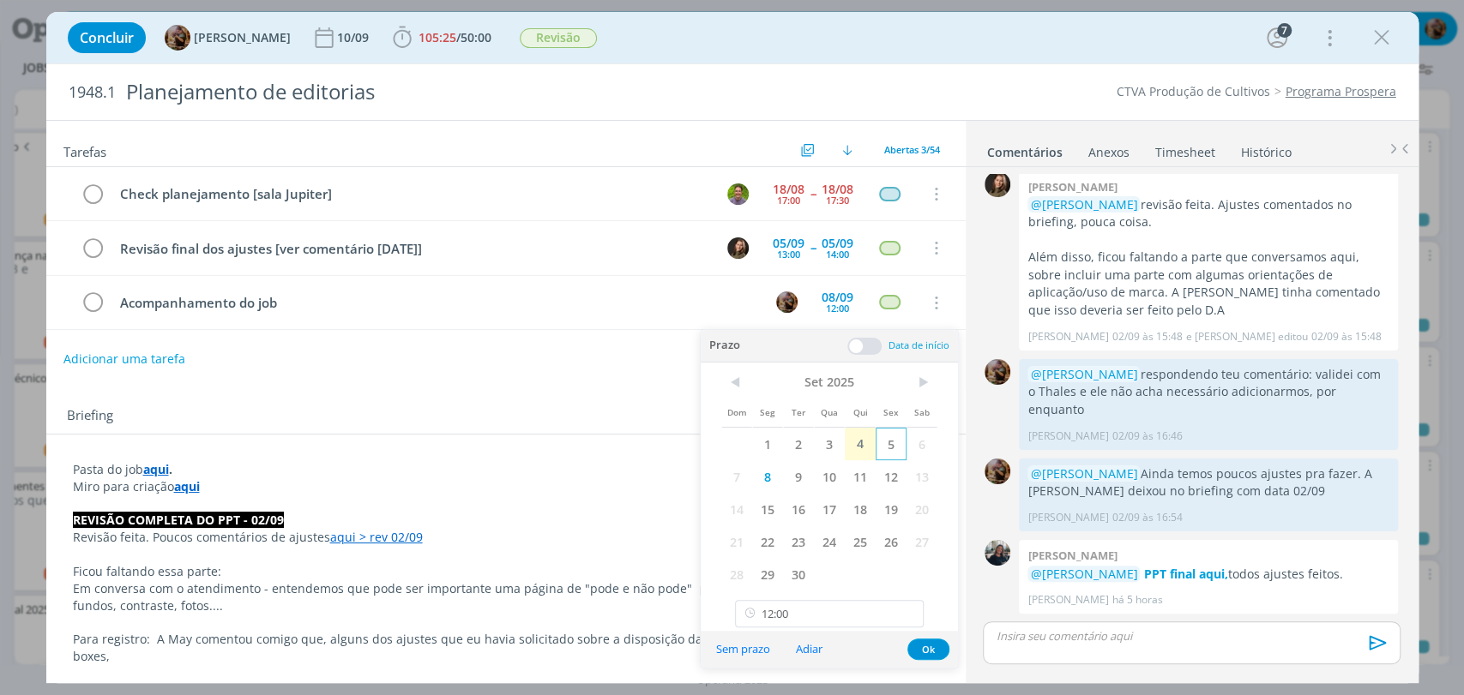
click at [887, 448] on span "5" at bounding box center [891, 444] width 31 height 33
click at [846, 620] on input "12:00" at bounding box center [829, 613] width 189 height 27
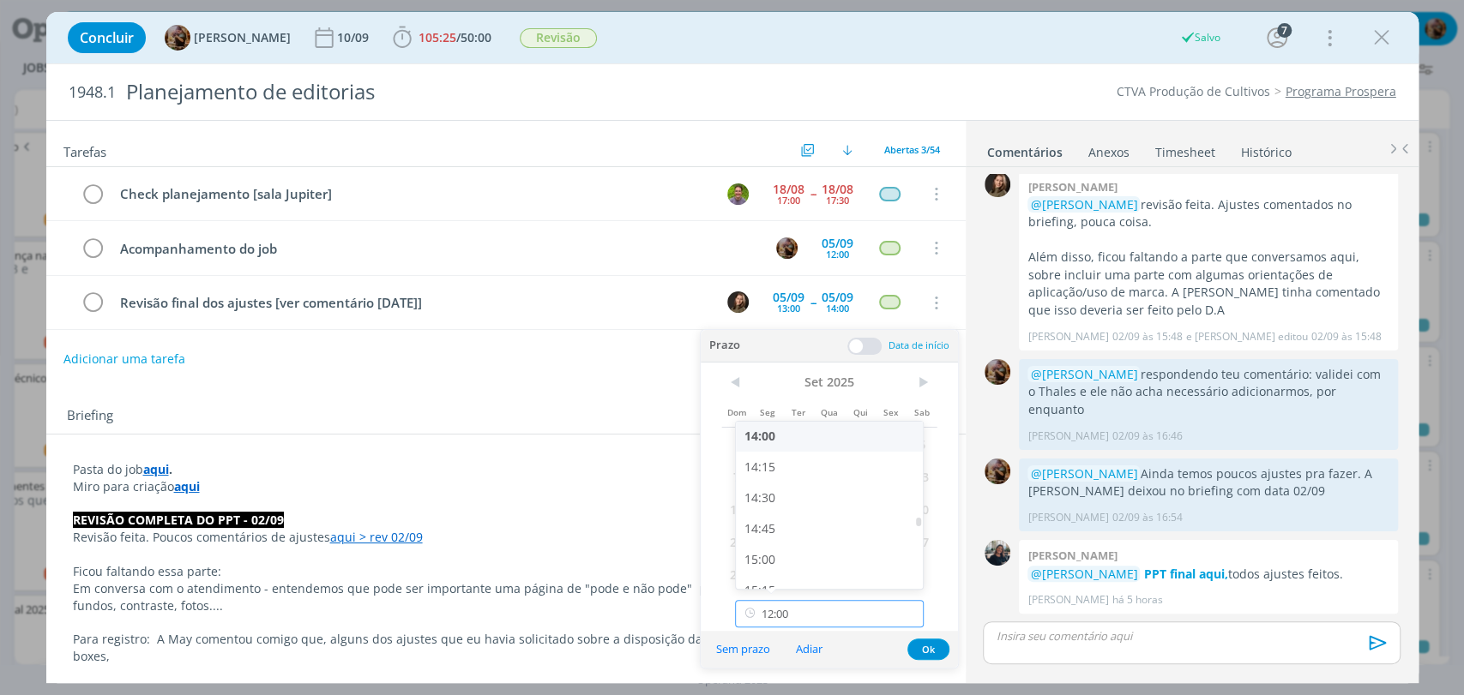
scroll to position [1732, 0]
click at [769, 527] on div "14:45" at bounding box center [831, 526] width 191 height 31
type input "14:45"
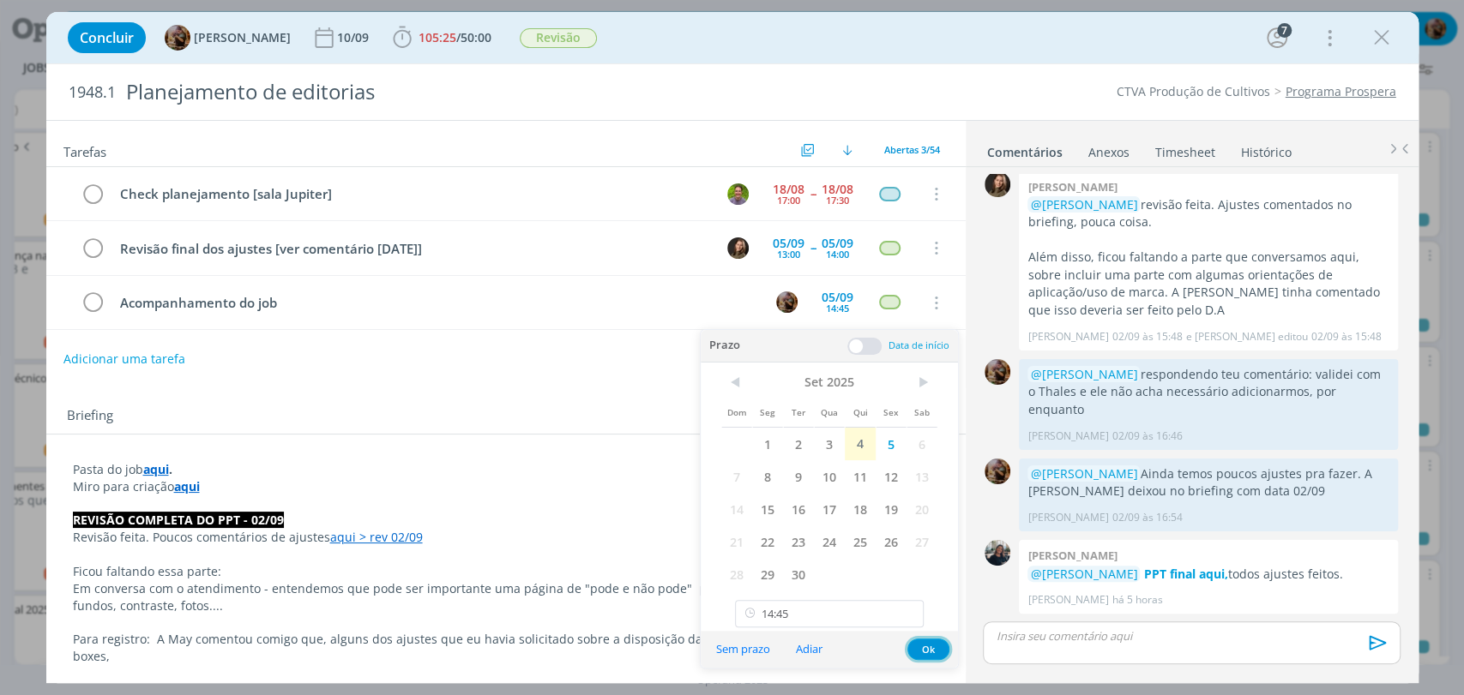
click at [918, 647] on button "Ok" at bounding box center [928, 649] width 42 height 21
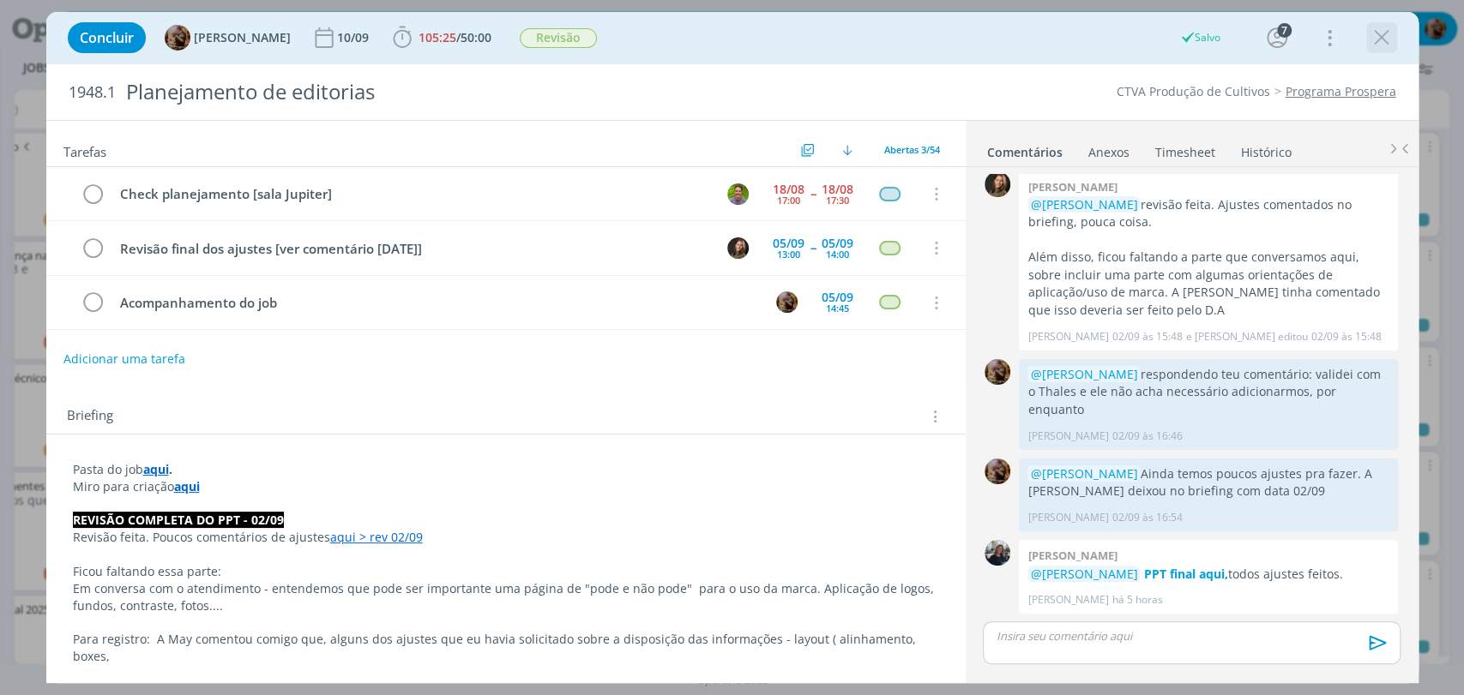
click at [1379, 38] on icon "dialog" at bounding box center [1382, 38] width 26 height 26
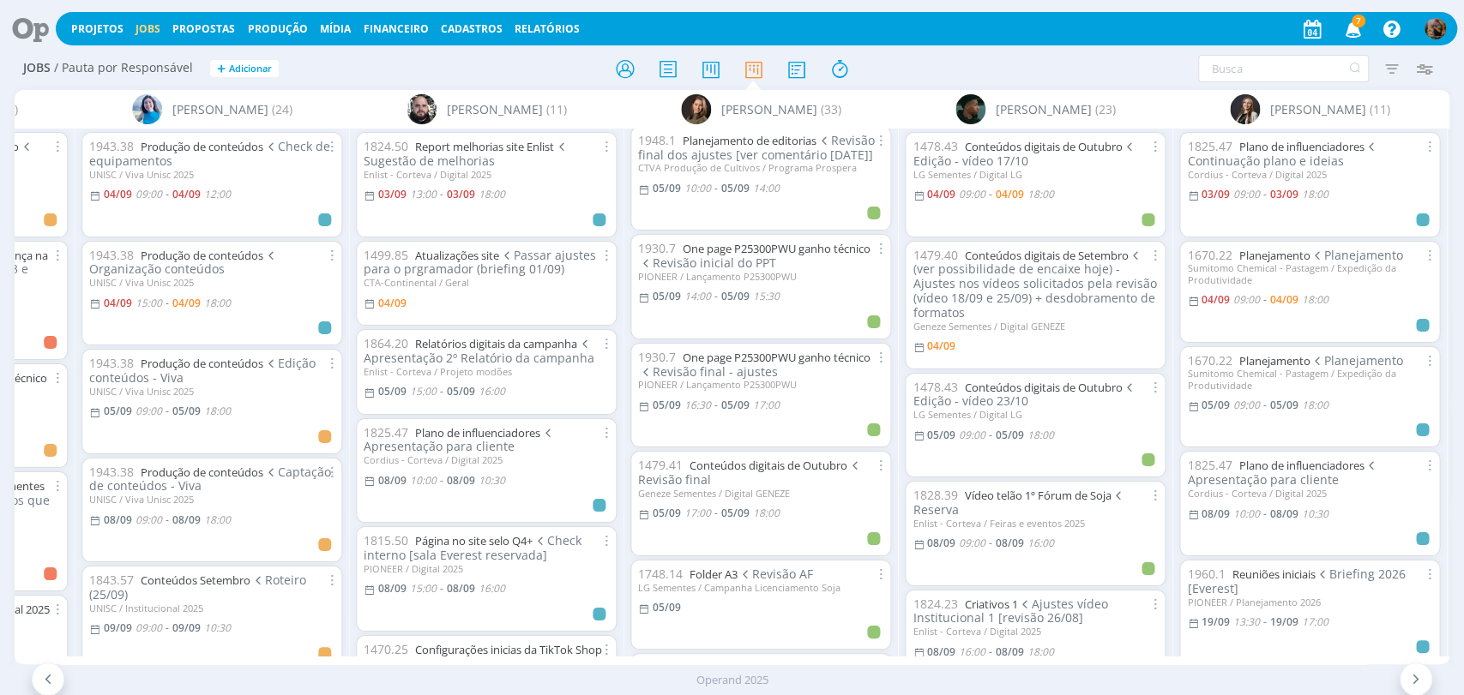
scroll to position [312, 0]
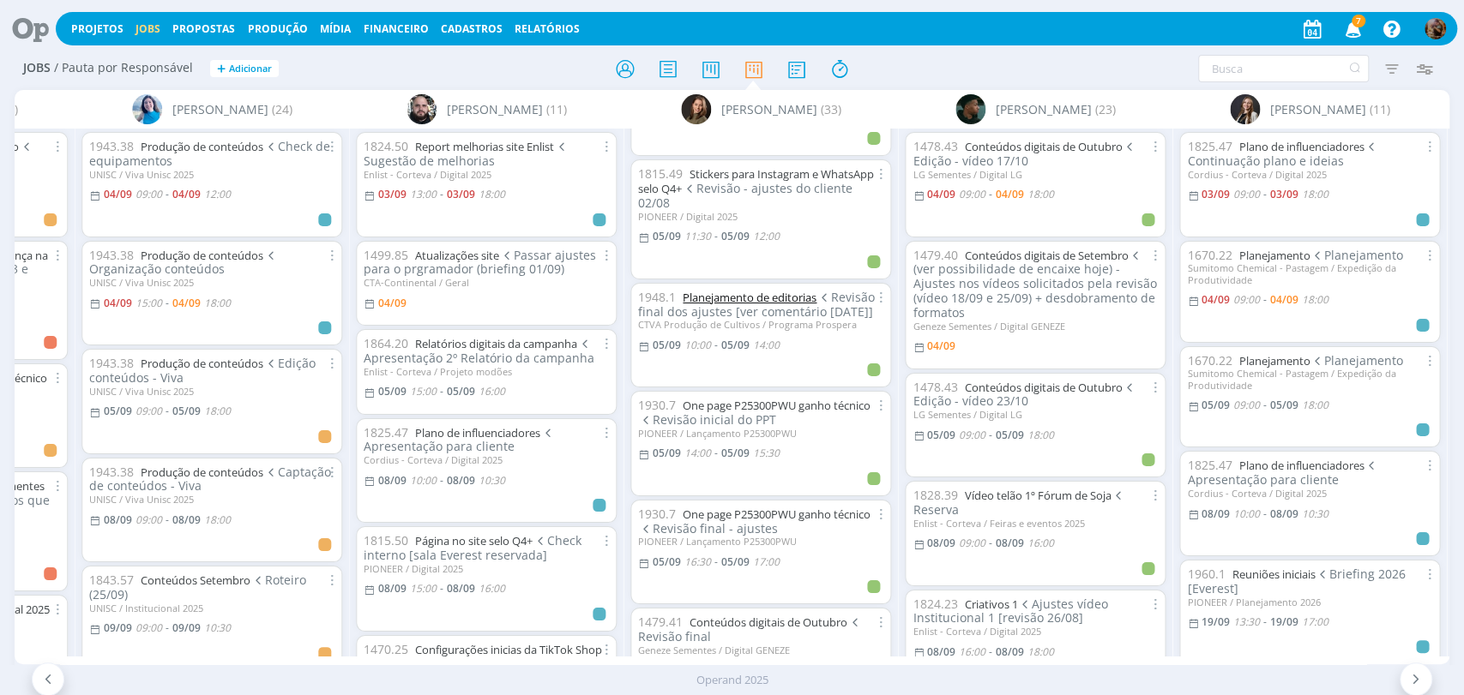
click at [789, 290] on link "Planejamento de editorias" at bounding box center [750, 297] width 134 height 15
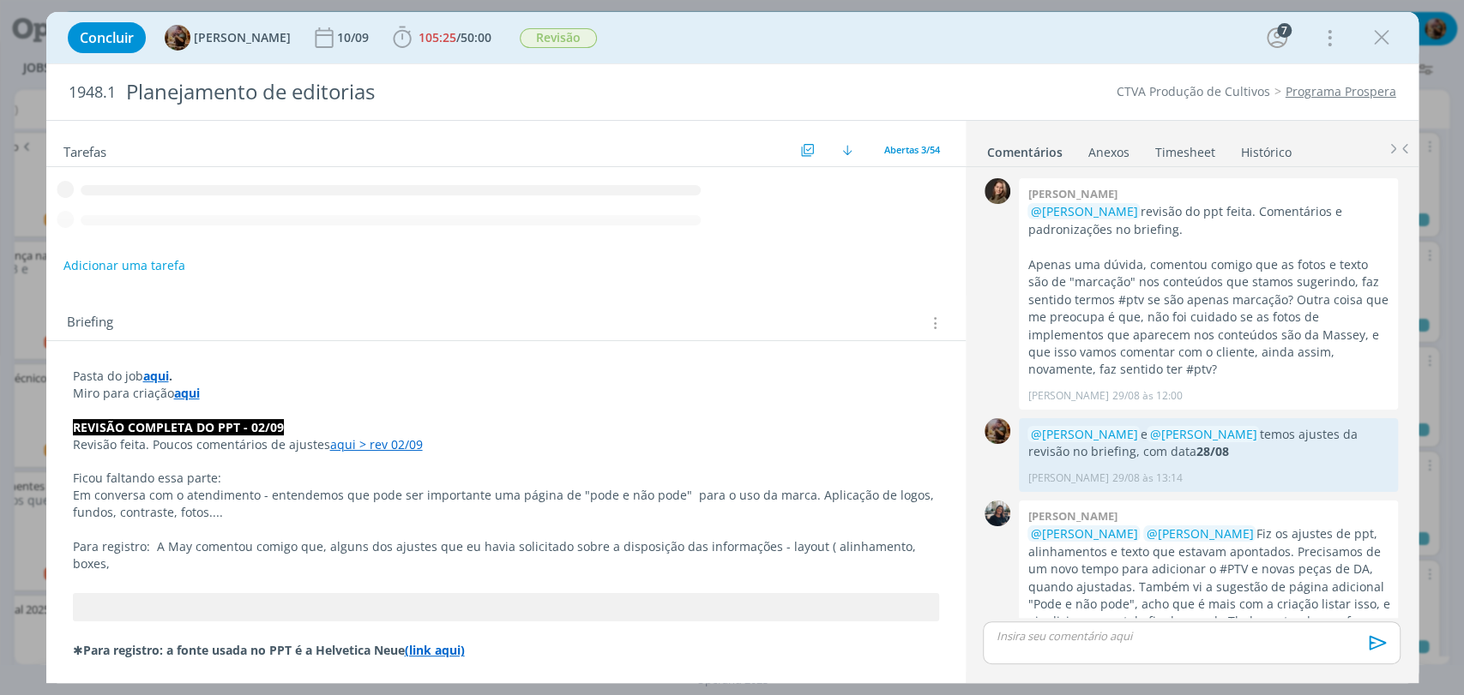
scroll to position [2200, 0]
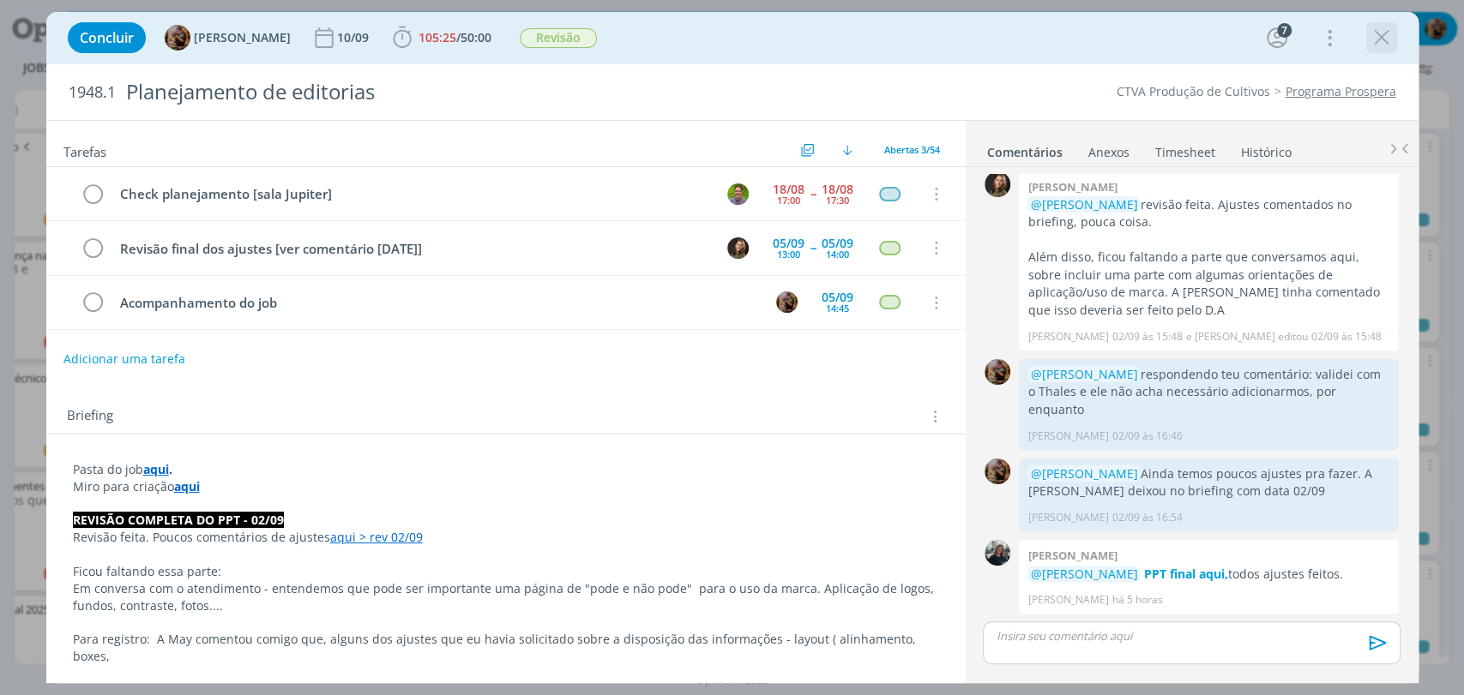
click at [1381, 40] on icon "dialog" at bounding box center [1382, 38] width 26 height 26
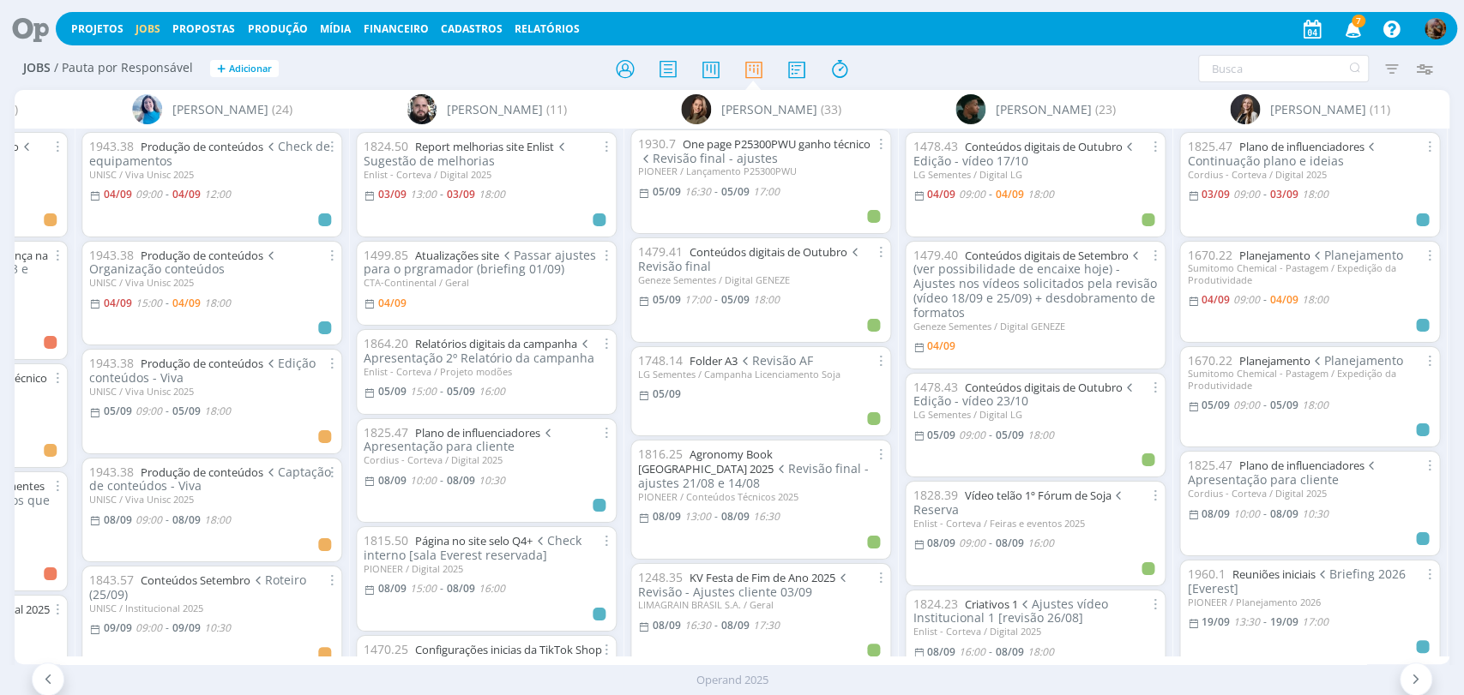
scroll to position [693, 0]
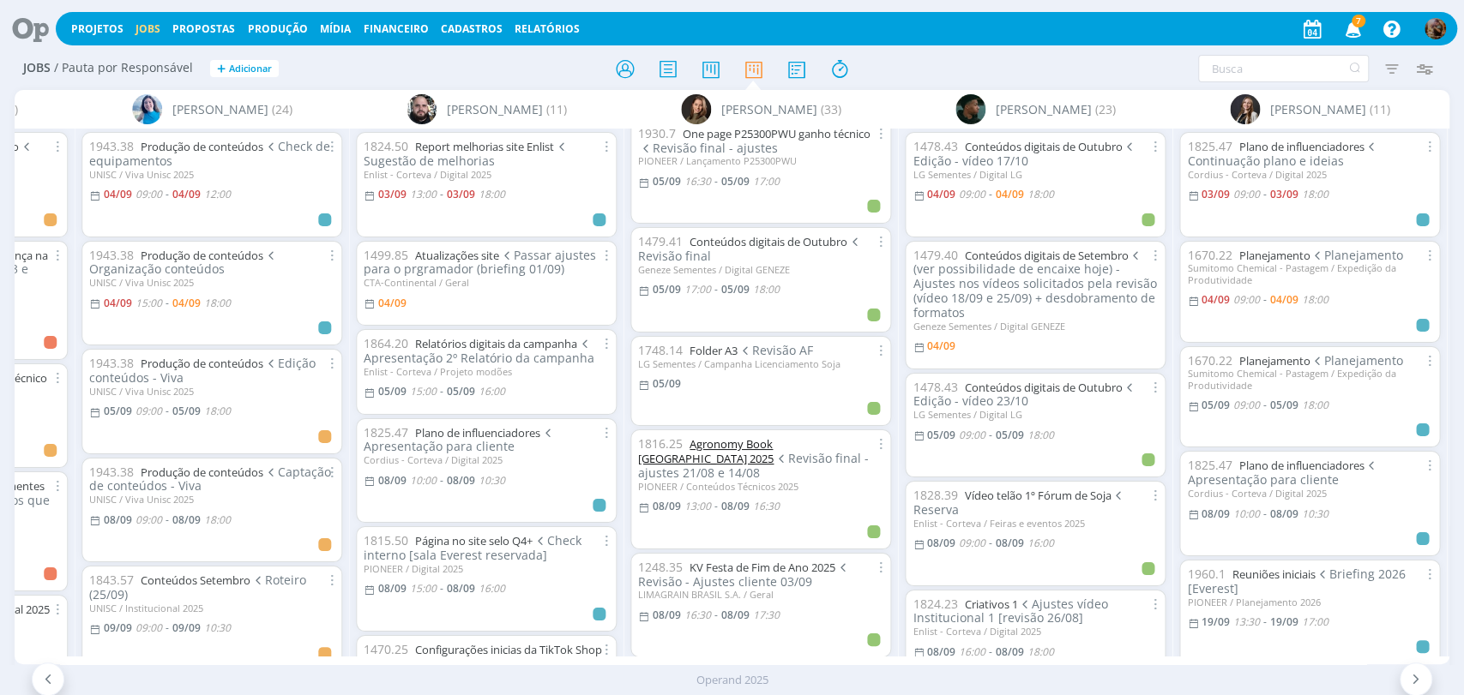
click at [773, 446] on link "Agronomy Book Brasil 2025" at bounding box center [705, 451] width 135 height 30
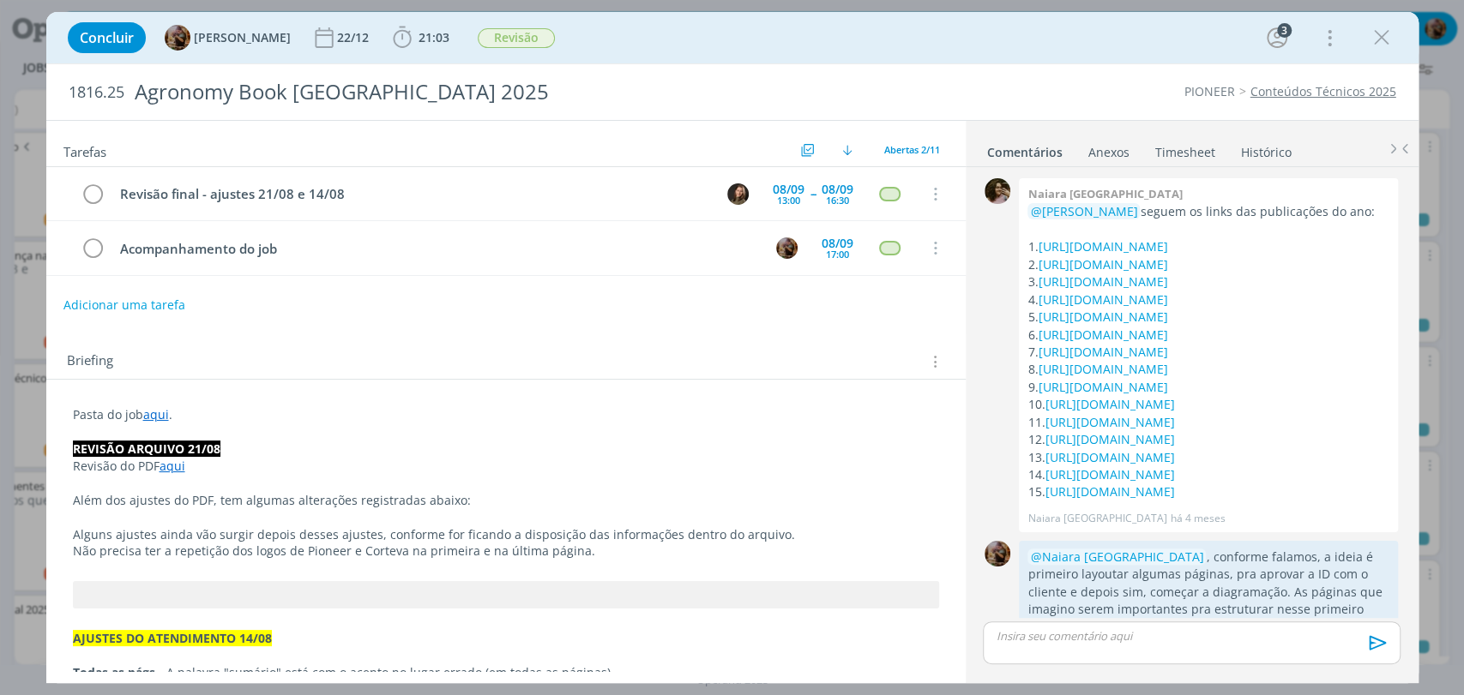
scroll to position [2130, 0]
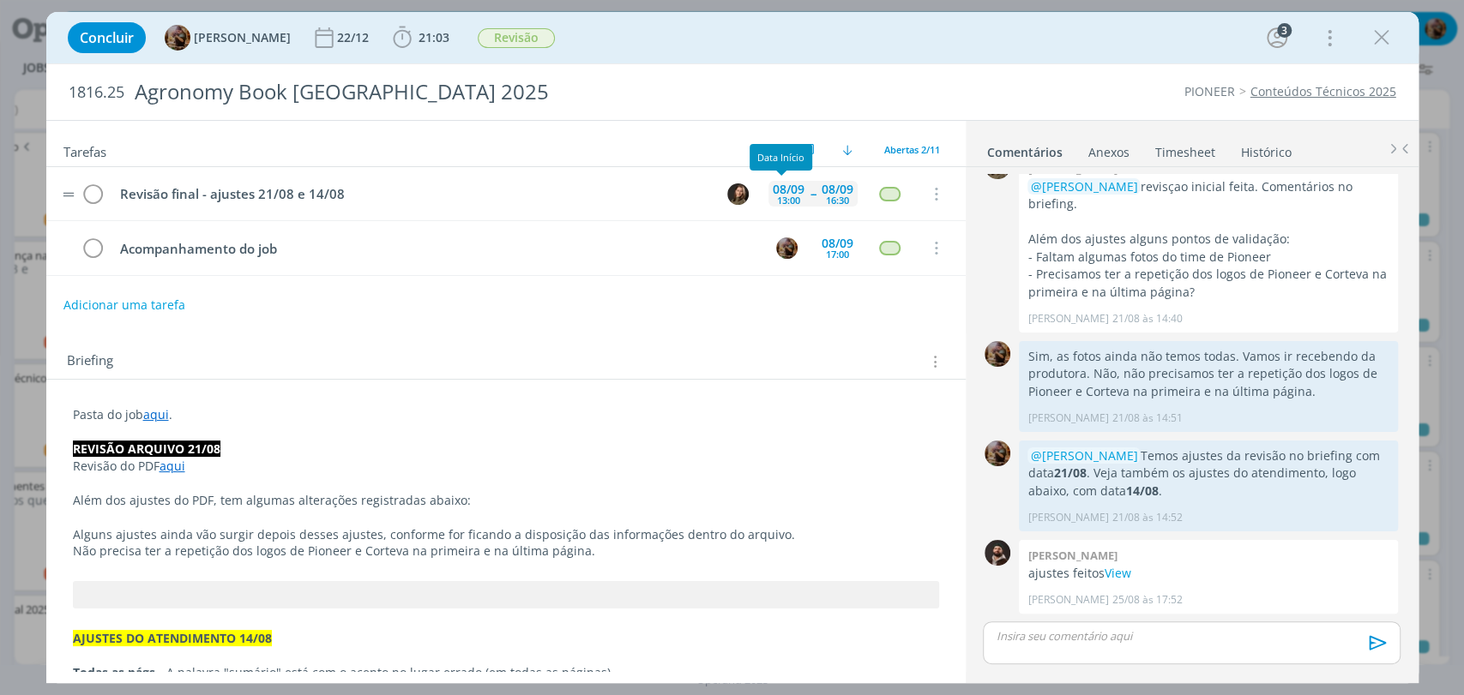
click at [773, 187] on div "08/09" at bounding box center [789, 190] width 32 height 12
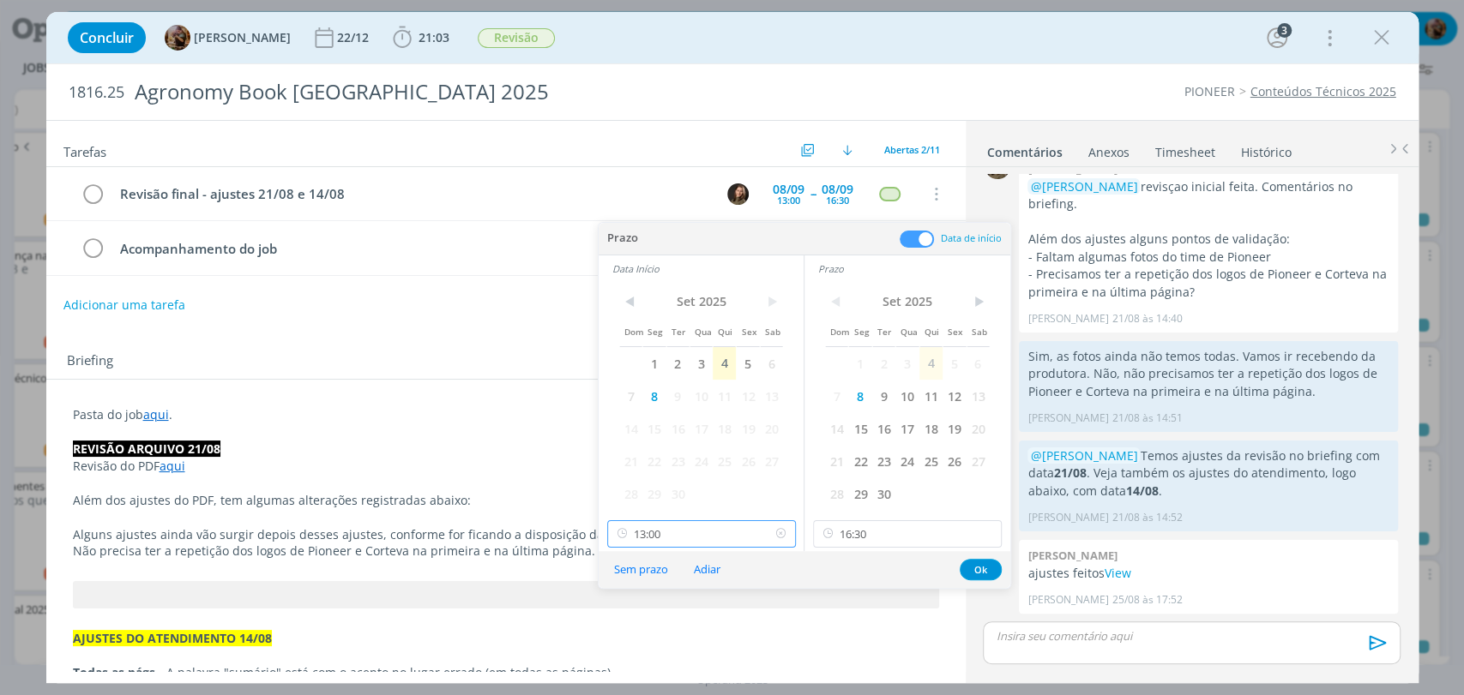
click at [675, 532] on input "13:00" at bounding box center [701, 534] width 189 height 27
click at [641, 379] on div "09:00" at bounding box center [702, 375] width 191 height 31
click at [856, 525] on input "16:30" at bounding box center [907, 534] width 189 height 27
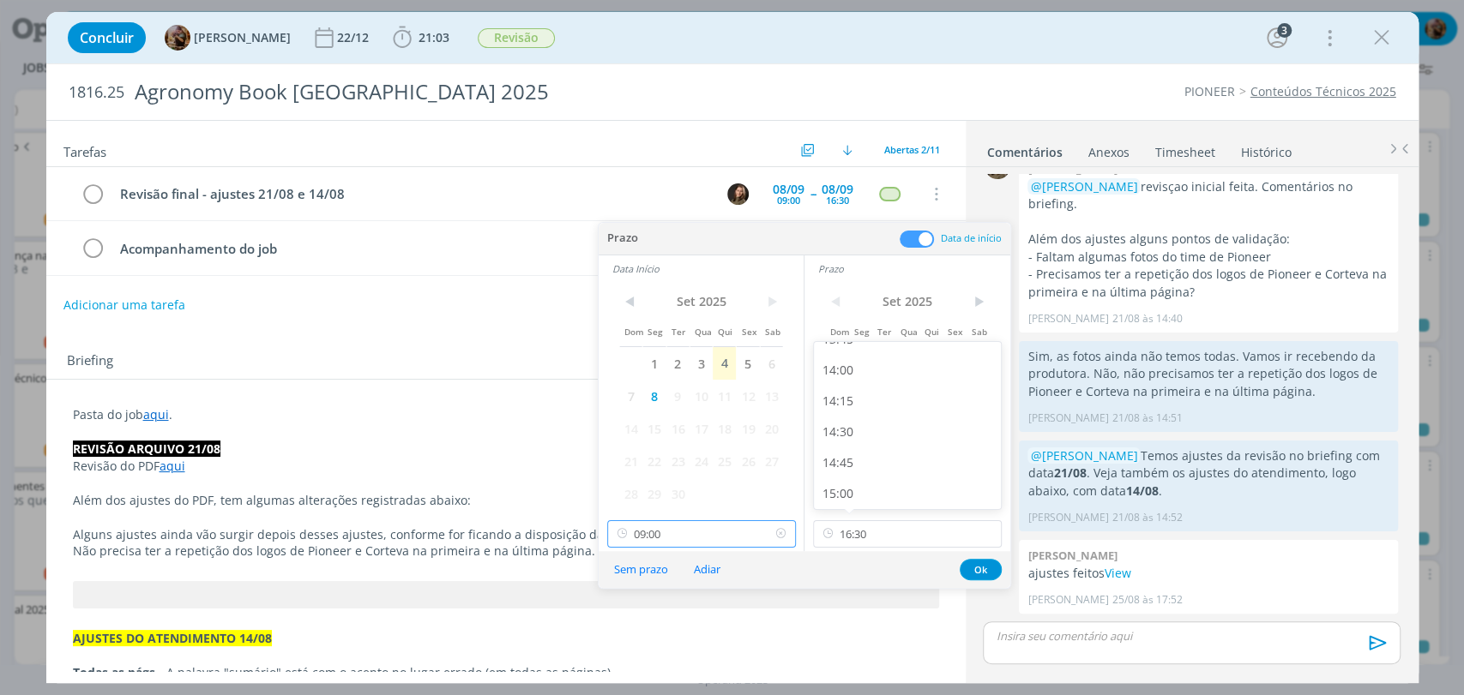
click at [728, 535] on input "09:00" at bounding box center [701, 534] width 189 height 27
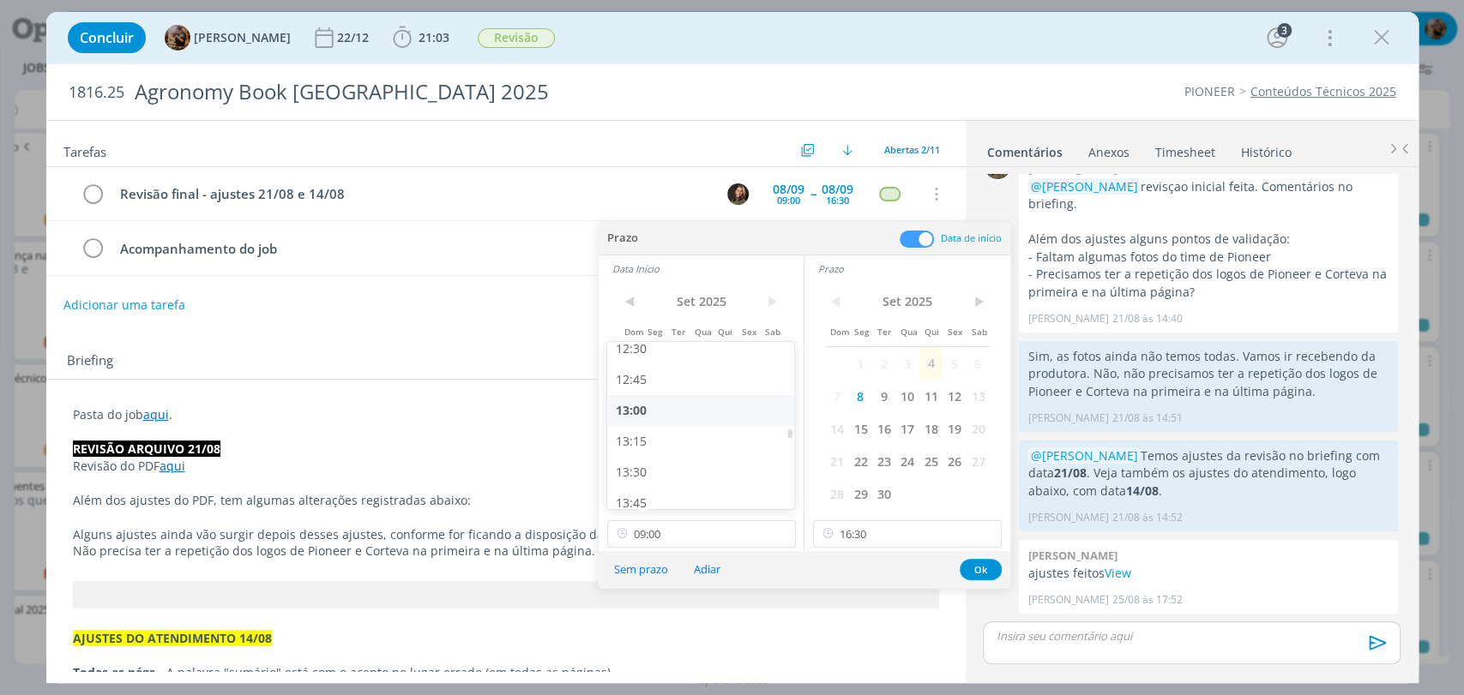
click at [672, 417] on div "13:00" at bounding box center [702, 410] width 191 height 31
type input "13:00"
click at [988, 573] on button "Ok" at bounding box center [981, 569] width 42 height 21
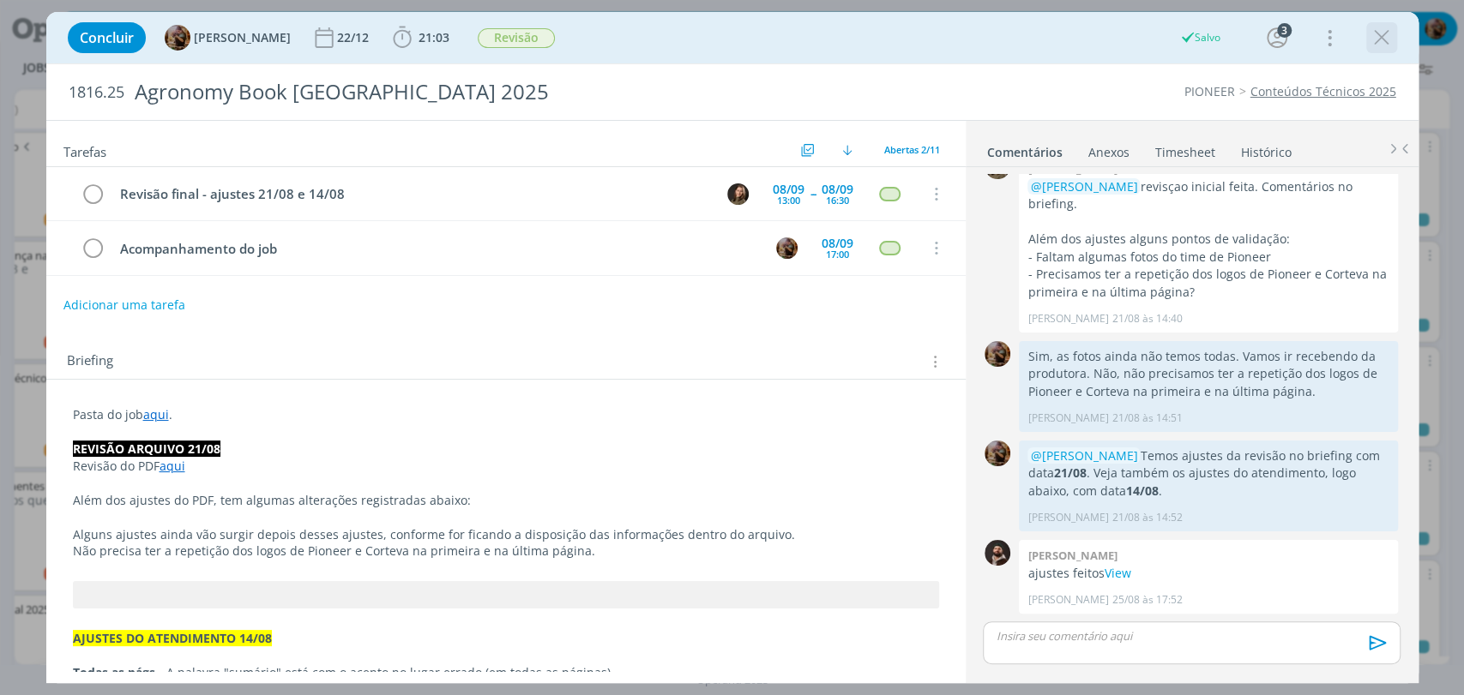
click at [1375, 45] on icon "dialog" at bounding box center [1382, 38] width 26 height 26
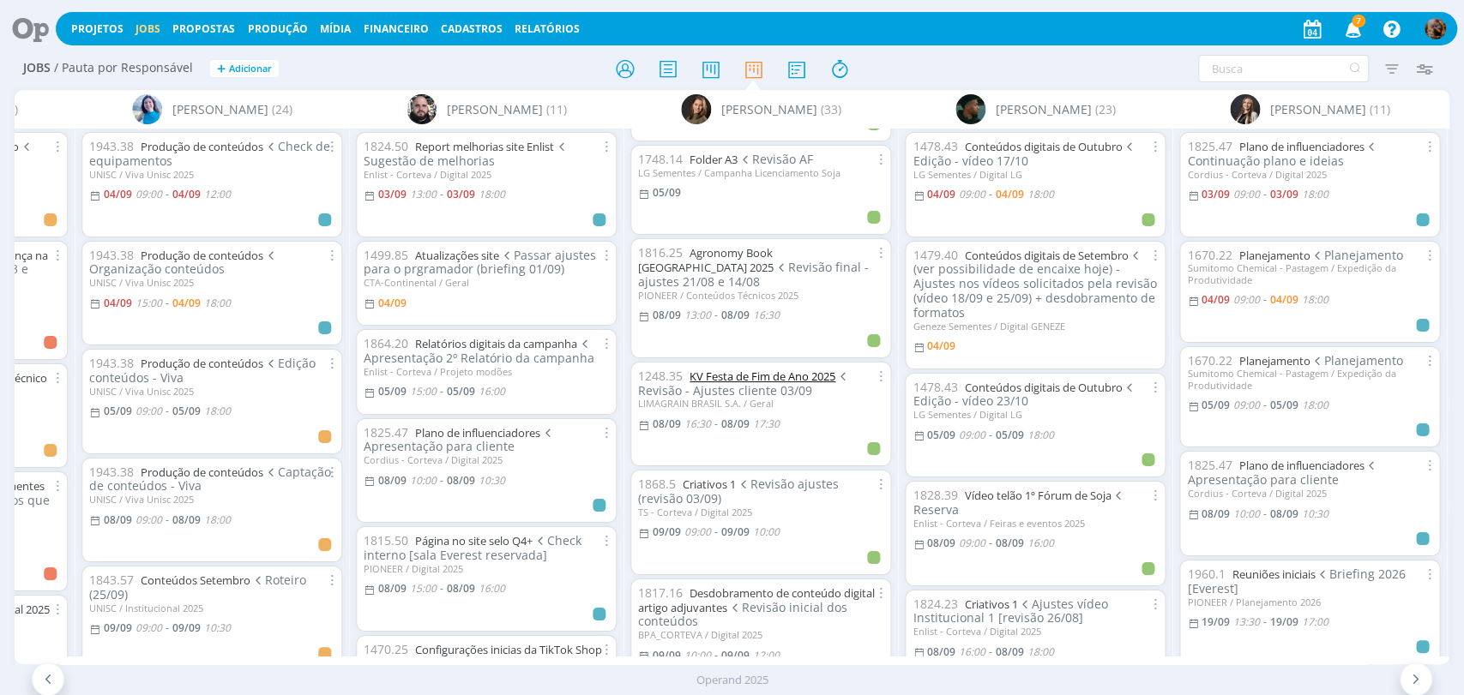
scroll to position [979, 0]
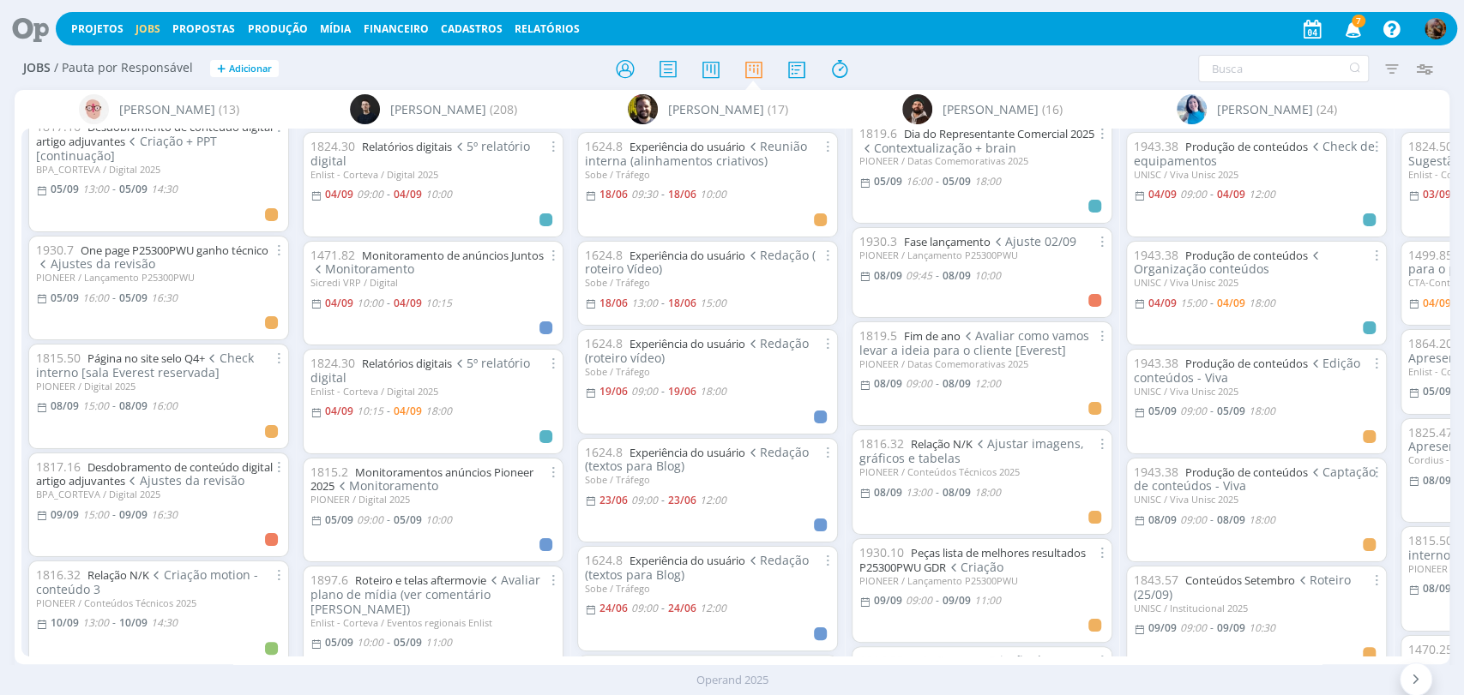
scroll to position [381, 0]
click at [960, 437] on link "Relação N/K" at bounding box center [942, 443] width 62 height 15
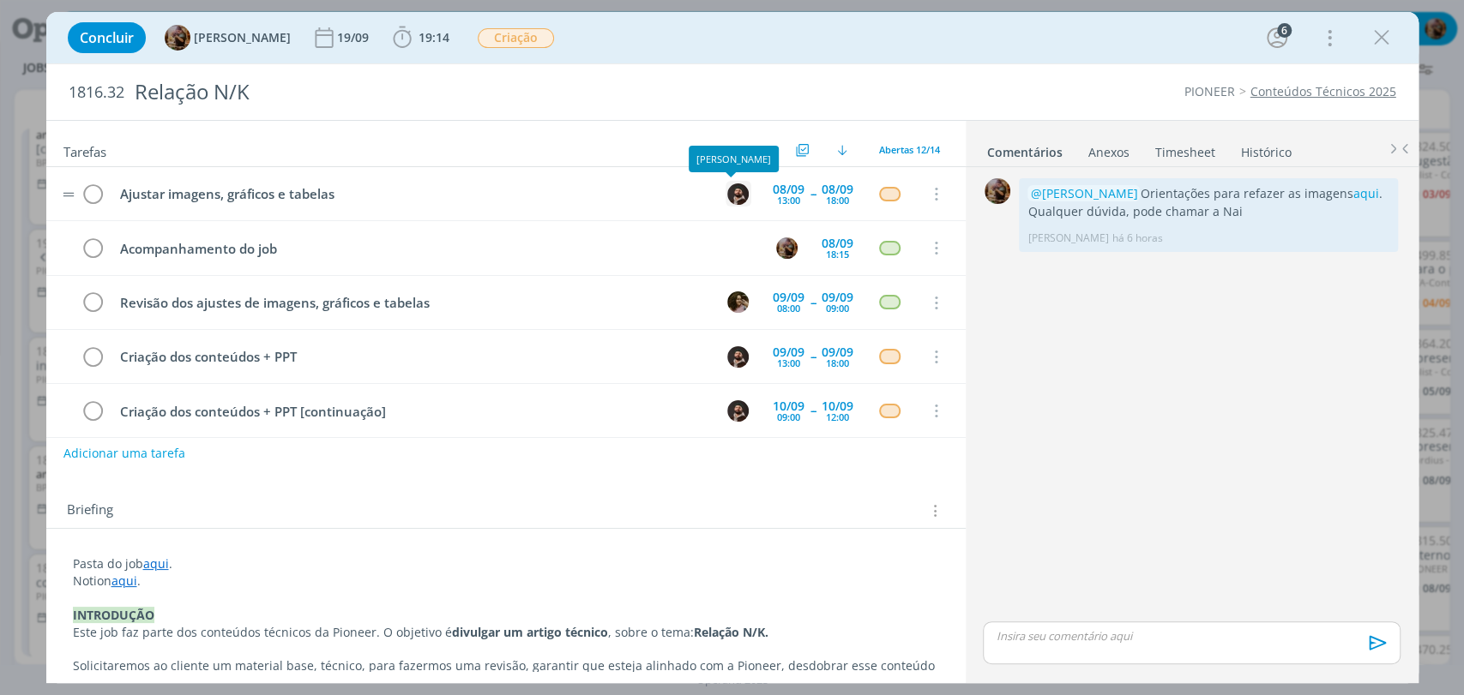
click at [734, 197] on img "dialog" at bounding box center [737, 194] width 21 height 21
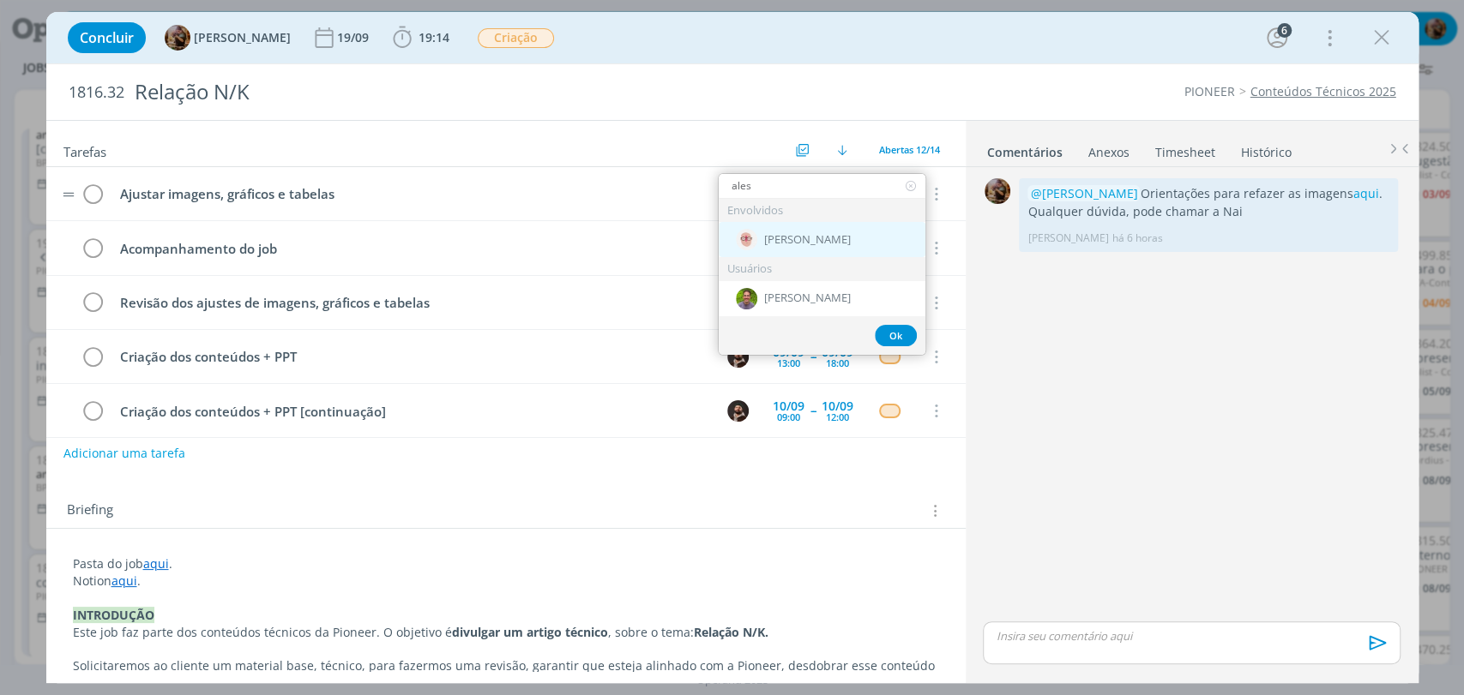
type input "ales"
click at [764, 234] on span "[PERSON_NAME]" at bounding box center [807, 240] width 87 height 14
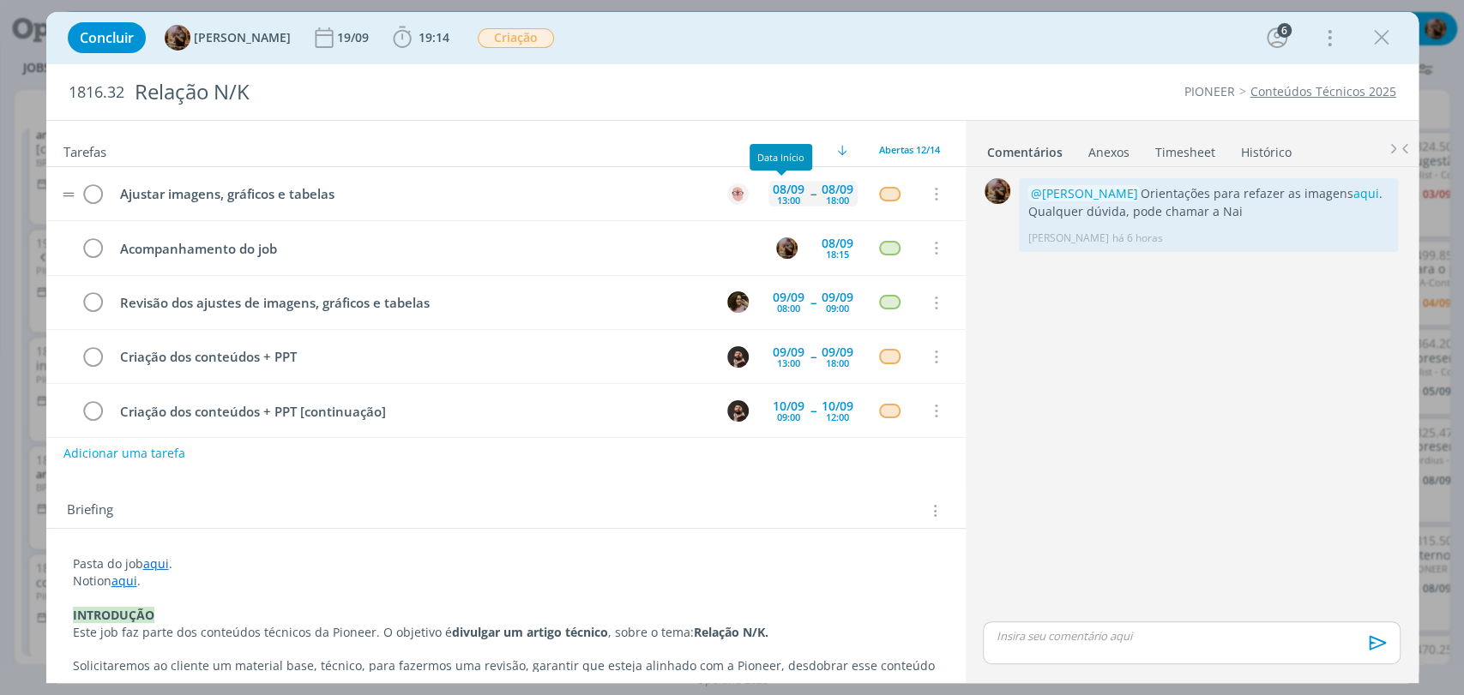
click at [781, 201] on div "13:00" at bounding box center [788, 200] width 23 height 9
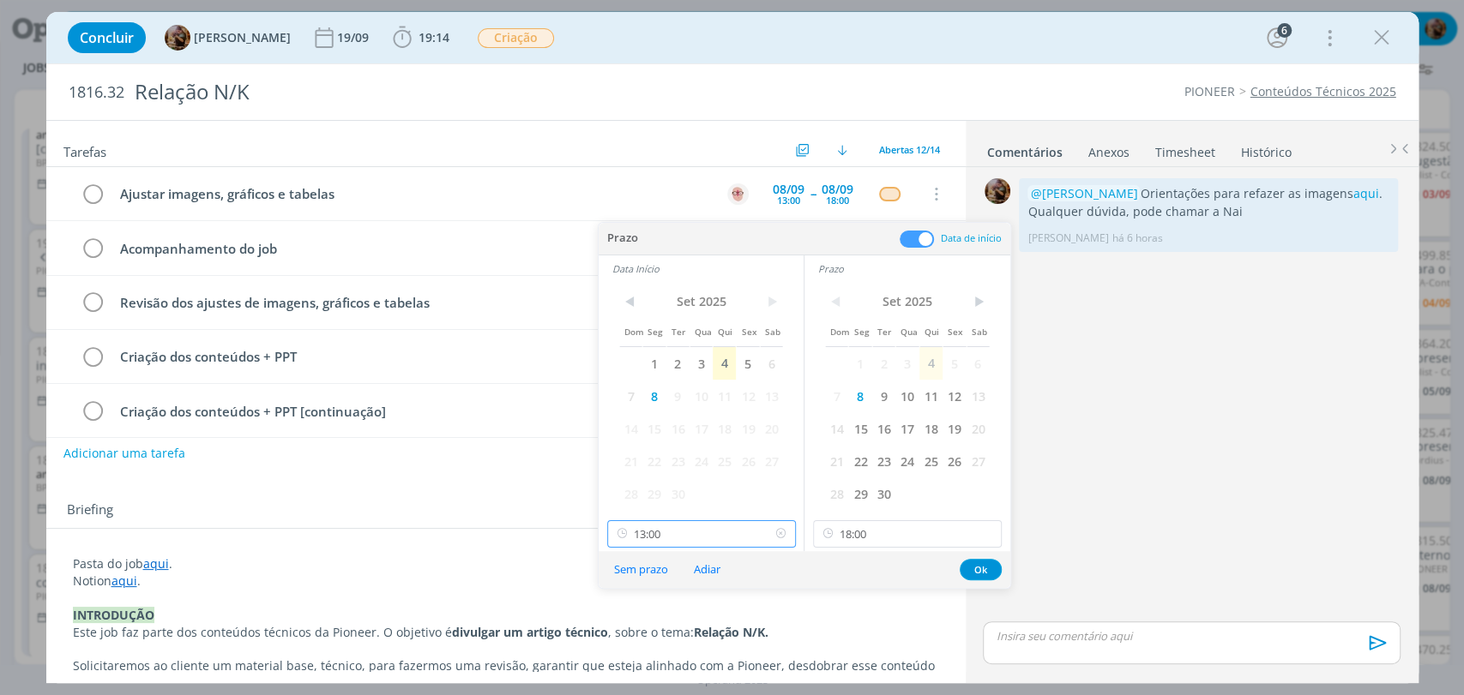
click at [700, 523] on input "13:00" at bounding box center [701, 534] width 189 height 27
click at [631, 375] on div "09:00" at bounding box center [702, 375] width 191 height 31
click at [858, 537] on input "18:00" at bounding box center [907, 534] width 189 height 27
type input "09:00"
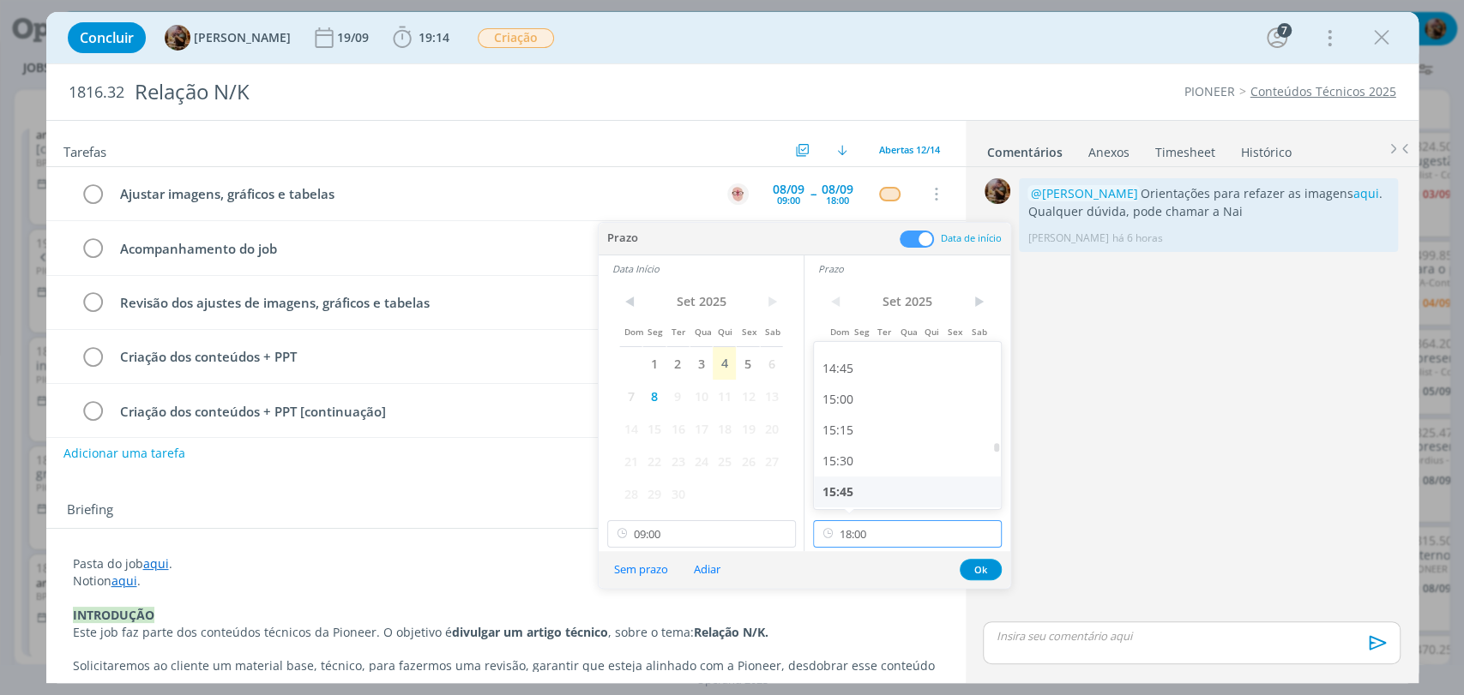
scroll to position [1806, 0]
click at [850, 406] on div "15:00" at bounding box center [909, 403] width 191 height 31
type input "15:00"
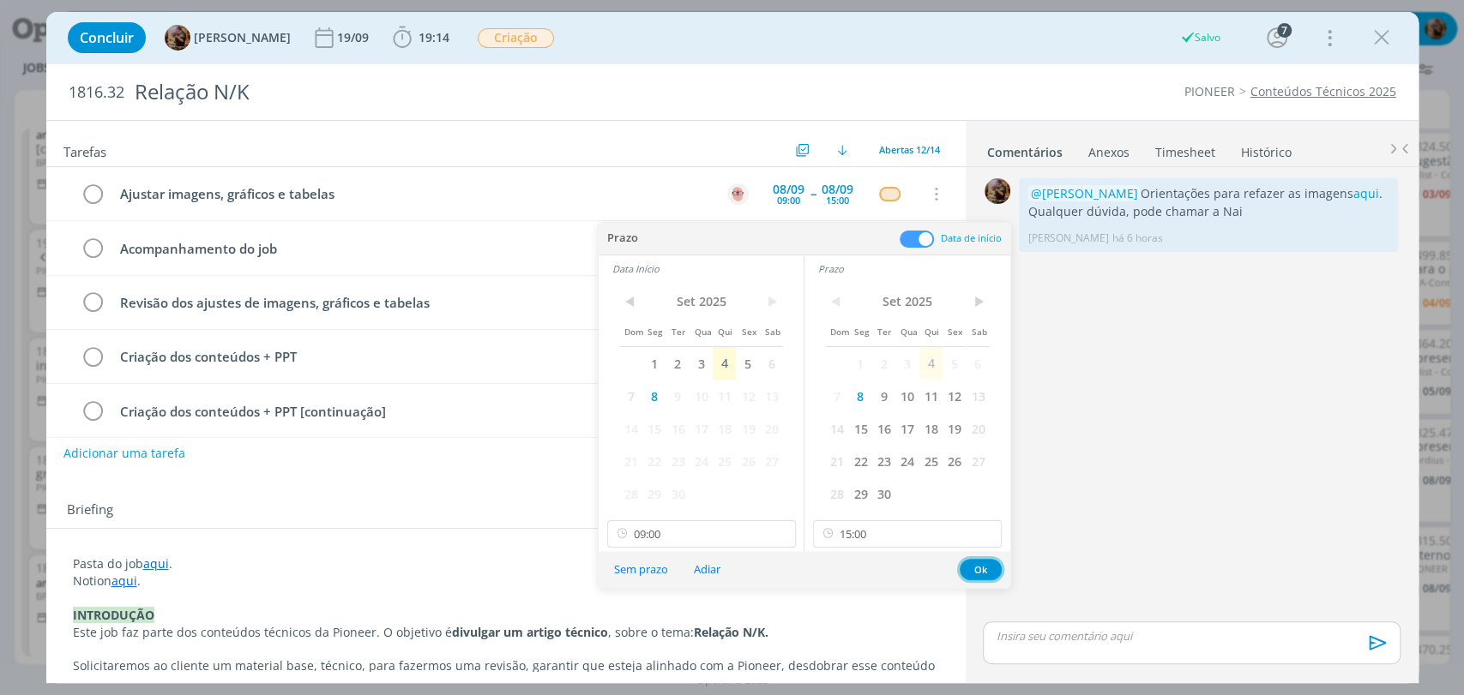
click at [981, 569] on button "Ok" at bounding box center [981, 569] width 42 height 21
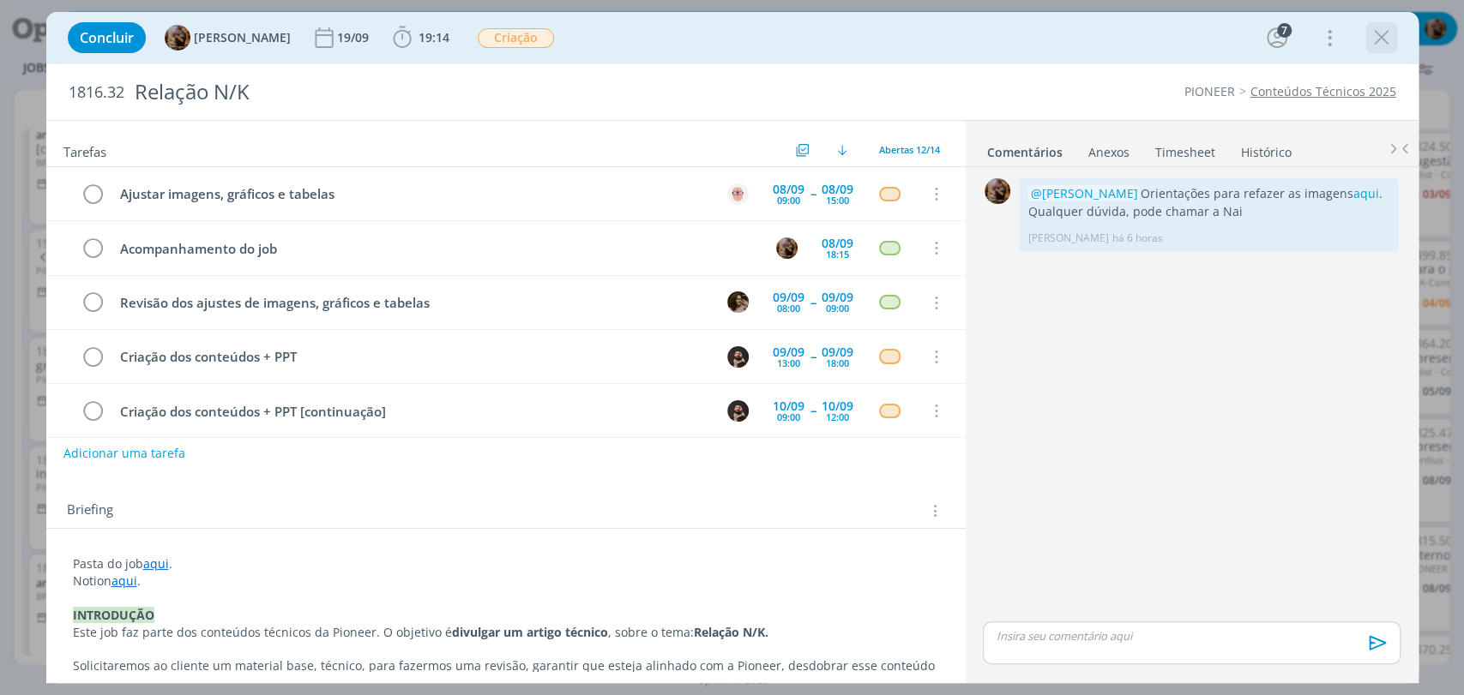
click at [1385, 45] on icon "dialog" at bounding box center [1382, 38] width 26 height 26
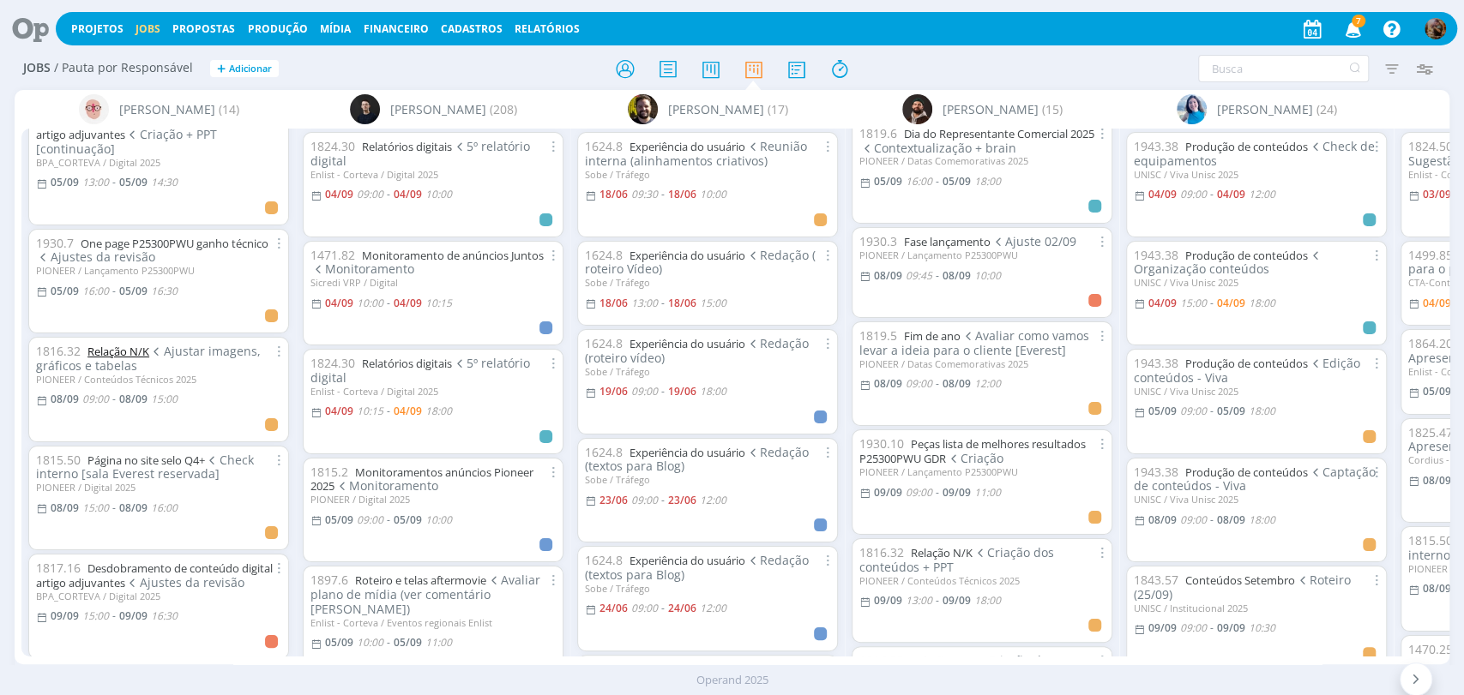
click at [139, 348] on link "Relação N/K" at bounding box center [118, 351] width 62 height 15
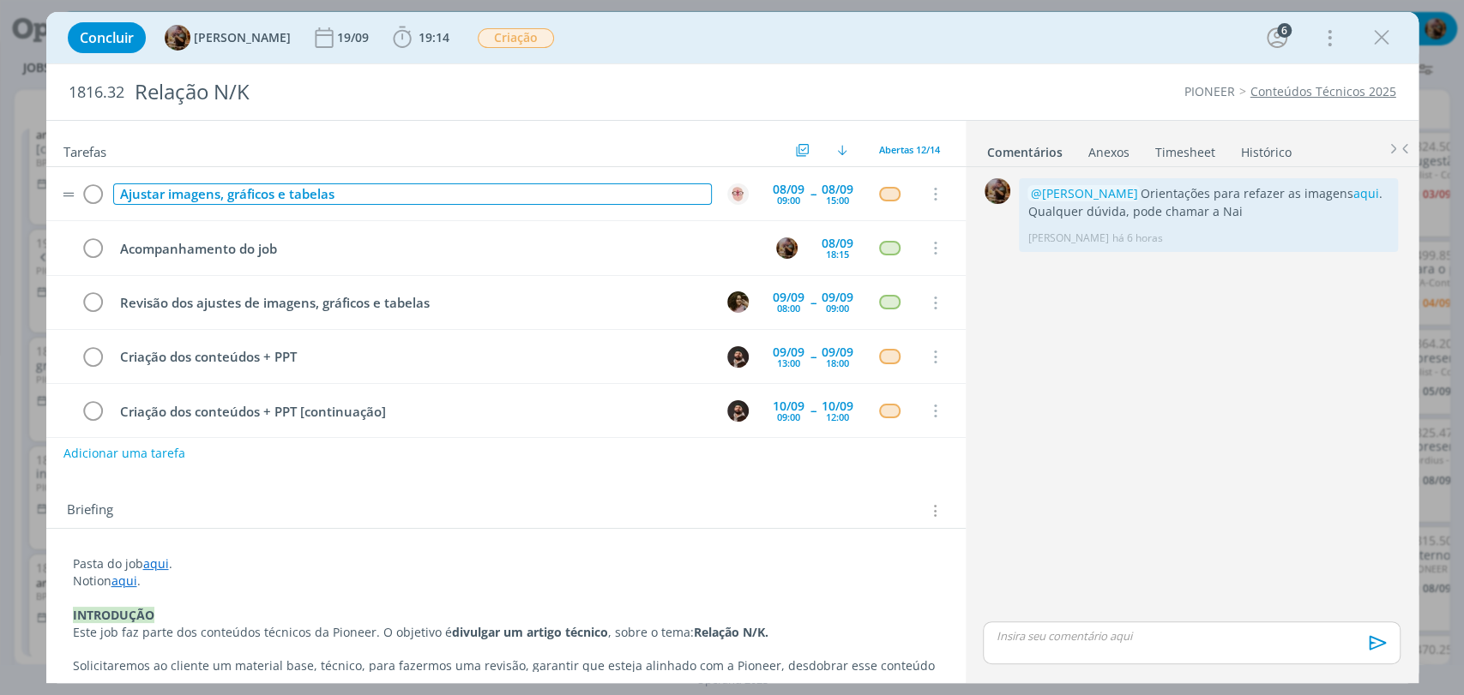
click at [352, 201] on div "Ajustar imagens, gráficos e tabelas" at bounding box center [412, 194] width 599 height 21
copy div "Ajustar imagens, gráficos e tabelas"
click at [137, 457] on button "Adicionar uma tarefa" at bounding box center [124, 452] width 122 height 29
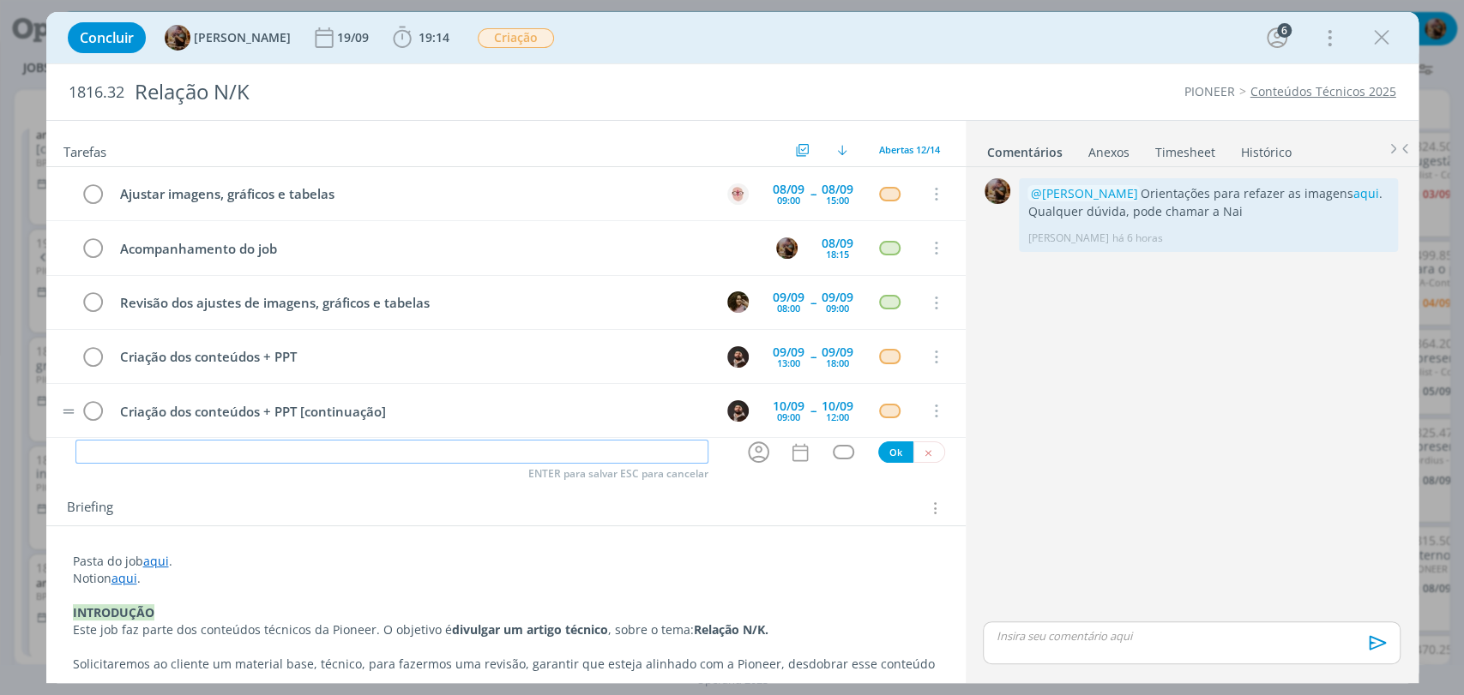
paste input "Ajustar imagens, gráficos e tabelas"
click at [745, 450] on icon "dialog" at bounding box center [758, 452] width 27 height 27
type input "Ajustar imagens, gráficos e tabelas [continuação]"
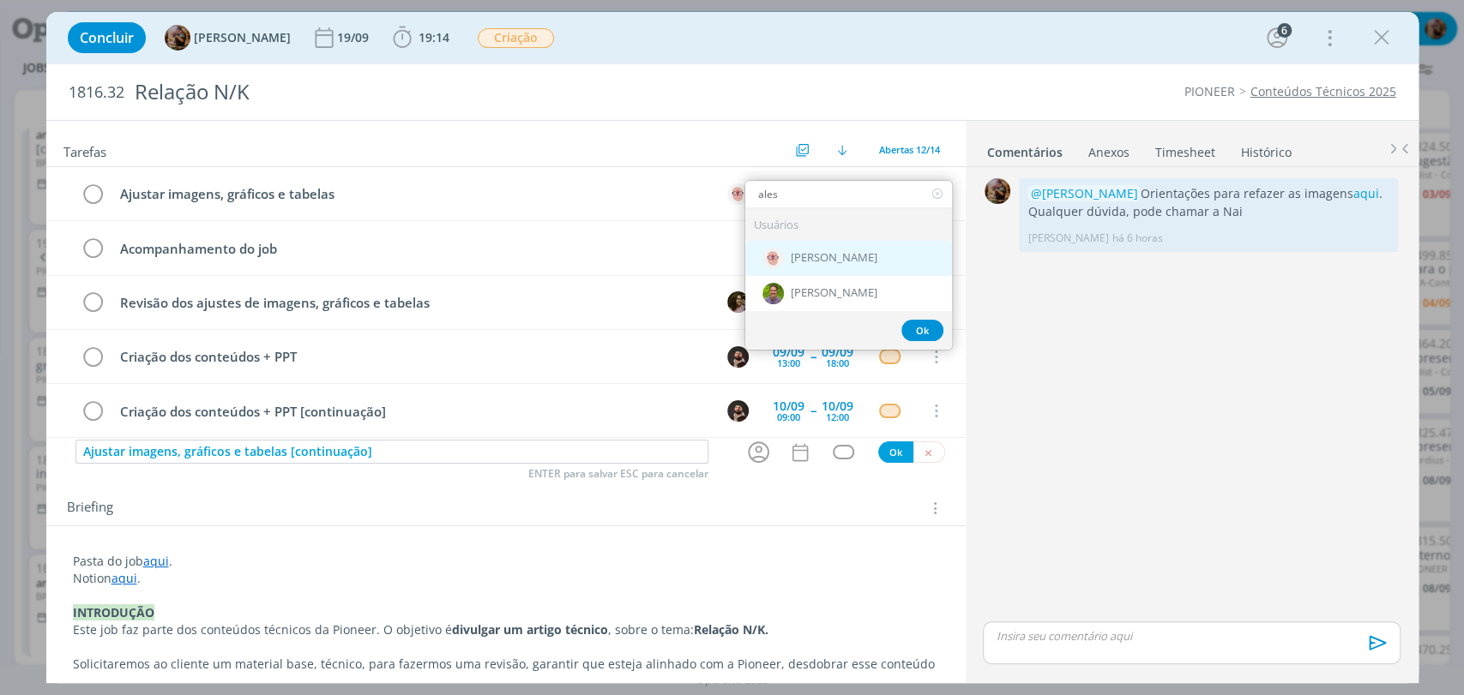
type input "ales"
click at [830, 257] on span "[PERSON_NAME]" at bounding box center [834, 259] width 87 height 14
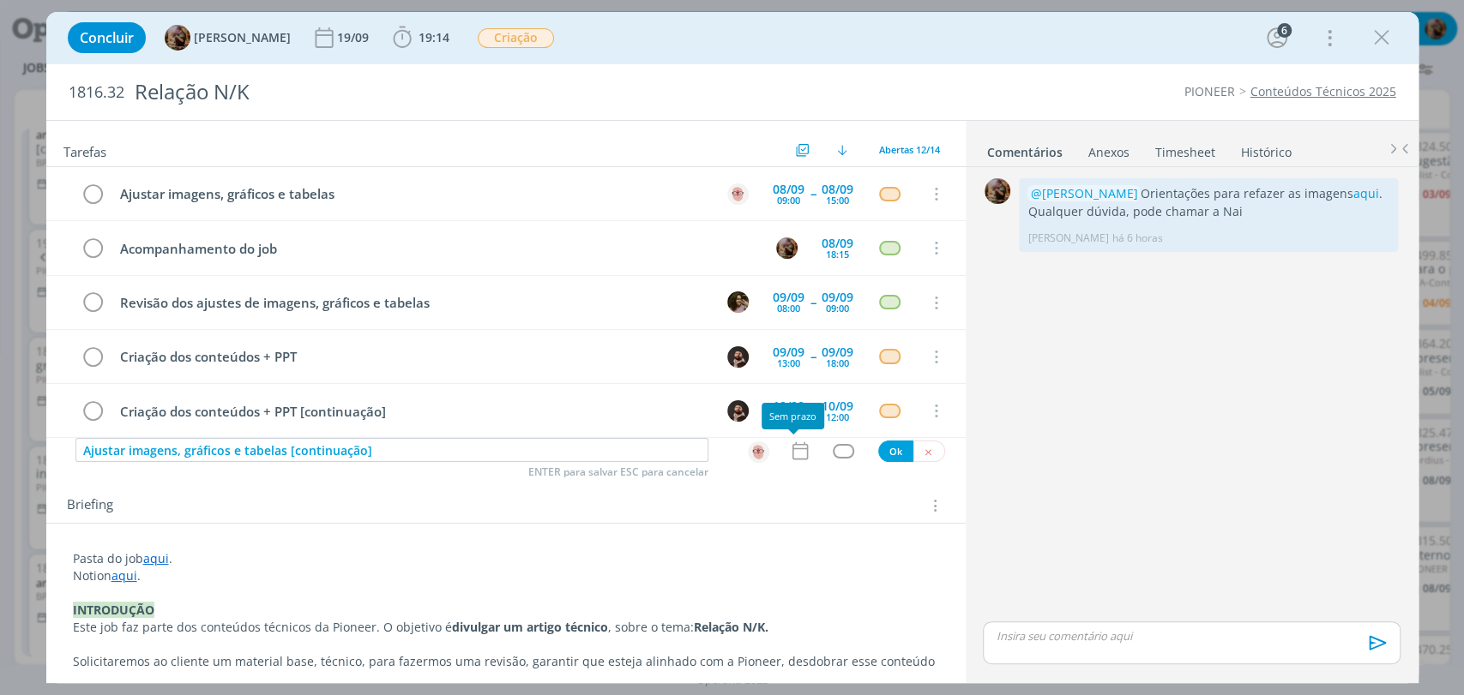
click at [796, 455] on icon "dialog" at bounding box center [800, 451] width 22 height 22
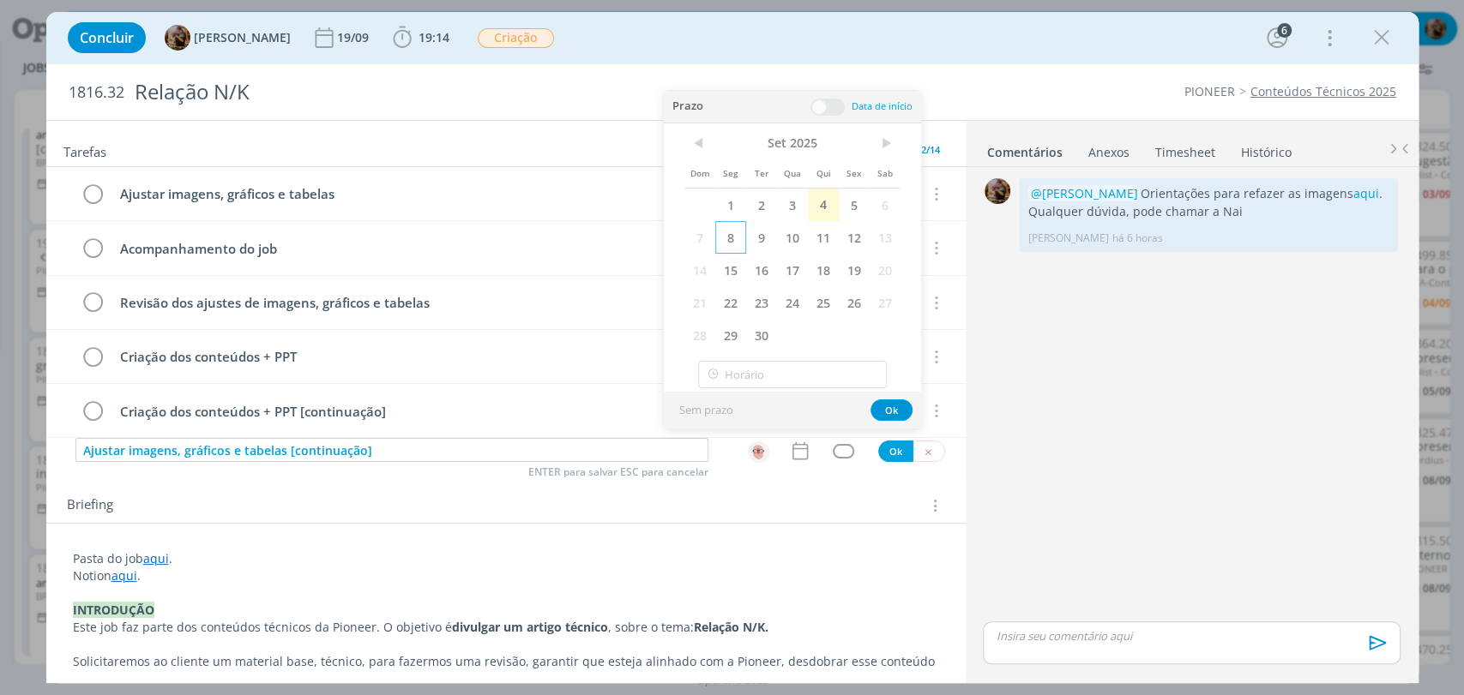
click at [732, 246] on span "8" at bounding box center [730, 237] width 31 height 33
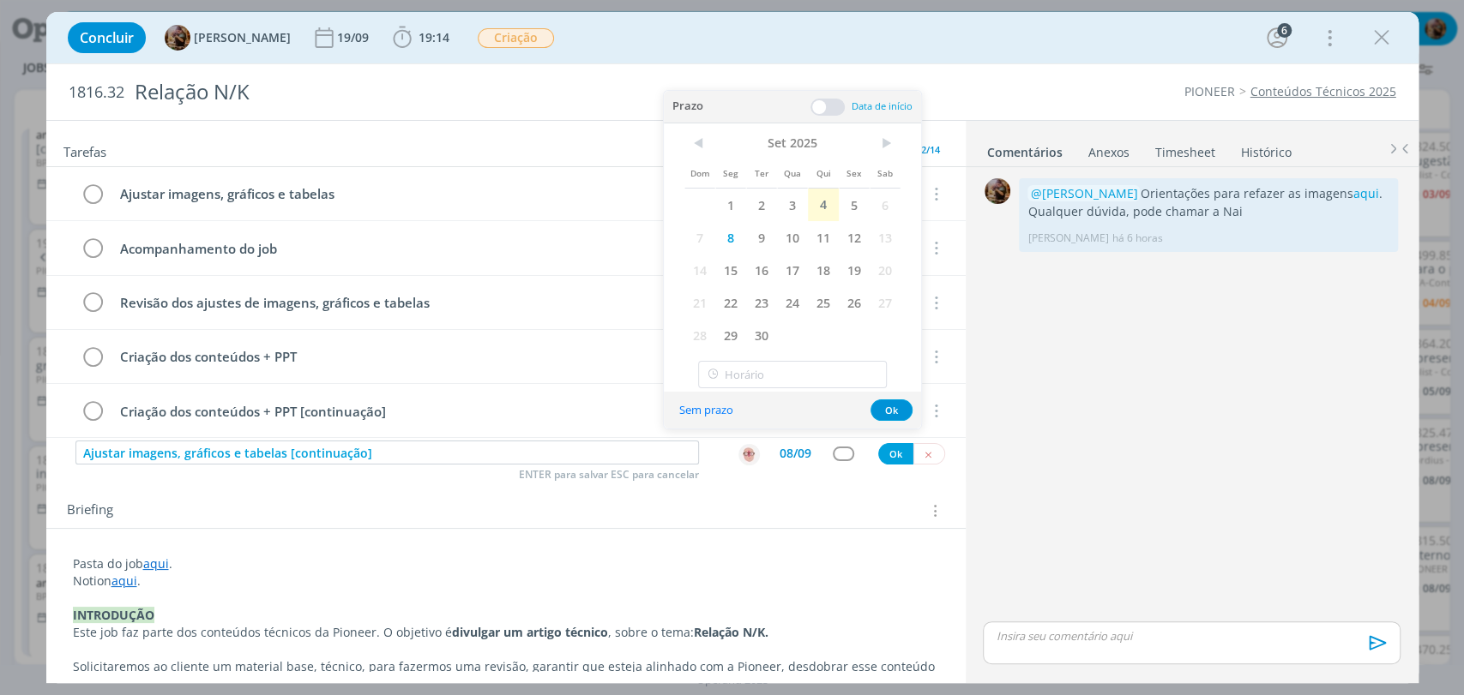
click at [821, 111] on span at bounding box center [827, 107] width 34 height 17
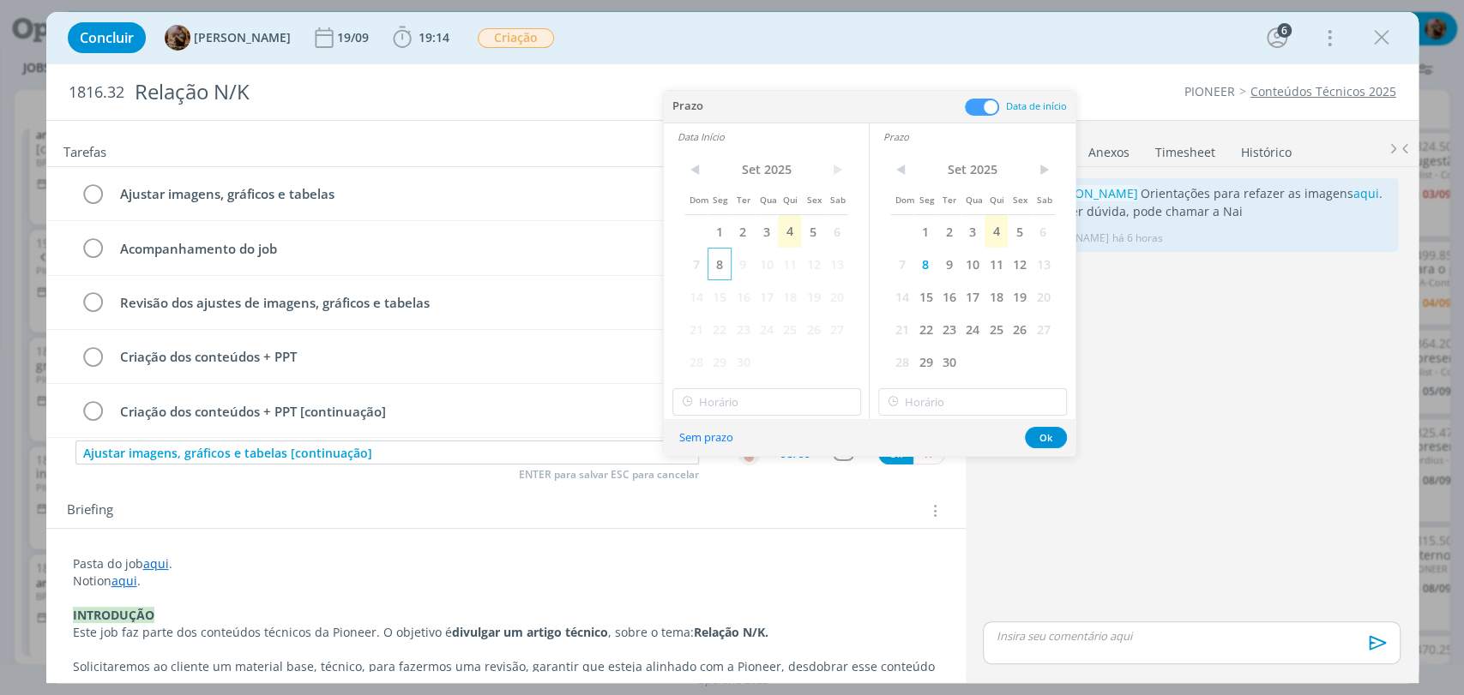
click at [723, 262] on span "8" at bounding box center [718, 264] width 23 height 33
click at [774, 395] on input "17:00" at bounding box center [766, 401] width 189 height 27
click at [757, 450] on div "16:00" at bounding box center [767, 449] width 191 height 31
type input "16:00"
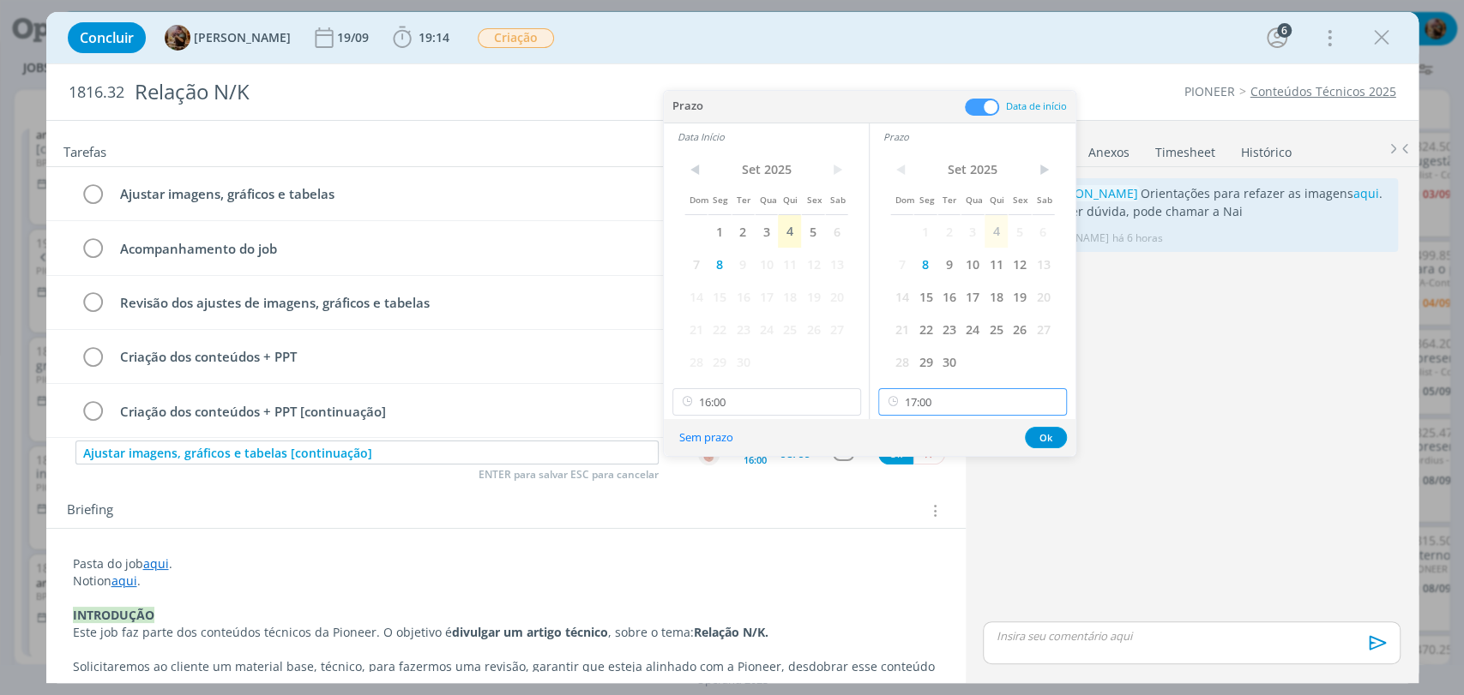
click at [925, 399] on input "17:00" at bounding box center [972, 401] width 189 height 27
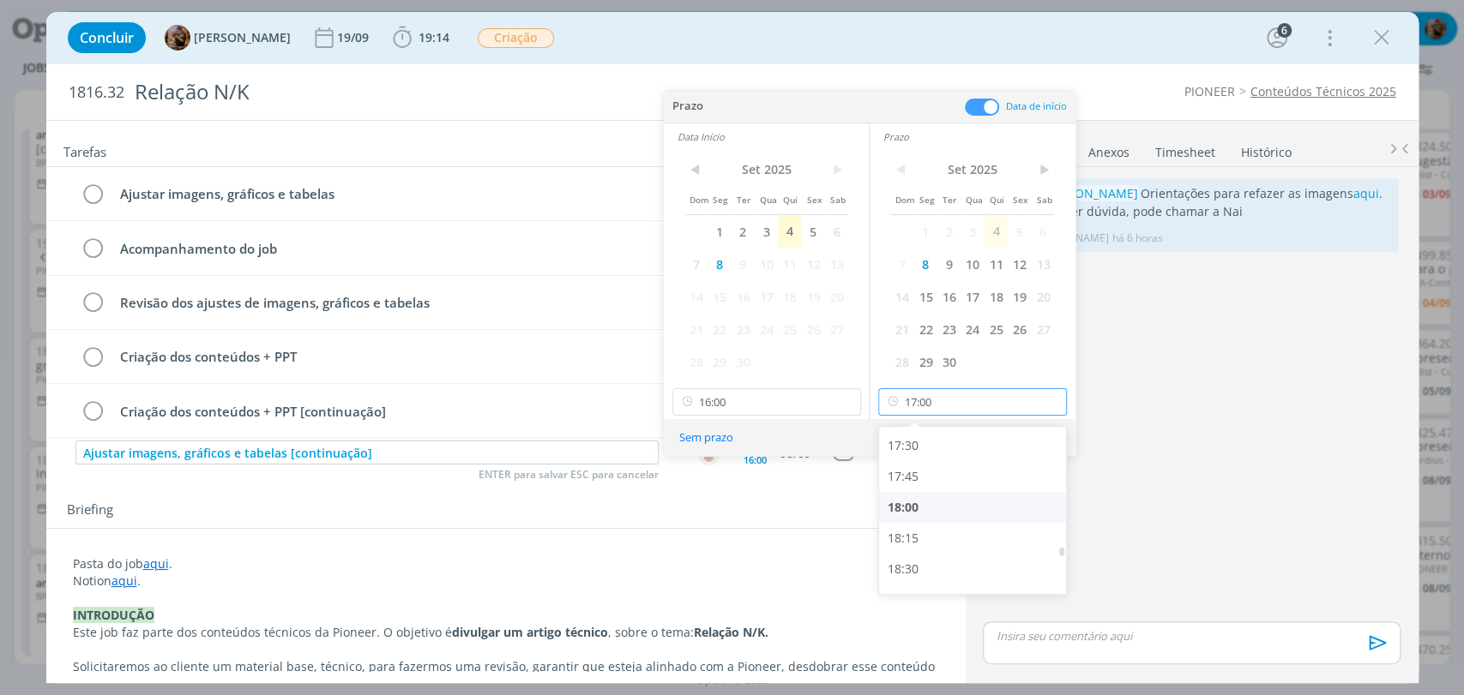
scroll to position [2159, 0]
click at [911, 503] on div "18:00" at bounding box center [974, 505] width 191 height 31
type input "18:00"
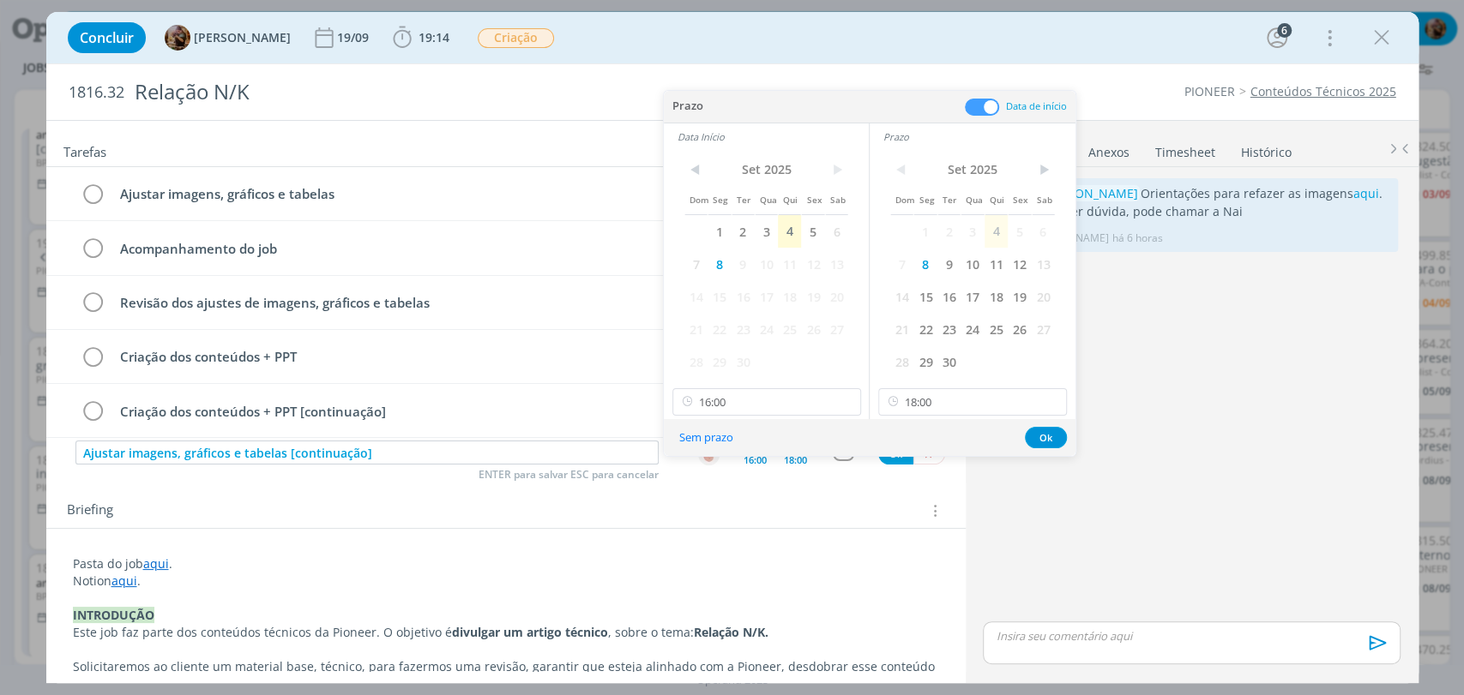
click at [1022, 437] on div "Sem prazo Ok" at bounding box center [870, 437] width 412 height 37
click at [1033, 437] on button "Ok" at bounding box center [1046, 437] width 42 height 21
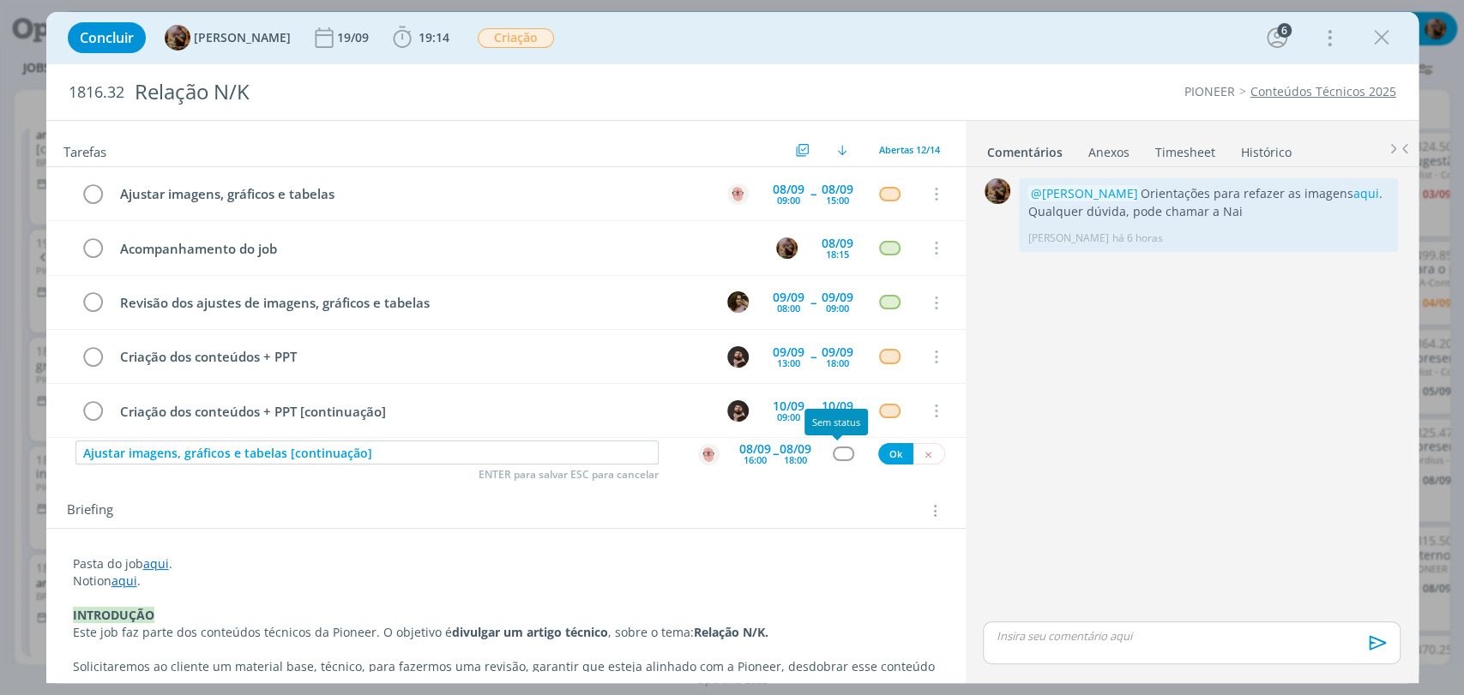
click at [833, 454] on div "dialog" at bounding box center [843, 454] width 21 height 15
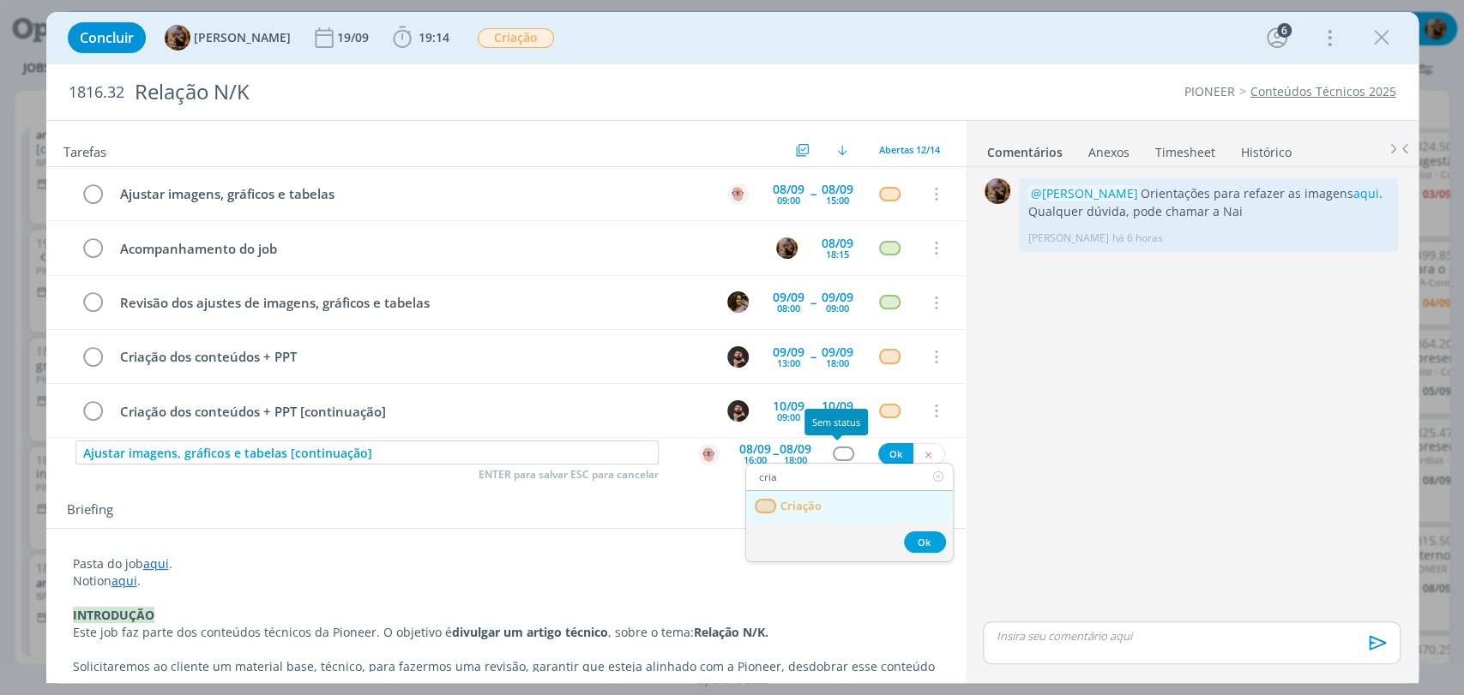
type input "cria"
click at [813, 496] on link "Criação" at bounding box center [849, 507] width 207 height 32
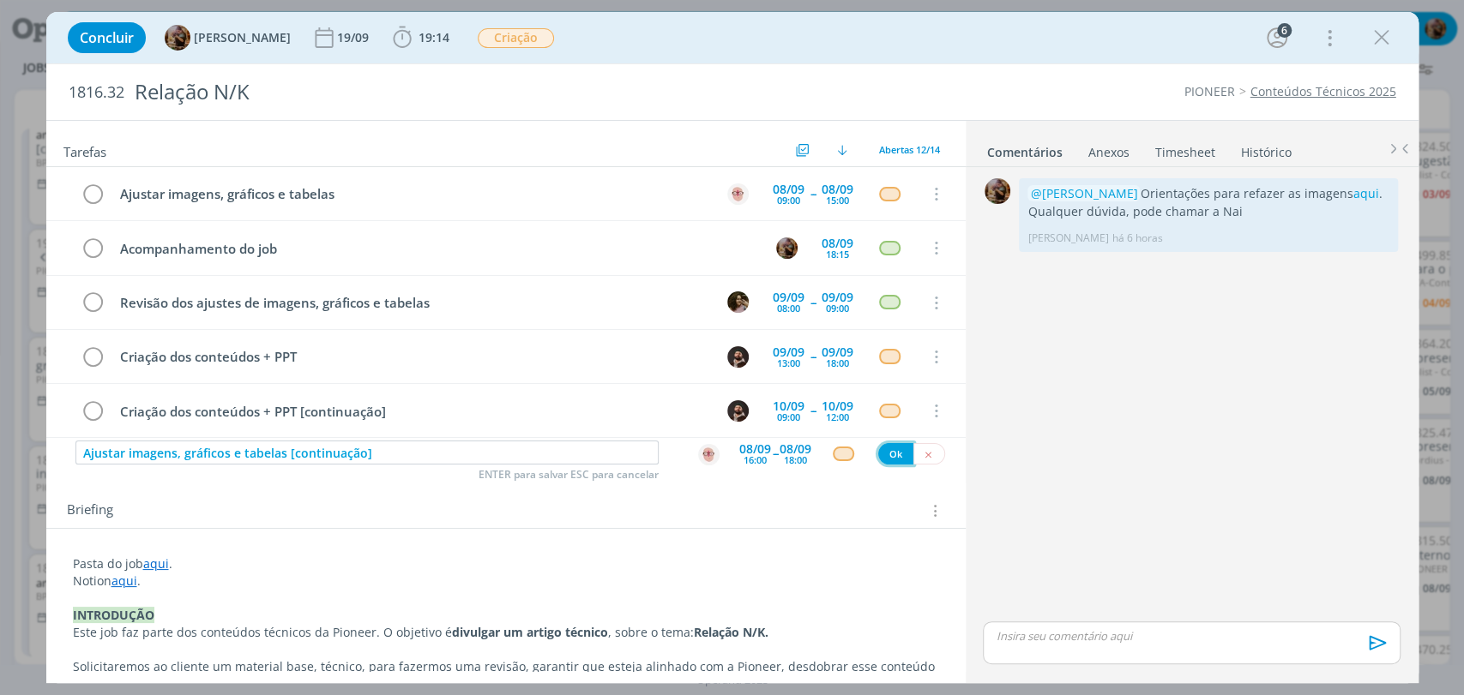
click at [882, 455] on button "Ok" at bounding box center [895, 453] width 35 height 21
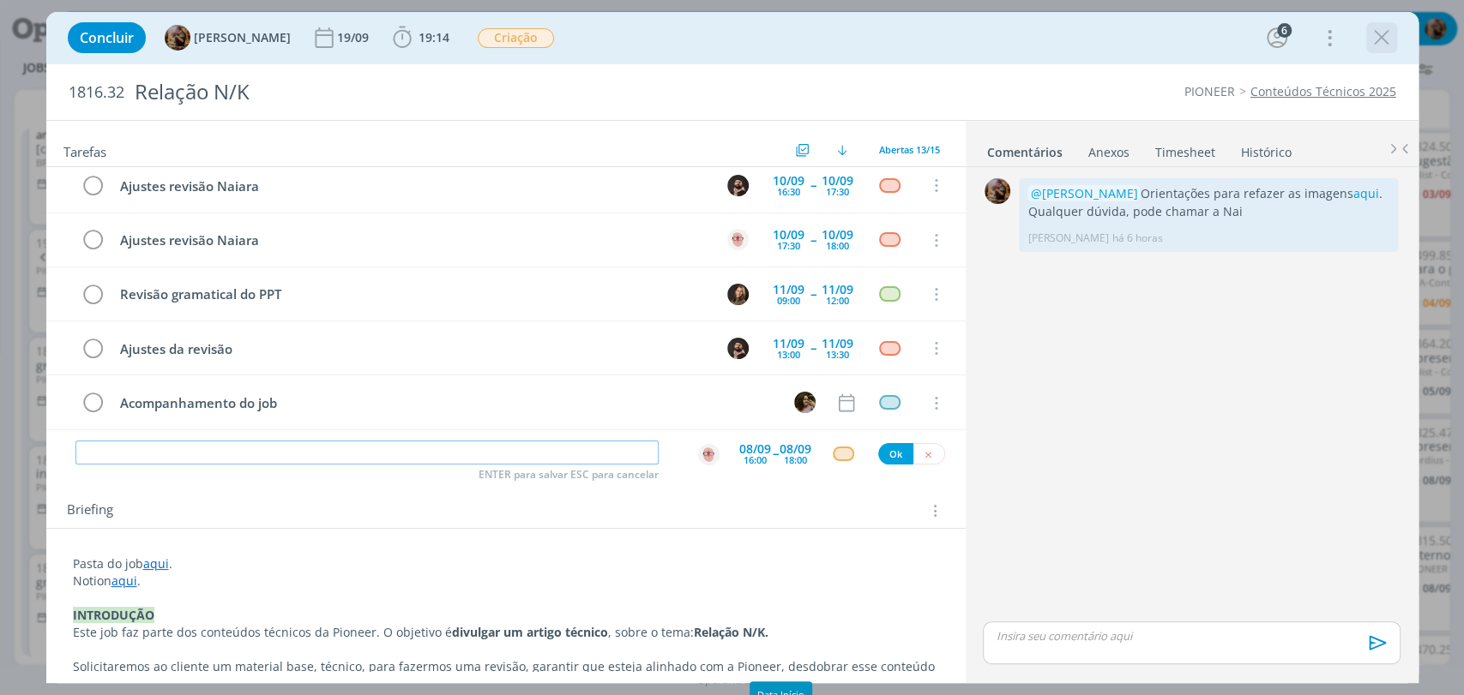
scroll to position [0, 0]
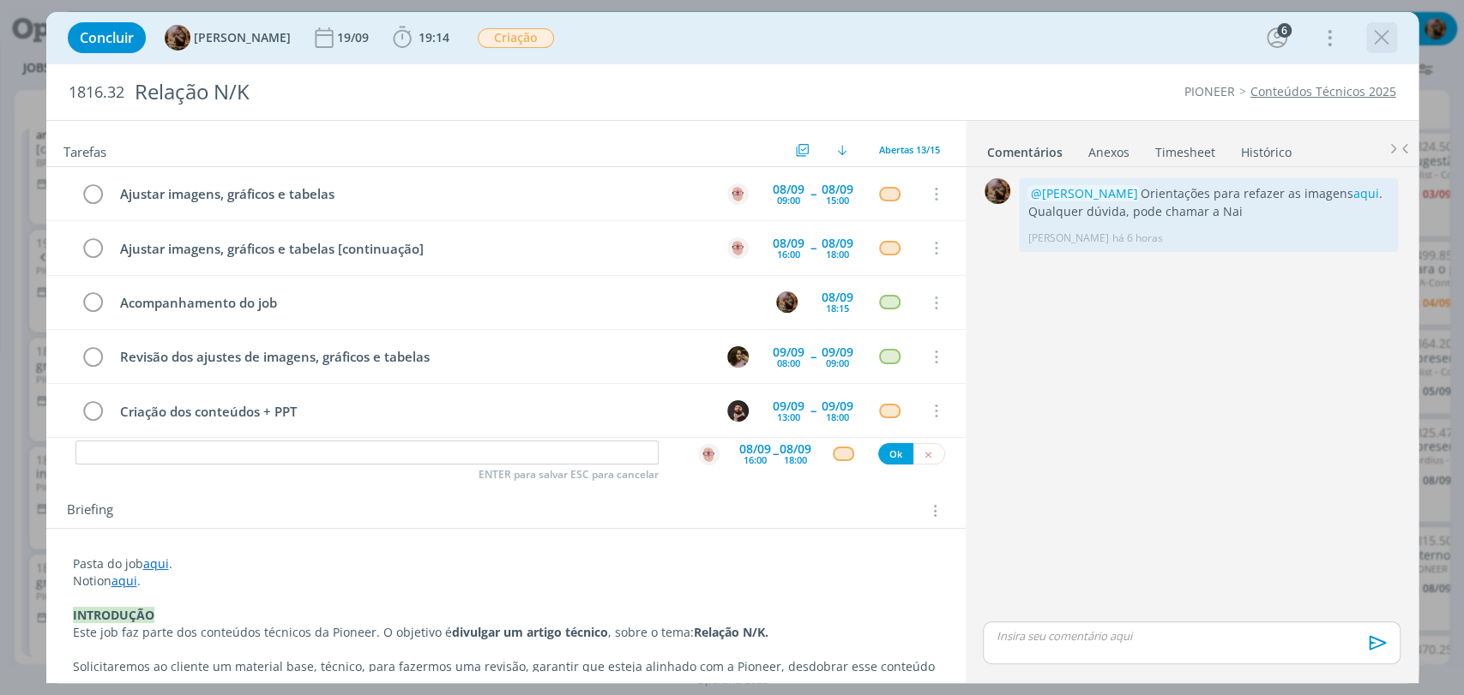
click at [1385, 39] on icon "dialog" at bounding box center [1382, 38] width 26 height 26
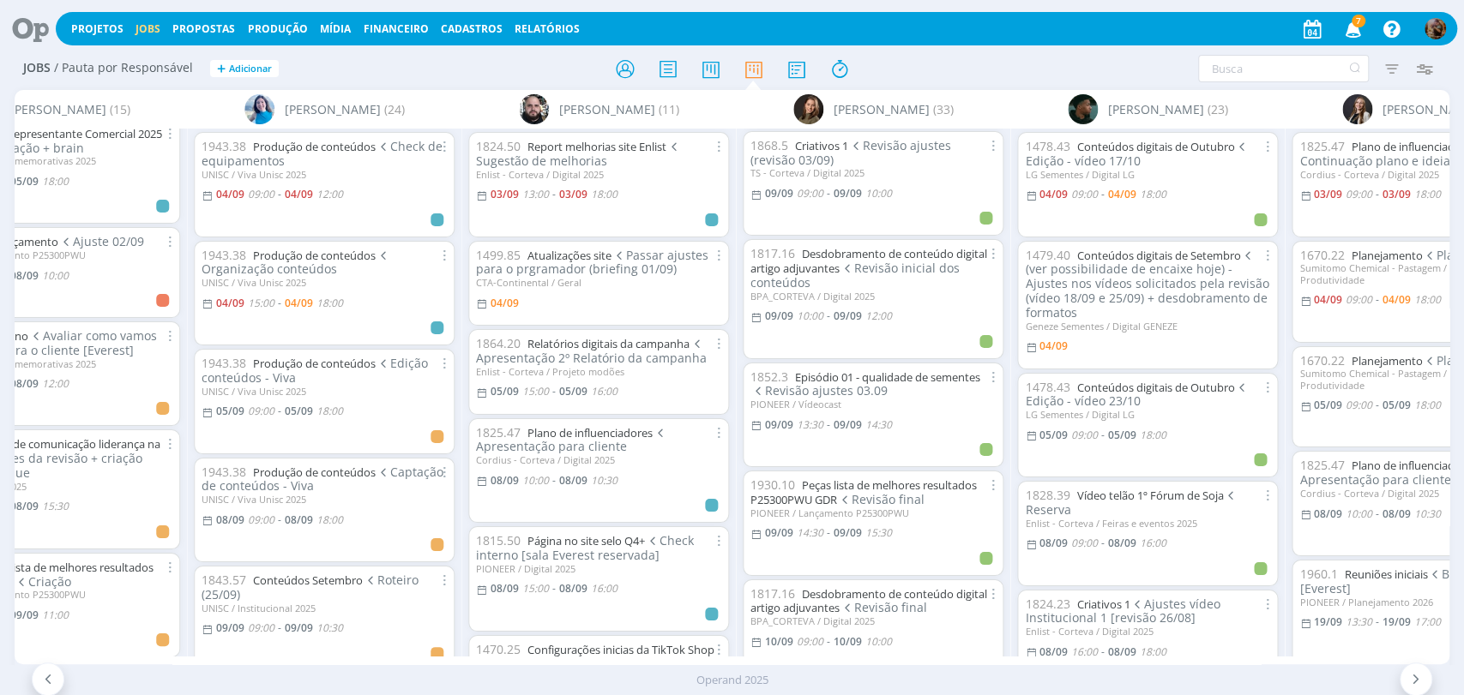
scroll to position [1333, 0]
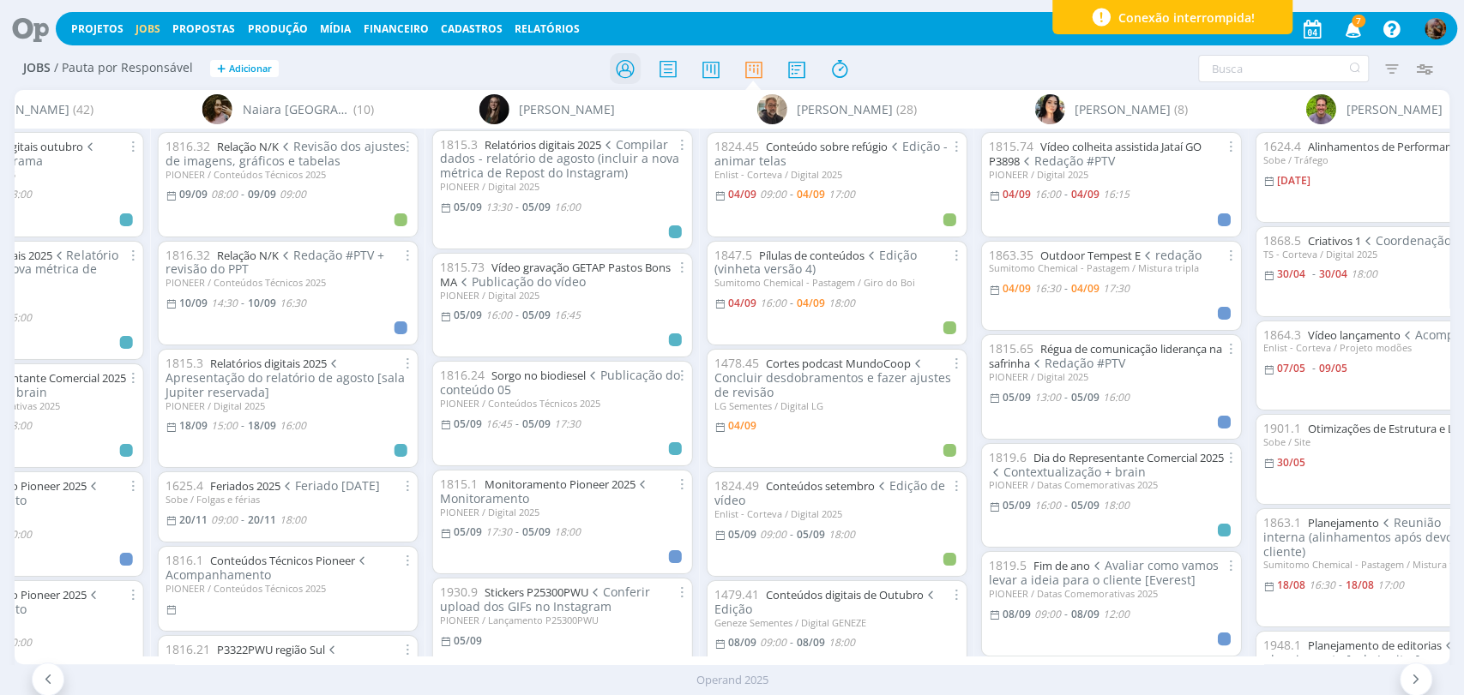
scroll to position [869, 0]
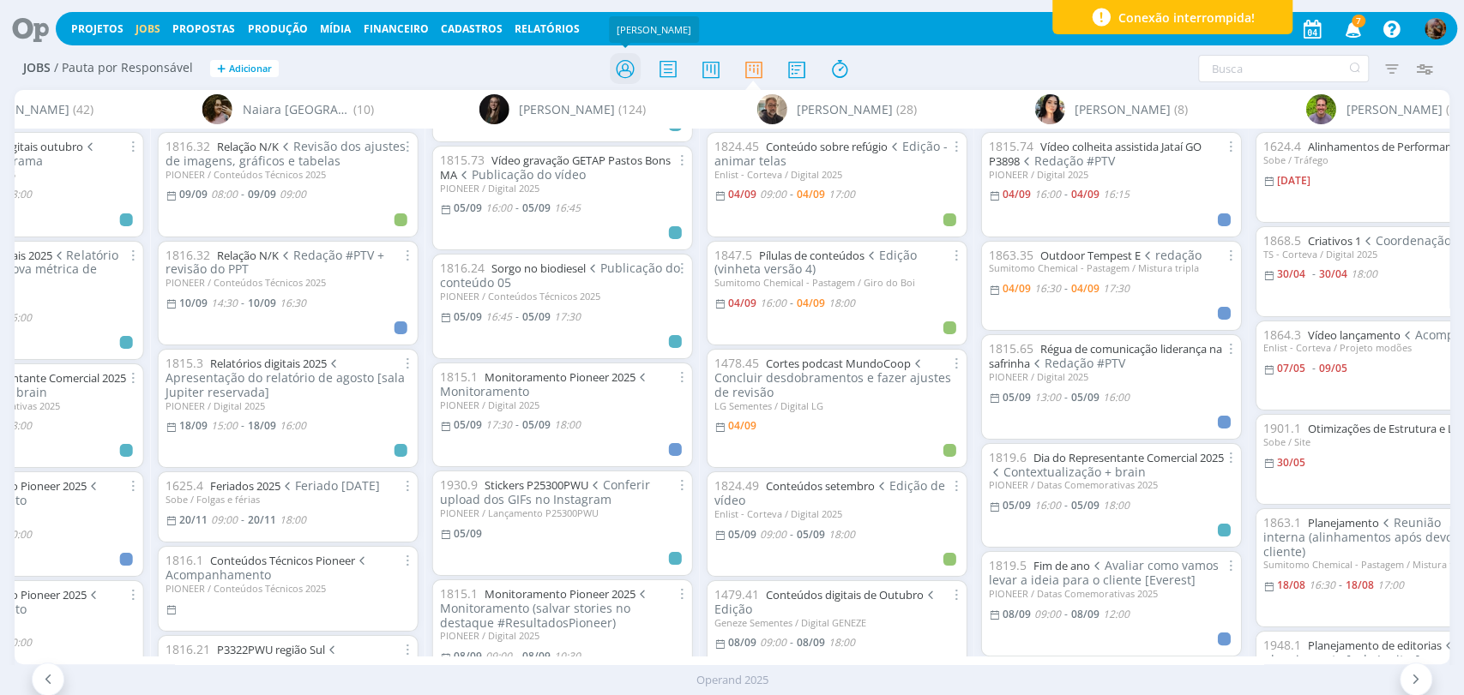
click at [624, 65] on icon at bounding box center [624, 68] width 31 height 33
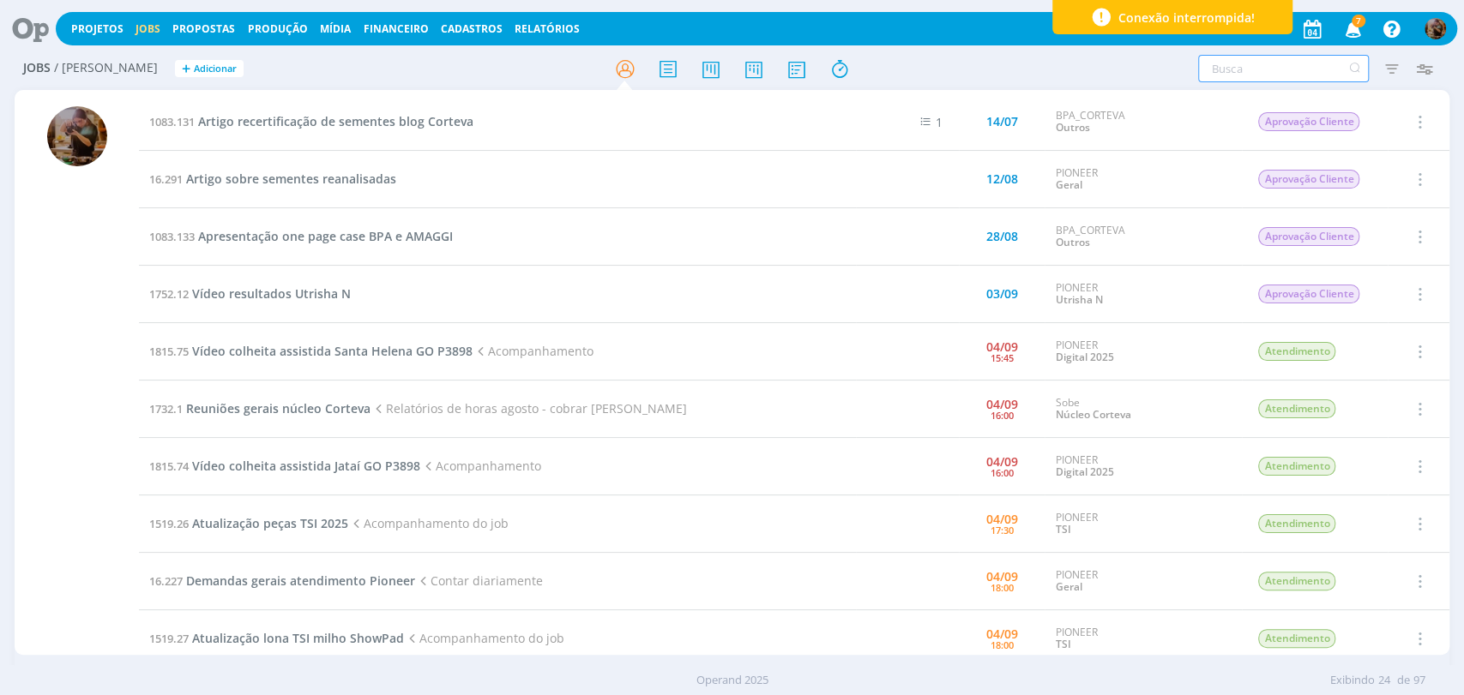
click at [1251, 77] on input "text" at bounding box center [1283, 68] width 171 height 27
paste input "1519.26"
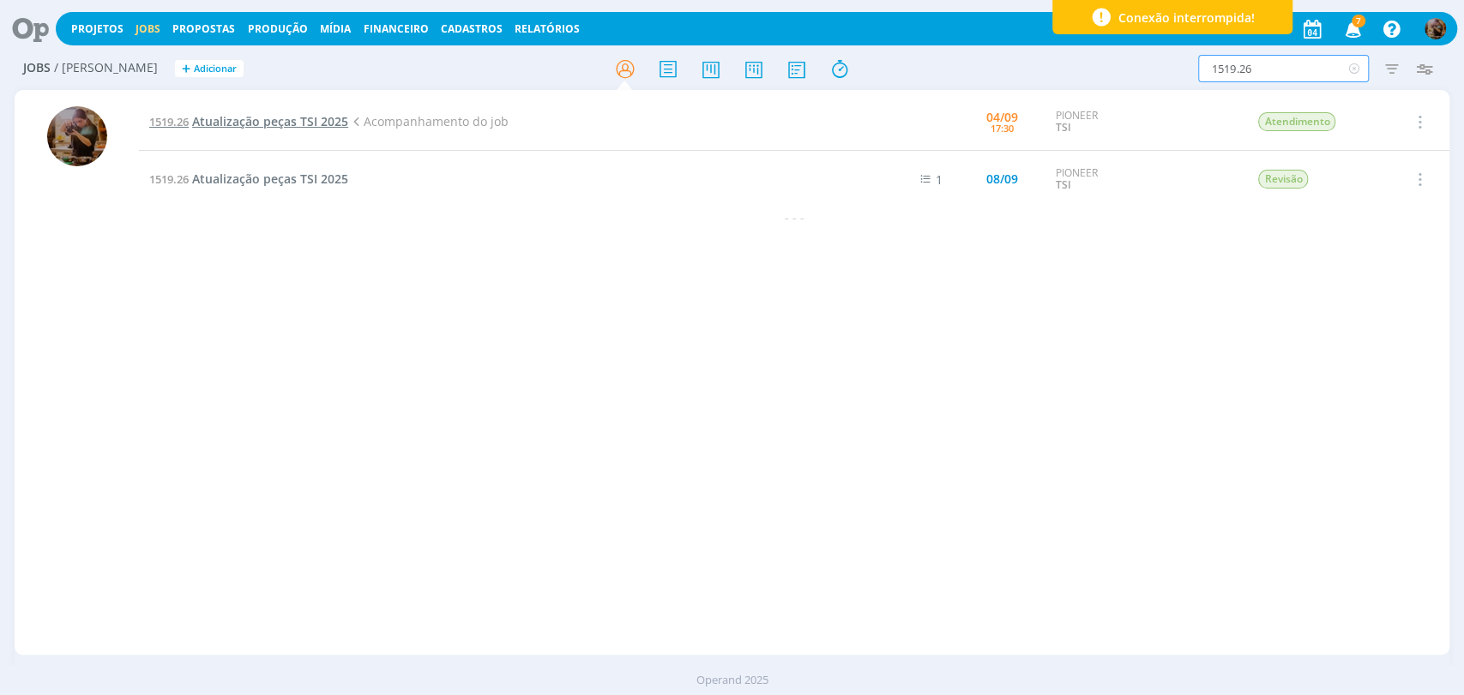
type input "1519.26"
click at [322, 122] on span "Atualização peças TSI 2025" at bounding box center [270, 121] width 156 height 16
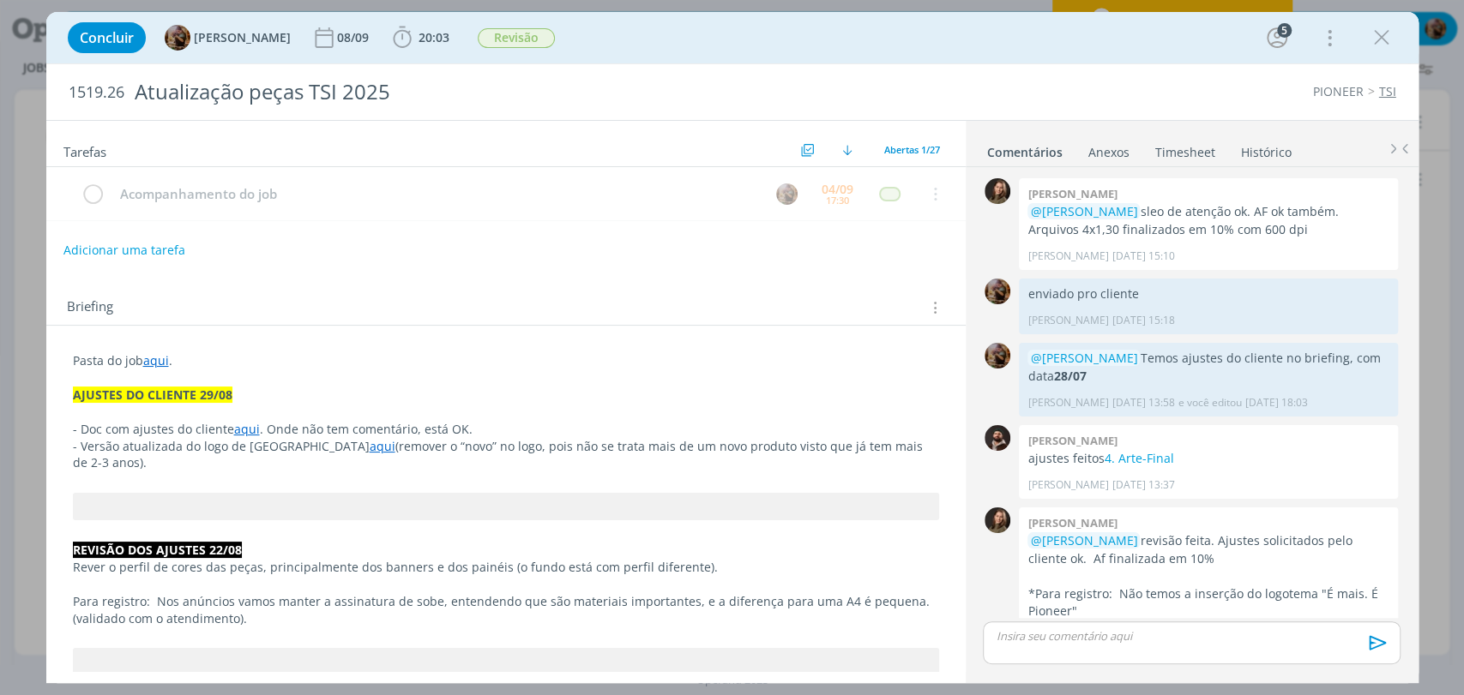
scroll to position [1358, 0]
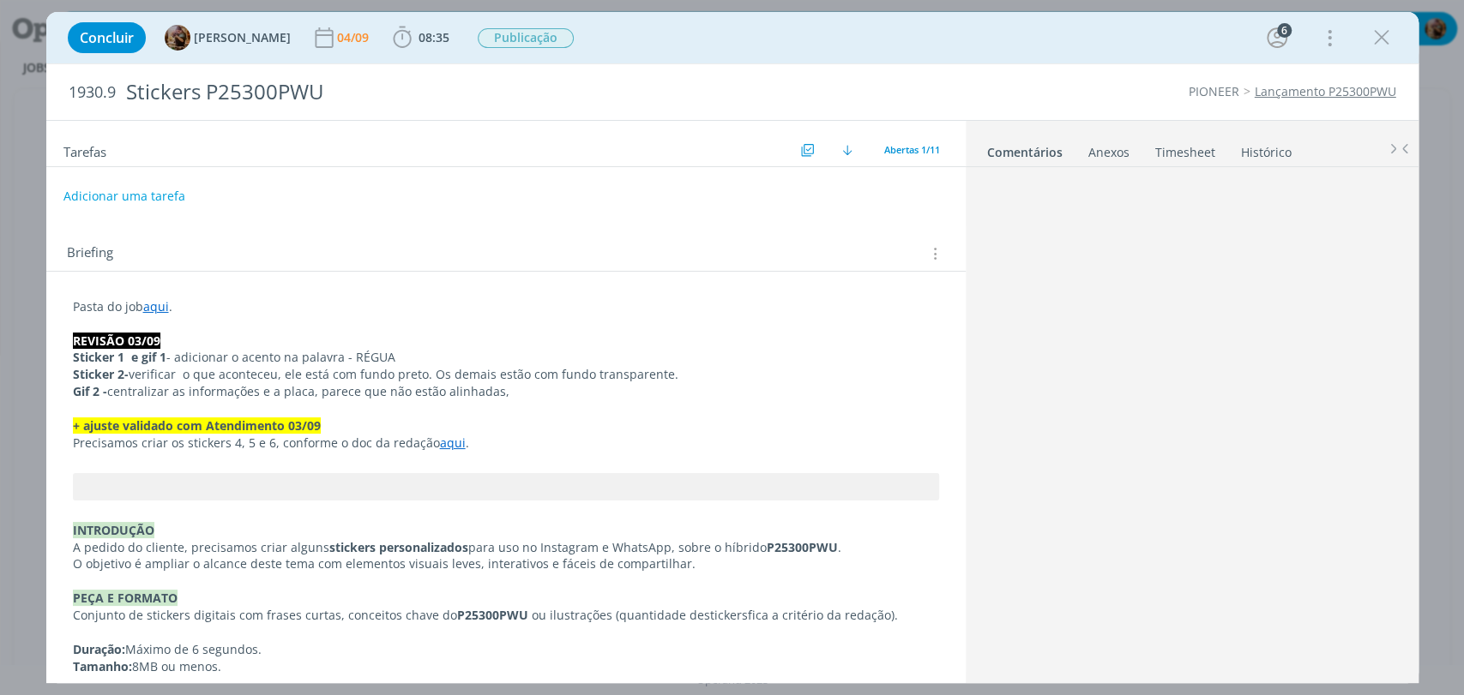
scroll to position [571, 0]
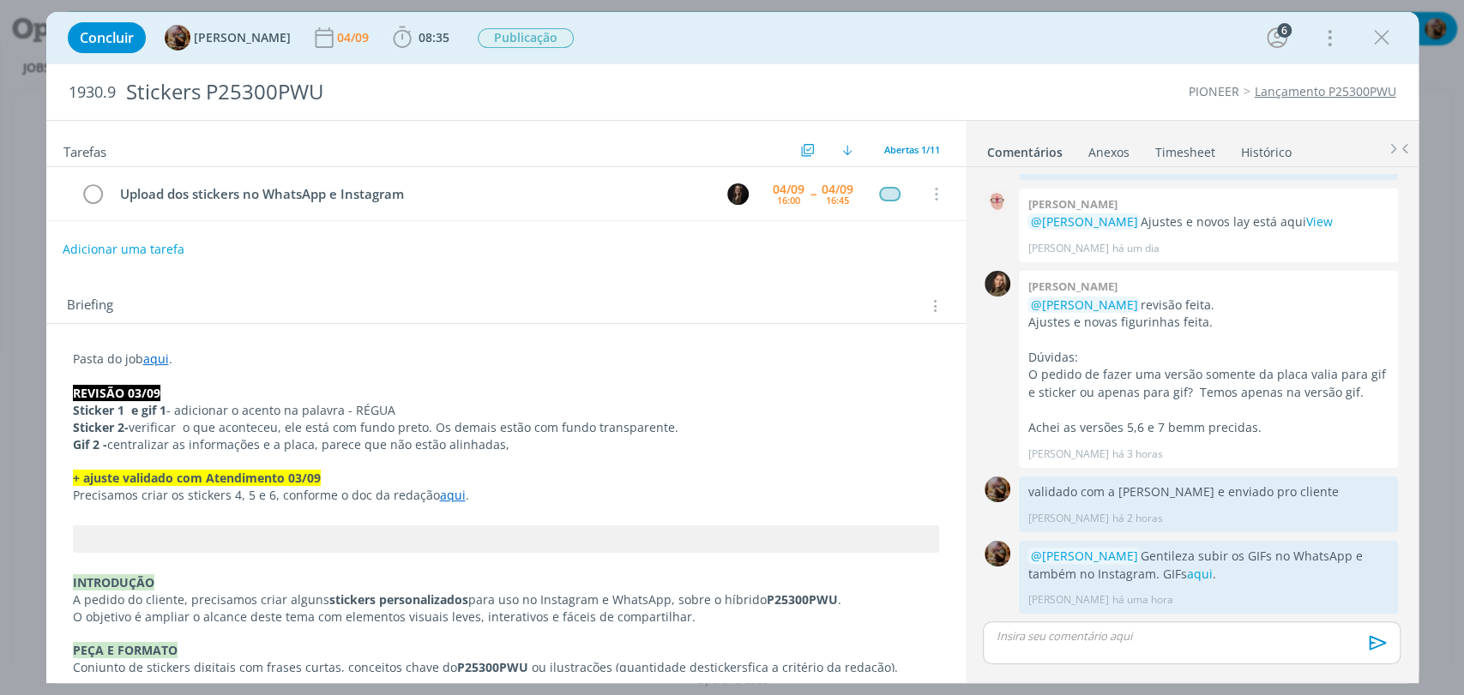
click at [172, 249] on button "Adicionar uma tarefa" at bounding box center [124, 249] width 122 height 29
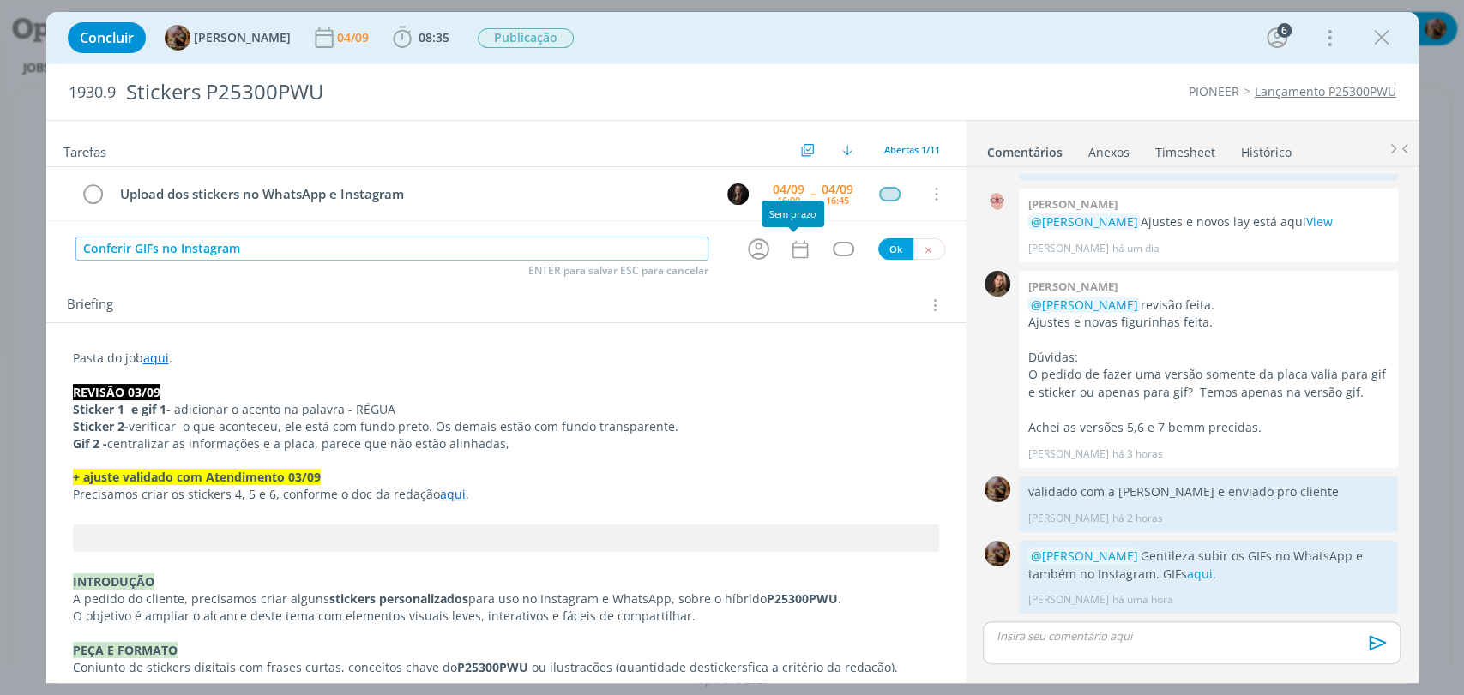
click at [754, 253] on icon "dialog" at bounding box center [758, 249] width 21 height 21
type input "Conferir GIFs no Instagram"
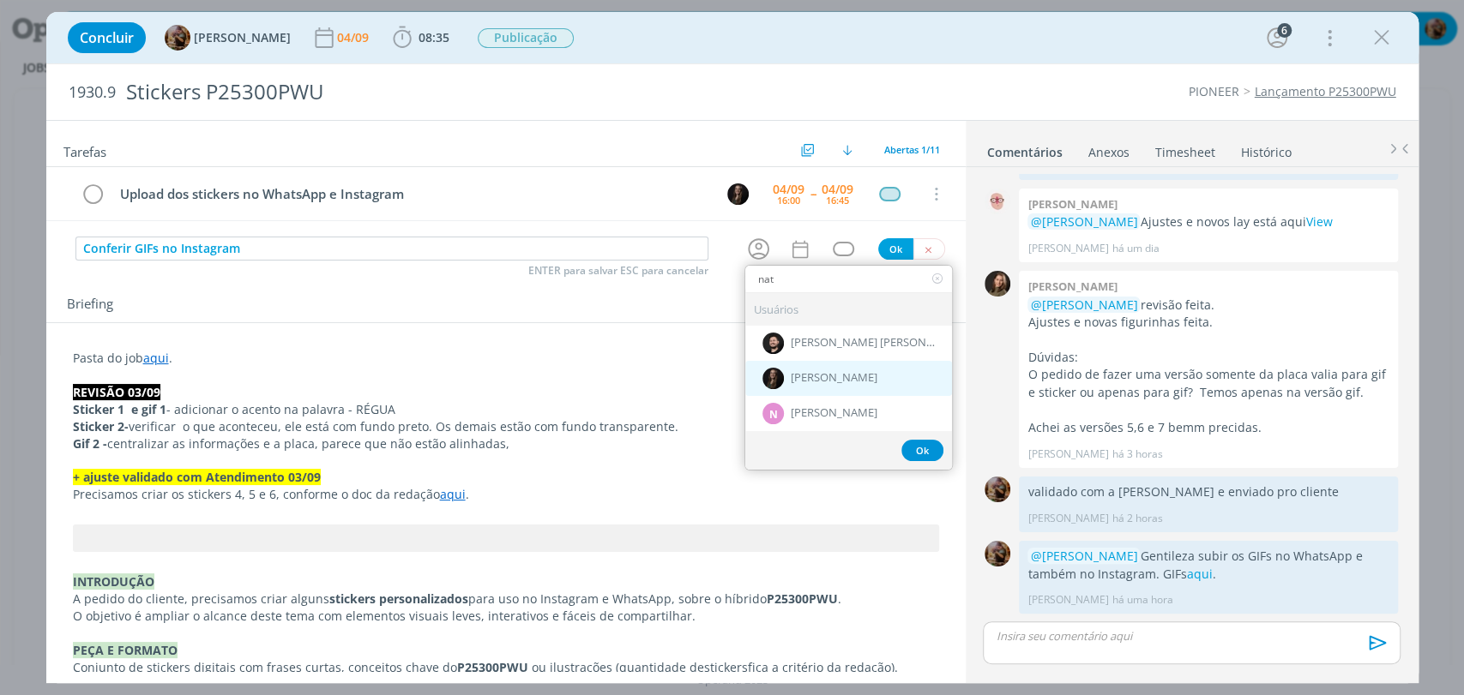
type input "nat"
click at [803, 370] on div "[PERSON_NAME]" at bounding box center [848, 378] width 207 height 35
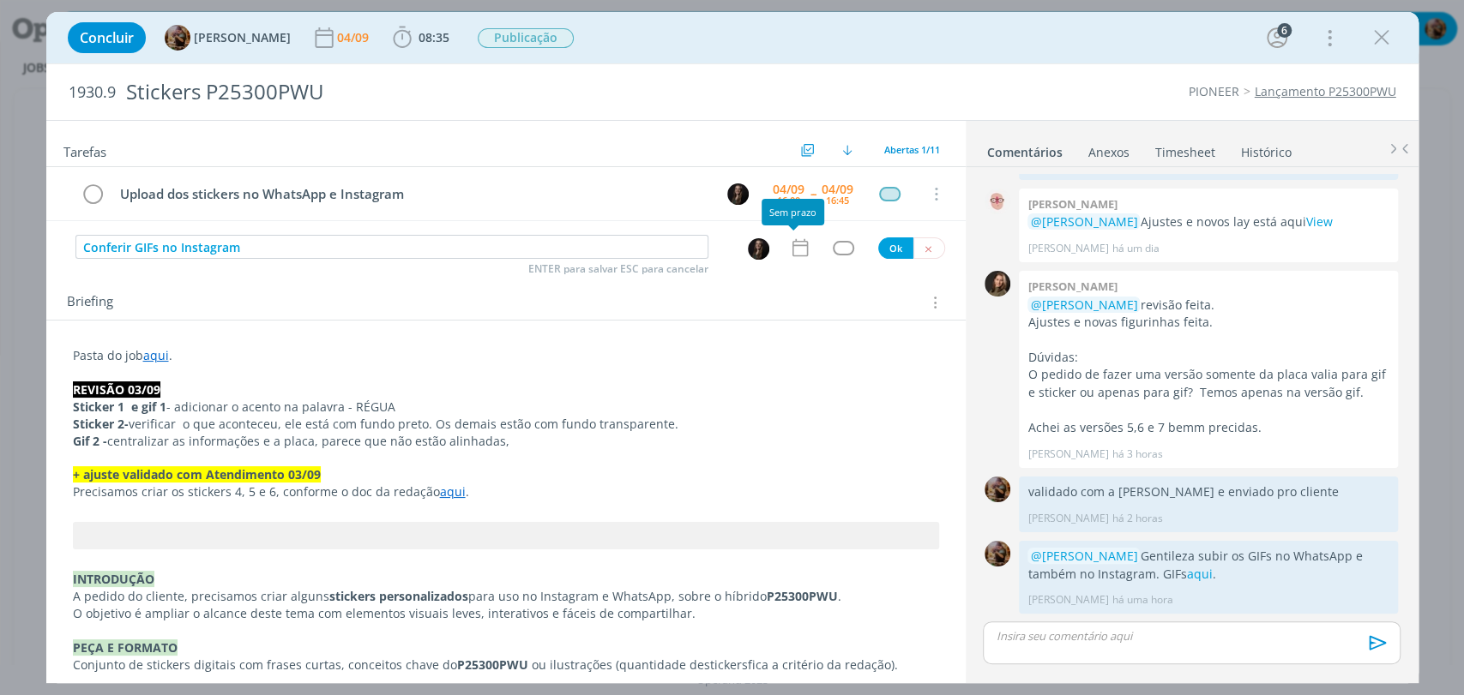
click at [789, 249] on icon "dialog" at bounding box center [800, 248] width 22 height 22
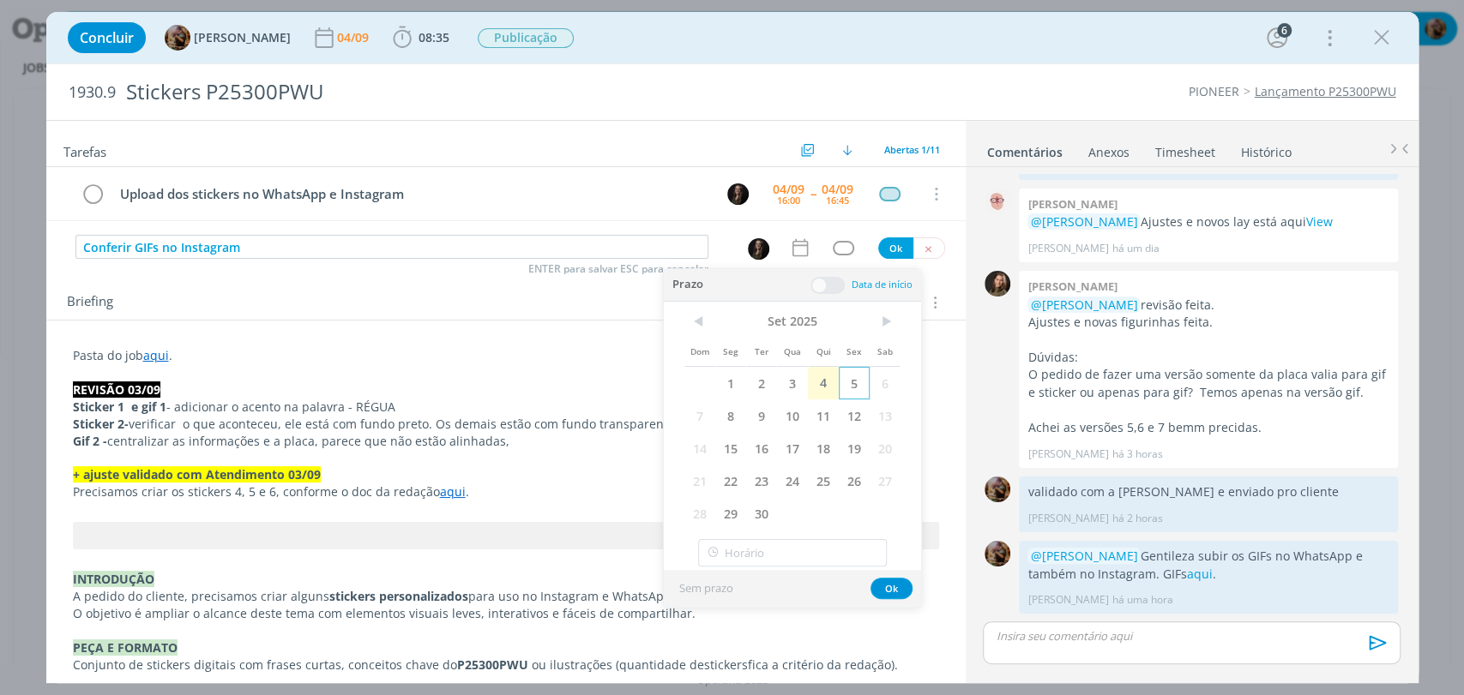
click at [846, 385] on span "5" at bounding box center [854, 383] width 31 height 33
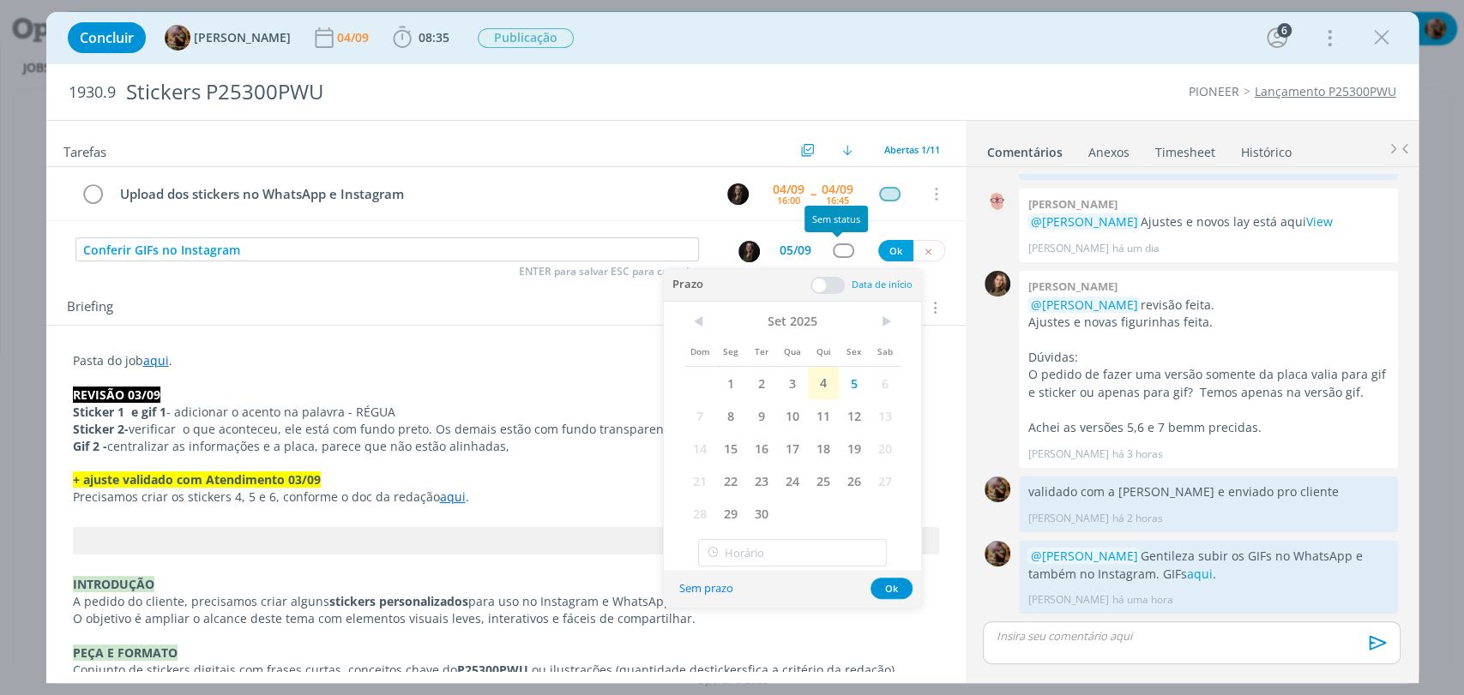
click at [834, 247] on div "dialog" at bounding box center [843, 251] width 21 height 15
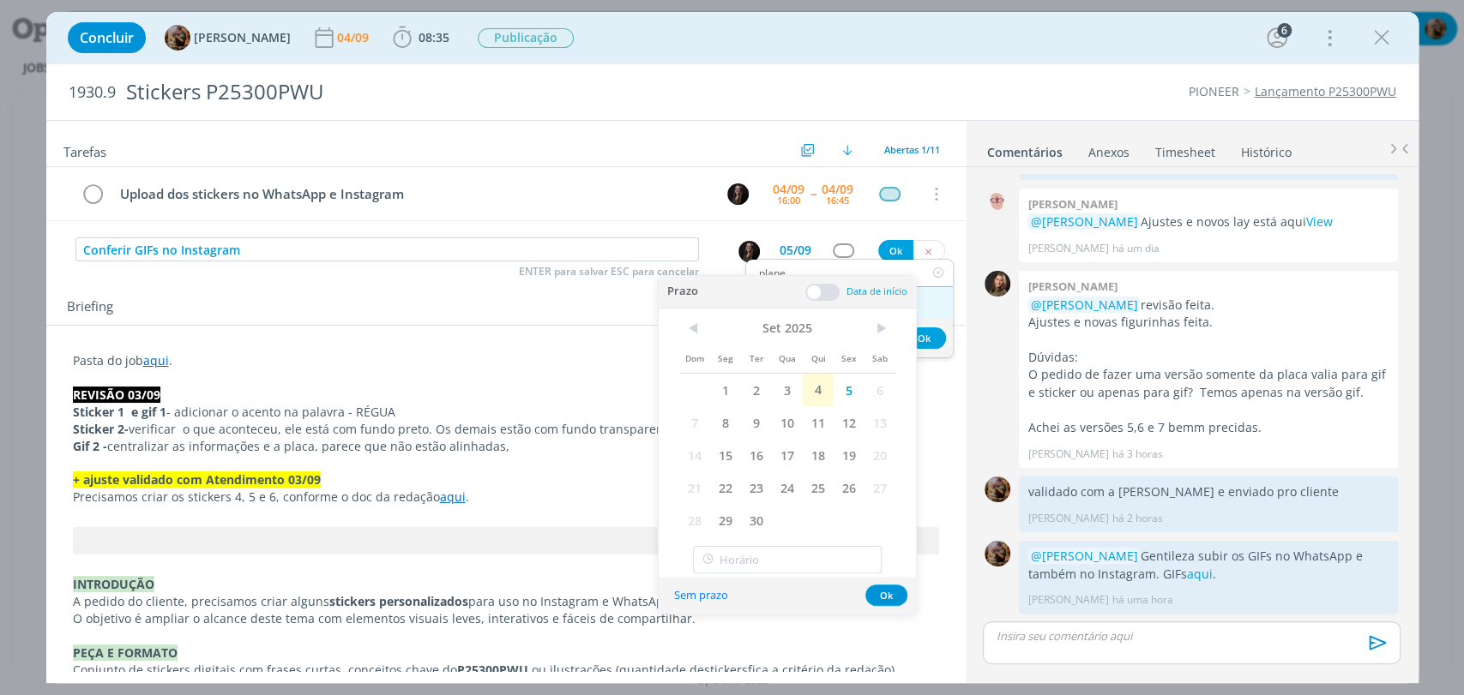
type input "plane"
click at [924, 304] on link "Planejamento" at bounding box center [849, 303] width 207 height 32
click at [888, 250] on button "Ok" at bounding box center [895, 250] width 35 height 21
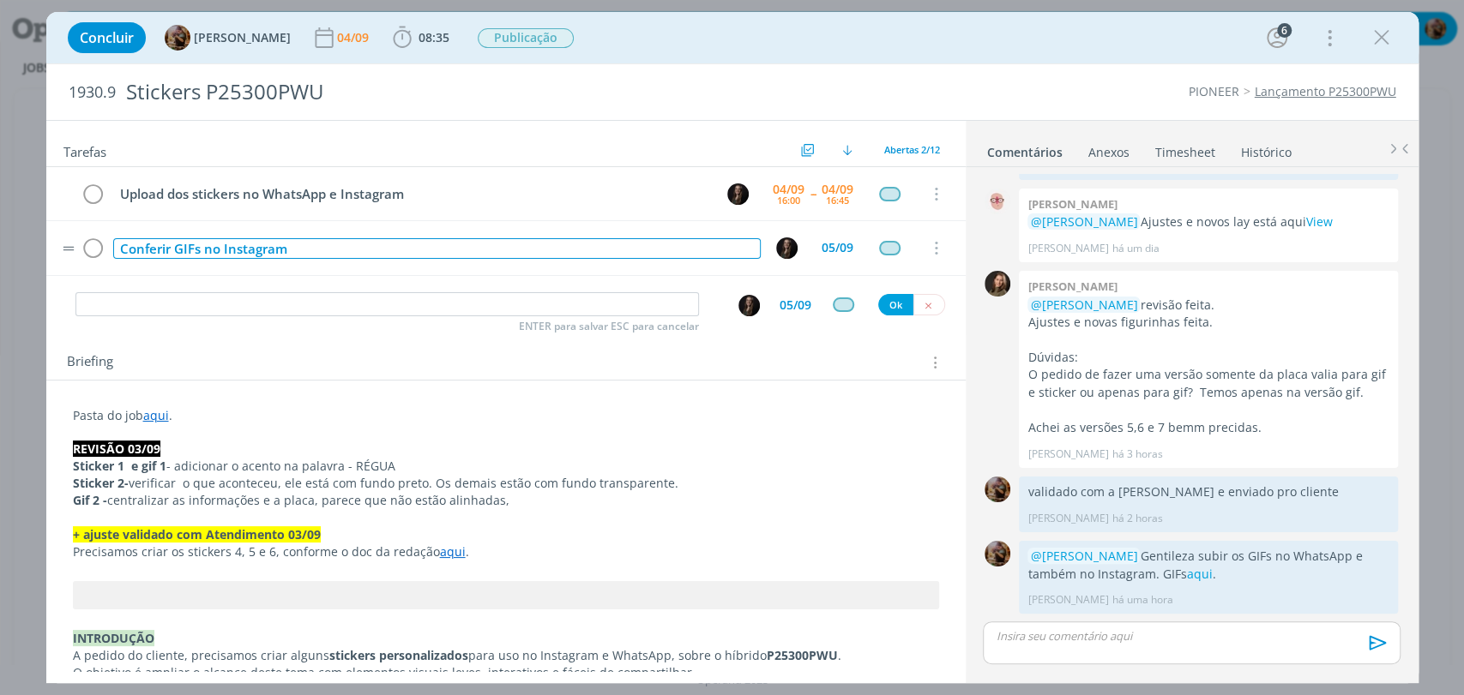
click at [174, 249] on div "Conferir GIFs no Instagram" at bounding box center [436, 248] width 647 height 21
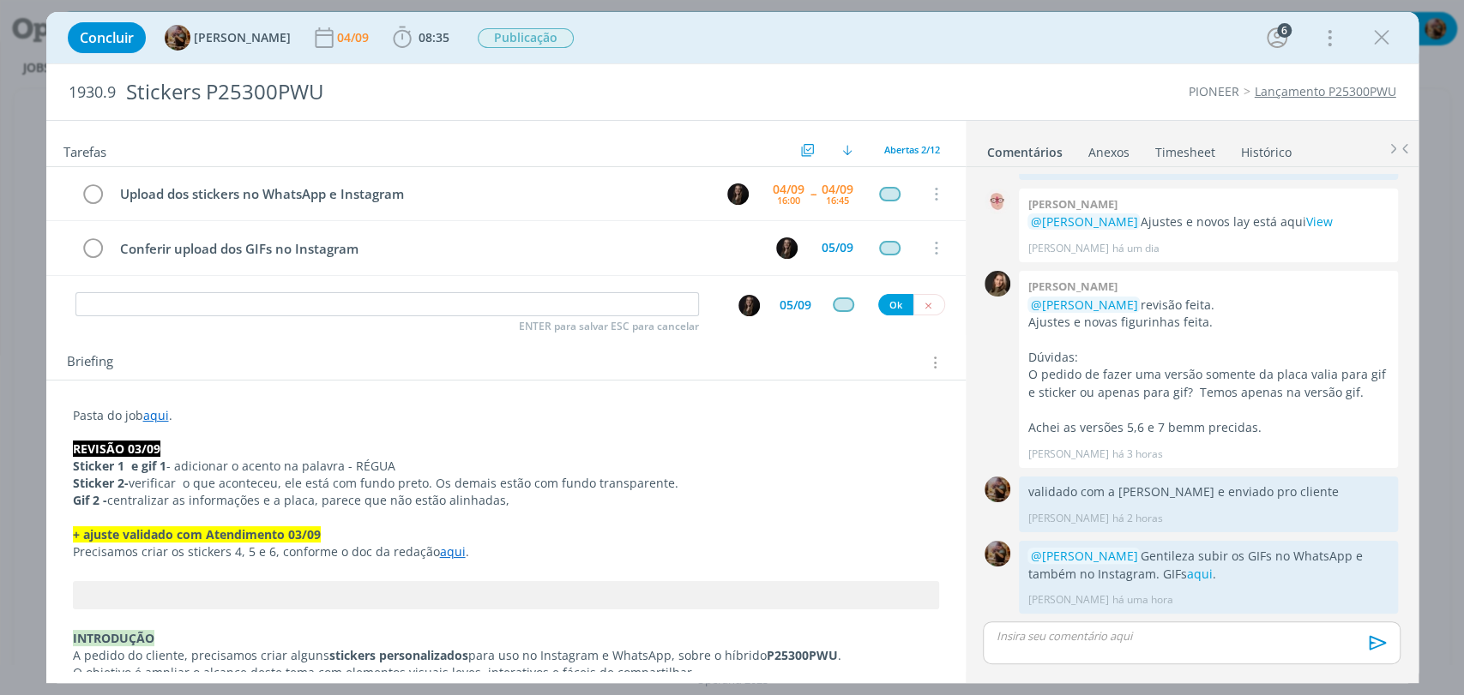
click at [468, 354] on div "Briefing Briefings Predefinidos Versões do Briefing Ver Briefing do Projeto" at bounding box center [508, 363] width 882 height 22
click at [542, 302] on input "dialog" at bounding box center [386, 304] width 623 height 24
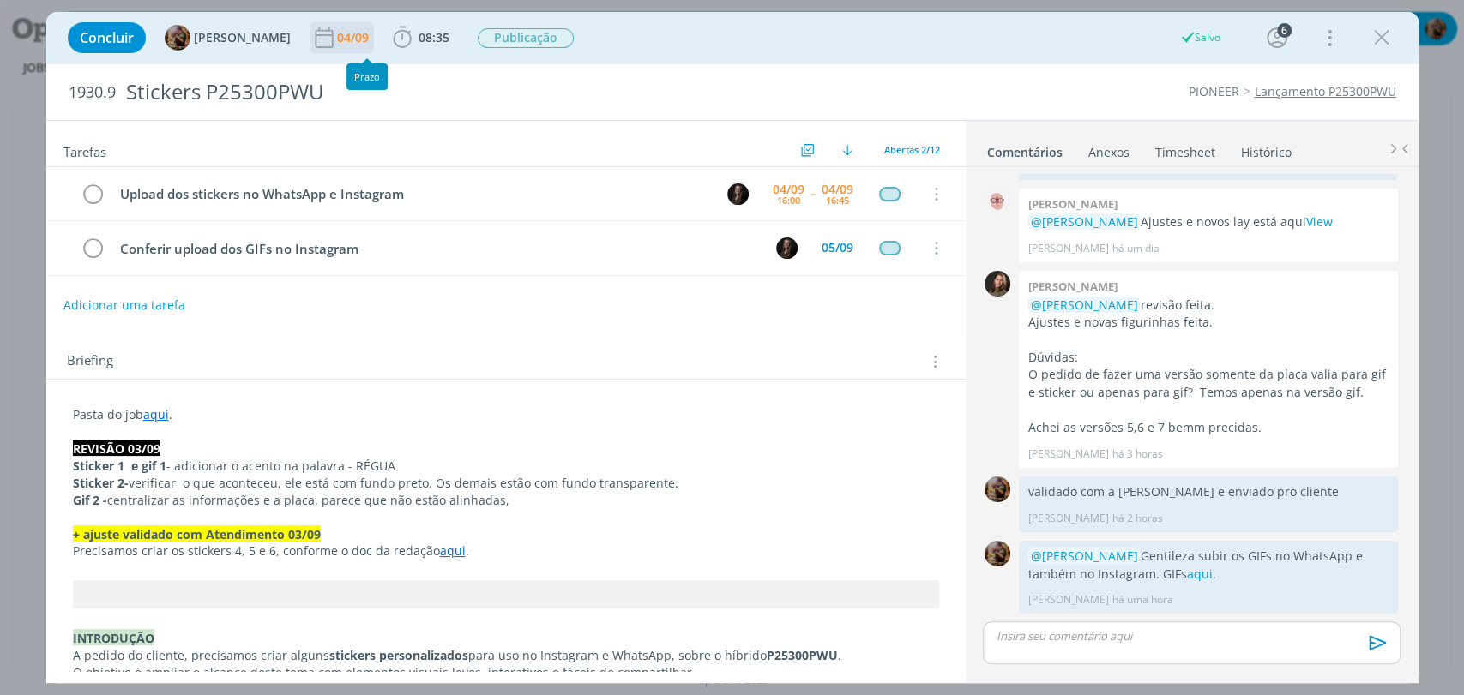
click at [363, 38] on div "04/09" at bounding box center [354, 38] width 35 height 12
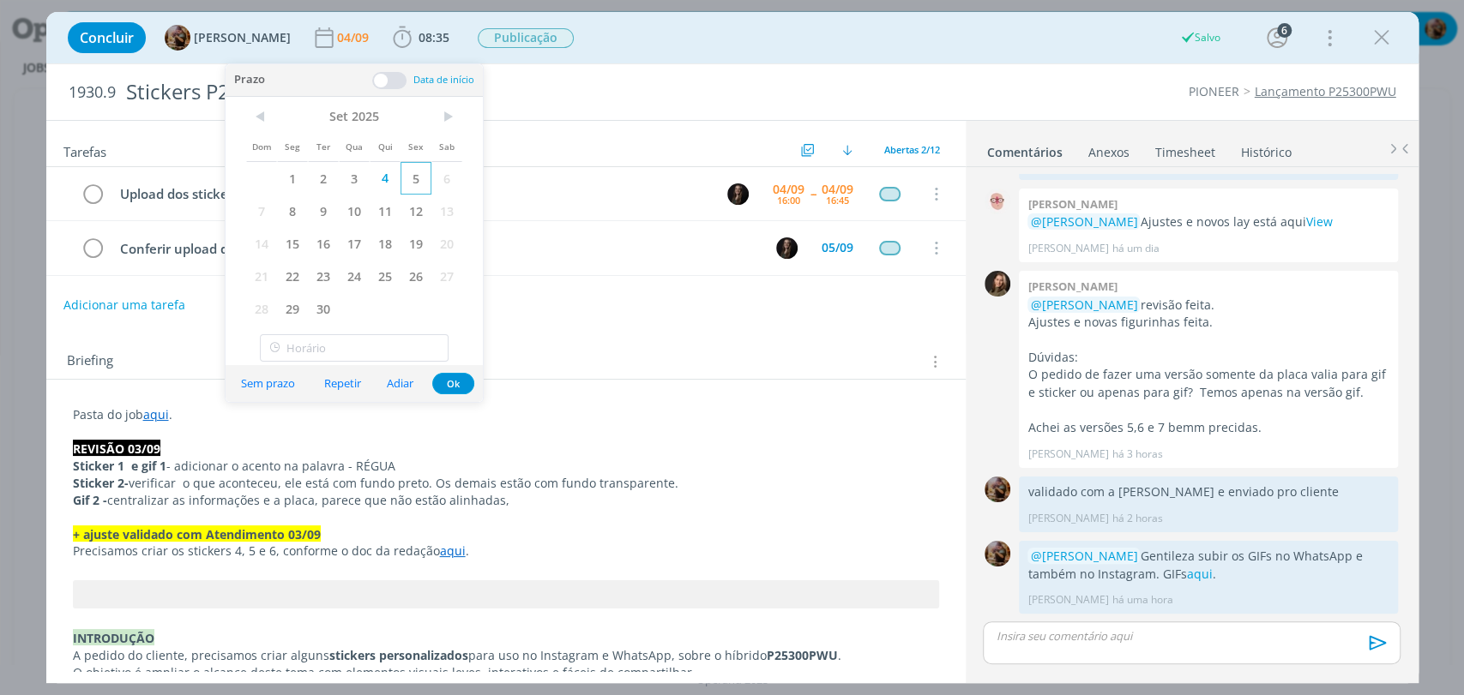
click at [412, 167] on span "5" at bounding box center [415, 178] width 31 height 33
click at [457, 381] on button "Ok" at bounding box center [453, 383] width 42 height 21
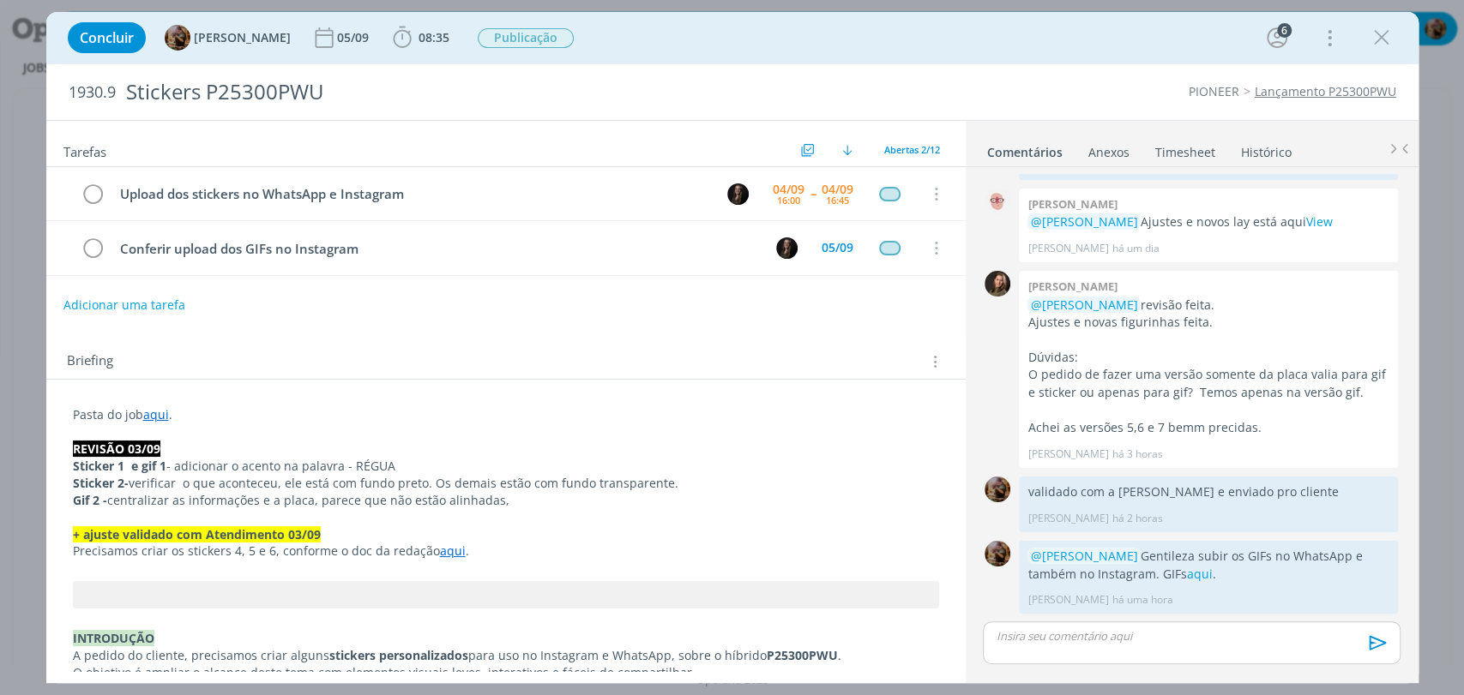
drag, startPoint x: 1374, startPoint y: 44, endPoint x: 1022, endPoint y: 4, distance: 353.8
click at [1374, 44] on icon "dialog" at bounding box center [1382, 38] width 26 height 26
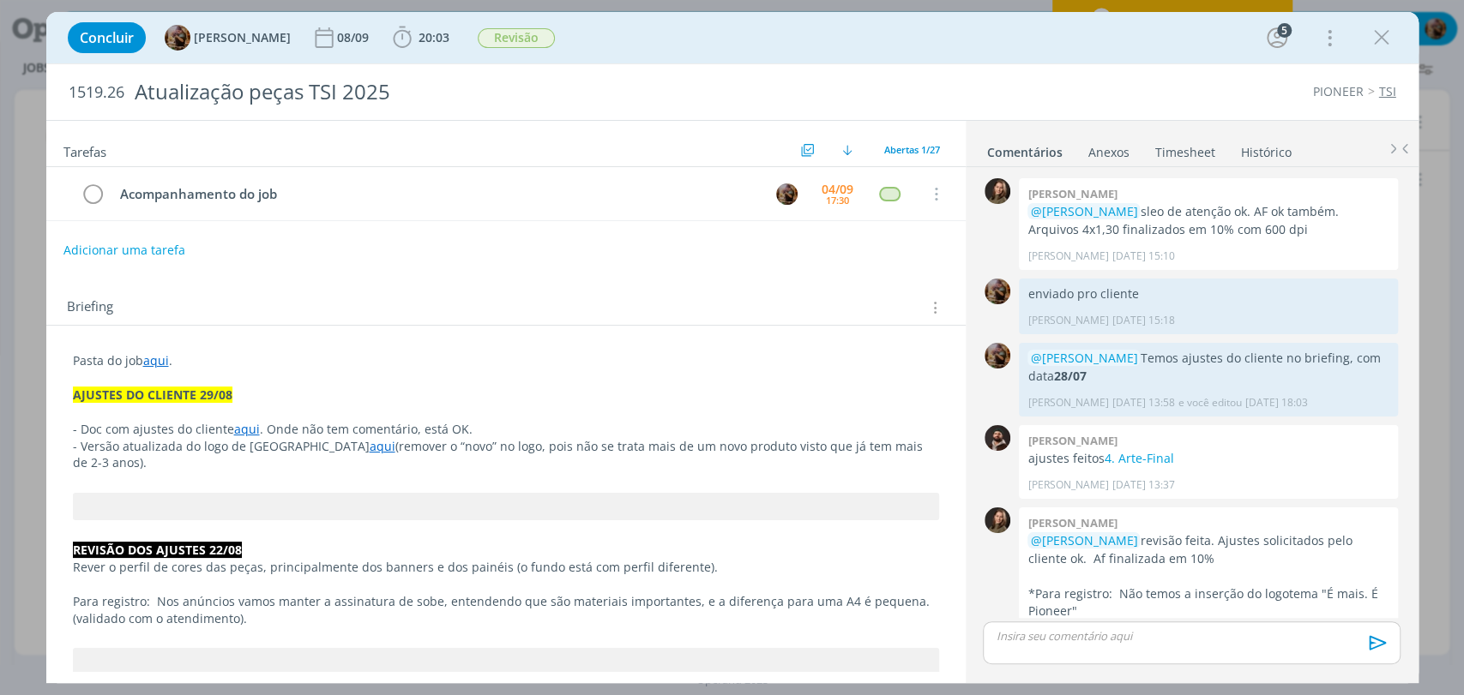
scroll to position [1358, 0]
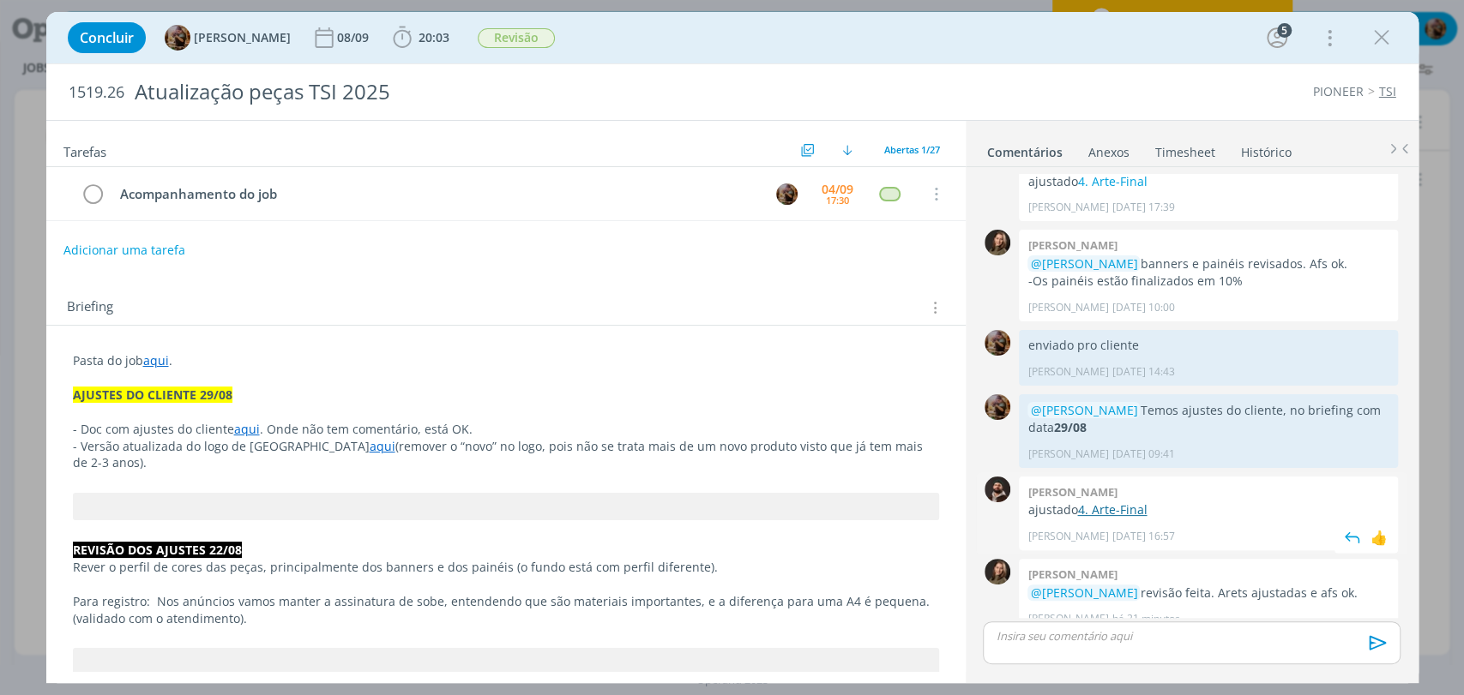
click at [1083, 502] on link "4. Arte-Final" at bounding box center [1111, 510] width 69 height 16
click at [90, 191] on icon "dialog" at bounding box center [93, 195] width 24 height 26
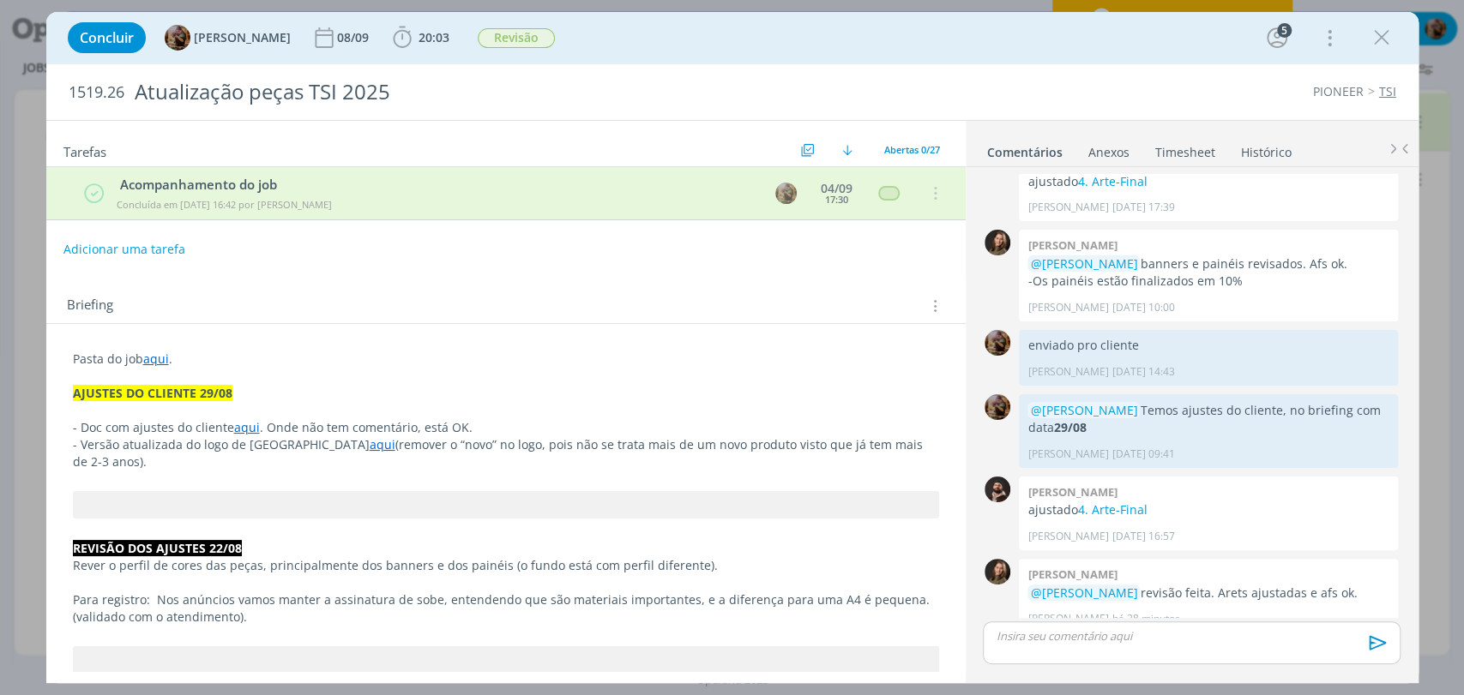
click at [1077, 643] on p "dialog" at bounding box center [1190, 636] width 389 height 15
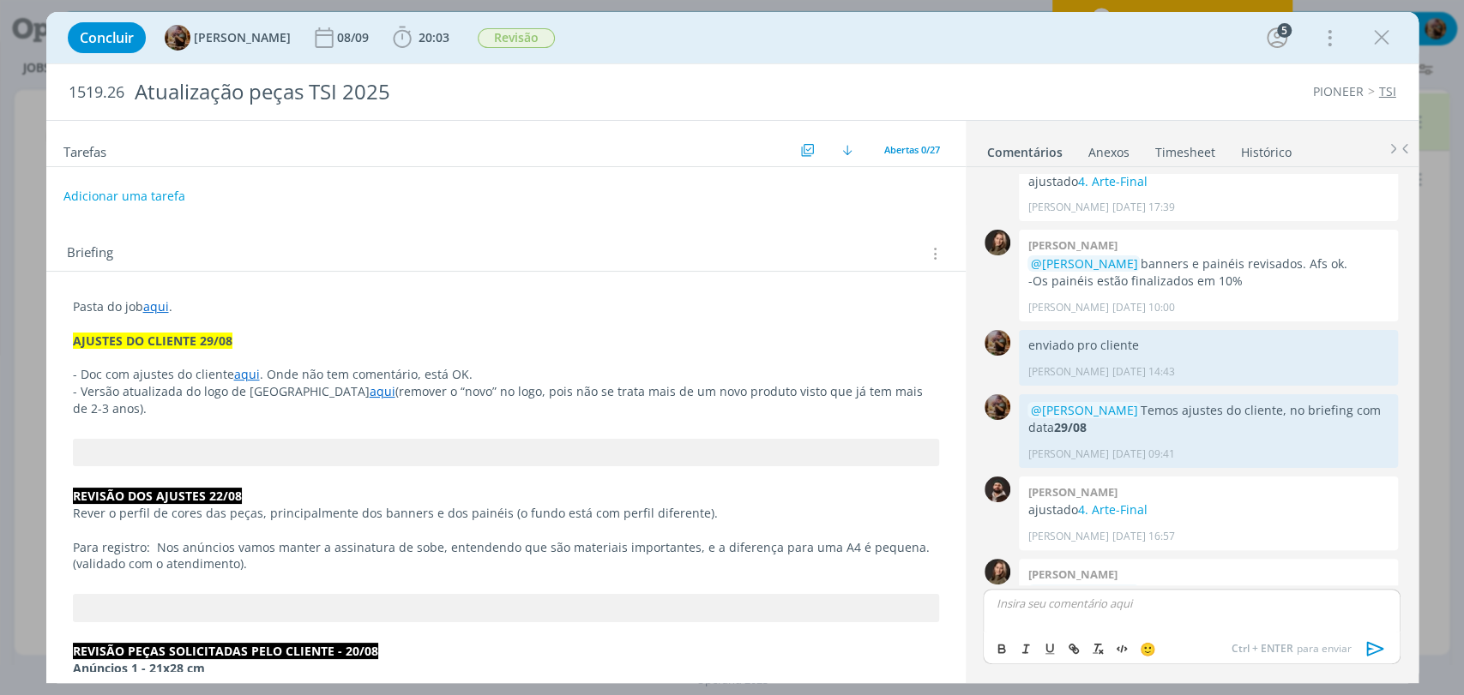
scroll to position [1392, 0]
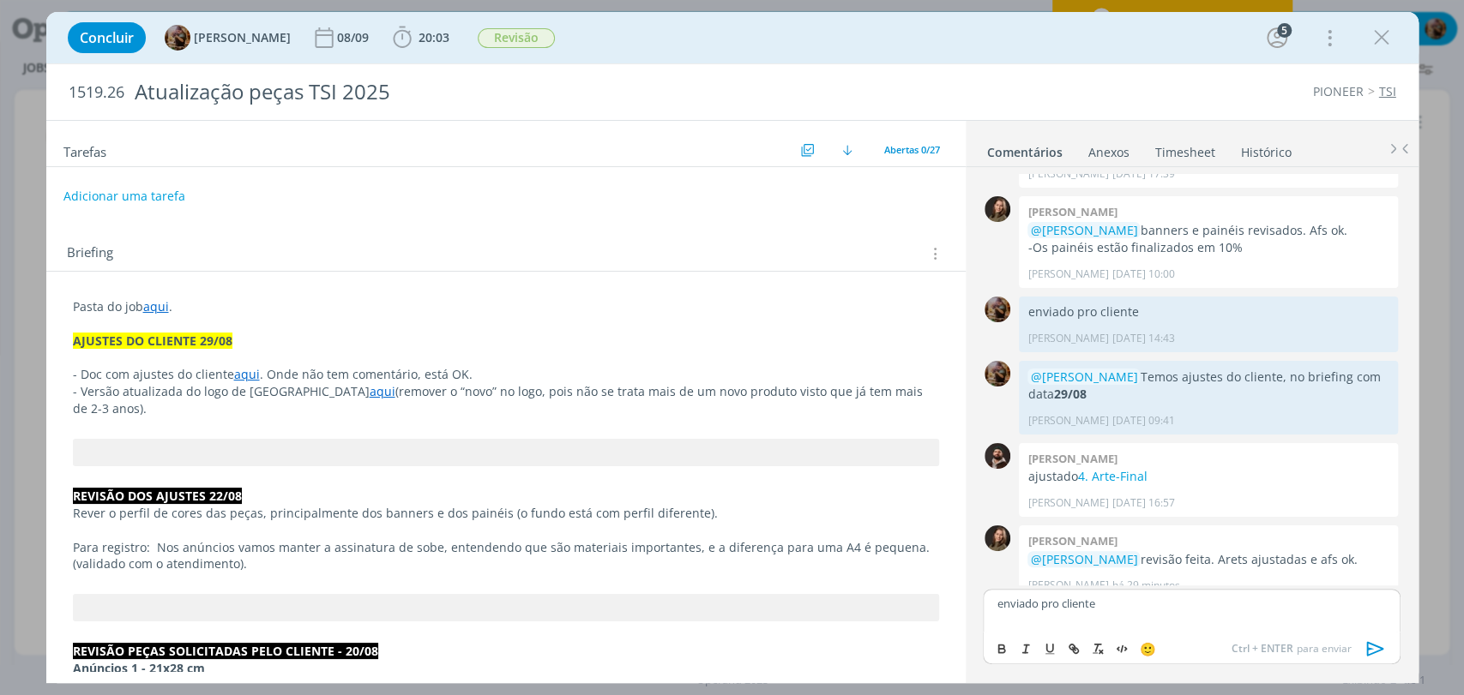
click at [1373, 647] on icon "dialog" at bounding box center [1376, 649] width 26 height 26
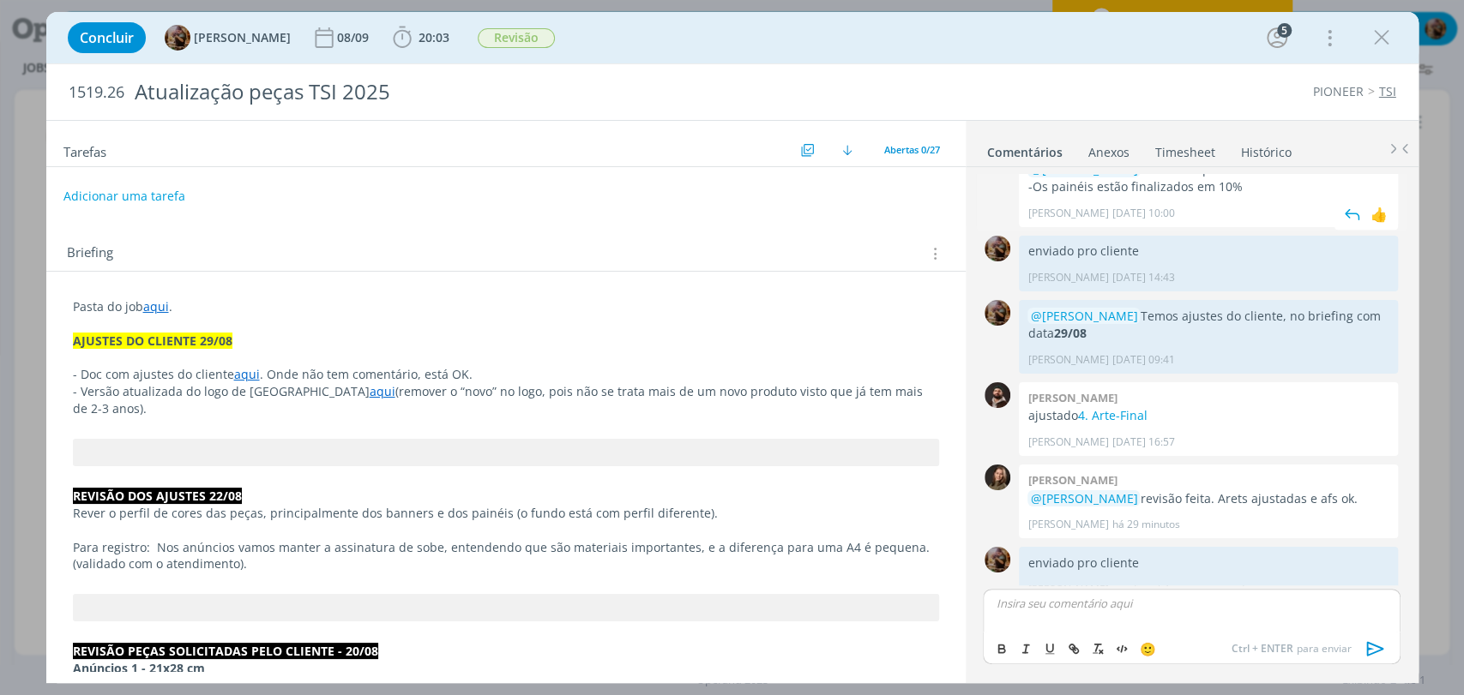
scroll to position [1456, 0]
click at [527, 45] on span "Revisão" at bounding box center [516, 38] width 77 height 20
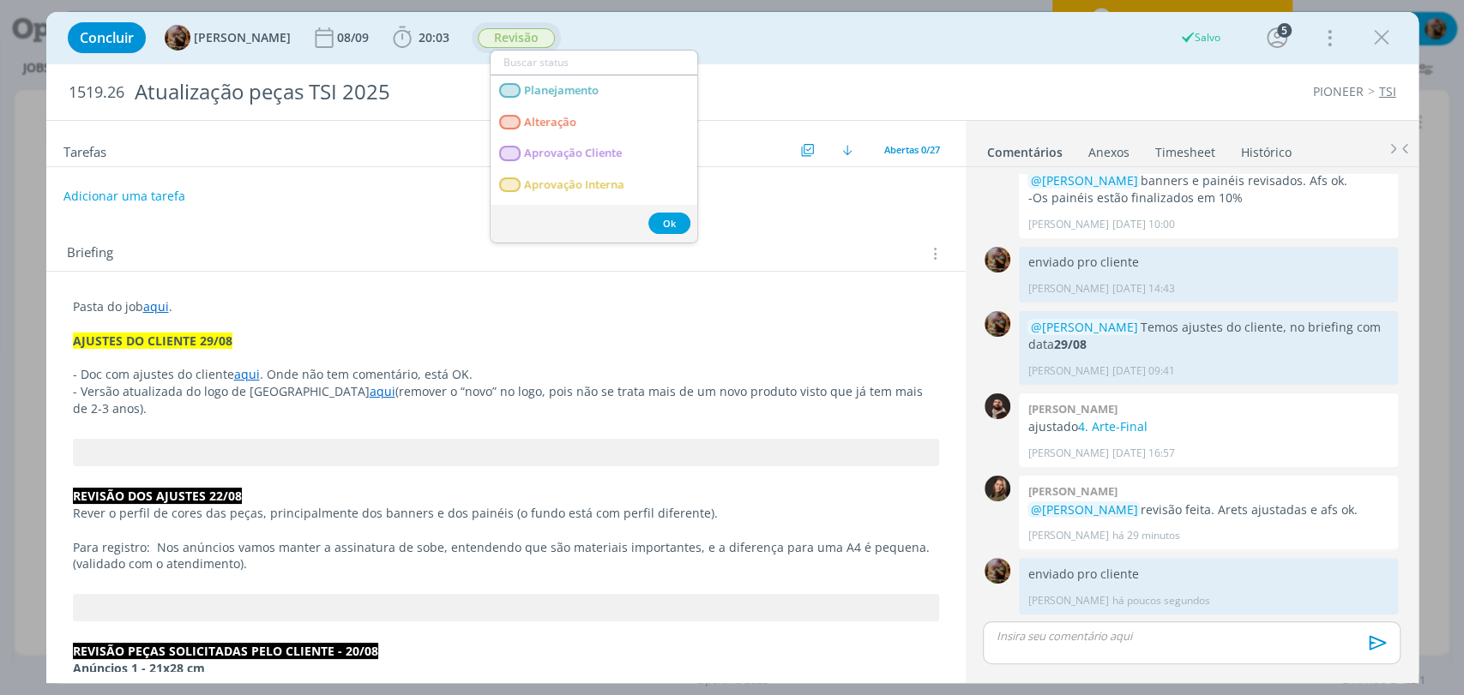
scroll to position [1423, 0]
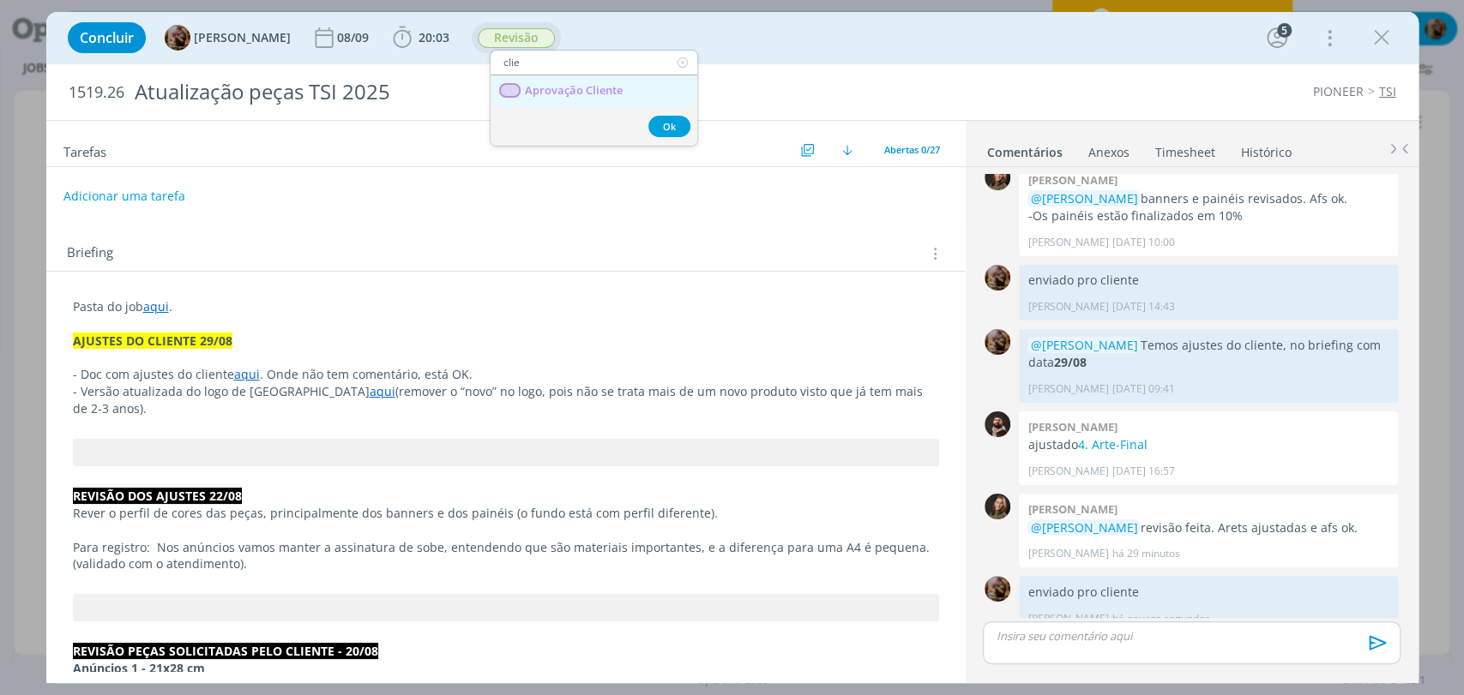
type input "clie"
click at [546, 92] on span "Aprovação Cliente" at bounding box center [573, 91] width 98 height 14
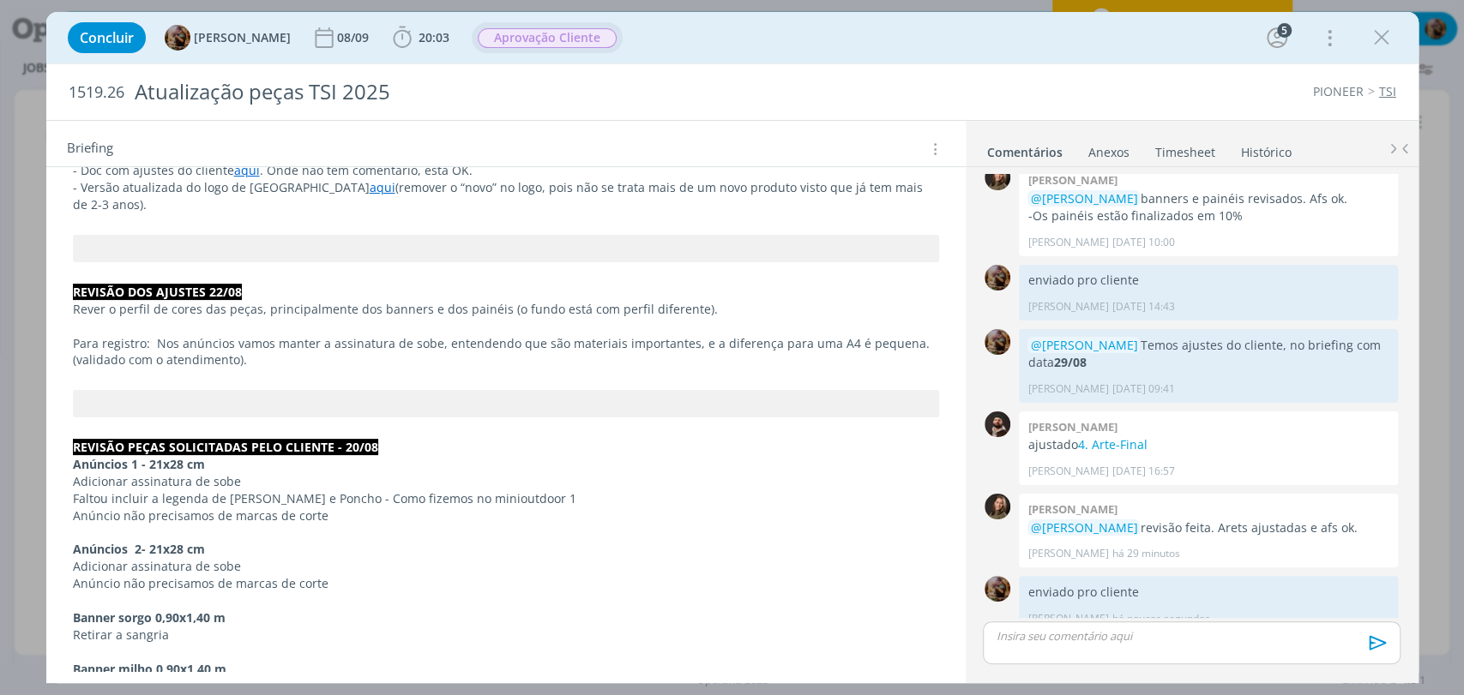
scroll to position [0, 0]
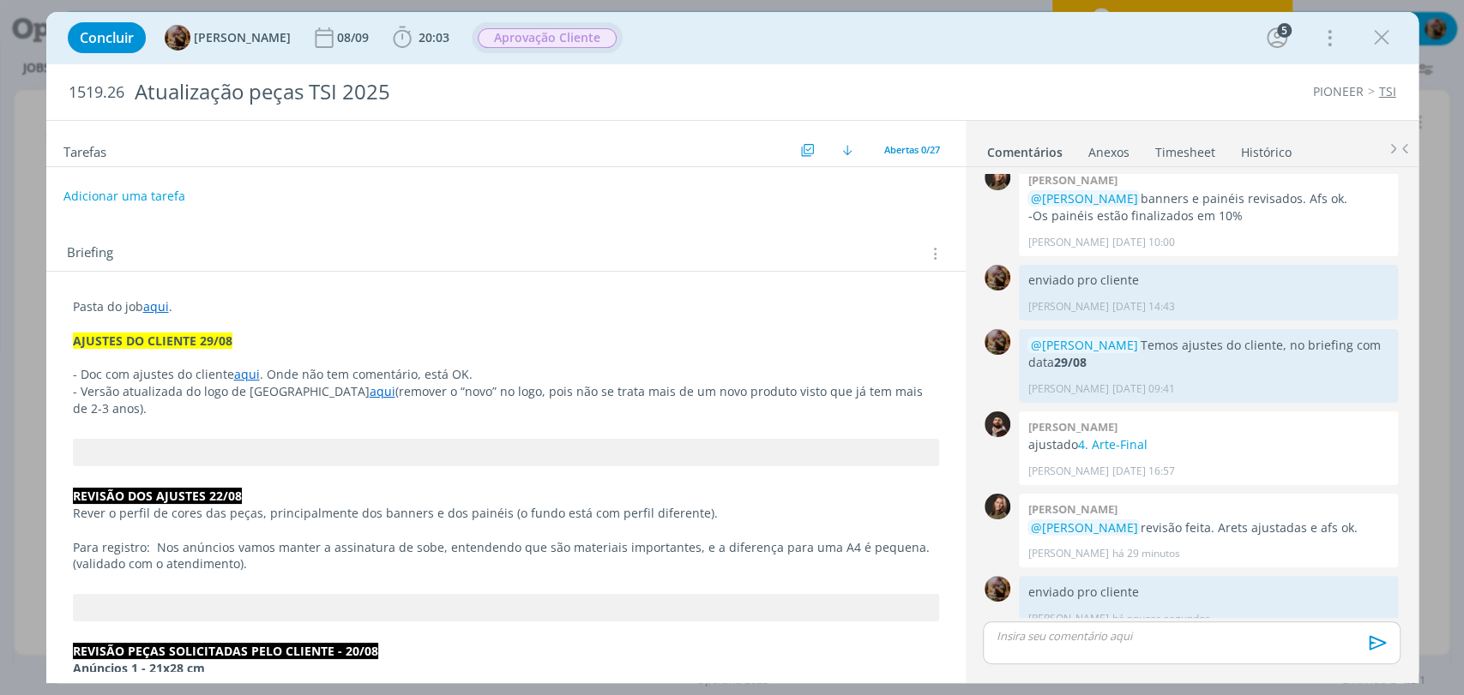
click at [1173, 153] on link "Timesheet" at bounding box center [1185, 148] width 62 height 25
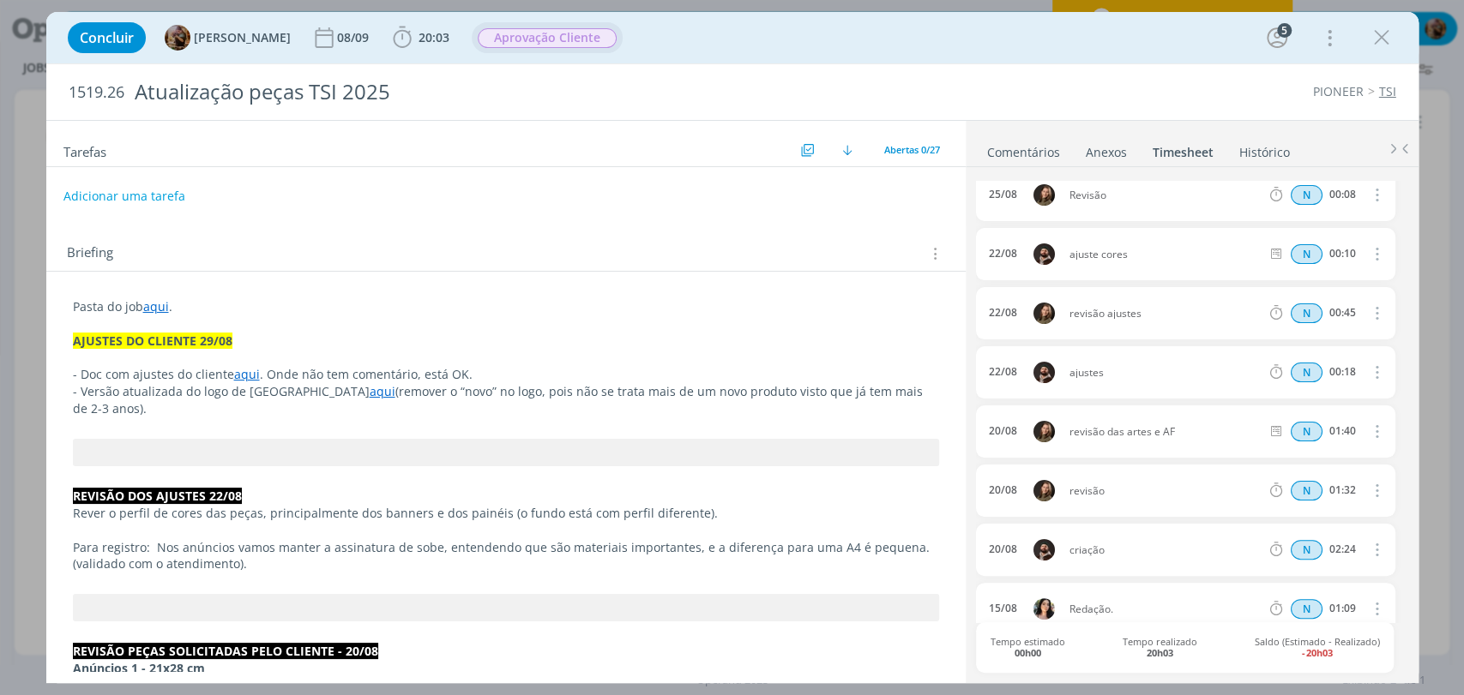
scroll to position [190, 0]
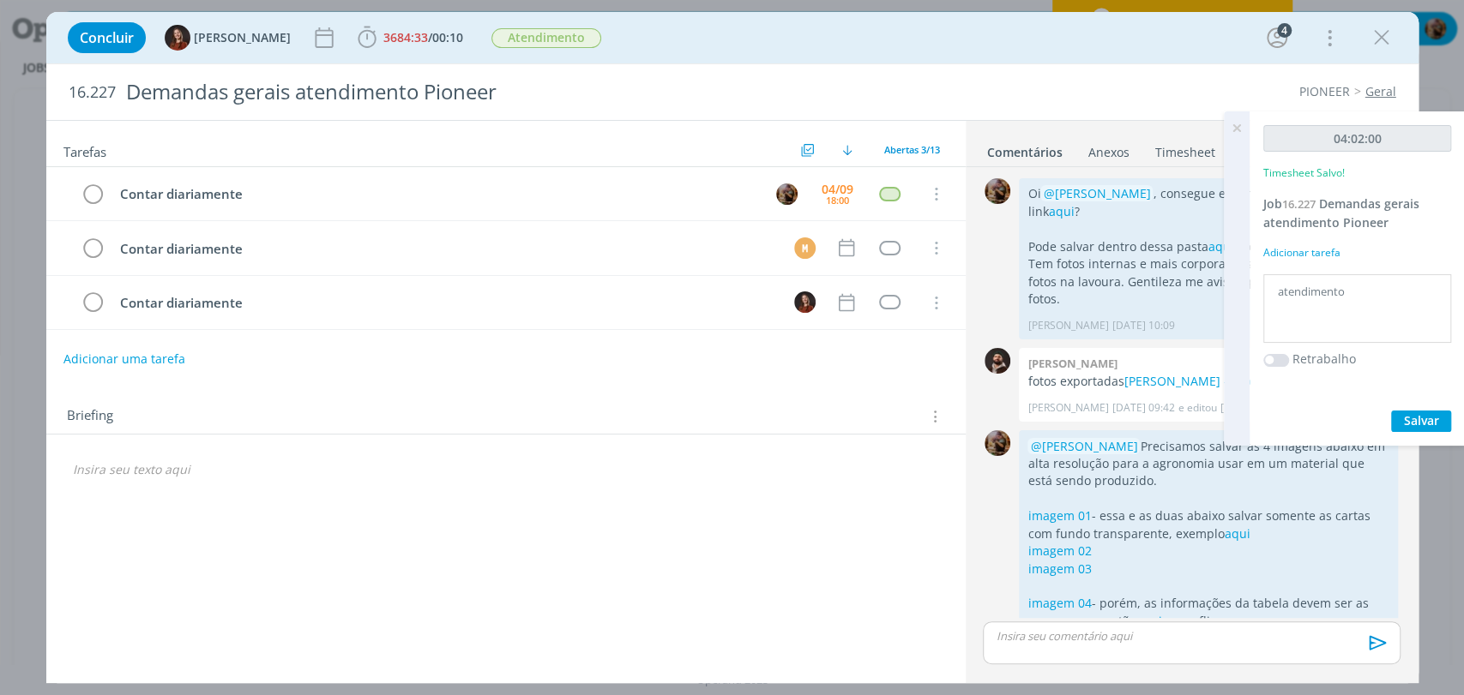
scroll to position [182, 0]
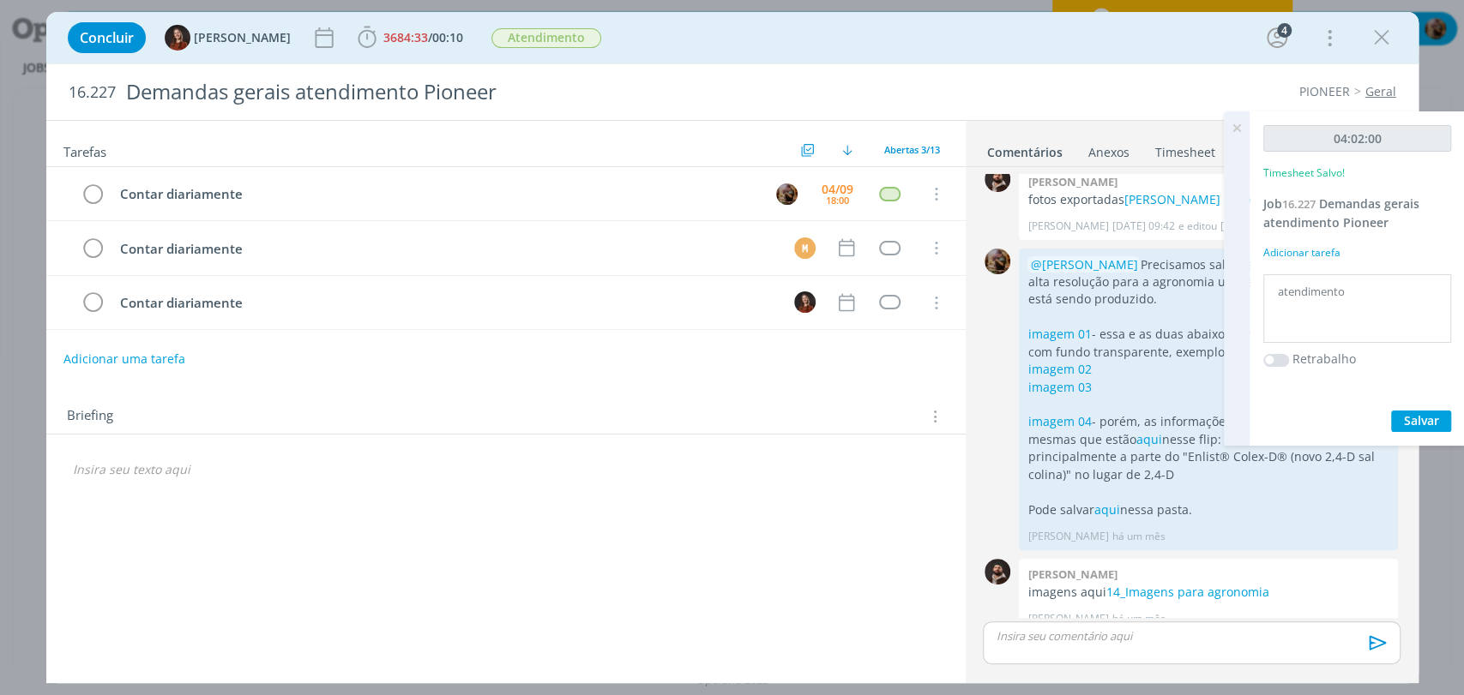
click at [1237, 125] on icon at bounding box center [1236, 127] width 31 height 33
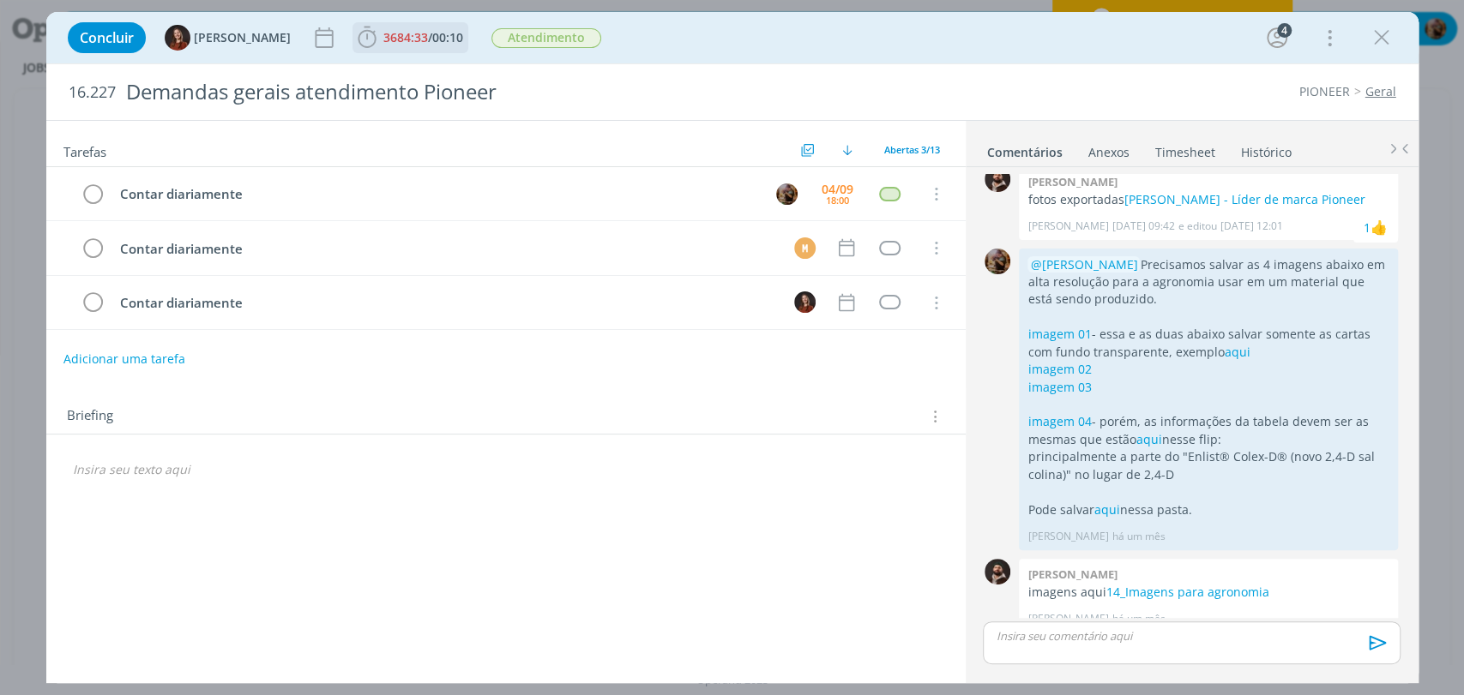
click at [432, 40] on span "00:10" at bounding box center [447, 37] width 31 height 16
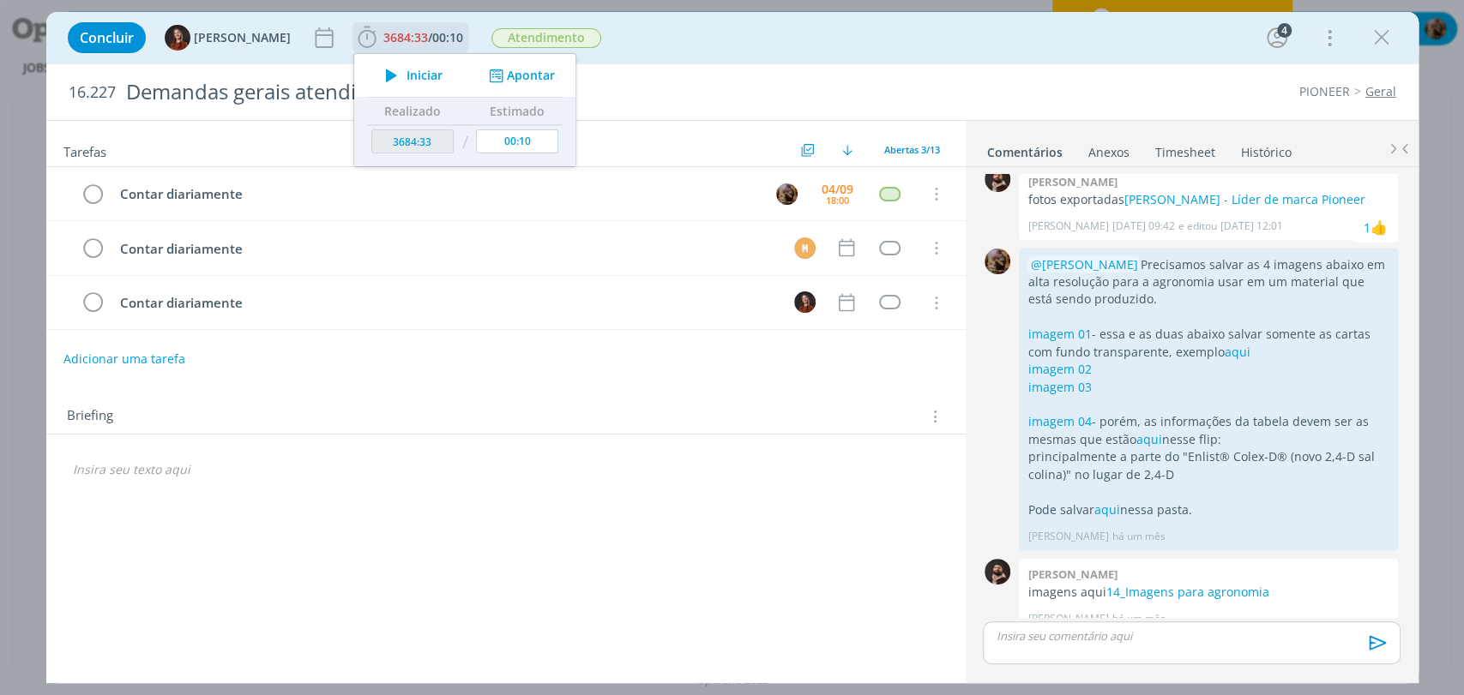
click at [418, 71] on span "Iniciar" at bounding box center [424, 75] width 36 height 12
click at [818, 181] on div "[DATE] 18:00" at bounding box center [837, 194] width 40 height 37
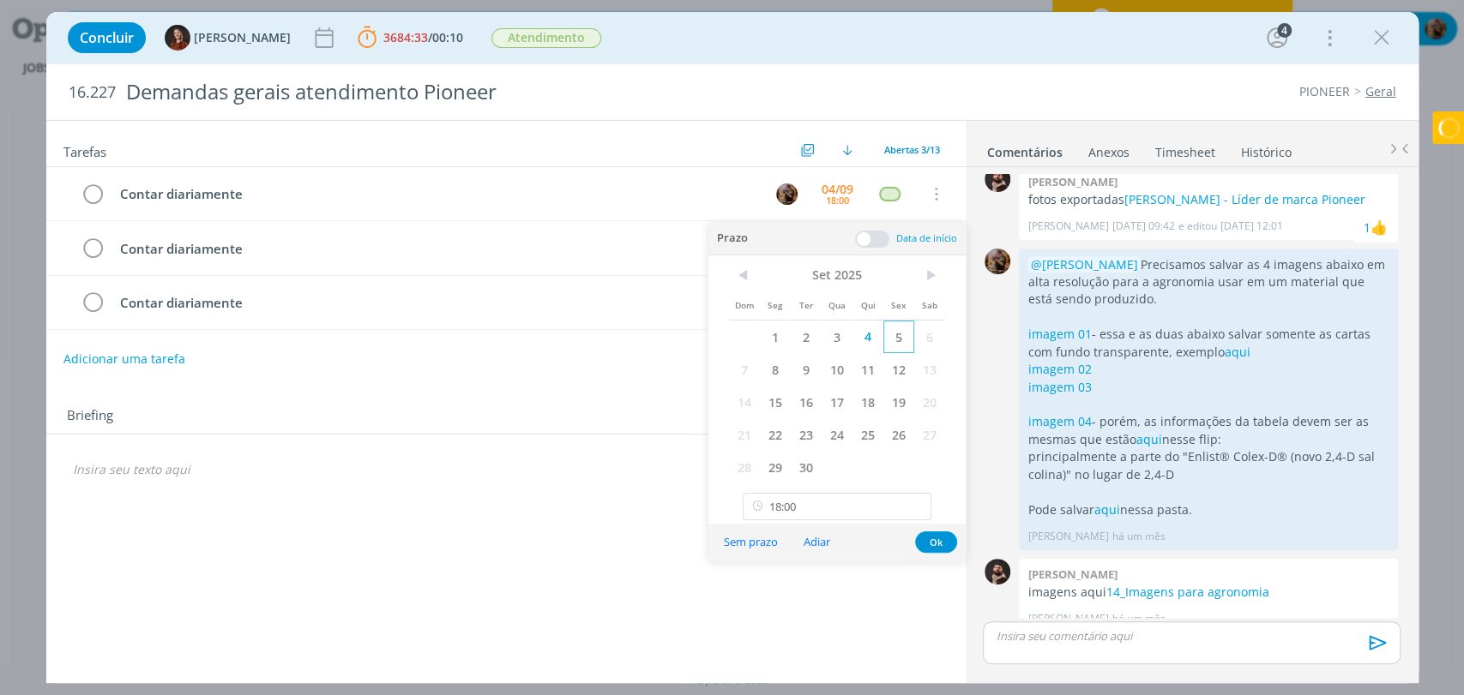
click at [899, 334] on span "5" at bounding box center [898, 337] width 31 height 33
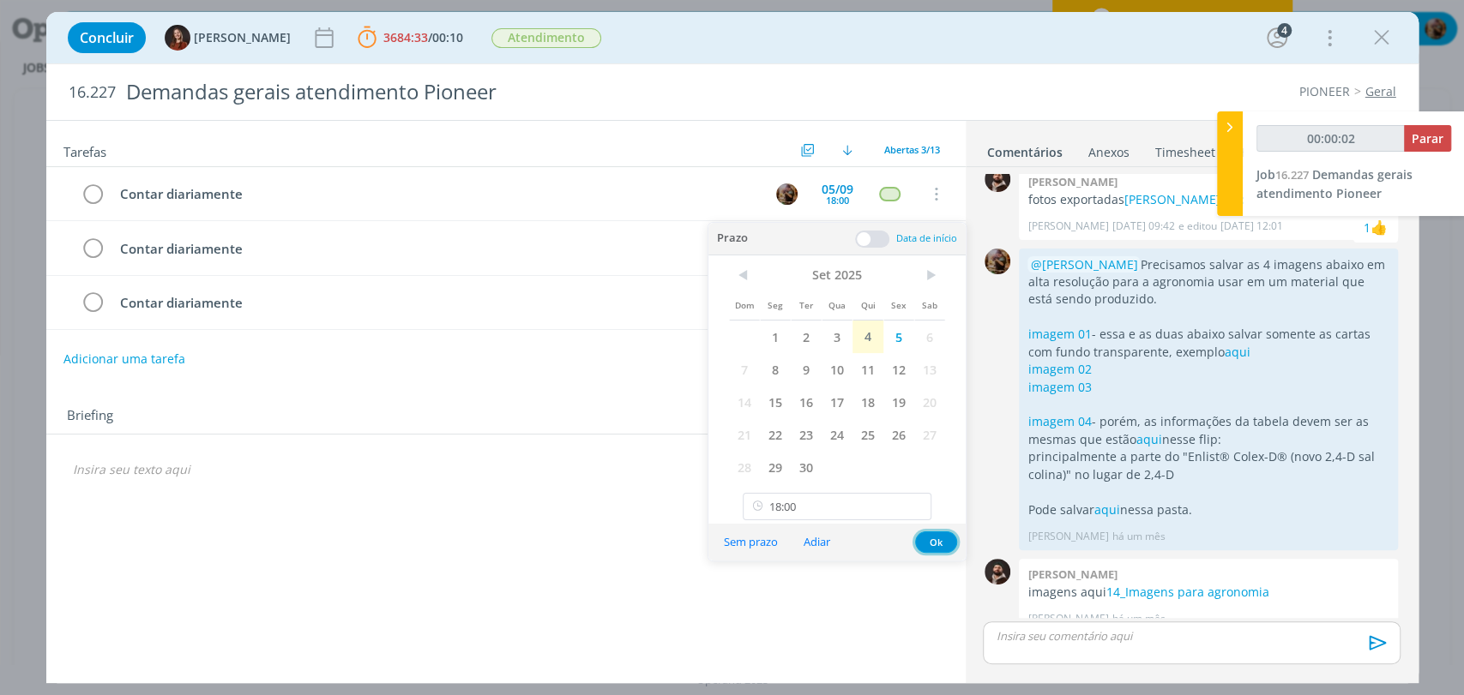
click at [923, 540] on button "Ok" at bounding box center [936, 542] width 42 height 21
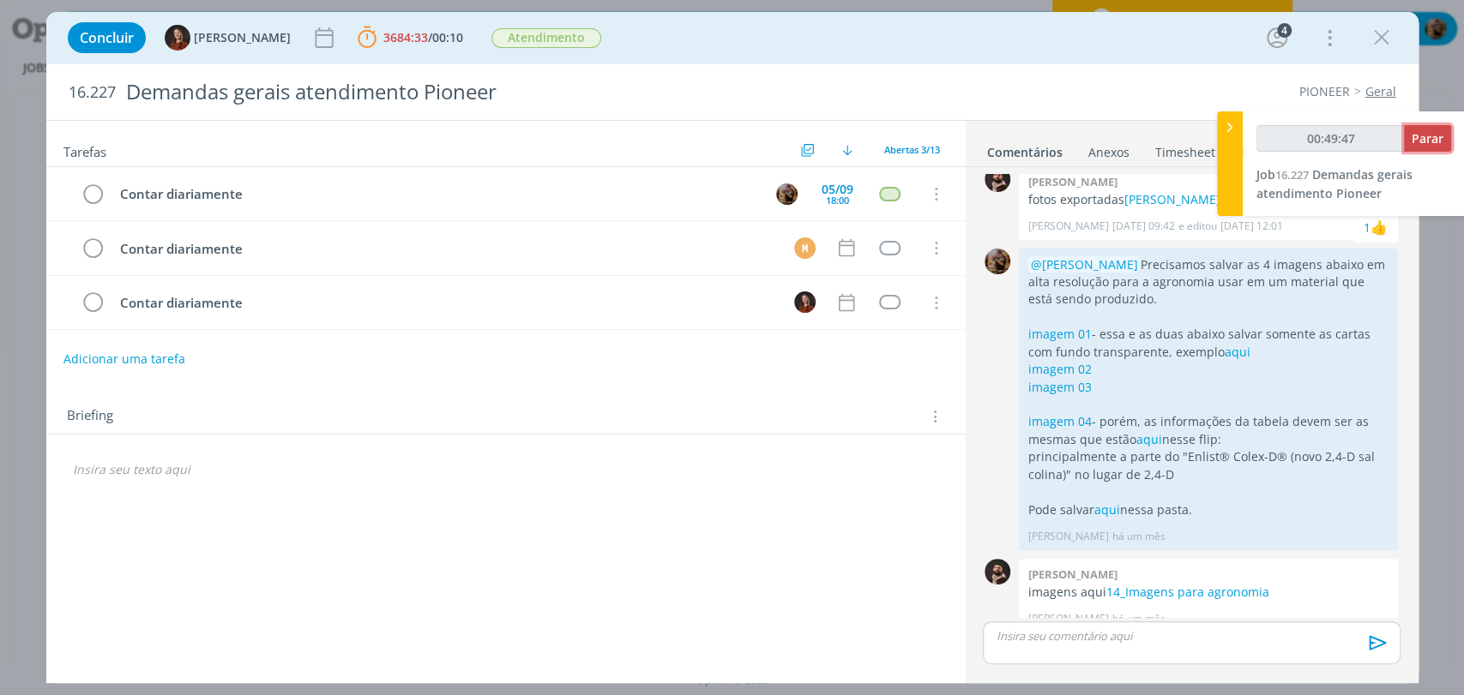
click at [1431, 138] on span "Parar" at bounding box center [1427, 138] width 32 height 16
type input "00:50:00"
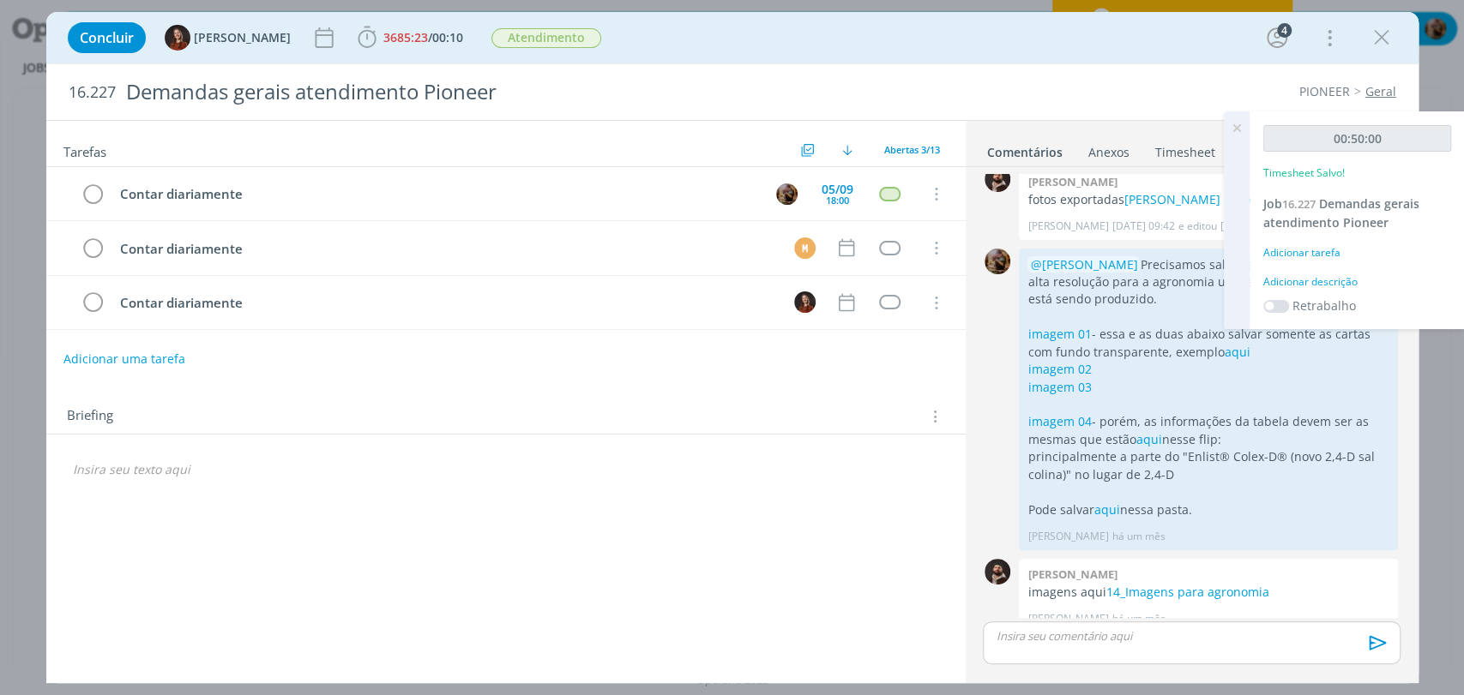
click at [1337, 276] on div "Adicionar descrição" at bounding box center [1357, 281] width 188 height 15
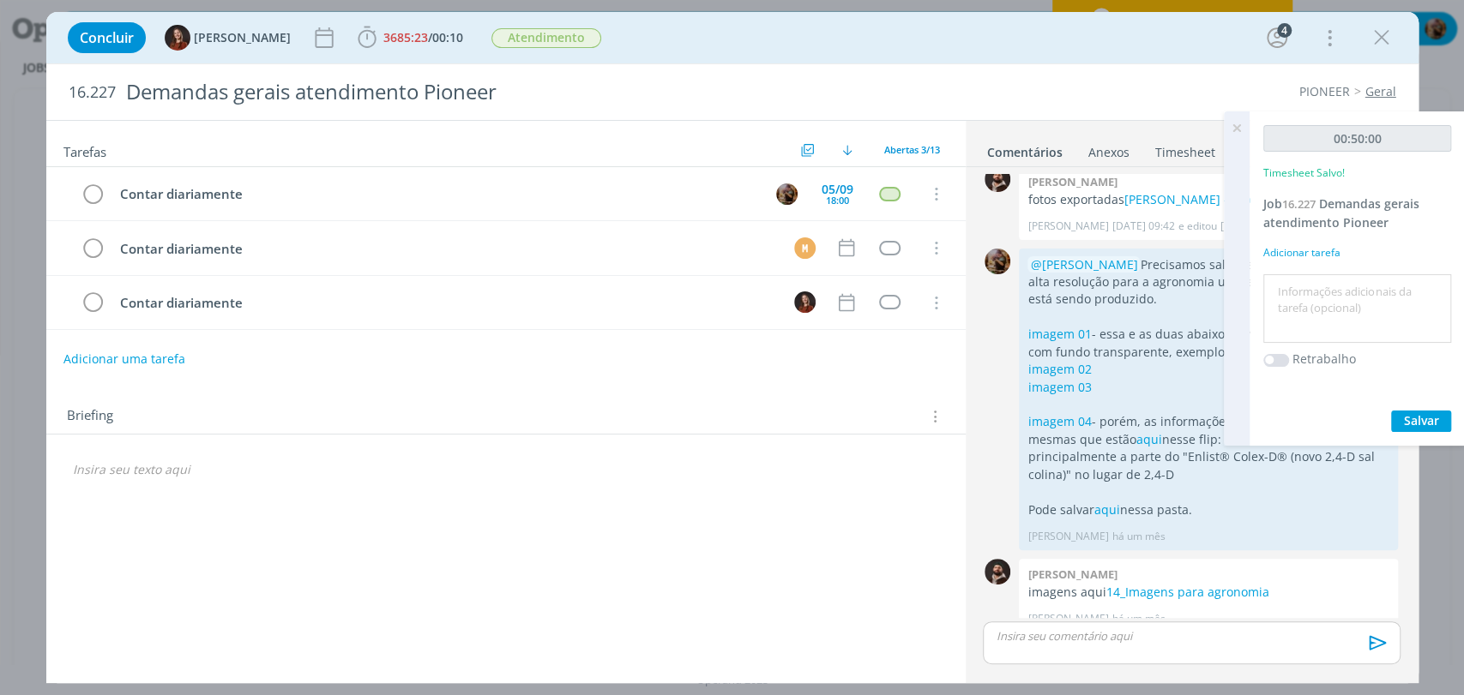
click at [1343, 289] on textarea at bounding box center [1356, 309] width 179 height 61
type textarea "atendimento"
click at [1411, 419] on span "Salvar" at bounding box center [1421, 420] width 35 height 16
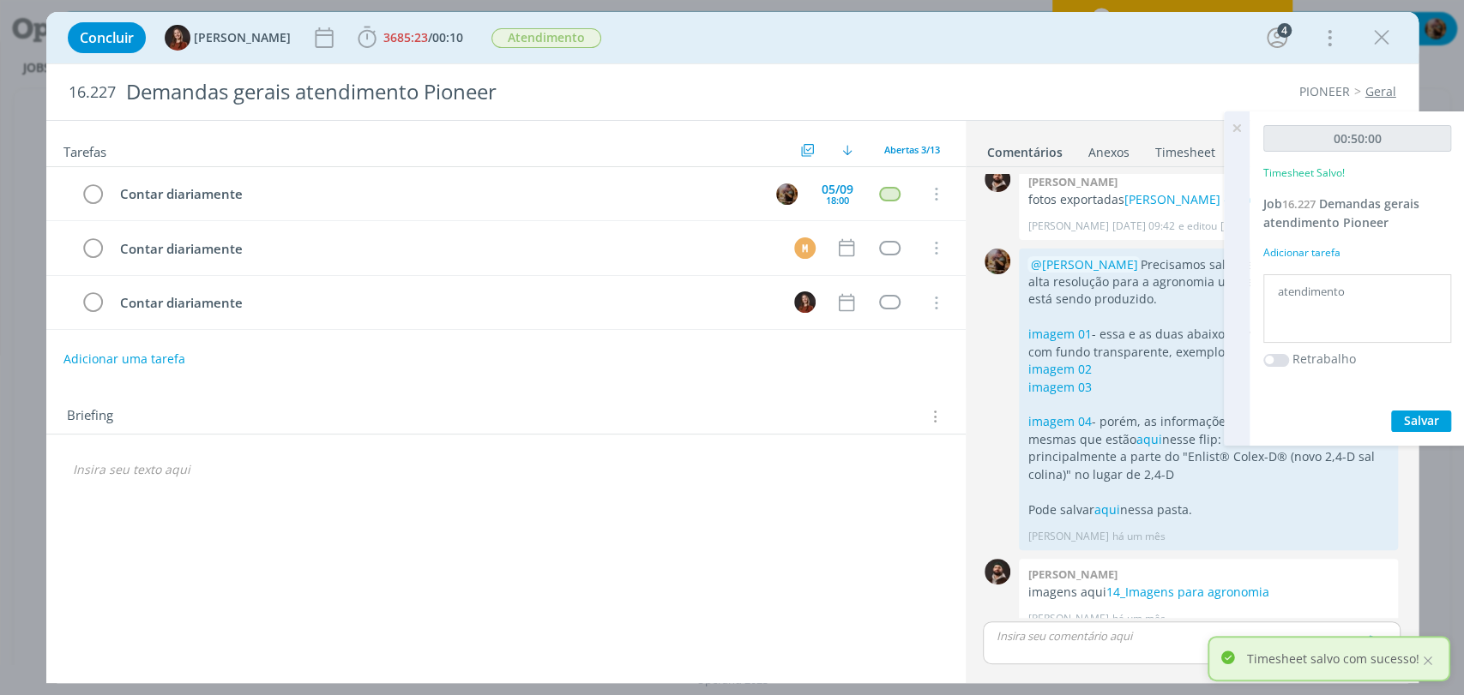
click at [1237, 130] on icon at bounding box center [1236, 127] width 31 height 33
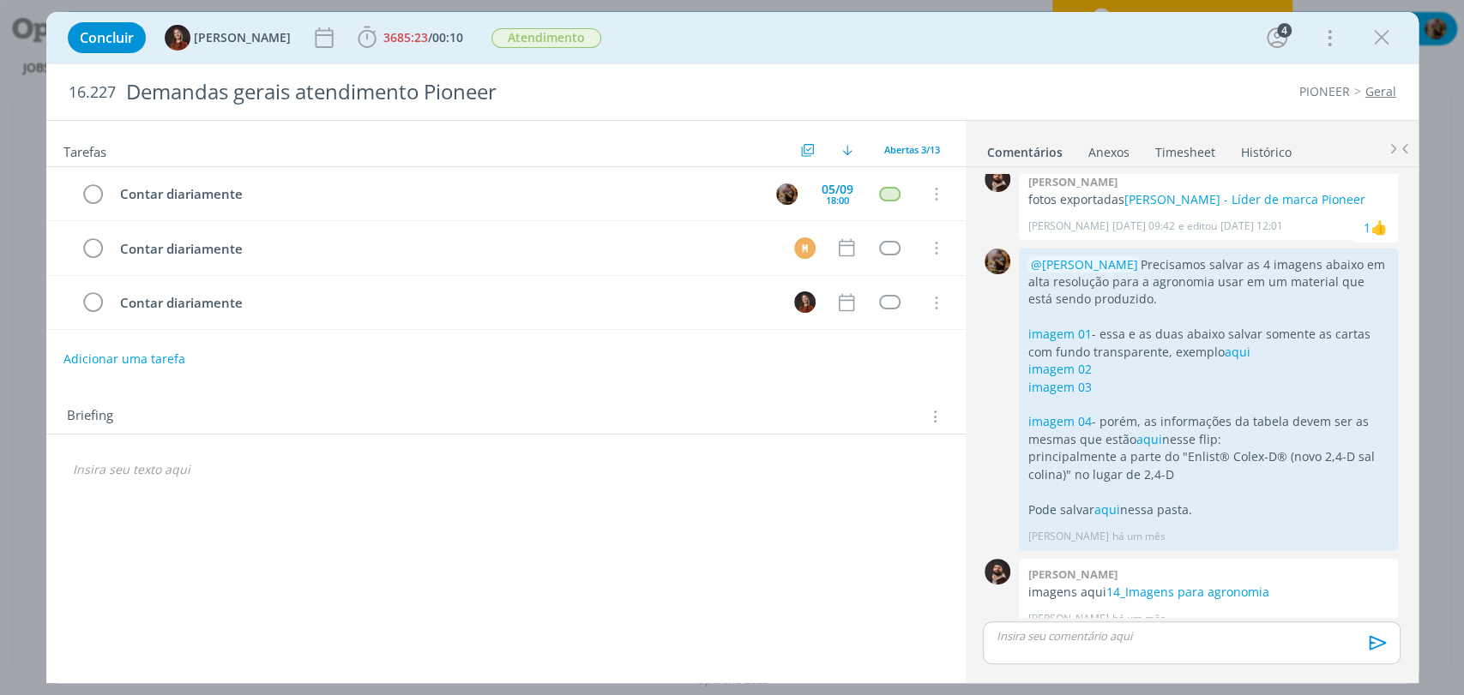
drag, startPoint x: 1372, startPoint y: 39, endPoint x: 1462, endPoint y: 450, distance: 420.5
click at [1372, 39] on icon "dialog" at bounding box center [1382, 38] width 26 height 26
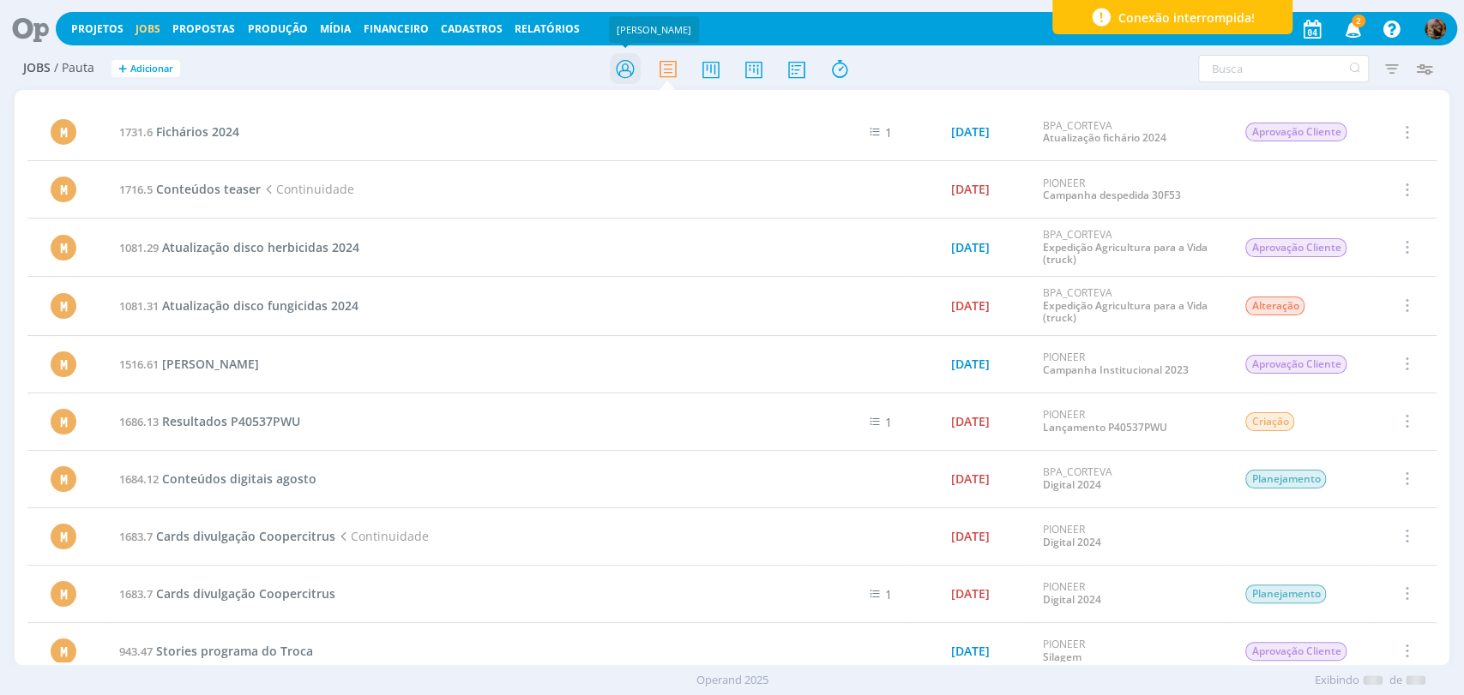
click at [617, 63] on icon at bounding box center [624, 68] width 31 height 33
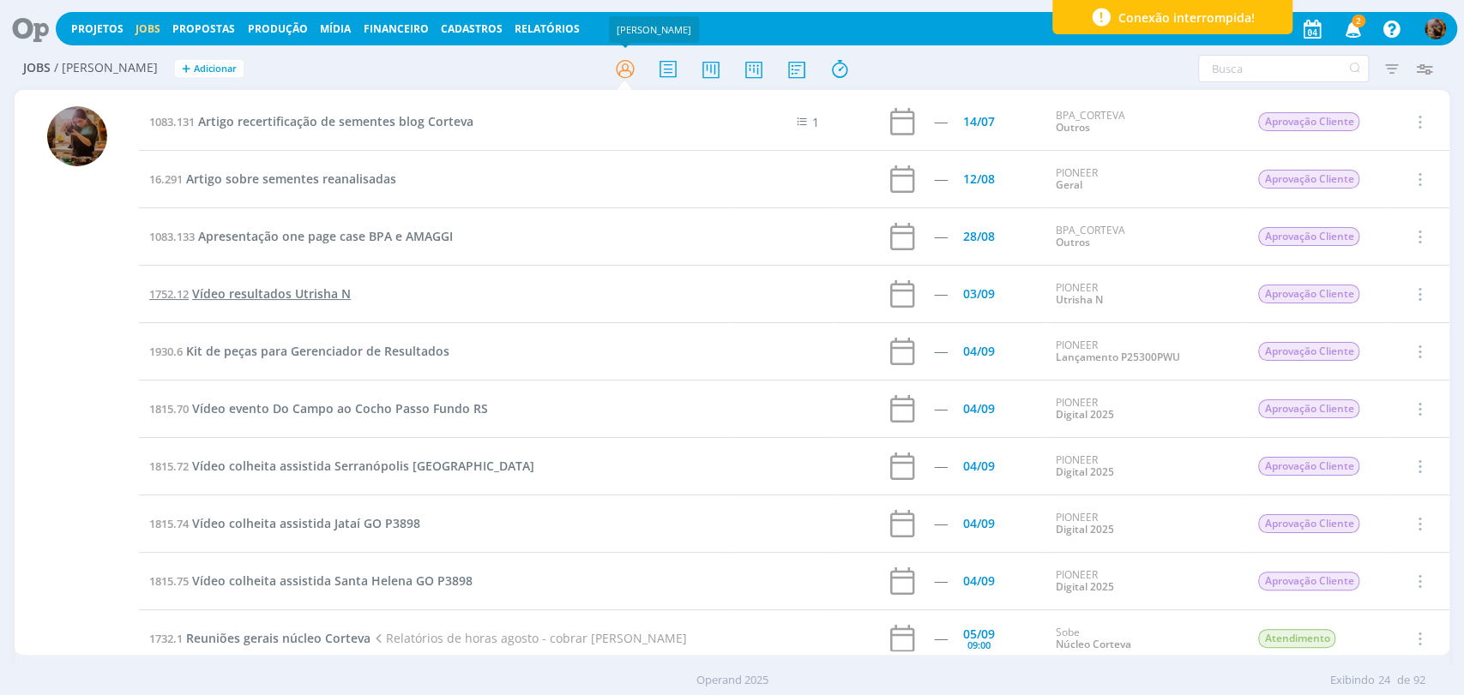
click at [328, 292] on span "Vídeo resultados Utrisha N" at bounding box center [271, 294] width 159 height 16
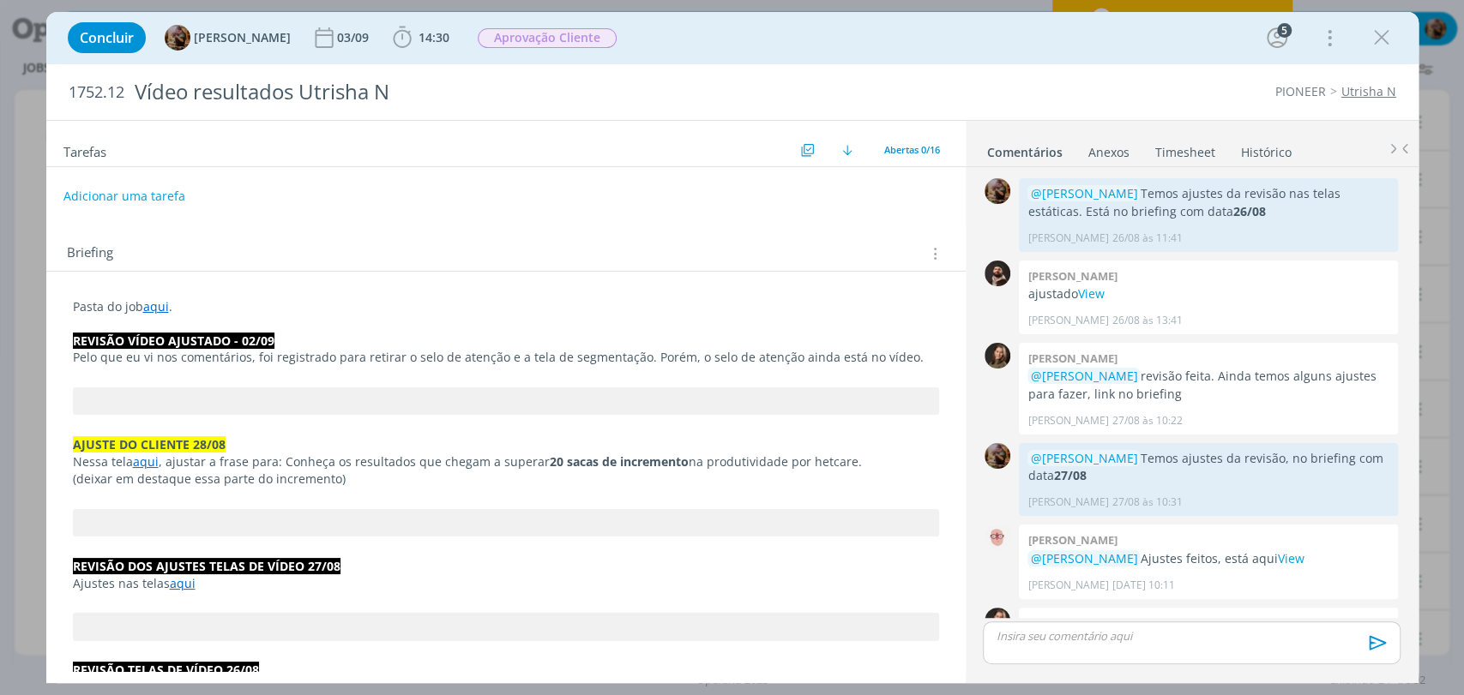
scroll to position [1375, 0]
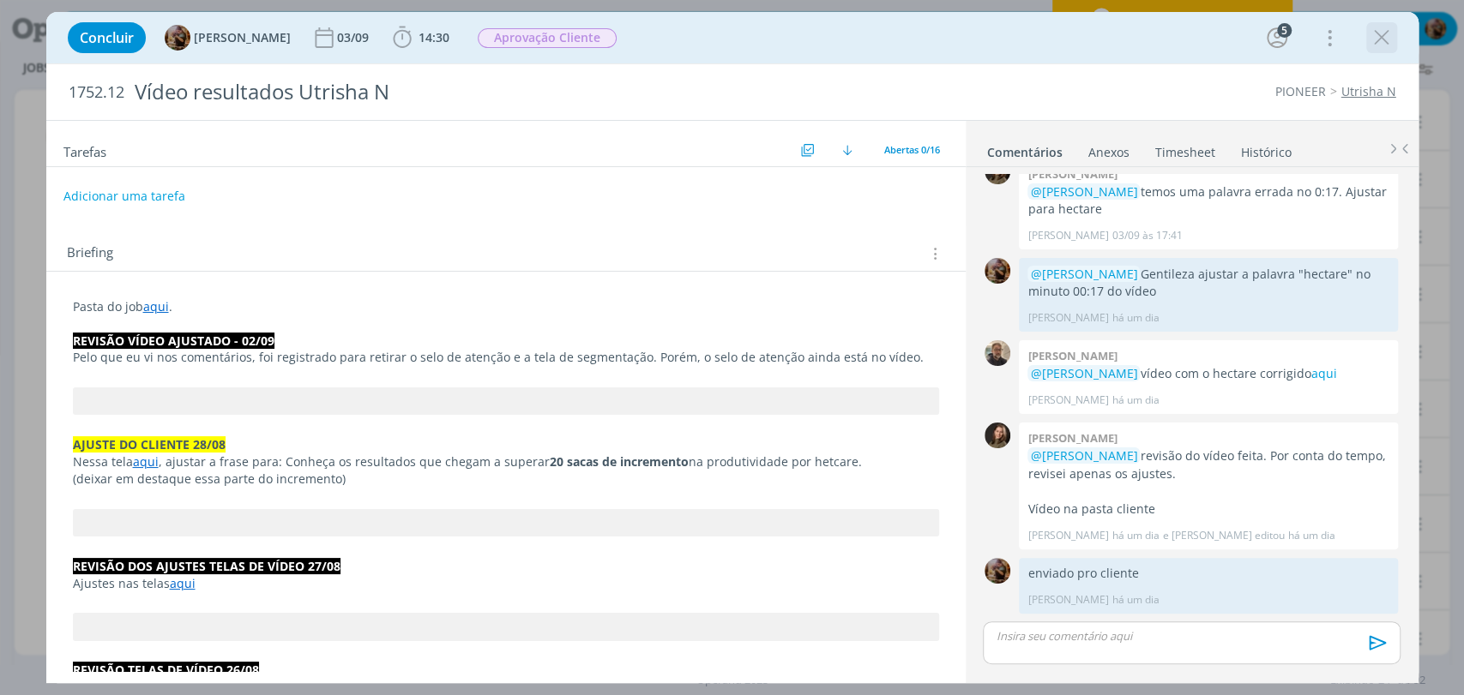
click at [1382, 46] on icon "dialog" at bounding box center [1382, 38] width 26 height 26
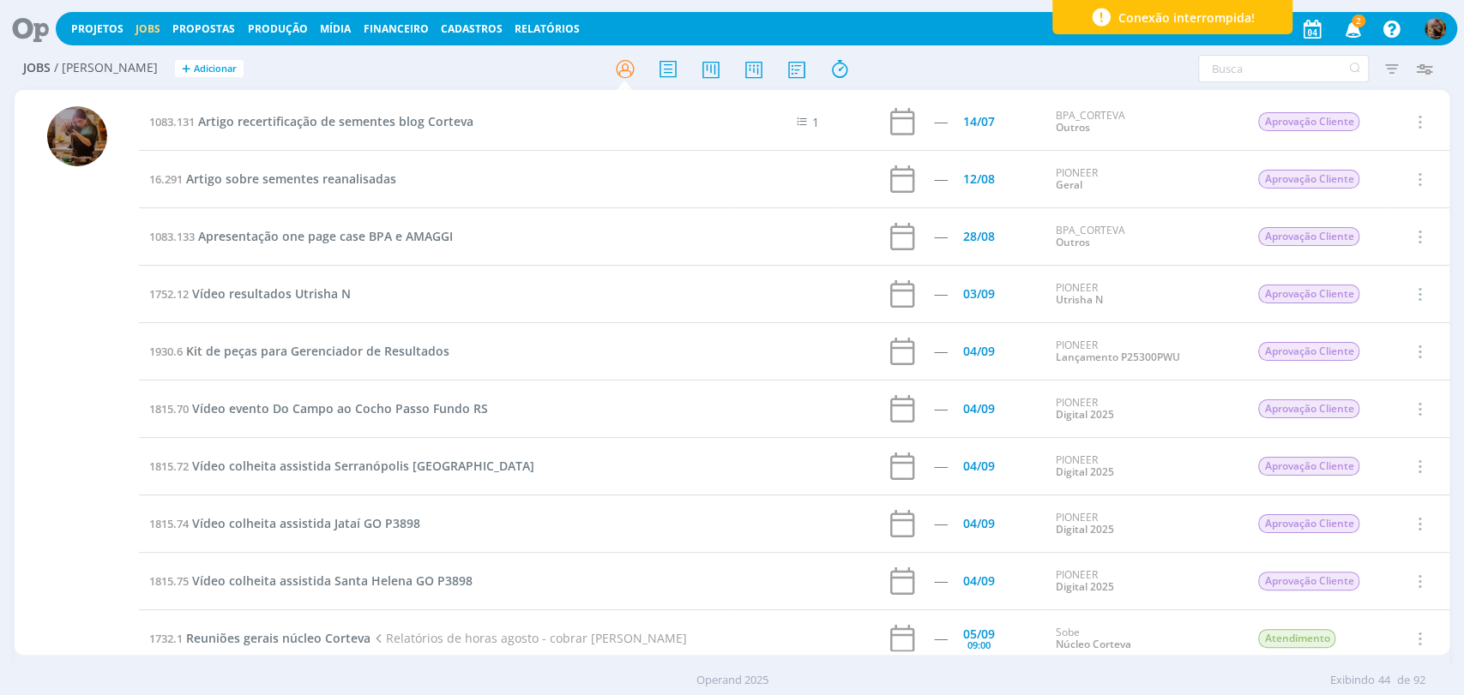
click at [1354, 22] on span "2" at bounding box center [1358, 21] width 14 height 13
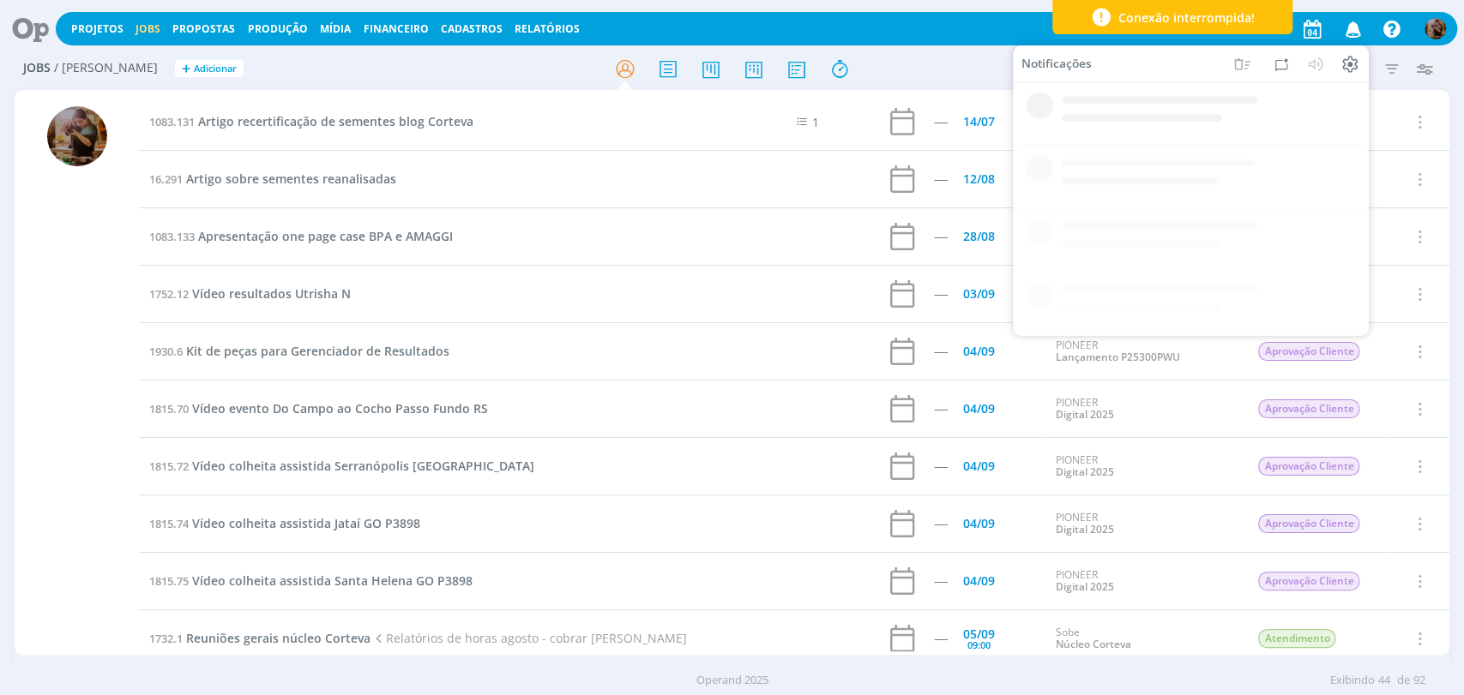
click at [1354, 22] on icon "button" at bounding box center [1353, 28] width 30 height 29
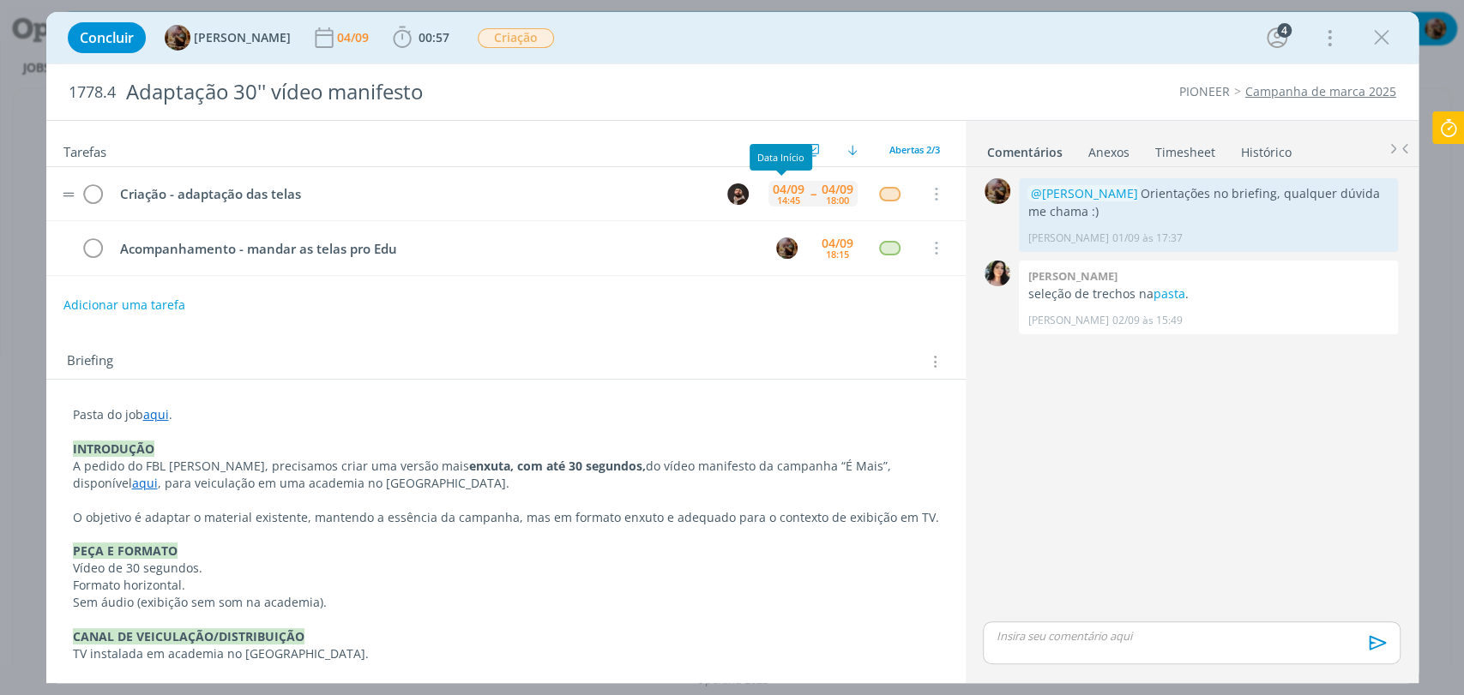
click at [785, 187] on div "04/09" at bounding box center [789, 190] width 32 height 12
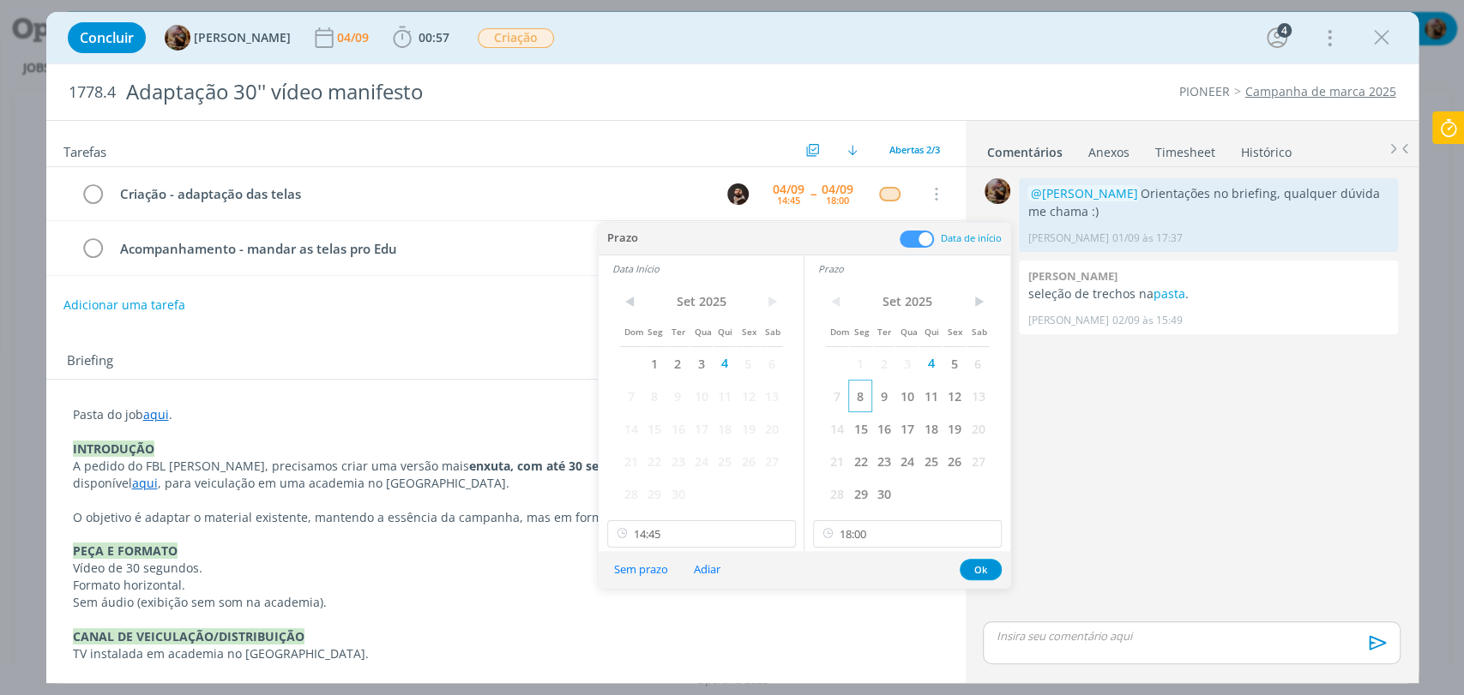
click at [862, 388] on span "8" at bounding box center [859, 396] width 23 height 33
click at [654, 403] on span "8" at bounding box center [653, 396] width 23 height 33
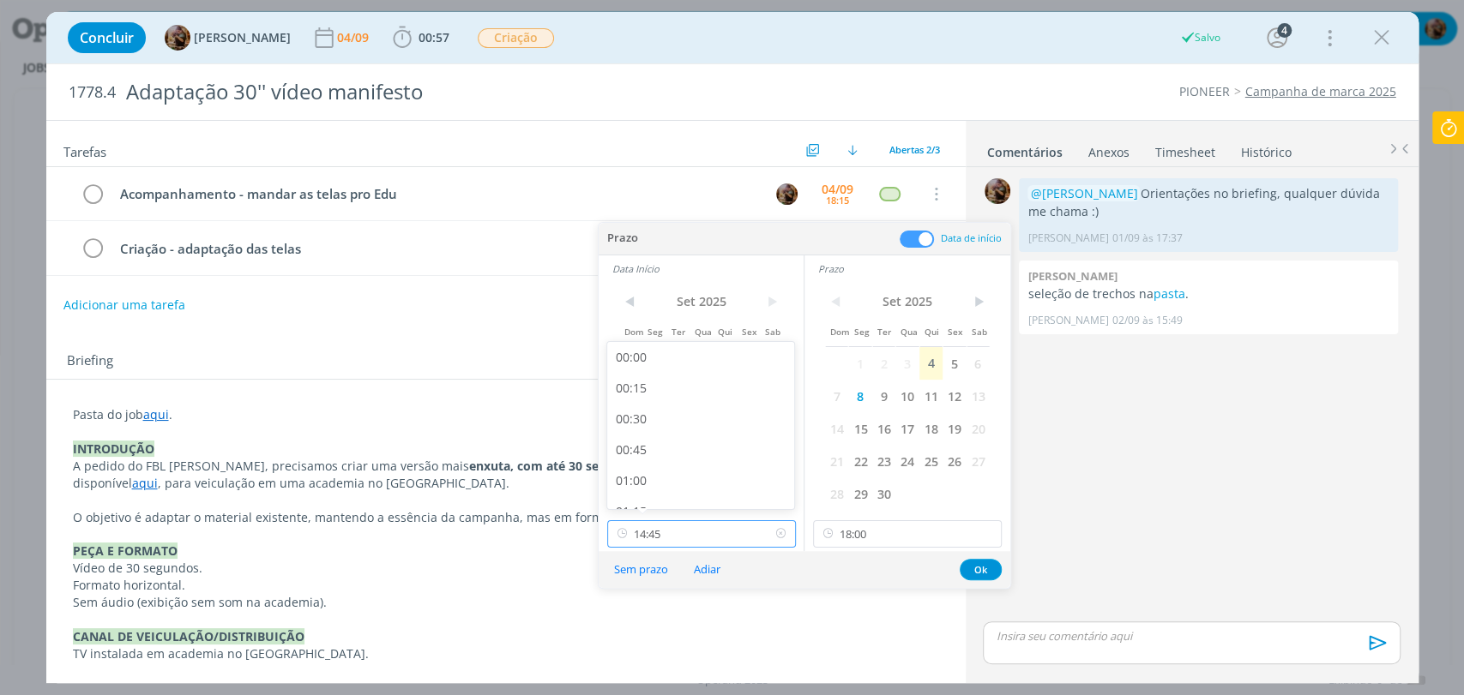
click at [706, 539] on input "14:45" at bounding box center [701, 534] width 189 height 27
click div "14:30"
type input "14:30"
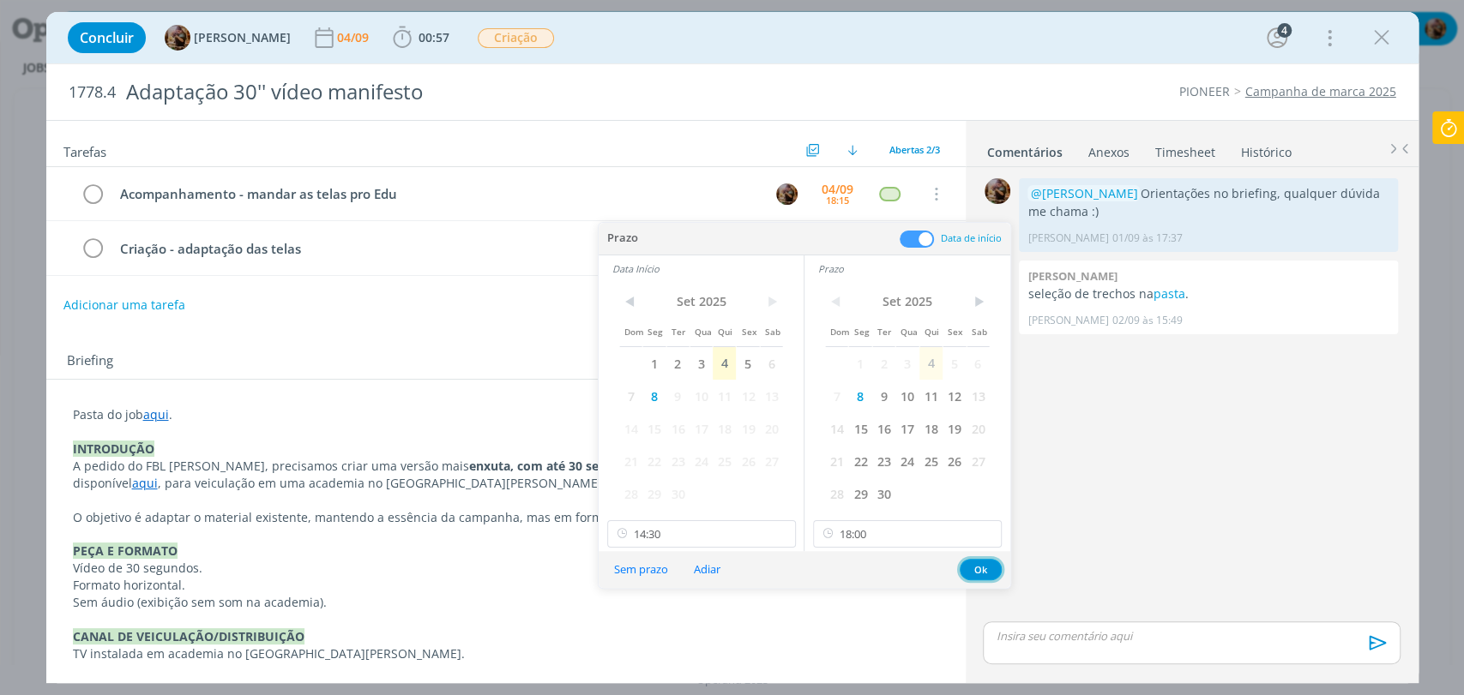
click button "Ok"
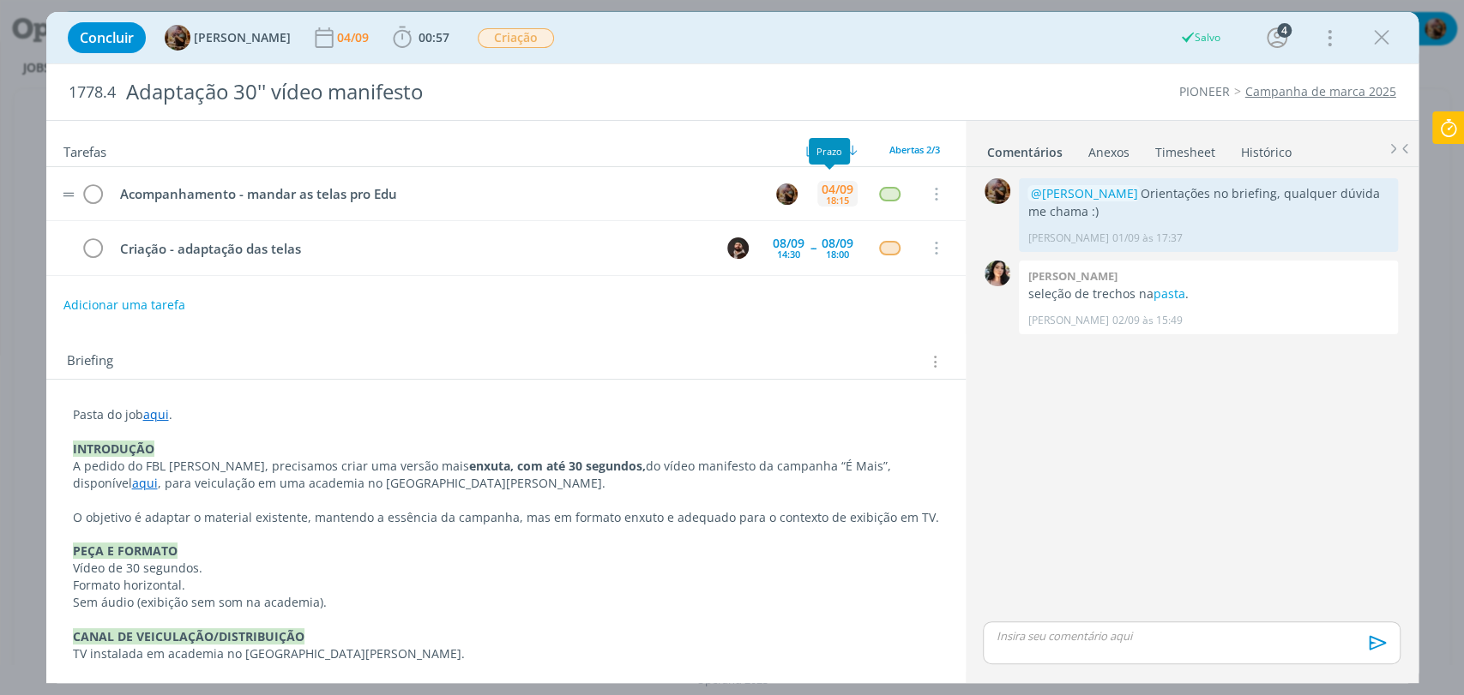
click div "18:15"
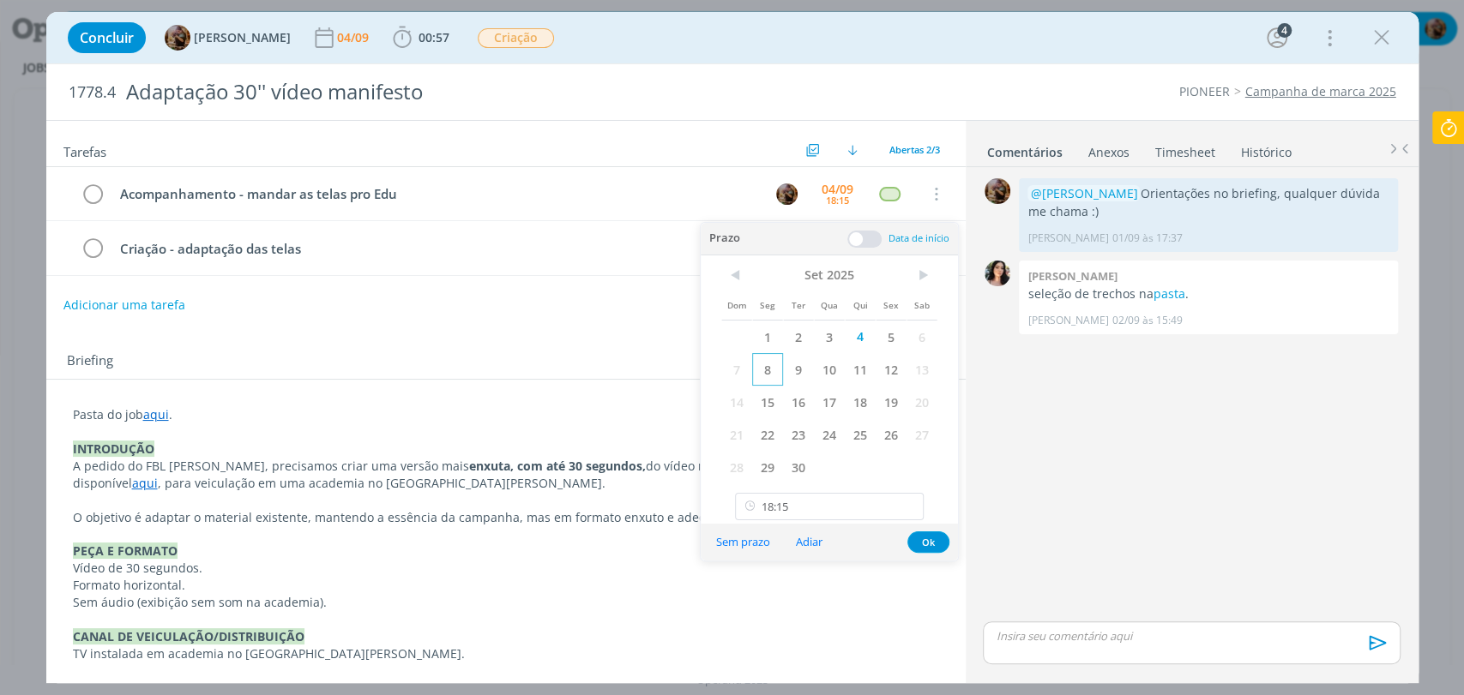
click span "8"
click button "Ok"
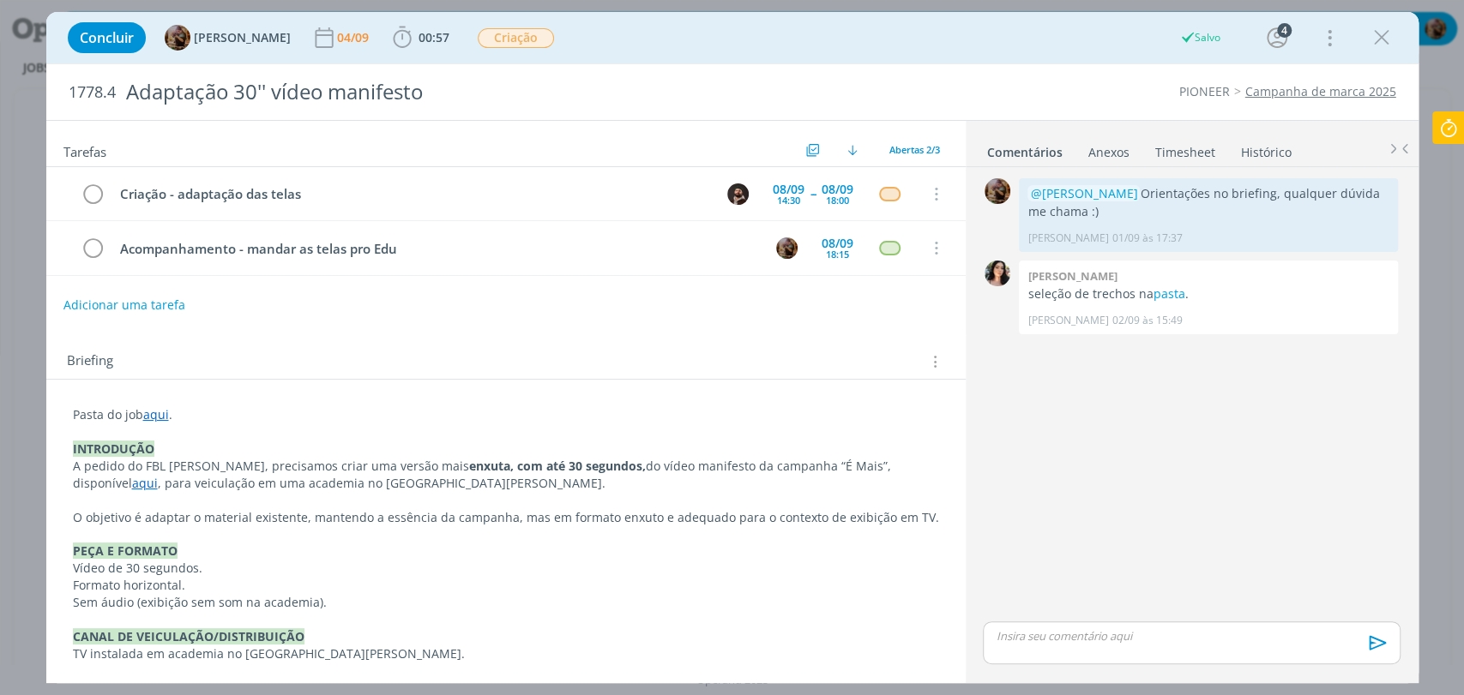
click div "Concluir Amanda Rodrigues 04/09 00:57 Iniciar Apontar Data * 04/09/2025 Horas *…"
click div "04/09"
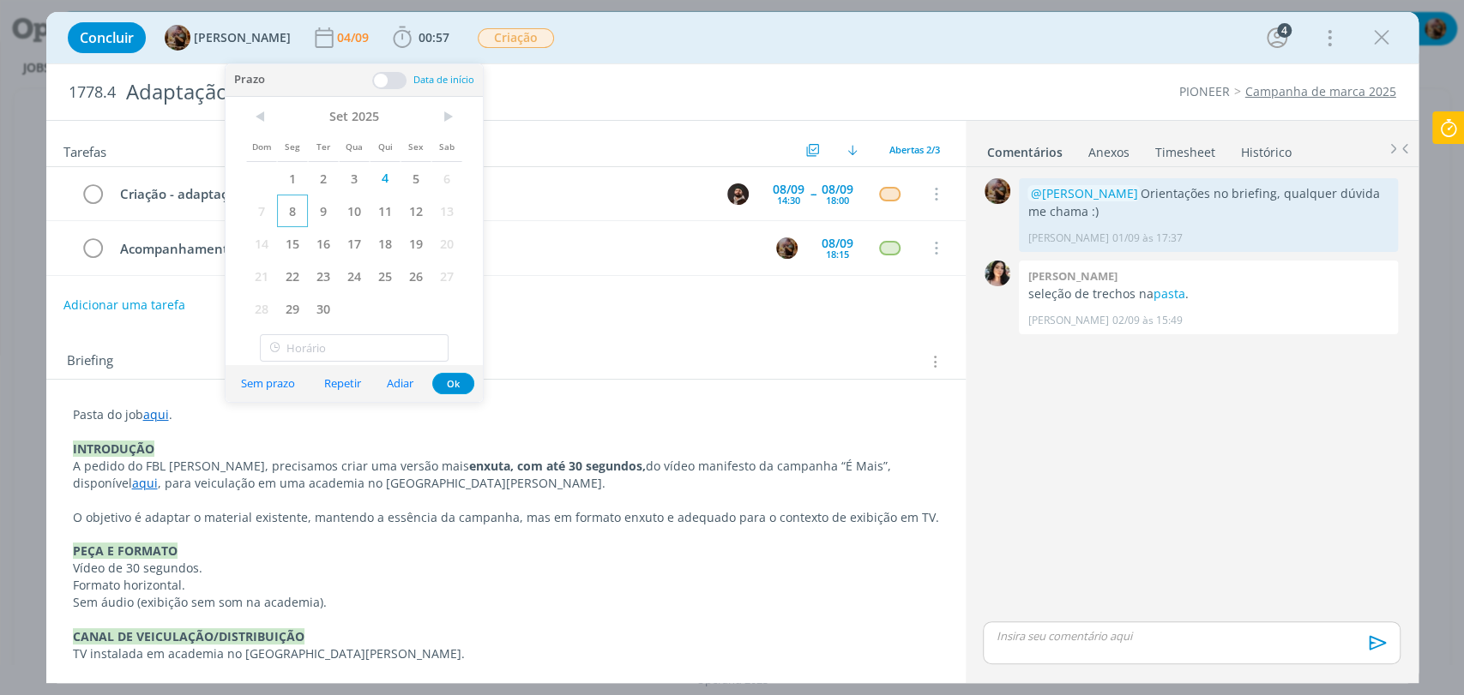
click span "8"
click div "Tarefas Usar Job de template Criar template a partir deste job Visualizar Templ…"
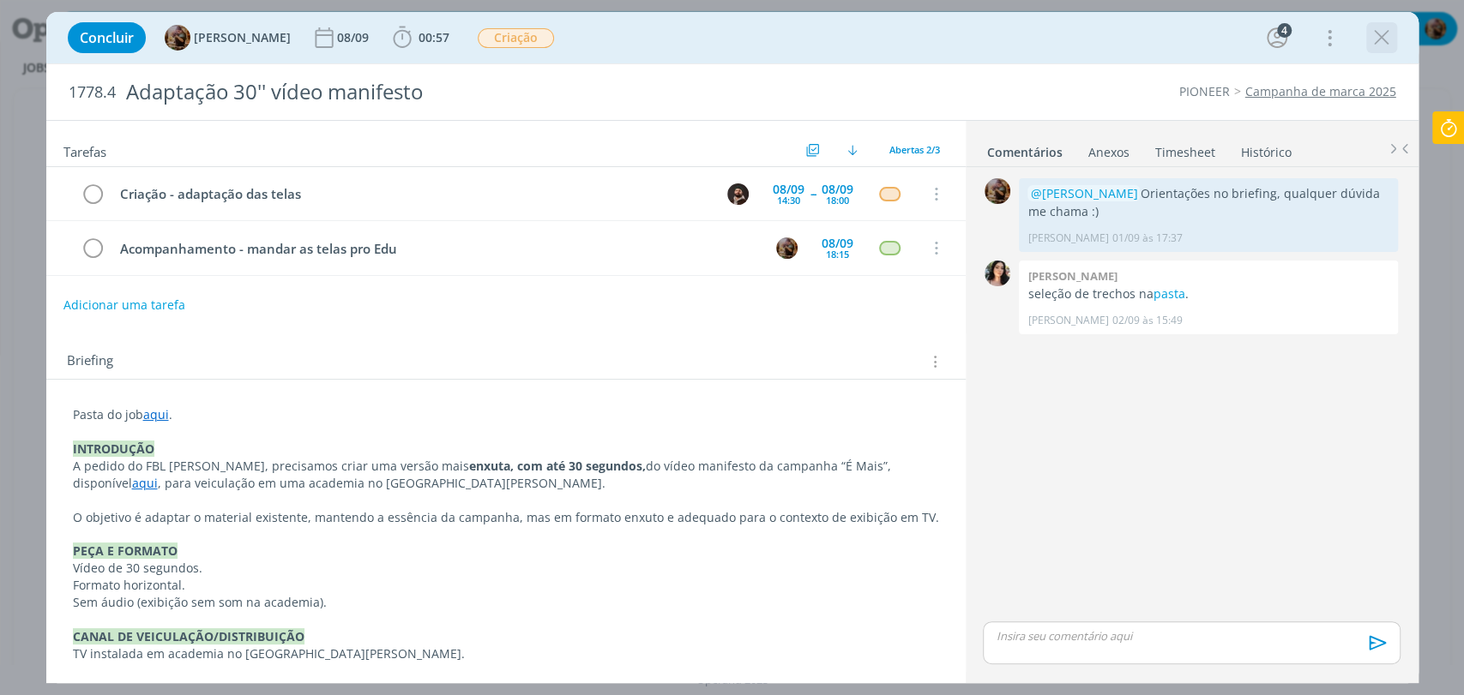
click icon "dialog"
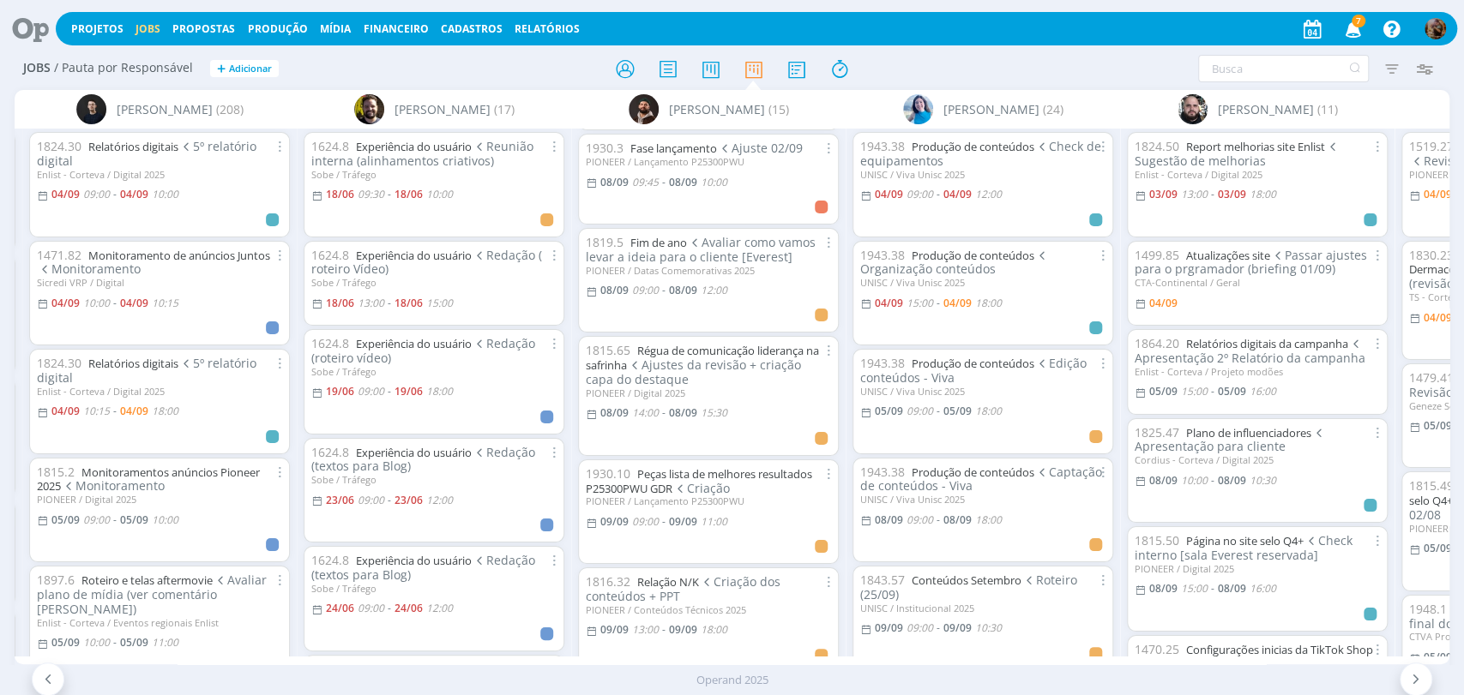
scroll to position [571, 0]
click at [696, 143] on link "Fase lançamento" at bounding box center [673, 146] width 87 height 15
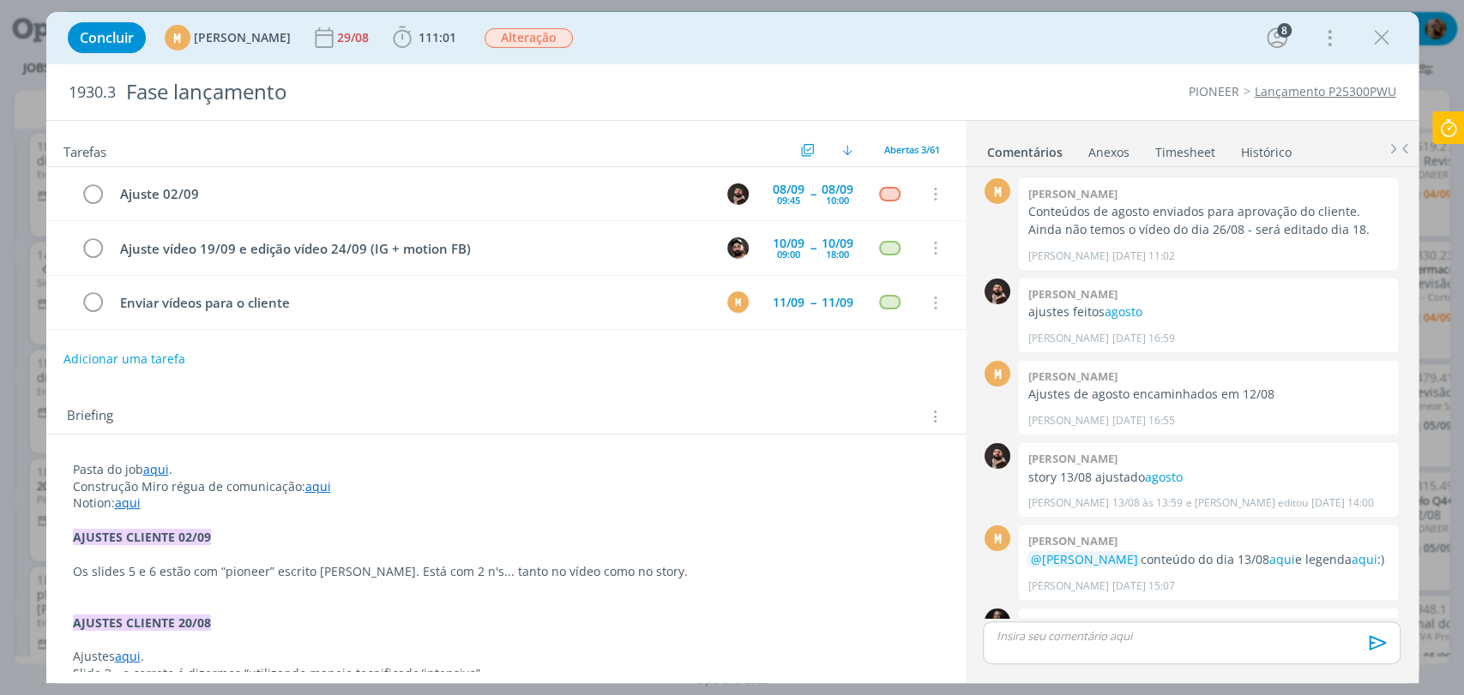
scroll to position [1381, 0]
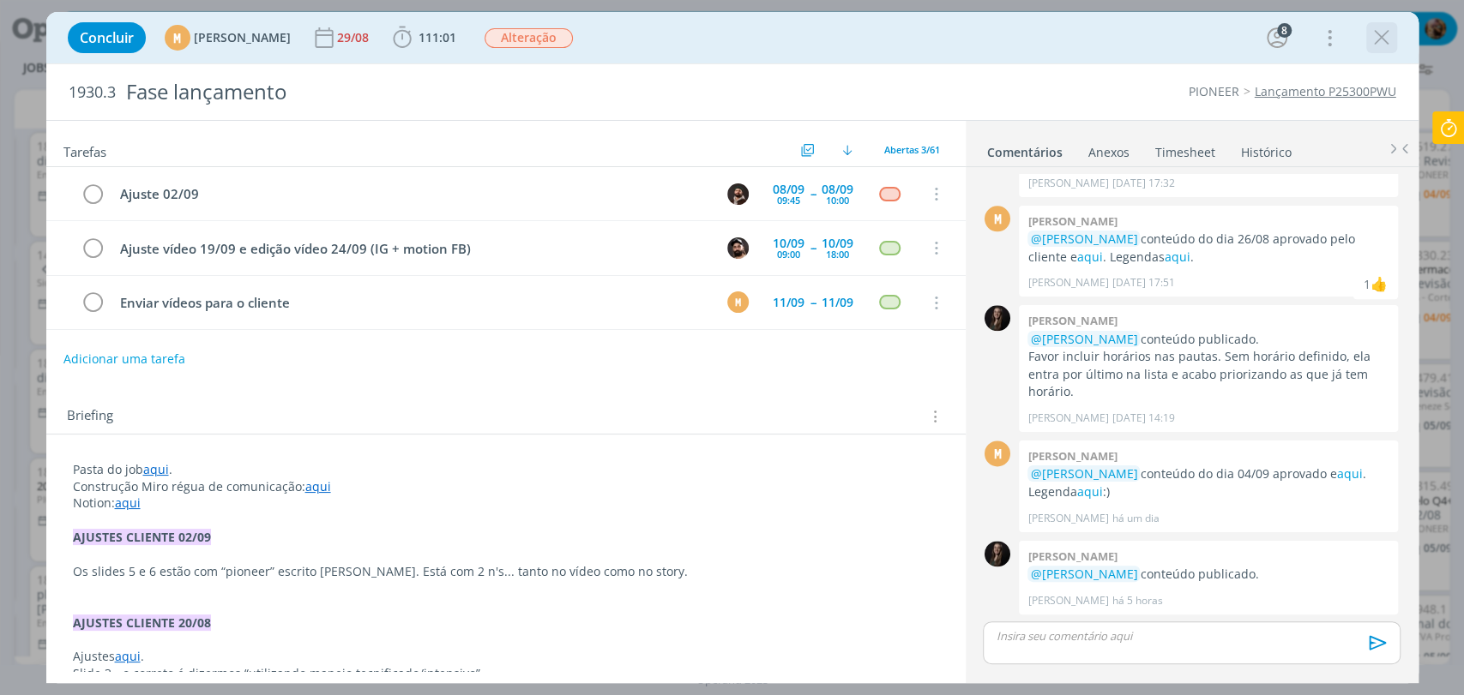
click at [1377, 41] on icon "dialog" at bounding box center [1382, 38] width 26 height 26
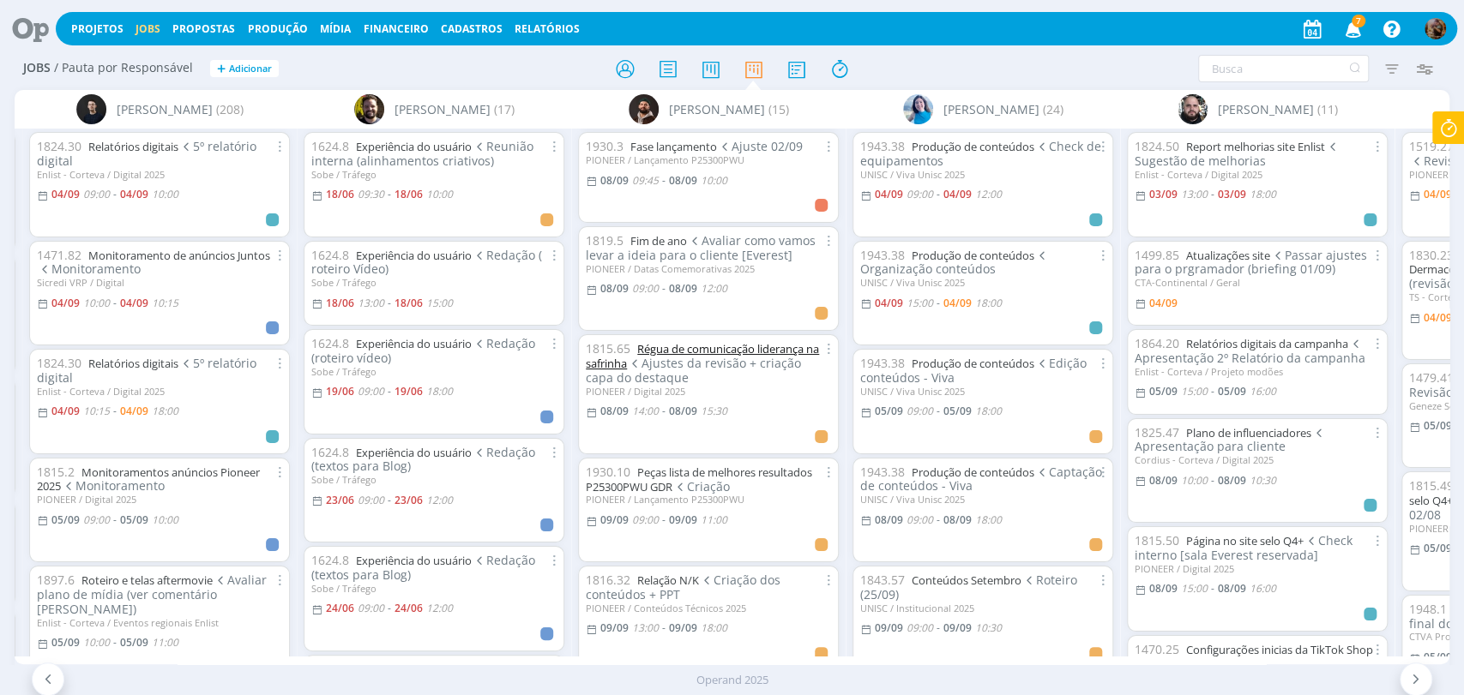
click at [792, 341] on link "Régua de comunicação liderança na safrinha" at bounding box center [702, 356] width 233 height 30
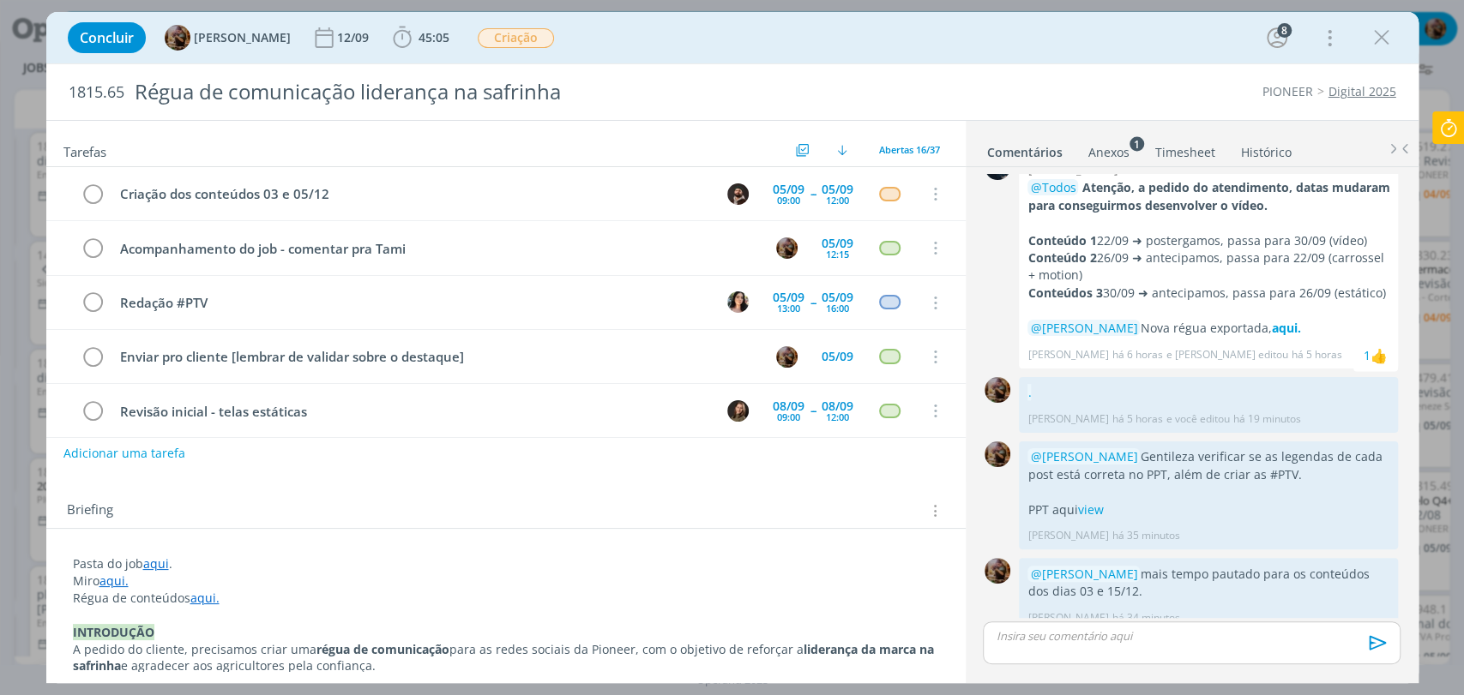
scroll to position [214, 0]
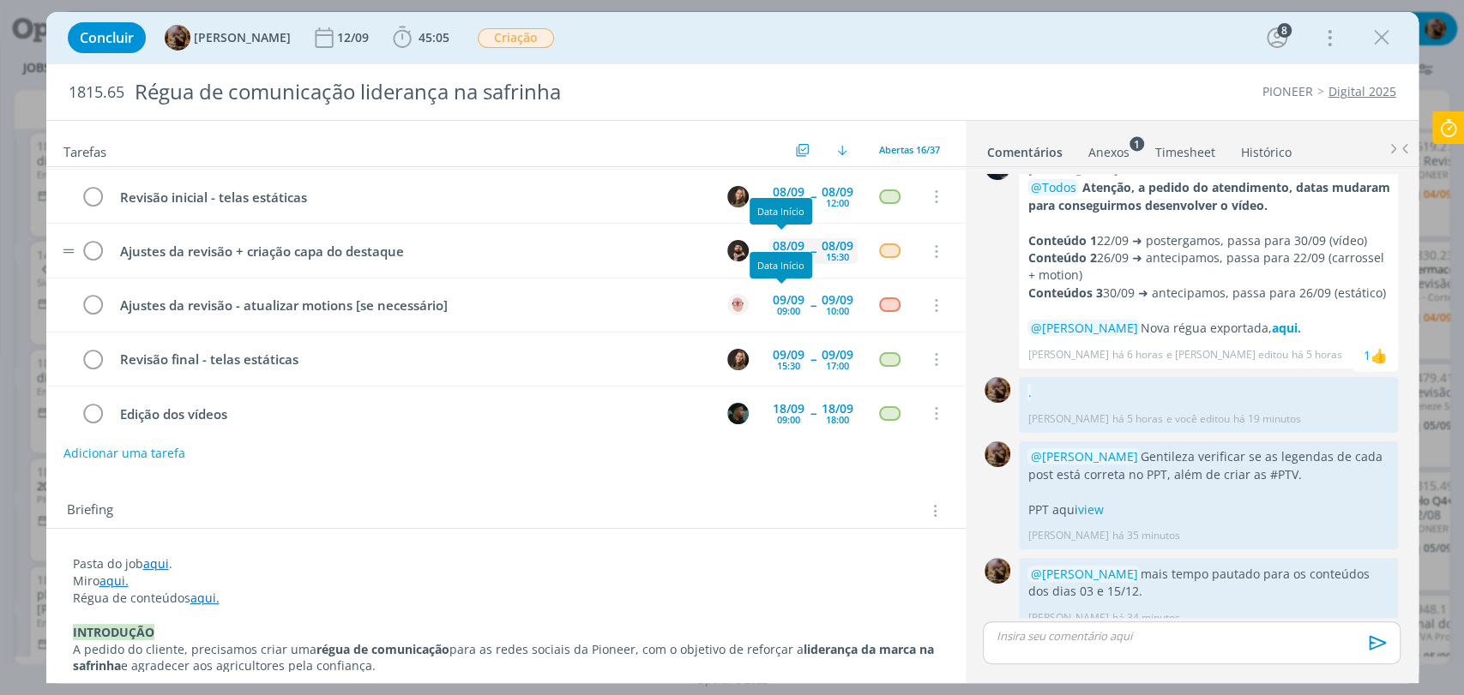
click at [779, 240] on div "08/09" at bounding box center [789, 246] width 32 height 12
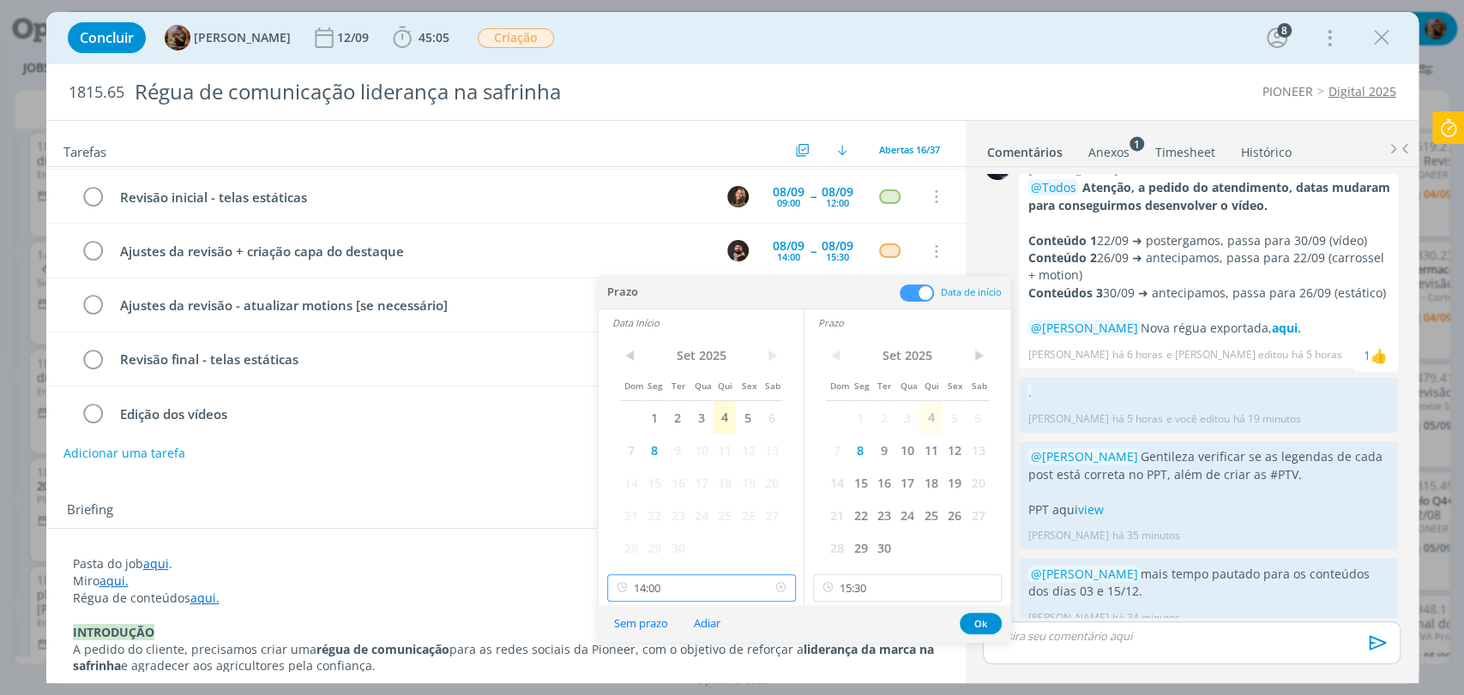
click at [721, 590] on input "14:00" at bounding box center [701, 588] width 189 height 27
drag, startPoint x: 677, startPoint y: 424, endPoint x: 871, endPoint y: 584, distance: 252.2
click at [675, 424] on div "13:00" at bounding box center [702, 418] width 191 height 31
type input "13:00"
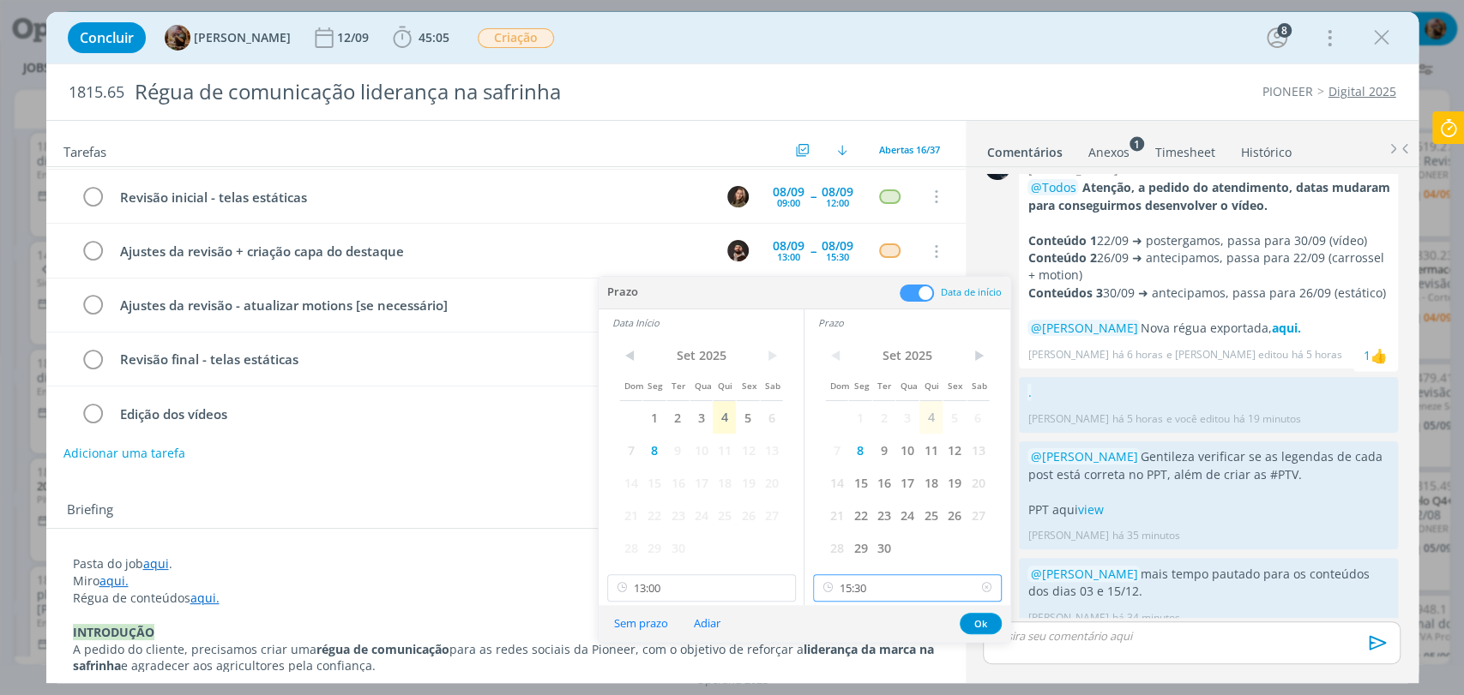
click at [874, 585] on input "15:30" at bounding box center [907, 588] width 189 height 27
click at [846, 420] on div "14:30" at bounding box center [909, 418] width 191 height 31
type input "14:30"
click at [981, 619] on button "Ok" at bounding box center [981, 623] width 42 height 21
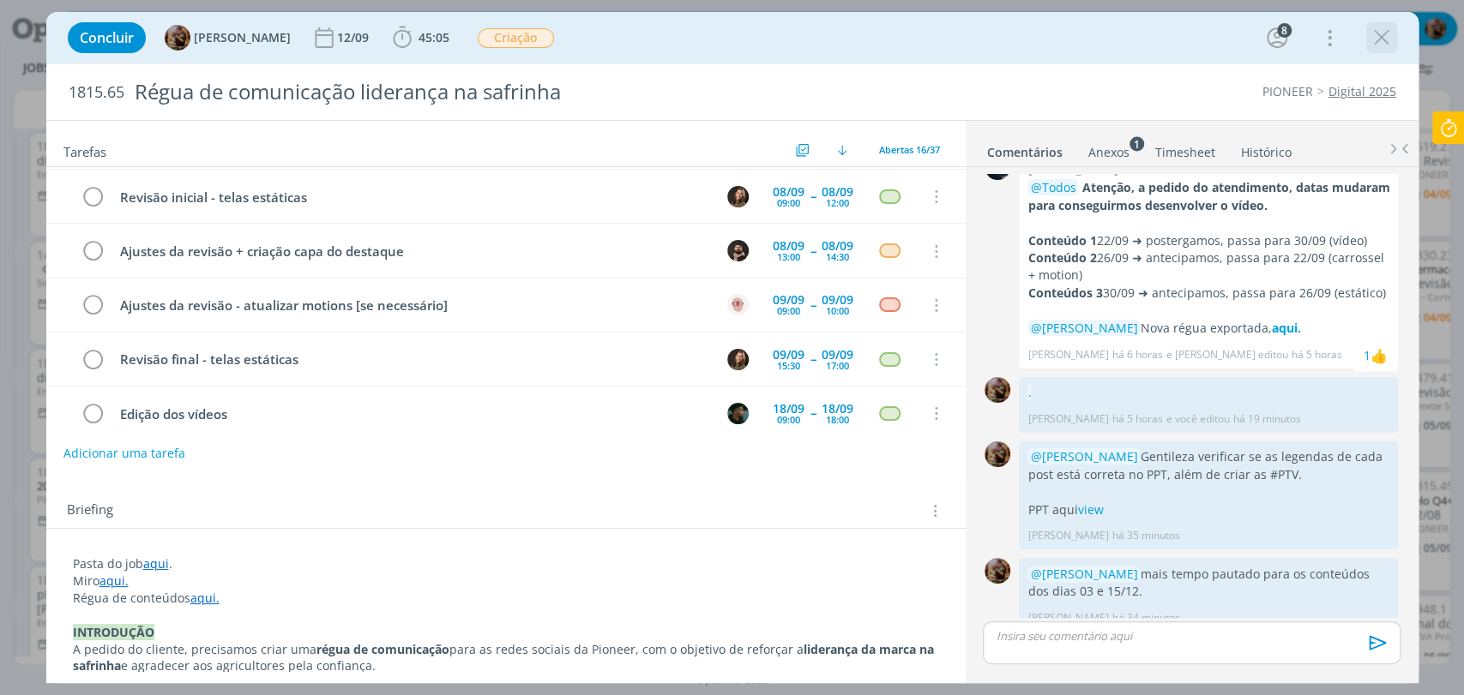
click at [1379, 35] on icon "dialog" at bounding box center [1382, 38] width 26 height 26
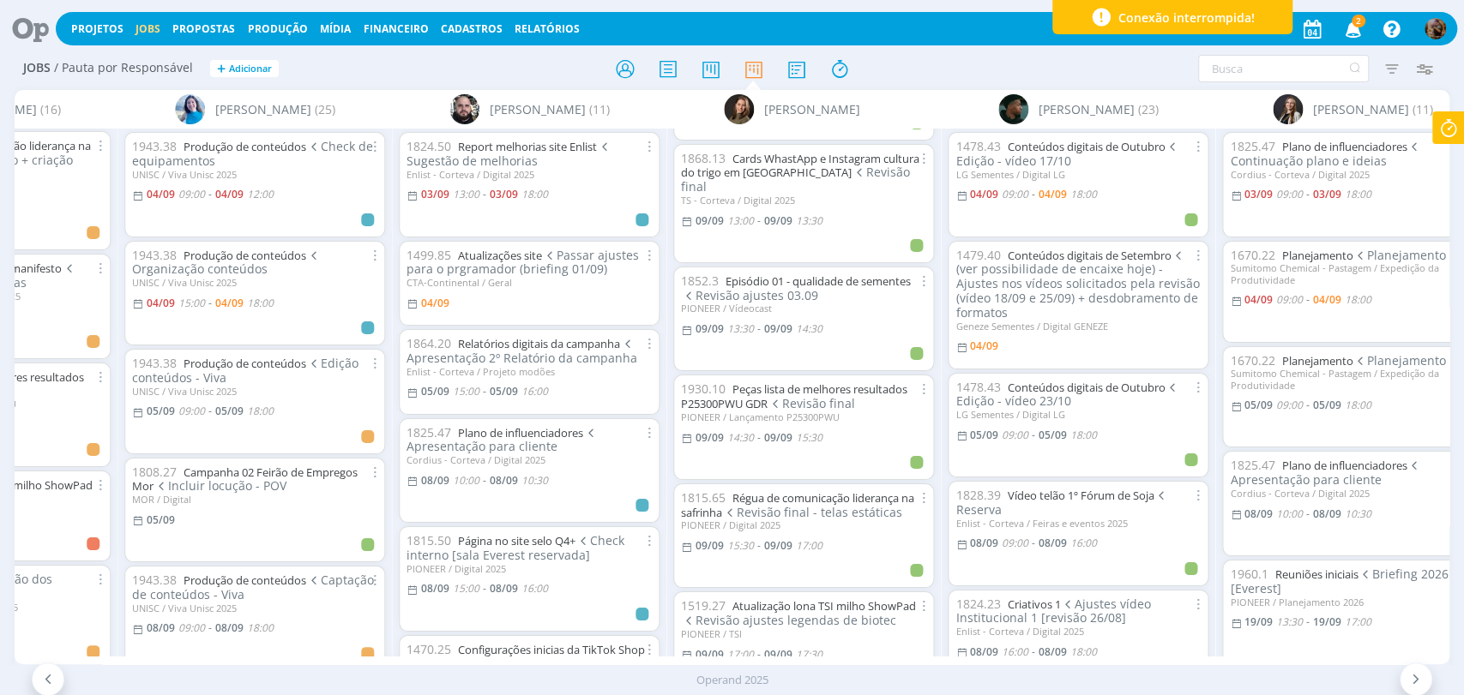
scroll to position [1565, 0]
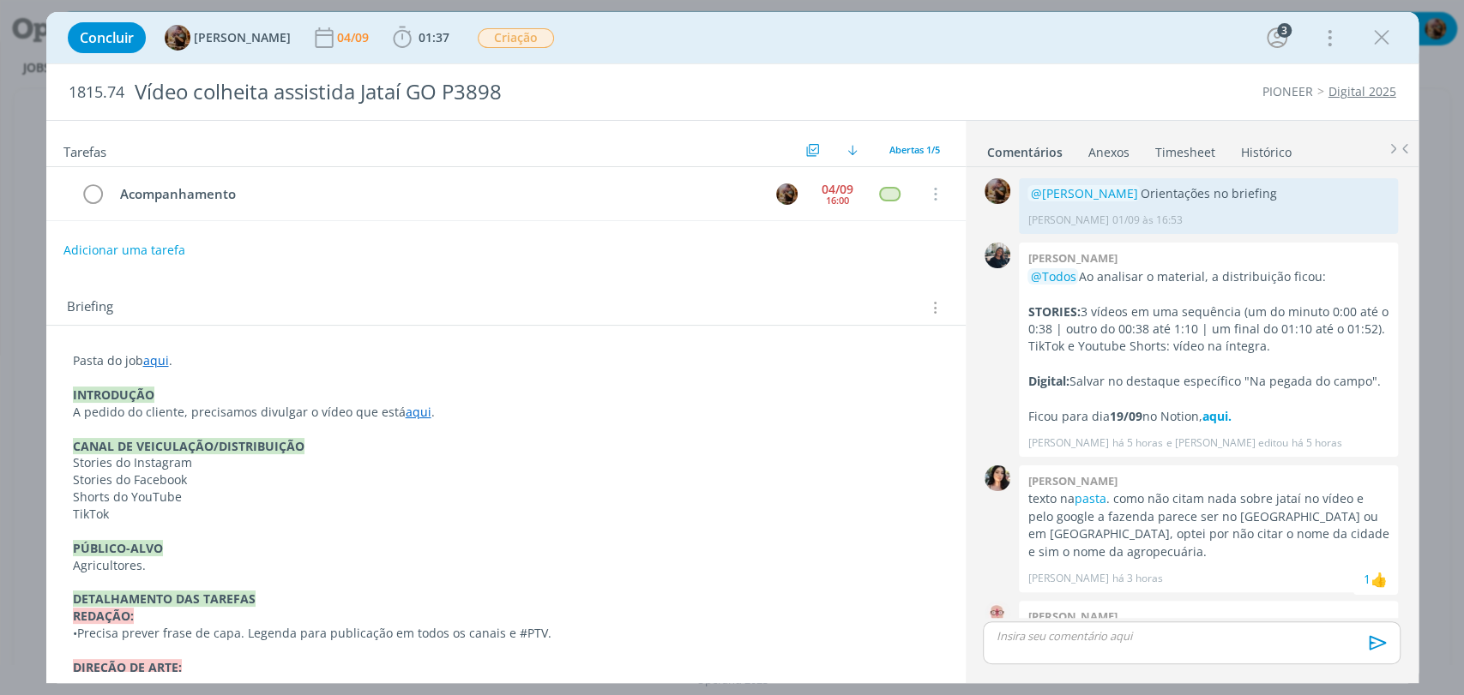
scroll to position [142, 0]
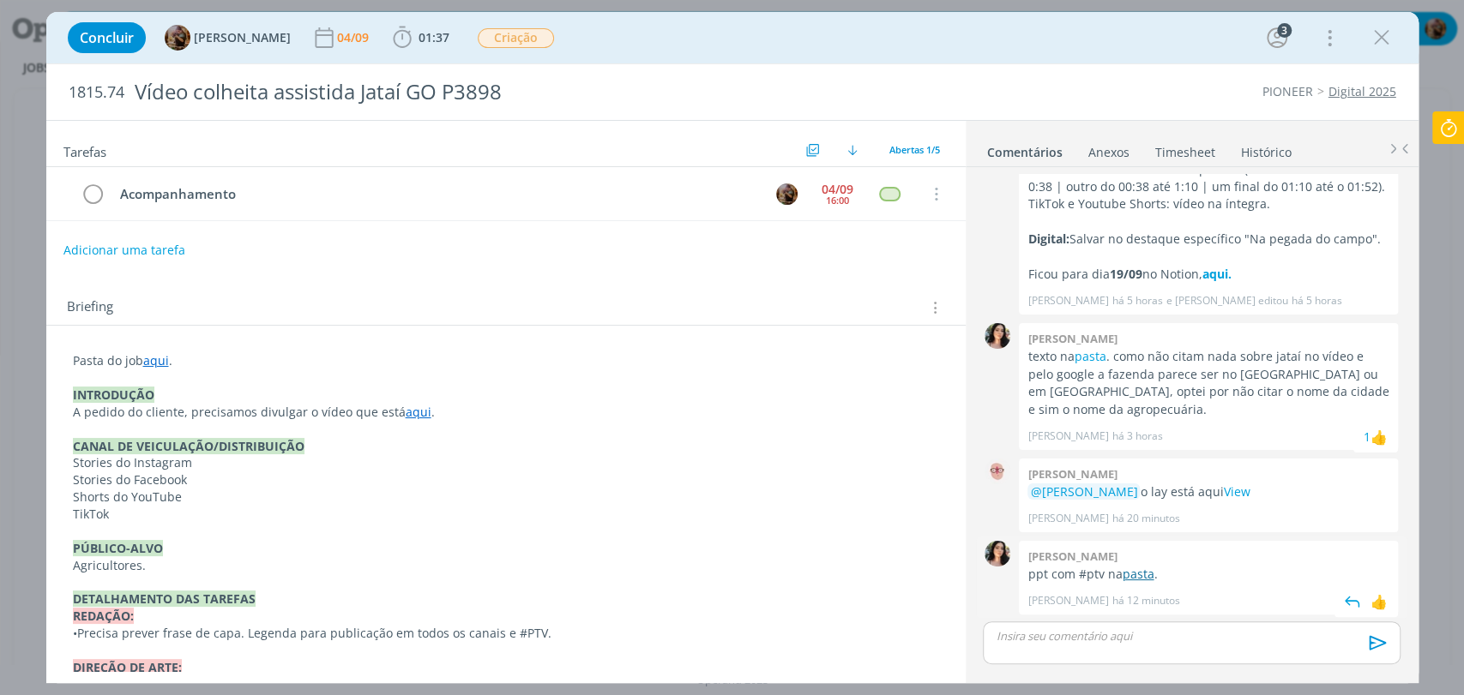
click at [1146, 571] on link "pasta" at bounding box center [1138, 574] width 32 height 16
click at [103, 197] on icon "dialog" at bounding box center [93, 195] width 24 height 26
click at [1090, 642] on p "dialog" at bounding box center [1190, 636] width 389 height 15
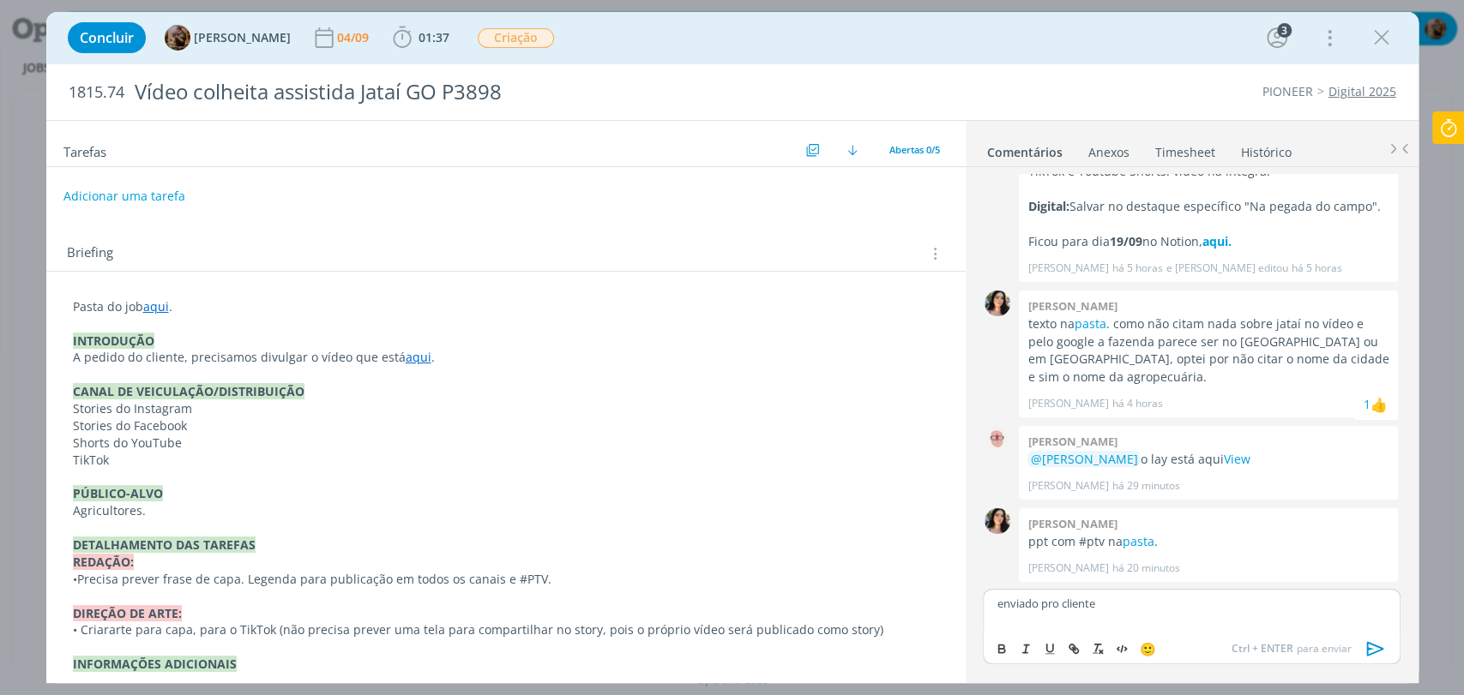
click at [1371, 648] on icon "dialog" at bounding box center [1374, 648] width 17 height 15
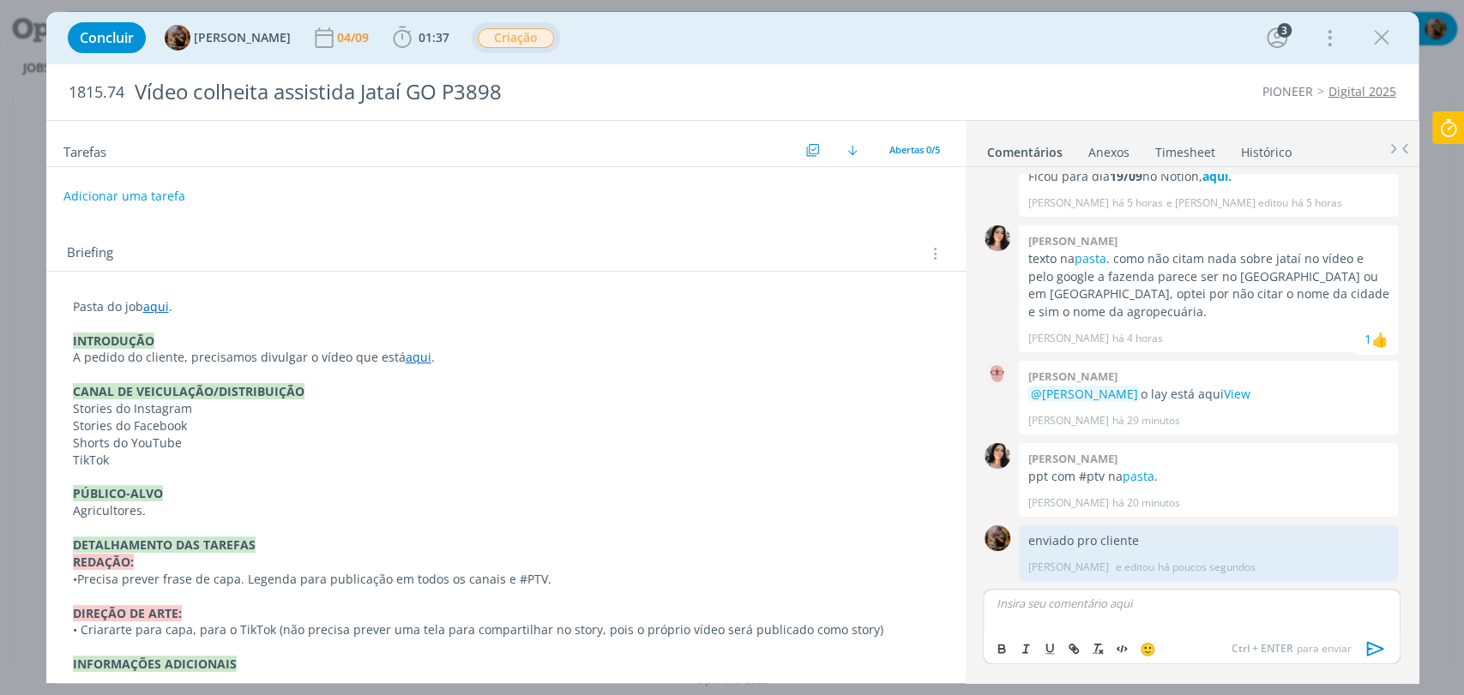
click at [521, 48] on div "Criação" at bounding box center [516, 37] width 78 height 21
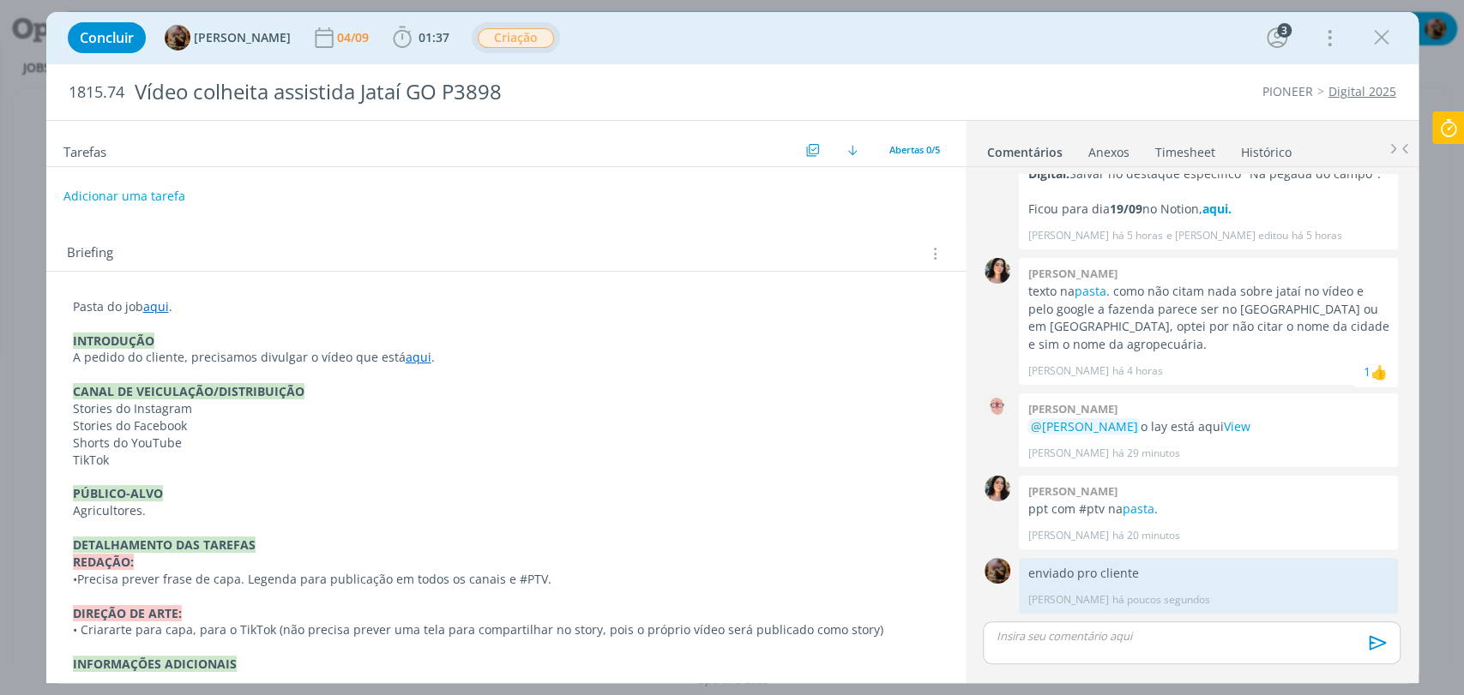
scroll to position [207, 0]
click at [537, 37] on span "Criação" at bounding box center [516, 38] width 76 height 20
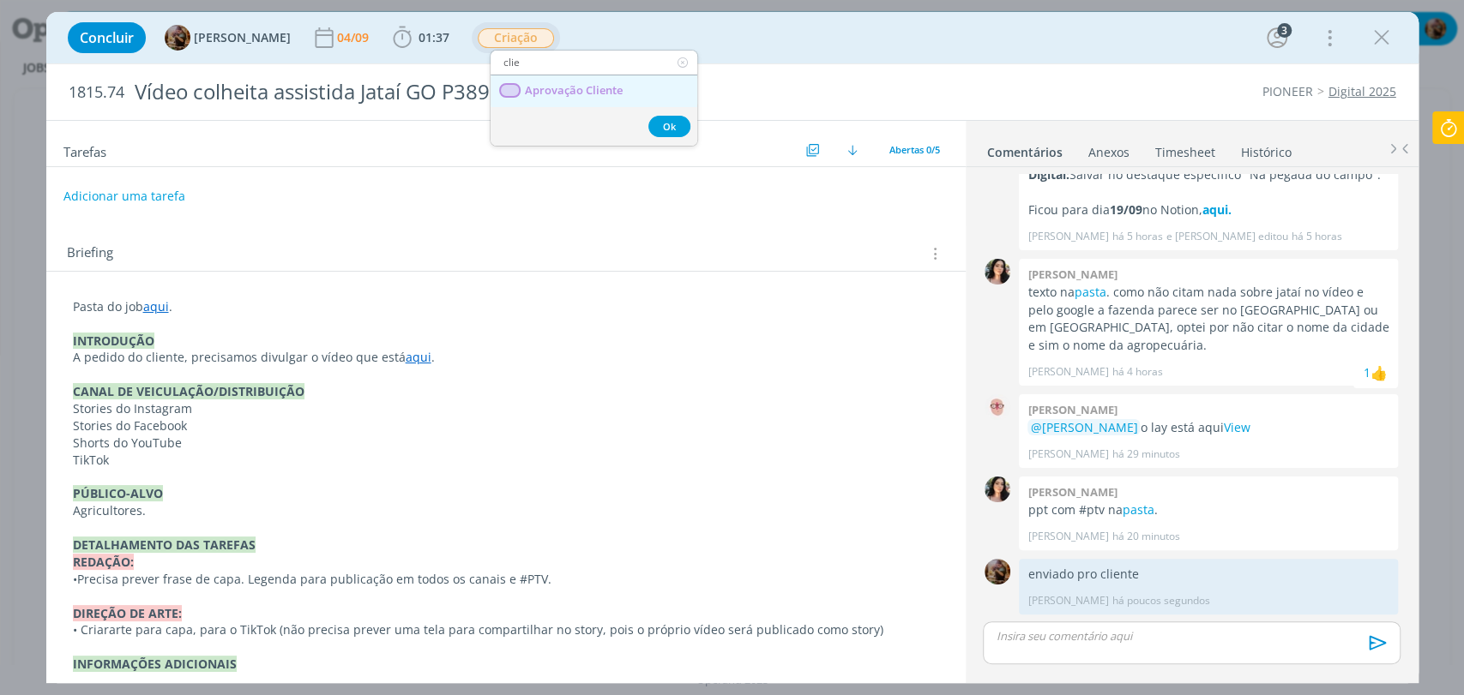
type input "clie"
click at [562, 88] on span "Aprovação Cliente" at bounding box center [573, 91] width 98 height 14
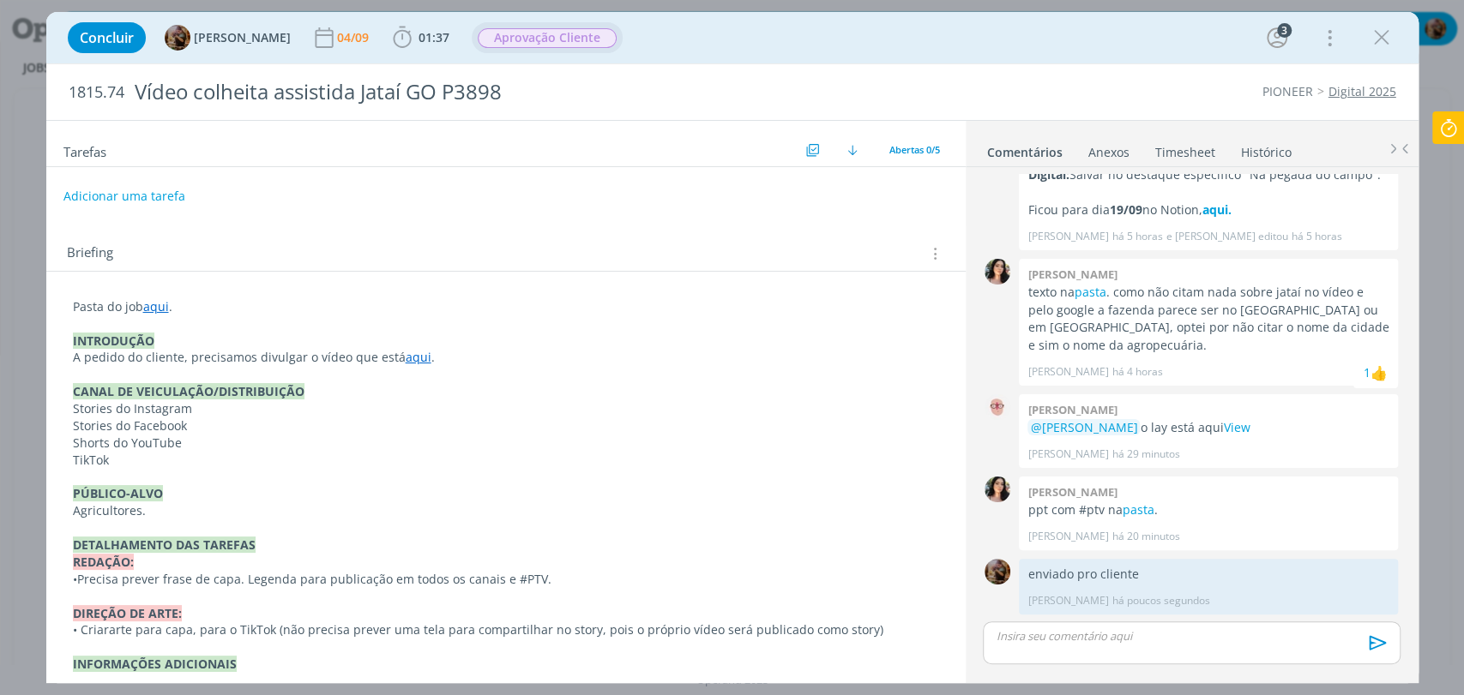
click at [1184, 155] on link "Timesheet" at bounding box center [1185, 148] width 62 height 25
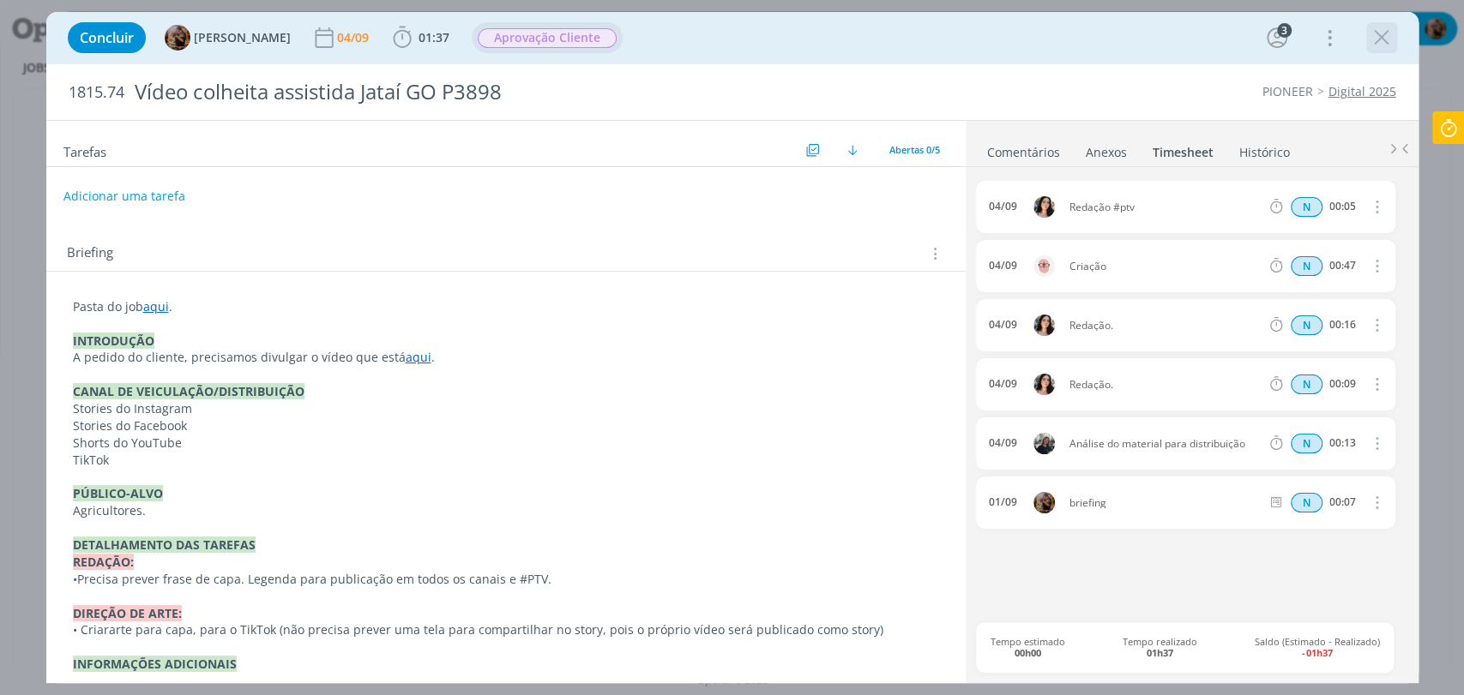
click at [1385, 41] on icon "dialog" at bounding box center [1382, 38] width 26 height 26
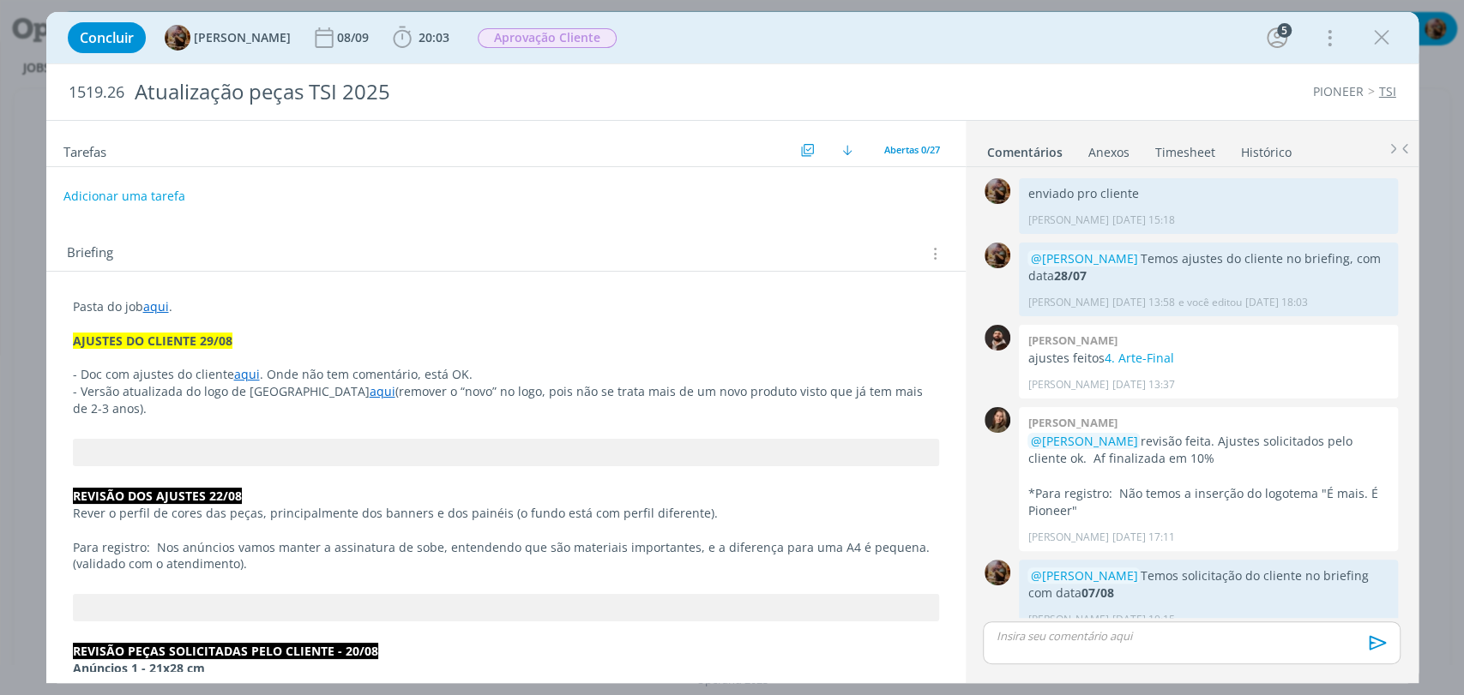
scroll to position [1324, 0]
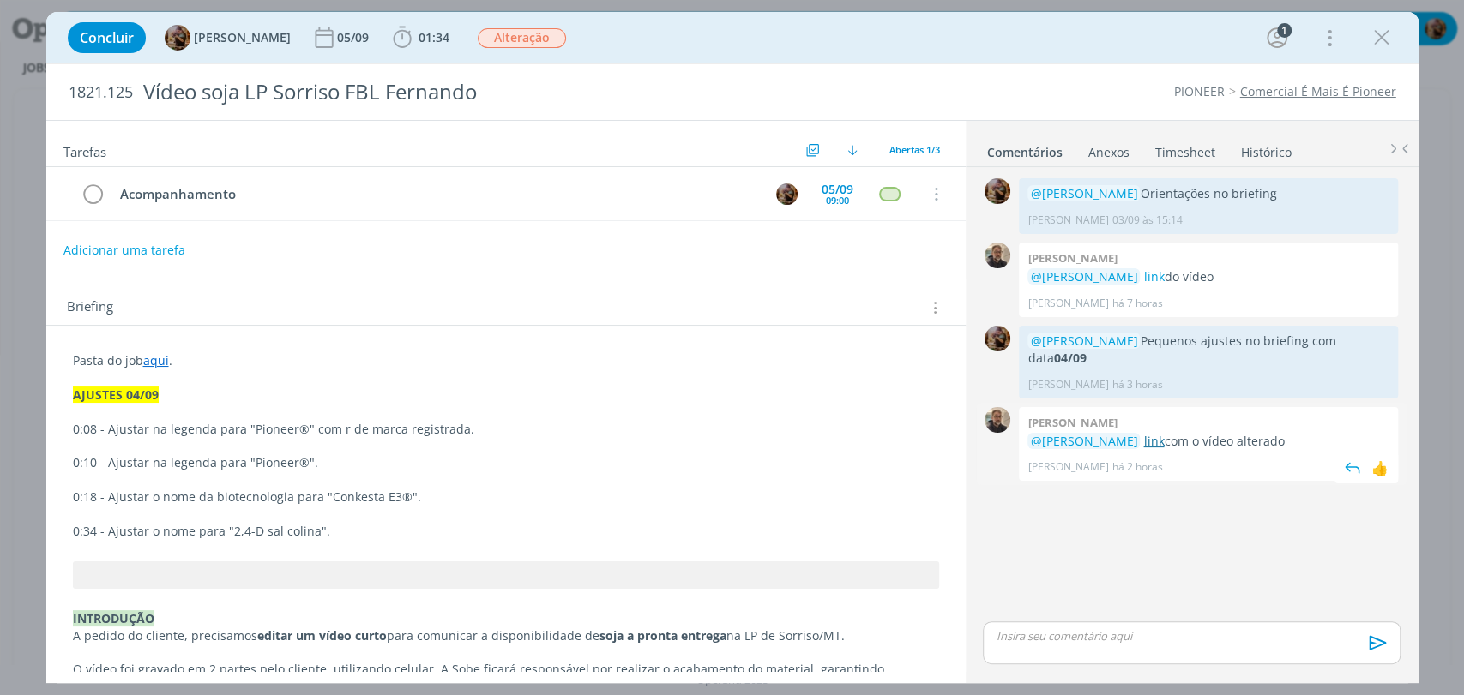
click at [1157, 433] on link "link" at bounding box center [1153, 441] width 21 height 16
click at [543, 37] on span "Alteração" at bounding box center [522, 38] width 88 height 20
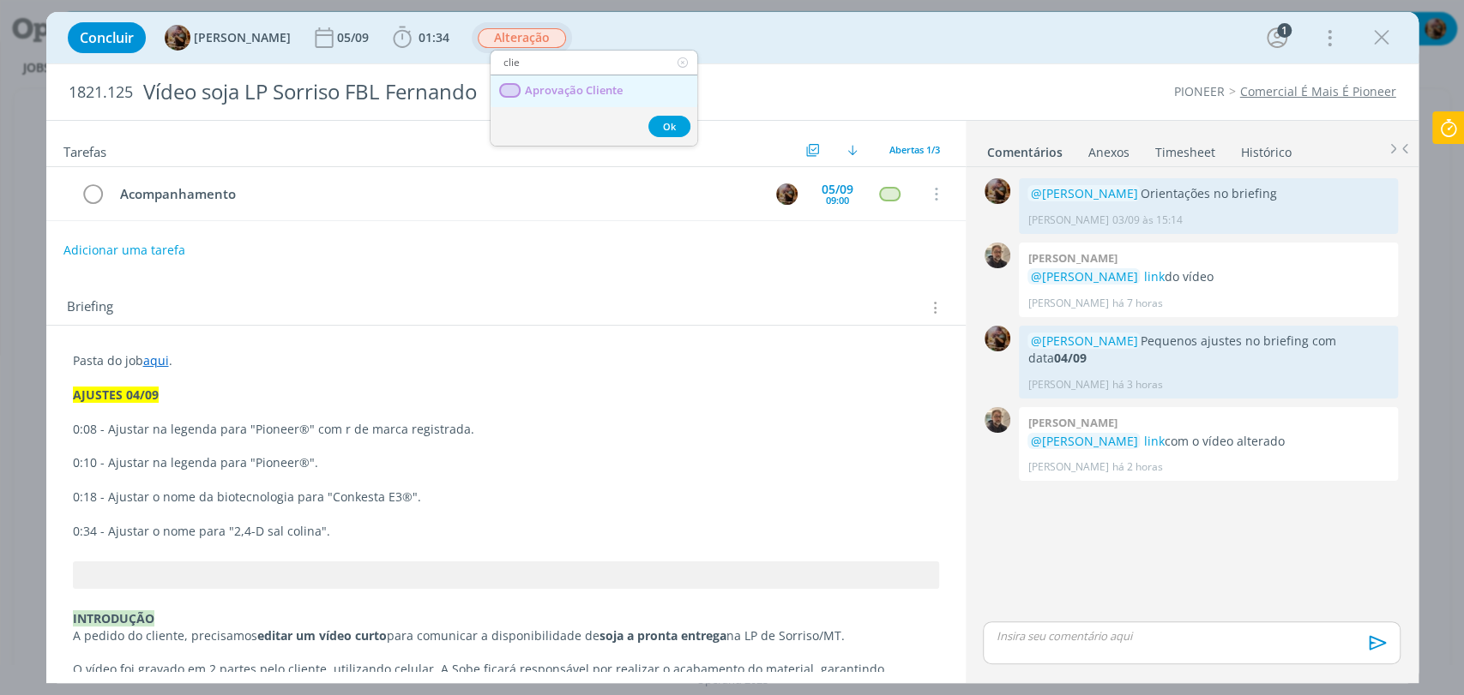
type input "clie"
click at [600, 87] on span "Aprovação Cliente" at bounding box center [573, 91] width 98 height 14
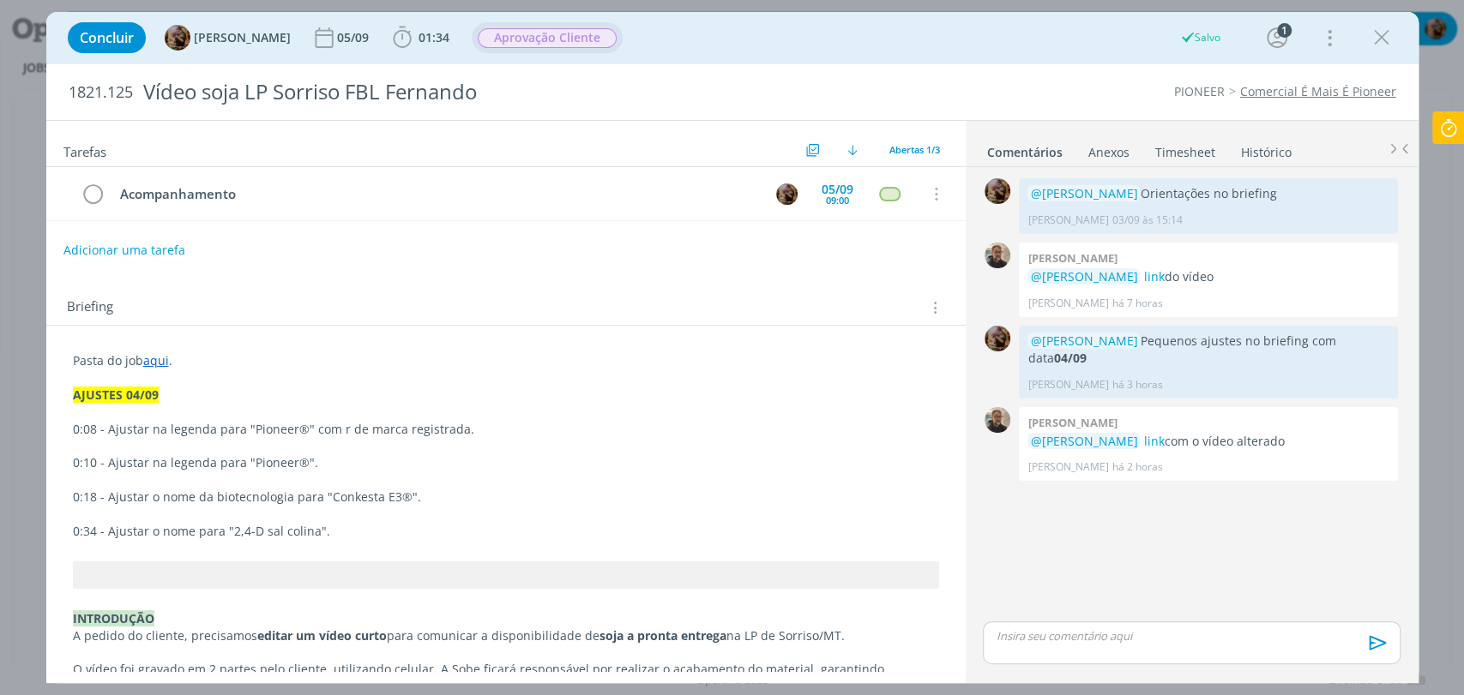
click at [1187, 132] on ul "Comentários Anexos 0 Timesheet Histórico" at bounding box center [1192, 144] width 453 height 46
click at [1187, 139] on link "Timesheet" at bounding box center [1185, 148] width 62 height 25
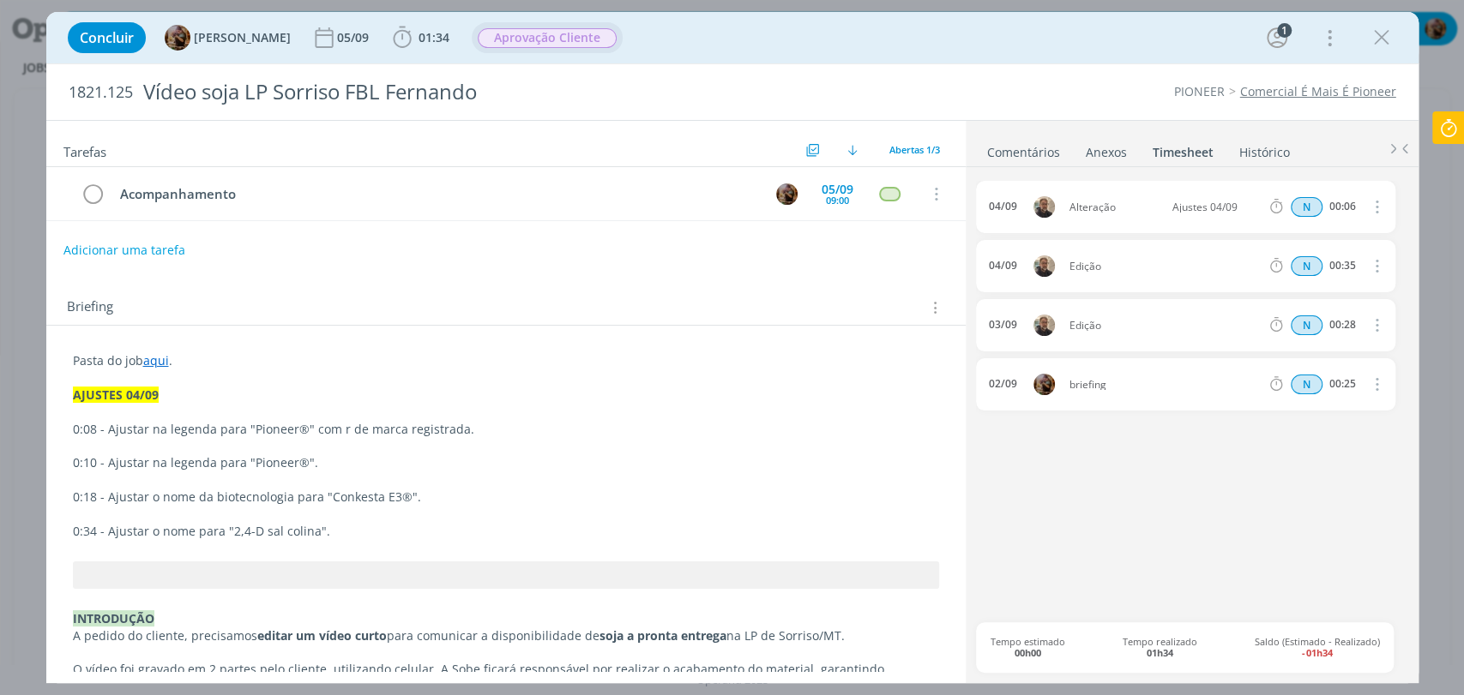
click at [1046, 151] on link "Comentários" at bounding box center [1023, 148] width 75 height 25
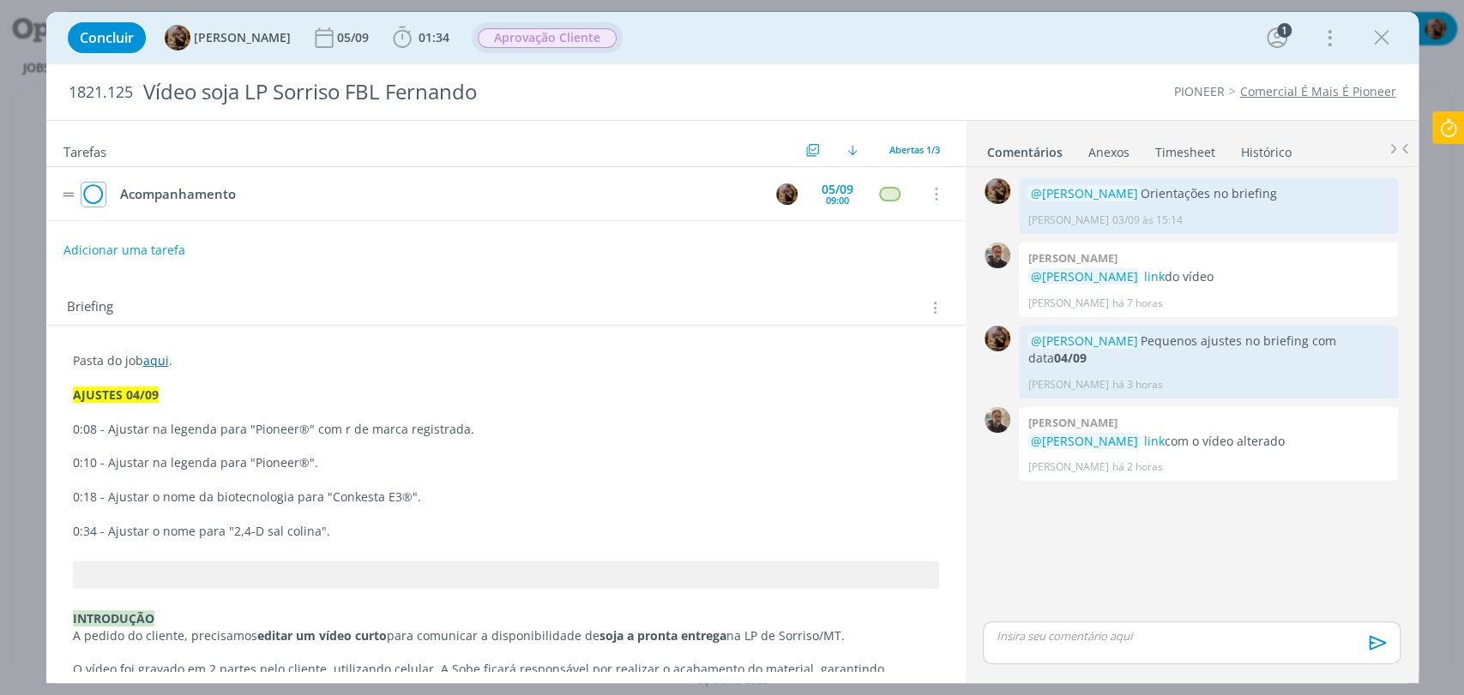
click at [102, 190] on icon "dialog" at bounding box center [93, 195] width 24 height 26
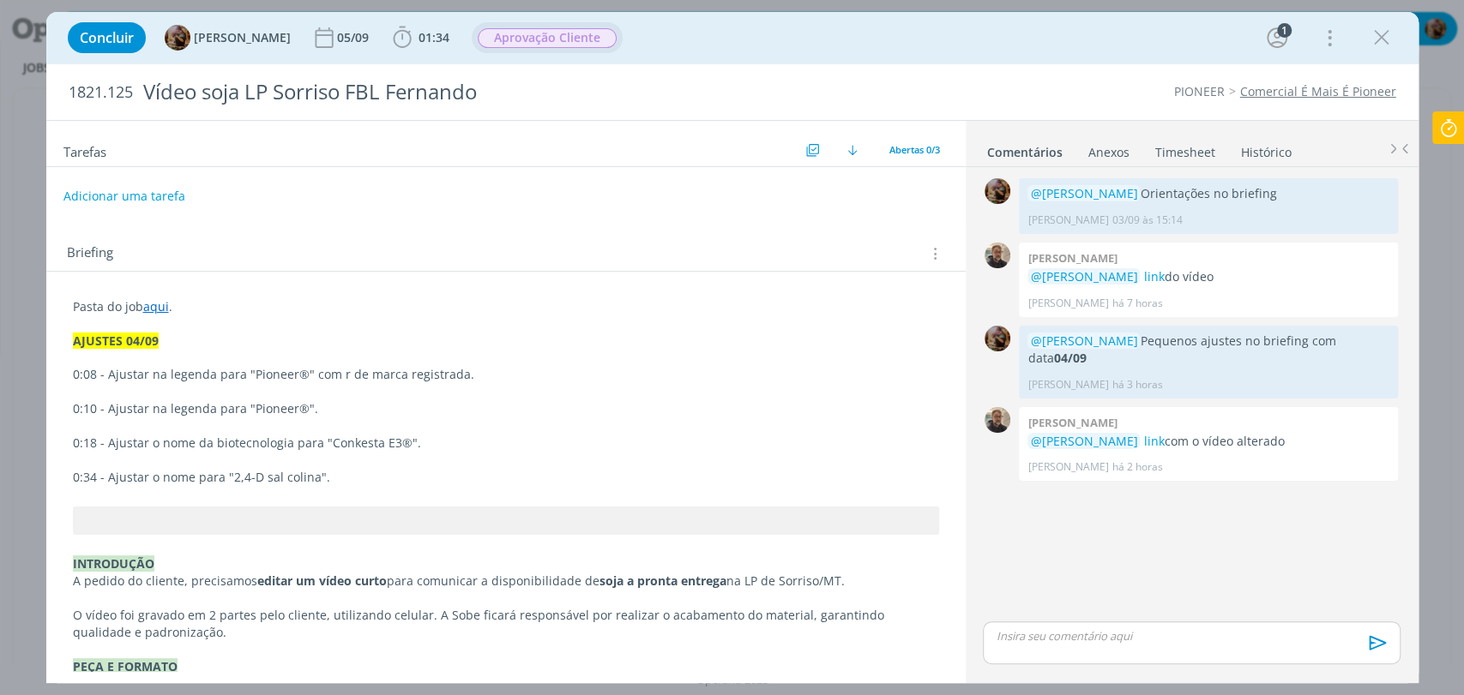
click at [1182, 635] on p "dialog" at bounding box center [1190, 636] width 389 height 15
click at [1368, 647] on icon "dialog" at bounding box center [1376, 649] width 26 height 26
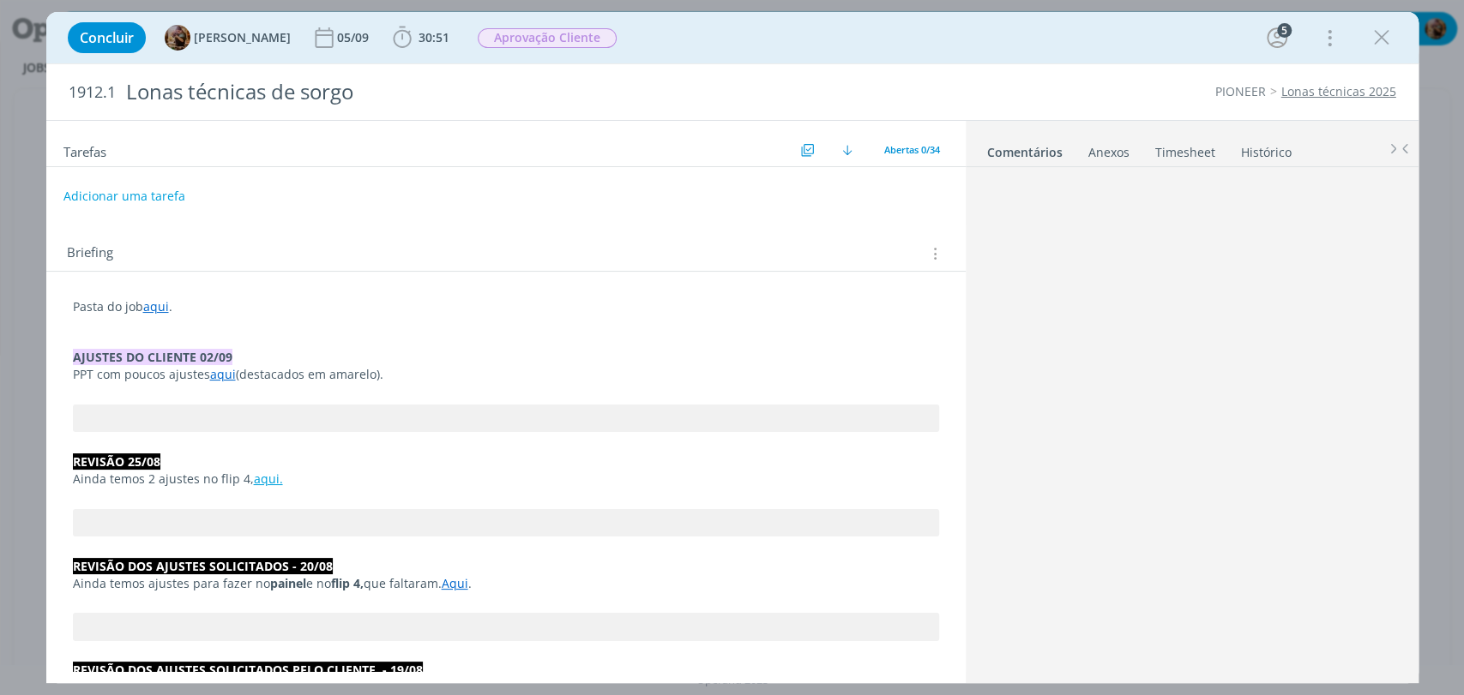
scroll to position [1236, 0]
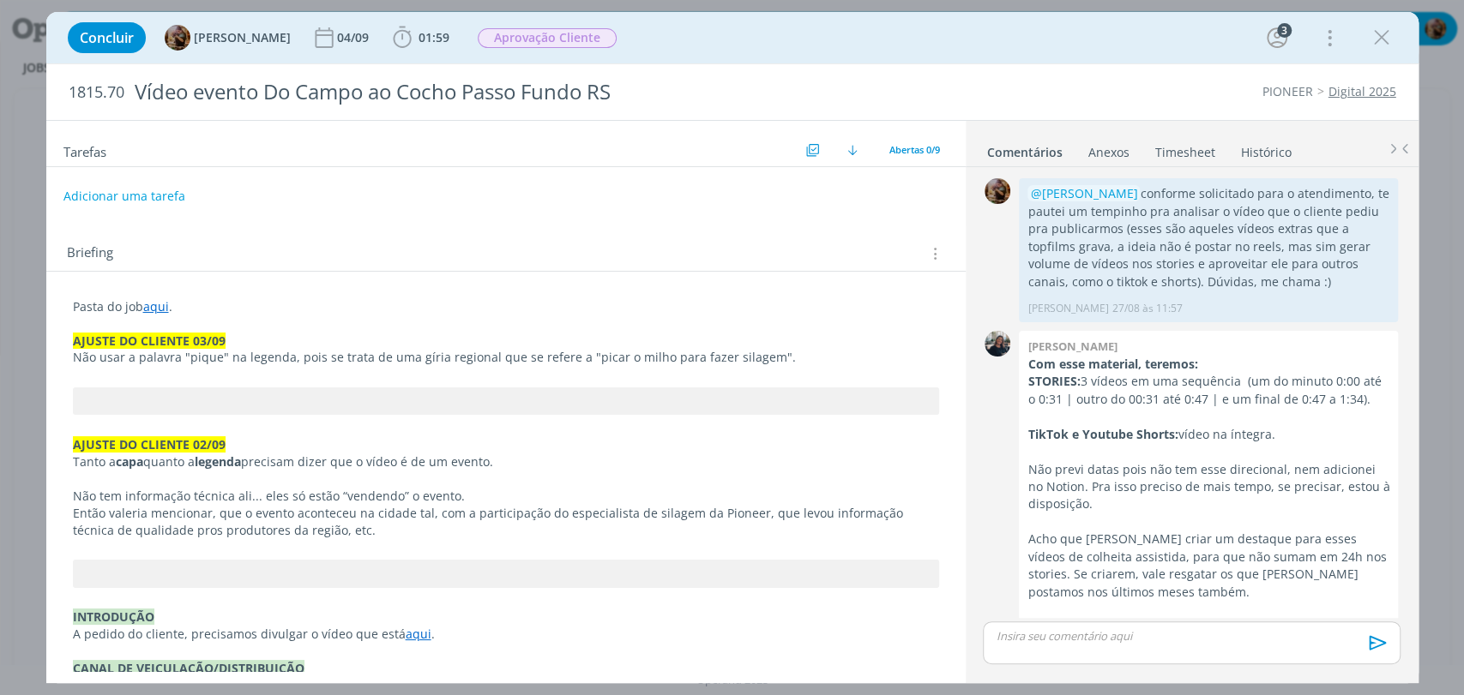
scroll to position [1152, 0]
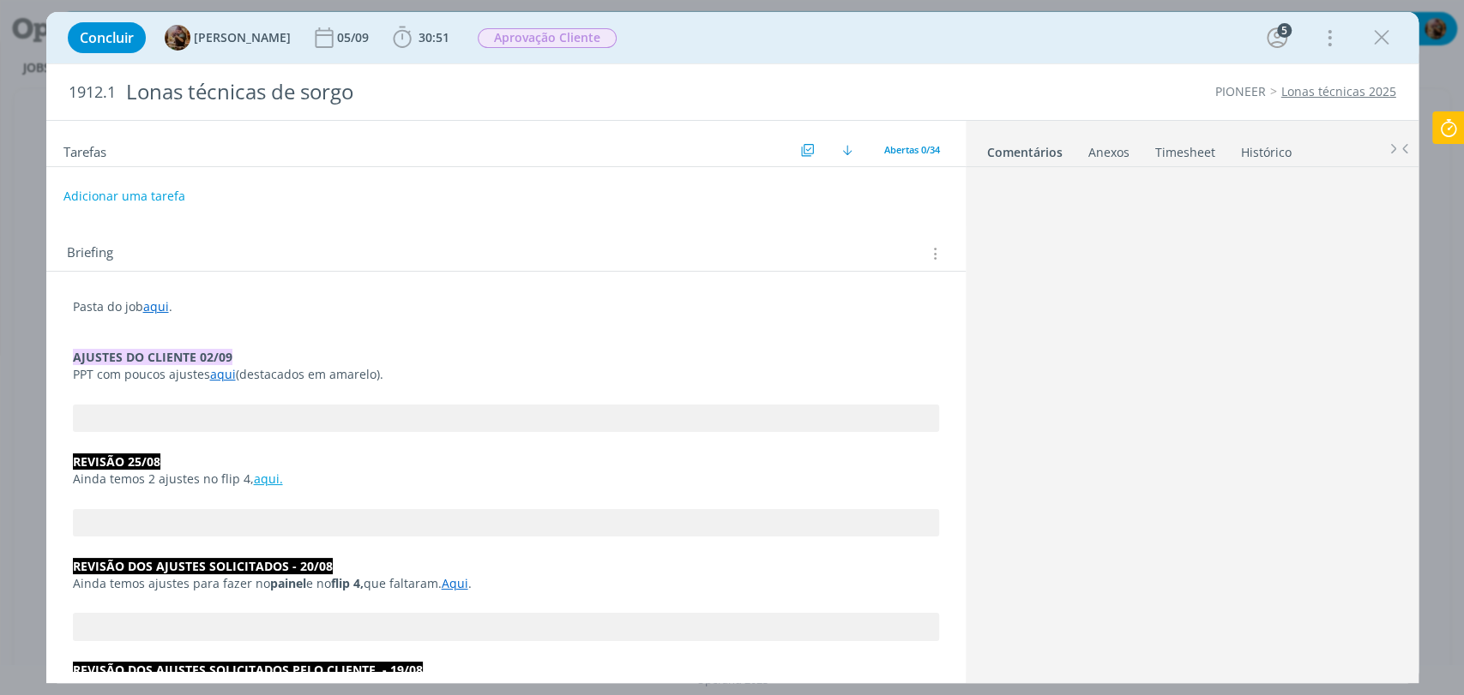
scroll to position [1236, 0]
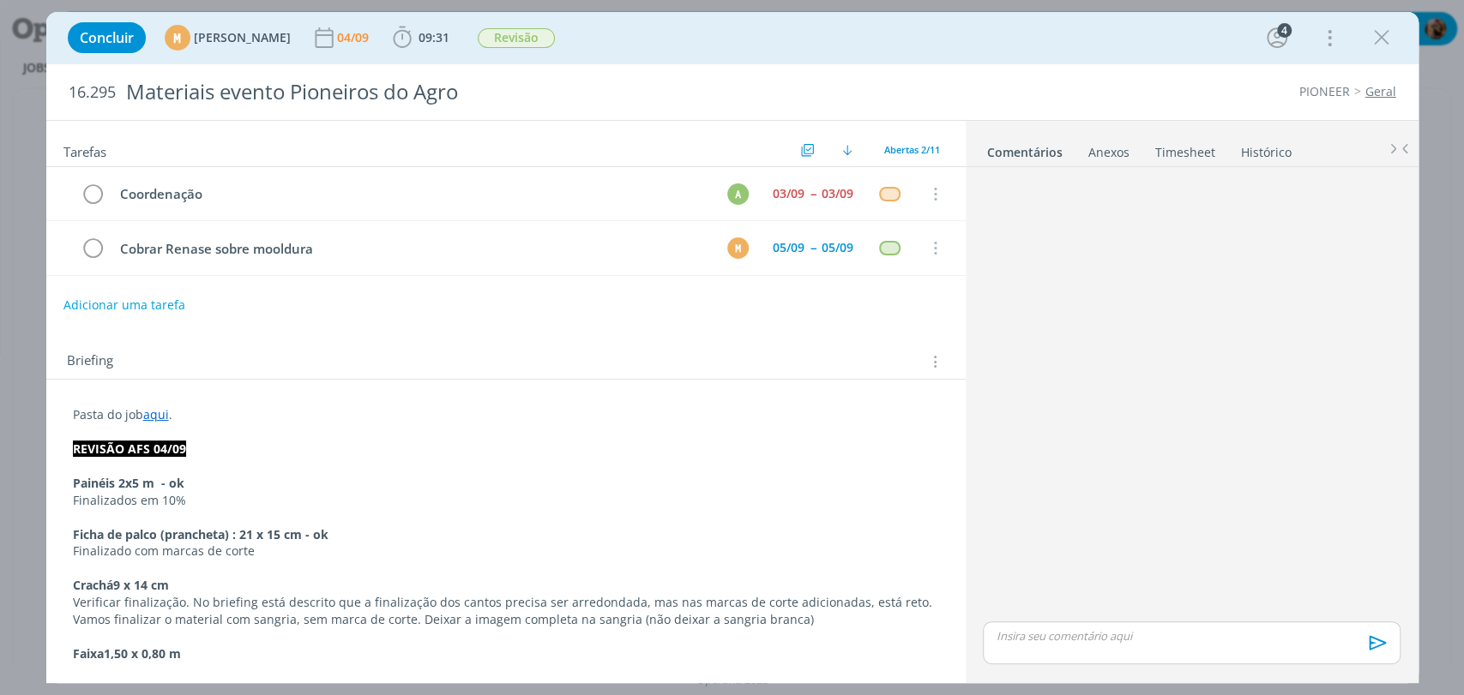
scroll to position [528, 0]
